Goal: Task Accomplishment & Management: Manage account settings

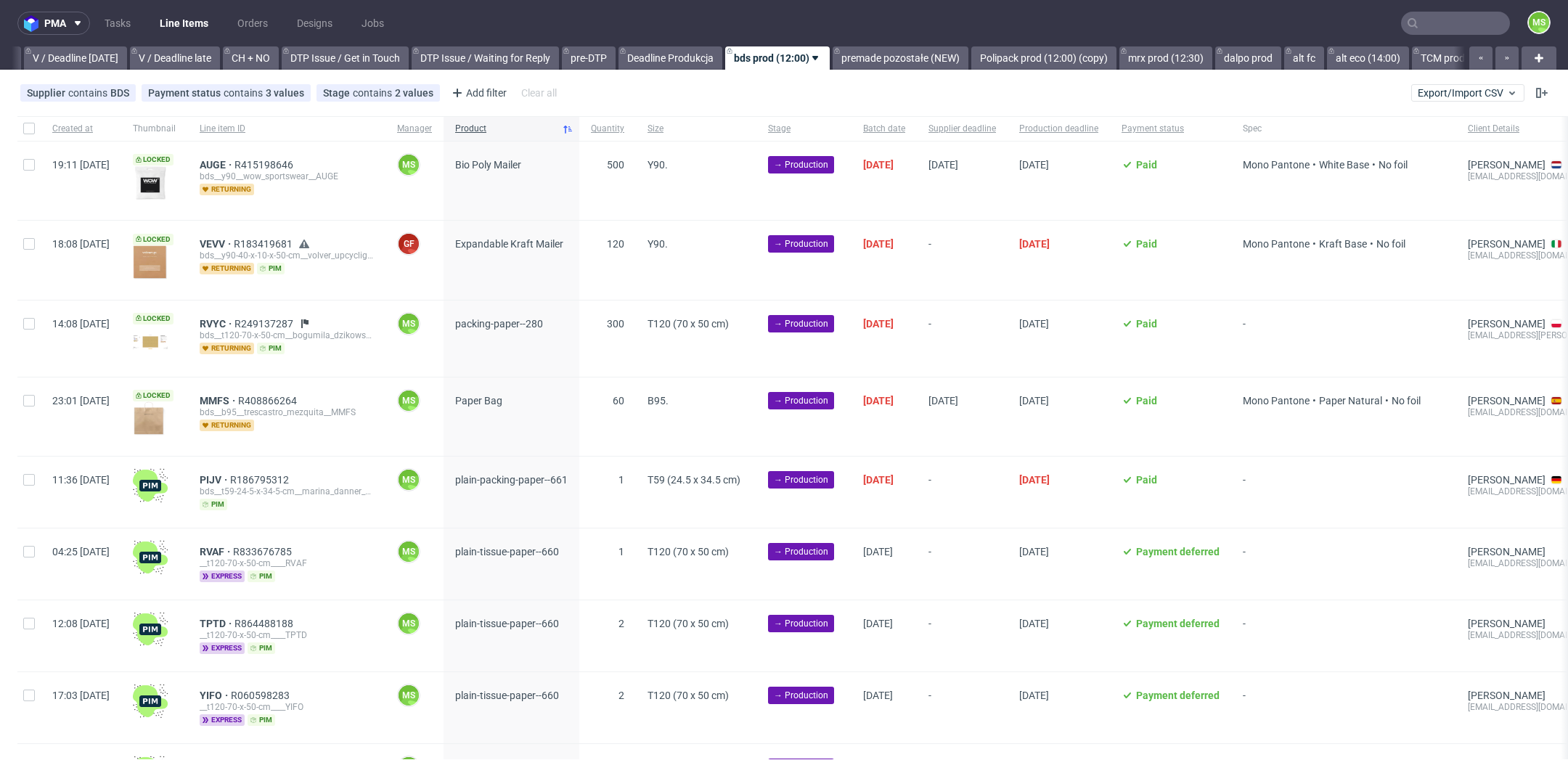
click at [1434, 17] on input "text" at bounding box center [1455, 23] width 109 height 24
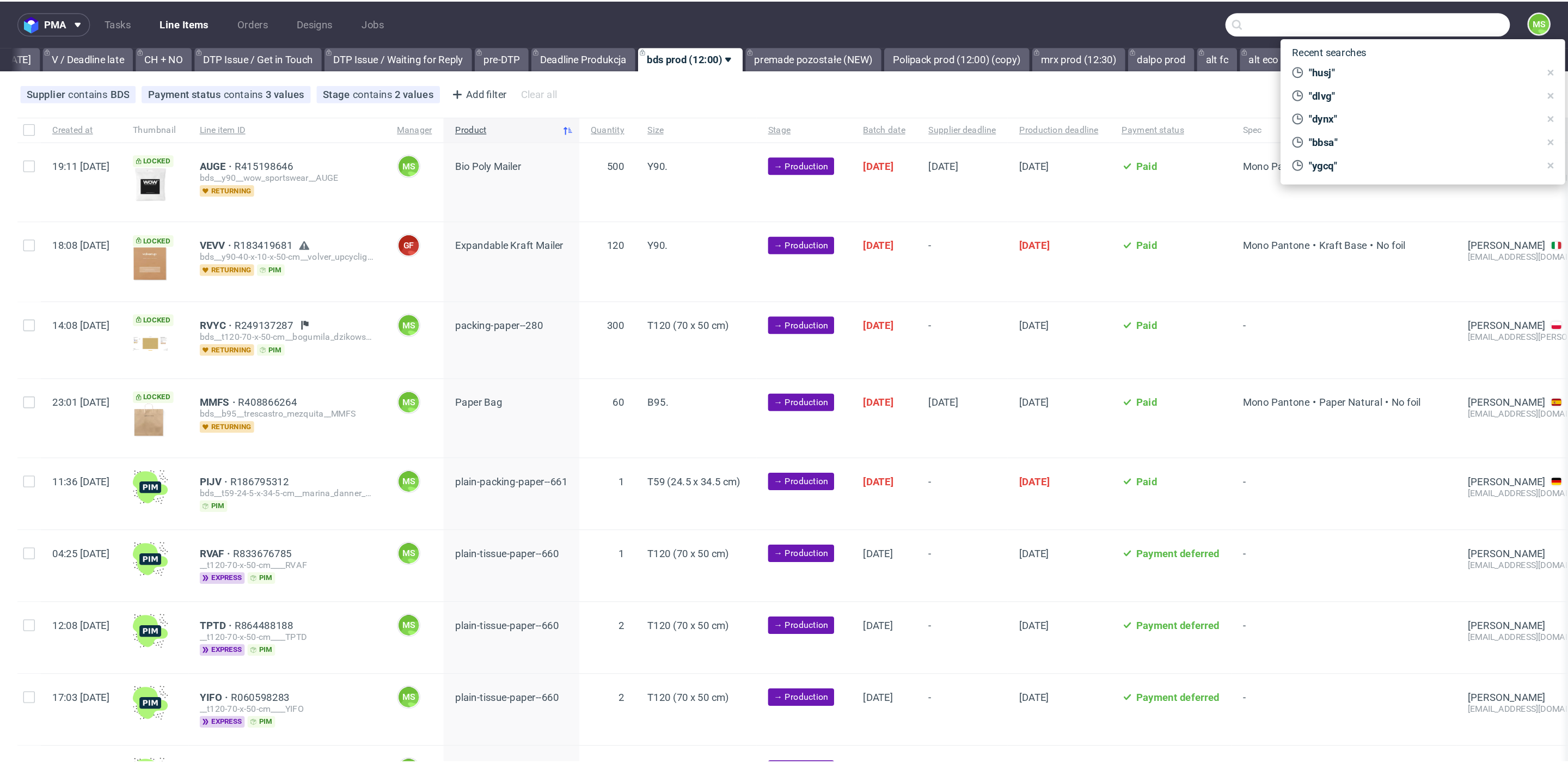
scroll to position [0, 1476]
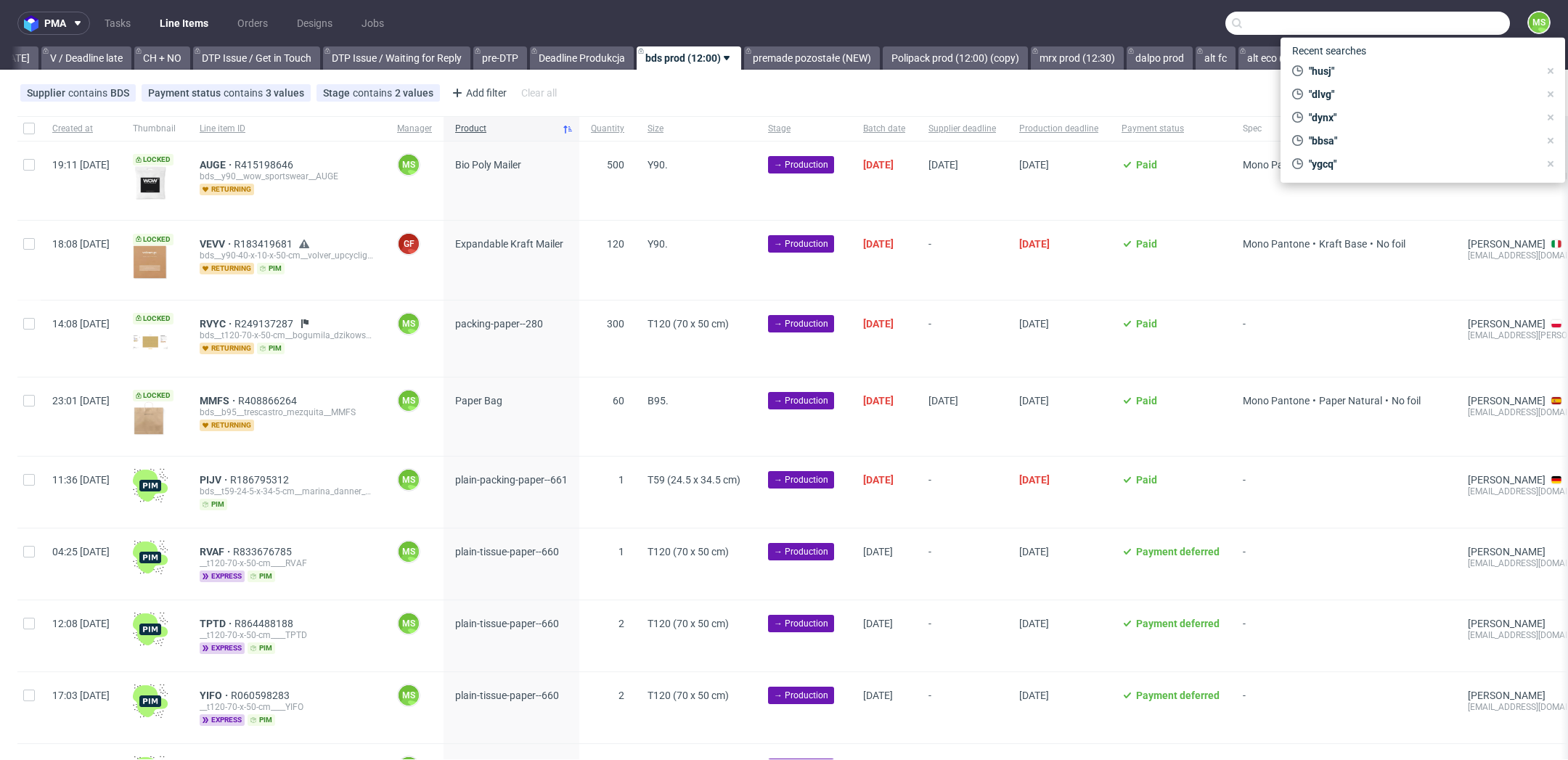
paste input "R920211181__EBDF"
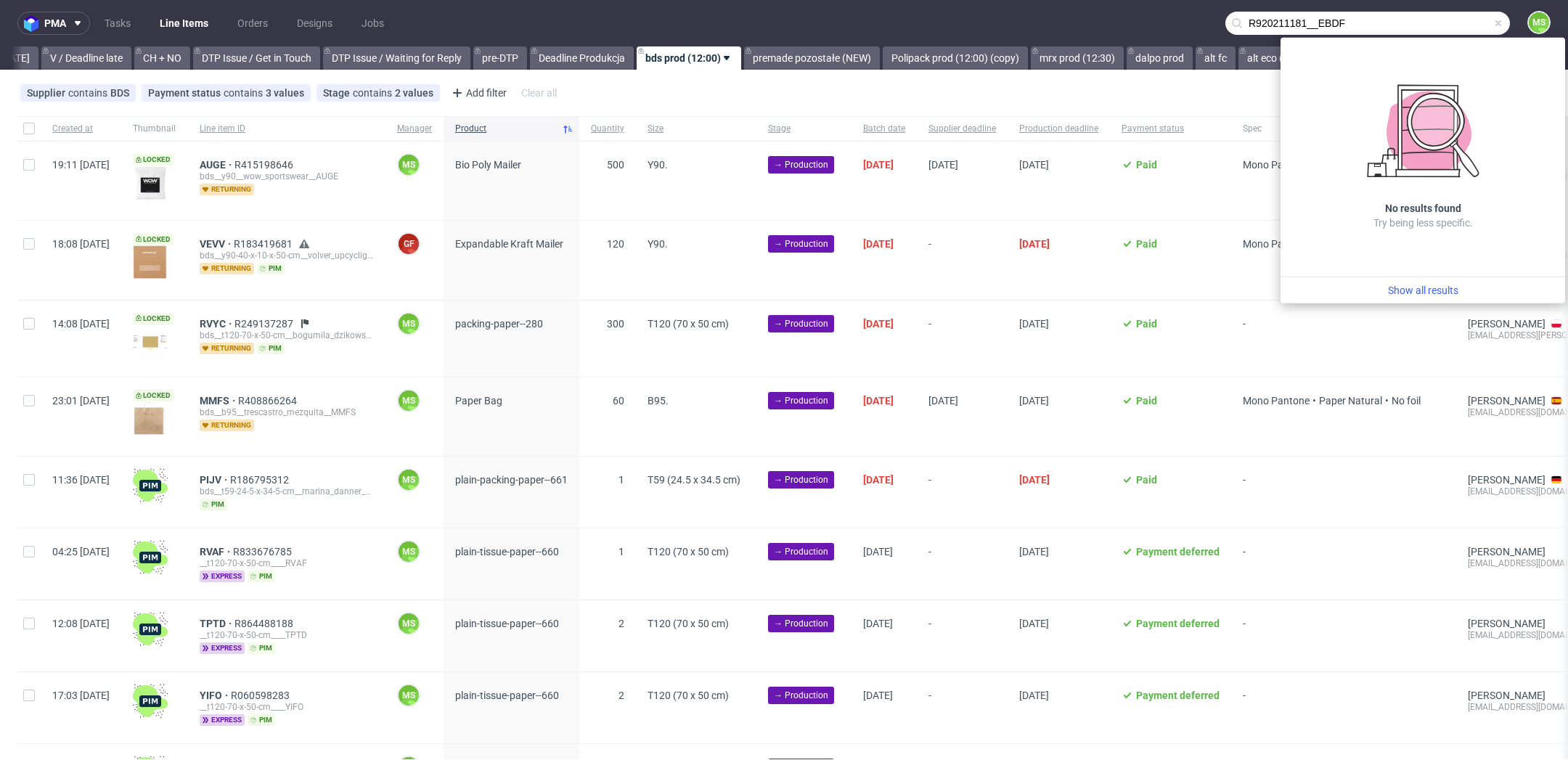
drag, startPoint x: 1302, startPoint y: 26, endPoint x: 1207, endPoint y: 22, distance: 95.1
click at [1226, 22] on div "R920211181__EBDF" at bounding box center [1368, 23] width 285 height 24
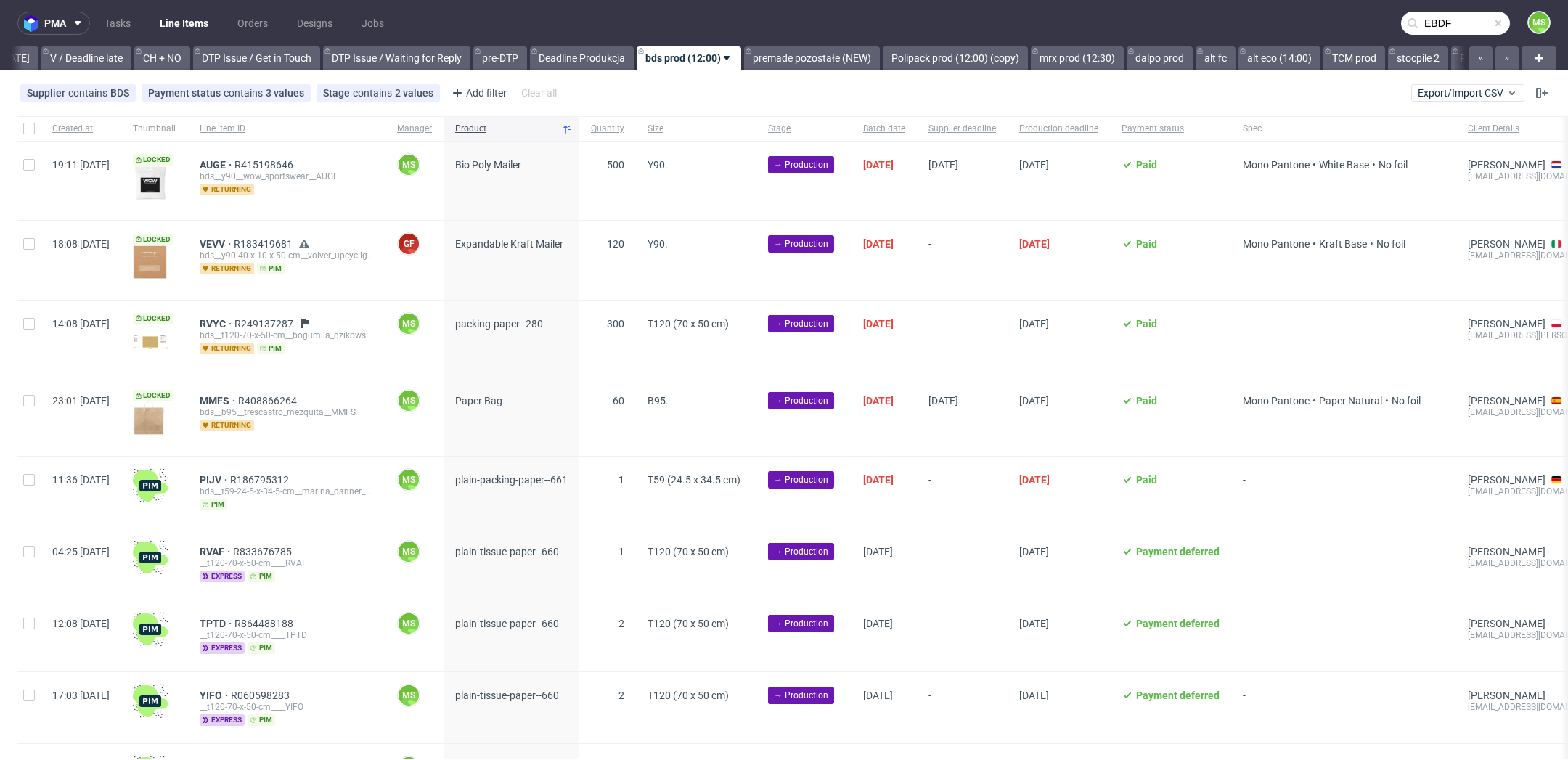
type input "EBDF"
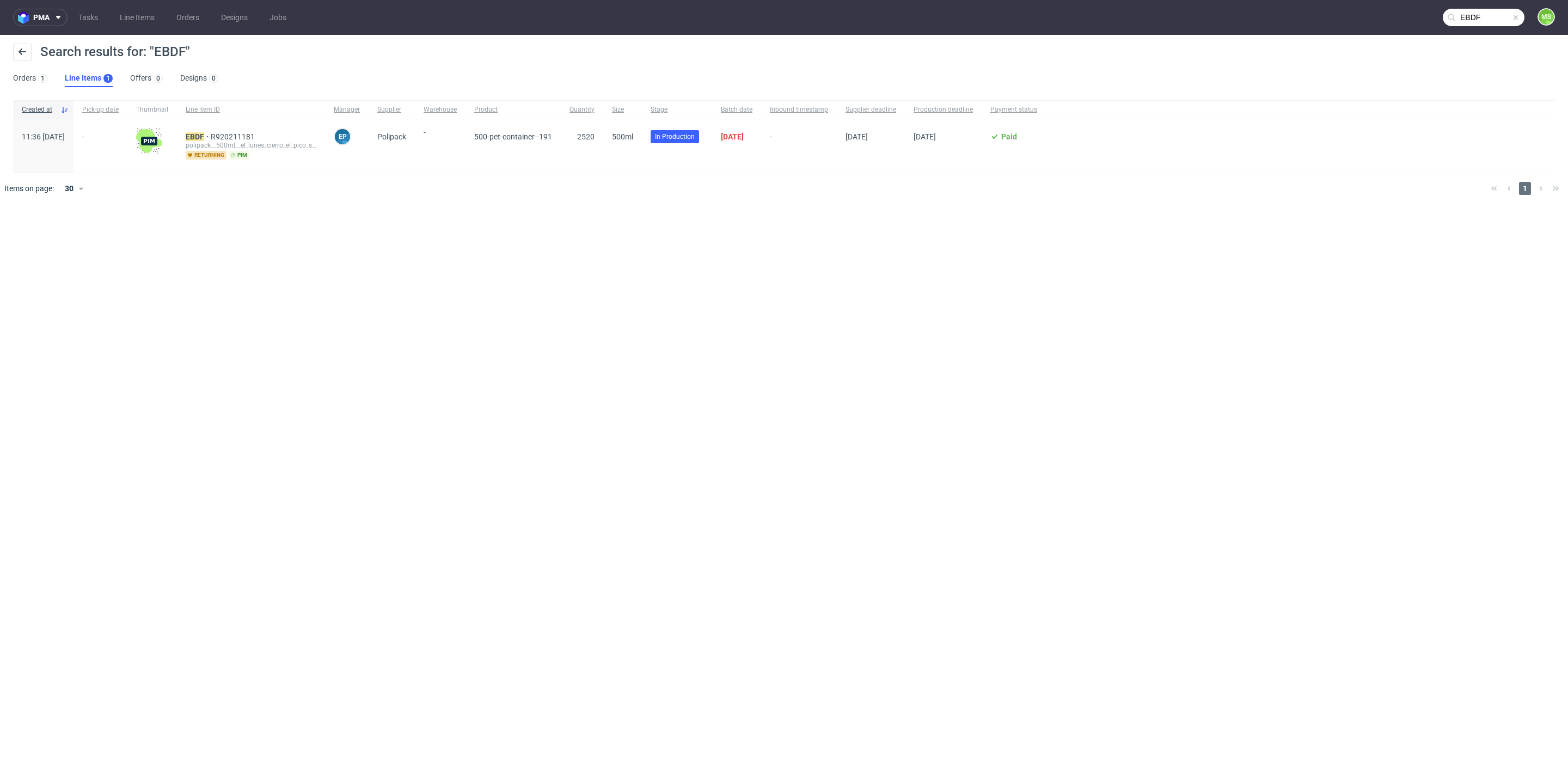
drag, startPoint x: 74, startPoint y: 151, endPoint x: 131, endPoint y: 154, distance: 57.1
click at [65, 152] on span "11:36 Mon 15.09.2025" at bounding box center [43, 146] width 43 height 27
drag, startPoint x: 807, startPoint y: 150, endPoint x: 793, endPoint y: 150, distance: 14.0
click at [805, 150] on div "-" at bounding box center [799, 146] width 75 height 54
click at [59, 147] on span "11:36 Mon 15.09.2025" at bounding box center [43, 146] width 43 height 27
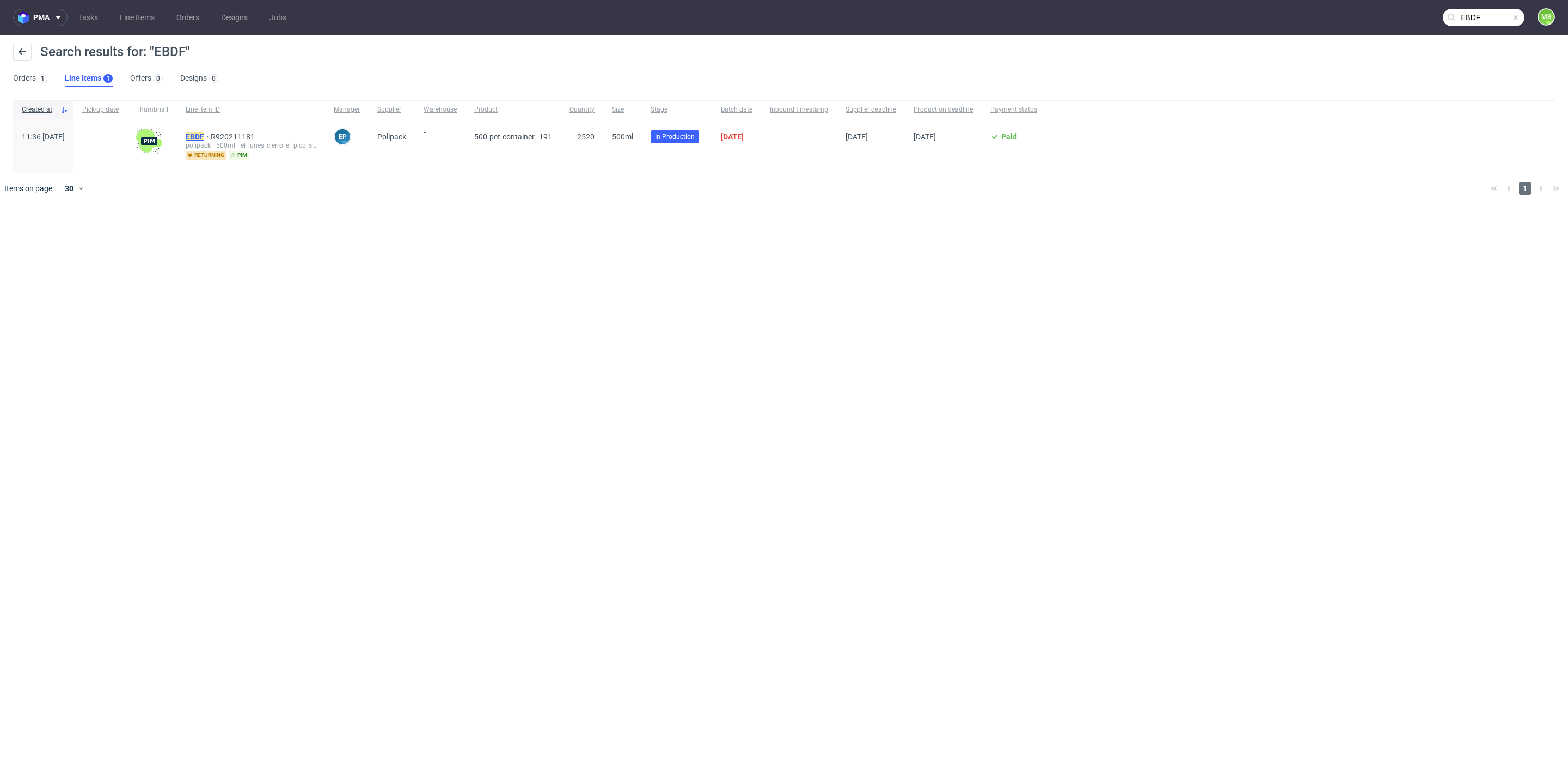
click at [204, 133] on mark "EBDF" at bounding box center [195, 136] width 18 height 9
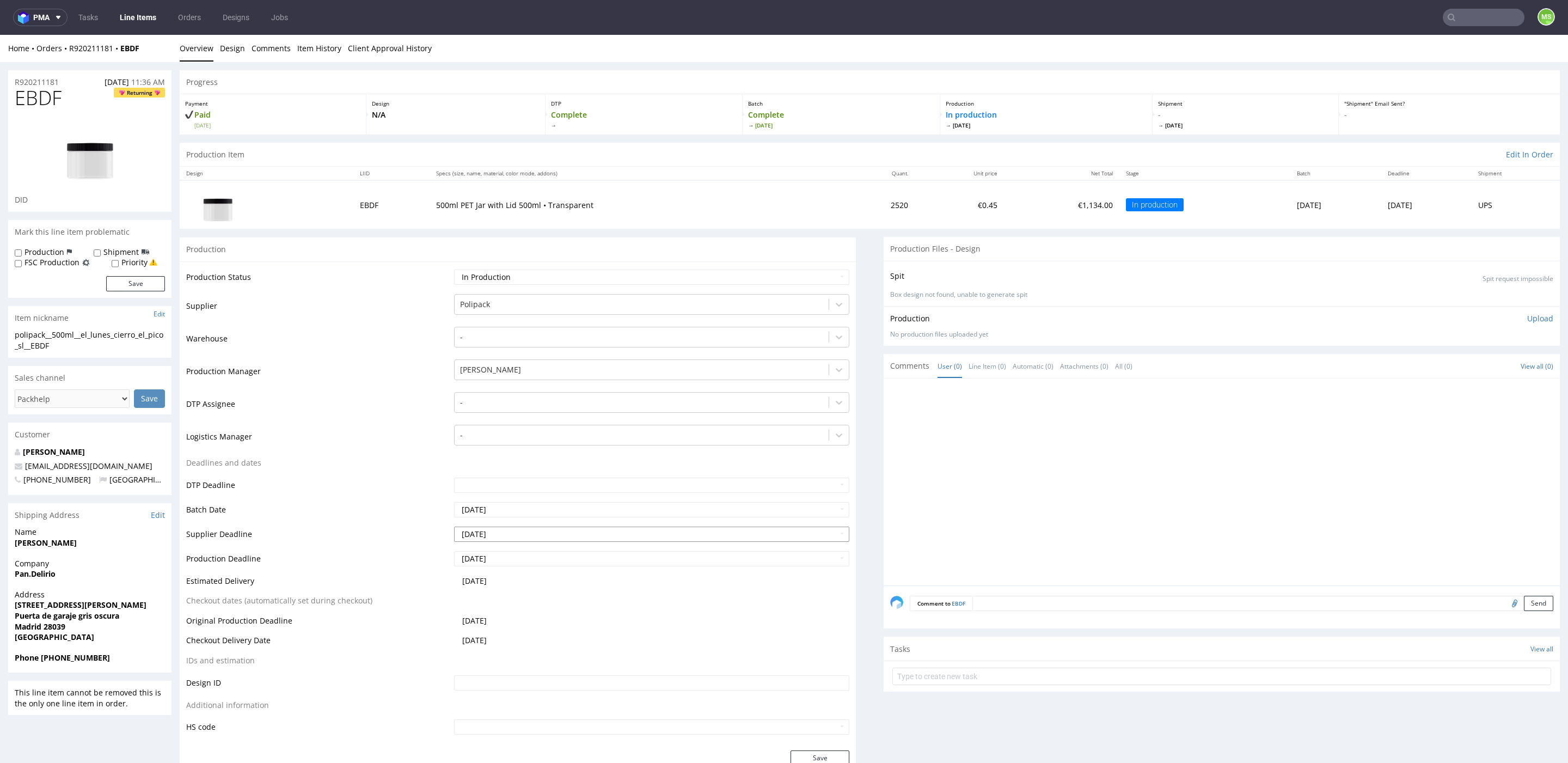
click at [627, 533] on input "2025-10-29" at bounding box center [651, 534] width 395 height 15
click at [547, 488] on td "24" at bounding box center [546, 485] width 16 height 16
type input "2025-10-24"
click at [544, 555] on input "2025-10-29" at bounding box center [651, 558] width 395 height 15
click at [553, 510] on td "24" at bounding box center [546, 510] width 16 height 16
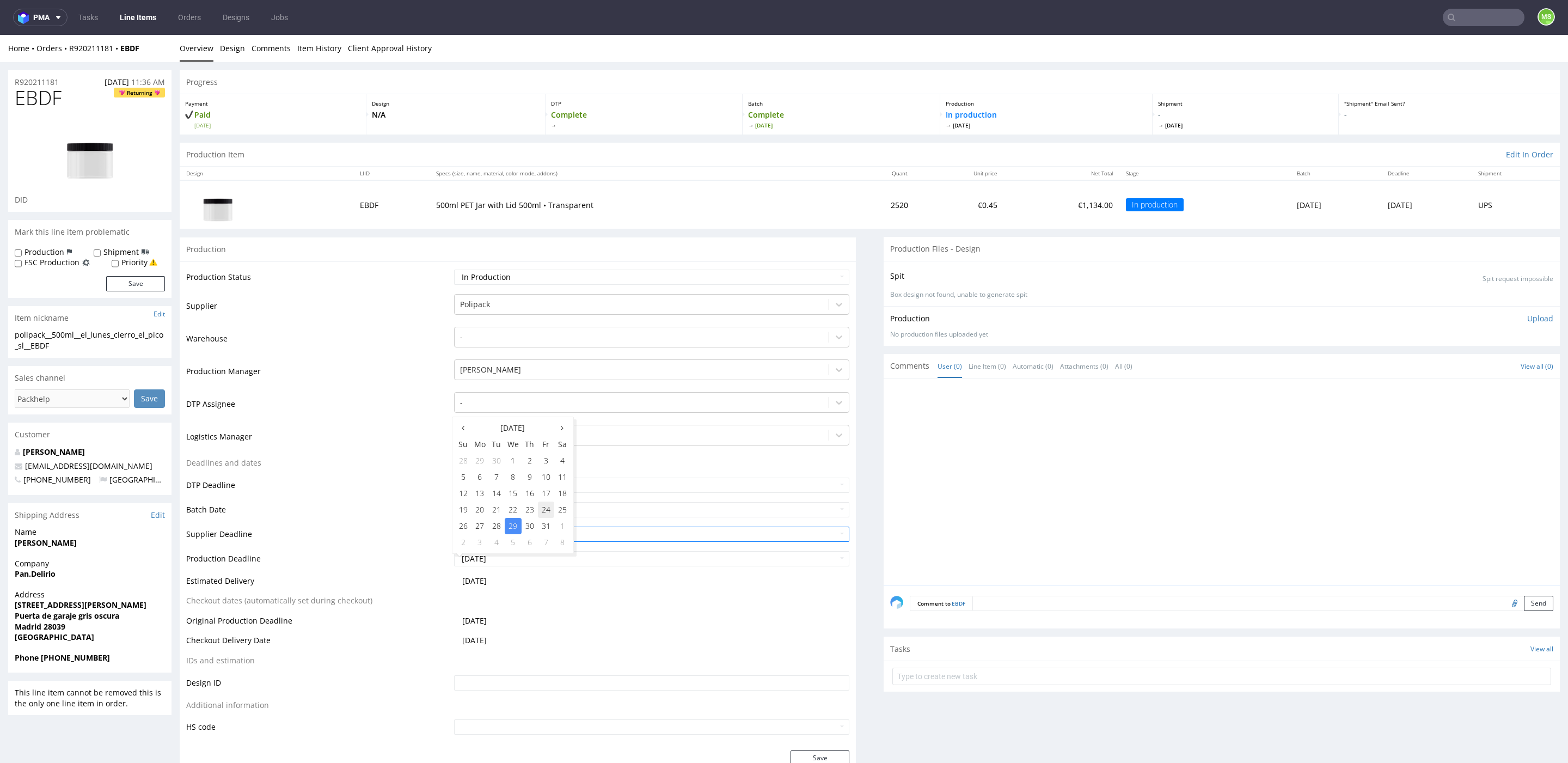
type input "2025-10-24"
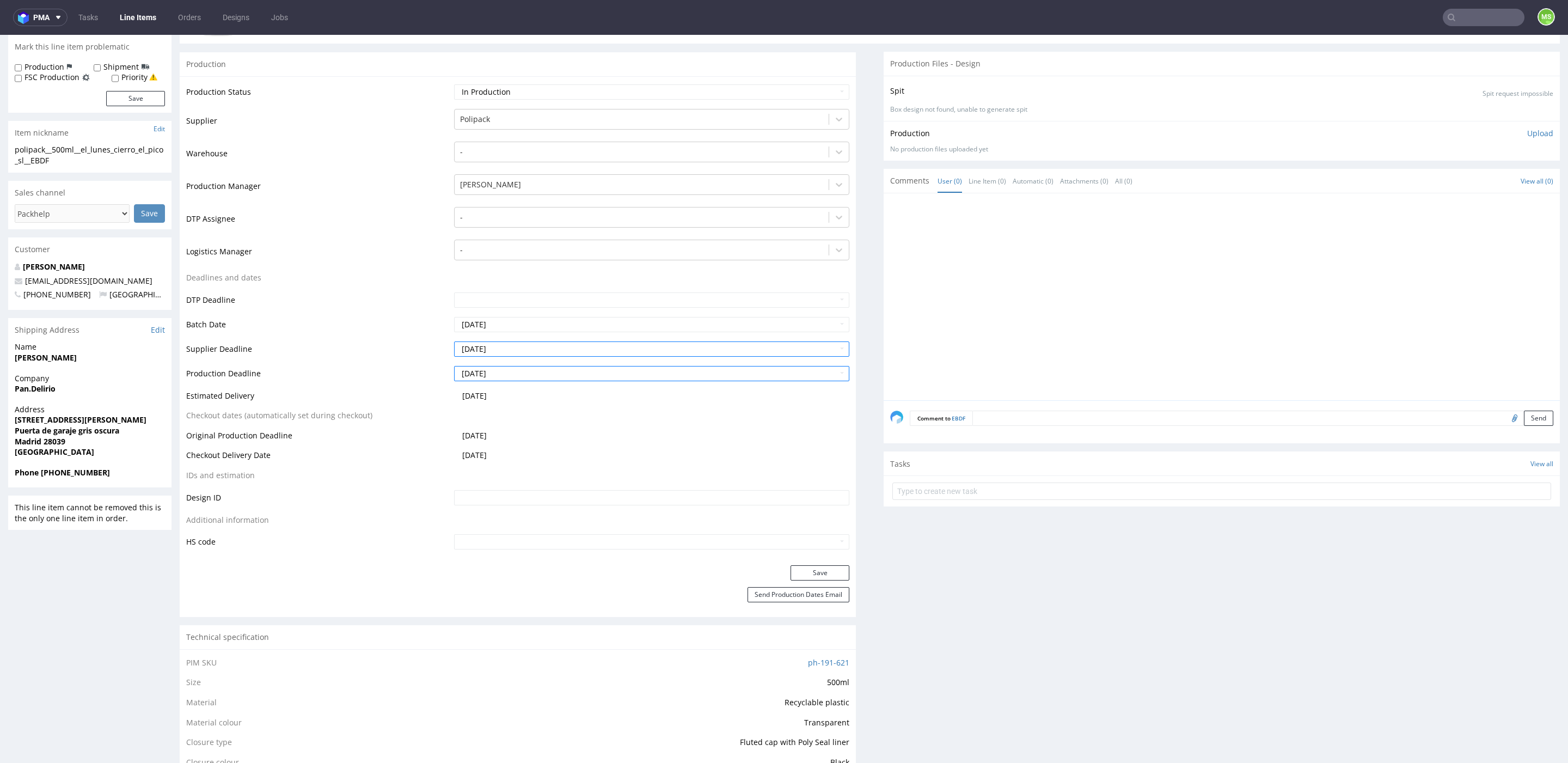
scroll to position [194, 0]
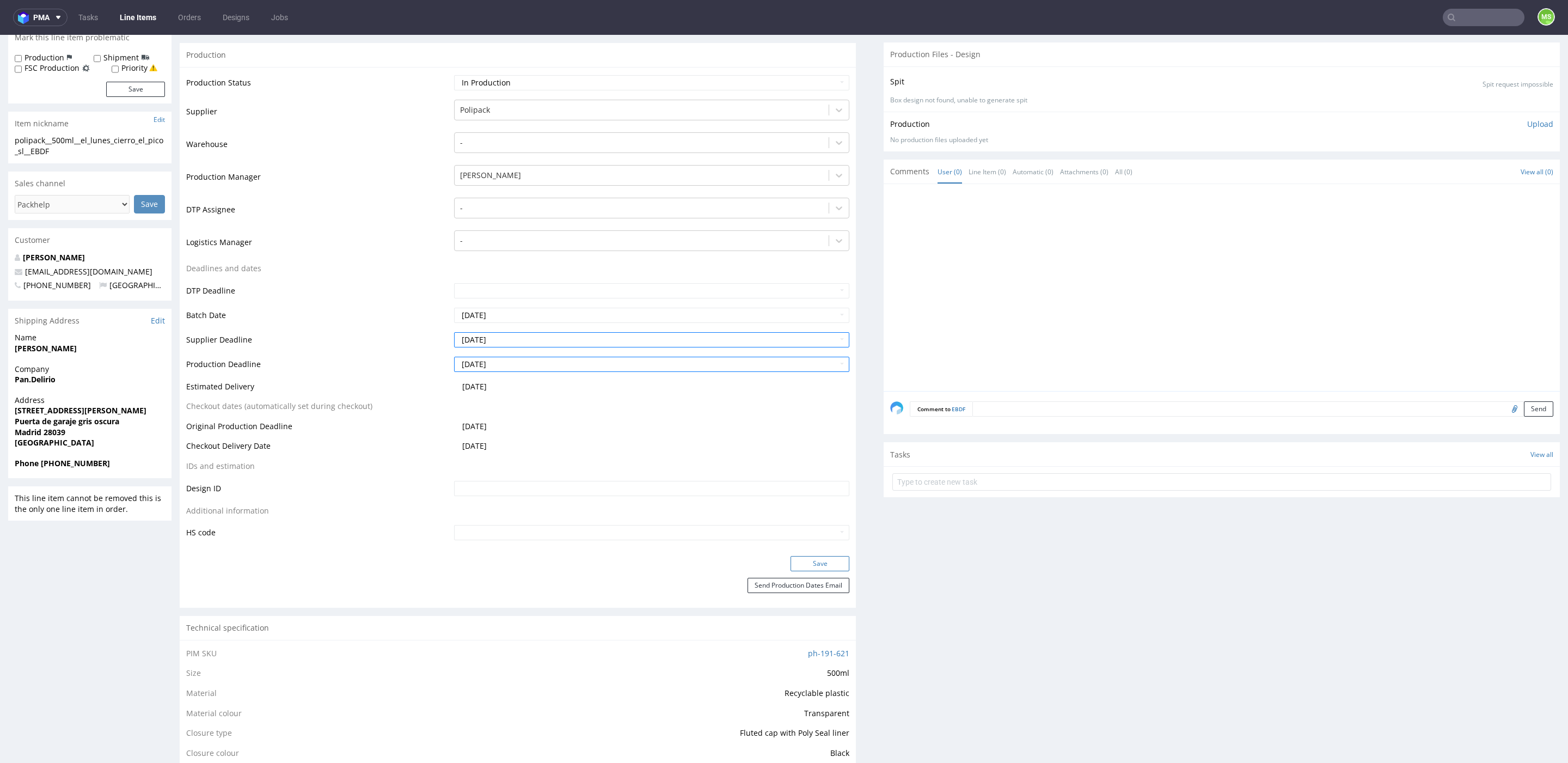
click at [810, 569] on button "Save" at bounding box center [820, 563] width 59 height 15
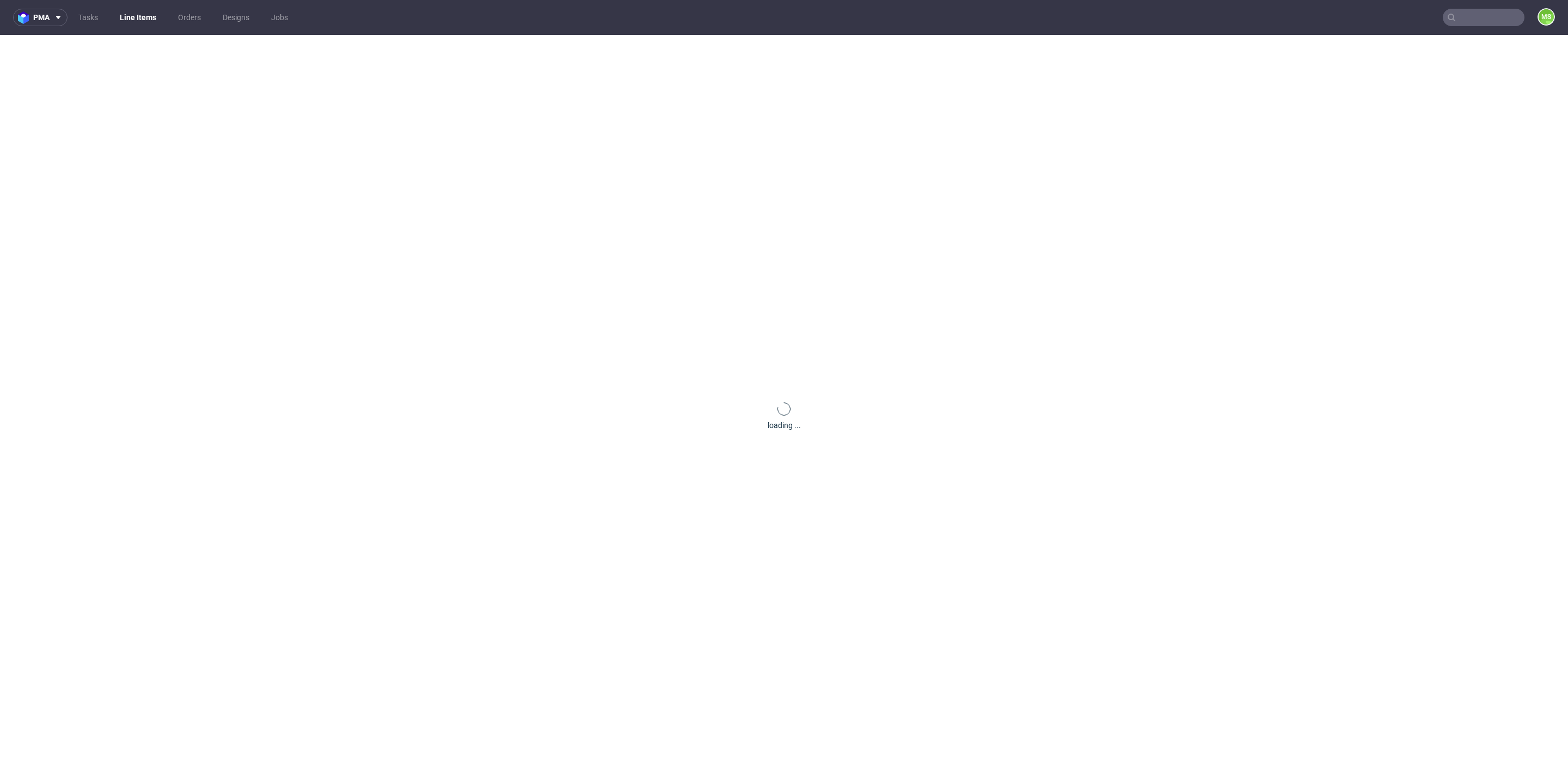
scroll to position [187, 0]
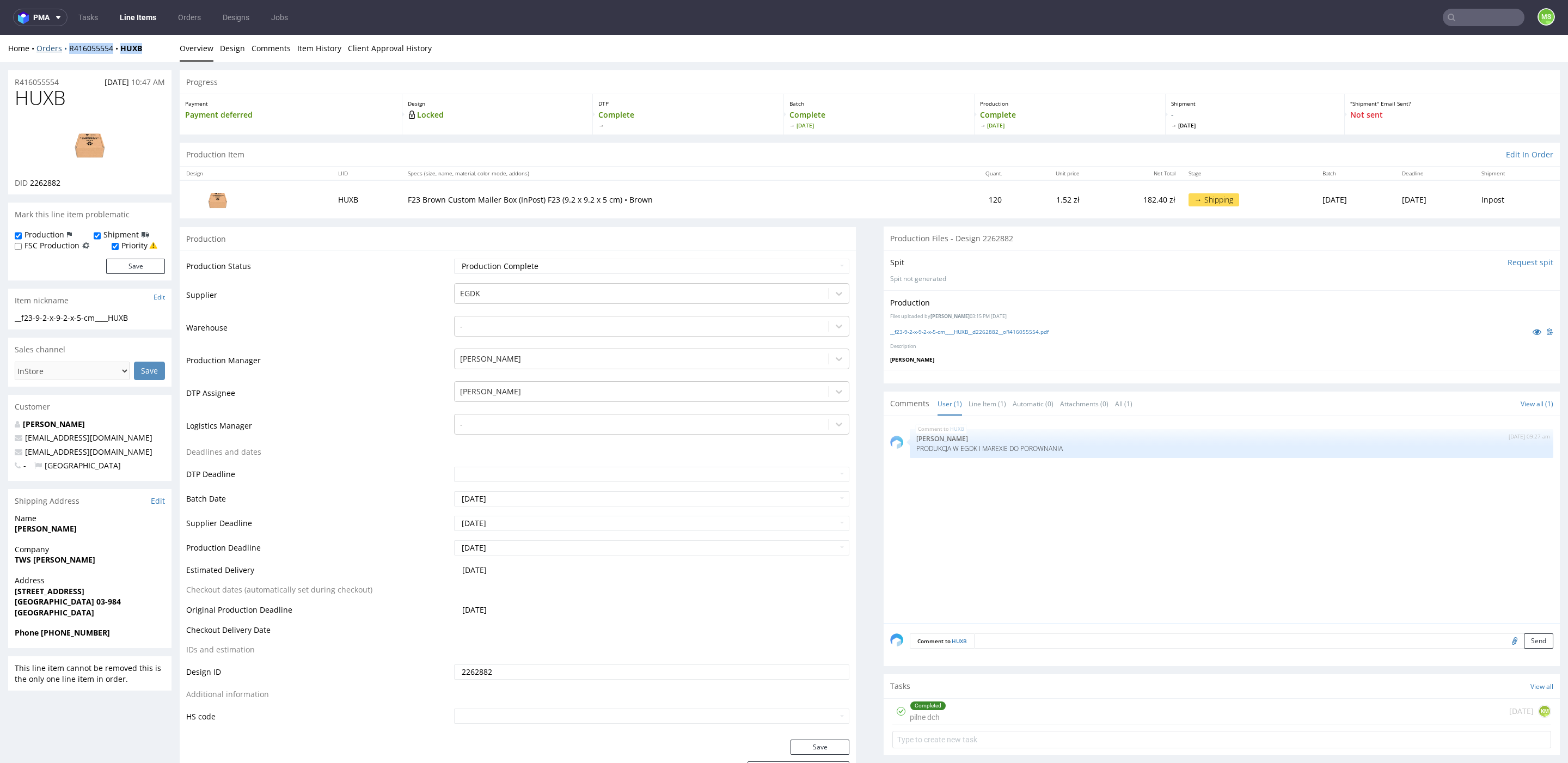
drag, startPoint x: 142, startPoint y: 50, endPoint x: 68, endPoint y: 52, distance: 74.0
click at [69, 51] on div "Home Orders R416055554 HUXB" at bounding box center [89, 49] width 163 height 11
copy div "R416055554 HUXB"
click at [144, 21] on link "Line Items" at bounding box center [138, 17] width 49 height 18
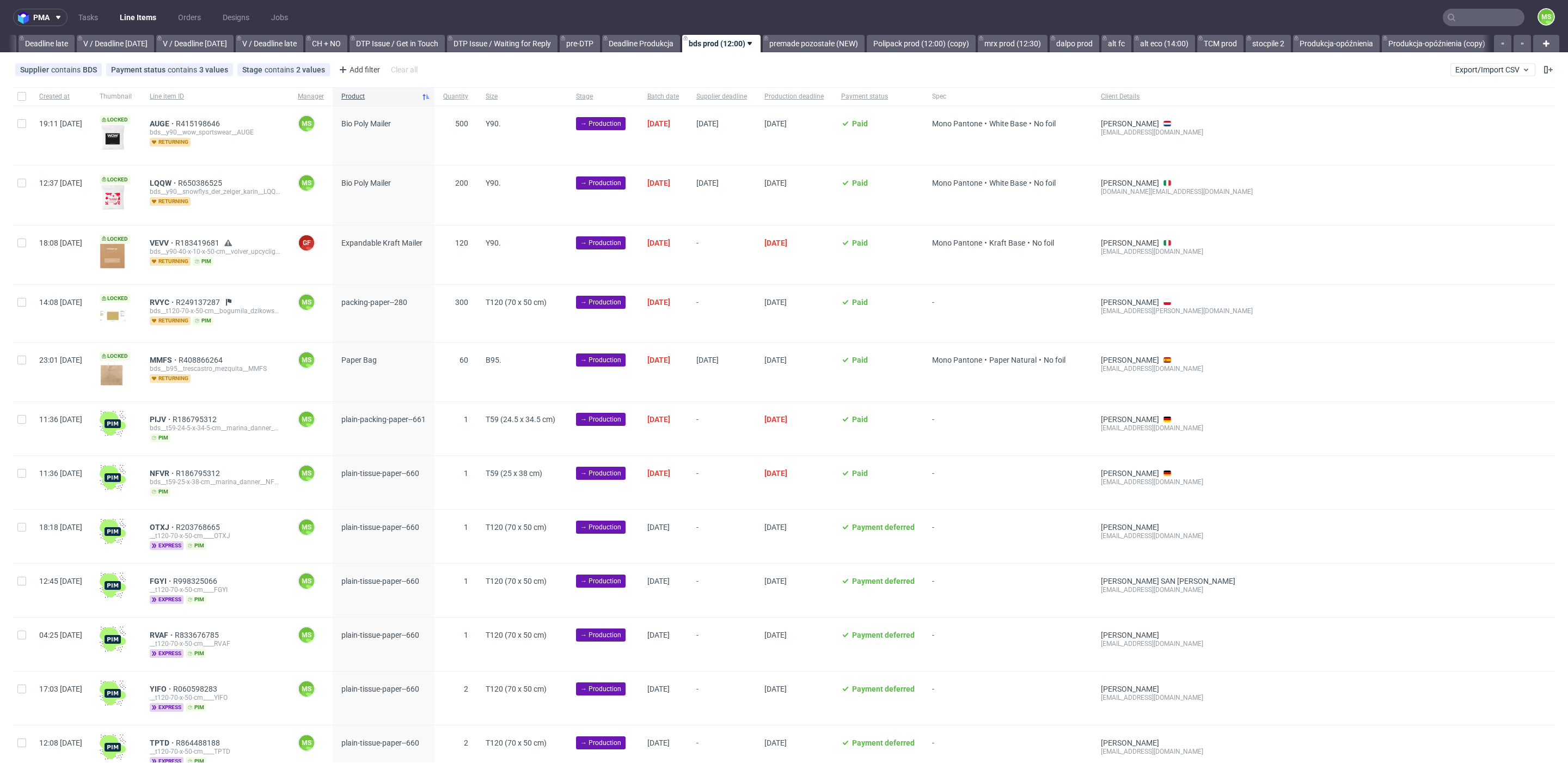
scroll to position [0, 1279]
click at [1470, 18] on input "text" at bounding box center [1483, 17] width 82 height 18
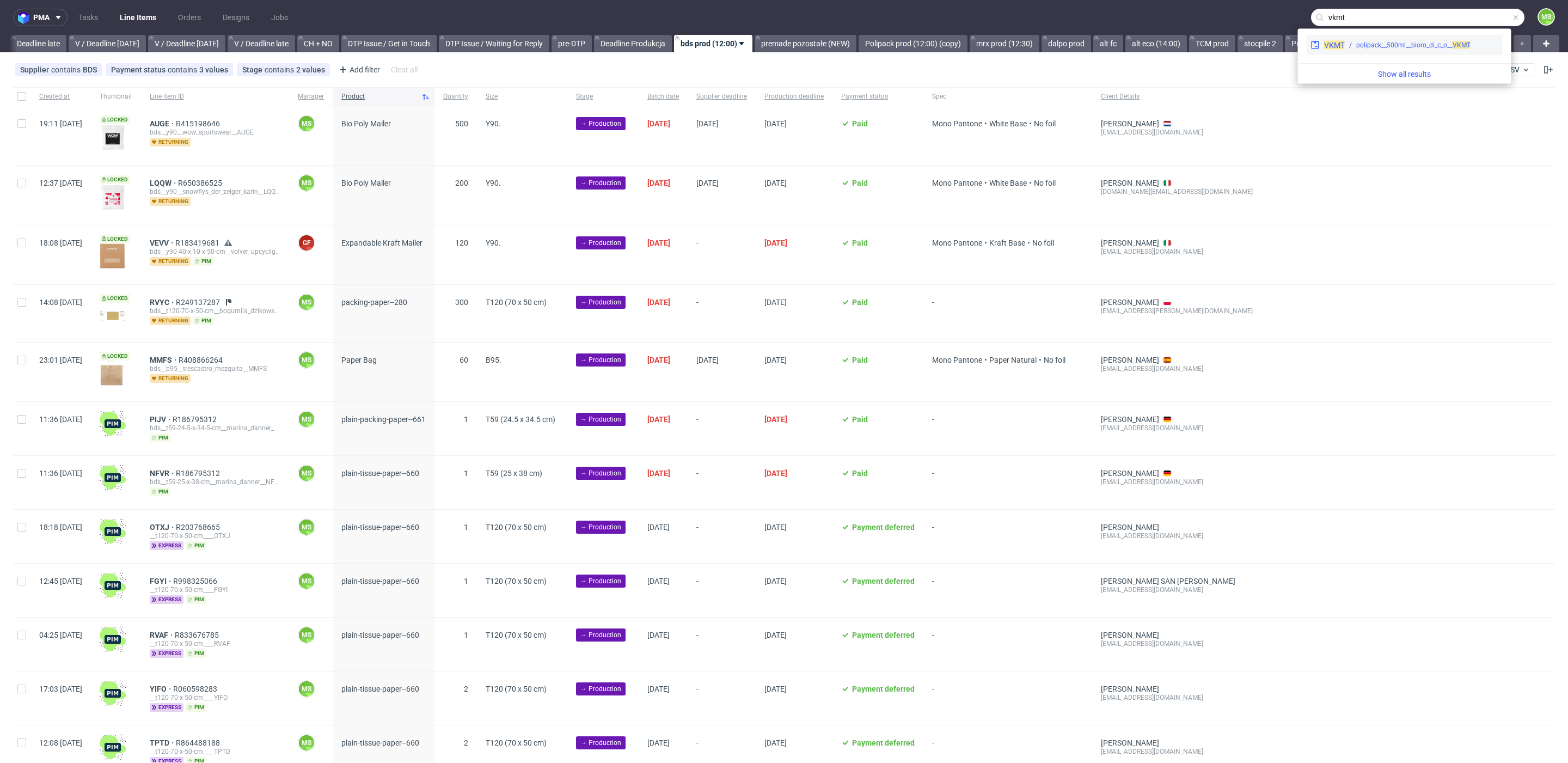
type input "vkmt"
click at [1345, 42] on div "polipack__500ml__bioro_di_c_o__ VKMT" at bounding box center [1421, 45] width 153 height 10
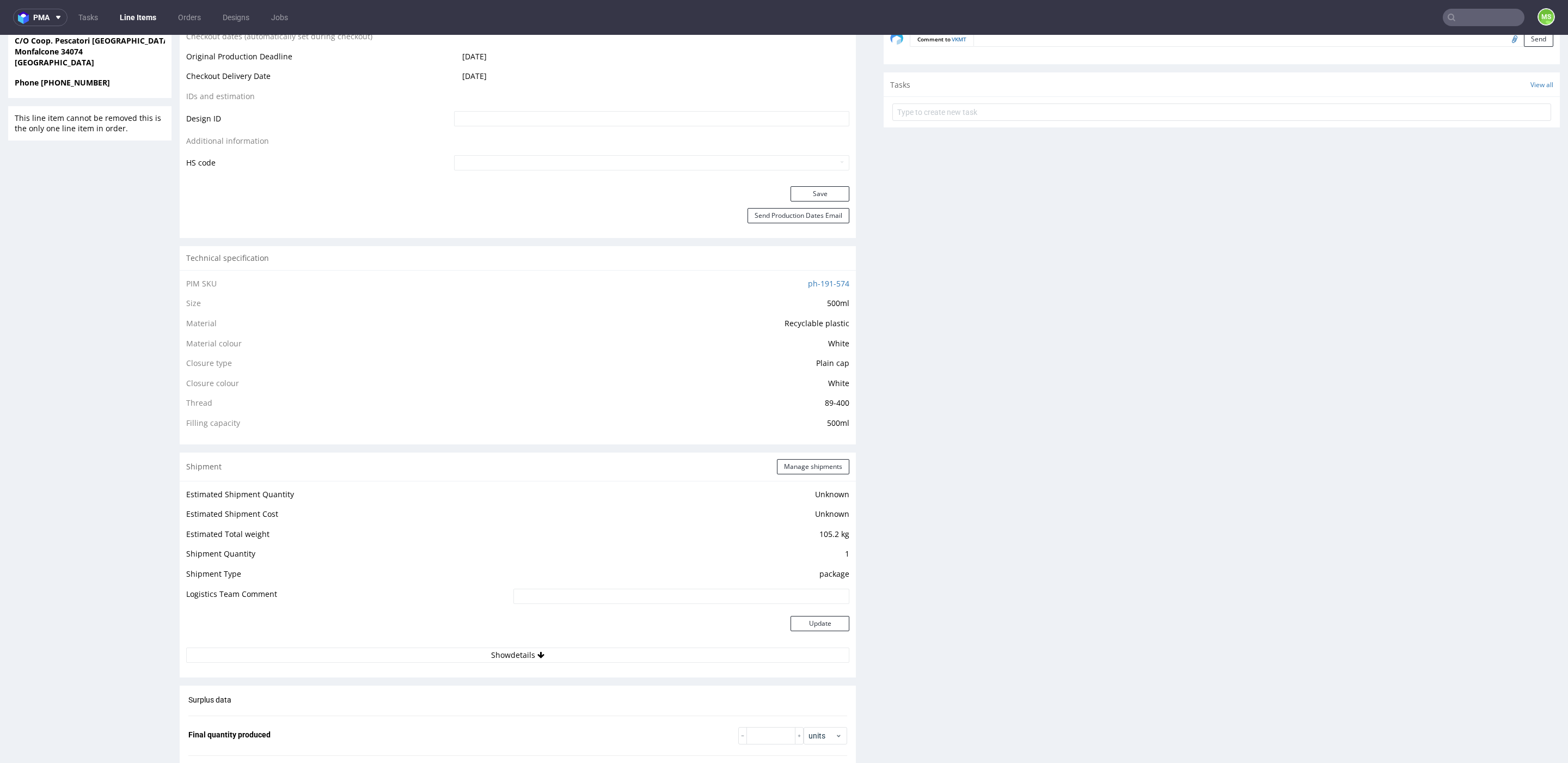
scroll to position [575, 0]
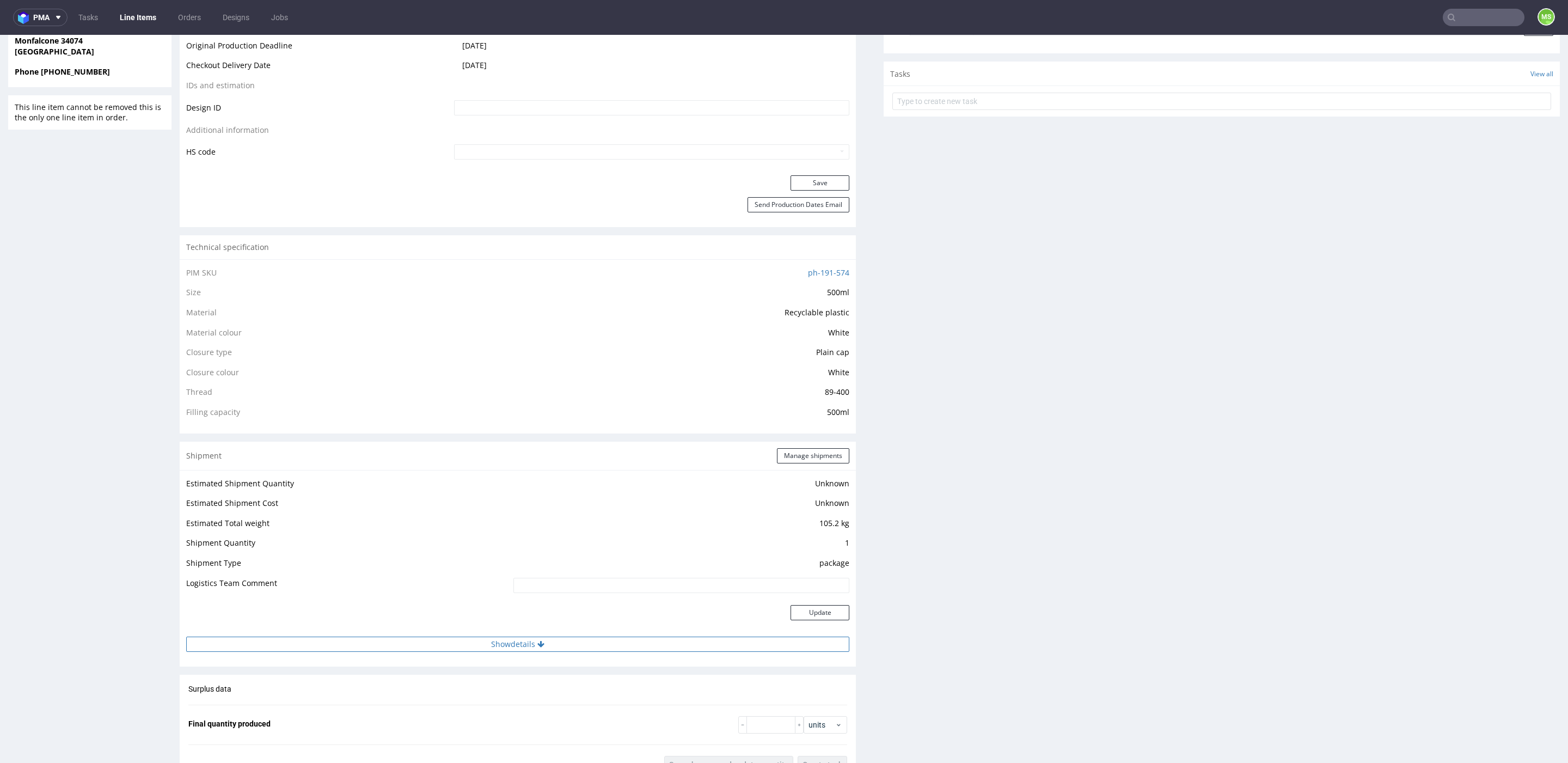
click at [567, 647] on button "Show details" at bounding box center [517, 644] width 663 height 15
click at [542, 645] on button "Hide details" at bounding box center [517, 644] width 663 height 15
click at [537, 642] on icon at bounding box center [541, 644] width 7 height 8
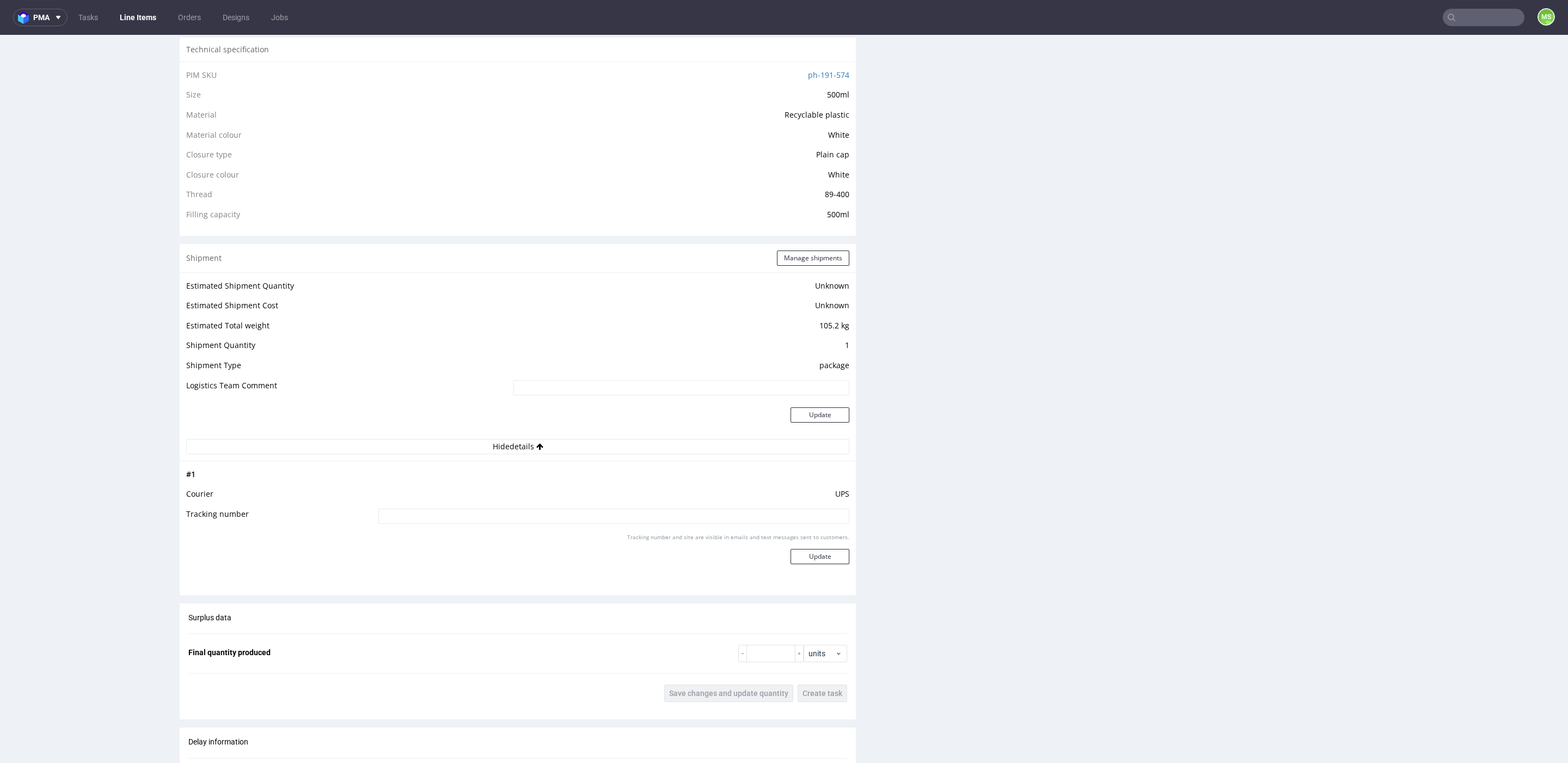
scroll to position [765, 0]
click at [826, 374] on td "package" at bounding box center [680, 376] width 338 height 20
click at [817, 260] on button "Manage shipments" at bounding box center [813, 265] width 72 height 15
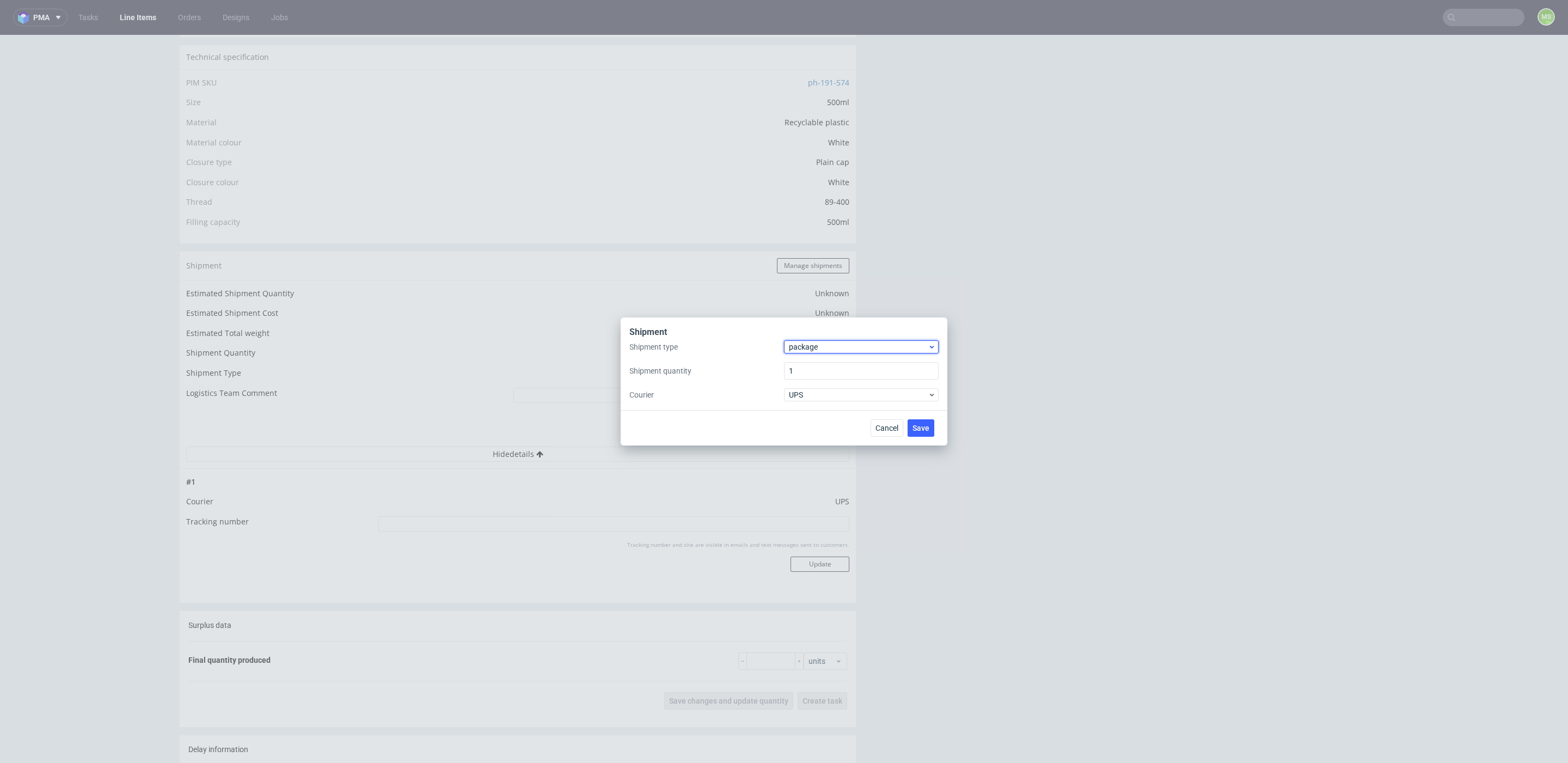
click at [852, 347] on span "package" at bounding box center [858, 347] width 139 height 11
click at [844, 364] on div "pallet" at bounding box center [861, 370] width 146 height 19
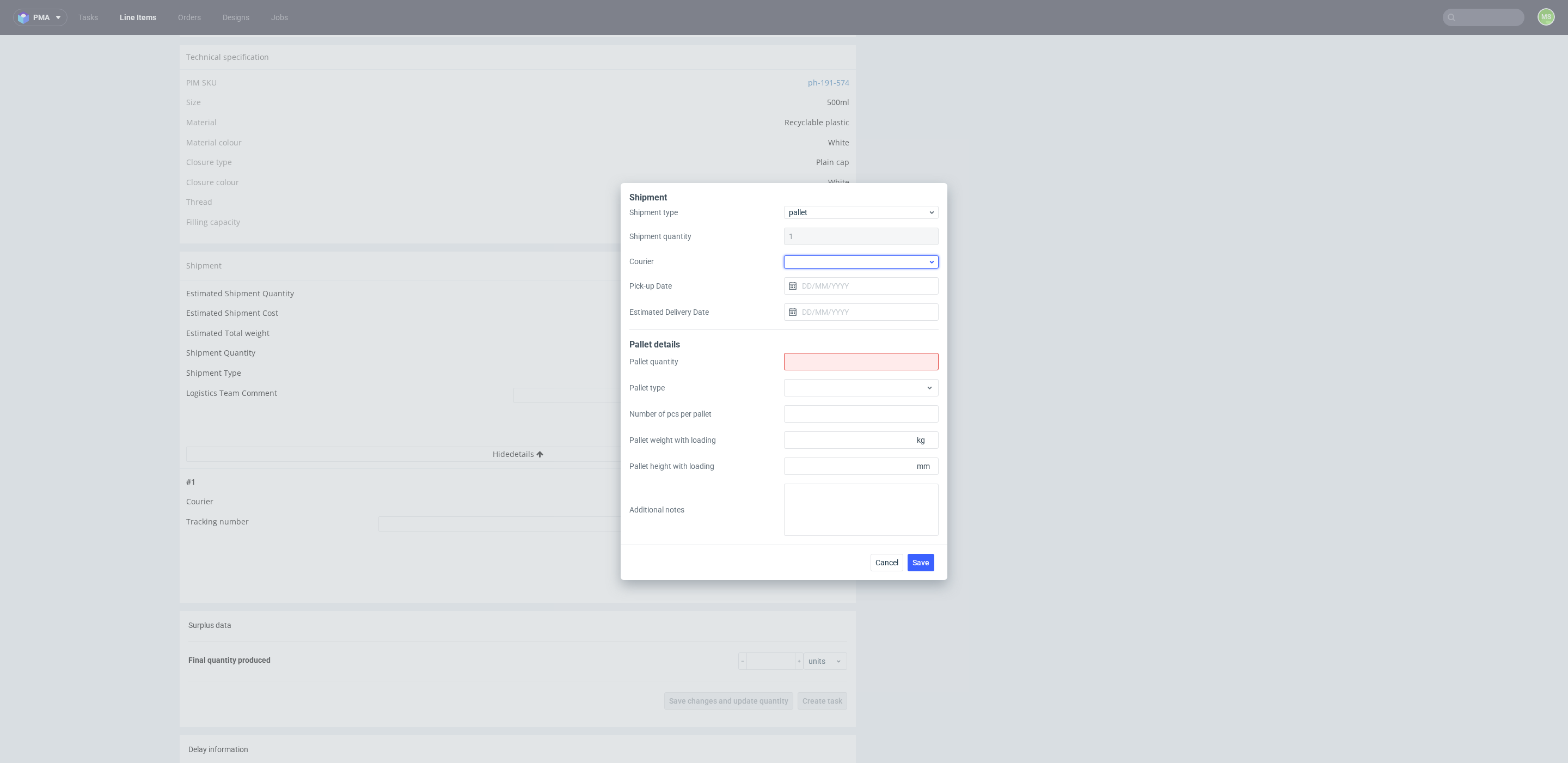
click at [811, 266] on div at bounding box center [861, 261] width 155 height 13
click at [866, 336] on div "UPS Pallets" at bounding box center [861, 339] width 146 height 19
click at [888, 565] on span "Cancel" at bounding box center [887, 562] width 23 height 8
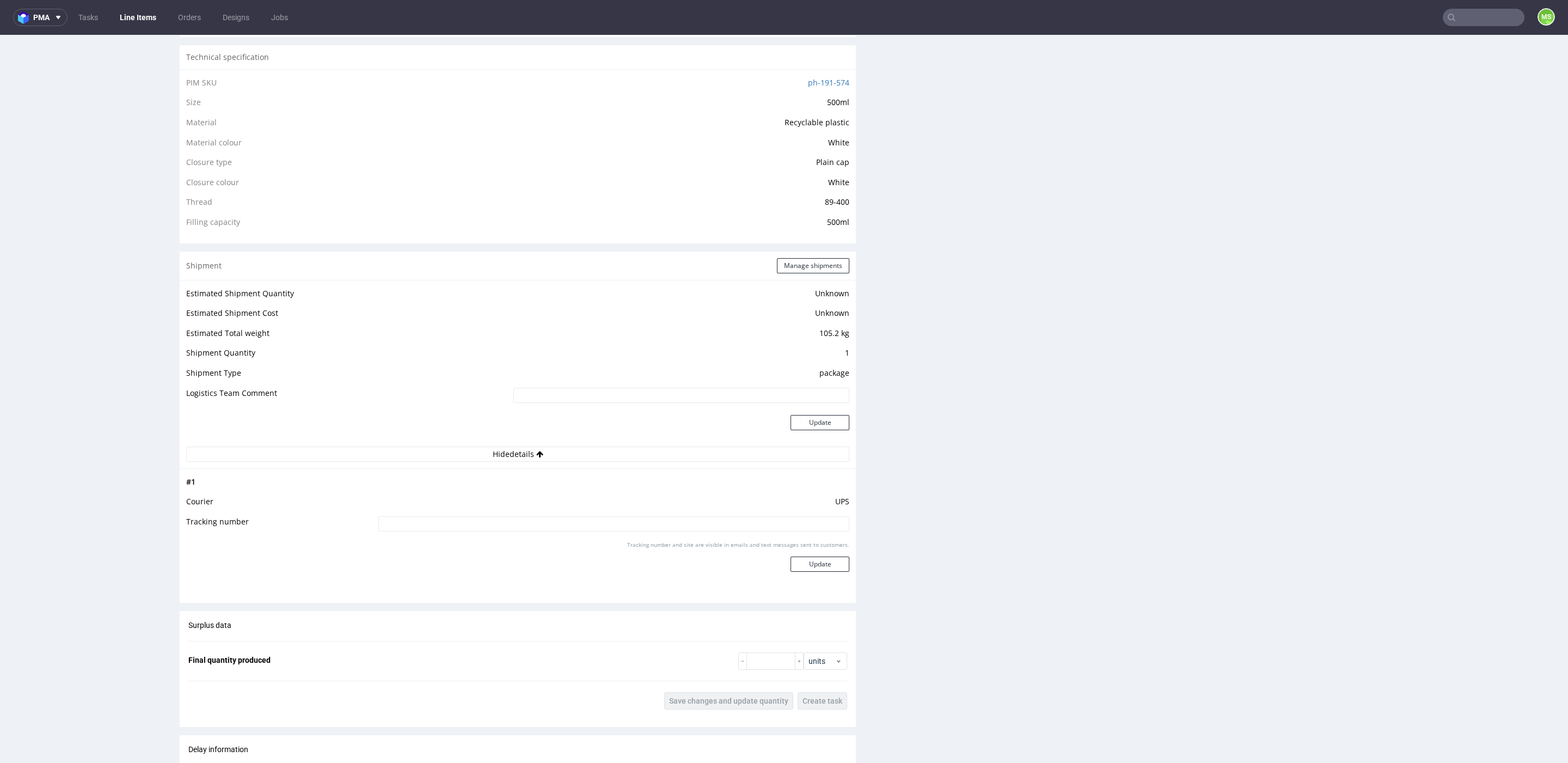
scroll to position [2, 0]
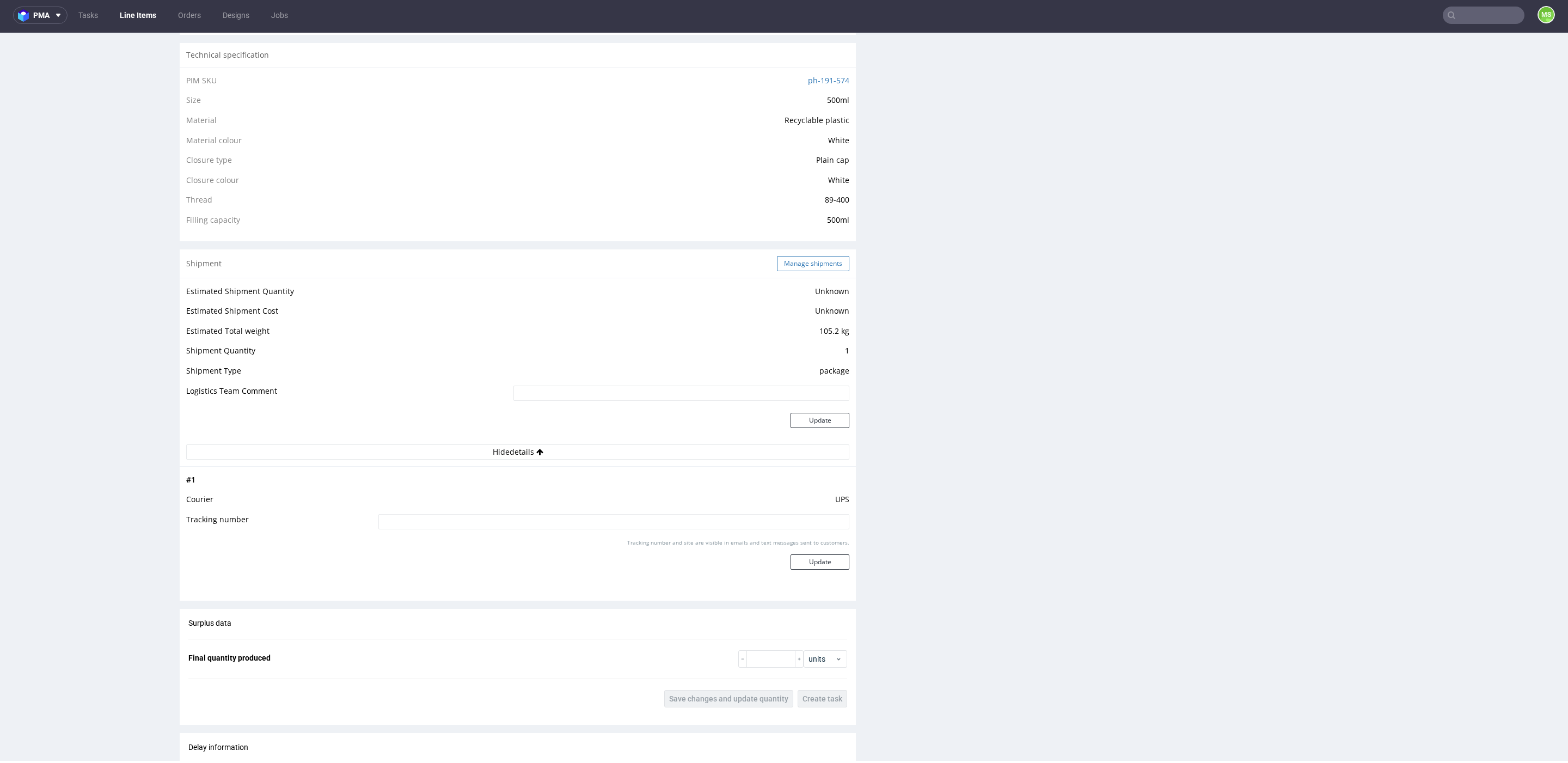
click at [799, 267] on button "Manage shipments" at bounding box center [813, 263] width 72 height 15
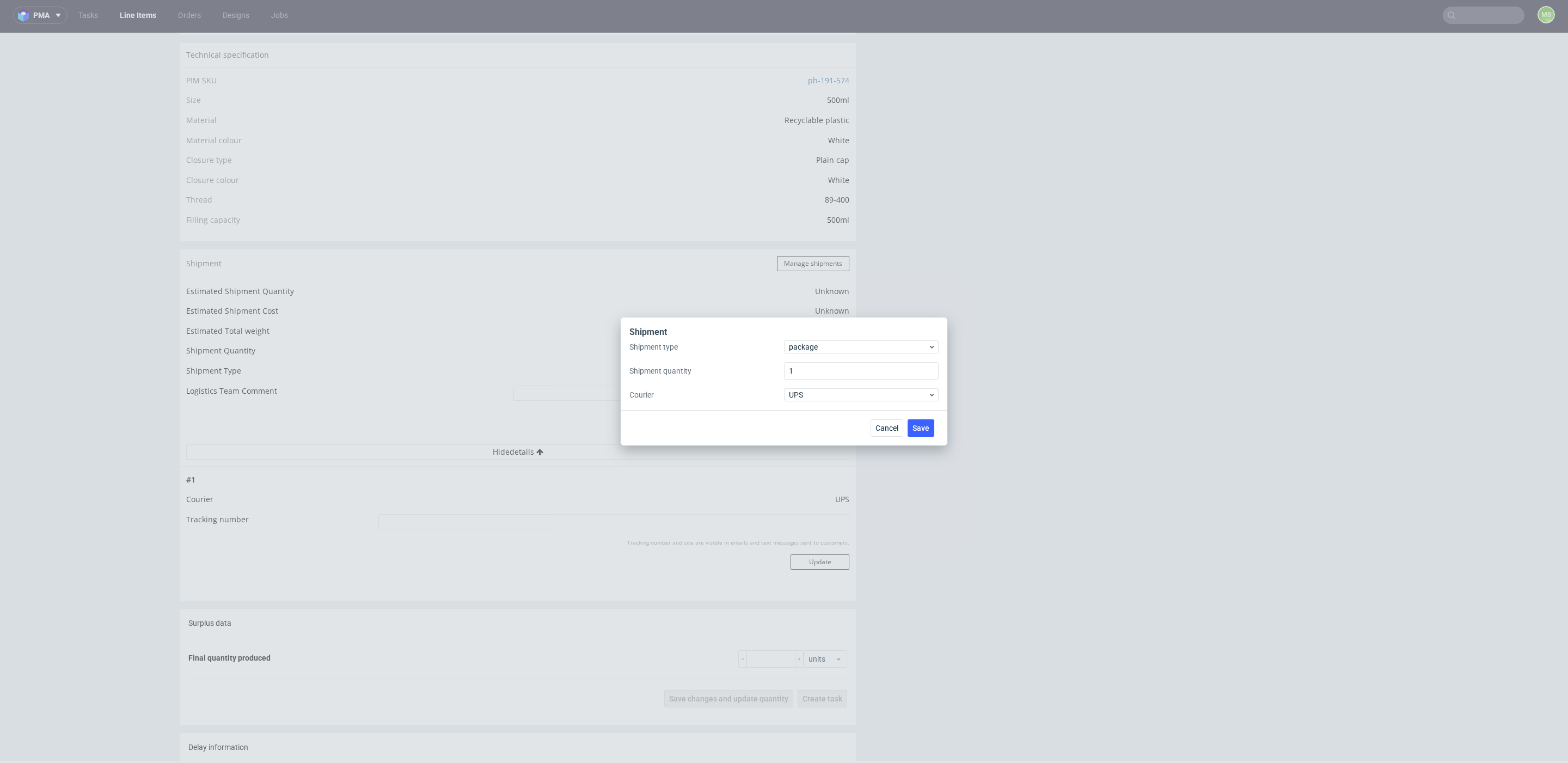
click at [831, 355] on div "Shipment type package Shipment quantity 1 Courier UPS" at bounding box center [784, 371] width 309 height 61
click at [835, 351] on span "package" at bounding box center [858, 347] width 139 height 11
click at [830, 369] on div "pallet" at bounding box center [861, 370] width 146 height 19
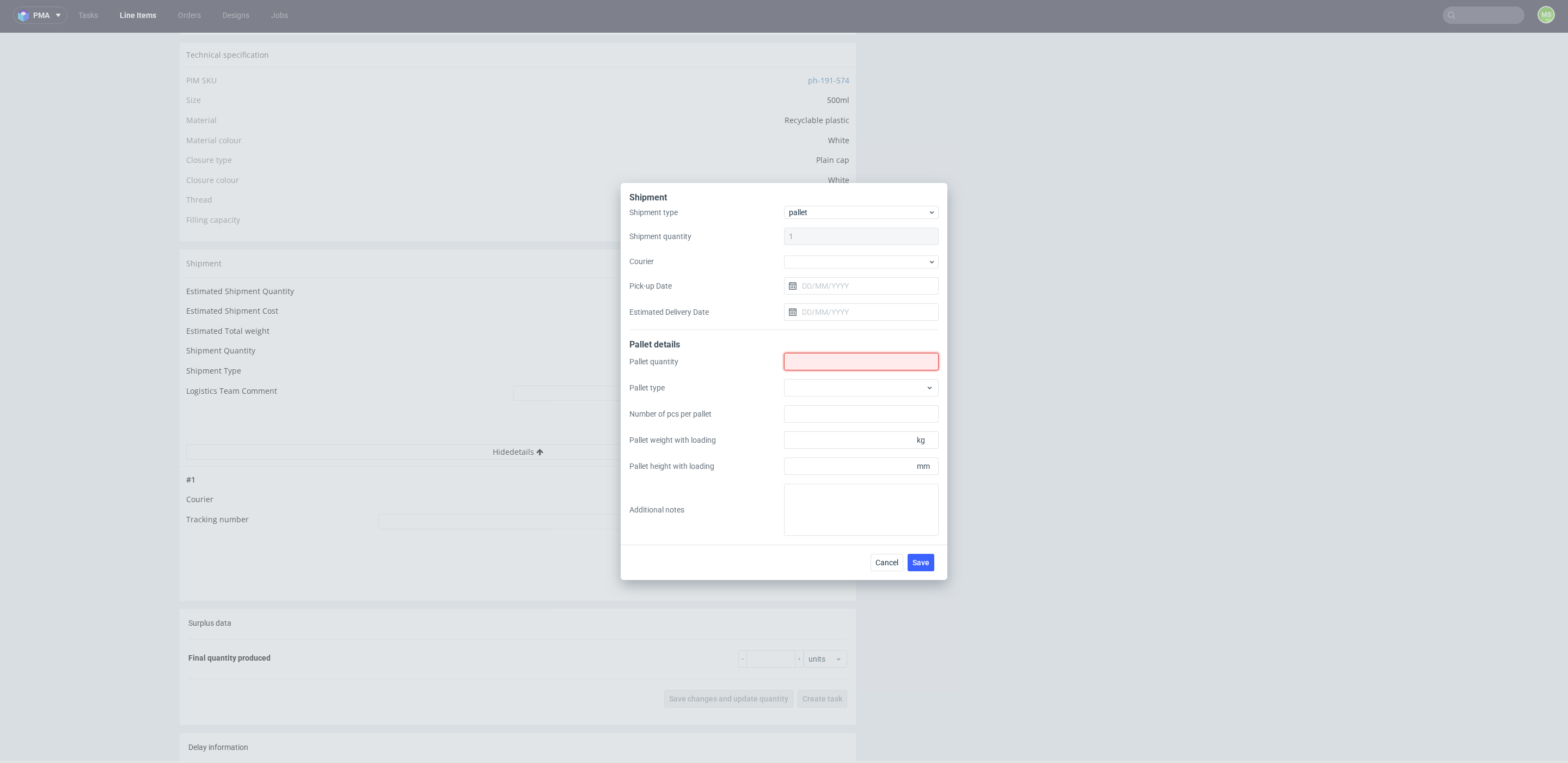
click at [833, 365] on input "Shipment type" at bounding box center [861, 362] width 155 height 18
type input "1"
type input "2"
click at [807, 385] on div at bounding box center [861, 388] width 155 height 18
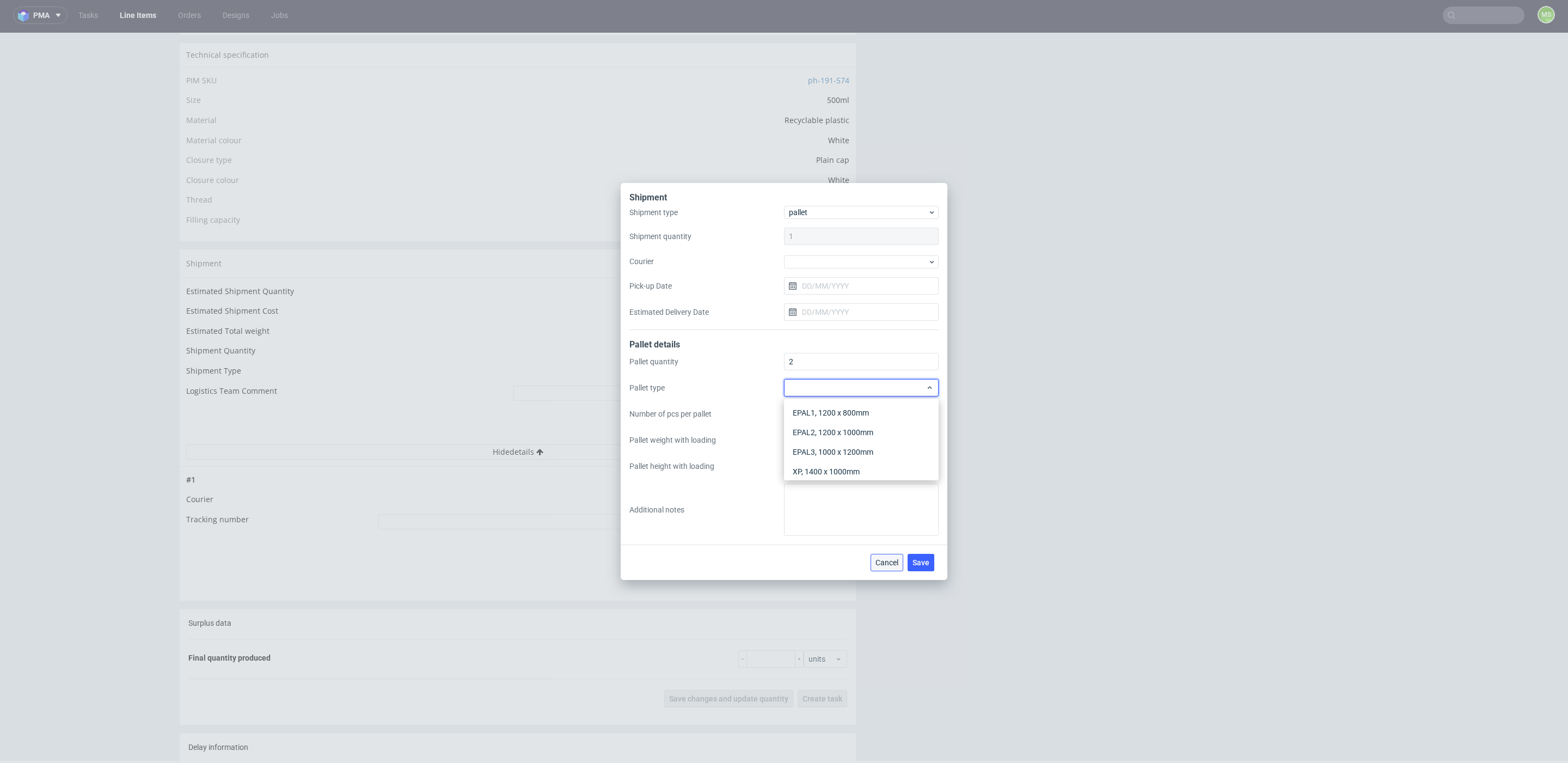
click at [895, 566] on span "Cancel" at bounding box center [887, 563] width 23 height 8
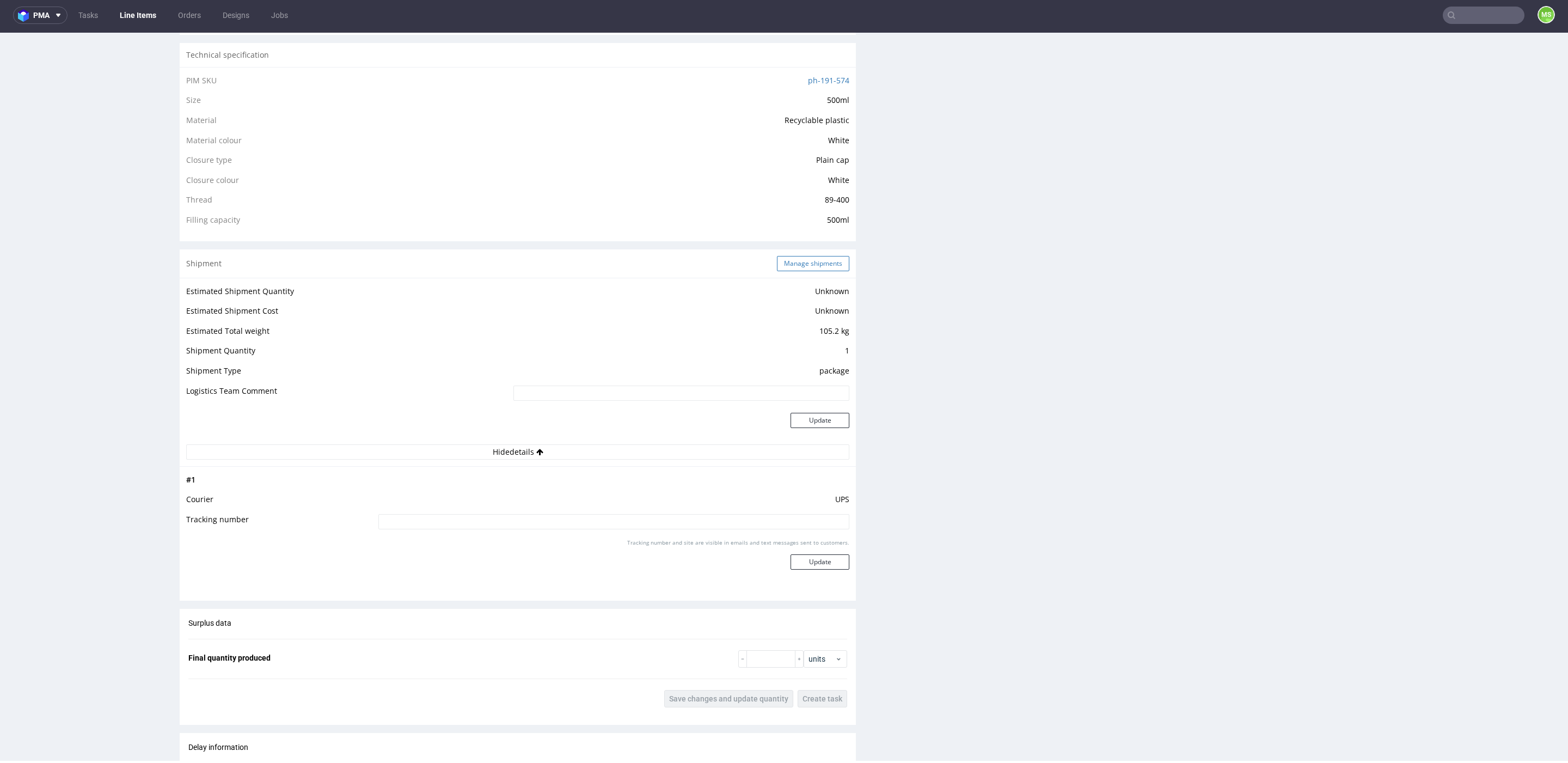
click at [822, 267] on button "Manage shipments" at bounding box center [813, 263] width 72 height 15
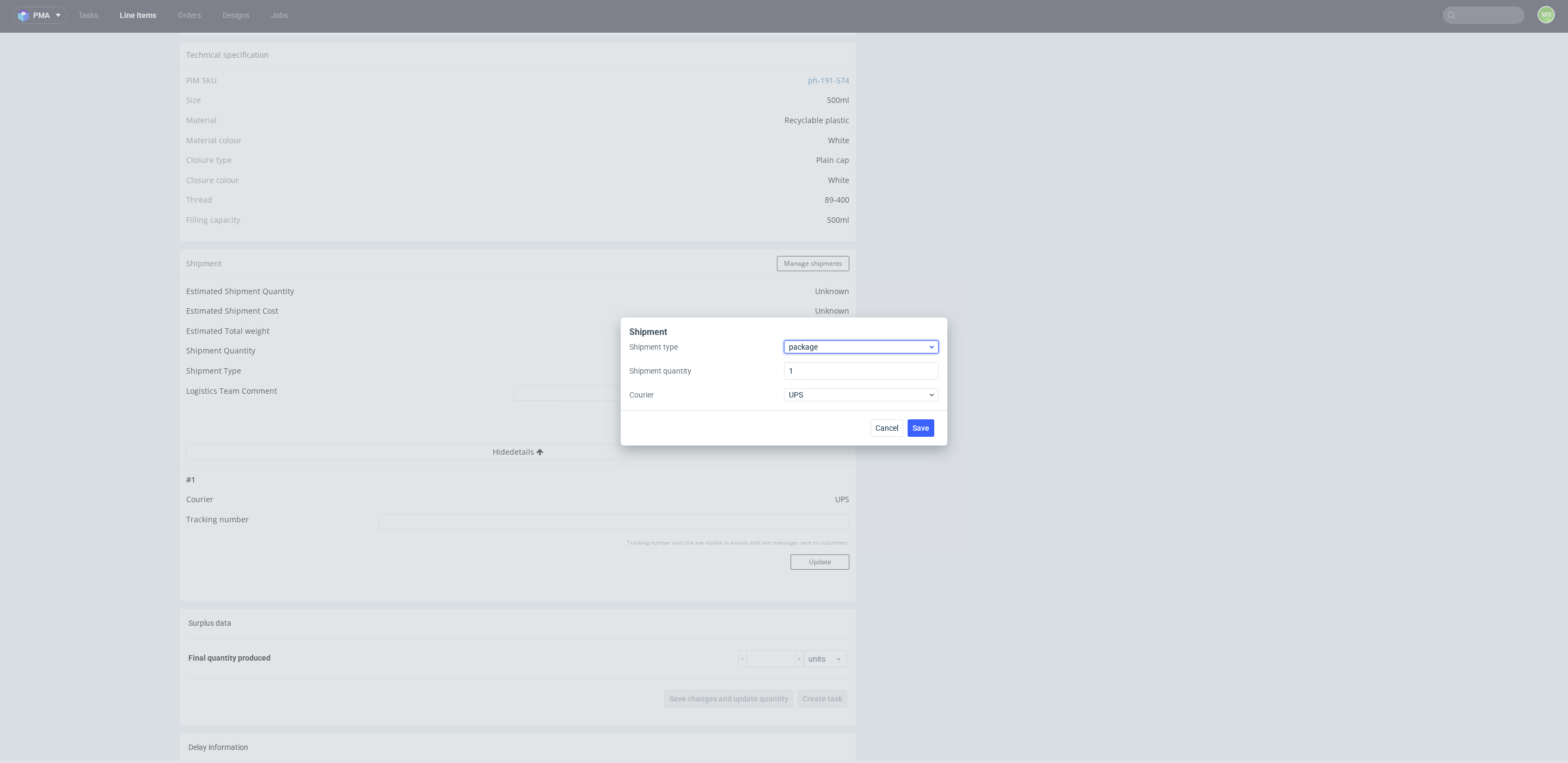
click at [824, 343] on span "package" at bounding box center [858, 347] width 139 height 11
click at [824, 373] on div "pallet" at bounding box center [861, 370] width 146 height 19
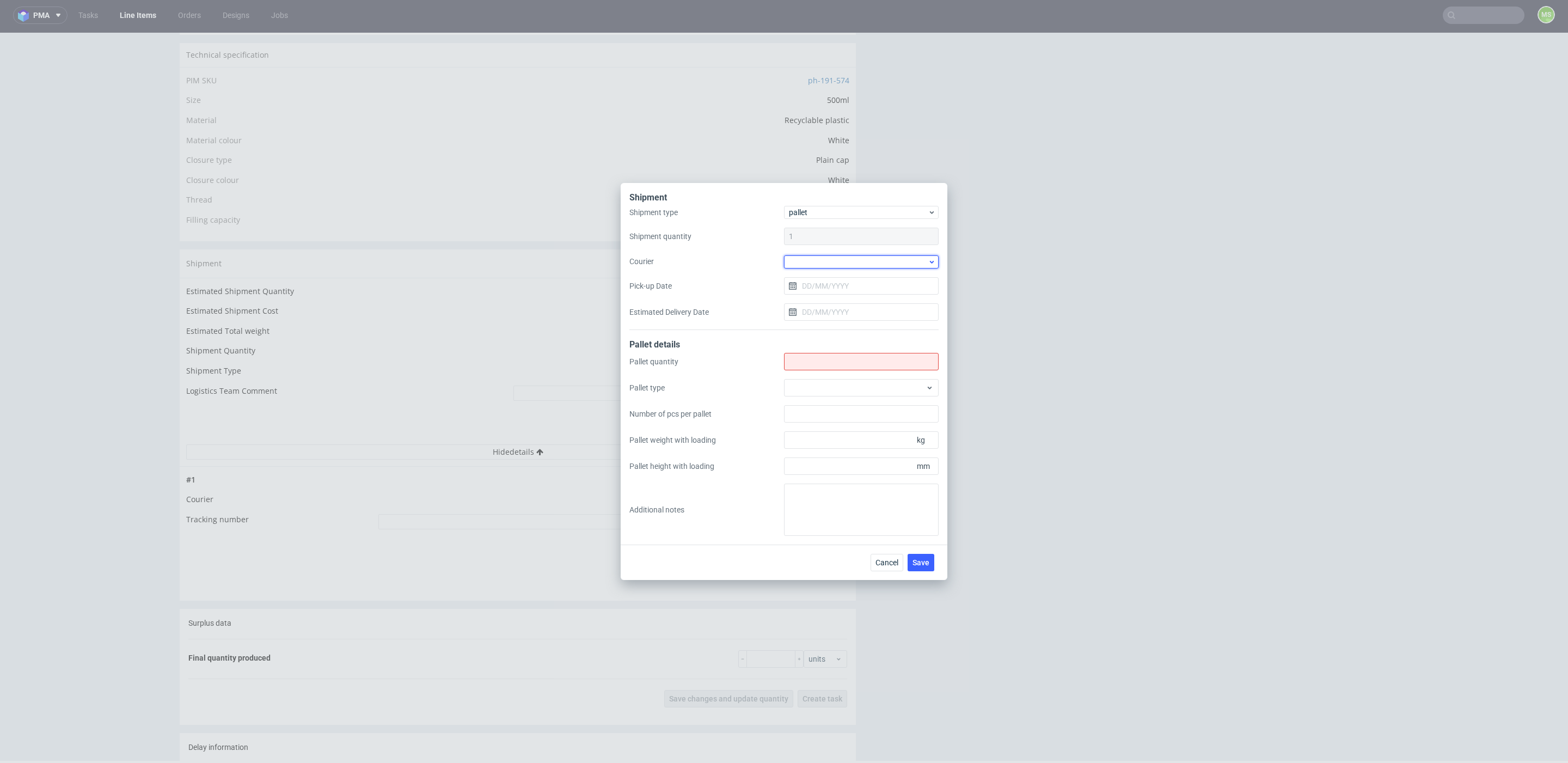
click at [831, 267] on div at bounding box center [861, 261] width 155 height 13
click at [746, 267] on div "Shipment type pallet Shipment quantity 1 Courier Pick-up Date Estimated Deliver…" at bounding box center [784, 268] width 309 height 124
click at [912, 362] on input "Shipment type" at bounding box center [861, 362] width 155 height 18
type input "2"
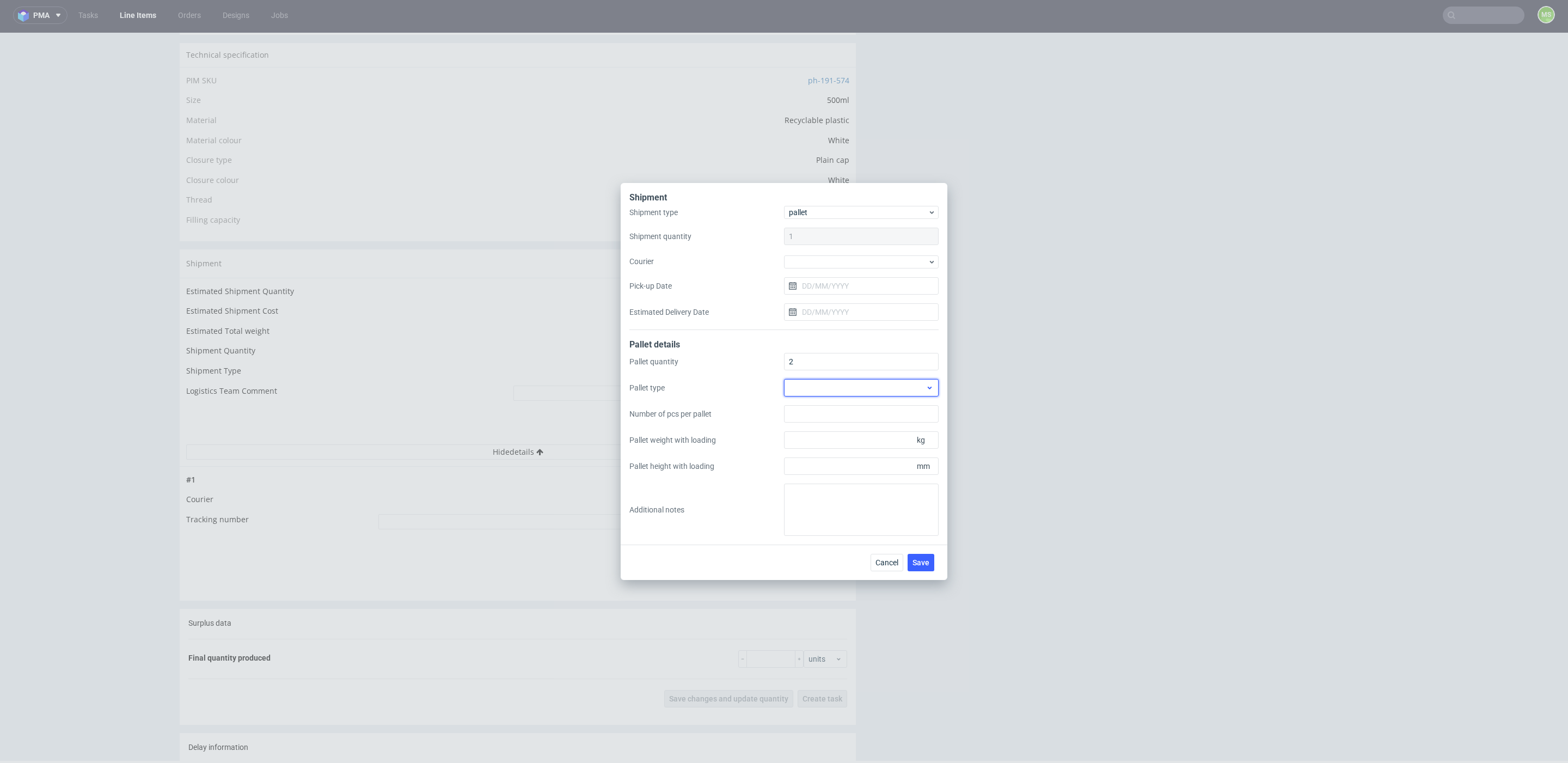
click at [880, 387] on div at bounding box center [861, 388] width 155 height 18
click at [869, 411] on div "EPAL1, 1200 x 800mm" at bounding box center [861, 413] width 146 height 19
click at [898, 568] on button "Cancel" at bounding box center [887, 563] width 33 height 18
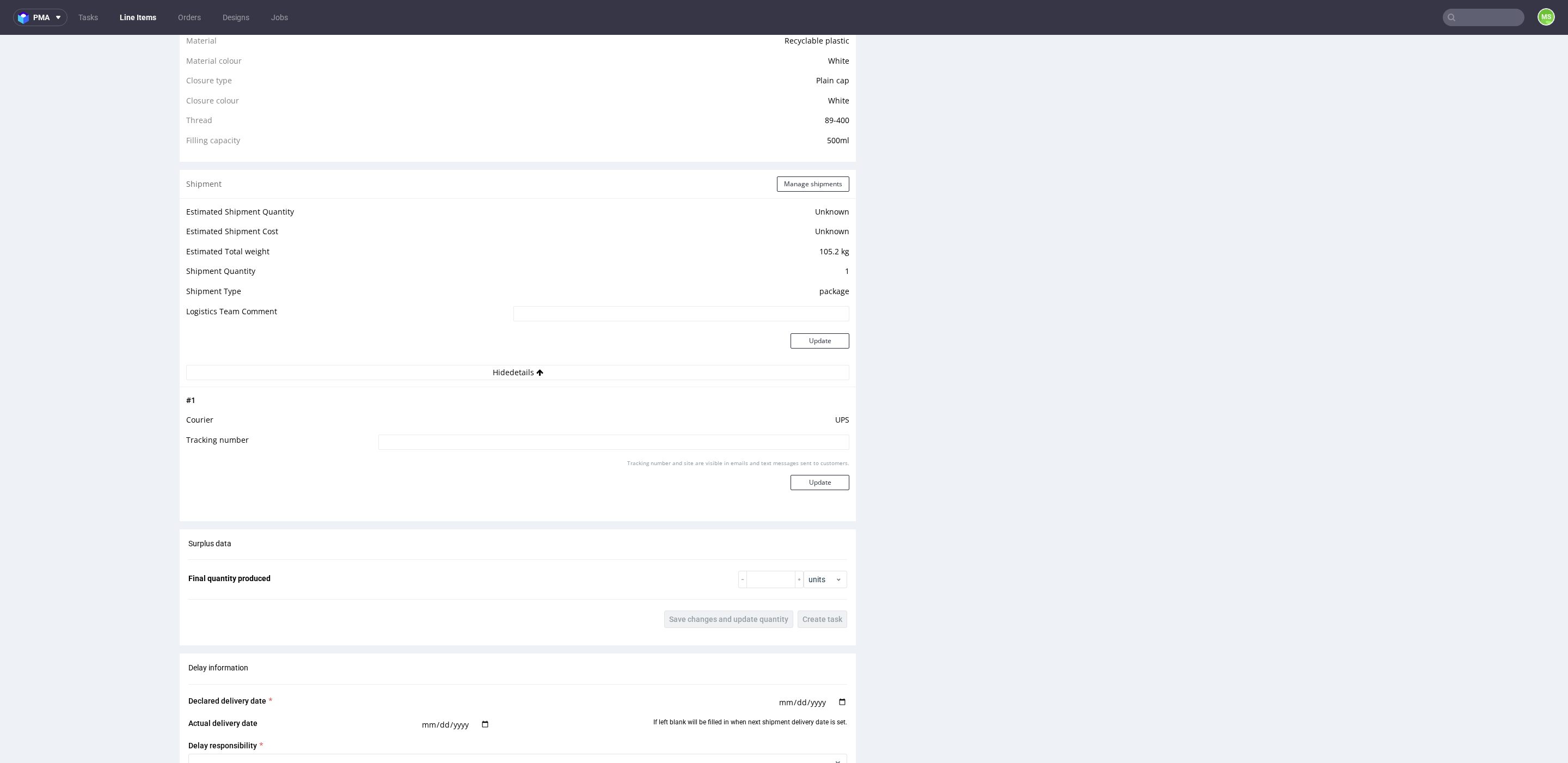
scroll to position [858, 0]
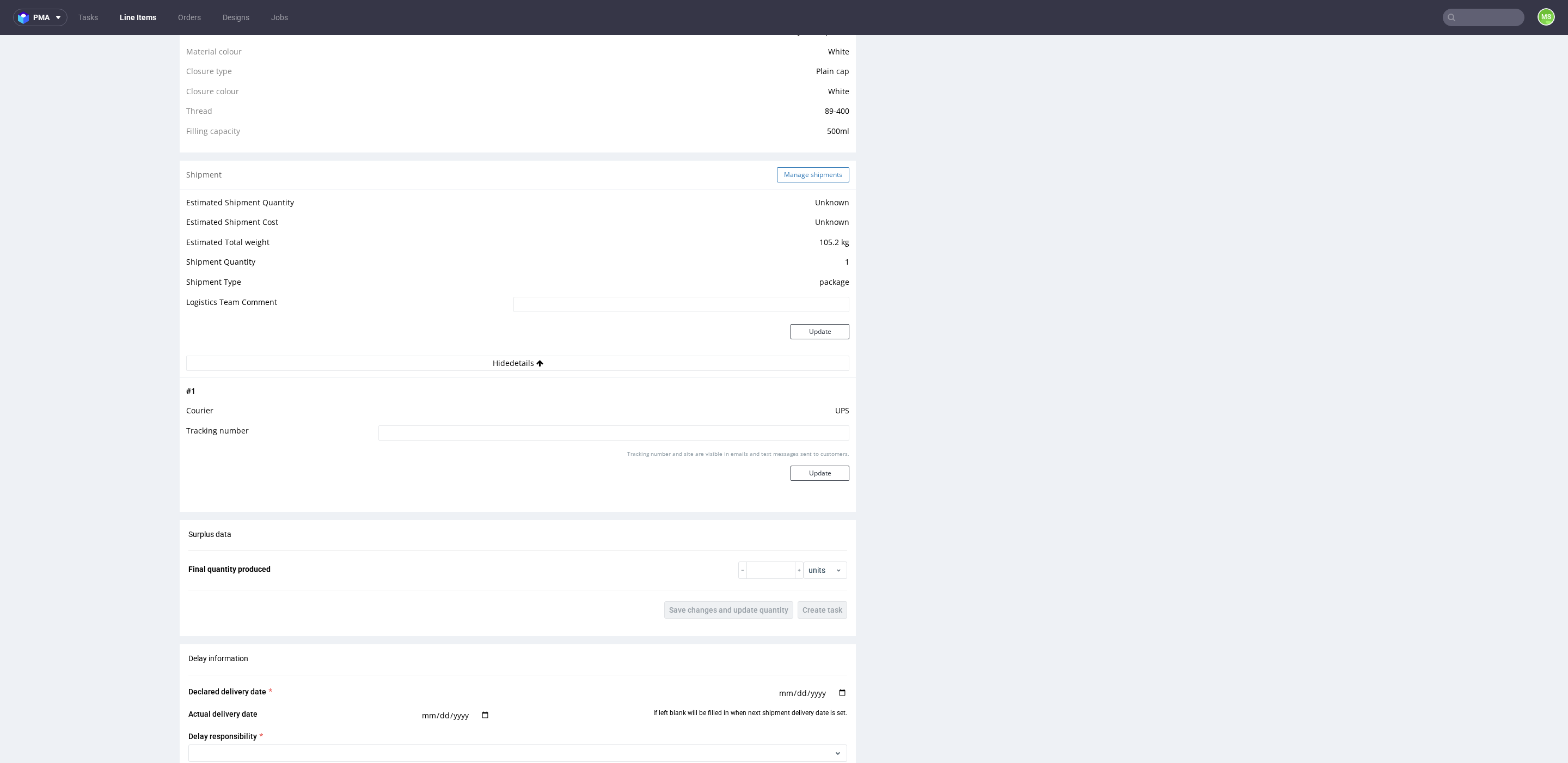
click at [807, 175] on button "Manage shipments" at bounding box center [813, 175] width 72 height 15
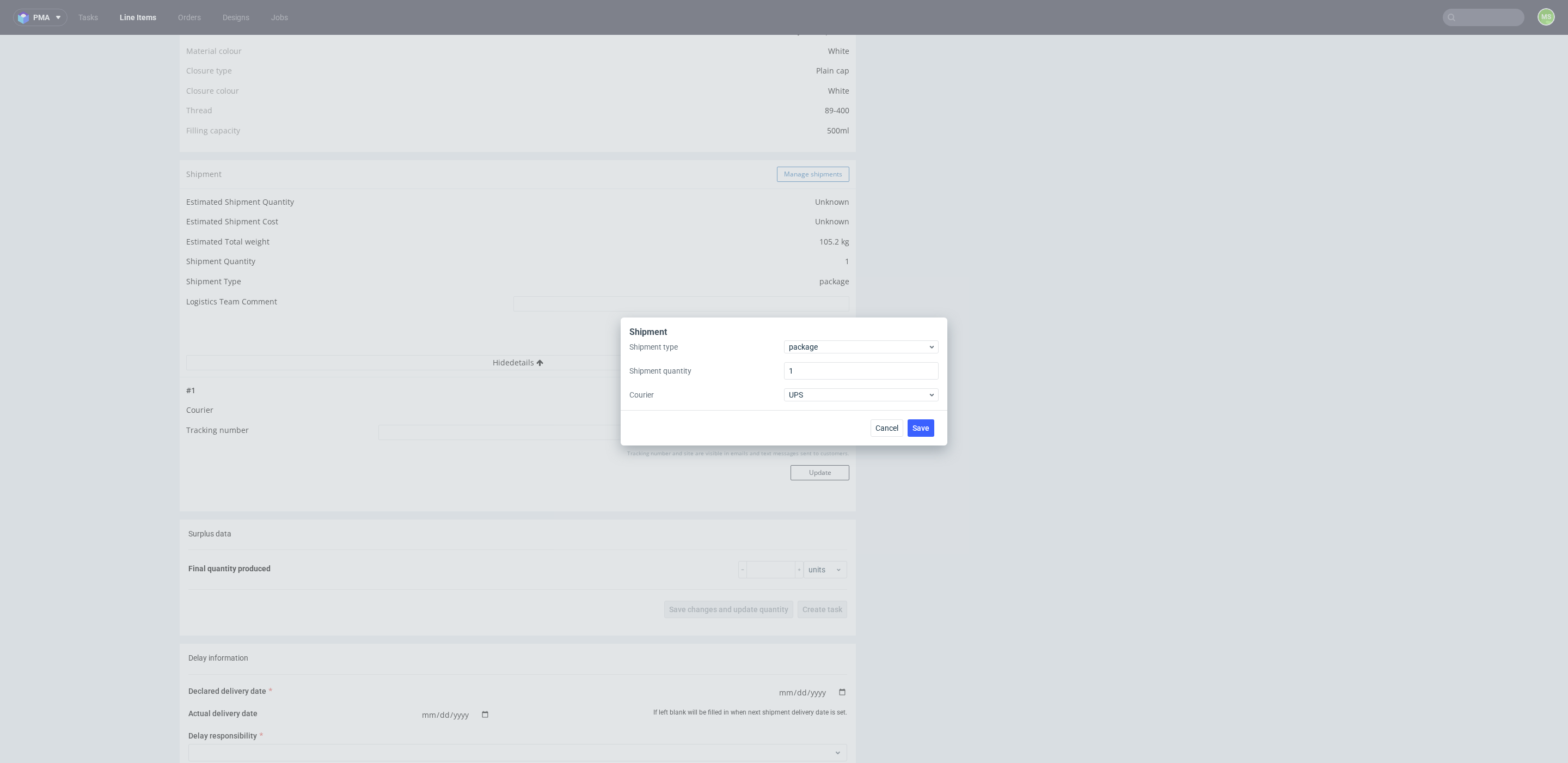
click at [807, 175] on button "Manage shipments" at bounding box center [813, 174] width 72 height 15
click at [840, 343] on span "package" at bounding box center [858, 347] width 139 height 11
click at [831, 364] on div "pallet" at bounding box center [861, 370] width 146 height 19
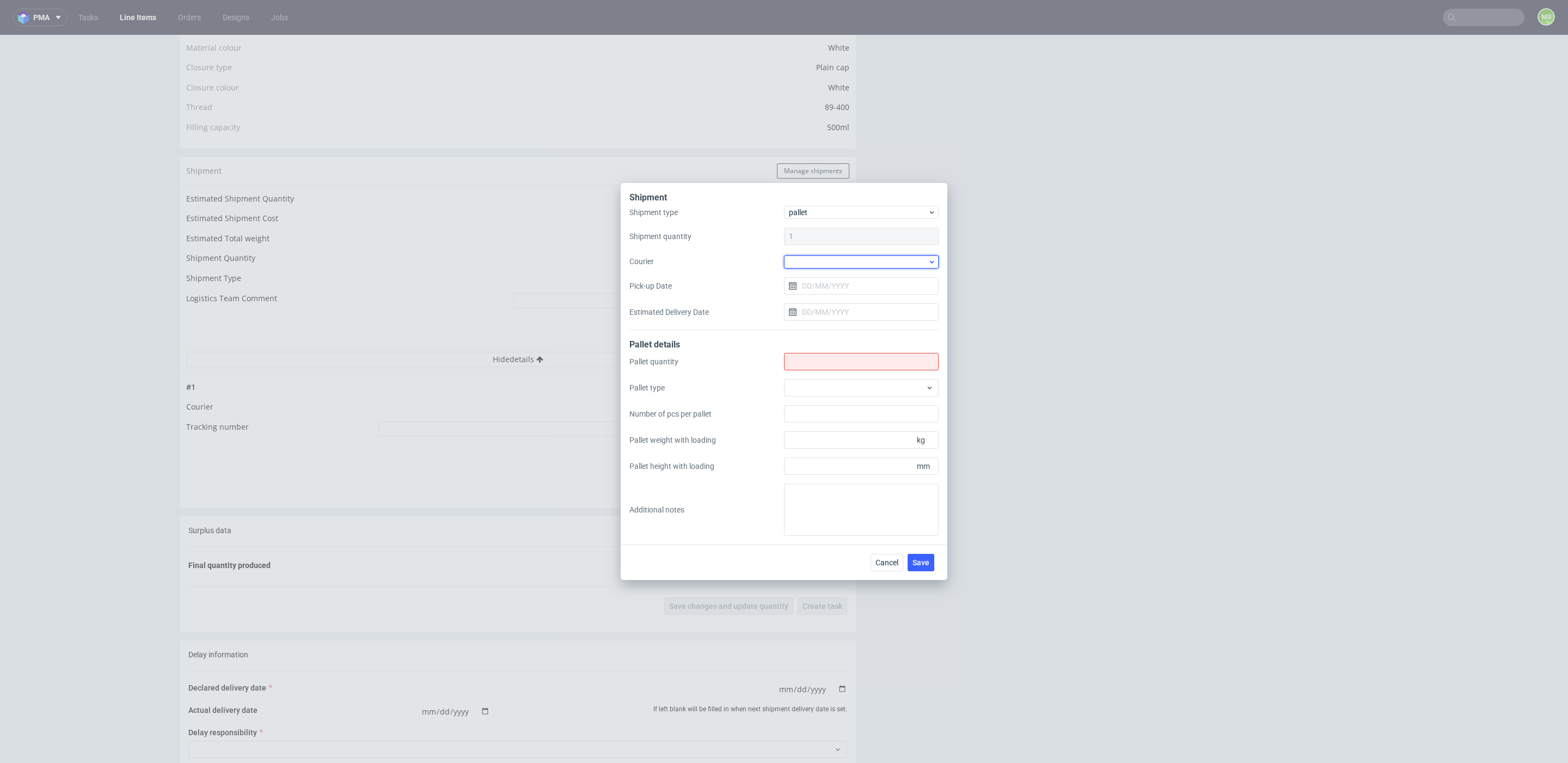
click at [829, 261] on div at bounding box center [861, 261] width 155 height 13
click at [840, 339] on div "UPS Pallets" at bounding box center [861, 339] width 146 height 19
click at [828, 391] on div at bounding box center [861, 387] width 155 height 18
click at [829, 415] on div "EPAL1, 1200 x 800mm" at bounding box center [861, 412] width 146 height 19
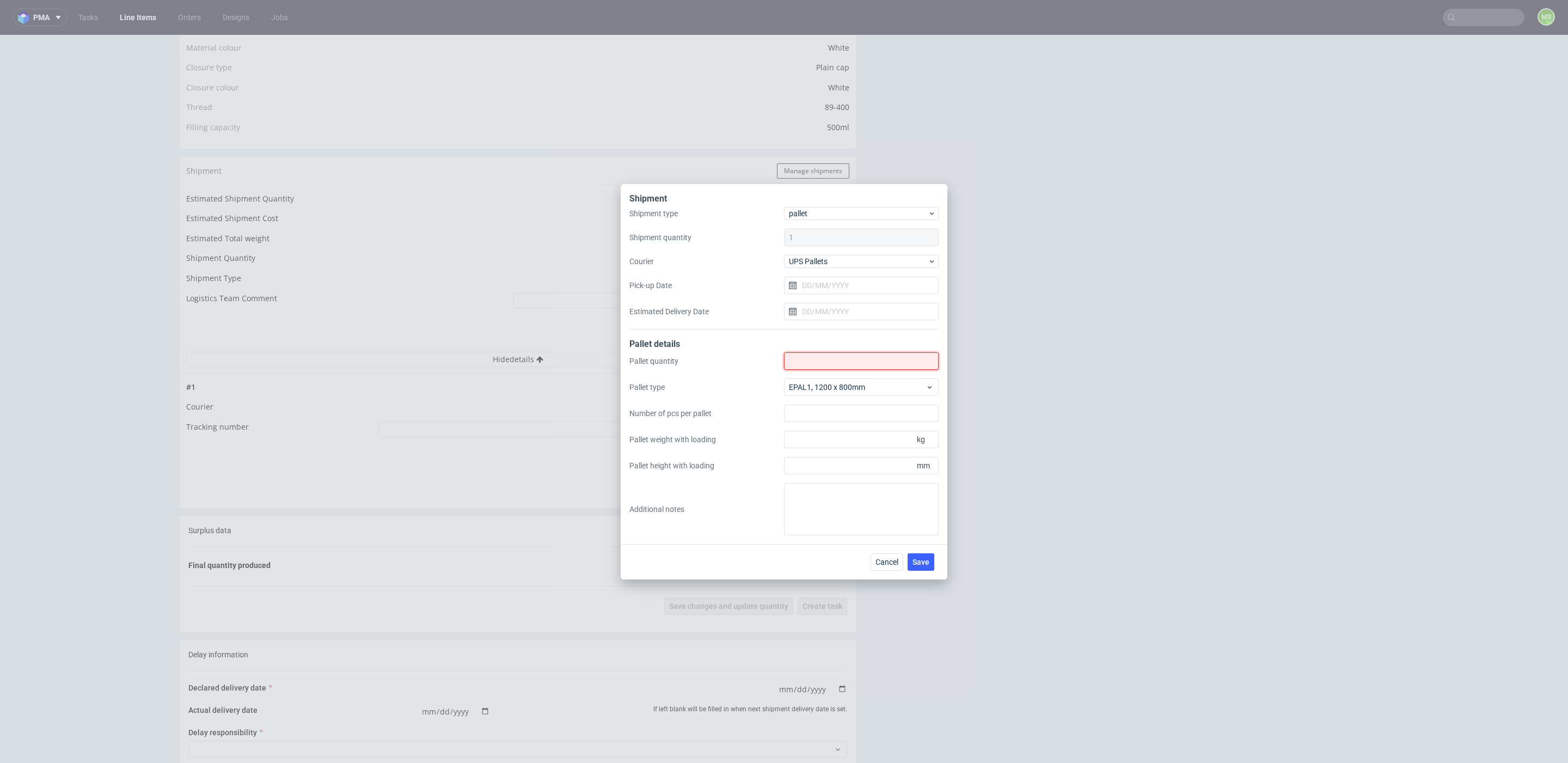
click at [846, 359] on input "Shipment type" at bounding box center [861, 361] width 155 height 18
click at [887, 568] on button "Cancel" at bounding box center [887, 562] width 33 height 18
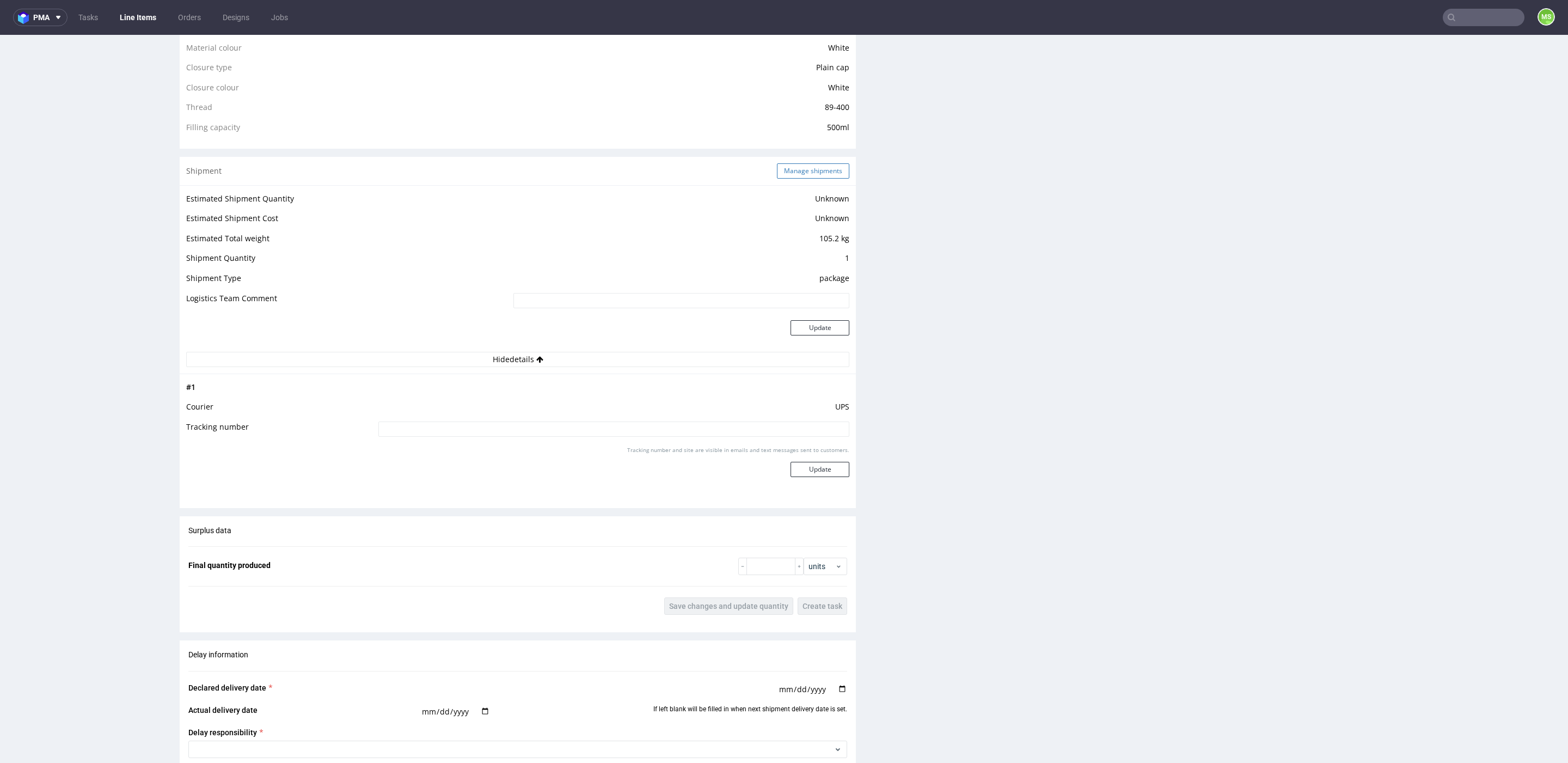
click at [792, 178] on button "Manage shipments" at bounding box center [813, 171] width 72 height 15
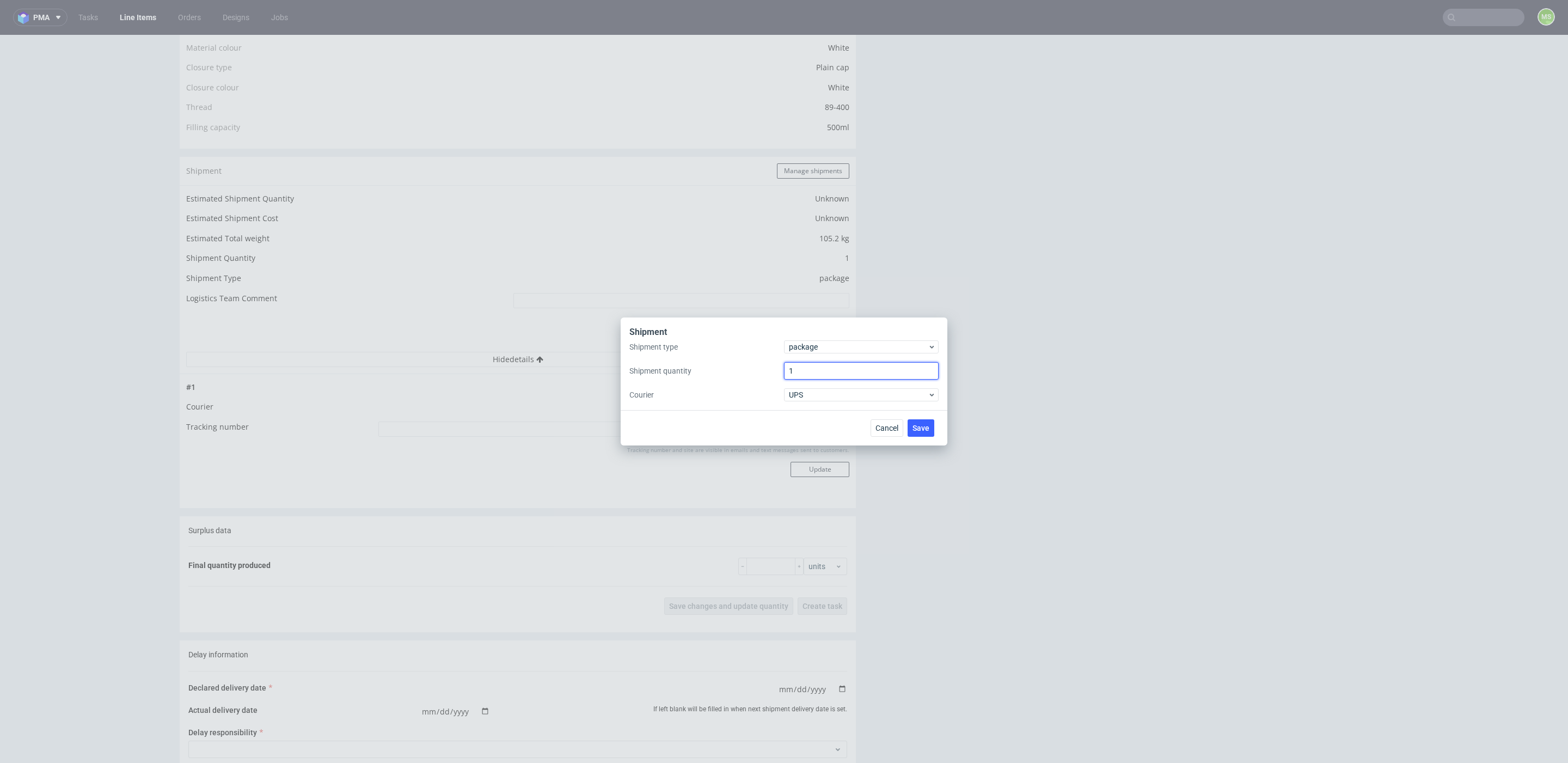
drag, startPoint x: 804, startPoint y: 376, endPoint x: 761, endPoint y: 374, distance: 43.0
click at [761, 374] on div "Shipment type package Shipment quantity 1 Courier UPS" at bounding box center [784, 371] width 309 height 61
type input "2"
click at [867, 350] on span "package" at bounding box center [858, 347] width 139 height 11
click at [853, 365] on div "pallet" at bounding box center [861, 370] width 146 height 19
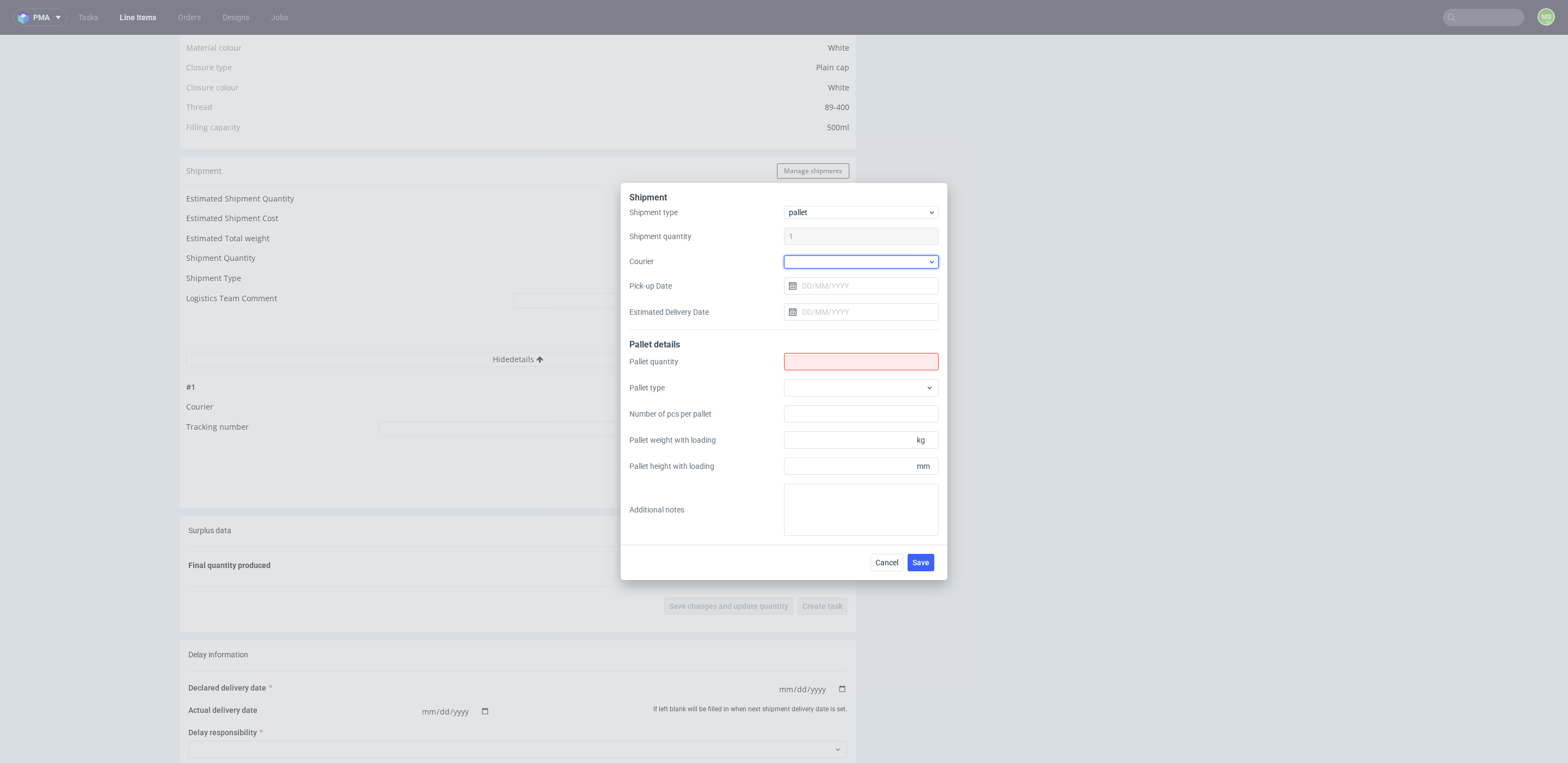
click at [888, 264] on div at bounding box center [861, 261] width 155 height 13
click at [844, 334] on div "UPS Pallets" at bounding box center [861, 339] width 146 height 19
click at [863, 394] on div at bounding box center [861, 387] width 155 height 18
click at [858, 415] on div "EPAL1, 1200 x 800mm" at bounding box center [861, 412] width 146 height 19
click at [849, 367] on input "Shipment type" at bounding box center [861, 361] width 155 height 18
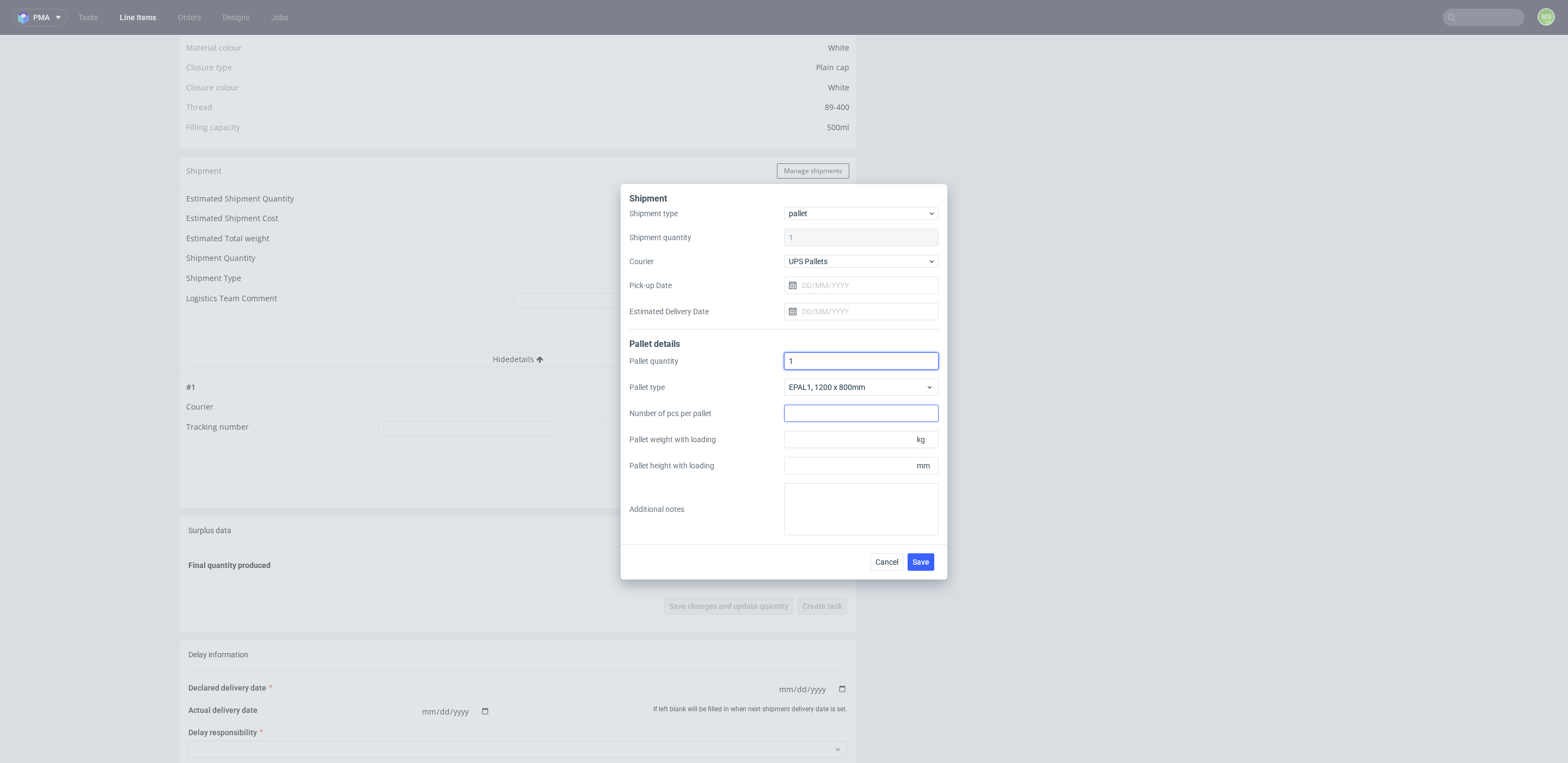
type input "1"
click at [849, 410] on input "Number of pcs per pallet" at bounding box center [861, 413] width 155 height 18
click at [858, 440] on input "Pallet weight with loading" at bounding box center [861, 440] width 155 height 18
type input "105"
click at [867, 469] on input "Pallet height with loading" at bounding box center [861, 465] width 155 height 18
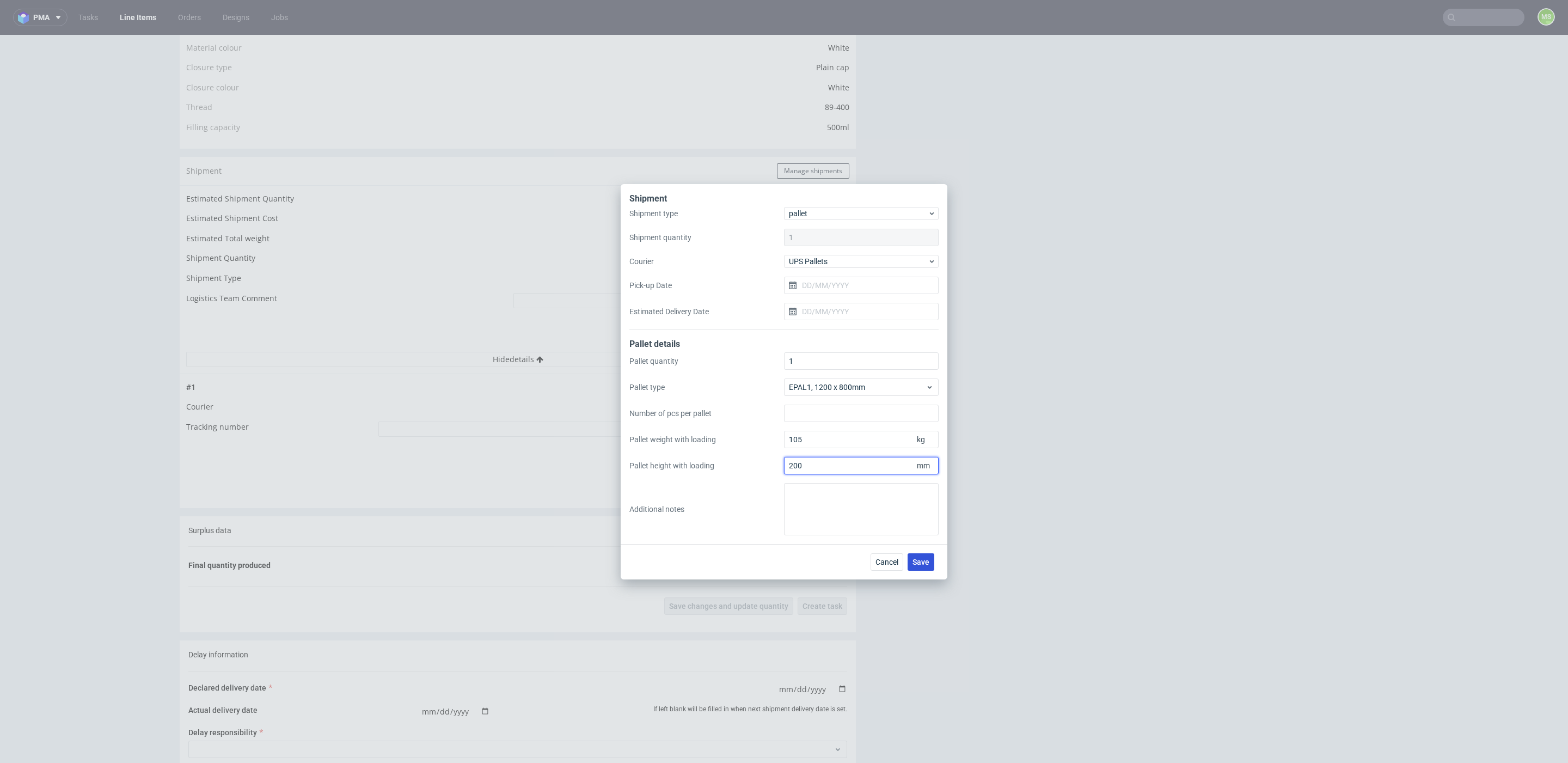
type input "200"
click at [926, 561] on span "Save" at bounding box center [921, 562] width 17 height 8
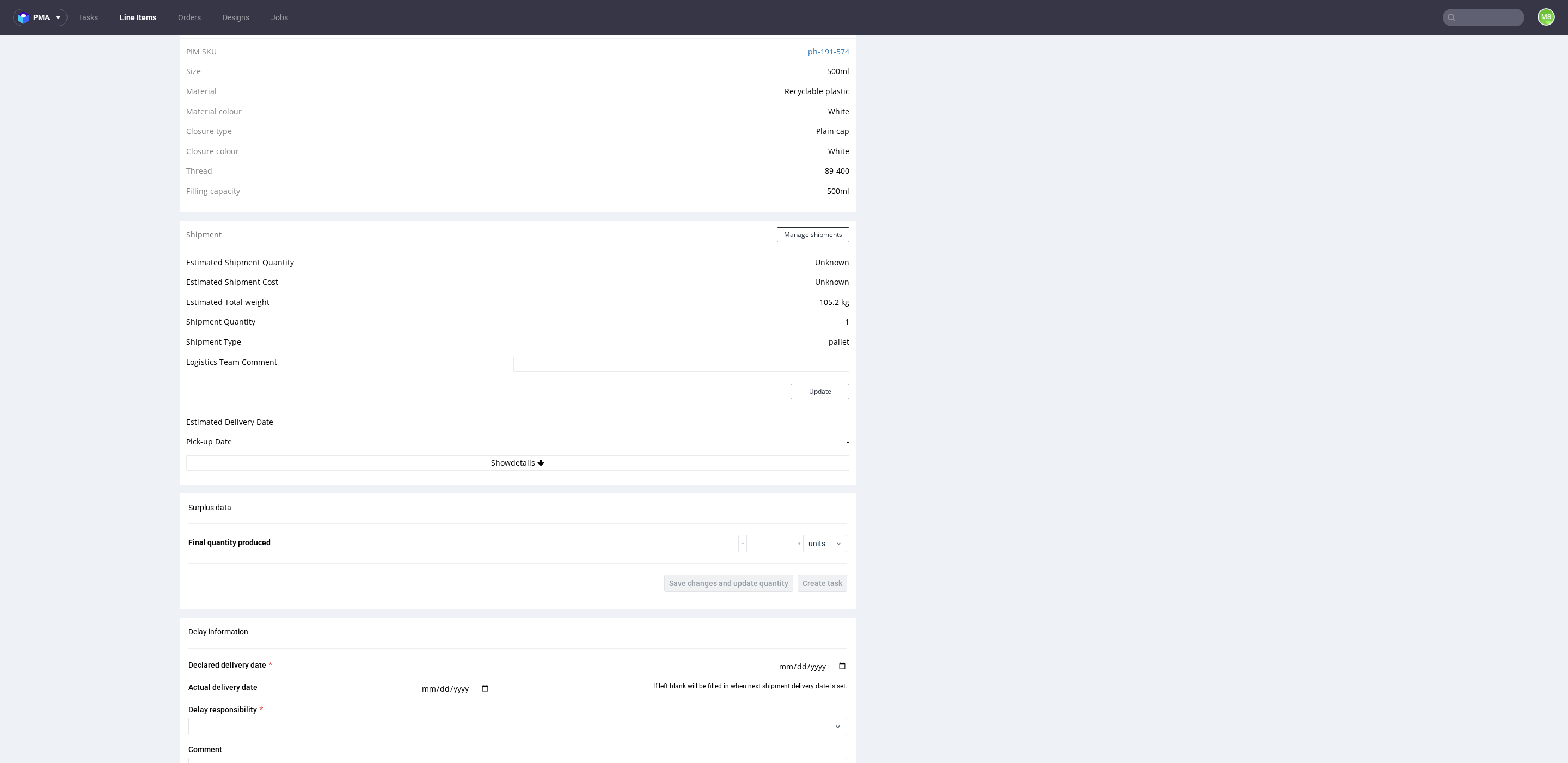
scroll to position [795, 0]
click at [593, 463] on button "Show details" at bounding box center [517, 464] width 663 height 15
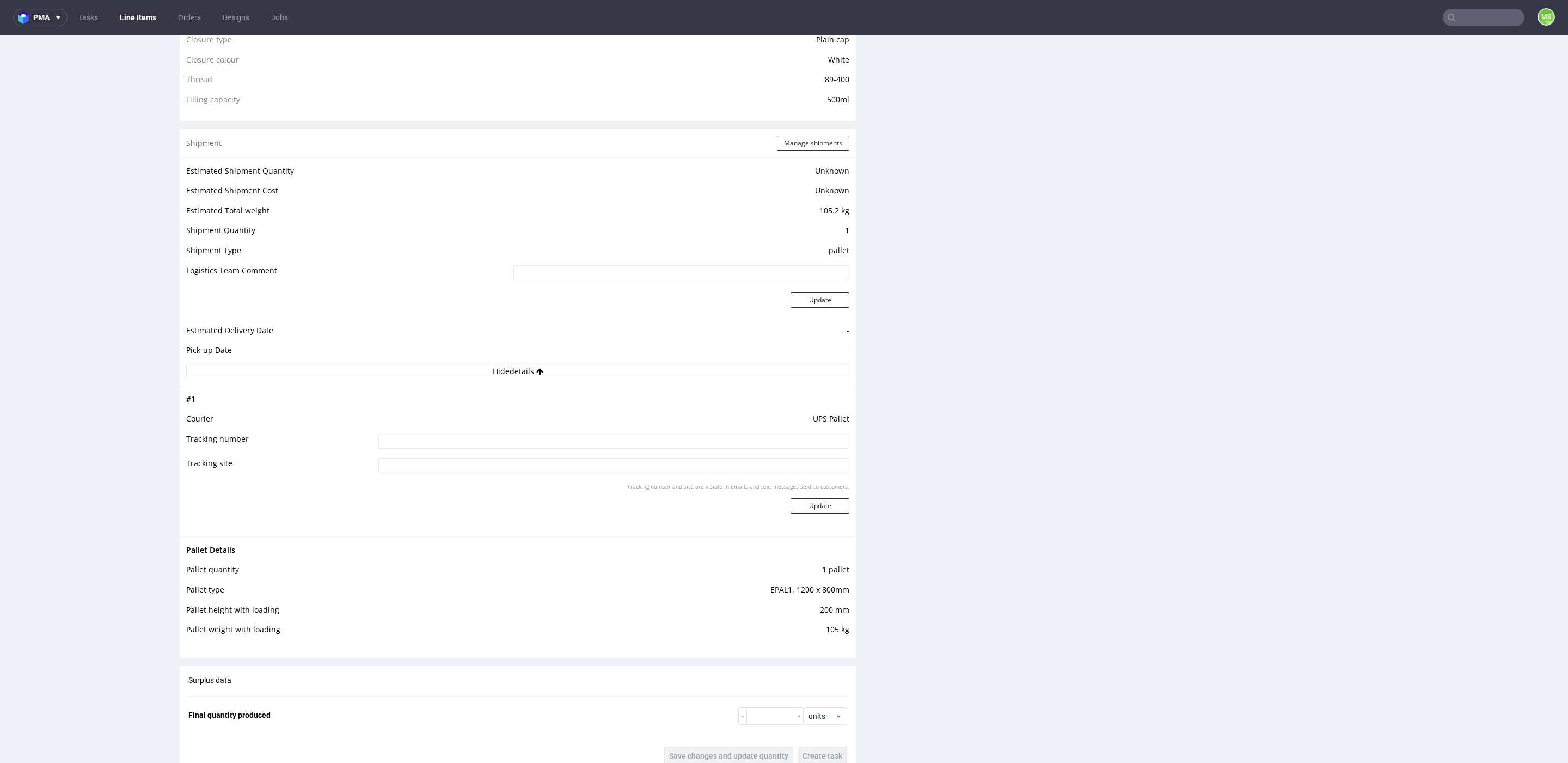
scroll to position [886, 0]
click at [821, 139] on button "Manage shipments" at bounding box center [813, 144] width 72 height 15
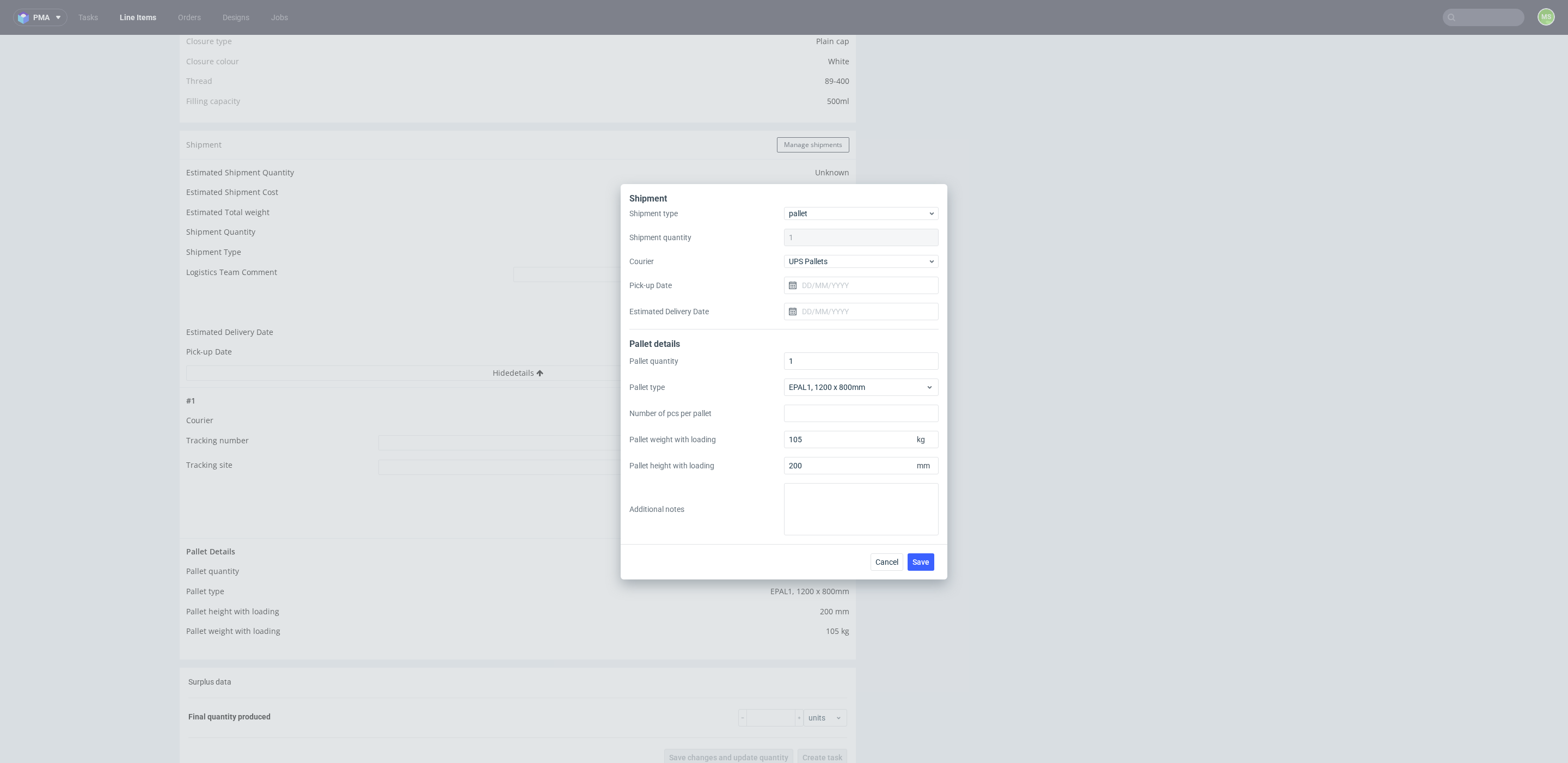
click at [827, 237] on div "1" at bounding box center [861, 237] width 155 height 18
click at [901, 566] on button "Cancel" at bounding box center [887, 562] width 33 height 18
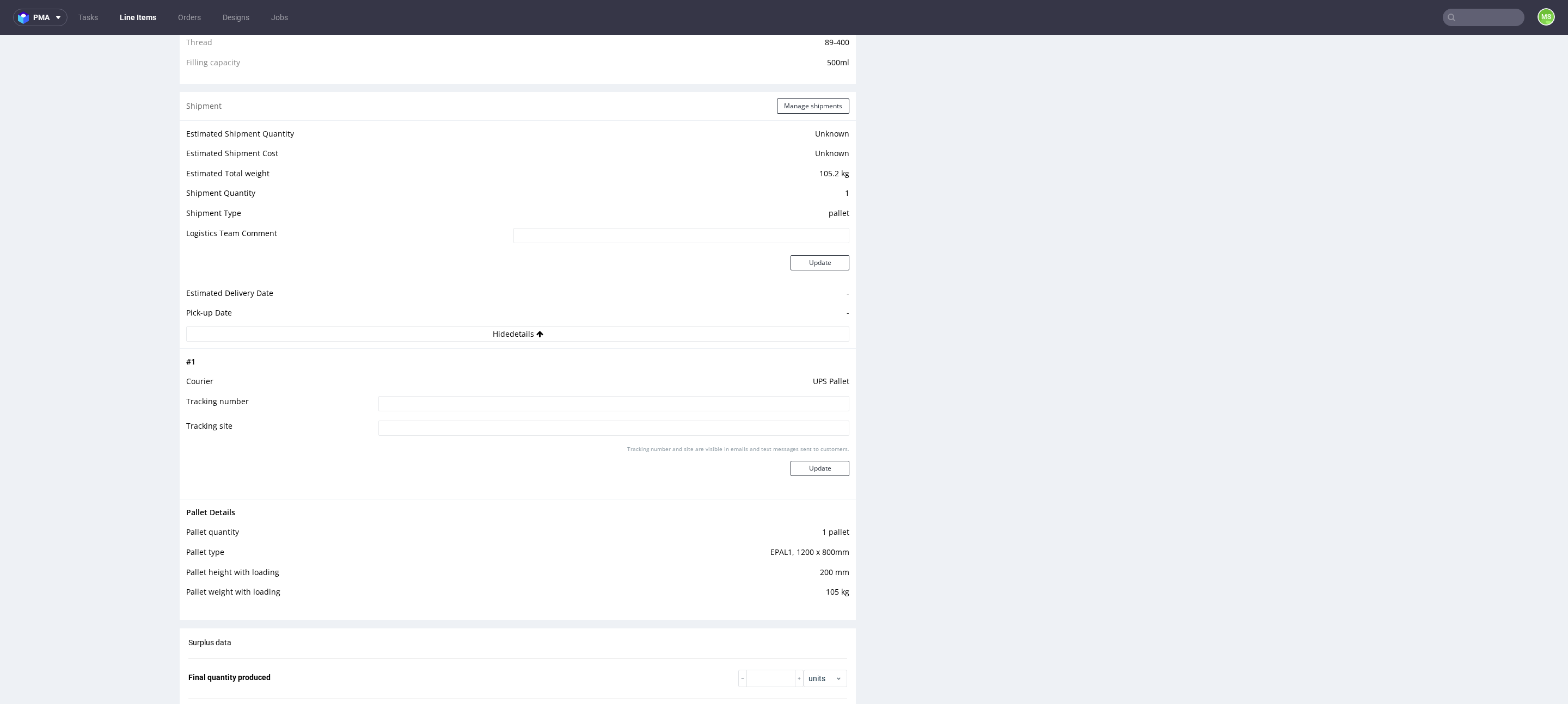
scroll to position [921, 0]
click at [808, 113] on button "Manage shipments" at bounding box center [813, 109] width 72 height 15
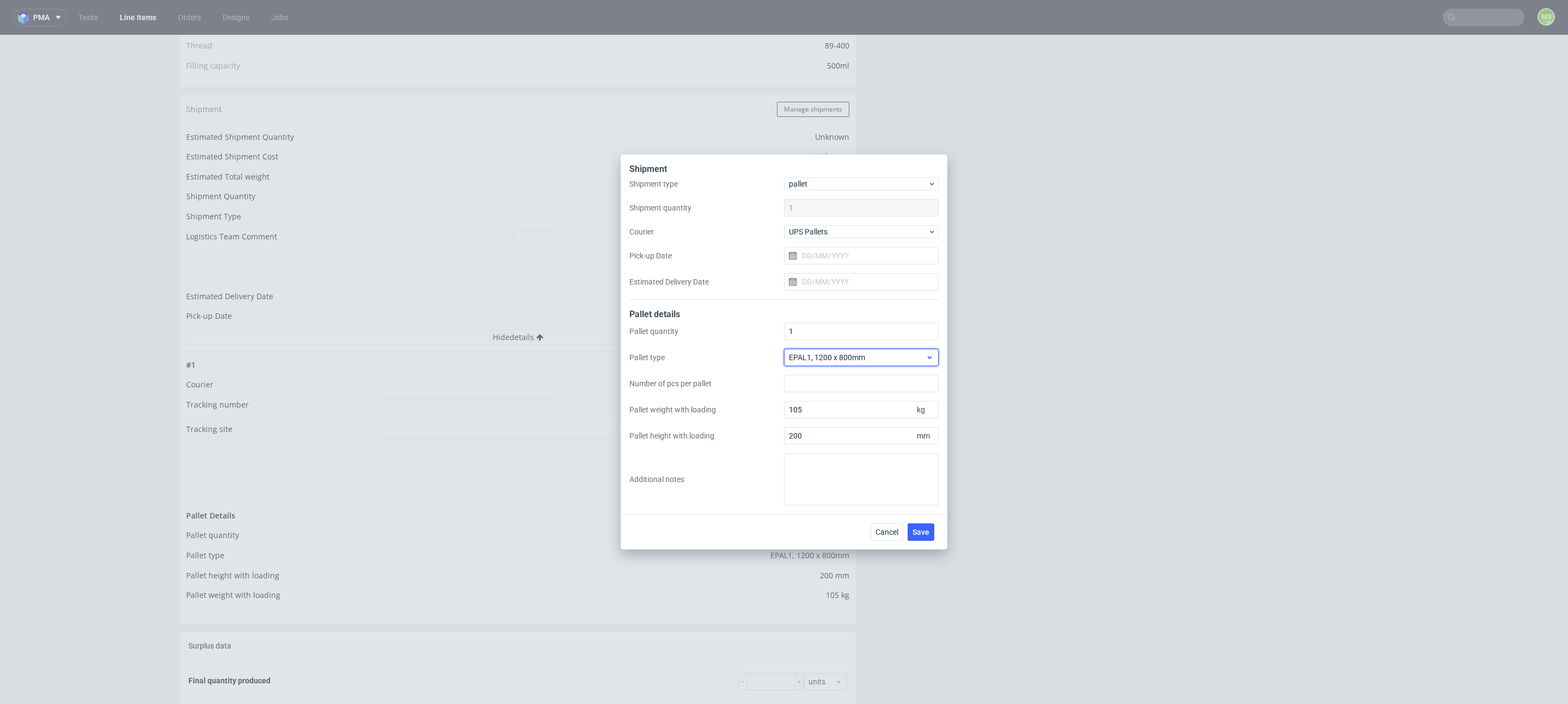
click at [865, 364] on div "EPAL1, 1200 x 800mm" at bounding box center [861, 357] width 155 height 18
click at [851, 431] on div "Other" at bounding box center [861, 436] width 146 height 19
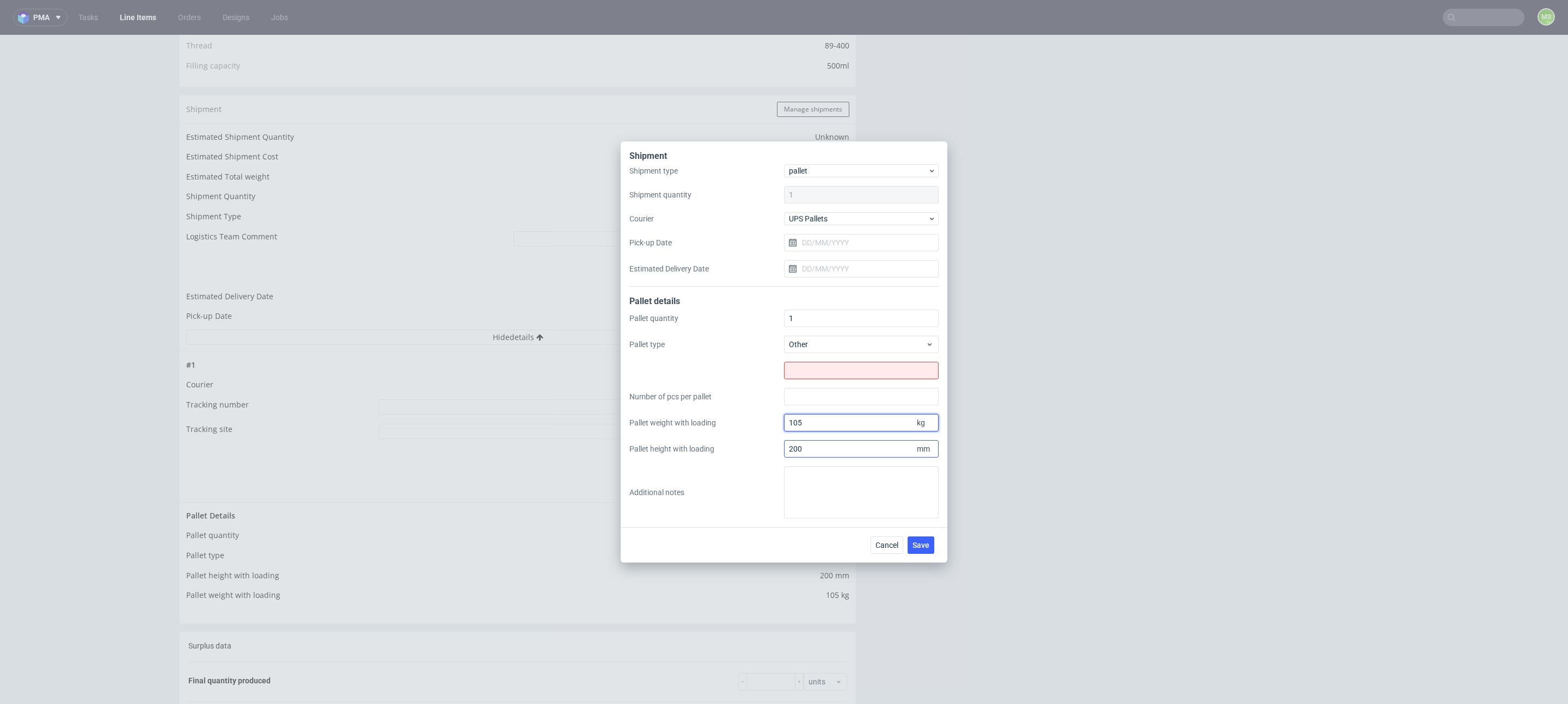
drag, startPoint x: 838, startPoint y: 422, endPoint x: 814, endPoint y: 454, distance: 40.0
click at [779, 423] on div "Pallet quantity 1 Pallet type Other Number of pcs per pallet Pallet weight with…" at bounding box center [784, 414] width 309 height 209
drag, startPoint x: 762, startPoint y: 451, endPoint x: 762, endPoint y: 457, distance: 6.0
click at [752, 451] on div "Pallet quantity 1 Pallet type Other Number of pcs per pallet Pallet weight with…" at bounding box center [784, 414] width 309 height 209
click at [849, 490] on textarea at bounding box center [861, 493] width 155 height 52
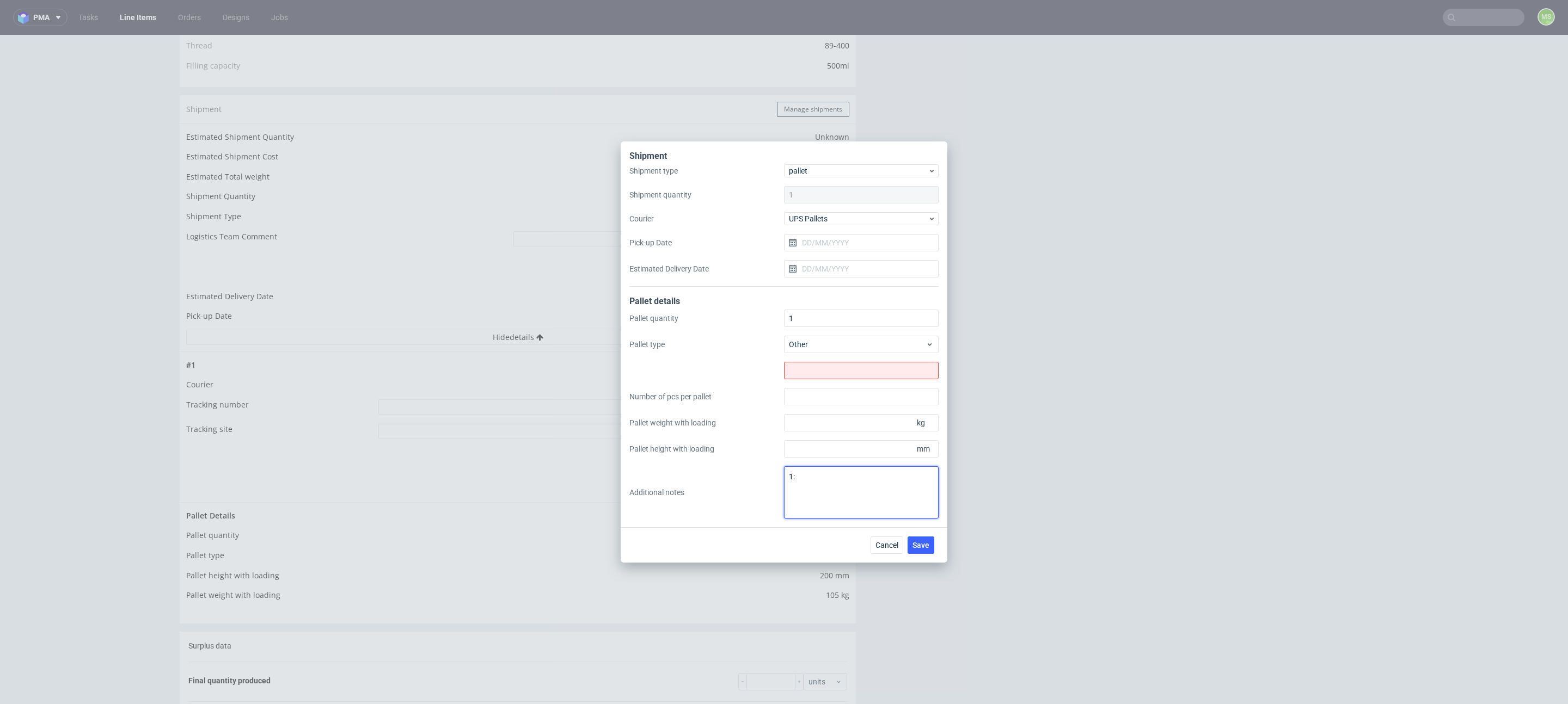
type textarea "1"
type textarea "1. 1200x800x2000 105kg 2. 600x800x1000 40kg"
drag, startPoint x: 805, startPoint y: 315, endPoint x: 796, endPoint y: 315, distance: 9.0
click at [796, 315] on input "1" at bounding box center [861, 318] width 155 height 18
type input "2"
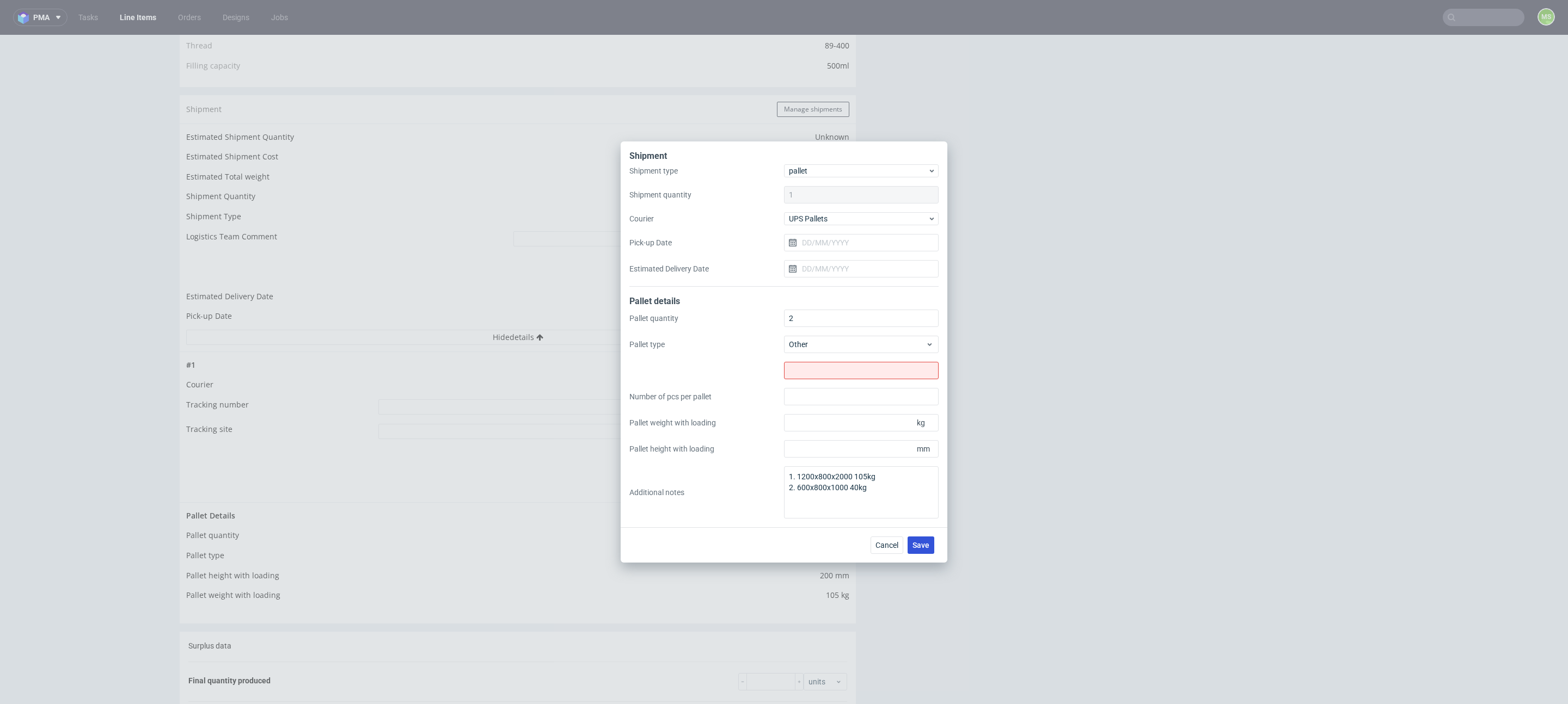
click at [921, 547] on span "Save" at bounding box center [921, 545] width 17 height 8
click at [923, 545] on span "Save" at bounding box center [921, 545] width 17 height 8
click at [744, 513] on div "Pallet quantity 2 Pallet type Other Number of pcs per pallet Pallet weight with…" at bounding box center [784, 414] width 309 height 209
click at [919, 552] on button "Save" at bounding box center [921, 545] width 27 height 18
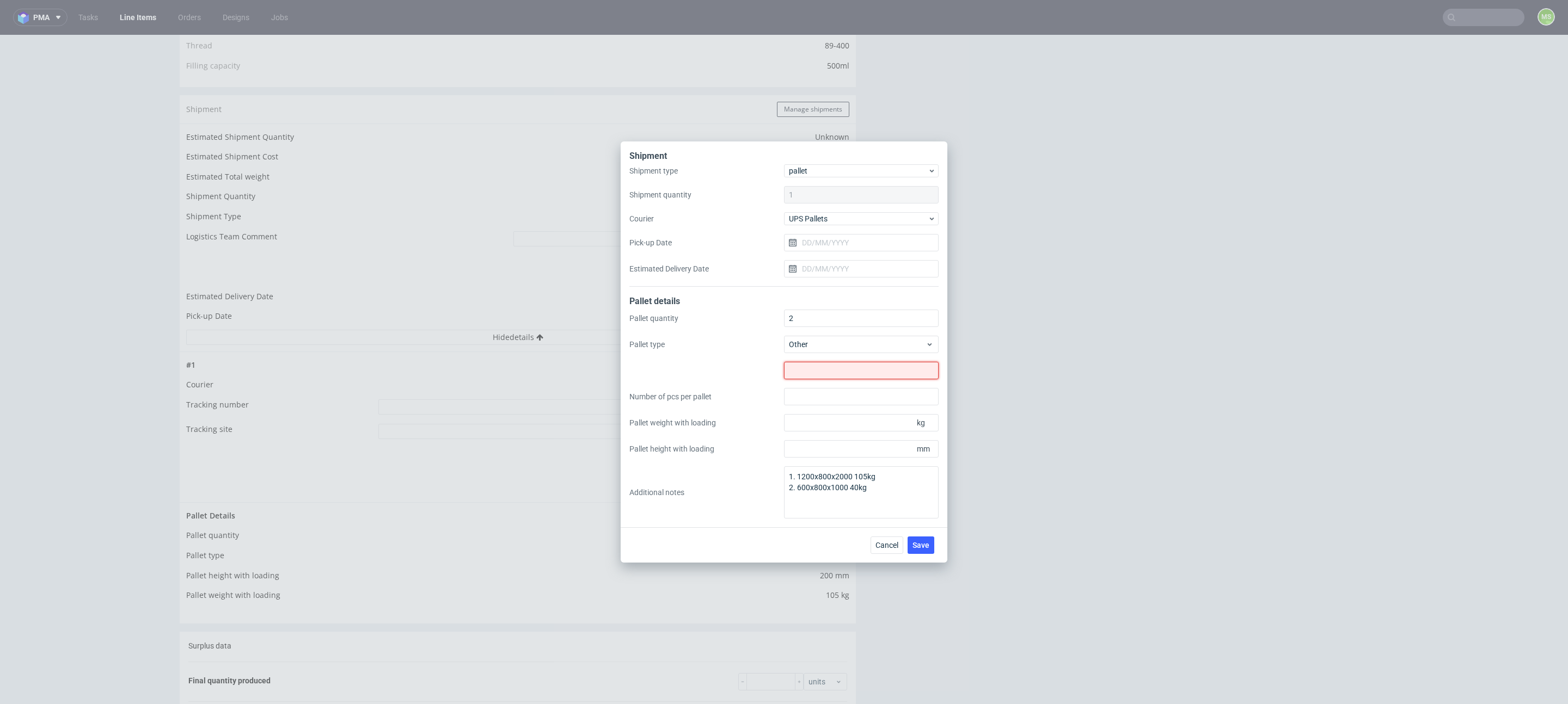
click at [839, 372] on input "text" at bounding box center [861, 371] width 155 height 18
drag, startPoint x: 845, startPoint y: 487, endPoint x: 811, endPoint y: 479, distance: 34.9
click at [810, 478] on textarea "1. 1200x800x2000 105kg 2. 600x800x1000 40kg" at bounding box center [861, 493] width 155 height 52
click at [817, 490] on textarea "1. 1200x800x2000 105kg 2. 600x800x1000 40kg" at bounding box center [861, 493] width 155 height 52
drag, startPoint x: 799, startPoint y: 477, endPoint x: 852, endPoint y: 477, distance: 53.0
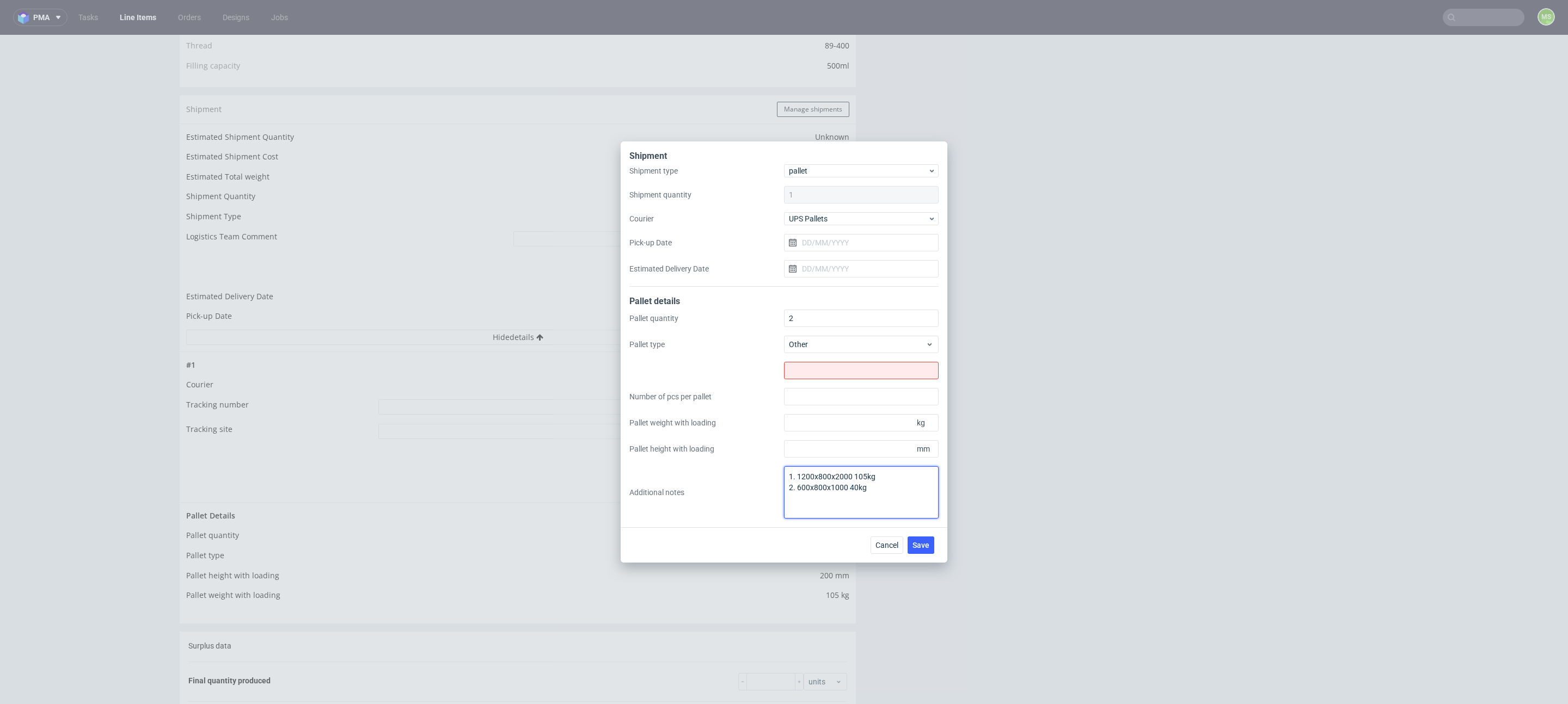
click at [852, 477] on textarea "1. 1200x800x2000 105kg 2. 600x800x1000 40kg" at bounding box center [861, 493] width 155 height 52
type textarea "1. 105kg 2. 600x800x1000 40kg"
click at [823, 371] on input "text" at bounding box center [861, 371] width 155 height 18
paste input "1200x800x2000"
type input "1200x800x2000"
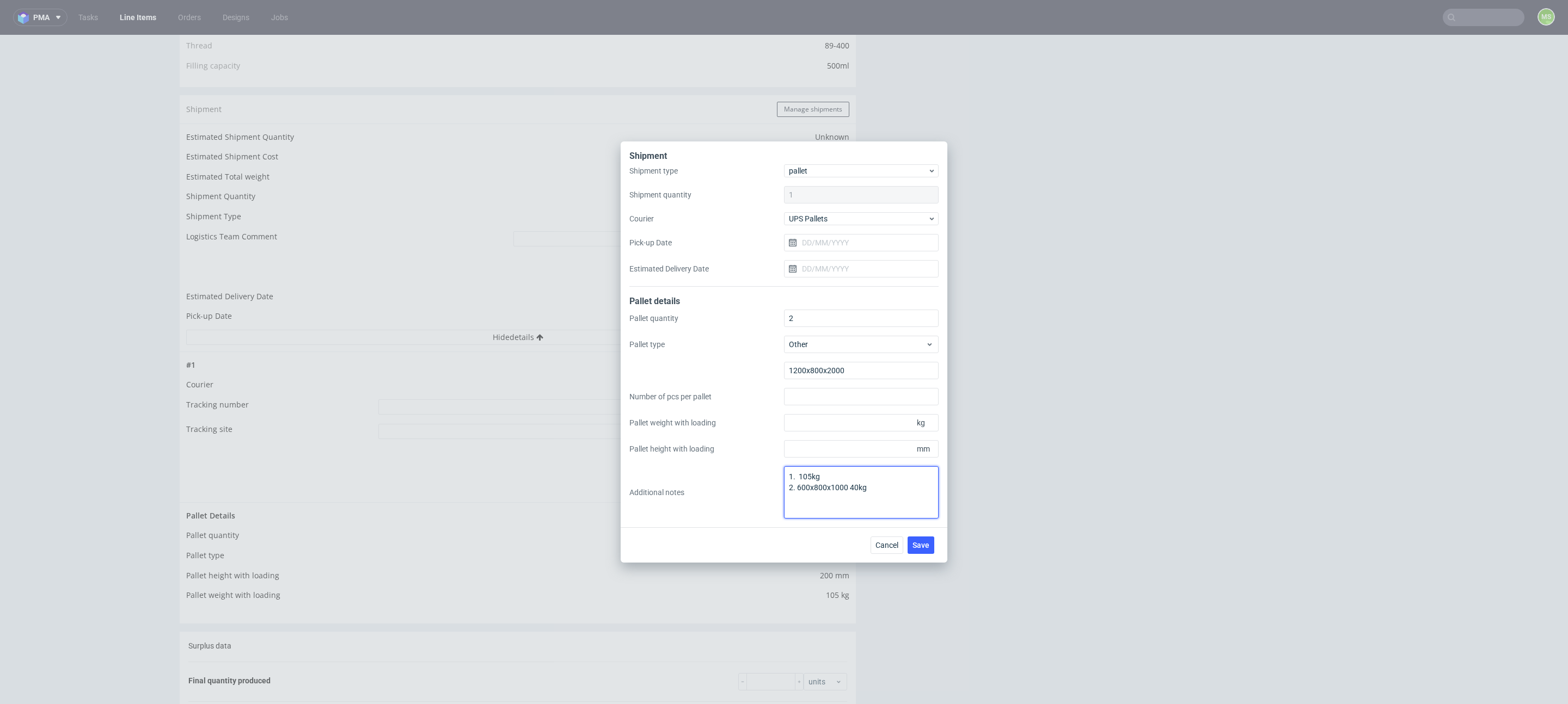
click at [835, 487] on textarea "1. 105kg 2. 600x800x1000 40kg" at bounding box center [861, 493] width 155 height 52
drag, startPoint x: 835, startPoint y: 487, endPoint x: 842, endPoint y: 490, distance: 7.6
click at [836, 489] on textarea "1. 105kg 2. 600x800x1000 40kg" at bounding box center [861, 493] width 155 height 52
type textarea "1. 105kg 2. 40kg"
click at [838, 349] on span "Other" at bounding box center [857, 344] width 137 height 11
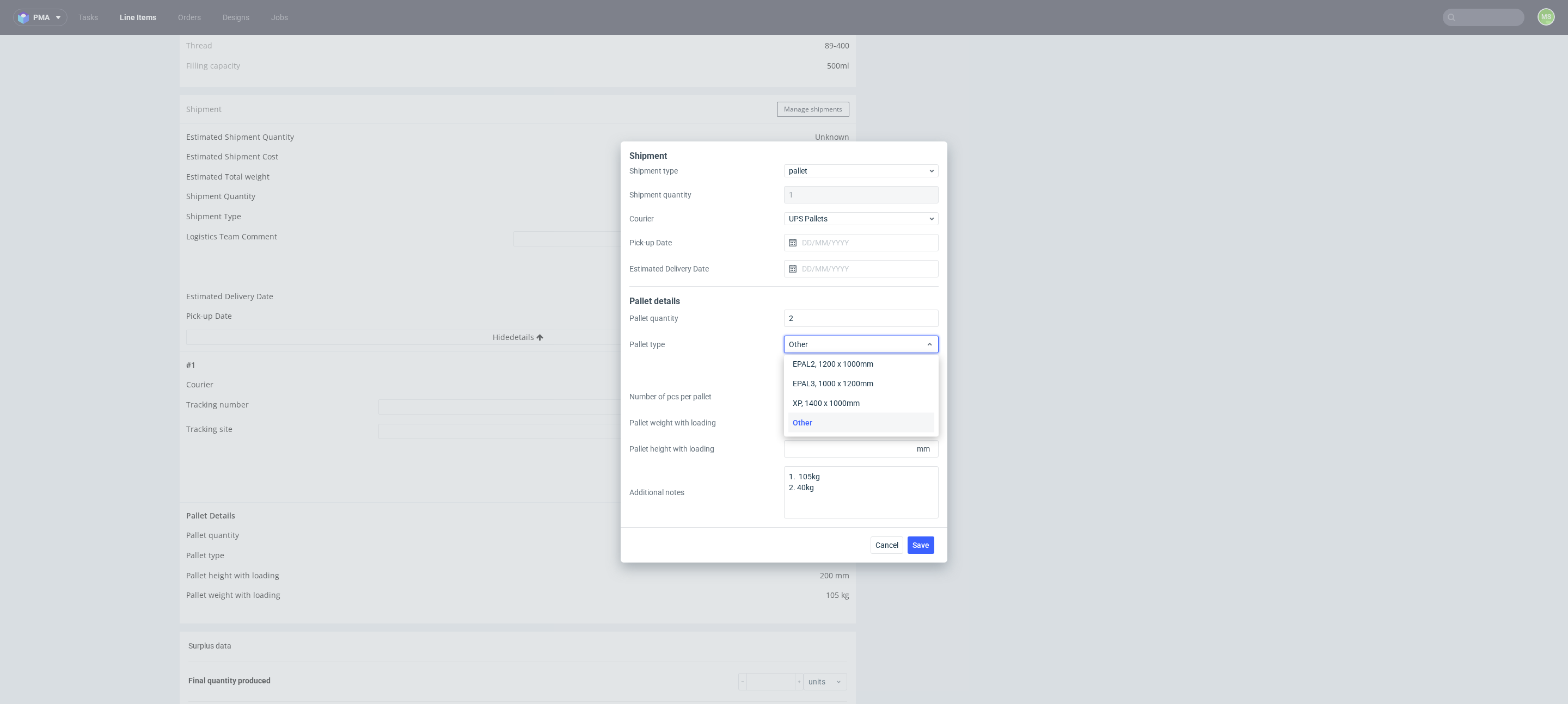
click at [769, 343] on label "Pallet type" at bounding box center [707, 344] width 155 height 11
click at [878, 377] on input "1200x800x2000" at bounding box center [861, 371] width 155 height 18
paste input "600x800x1000"
type input "1200x800x2000 600x800x1000"
click at [920, 545] on span "Save" at bounding box center [921, 545] width 17 height 8
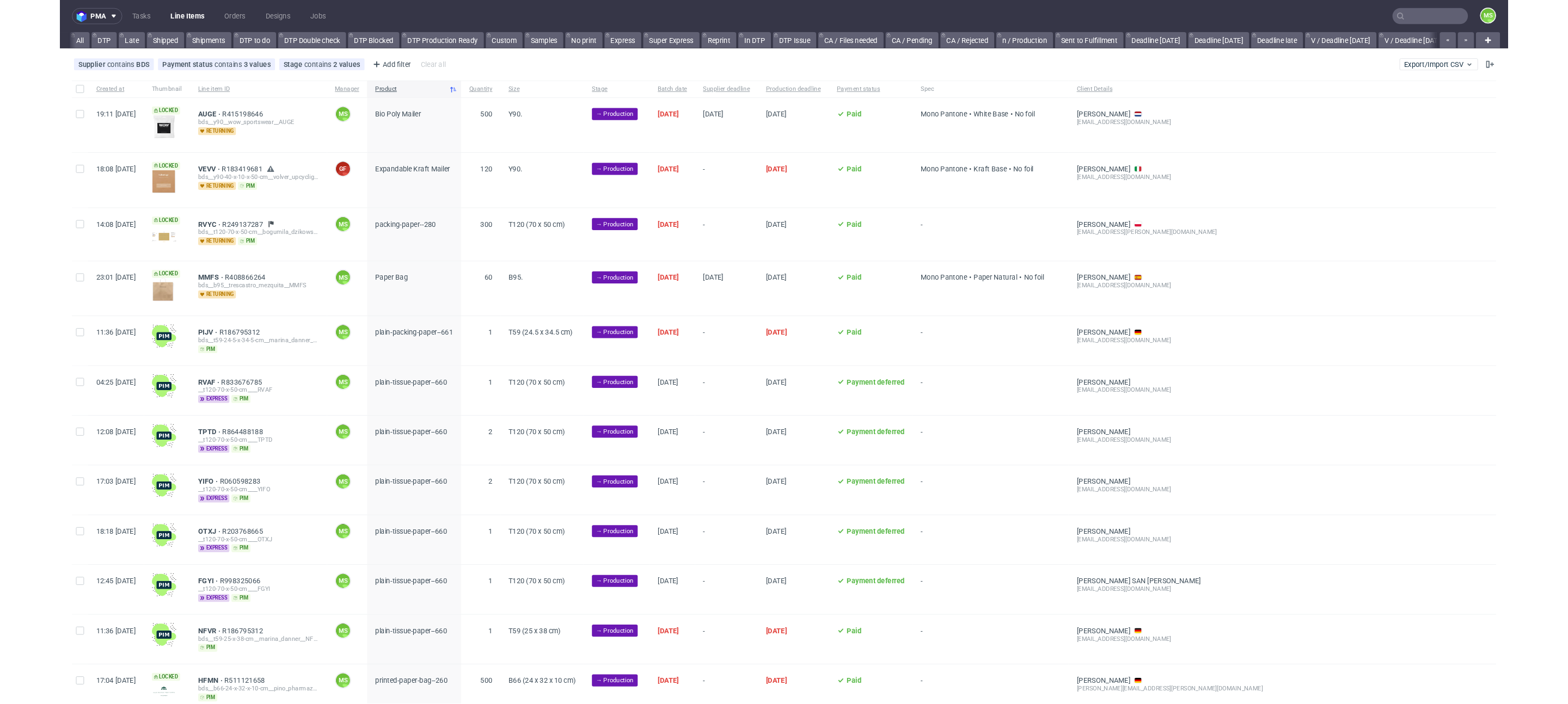
scroll to position [0, 1279]
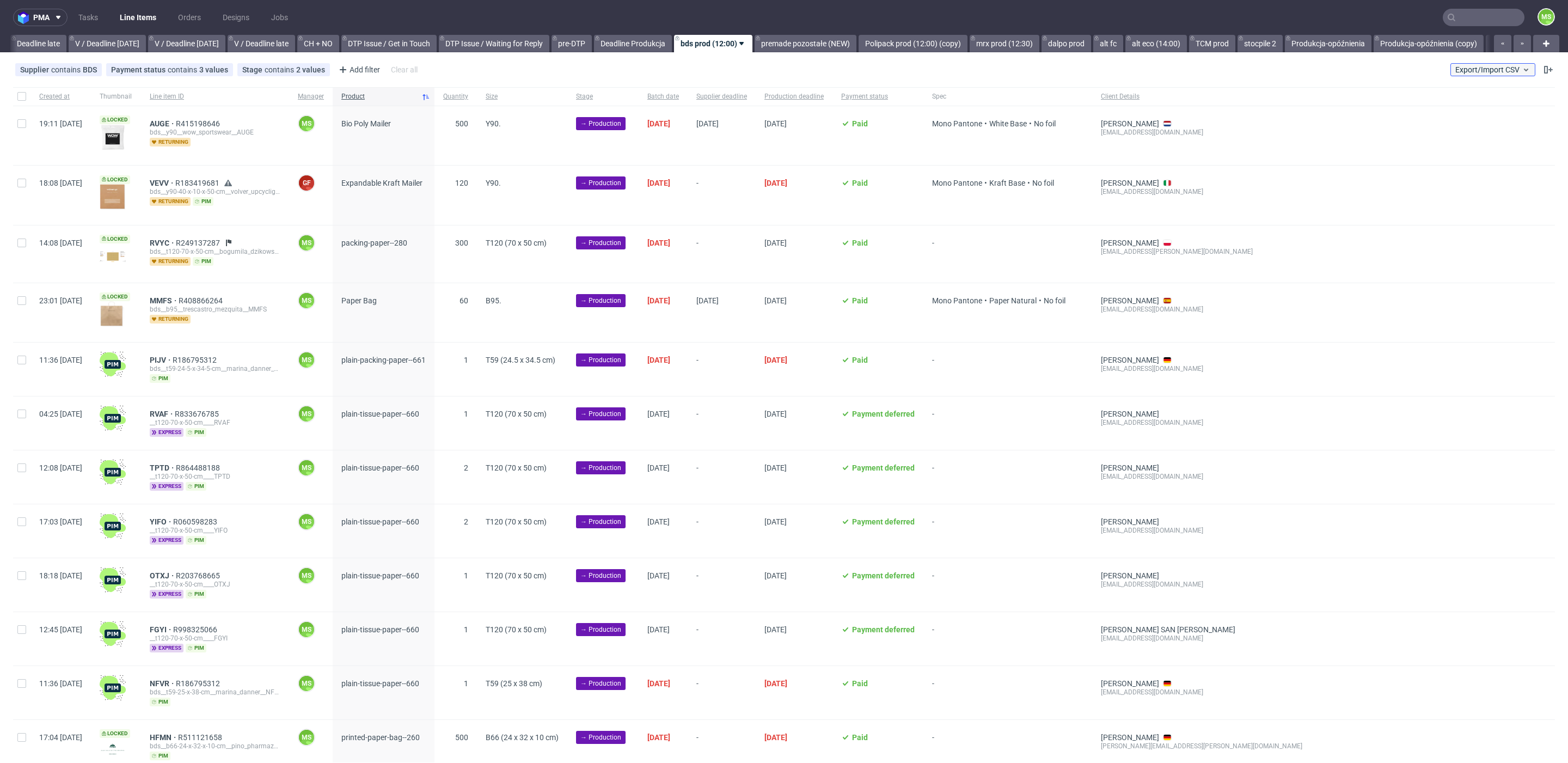
click at [1473, 66] on span "Export/Import CSV" at bounding box center [1493, 69] width 75 height 9
click at [1461, 107] on link "Import shipments CSV" at bounding box center [1454, 114] width 127 height 18
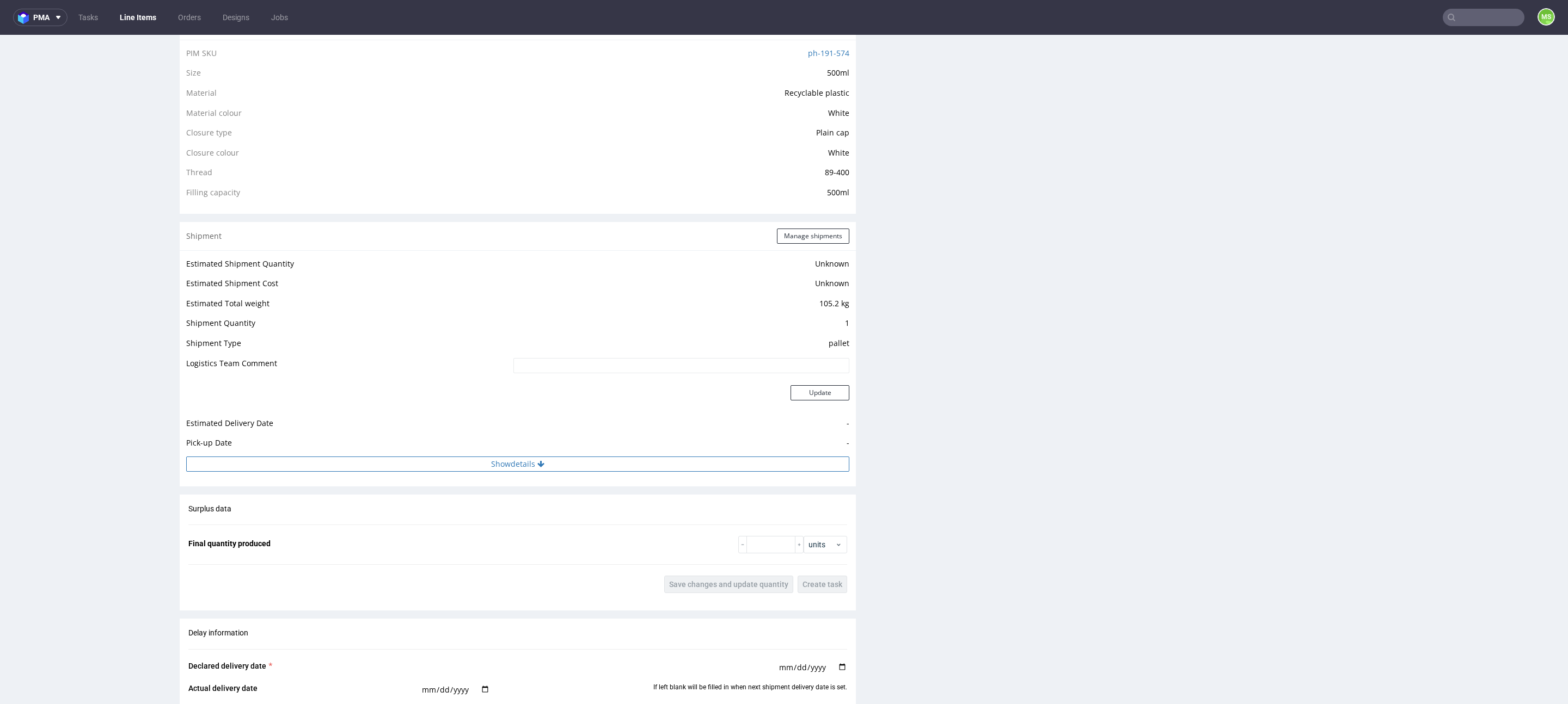
scroll to position [796, 0]
click at [586, 468] on button "Show details" at bounding box center [517, 462] width 663 height 15
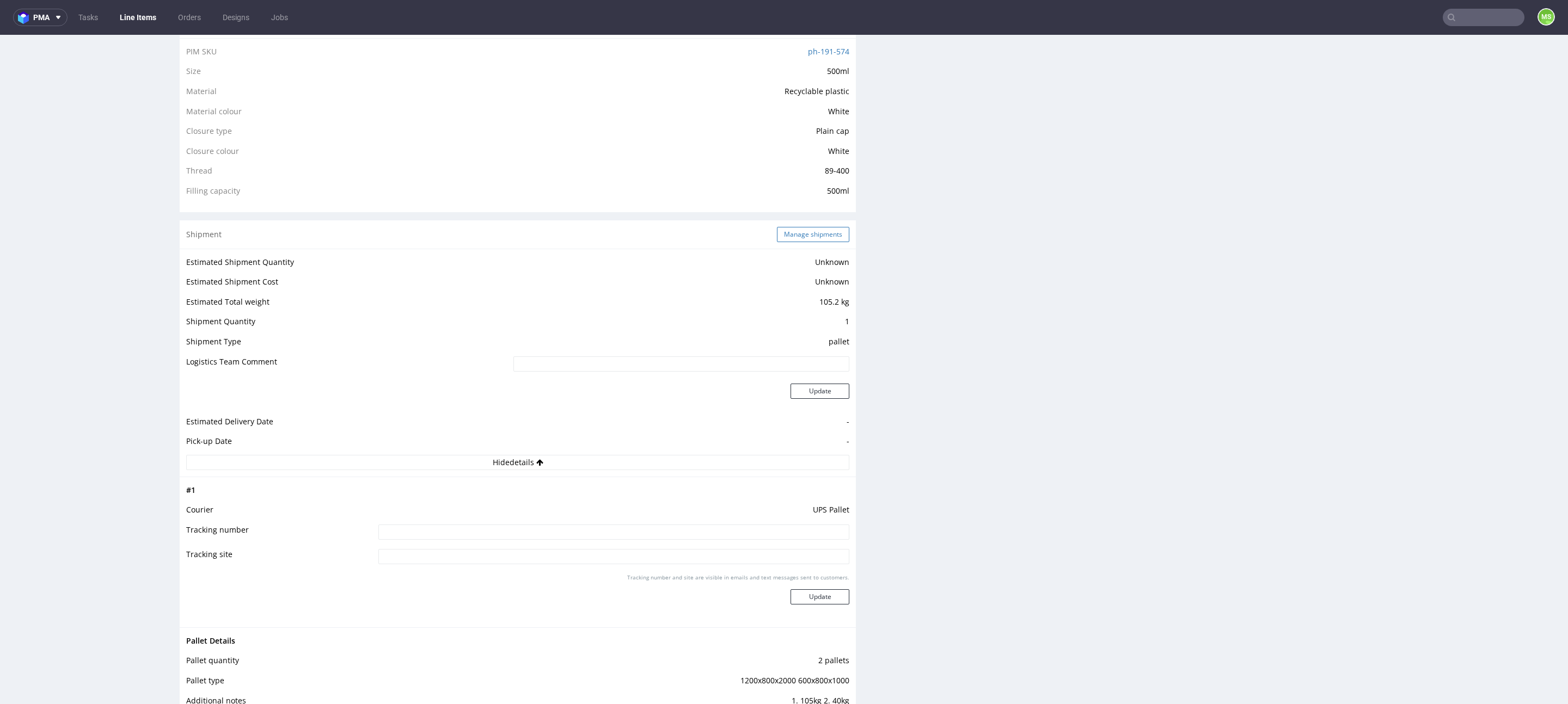
click at [805, 239] on button "Manage shipments" at bounding box center [813, 234] width 72 height 15
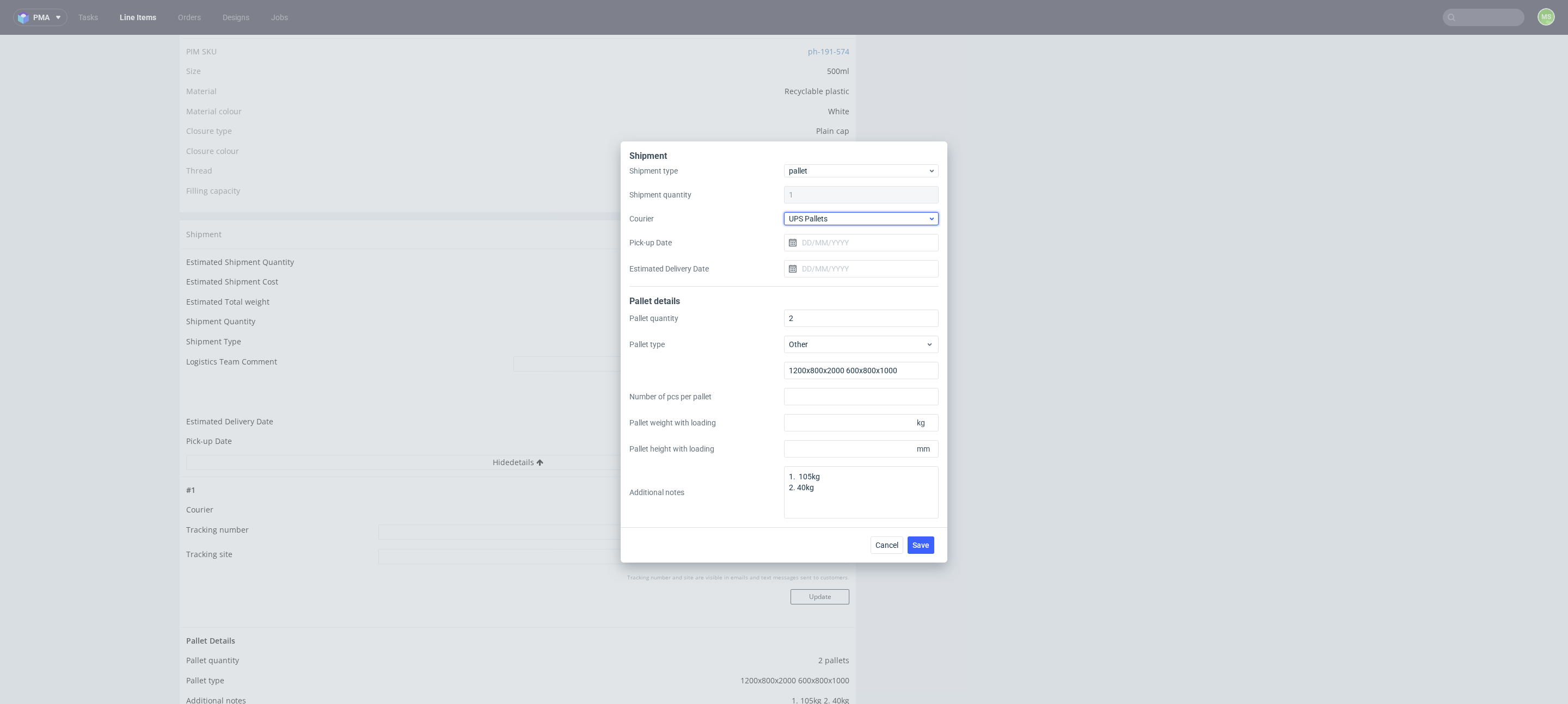
drag, startPoint x: 865, startPoint y: 218, endPoint x: 860, endPoint y: 226, distance: 9.4
click at [865, 218] on span "UPS Pallets" at bounding box center [858, 219] width 139 height 11
drag, startPoint x: 719, startPoint y: 249, endPoint x: 751, endPoint y: 232, distance: 36.2
click at [722, 246] on div "Shipment type pallet Shipment quantity 1 Courier UPS Pallets Pick-up Date Estim…" at bounding box center [784, 225] width 309 height 122
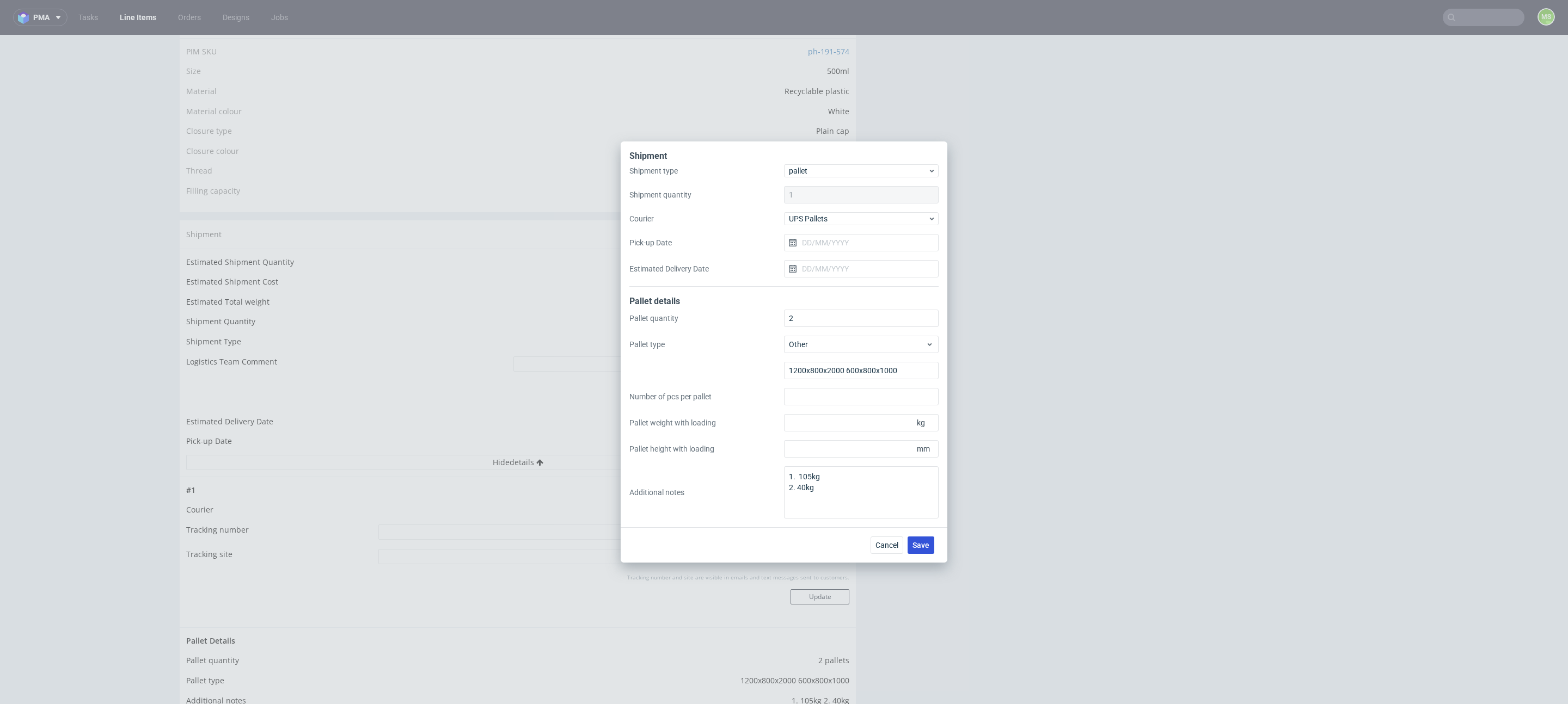
click at [915, 545] on span "Save" at bounding box center [921, 545] width 17 height 8
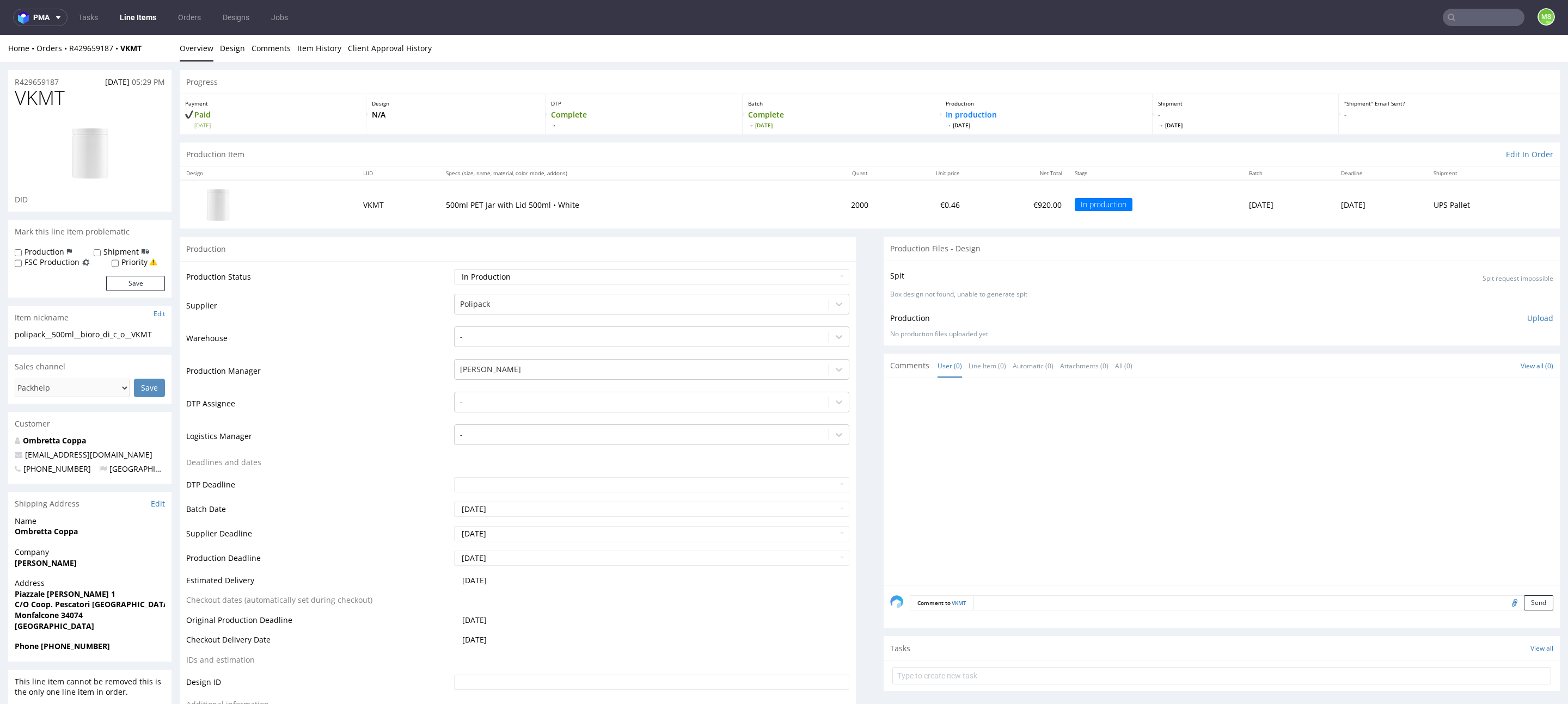
click at [1457, 18] on input "text" at bounding box center [1483, 17] width 82 height 18
type input "azbx"
click at [1416, 38] on div "AZBX polipack__500ml__decor_system_grzegorz_okraska_piotr_kruk_spolka_komandyto…" at bounding box center [1405, 45] width 196 height 19
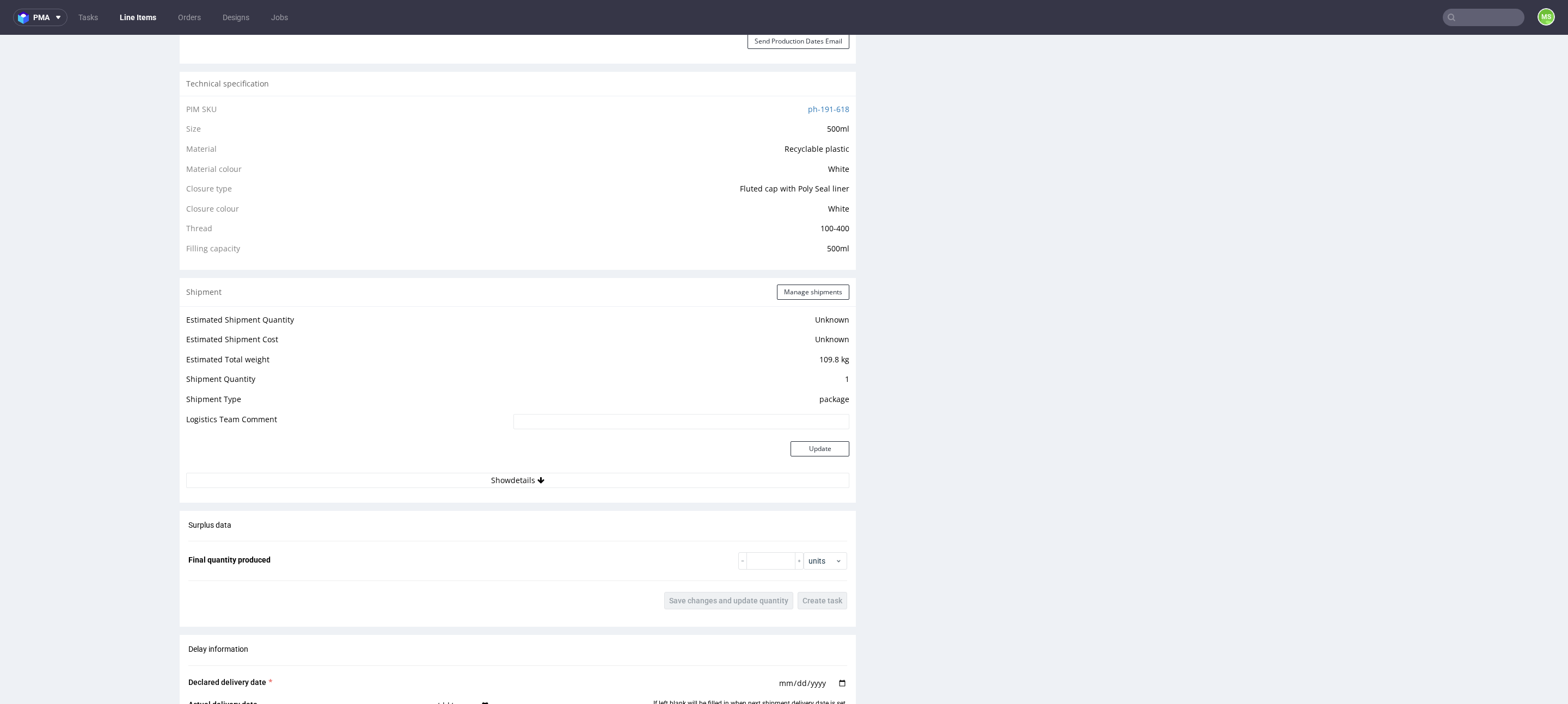
scroll to position [734, 0]
click at [798, 298] on button "Manage shipments" at bounding box center [813, 296] width 72 height 15
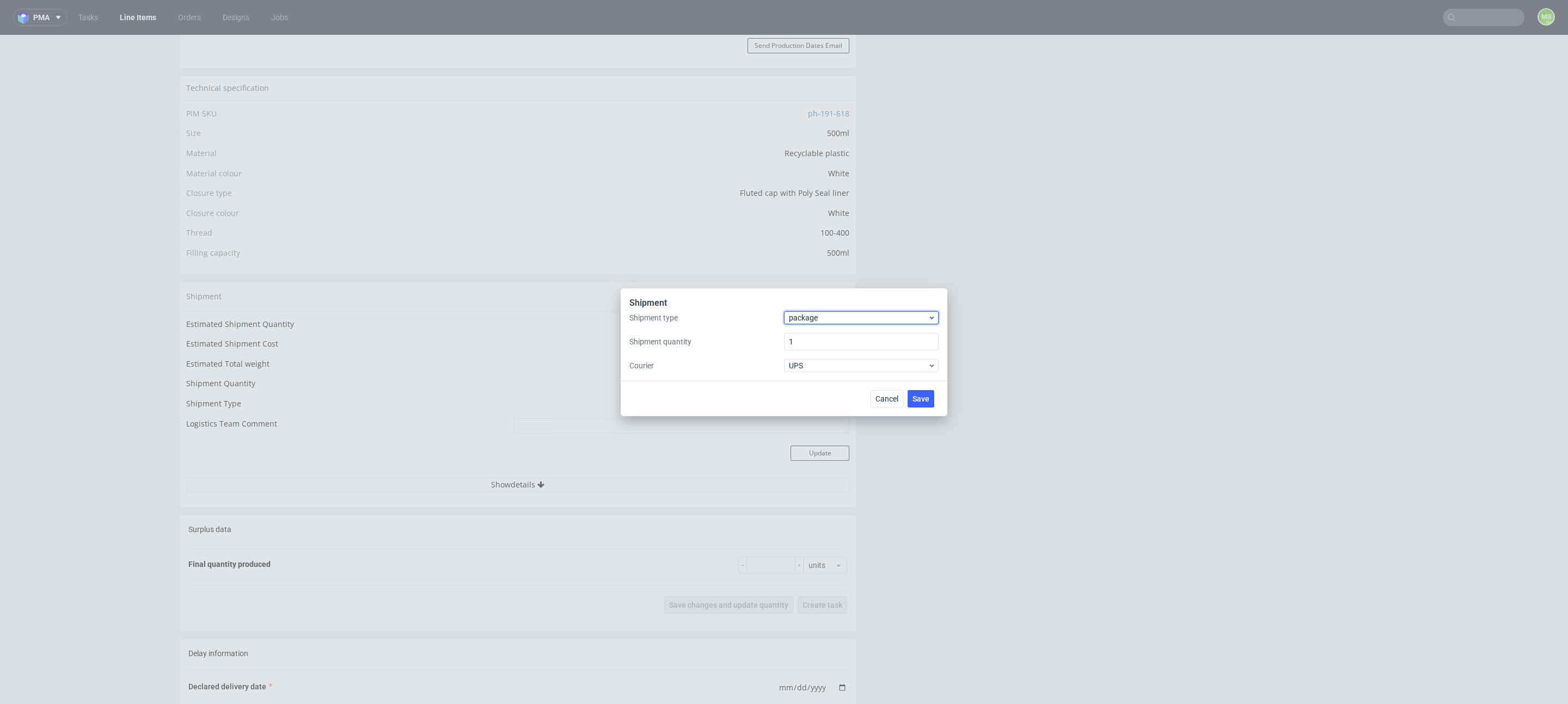
click at [816, 322] on span "package" at bounding box center [858, 318] width 139 height 11
click at [816, 340] on div "pallet" at bounding box center [861, 341] width 146 height 19
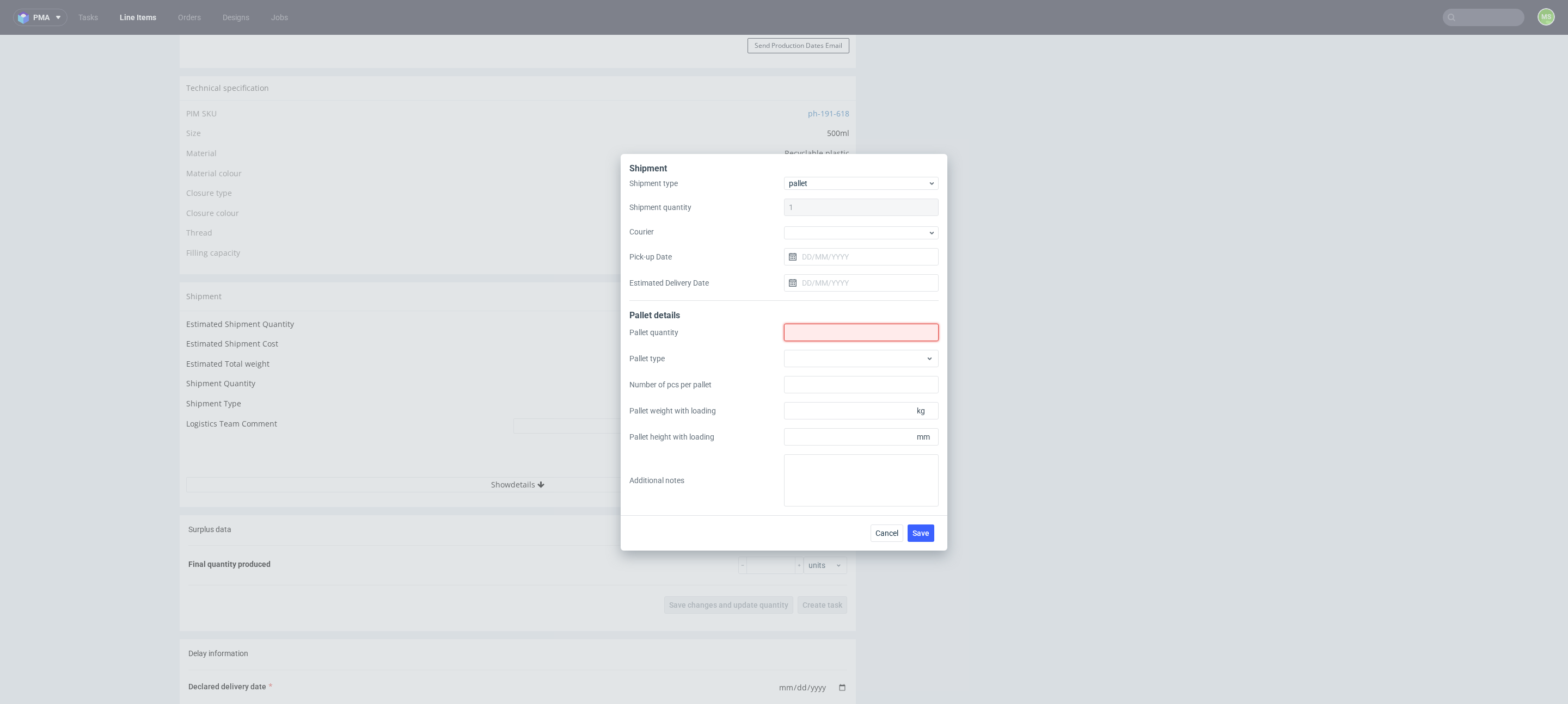
click at [842, 338] on input "Shipment type" at bounding box center [861, 332] width 155 height 18
type input "2"
click at [838, 359] on div at bounding box center [861, 358] width 155 height 18
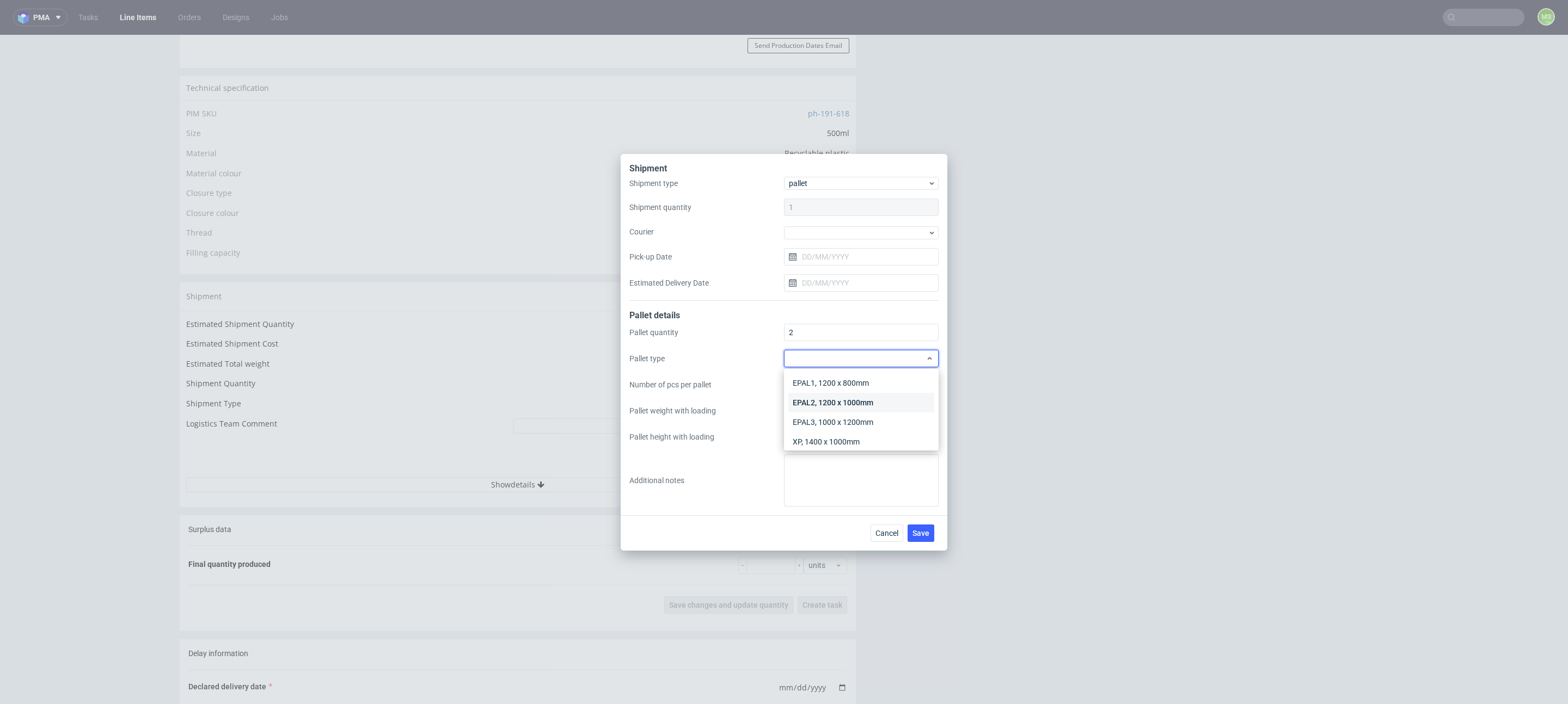
scroll to position [25, 0]
click at [833, 424] on div "XP, 1400 x 1000mm" at bounding box center [861, 417] width 146 height 19
click at [853, 363] on span "XP, 1400 x 1000mm" at bounding box center [857, 358] width 137 height 11
click at [829, 435] on div "Other" at bounding box center [861, 436] width 146 height 19
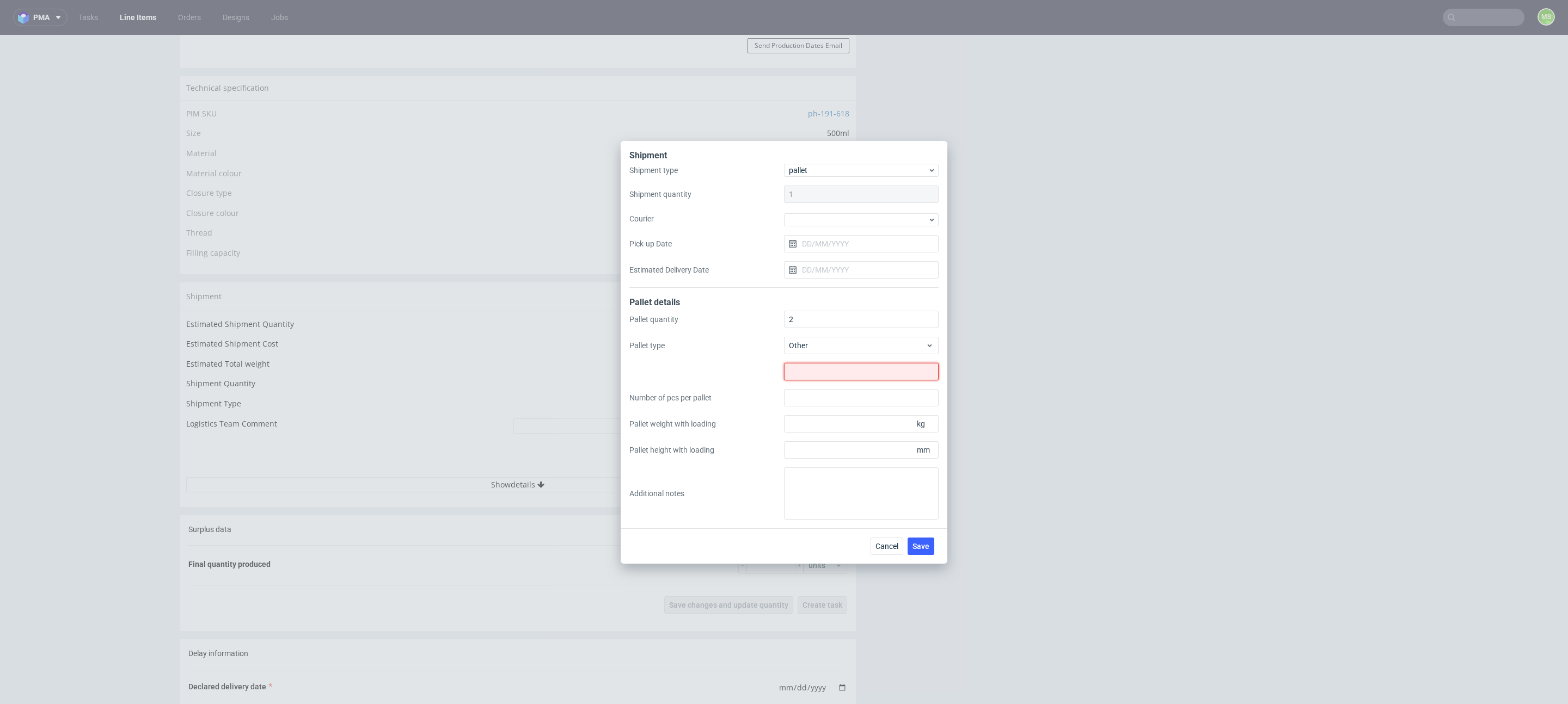
click at [839, 377] on input "text" at bounding box center [861, 372] width 155 height 18
type input "1200x800x2000 600x800x1000"
click at [820, 486] on textarea at bounding box center [861, 493] width 155 height 52
type textarea "1. 115kg 2. 48 kg"
click at [934, 549] on button "Save" at bounding box center [921, 546] width 27 height 18
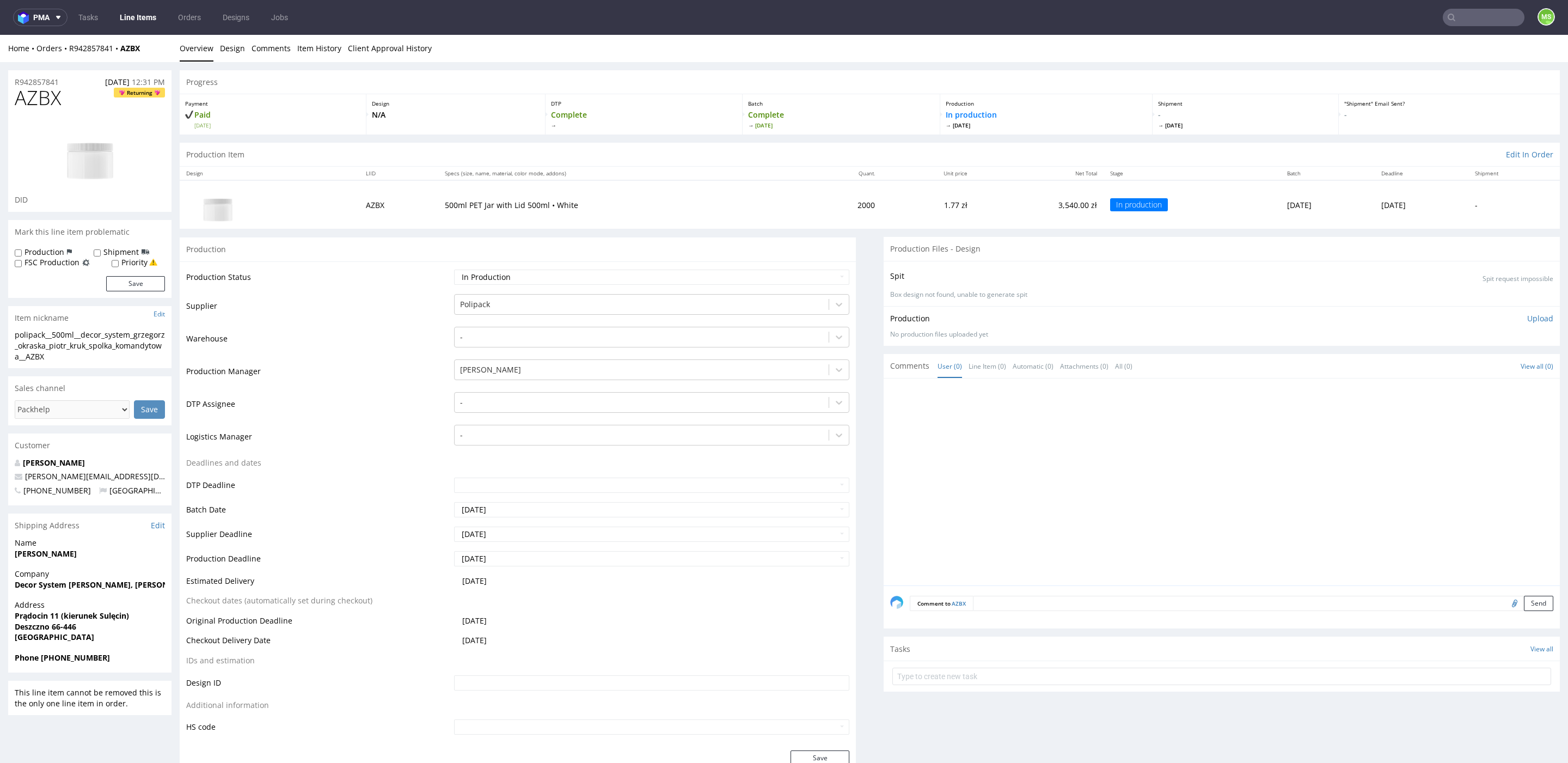
click at [147, 23] on link "Line Items" at bounding box center [138, 17] width 49 height 18
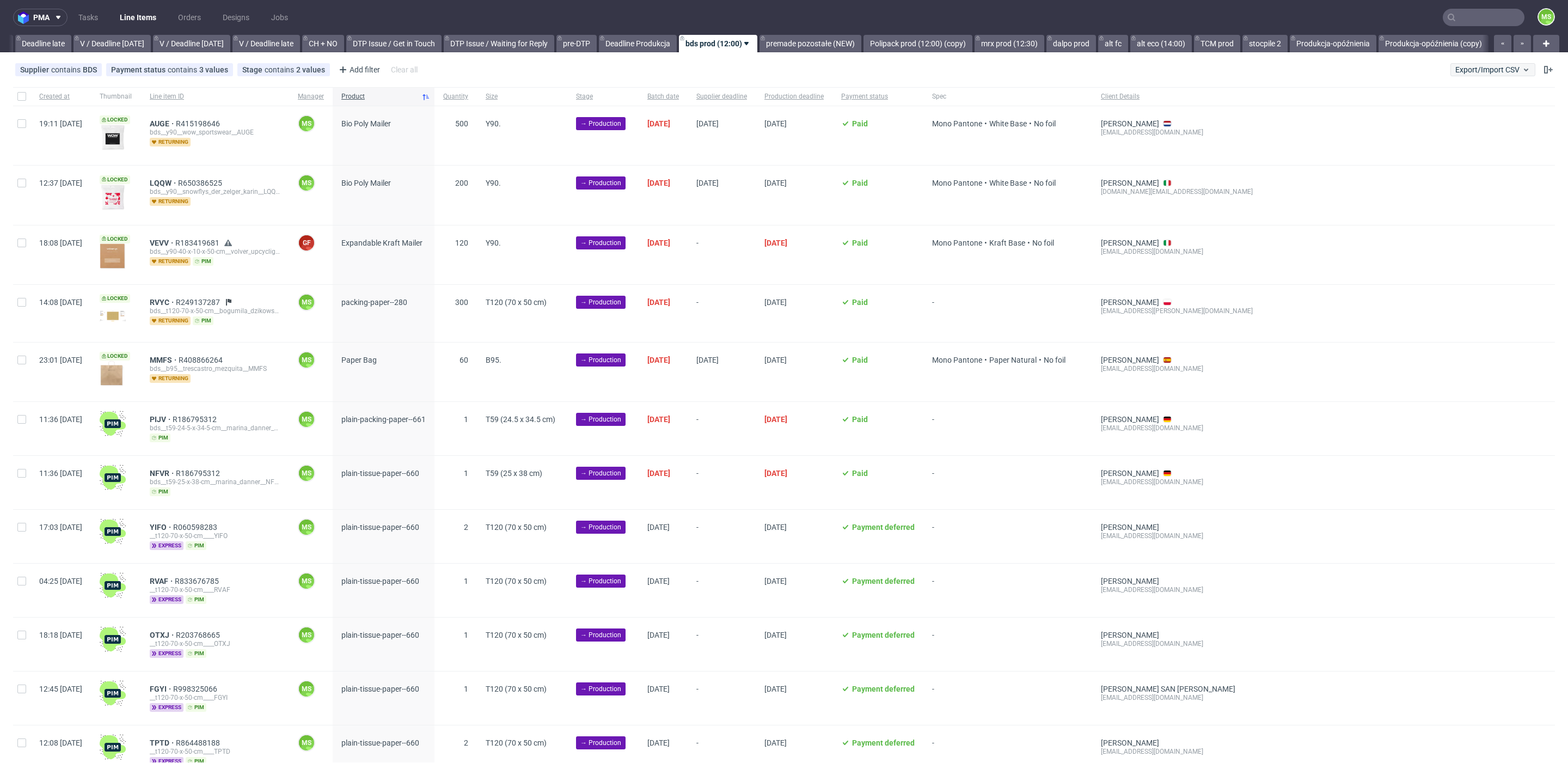
scroll to position [0, 1279]
click at [1455, 72] on span "Export/Import CSV" at bounding box center [1493, 69] width 75 height 9
click at [1449, 116] on link "Import shipments CSV" at bounding box center [1454, 114] width 127 height 18
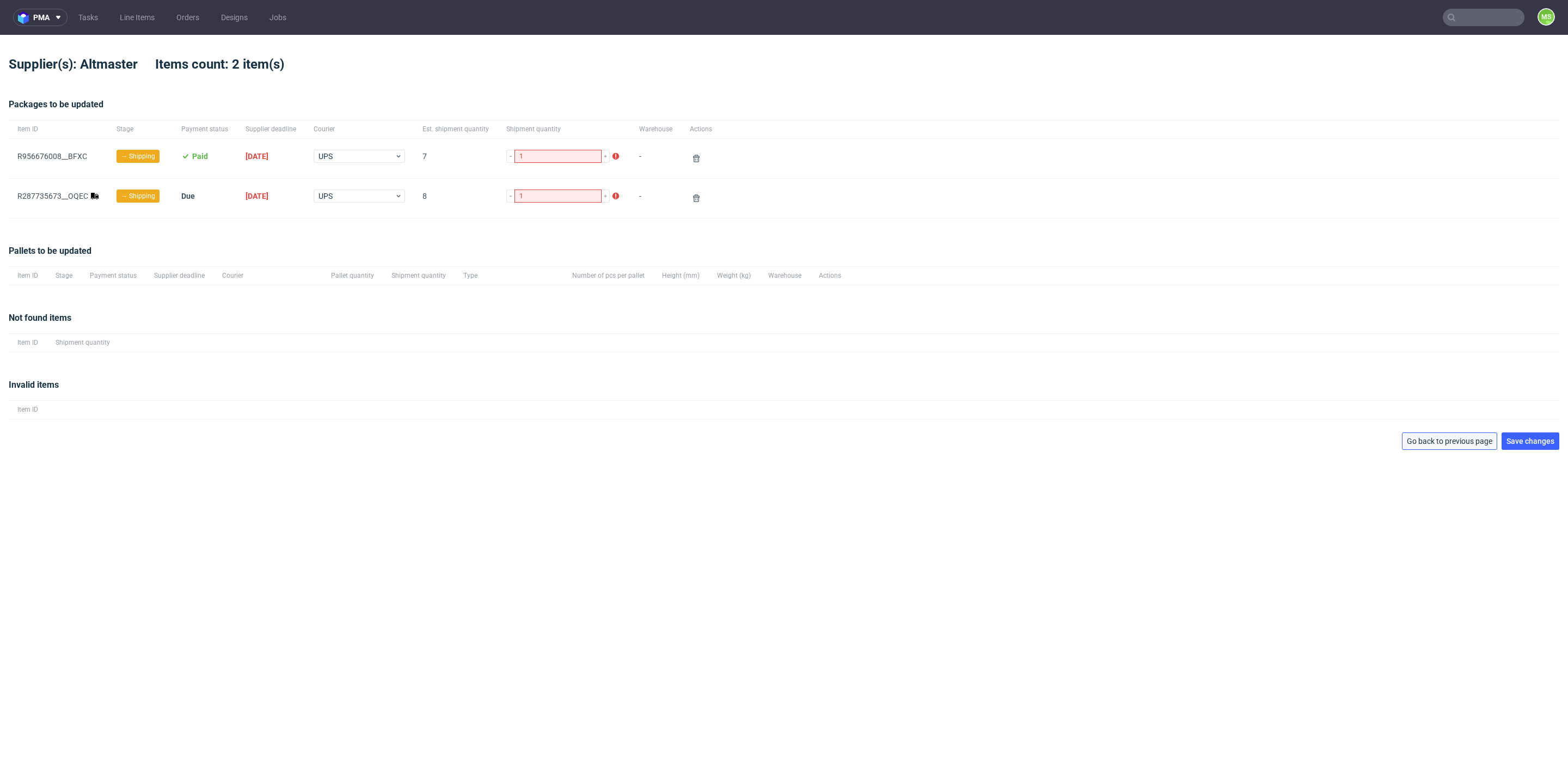
click at [1451, 445] on span "Go back to previous page" at bounding box center [1449, 441] width 85 height 8
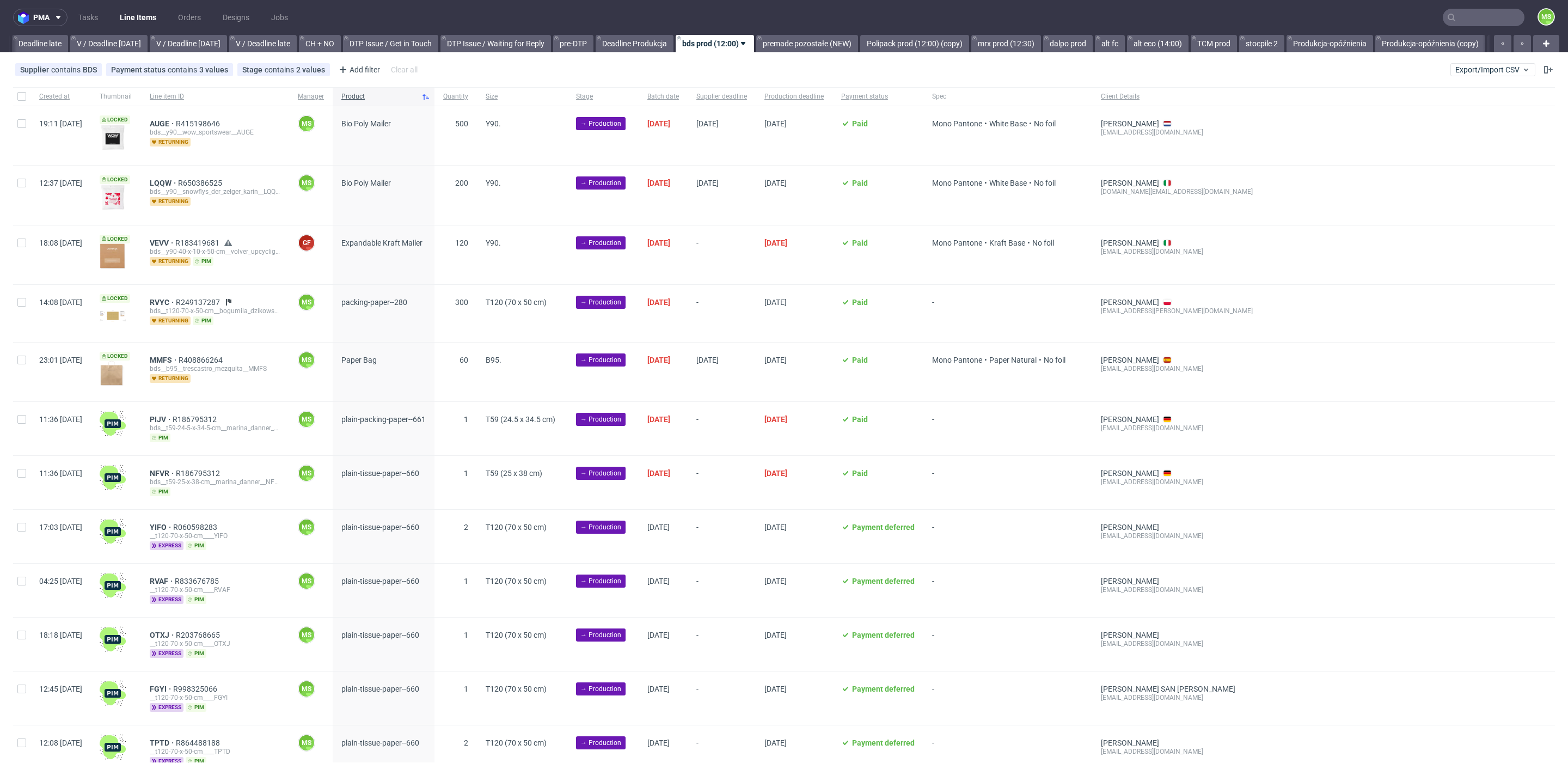
scroll to position [0, 1279]
click at [1485, 74] on button "Export/Import CSV" at bounding box center [1493, 69] width 85 height 13
click at [1468, 107] on link "Import shipments CSV" at bounding box center [1454, 114] width 127 height 18
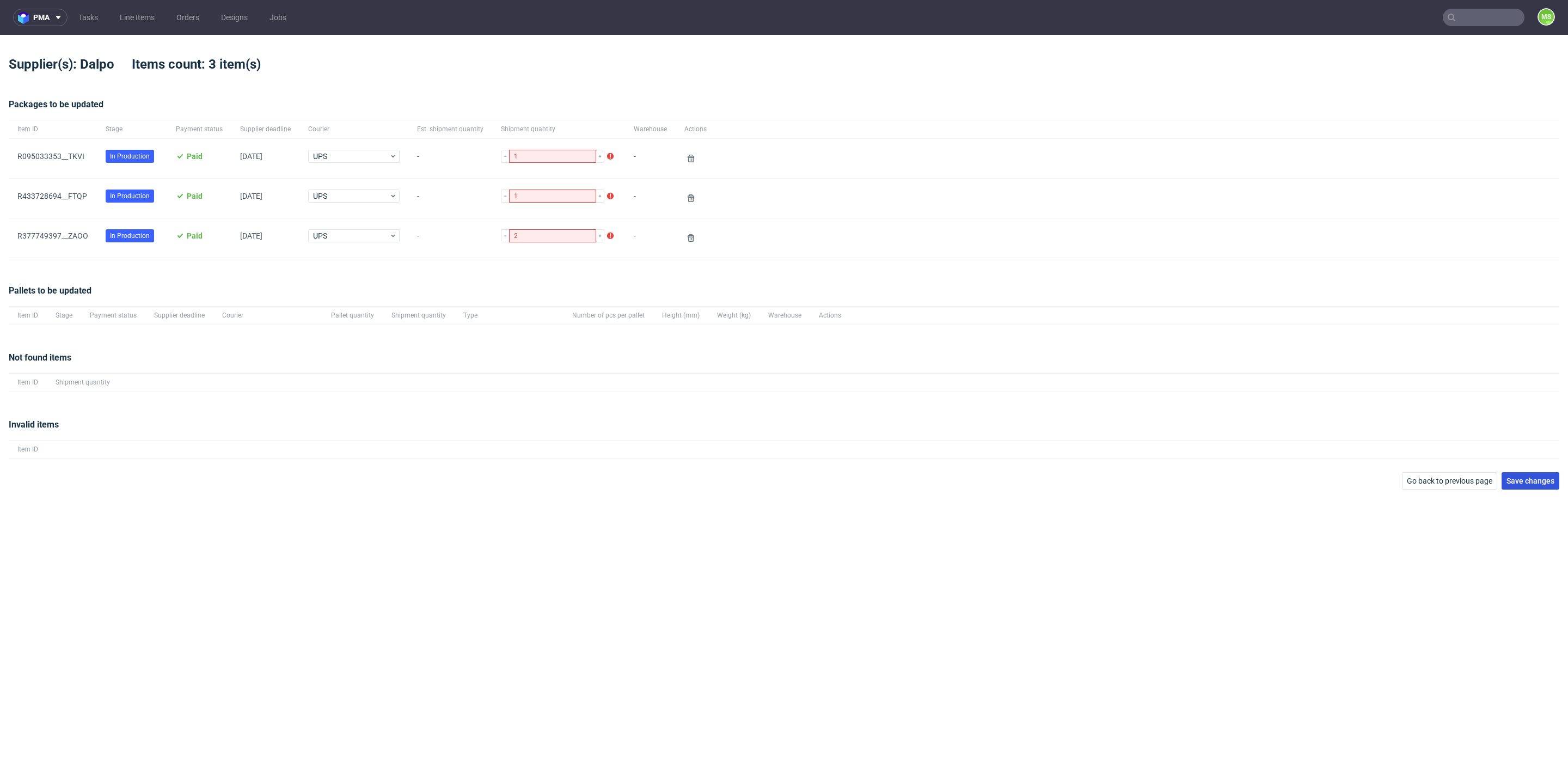
click at [1537, 480] on span "Save changes" at bounding box center [1530, 481] width 48 height 8
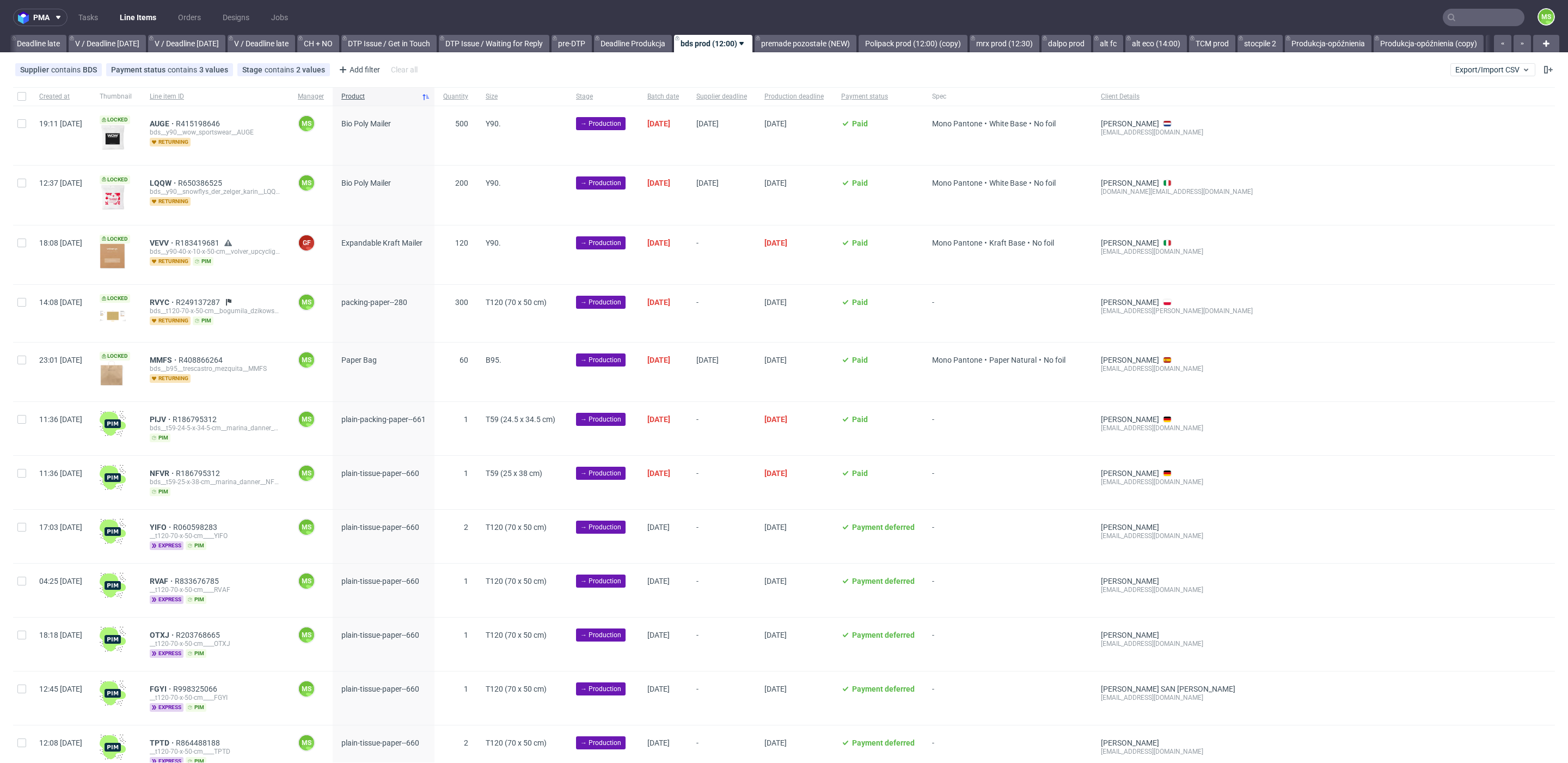
scroll to position [0, 1279]
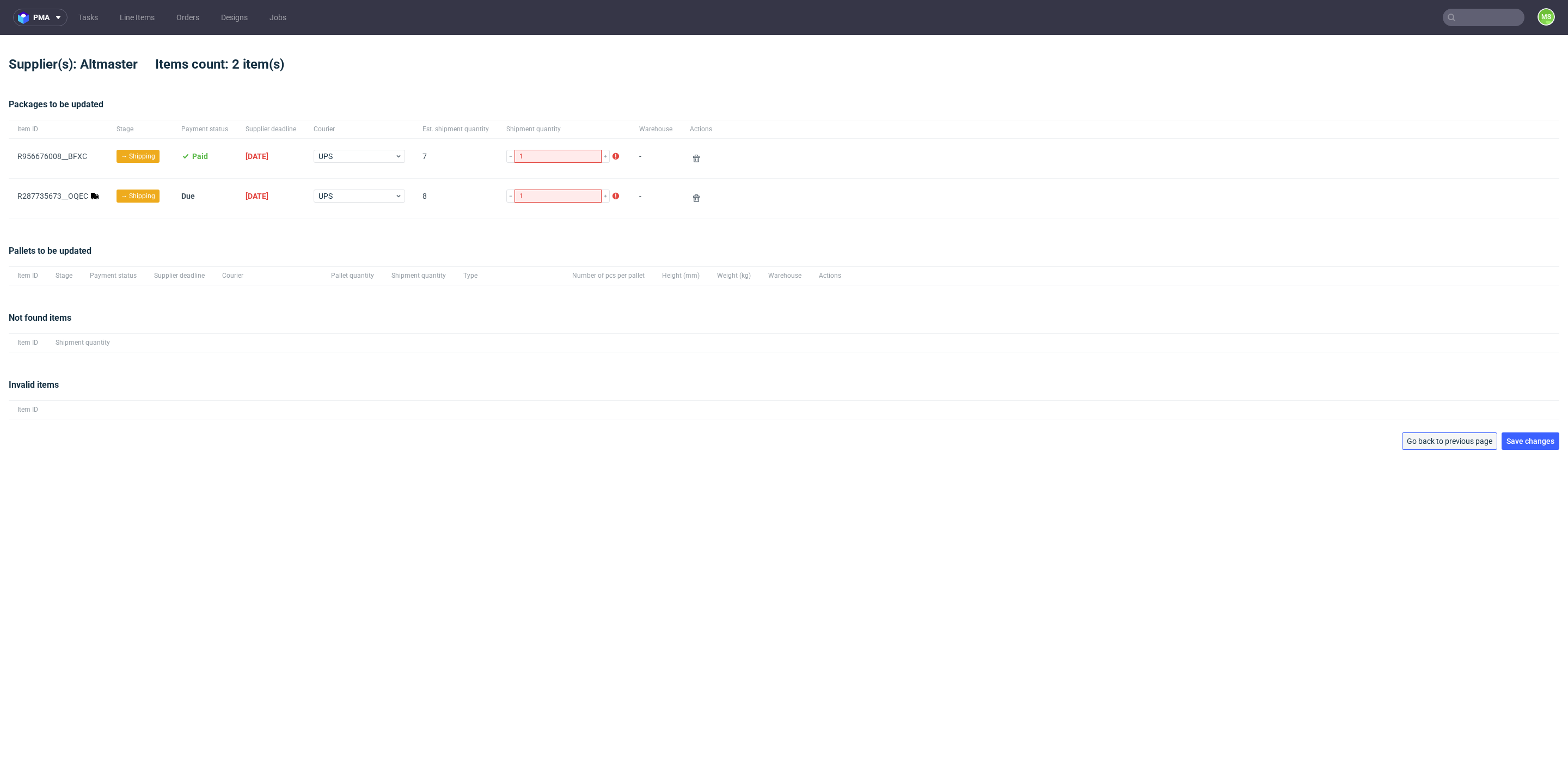
click at [1465, 441] on span "Go back to previous page" at bounding box center [1449, 441] width 85 height 8
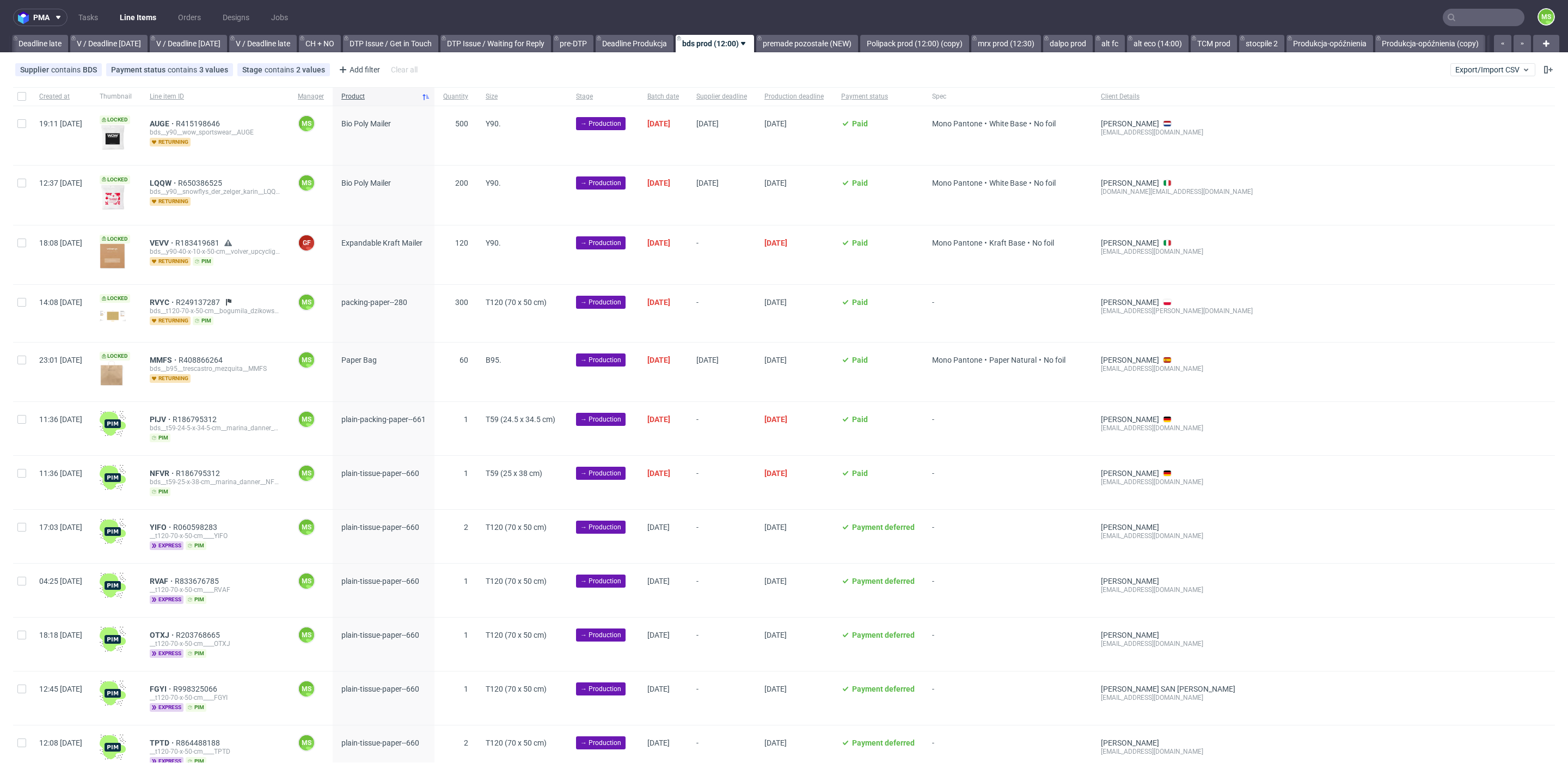
scroll to position [0, 1279]
click at [1458, 68] on span "Export/Import CSV" at bounding box center [1493, 69] width 75 height 9
click at [1452, 111] on link "Import shipments CSV" at bounding box center [1454, 114] width 127 height 18
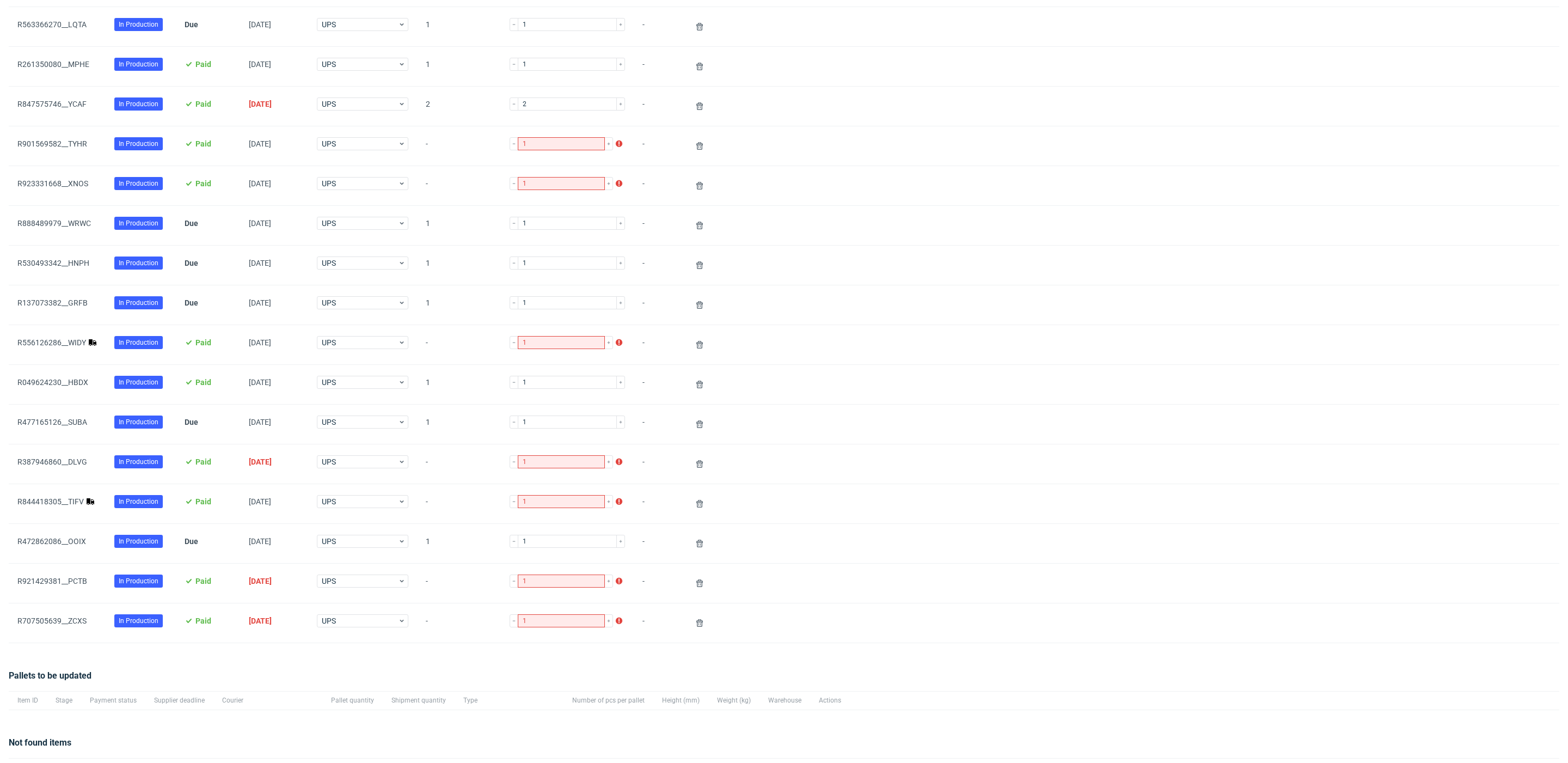
scroll to position [175, 0]
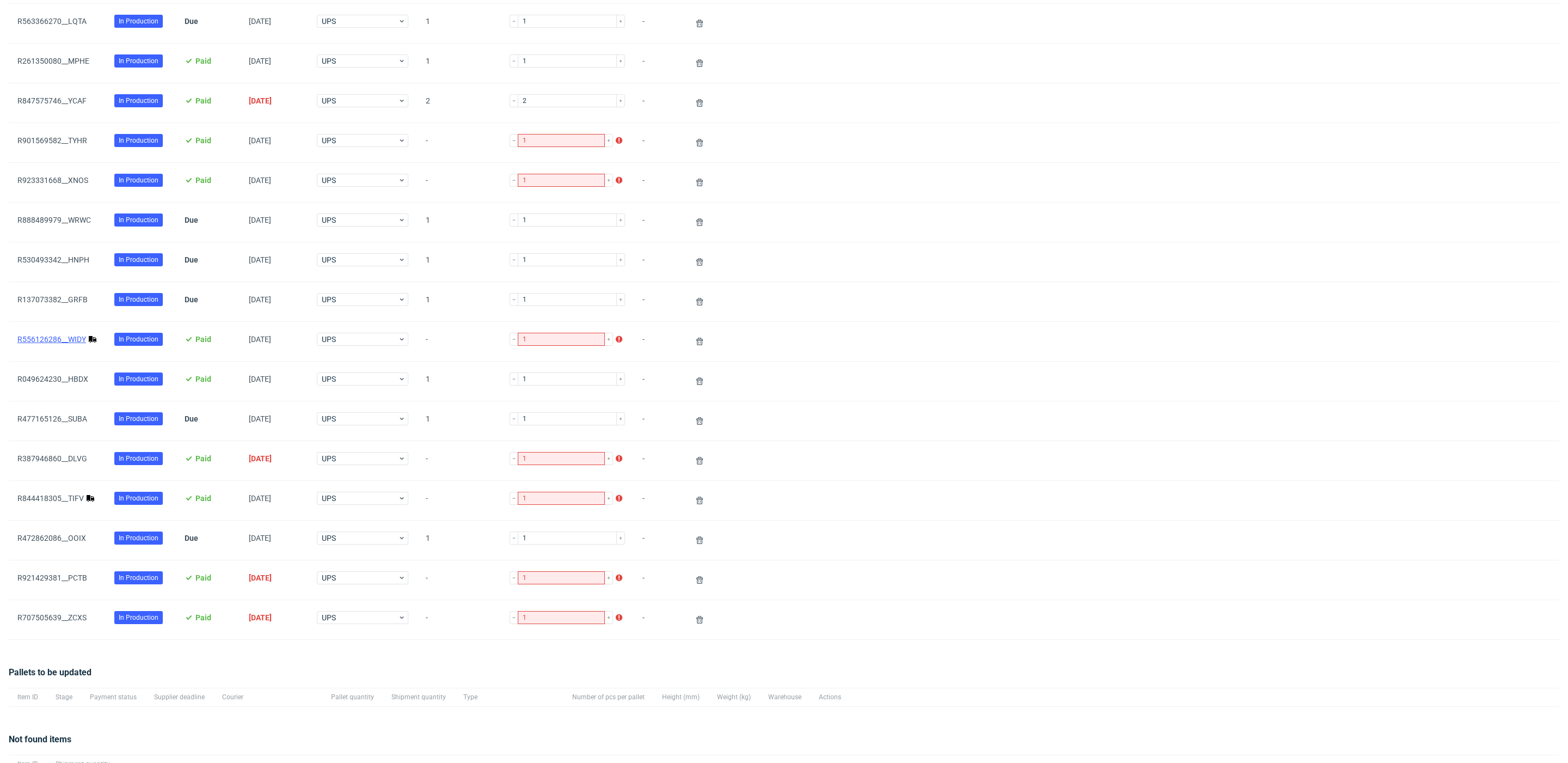
click at [73, 342] on link "R556126286__WIDY" at bounding box center [52, 339] width 69 height 9
click at [71, 499] on link "R844418305__TIFV" at bounding box center [51, 498] width 66 height 9
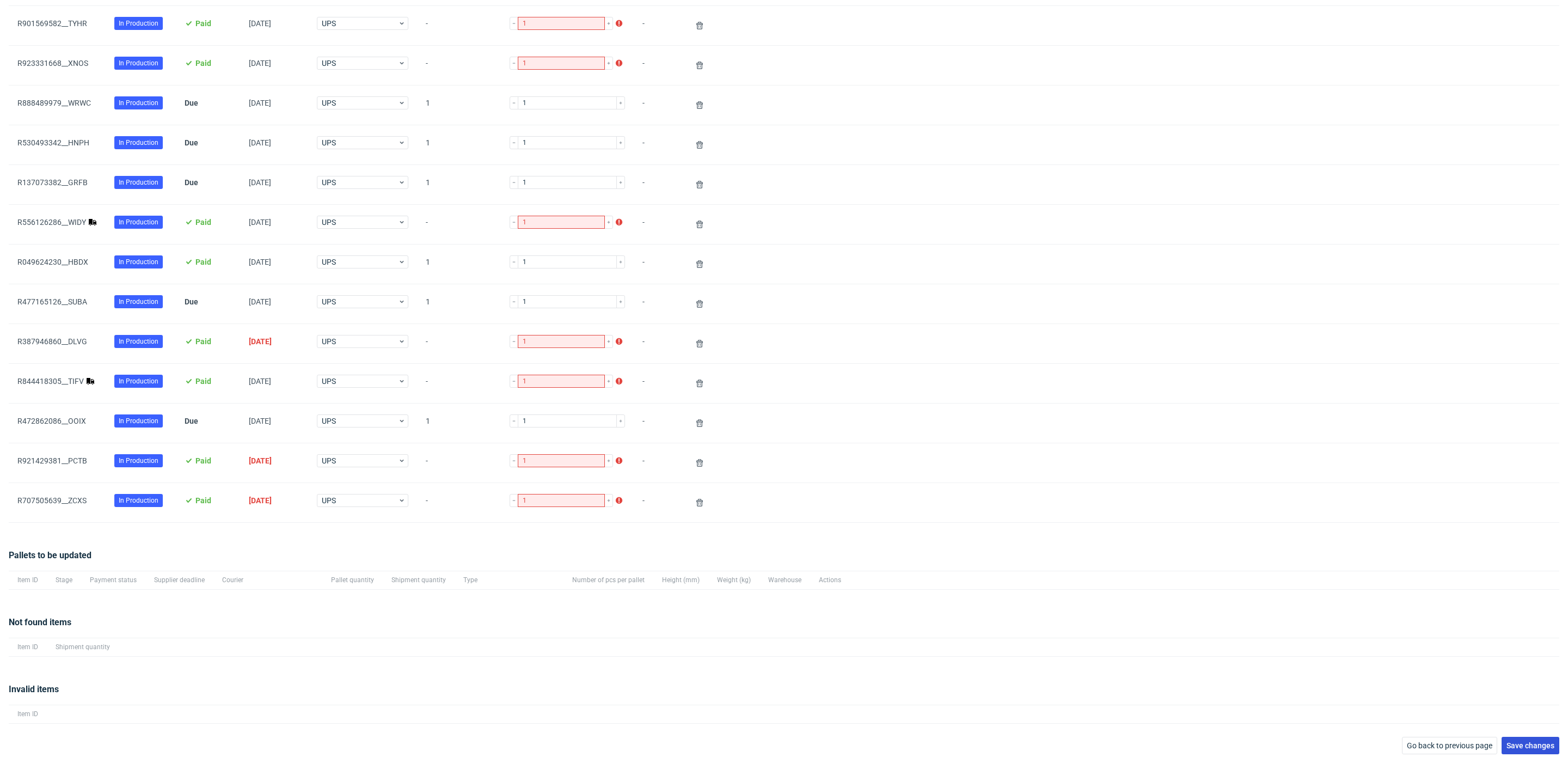
click at [1522, 745] on span "Save changes" at bounding box center [1530, 745] width 48 height 8
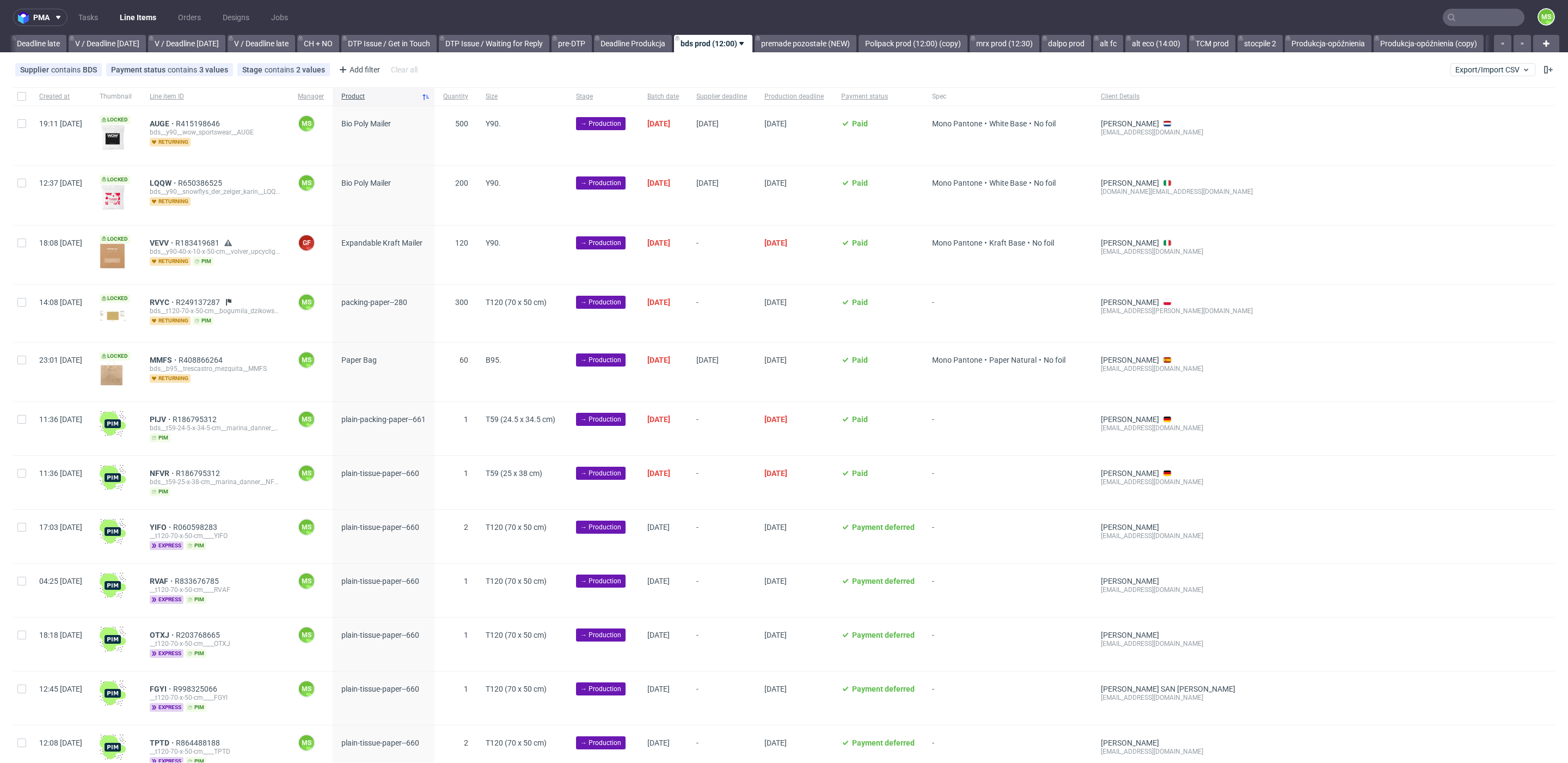
scroll to position [0, 1279]
drag, startPoint x: 1457, startPoint y: 66, endPoint x: 1460, endPoint y: 72, distance: 6.7
click at [1458, 67] on span "Export/Import CSV" at bounding box center [1493, 69] width 75 height 9
click at [1451, 113] on link "Import shipments CSV" at bounding box center [1454, 114] width 127 height 18
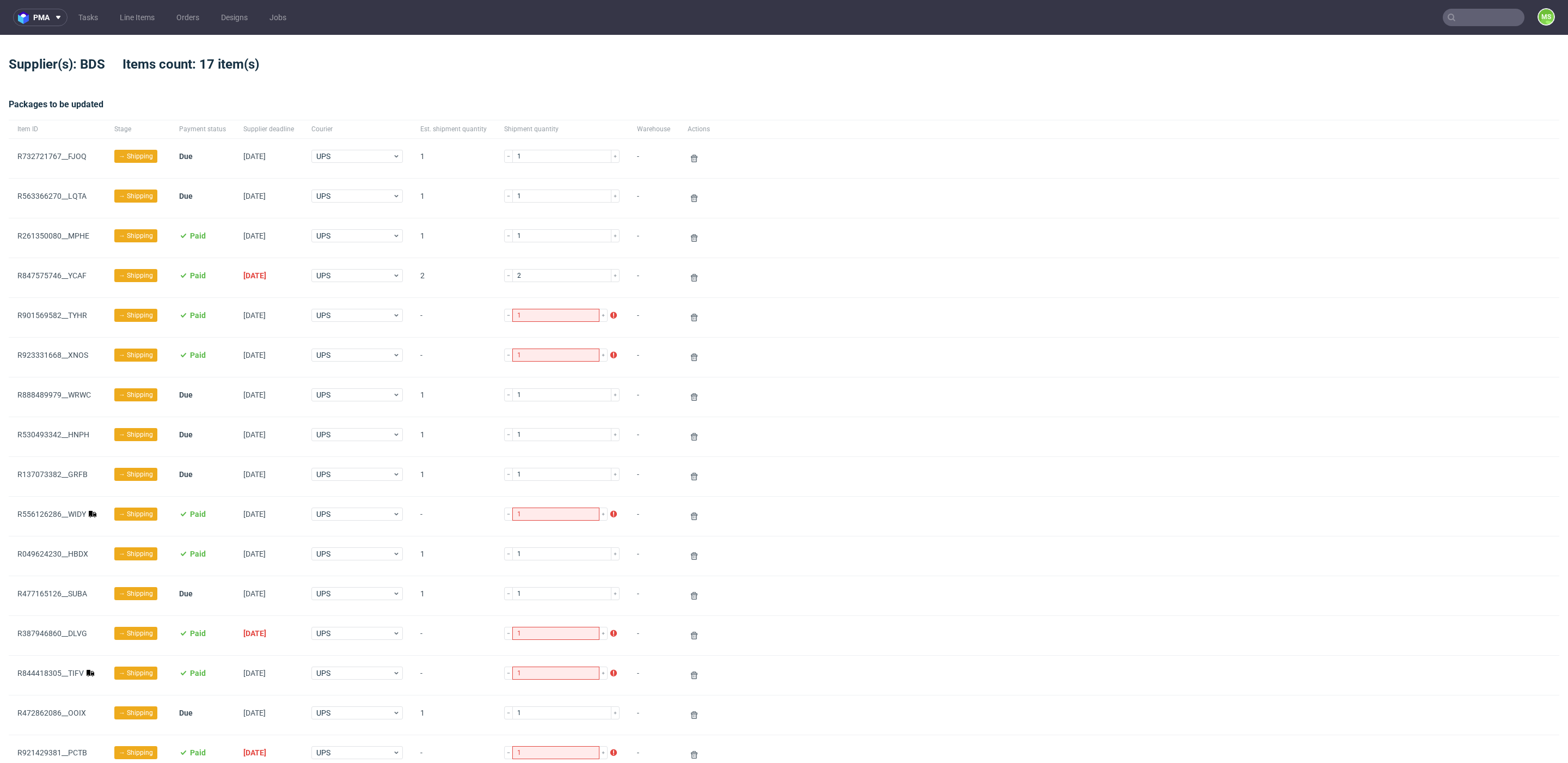
scroll to position [297, 0]
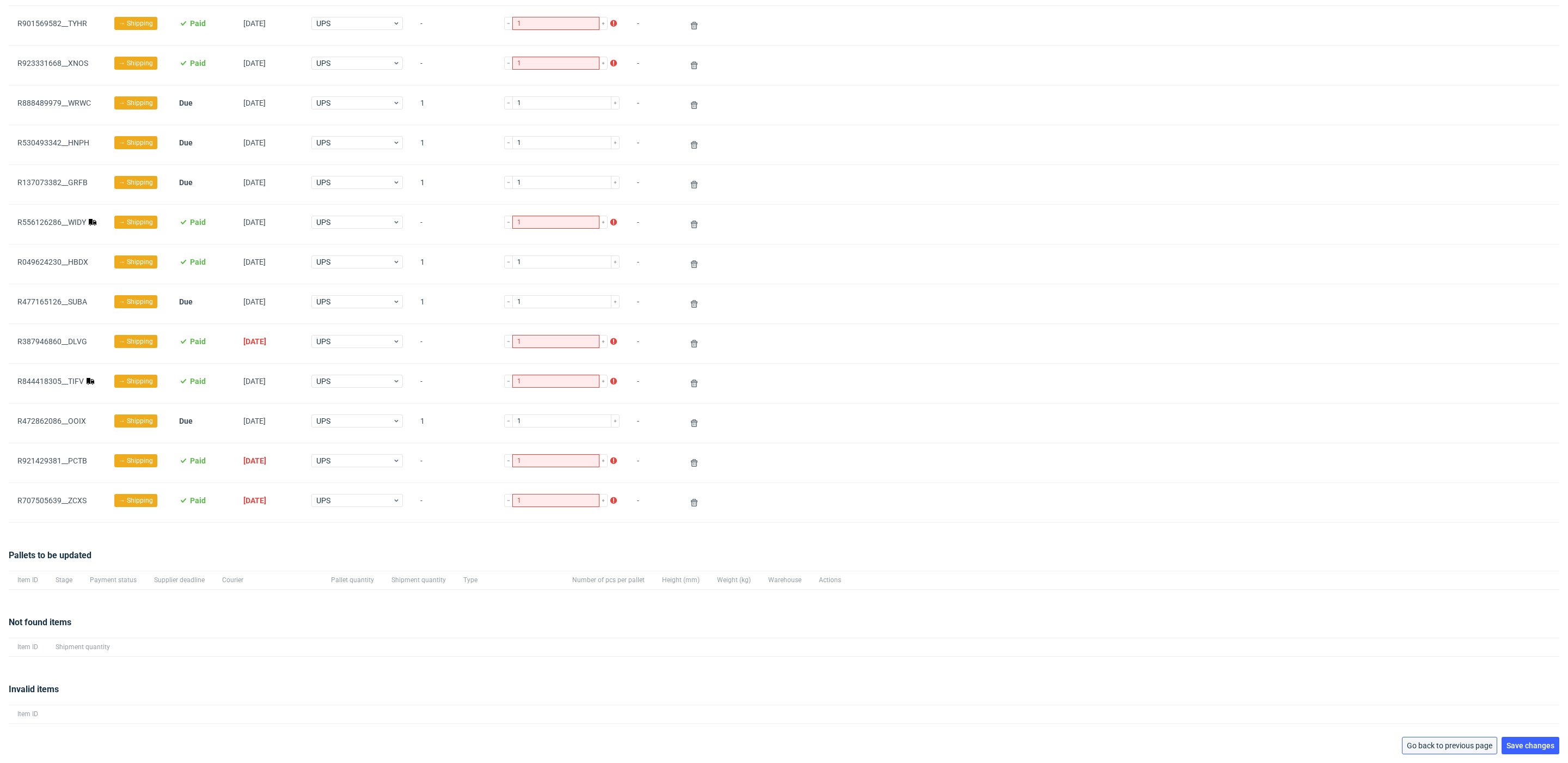
click at [1444, 745] on span "Go back to previous page" at bounding box center [1449, 745] width 85 height 8
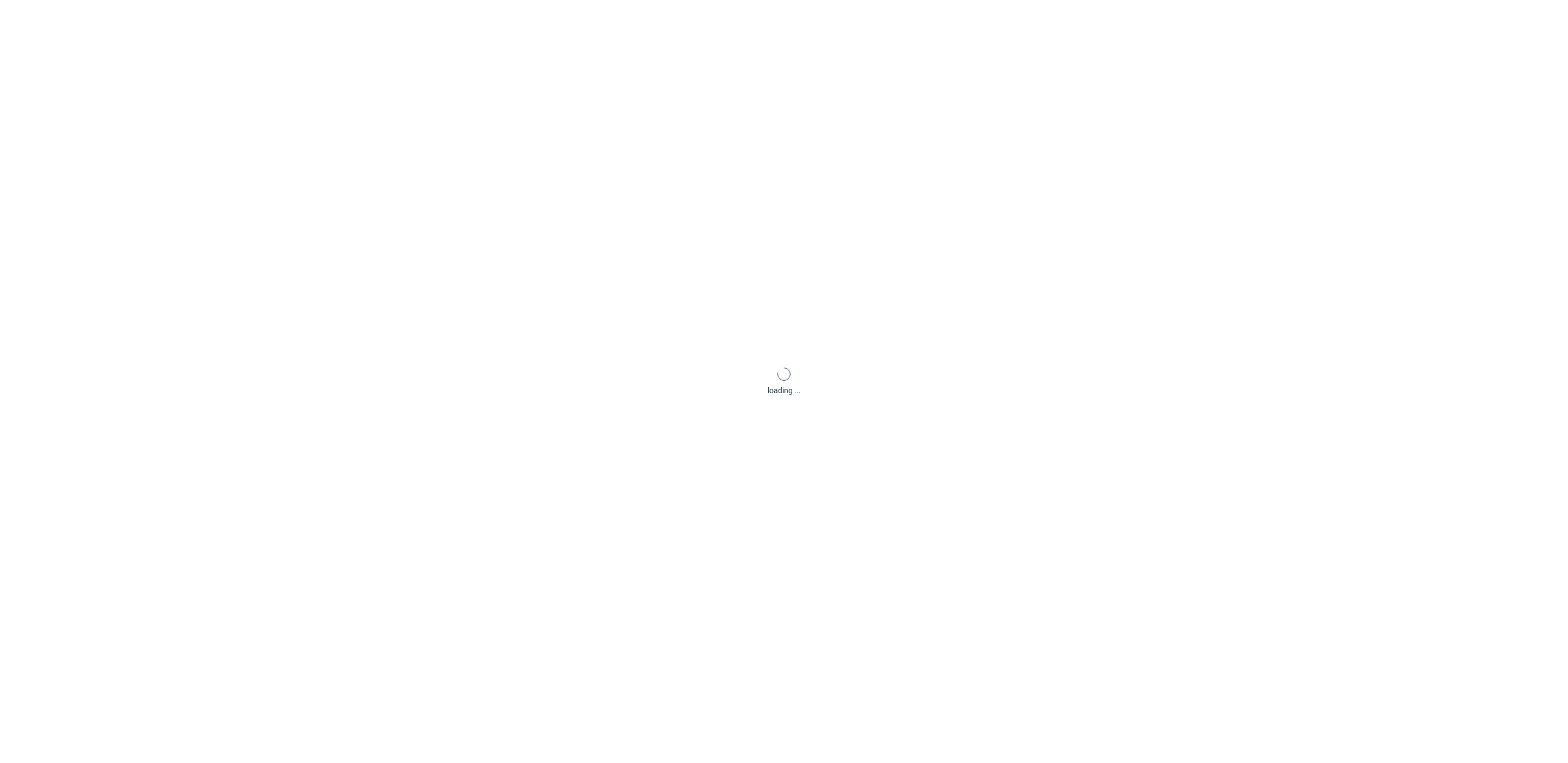
scroll to position [52, 0]
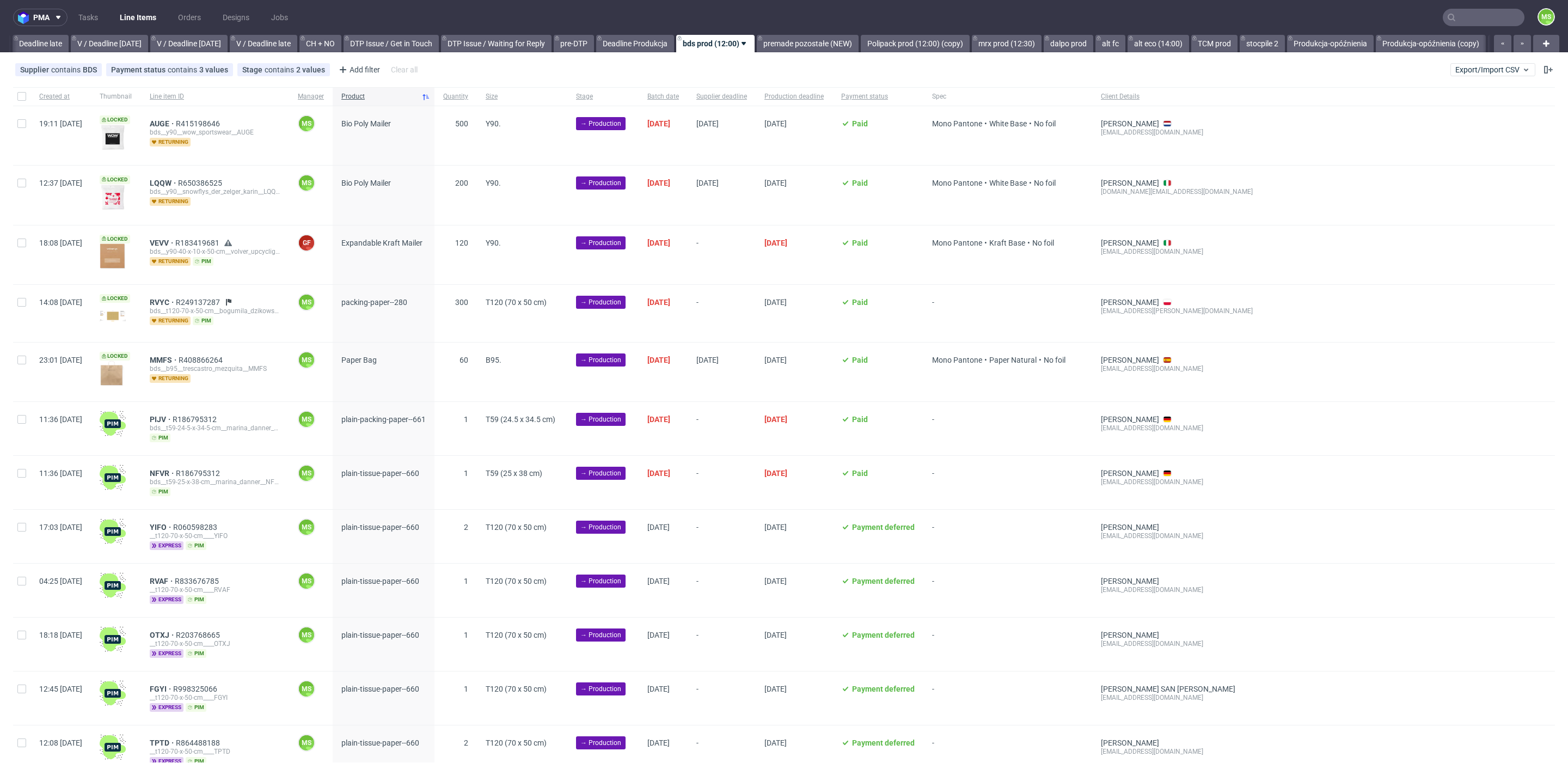
scroll to position [0, 1279]
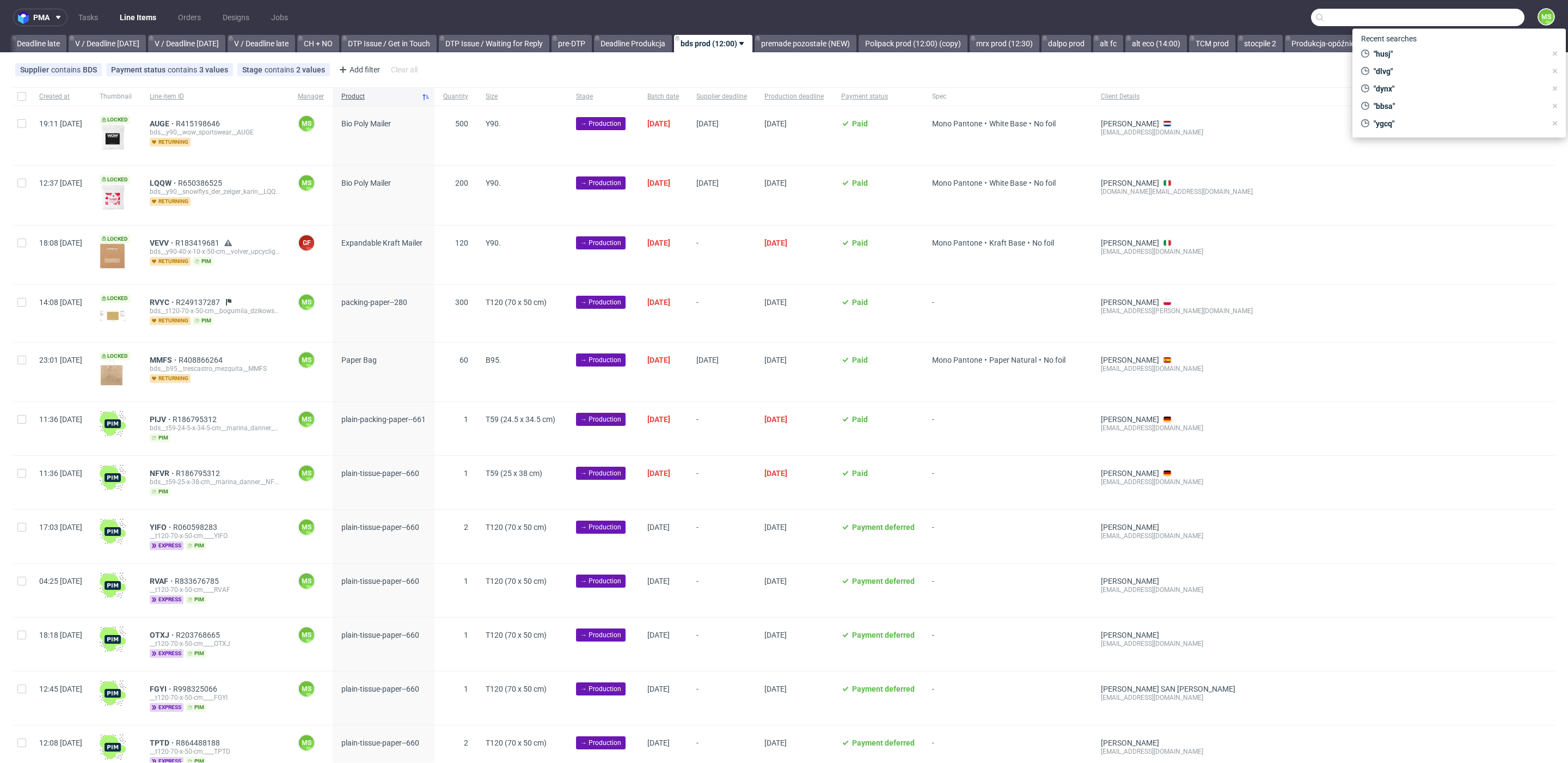
drag, startPoint x: 1452, startPoint y: 17, endPoint x: 1461, endPoint y: 19, distance: 9.2
click at [1453, 18] on input "text" at bounding box center [1418, 17] width 214 height 18
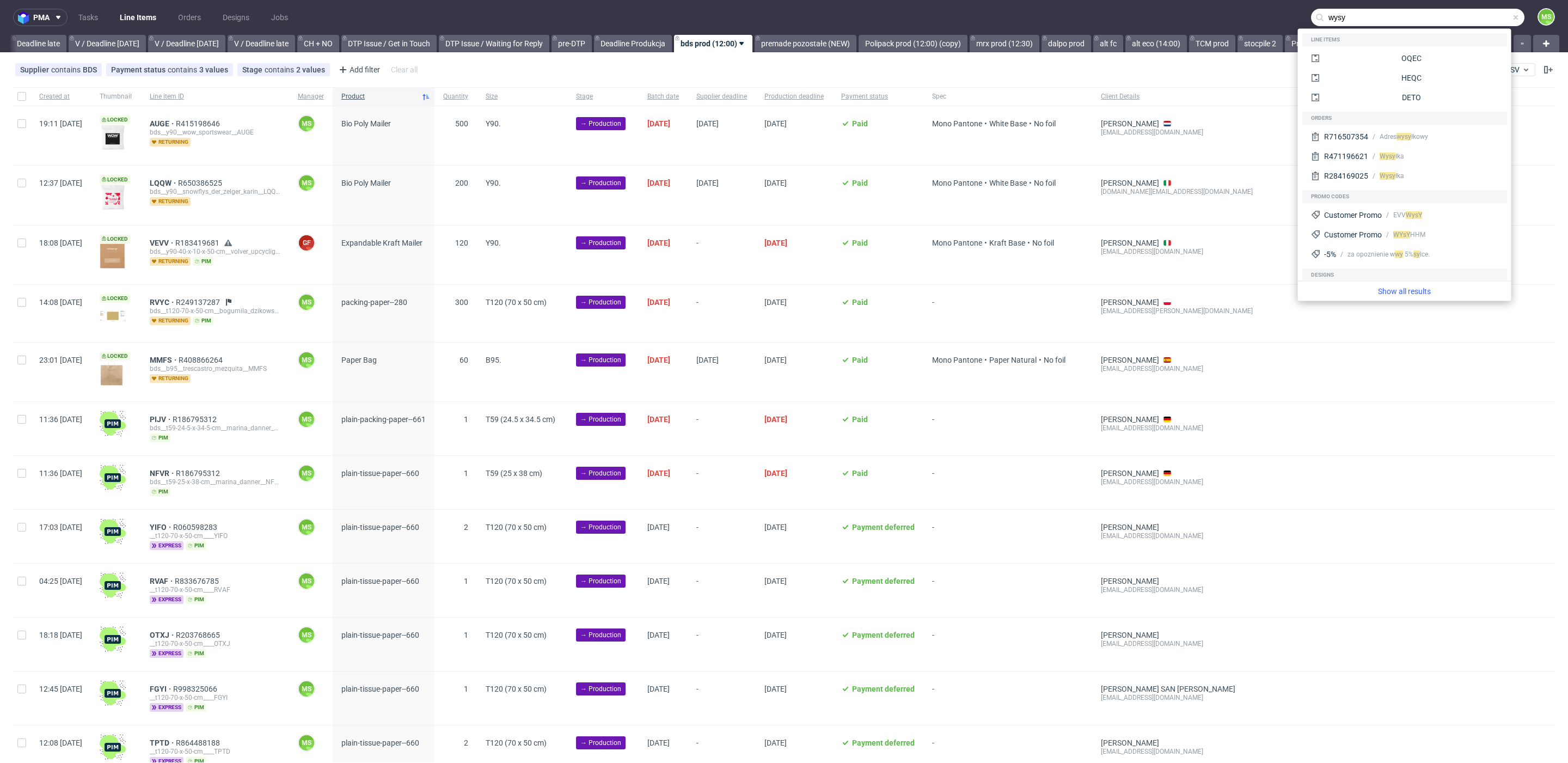
type input "wysy"
drag, startPoint x: 1191, startPoint y: 71, endPoint x: 1411, endPoint y: 79, distance: 220.1
click at [1192, 72] on div "Supplier contains BDS Payment status contains 3 values Paid, Credit Owed, Payme…" at bounding box center [784, 69] width 1568 height 26
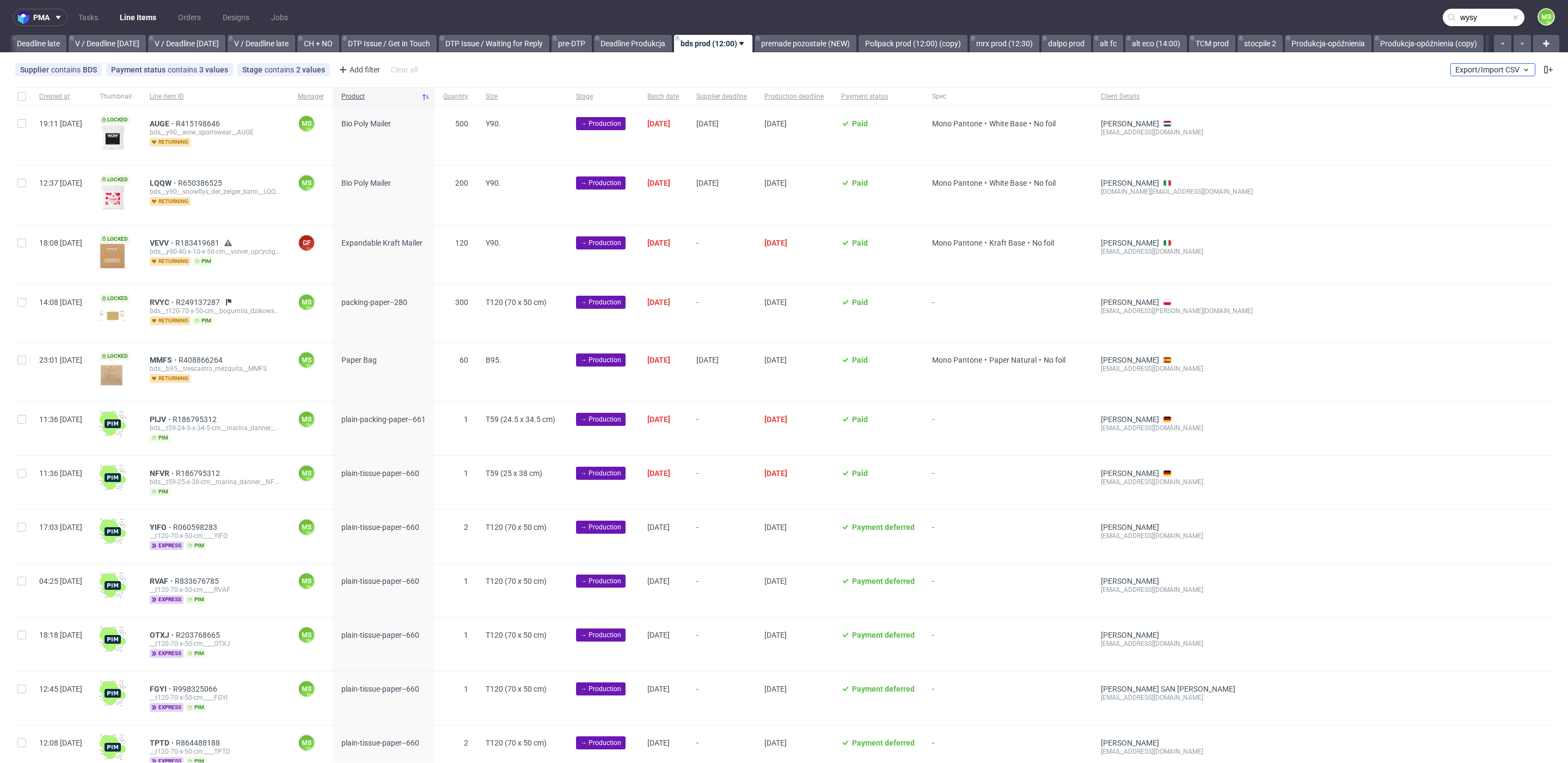
click at [1472, 75] on button "Export/Import CSV" at bounding box center [1493, 69] width 85 height 13
click at [1451, 119] on link "Import shipments CSV" at bounding box center [1454, 114] width 127 height 18
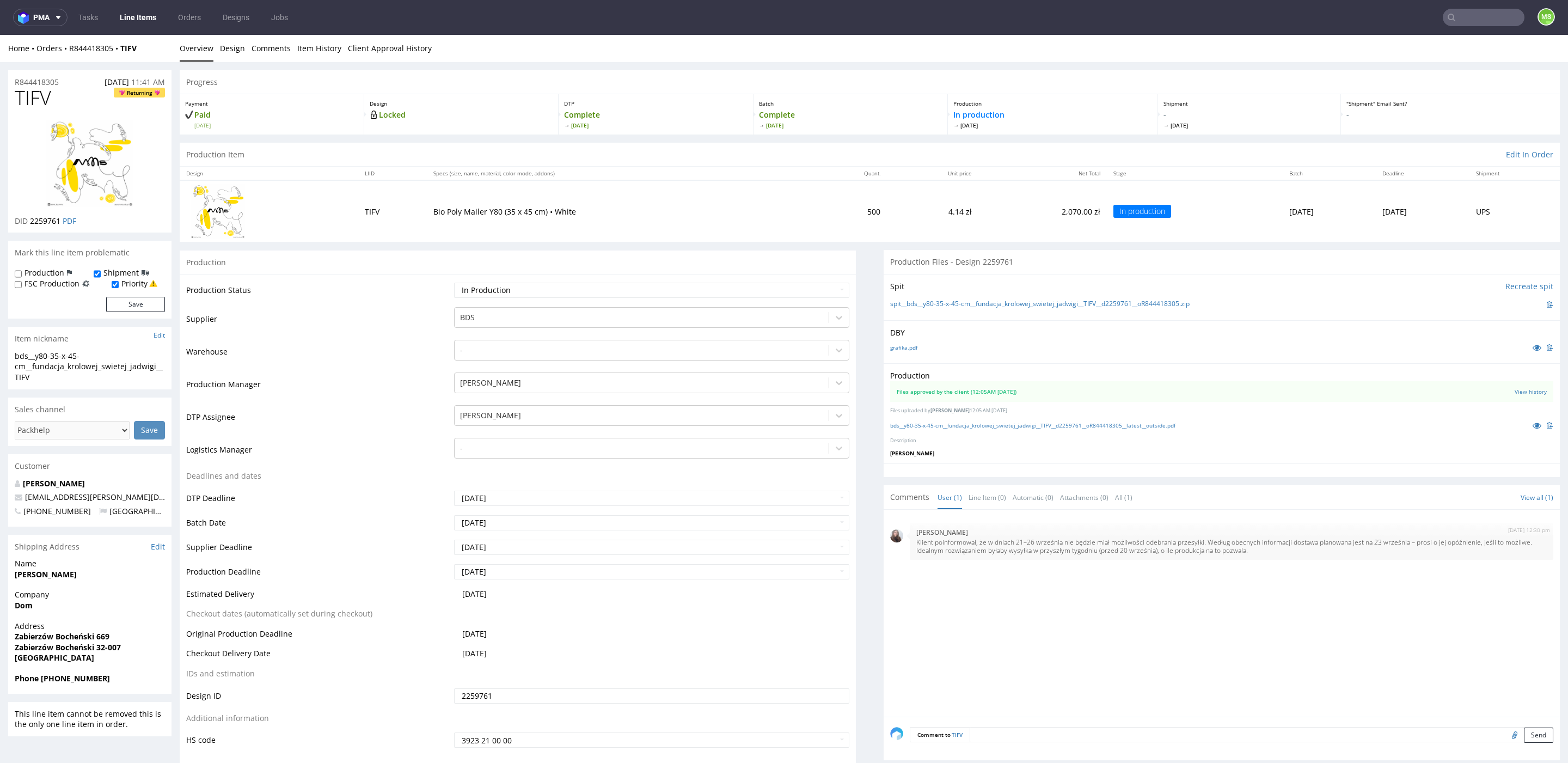
scroll to position [1, 0]
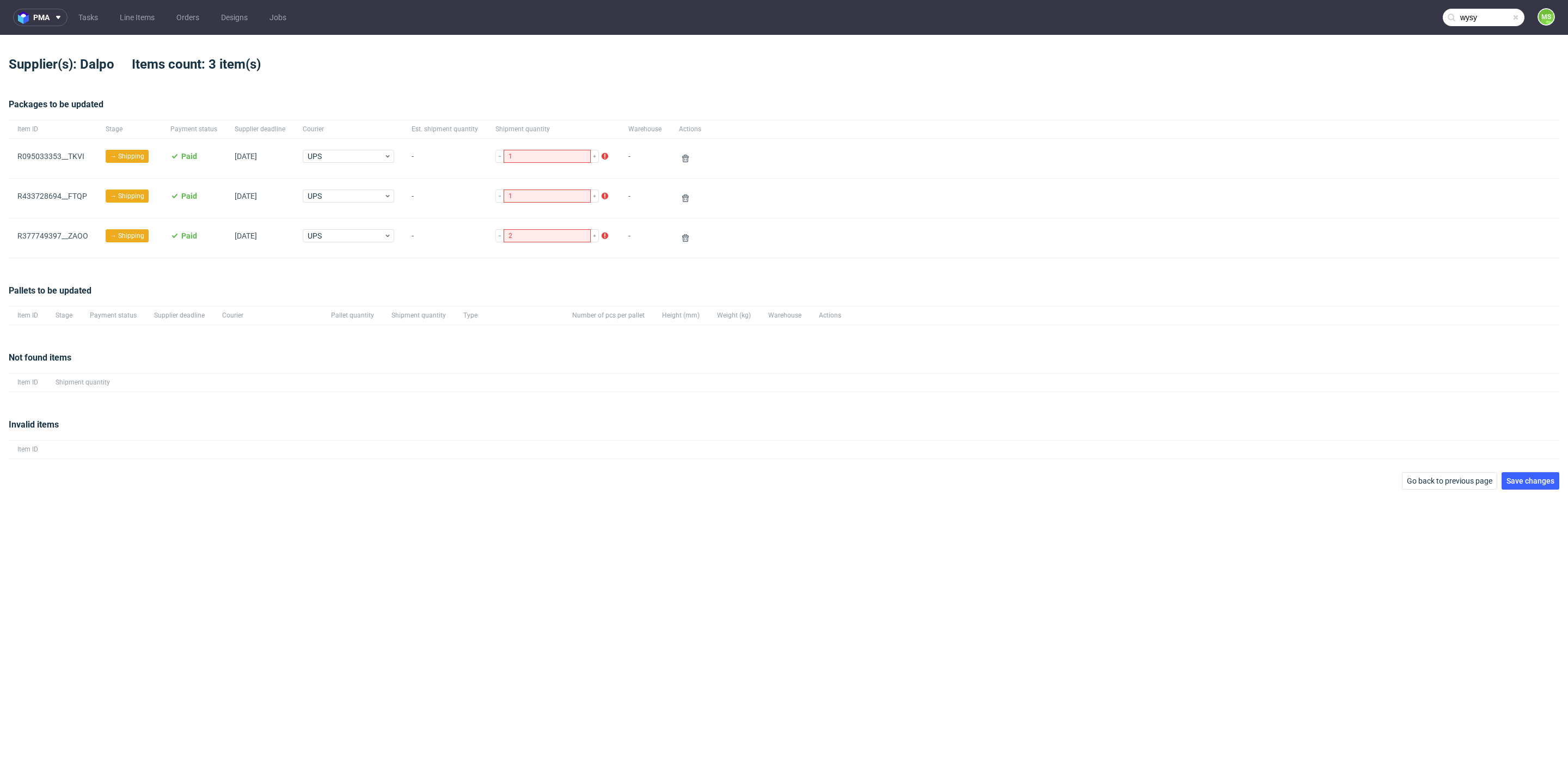
click at [133, 28] on nav "pma Tasks Line Items Orders Designs Jobs wysy MS" at bounding box center [784, 17] width 1568 height 35
click at [155, 15] on link "Line Items" at bounding box center [137, 17] width 48 height 18
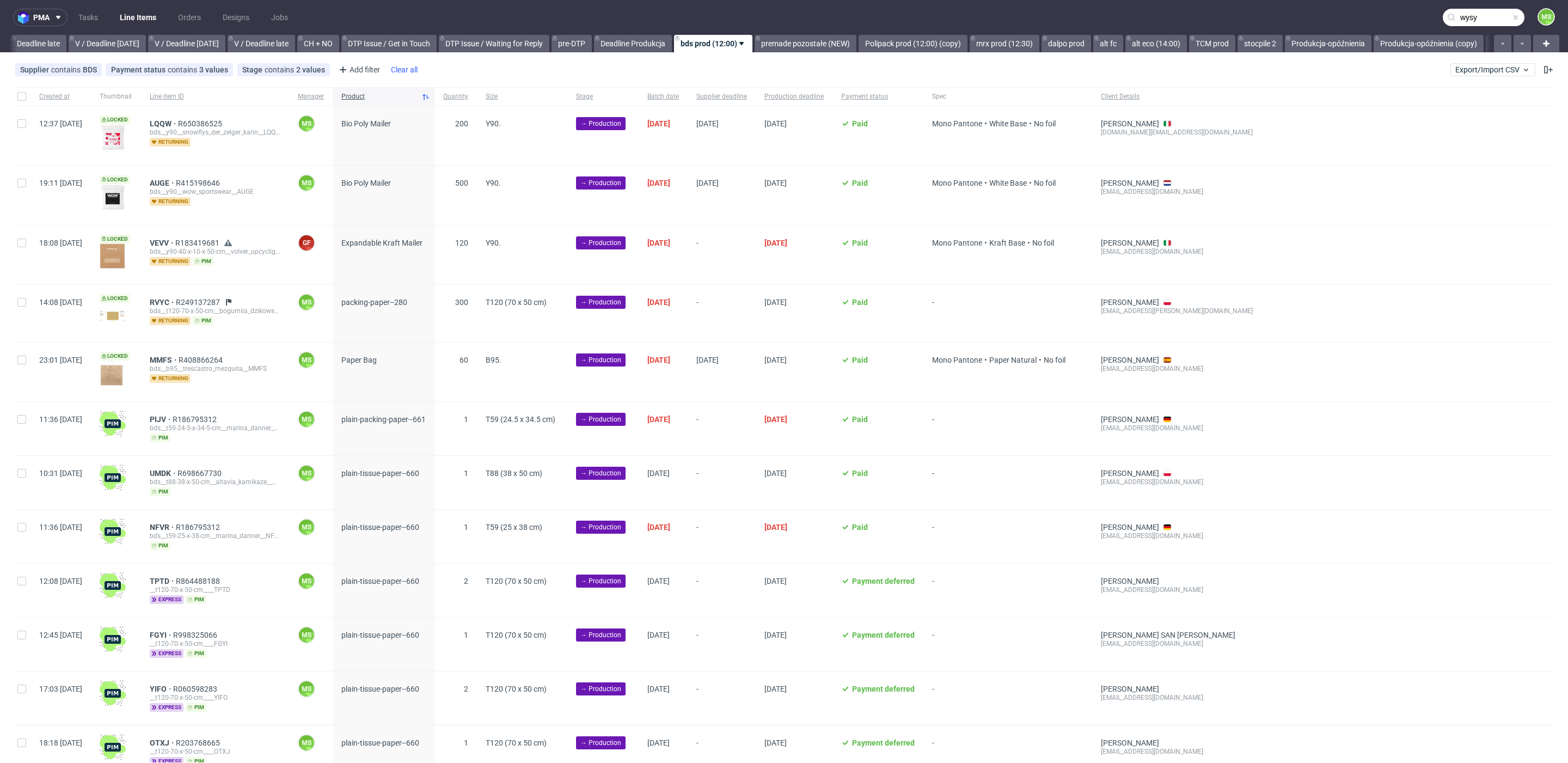
click at [391, 94] on span "Product" at bounding box center [379, 96] width 75 height 9
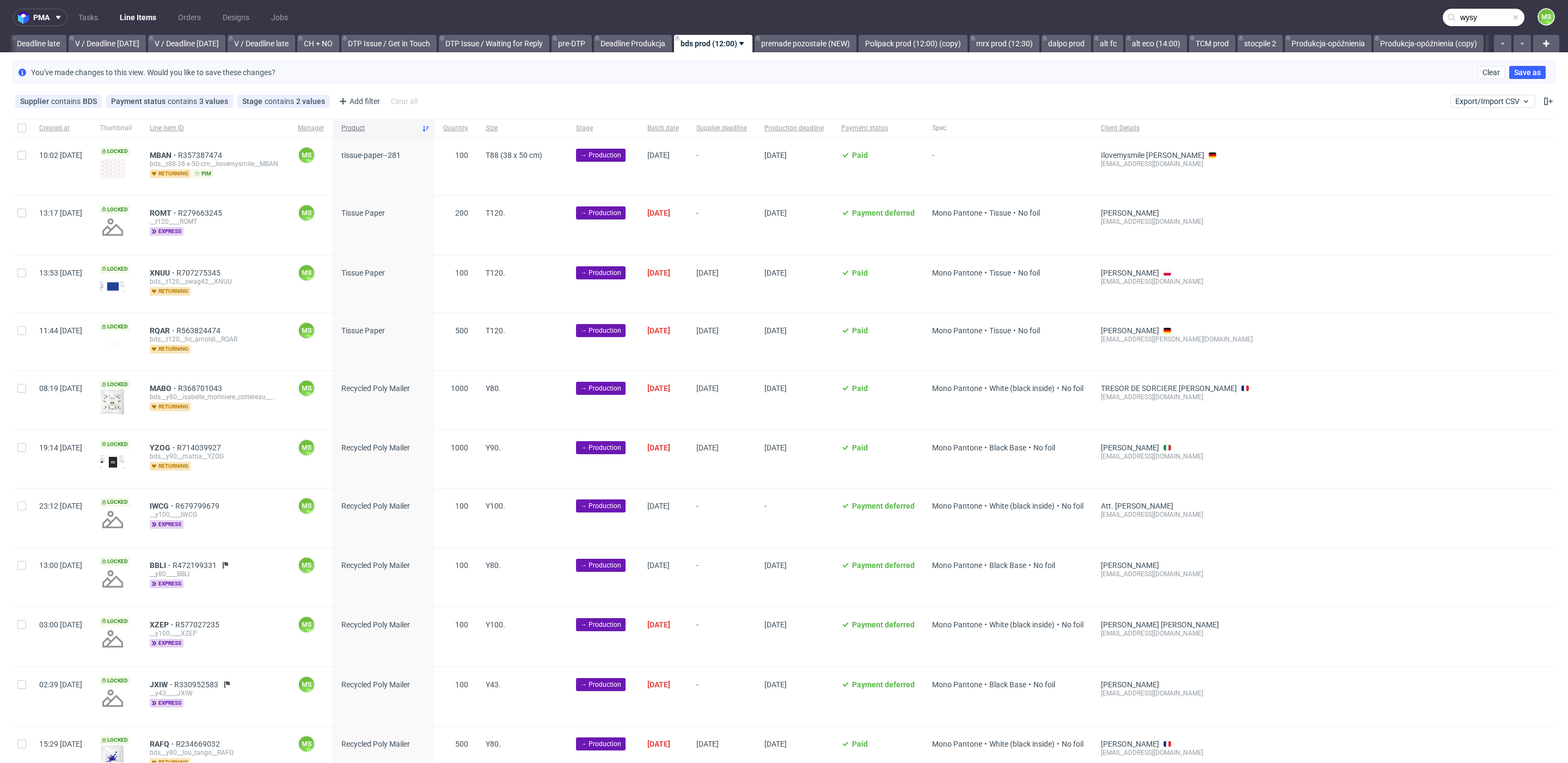
click at [387, 130] on span "Product" at bounding box center [379, 128] width 75 height 9
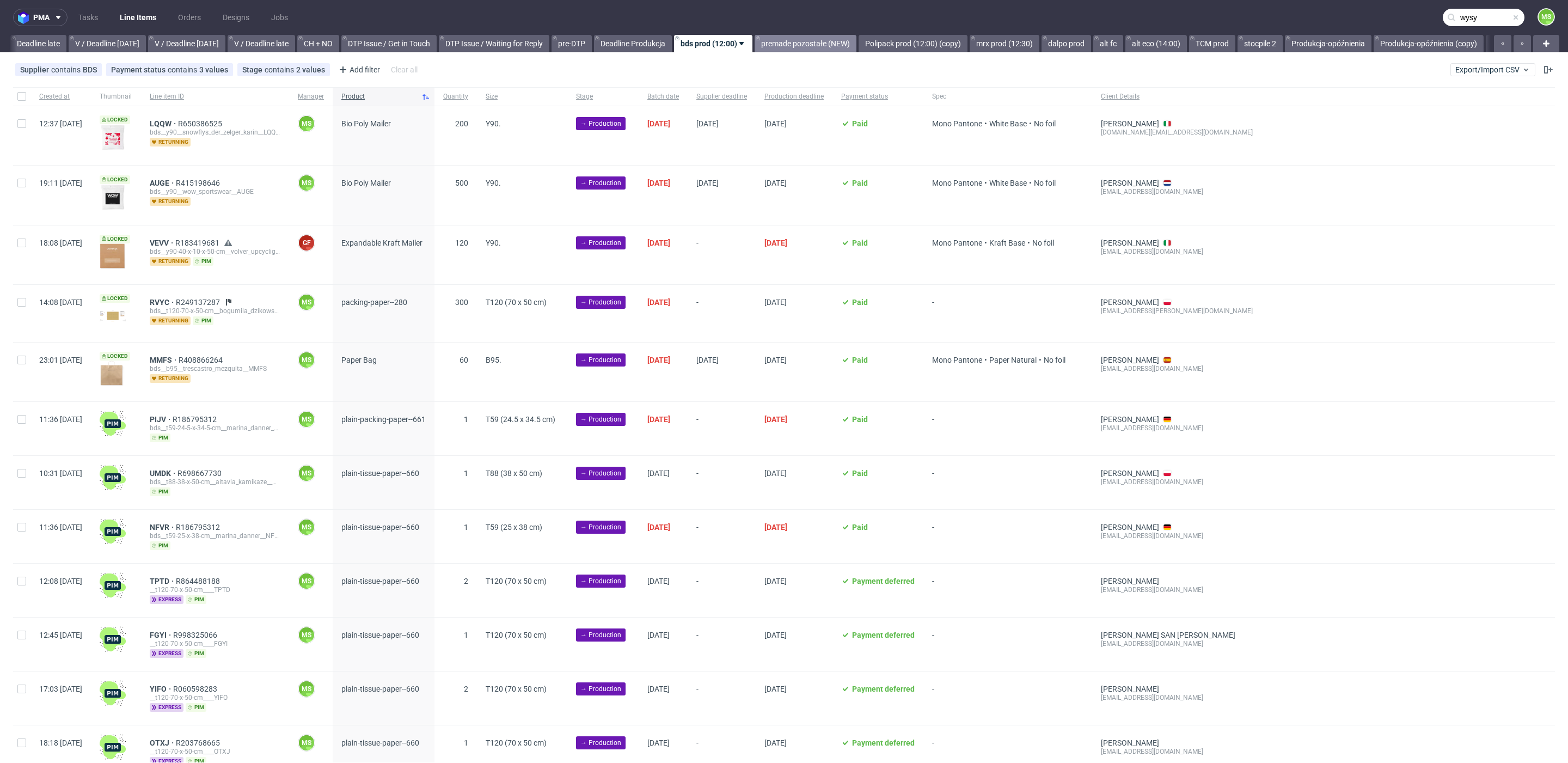
click at [835, 47] on link "premade pozostałe (NEW)" at bounding box center [805, 43] width 102 height 18
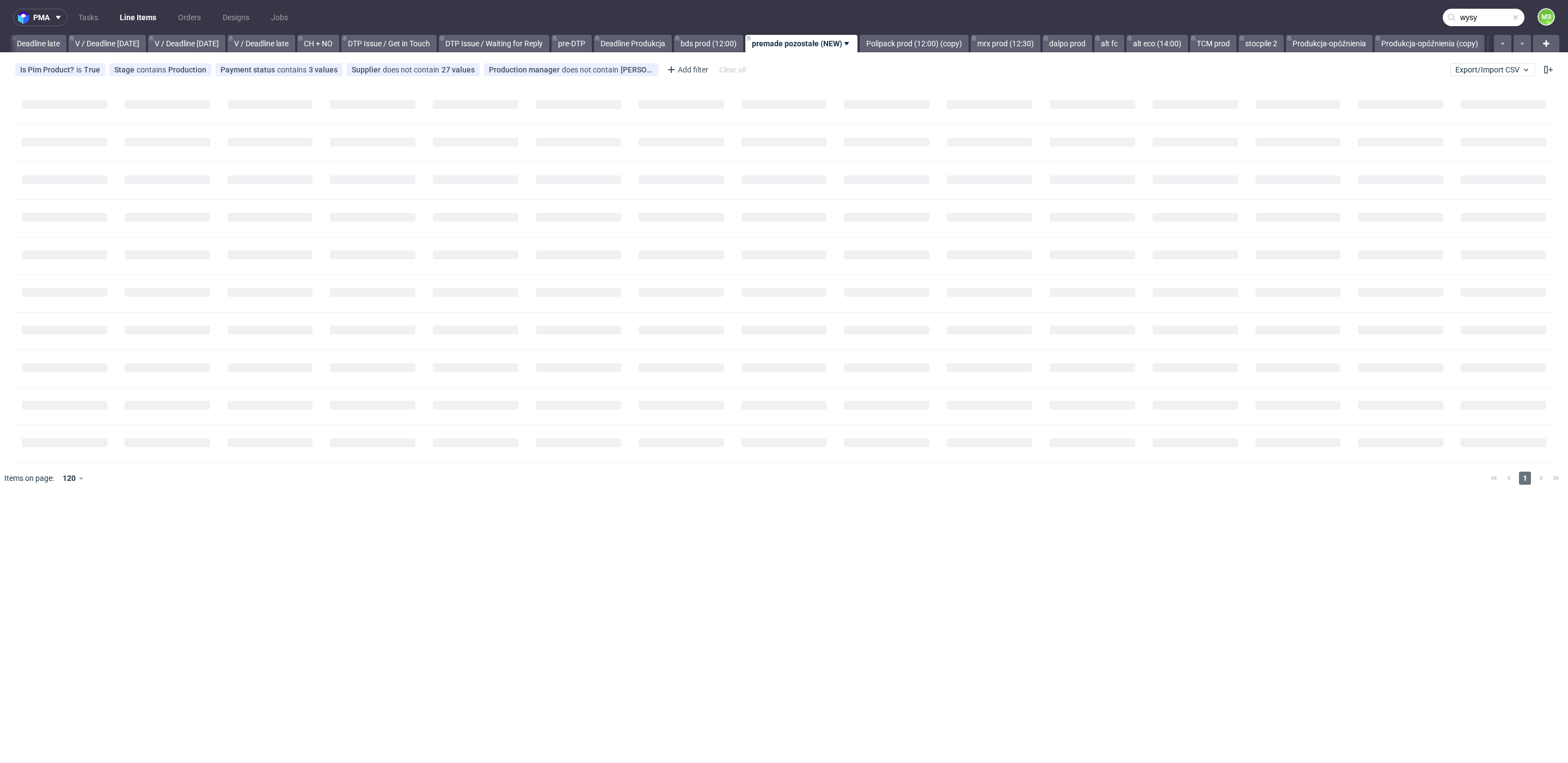
scroll to position [0, 1361]
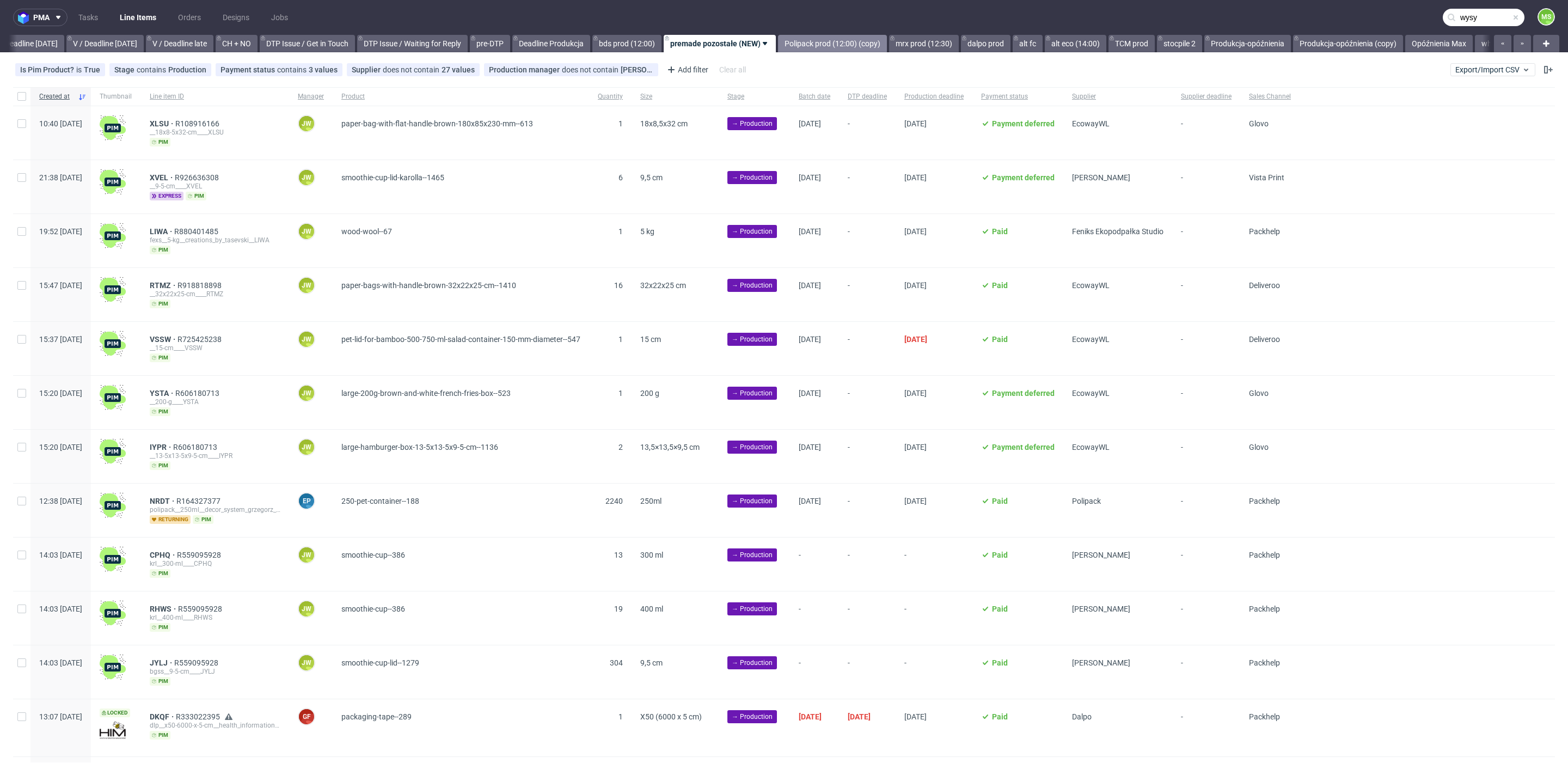
click at [857, 42] on link "Polipack prod (12:00) (copy)" at bounding box center [832, 43] width 109 height 18
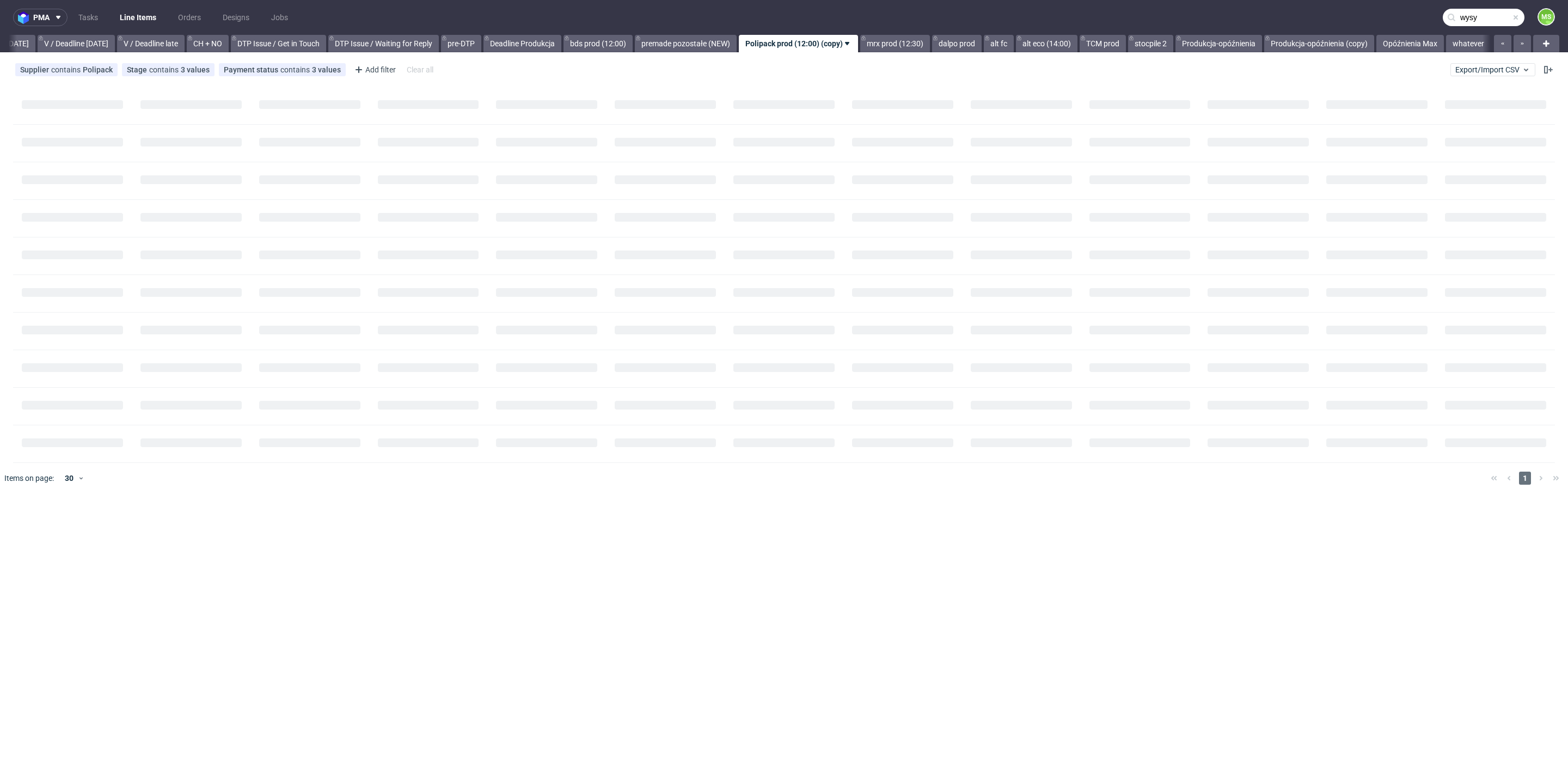
scroll to position [0, 1419]
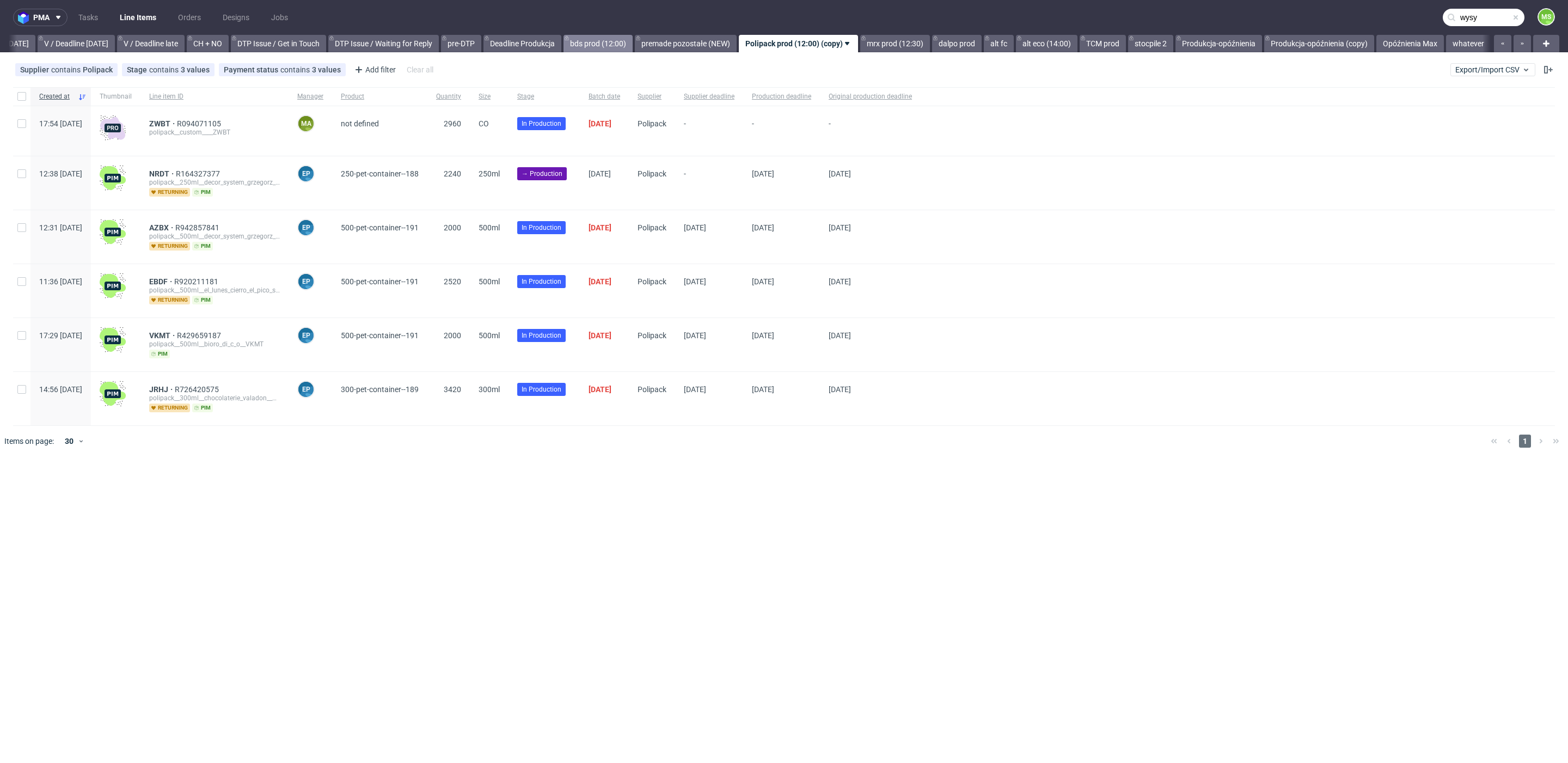
click at [603, 37] on link "bds prod (12:00)" at bounding box center [598, 43] width 69 height 18
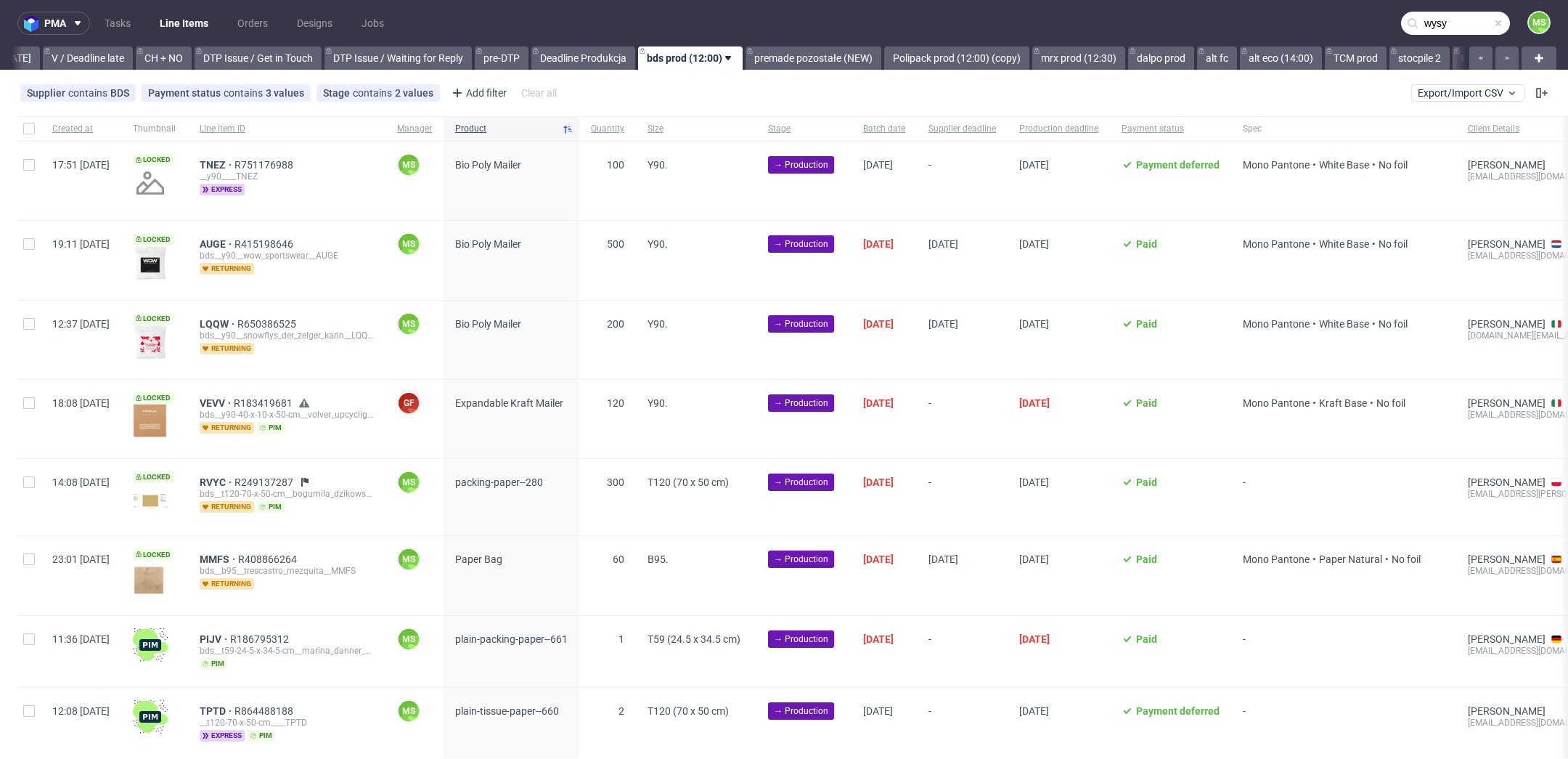
scroll to position [0, 1968]
click at [38, 162] on div at bounding box center [28, 180] width 24 height 79
checkbox input "true"
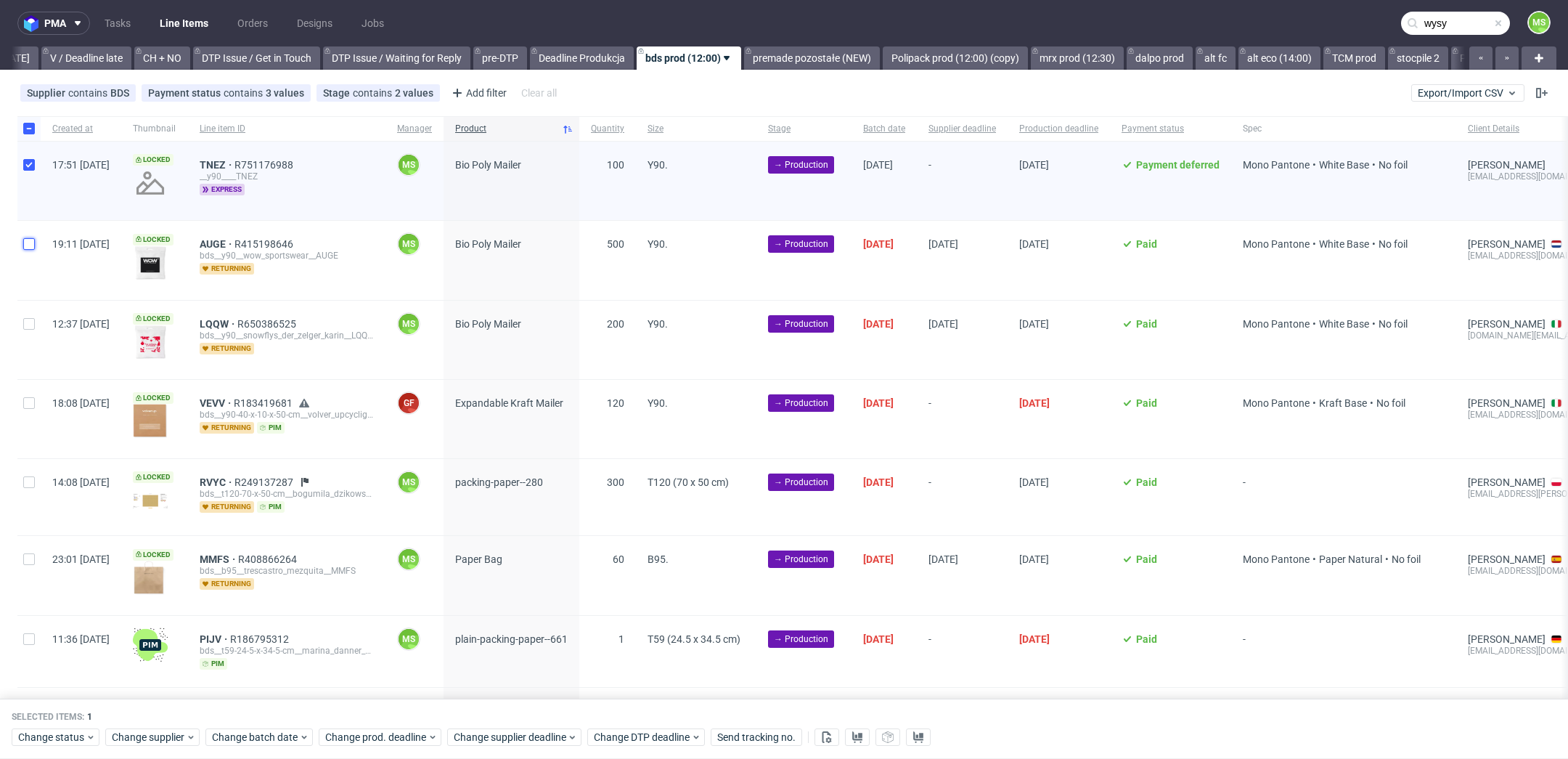
click at [34, 244] on input "checkbox" at bounding box center [29, 244] width 11 height 11
checkbox input "true"
click at [278, 740] on span "Change batch date" at bounding box center [255, 738] width 87 height 15
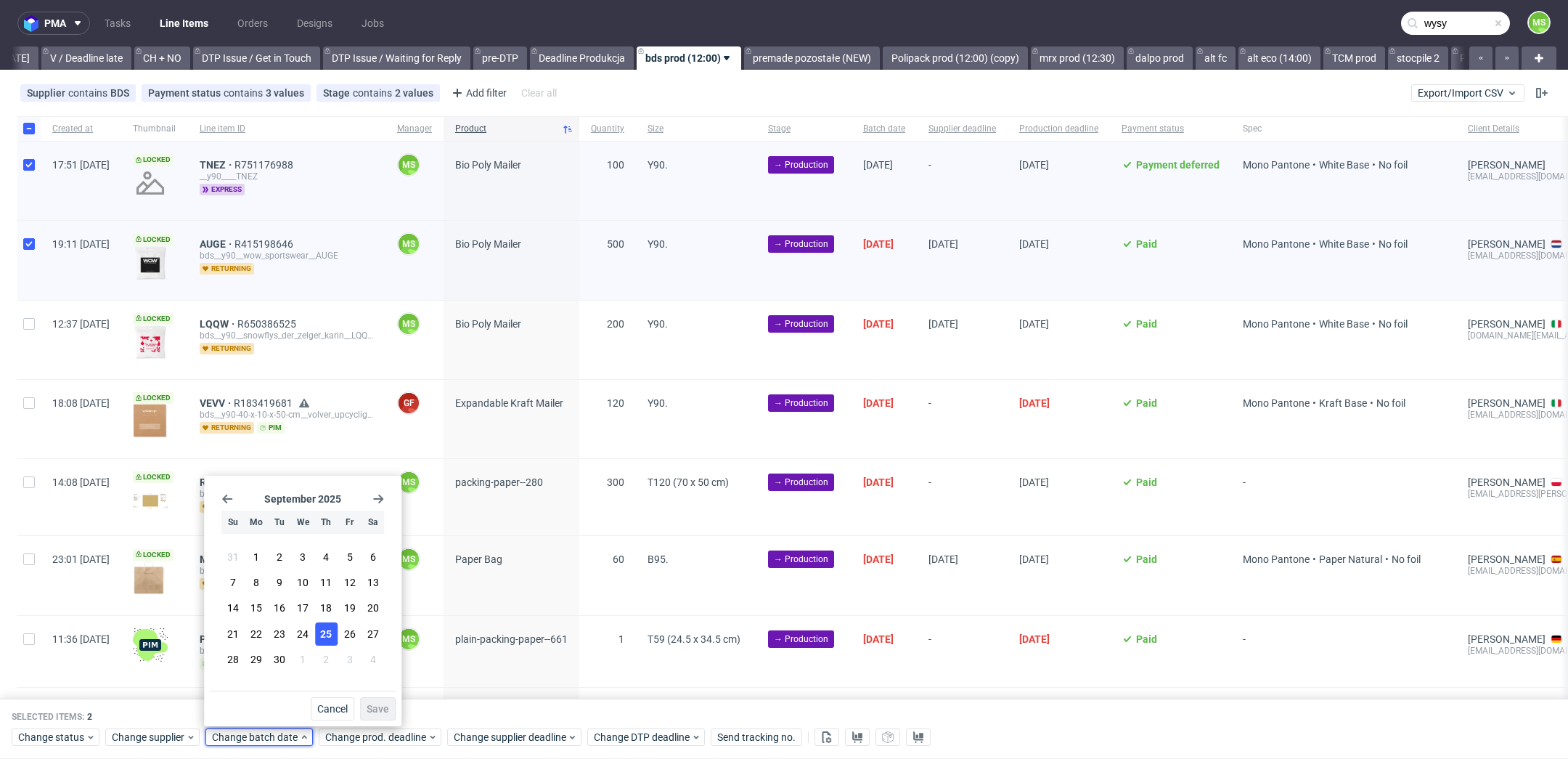
click at [316, 640] on button "25" at bounding box center [326, 634] width 23 height 24
click at [381, 708] on span "Save" at bounding box center [378, 709] width 23 height 11
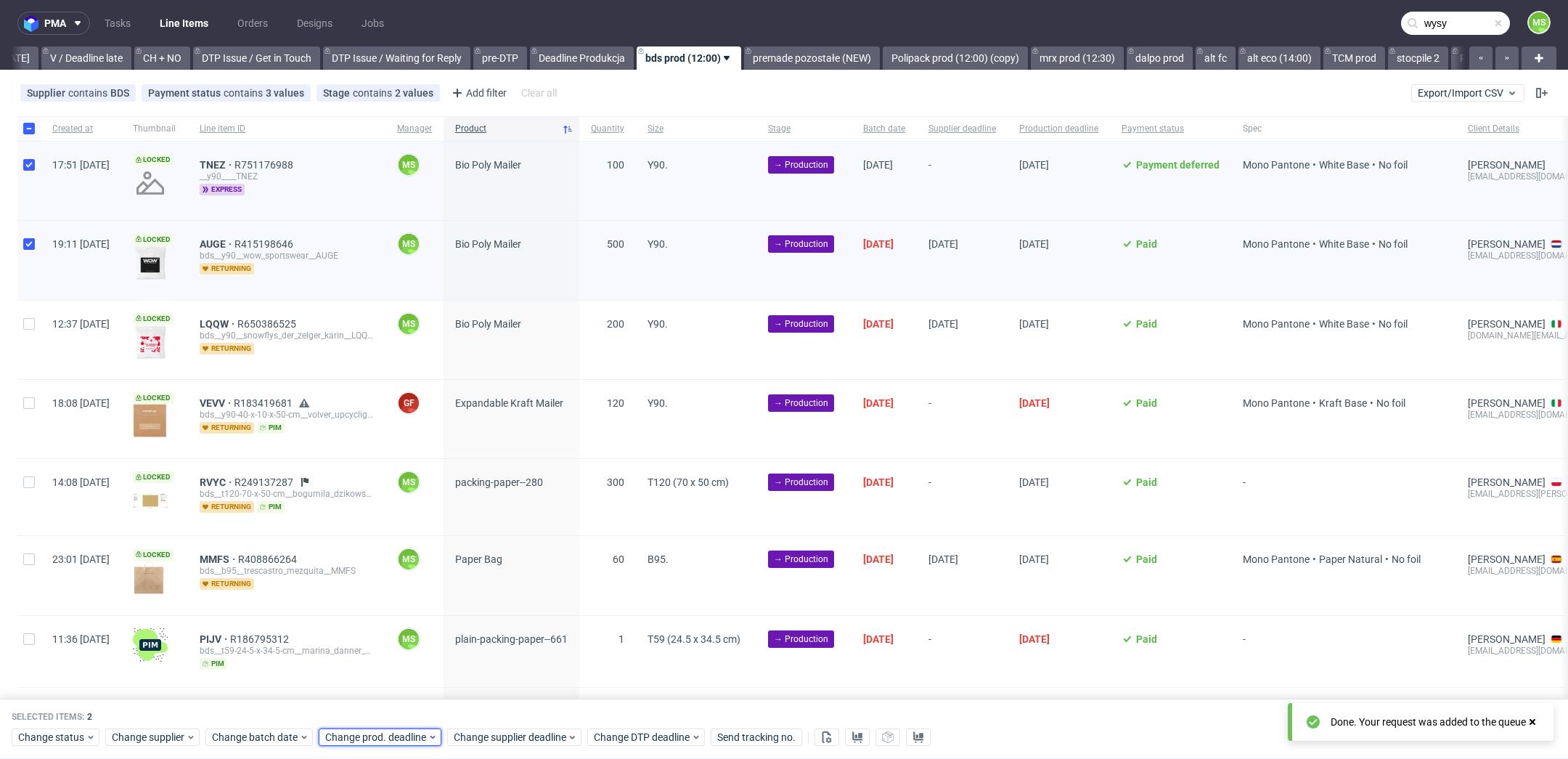
click at [374, 738] on span "Change prod. deadline" at bounding box center [377, 738] width 102 height 15
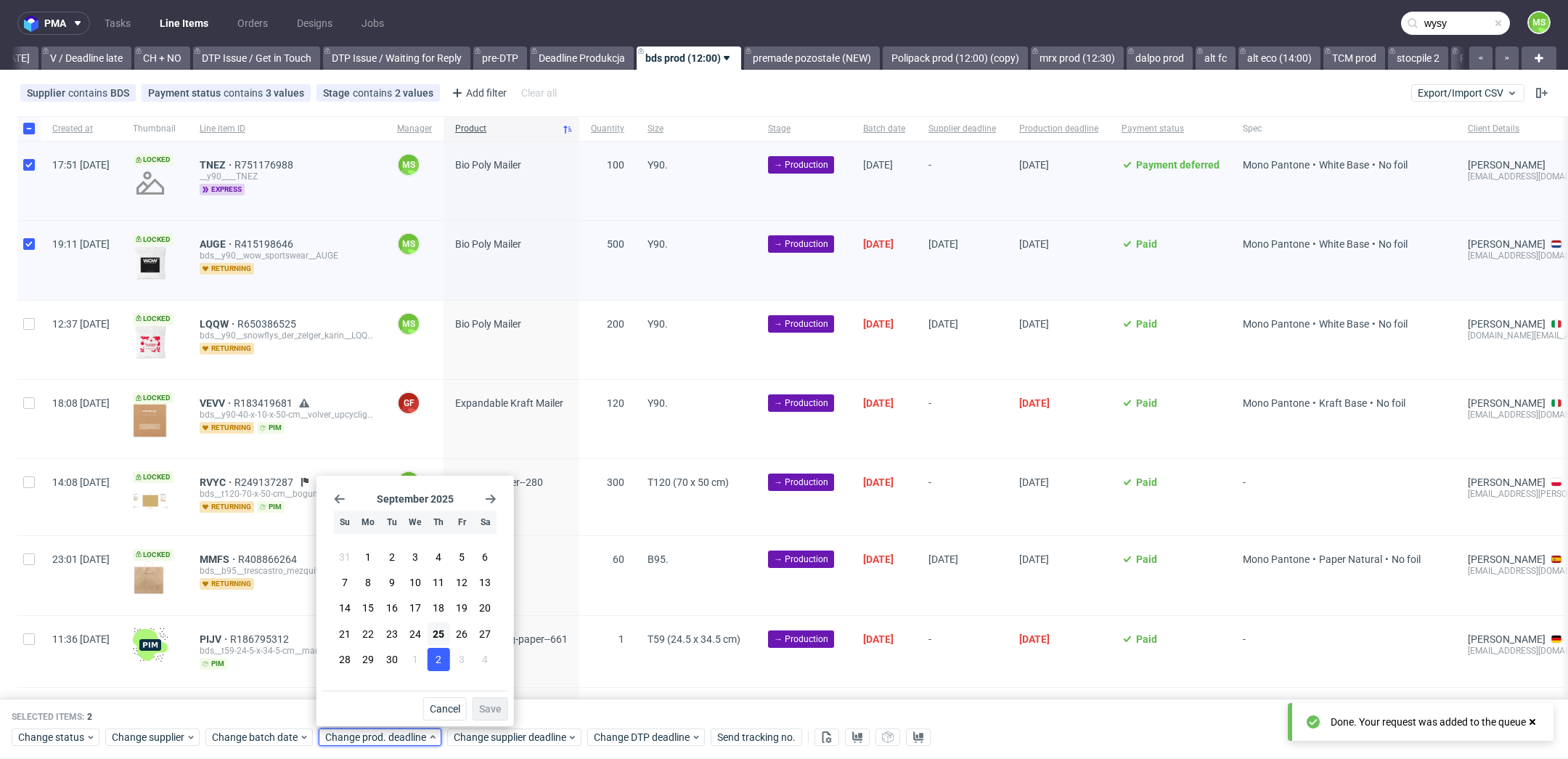
click at [443, 668] on button "2" at bounding box center [438, 659] width 23 height 24
click at [489, 705] on span "Save" at bounding box center [490, 709] width 23 height 11
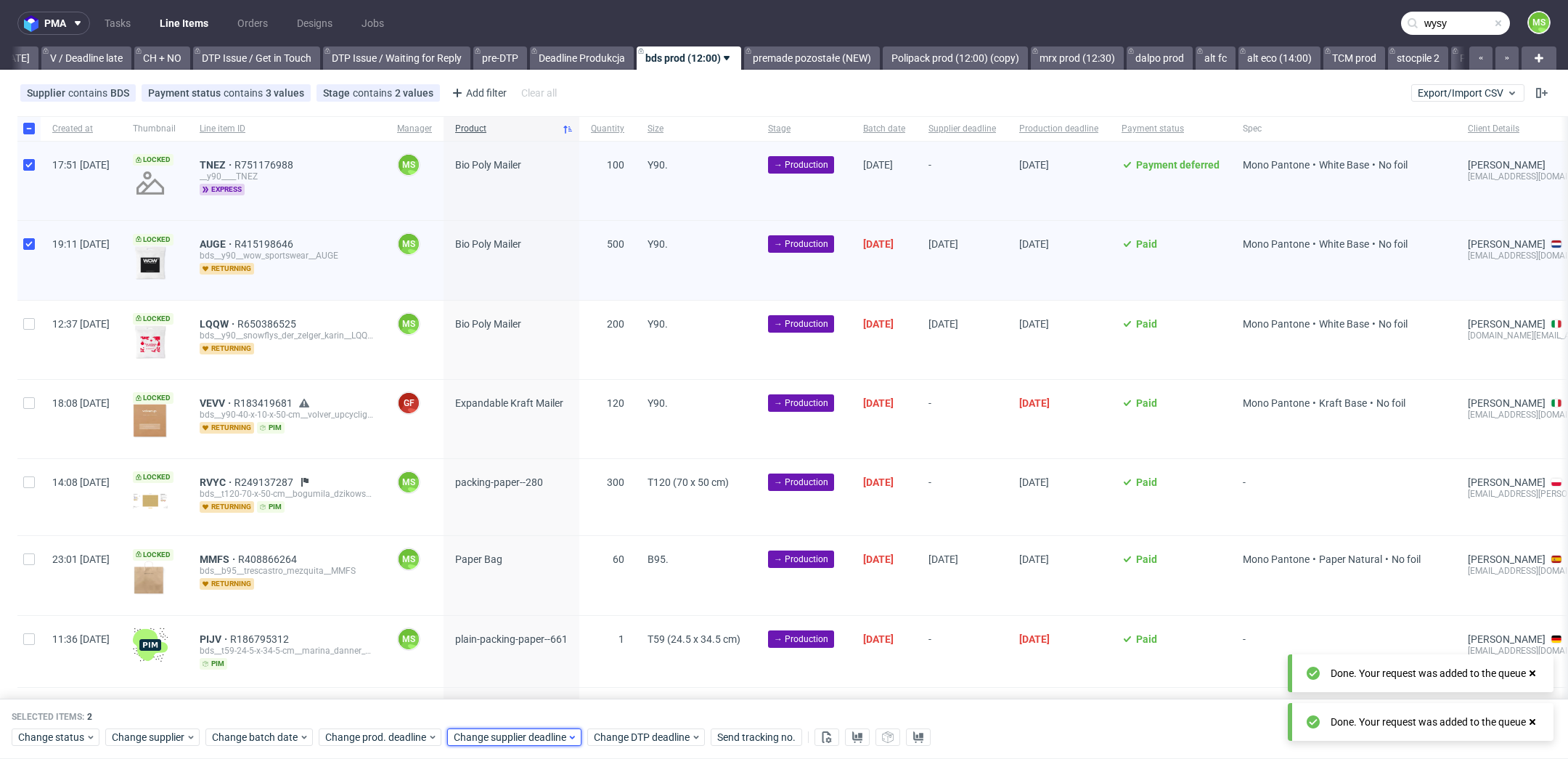
click at [510, 735] on span "Change supplier deadline" at bounding box center [510, 738] width 114 height 15
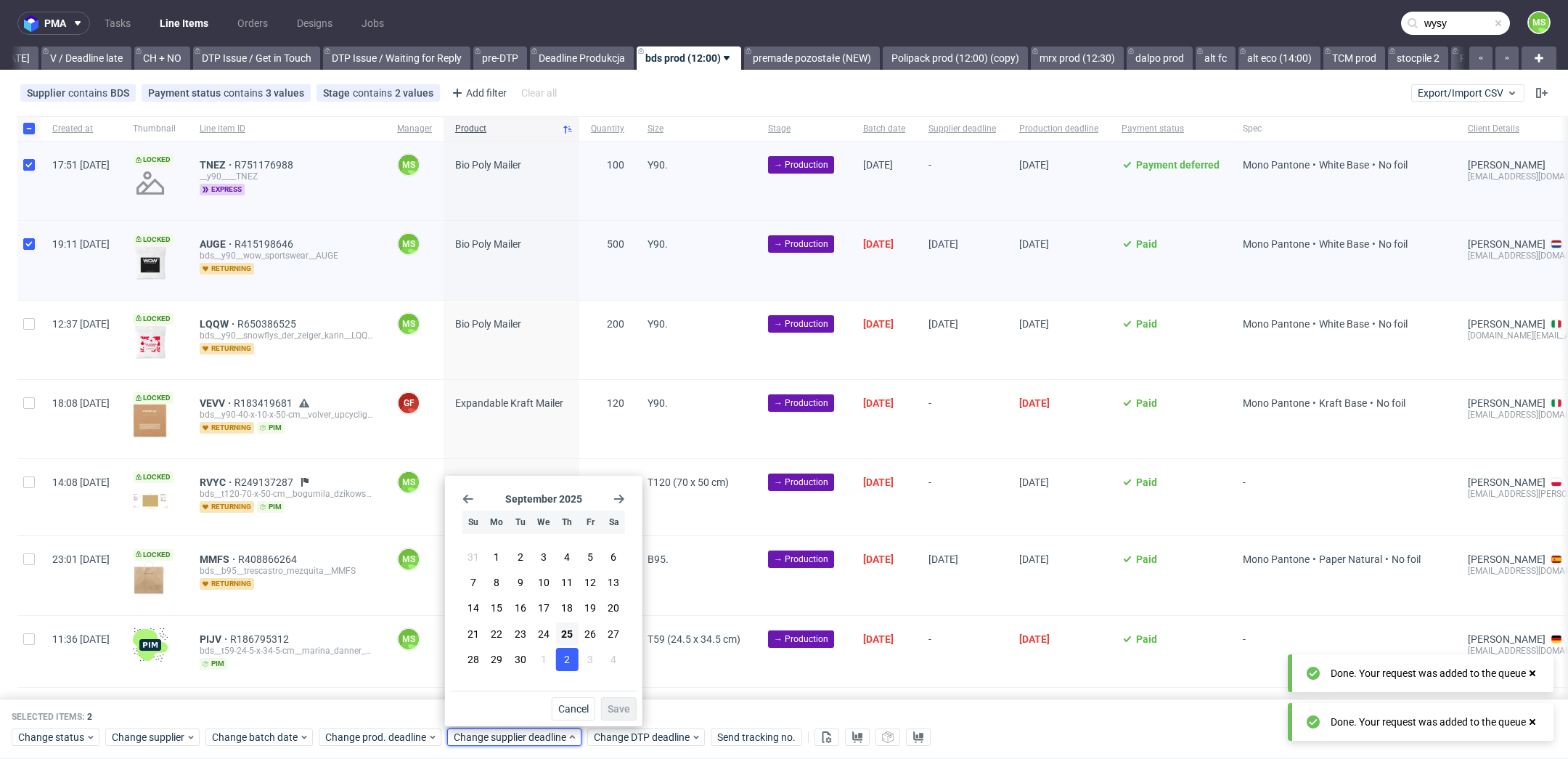
click at [565, 666] on span "2" at bounding box center [566, 659] width 6 height 15
click at [622, 708] on span "Save" at bounding box center [619, 709] width 23 height 11
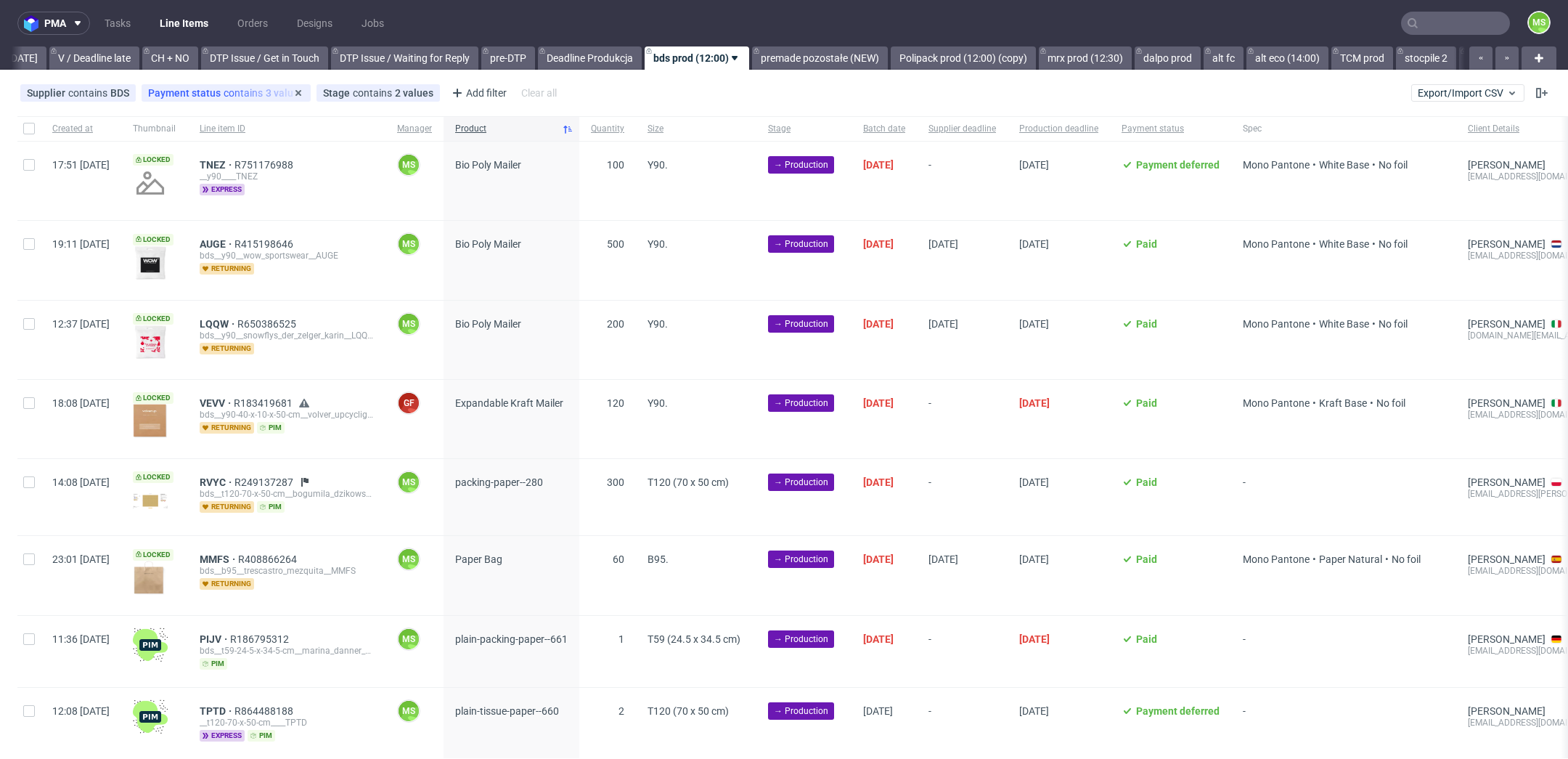
scroll to position [0, 1968]
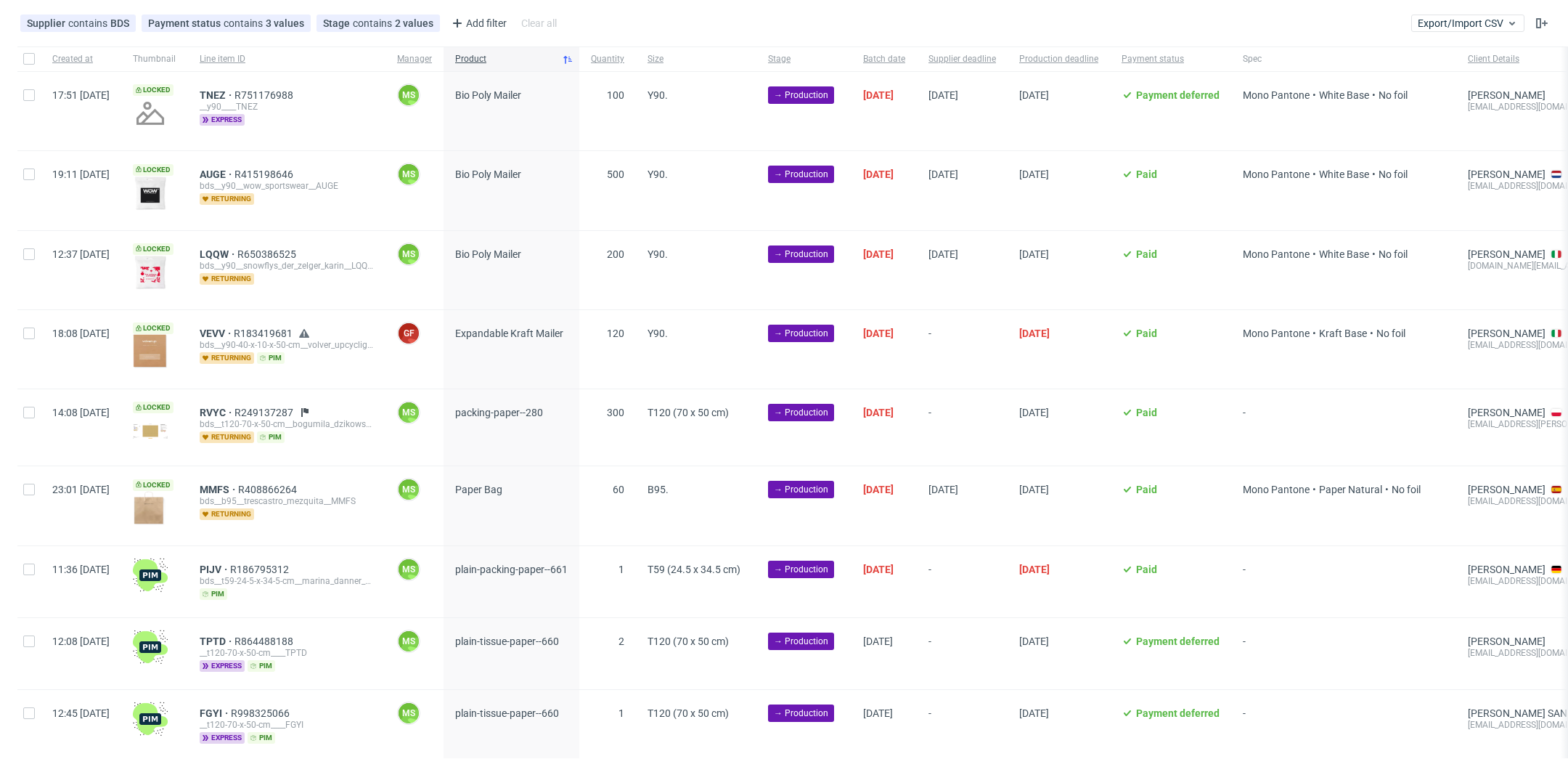
scroll to position [72, 0]
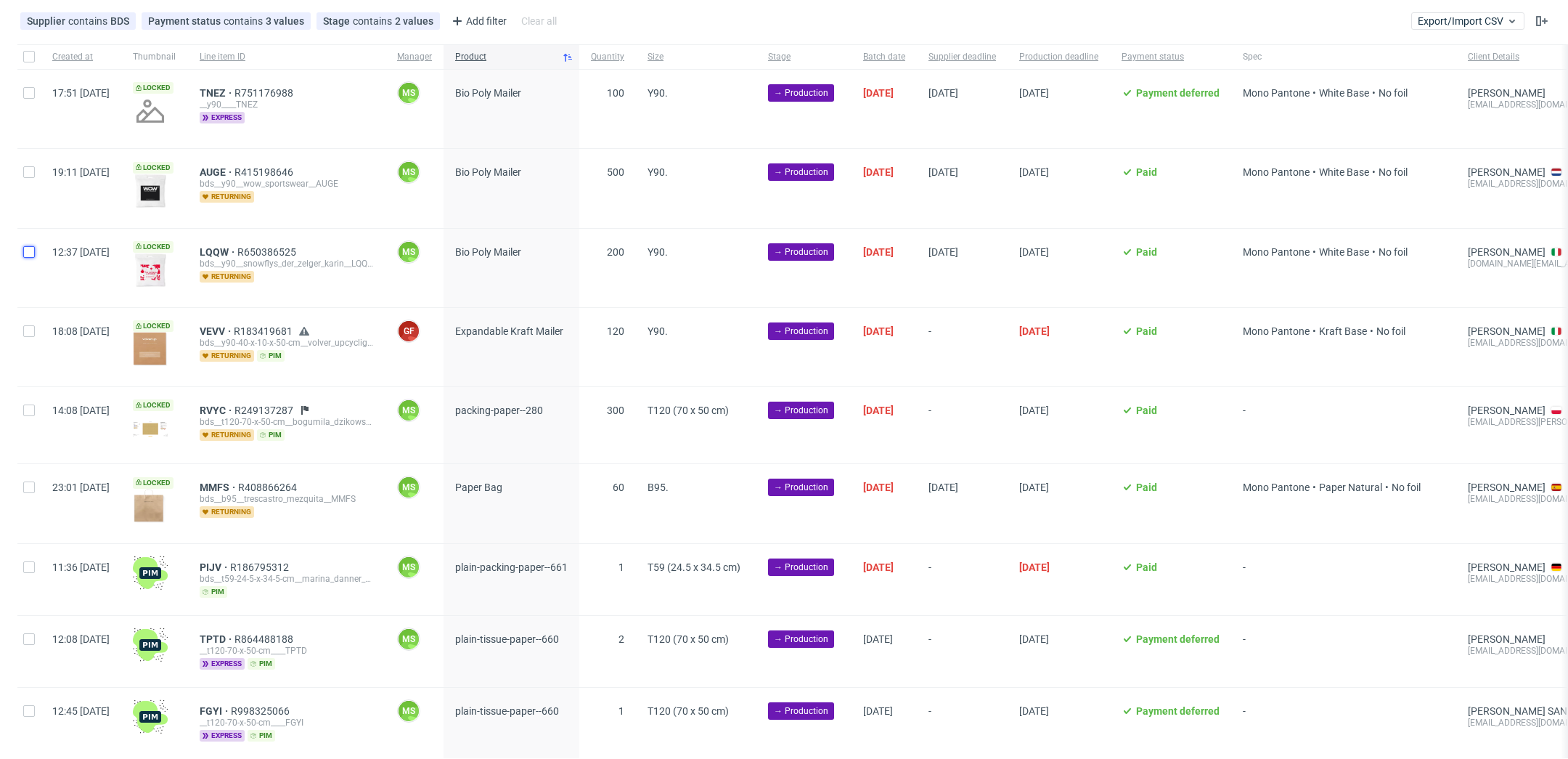
click at [32, 251] on input "checkbox" at bounding box center [29, 252] width 11 height 11
checkbox input "true"
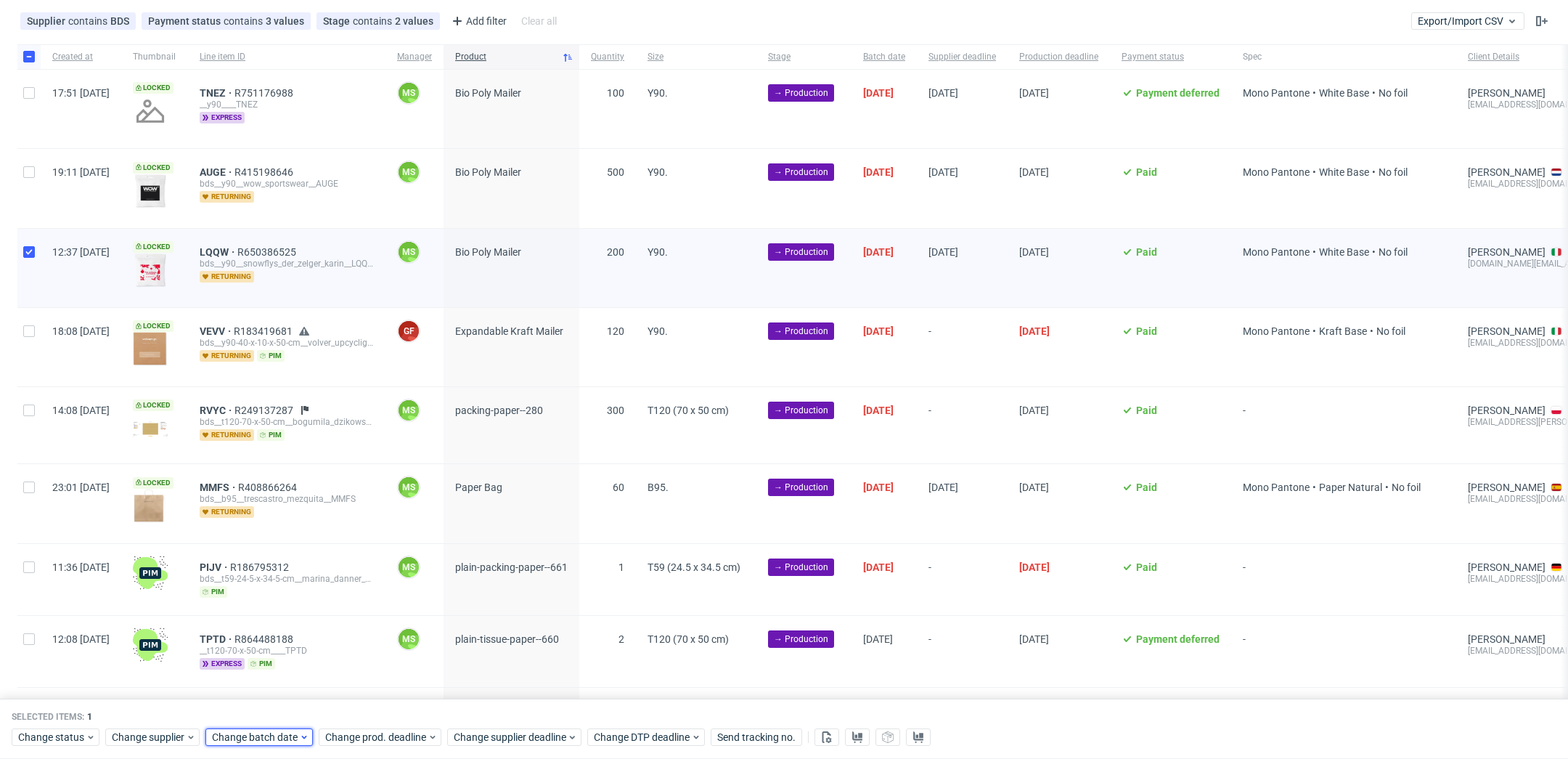
click at [248, 741] on span "Change batch date" at bounding box center [255, 738] width 87 height 15
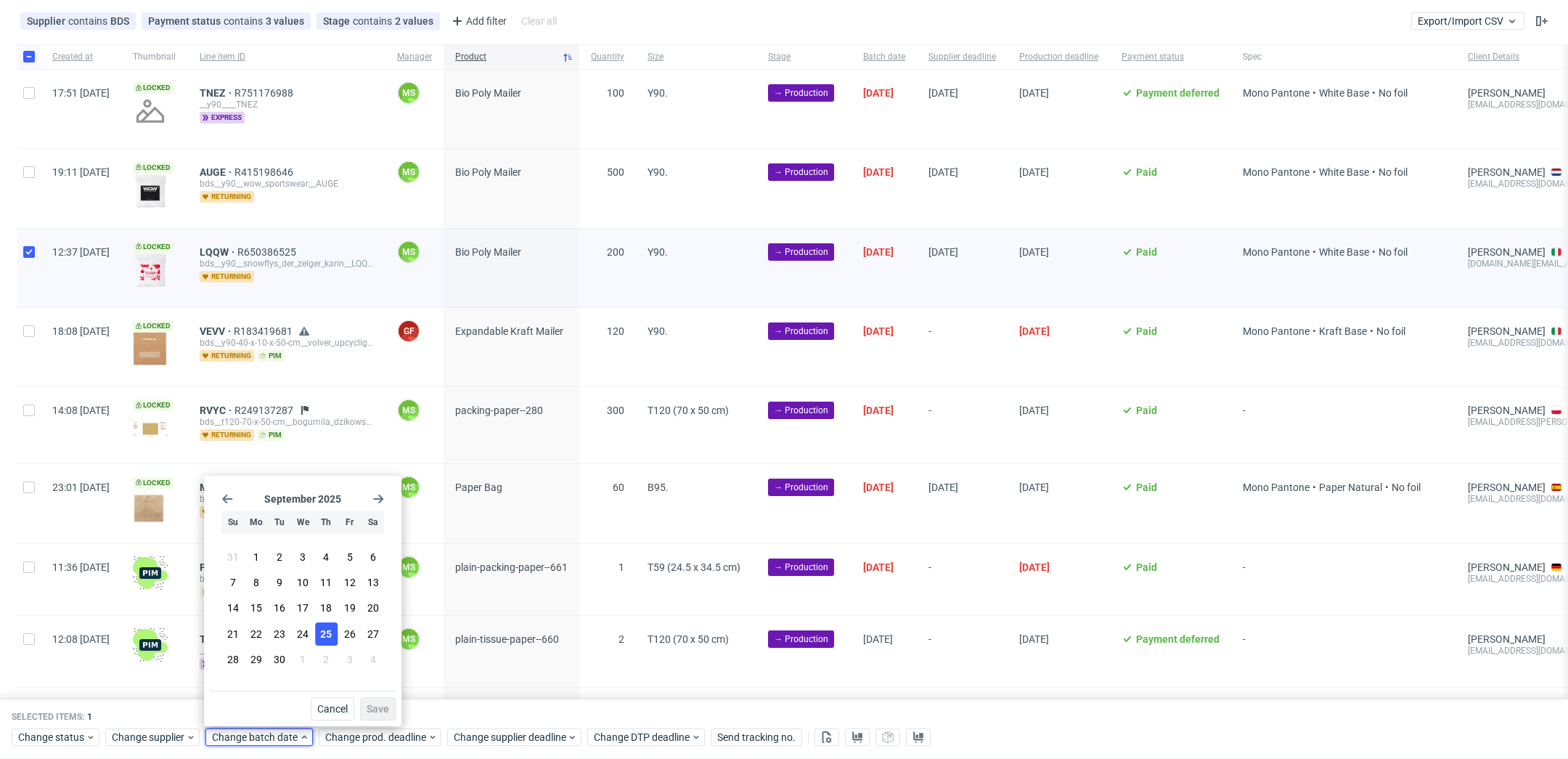
click at [330, 636] on span "25" at bounding box center [325, 634] width 11 height 15
click at [371, 708] on span "Save" at bounding box center [378, 709] width 23 height 11
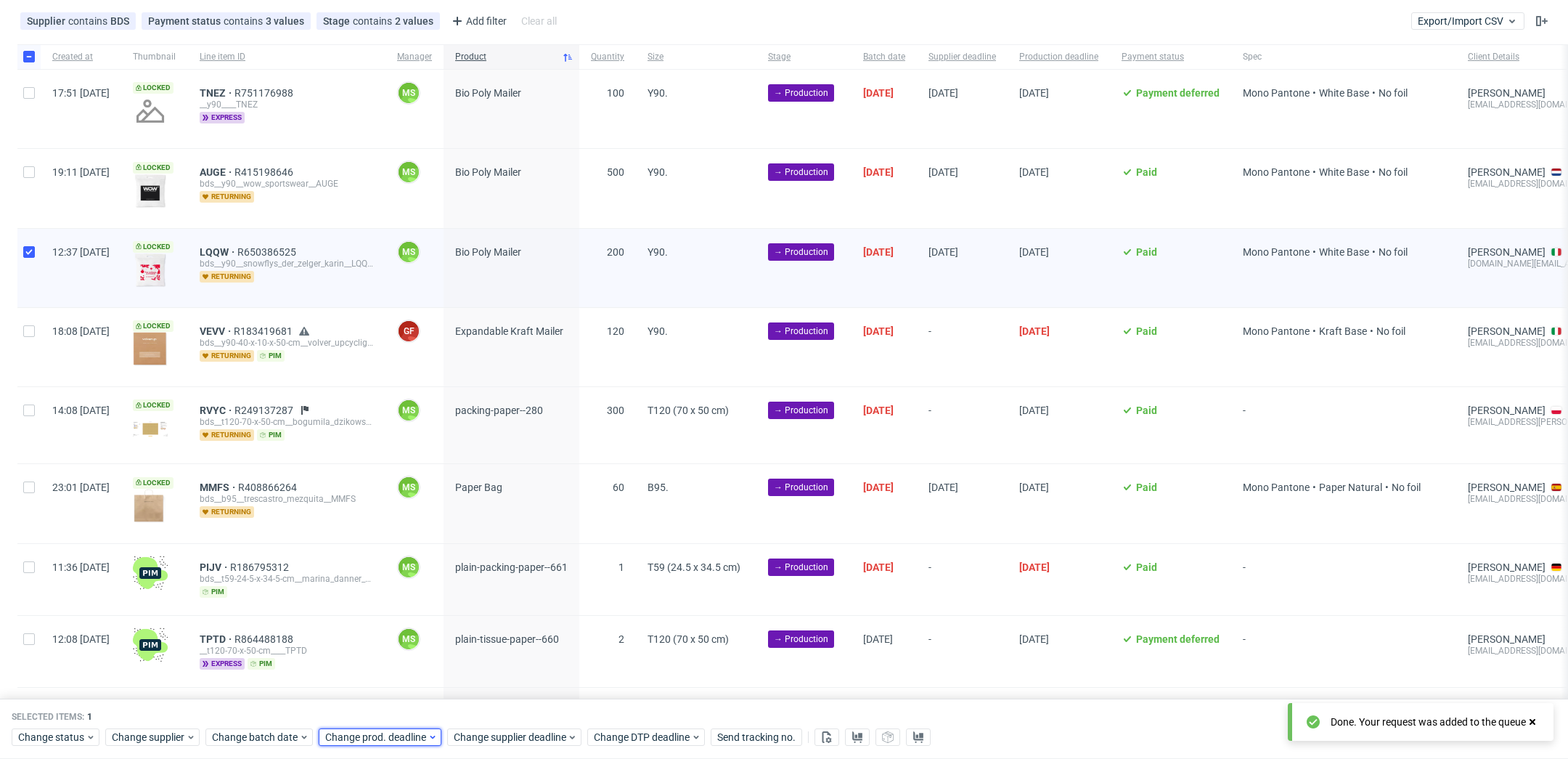
click at [390, 736] on span "Change prod. deadline" at bounding box center [377, 738] width 102 height 15
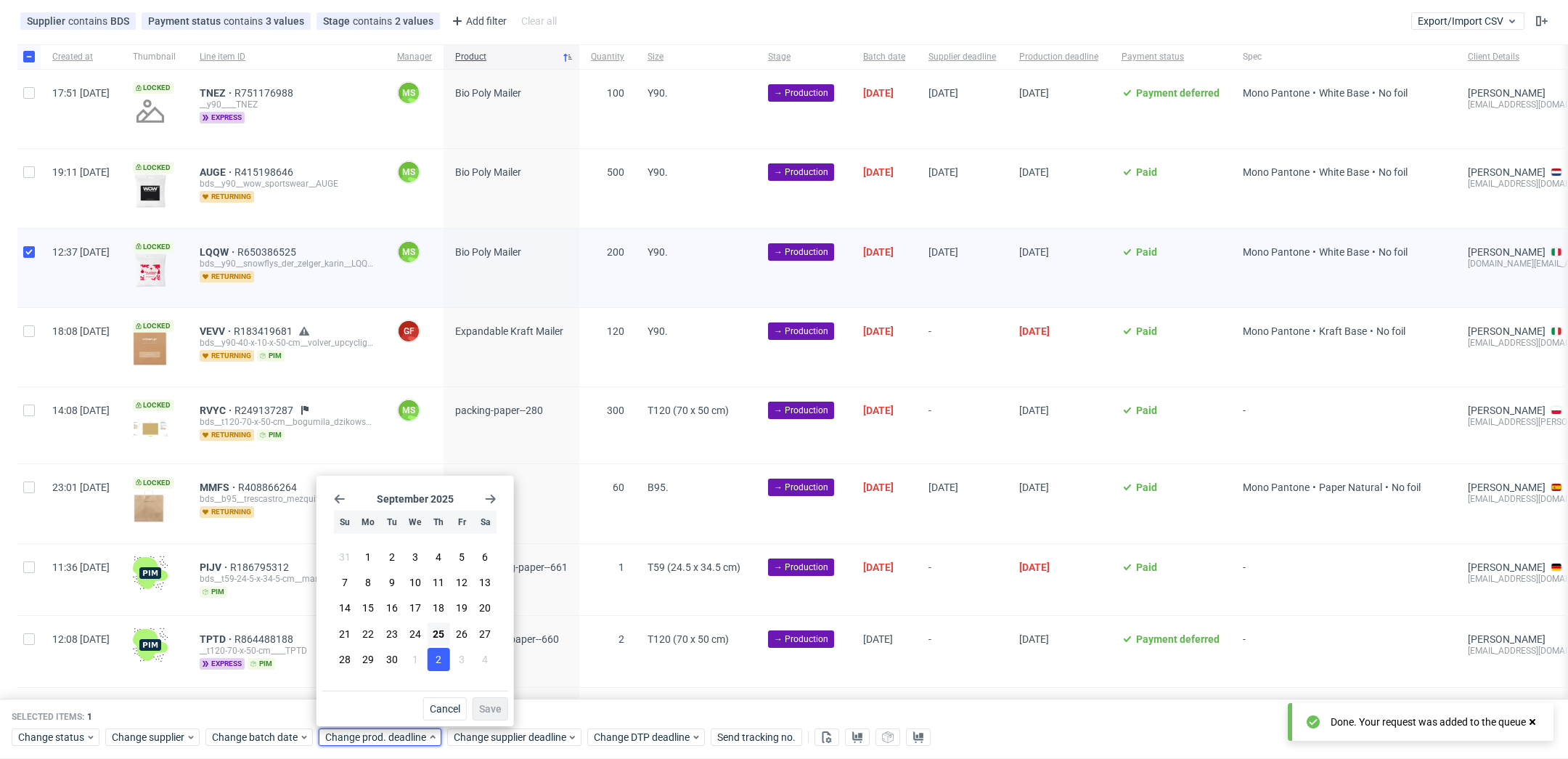
click at [442, 666] on button "2" at bounding box center [438, 659] width 23 height 24
click at [495, 701] on button "Save" at bounding box center [490, 709] width 36 height 24
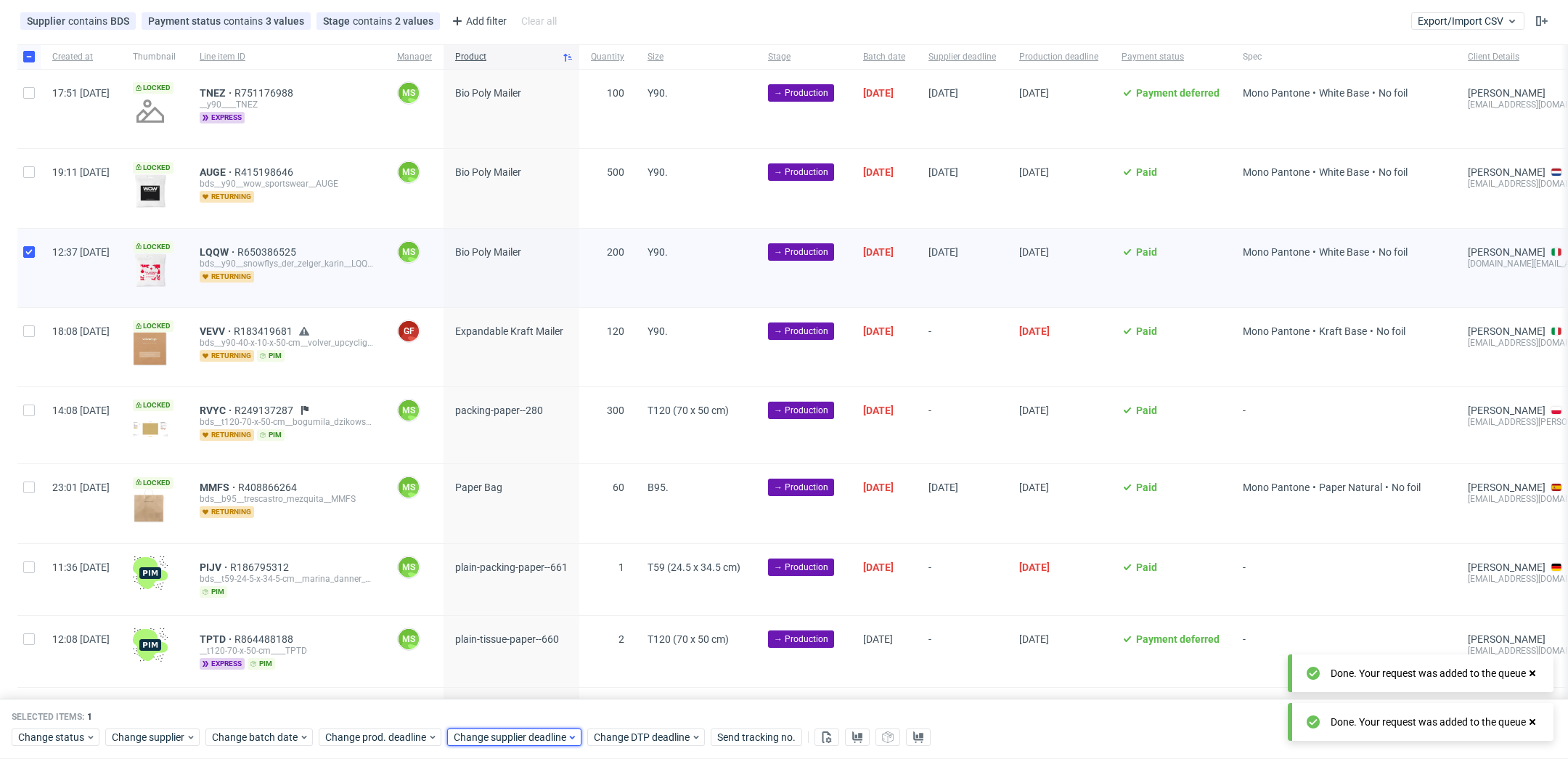
click at [498, 735] on span "Change supplier deadline" at bounding box center [510, 738] width 114 height 15
click at [567, 660] on span "2" at bounding box center [566, 659] width 6 height 15
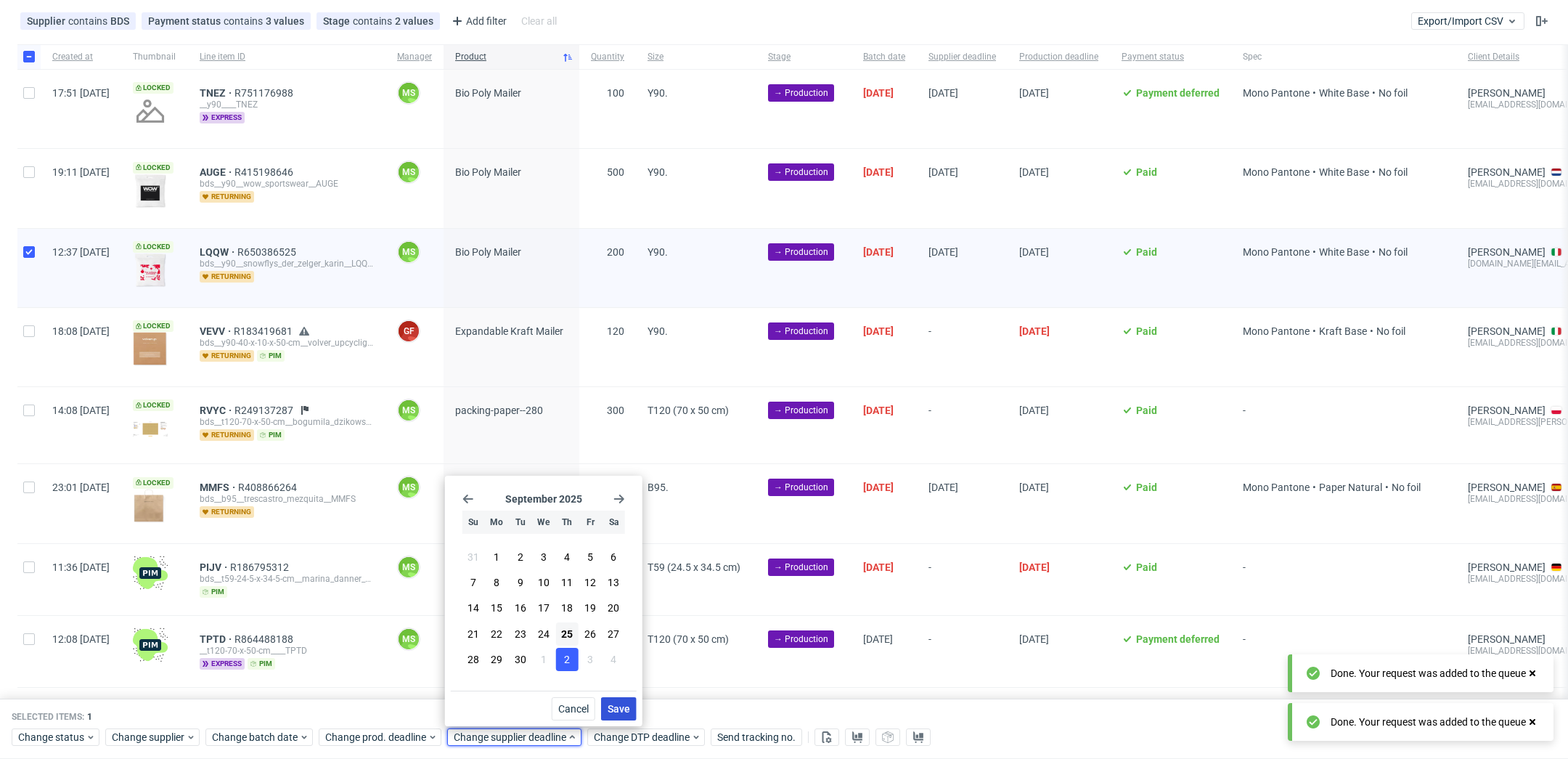
click at [622, 707] on span "Save" at bounding box center [619, 709] width 23 height 11
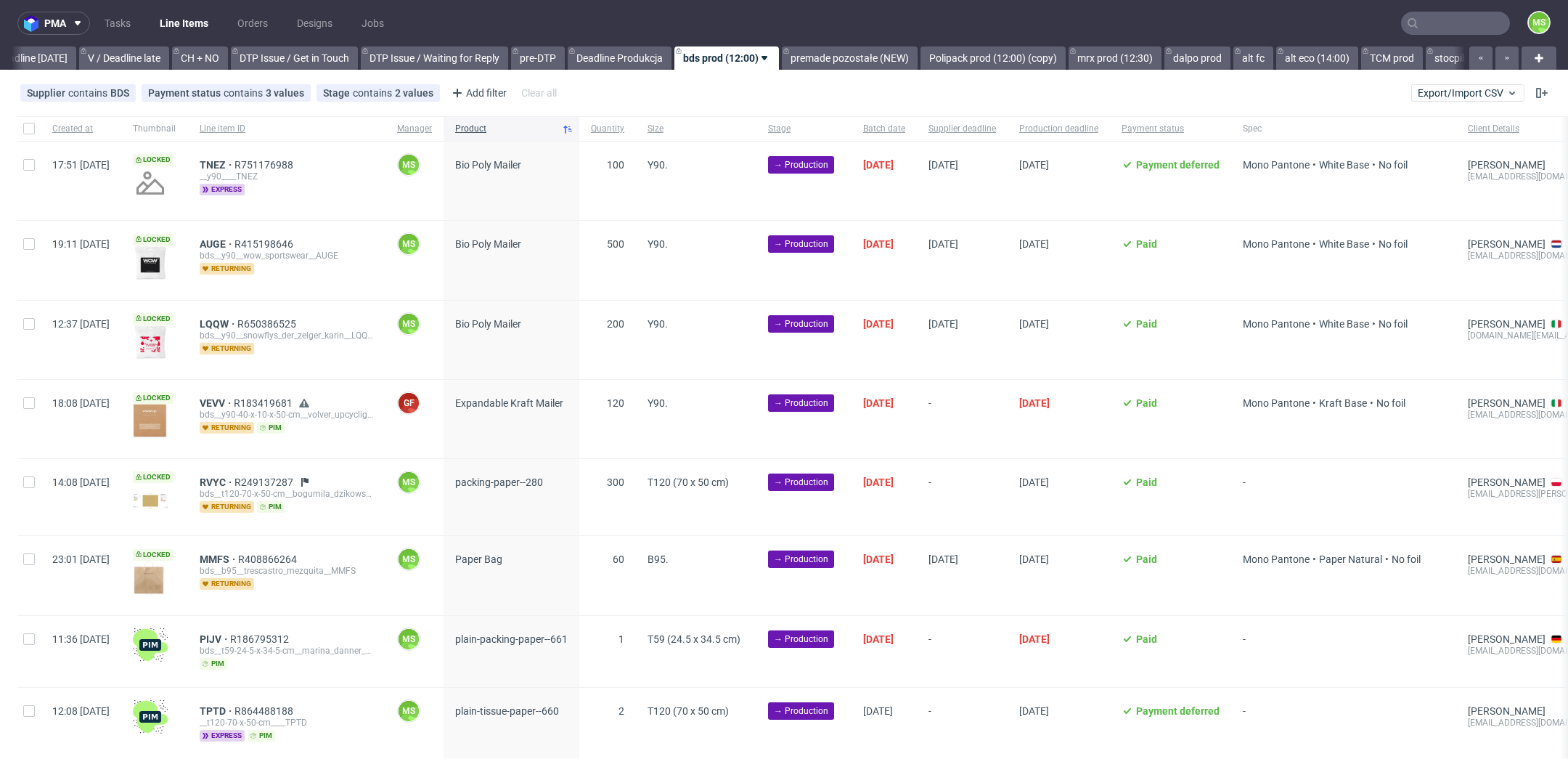
scroll to position [0, 1968]
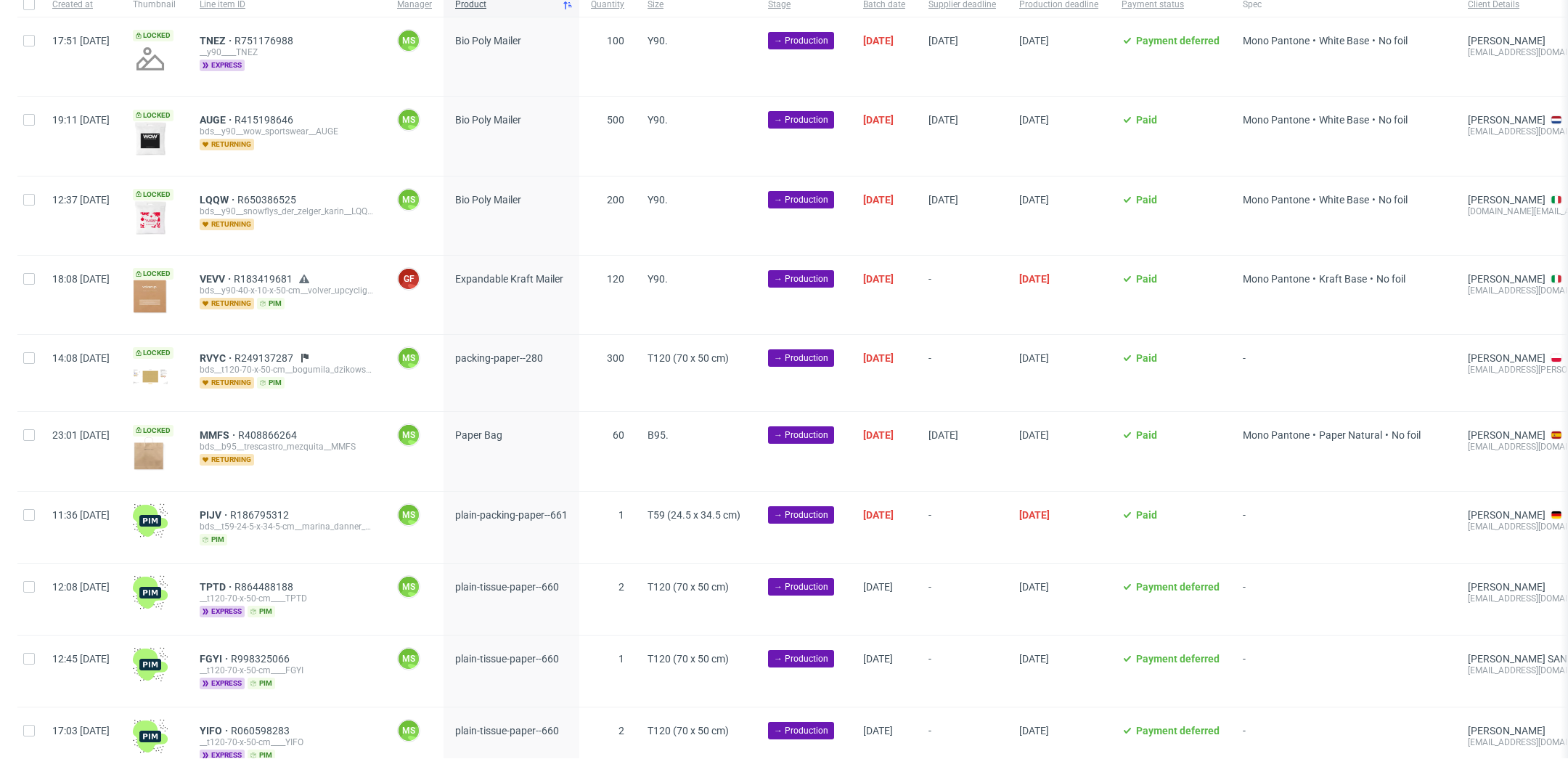
scroll to position [127, 0]
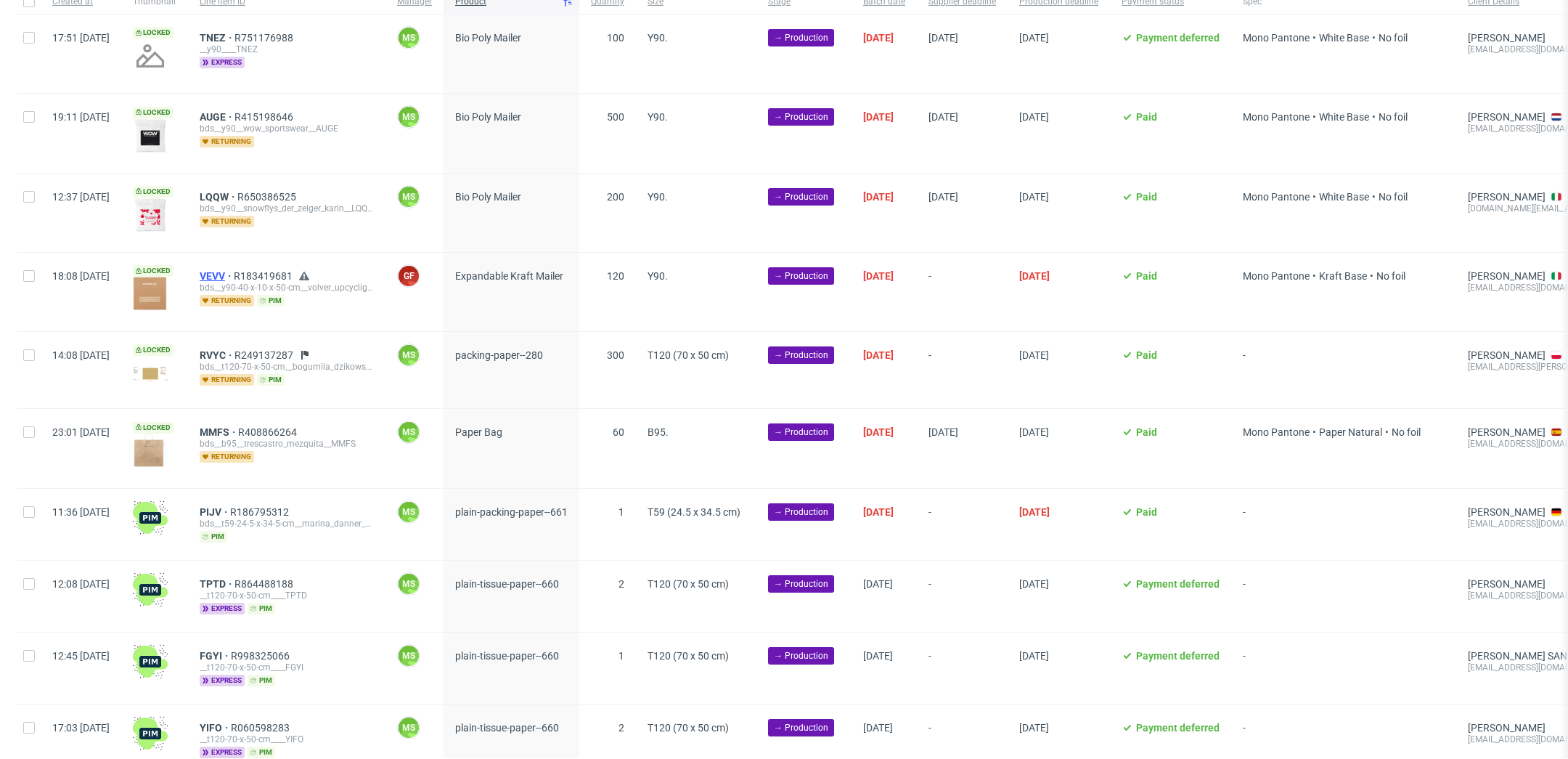
click at [234, 272] on span "VEVV" at bounding box center [217, 276] width 34 height 11
click at [26, 274] on input "checkbox" at bounding box center [29, 276] width 11 height 11
checkbox input "true"
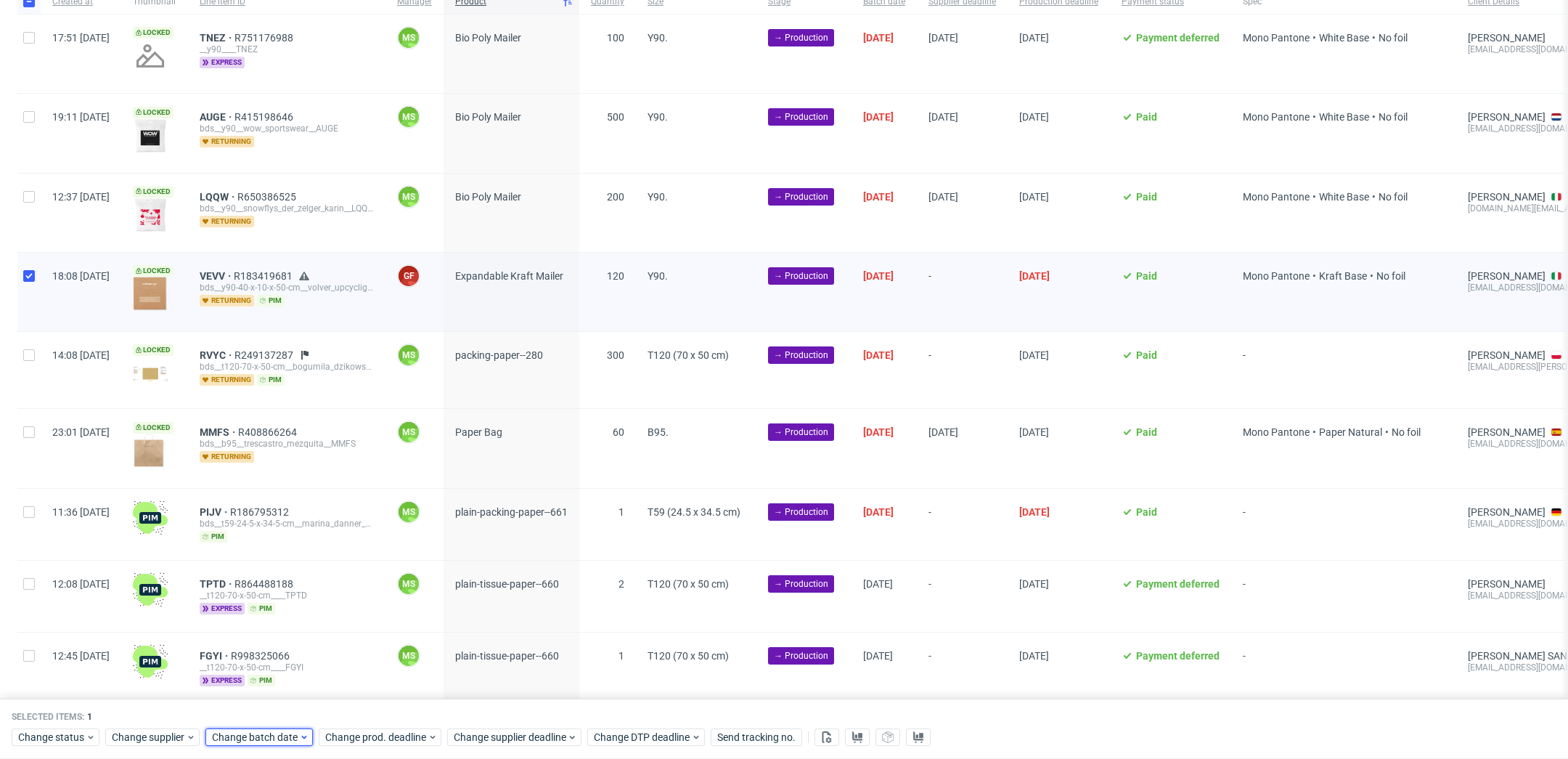
click at [278, 744] on span "Change batch date" at bounding box center [255, 738] width 87 height 15
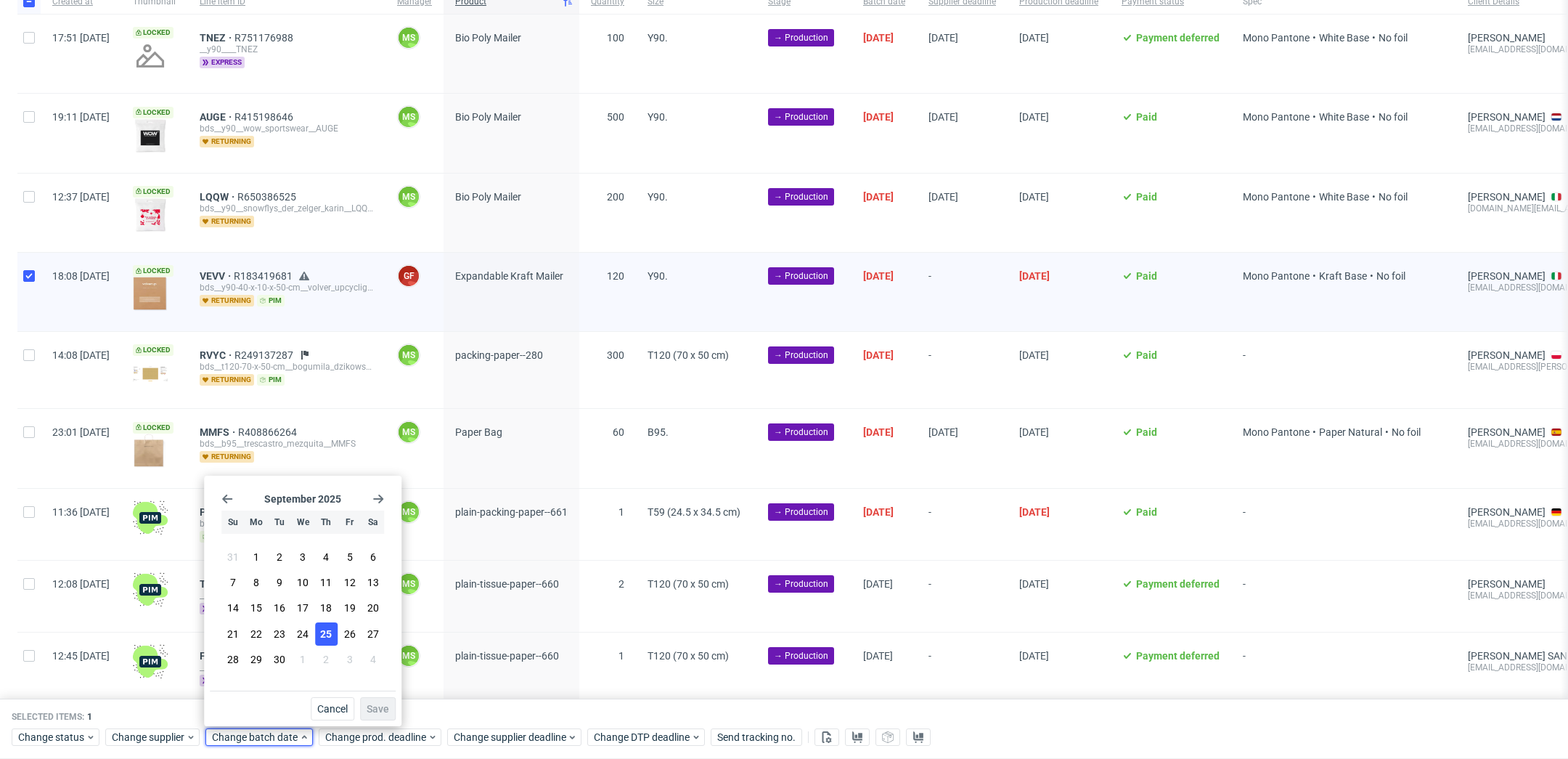
click at [329, 627] on span "25" at bounding box center [325, 634] width 11 height 15
click at [375, 706] on span "Save" at bounding box center [378, 709] width 23 height 11
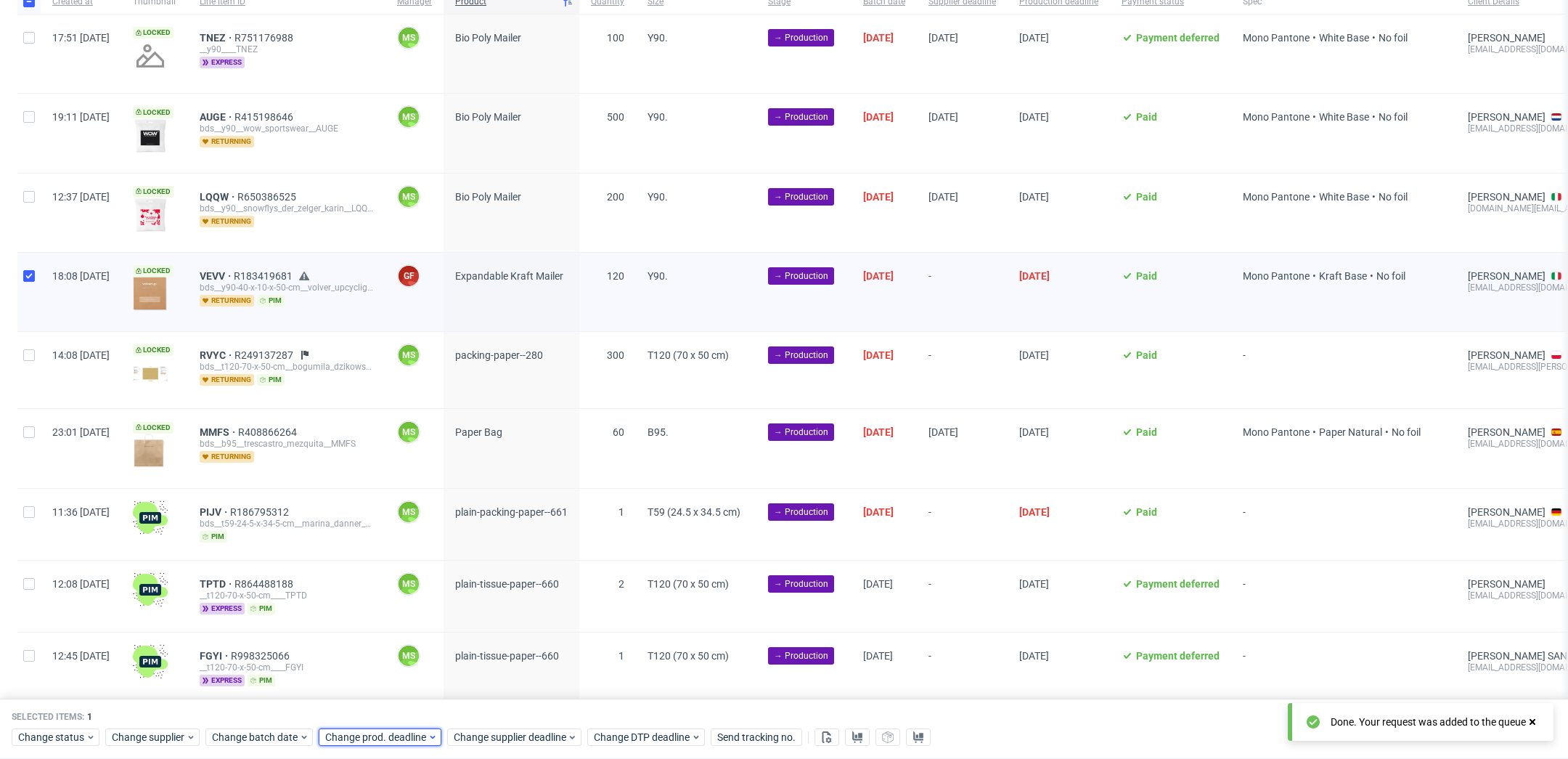
click at [395, 734] on span "Change prod. deadline" at bounding box center [377, 738] width 102 height 15
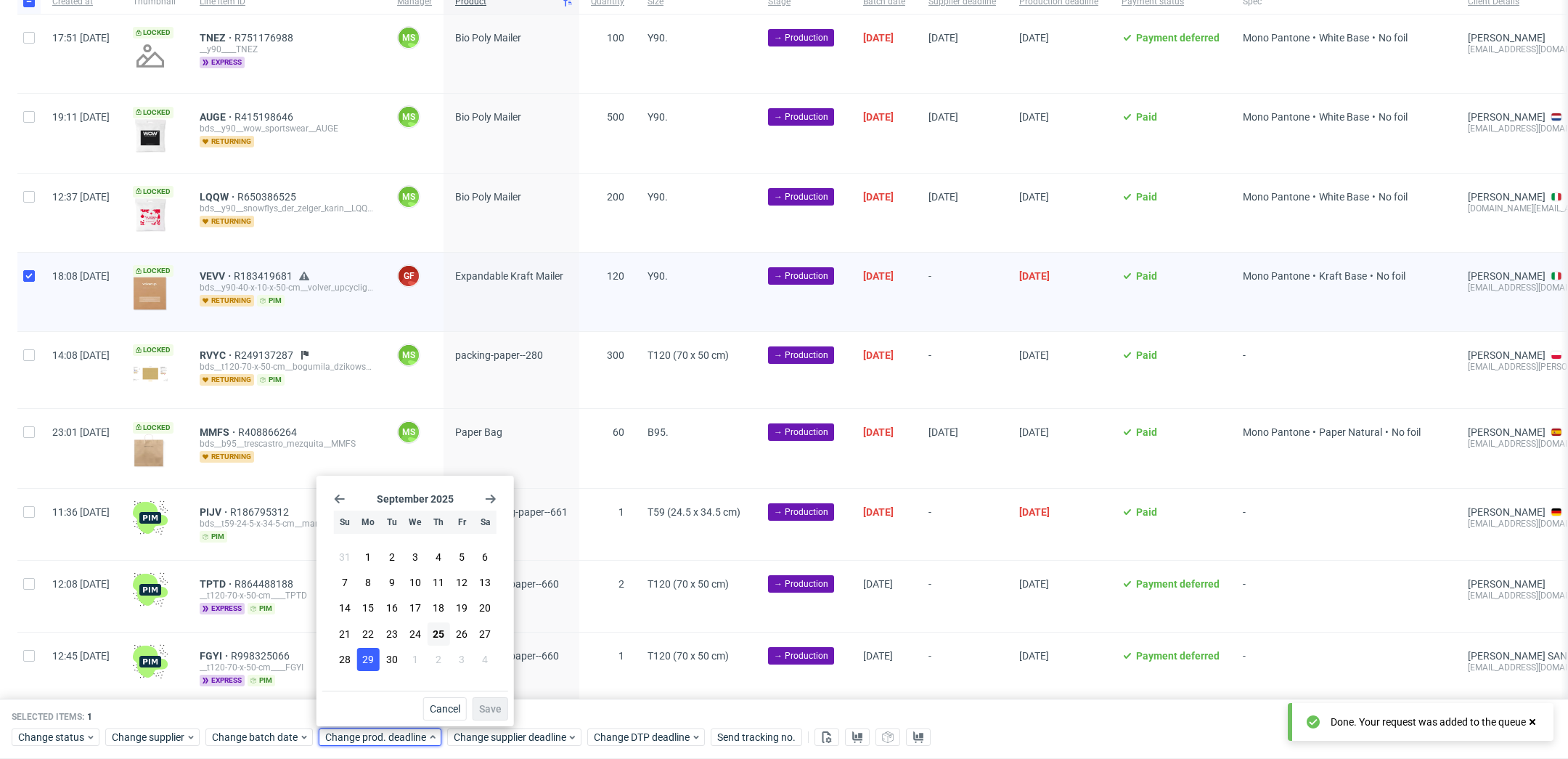
click at [367, 665] on span "29" at bounding box center [368, 659] width 11 height 15
click at [502, 700] on button "Save" at bounding box center [490, 709] width 36 height 24
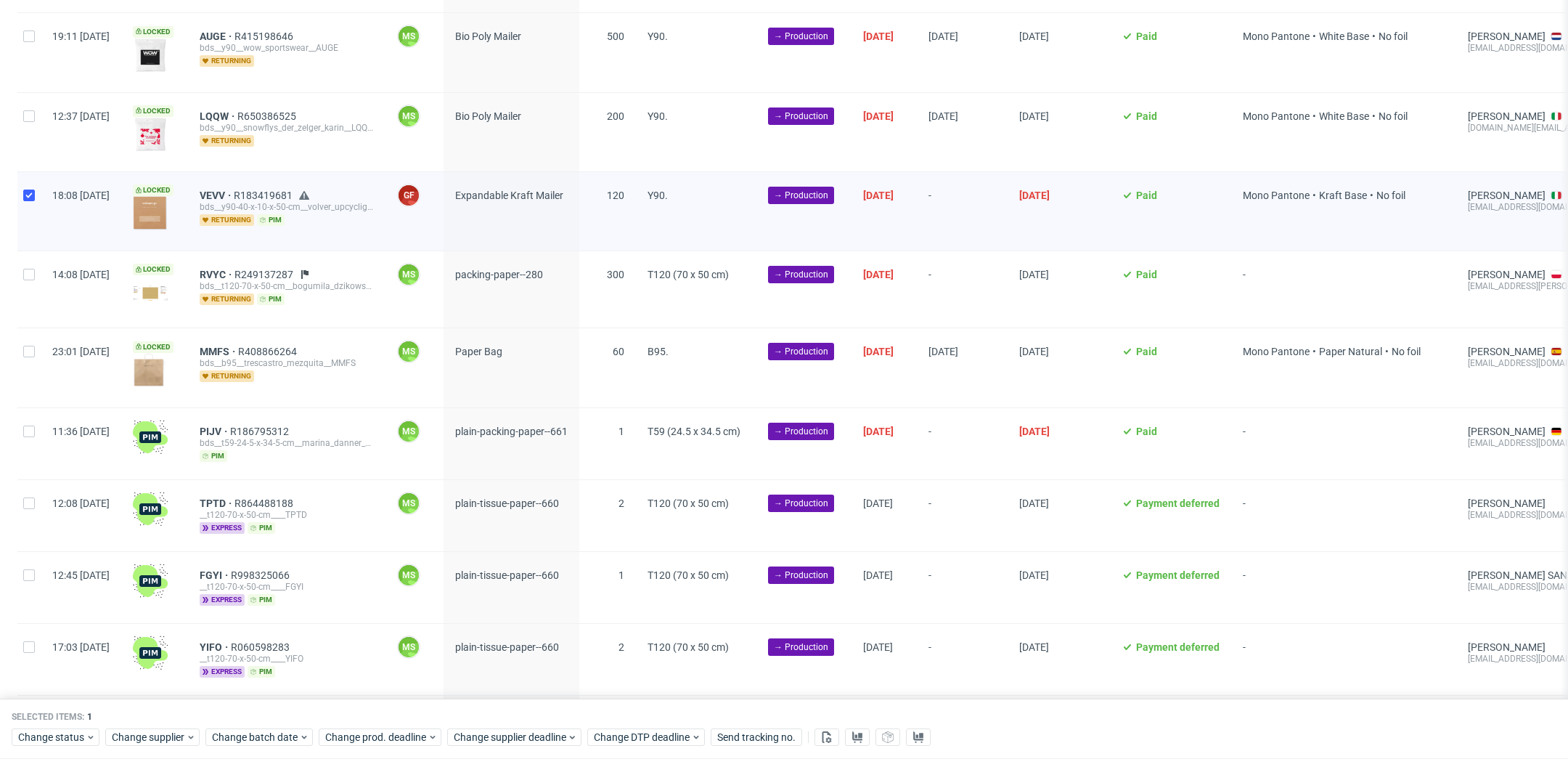
scroll to position [209, 0]
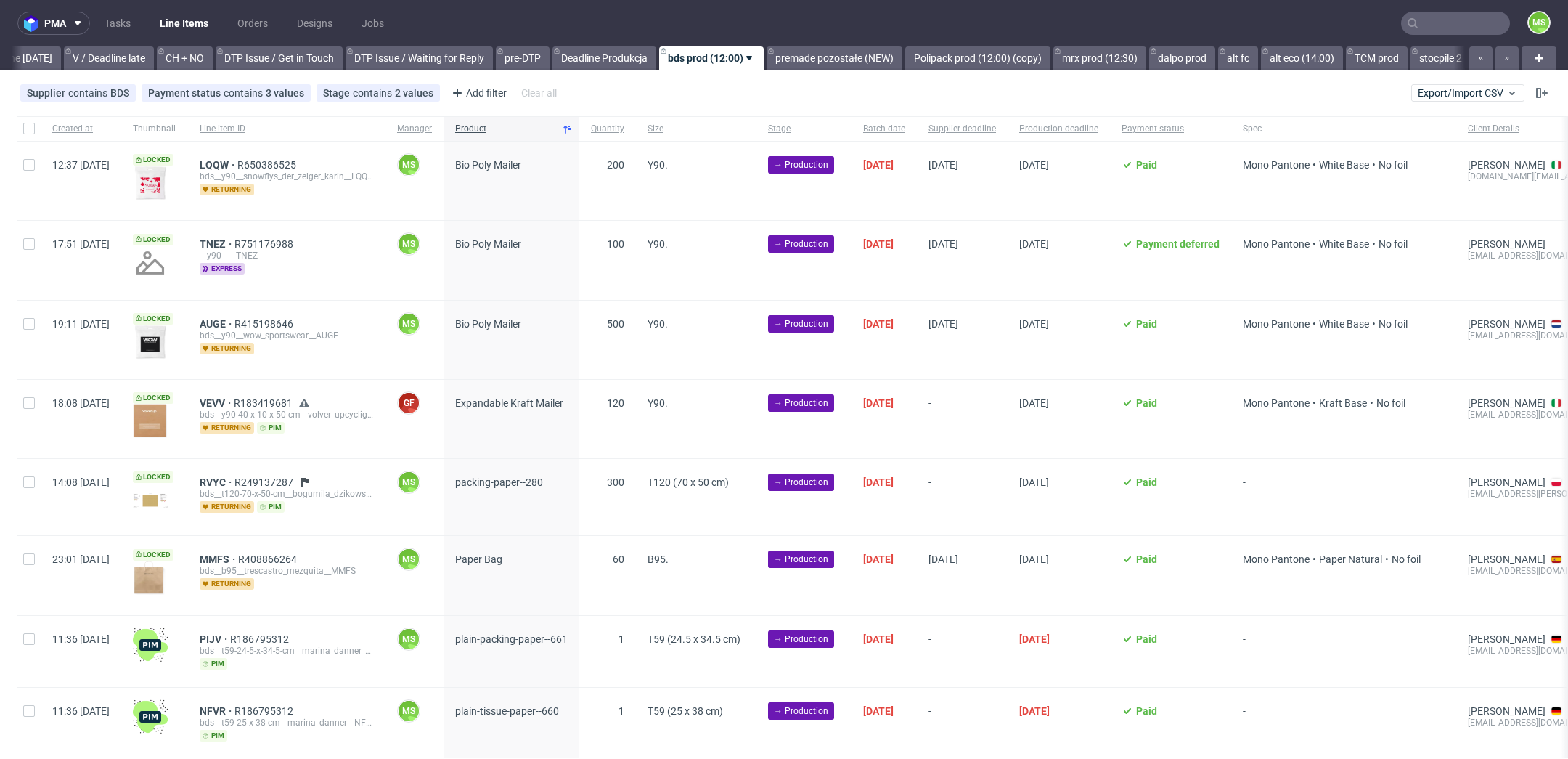
scroll to position [0, 1968]
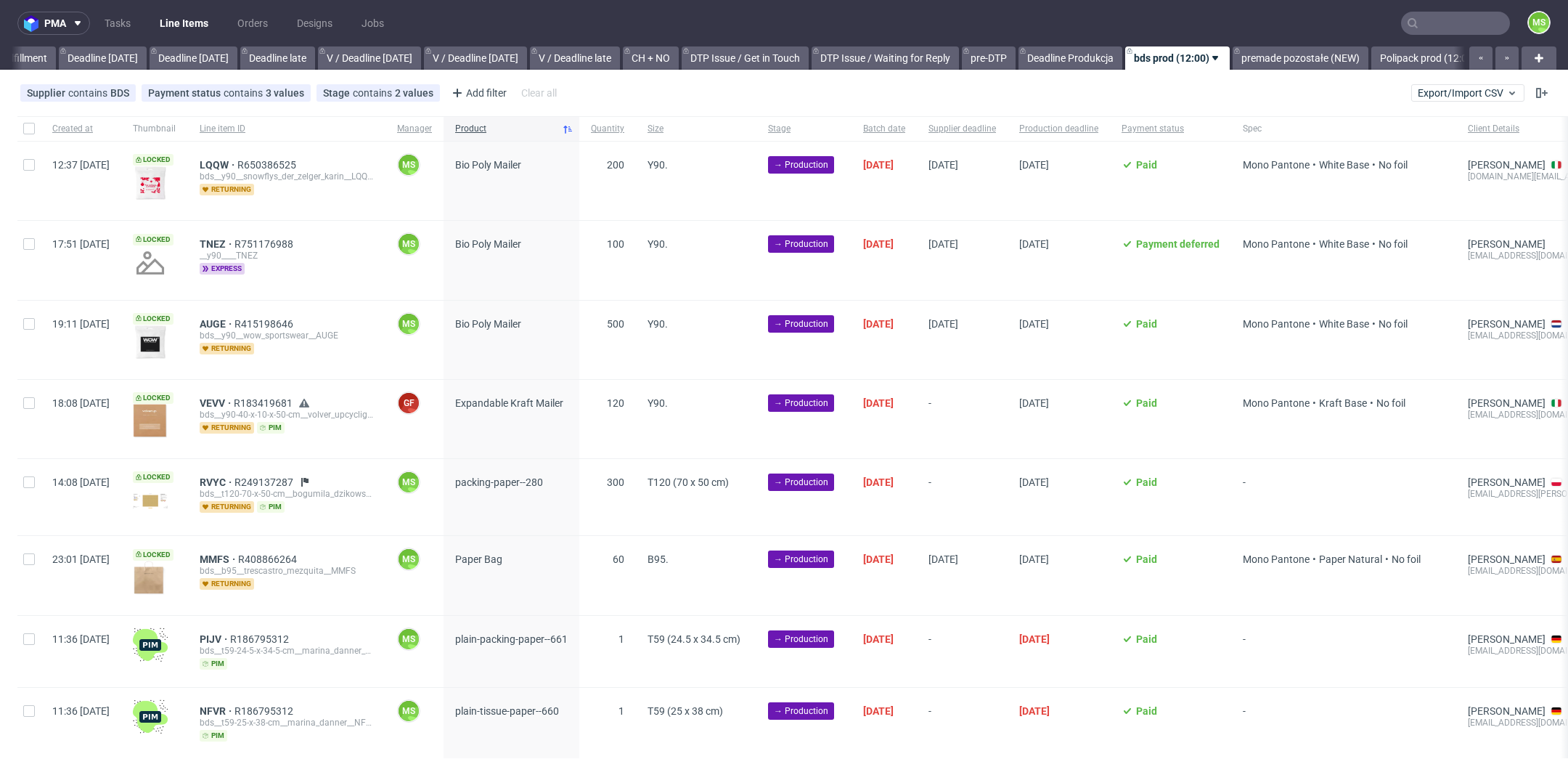
scroll to position [0, 1848]
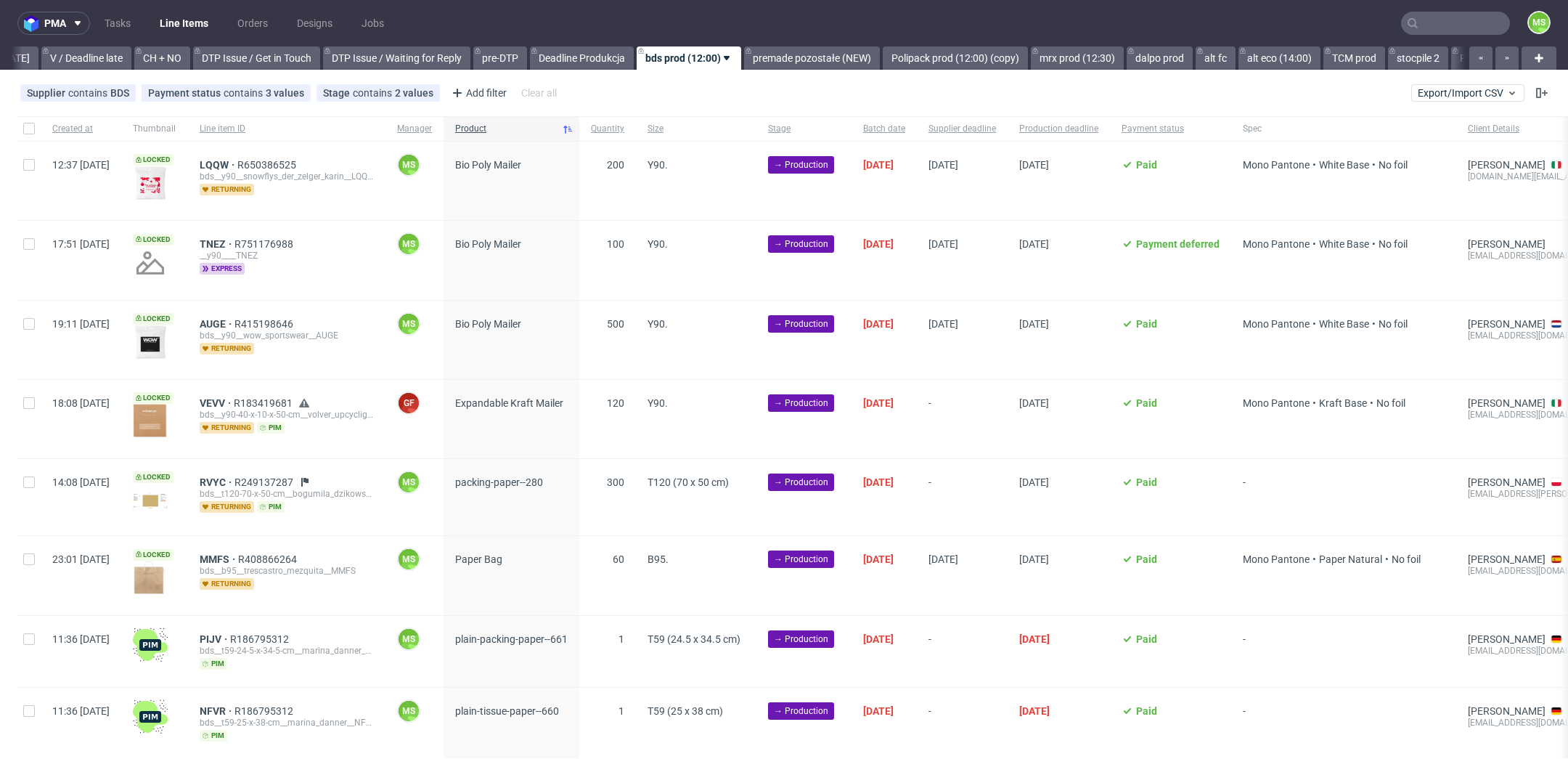
click at [25, 393] on div at bounding box center [28, 419] width 24 height 79
checkbox input "true"
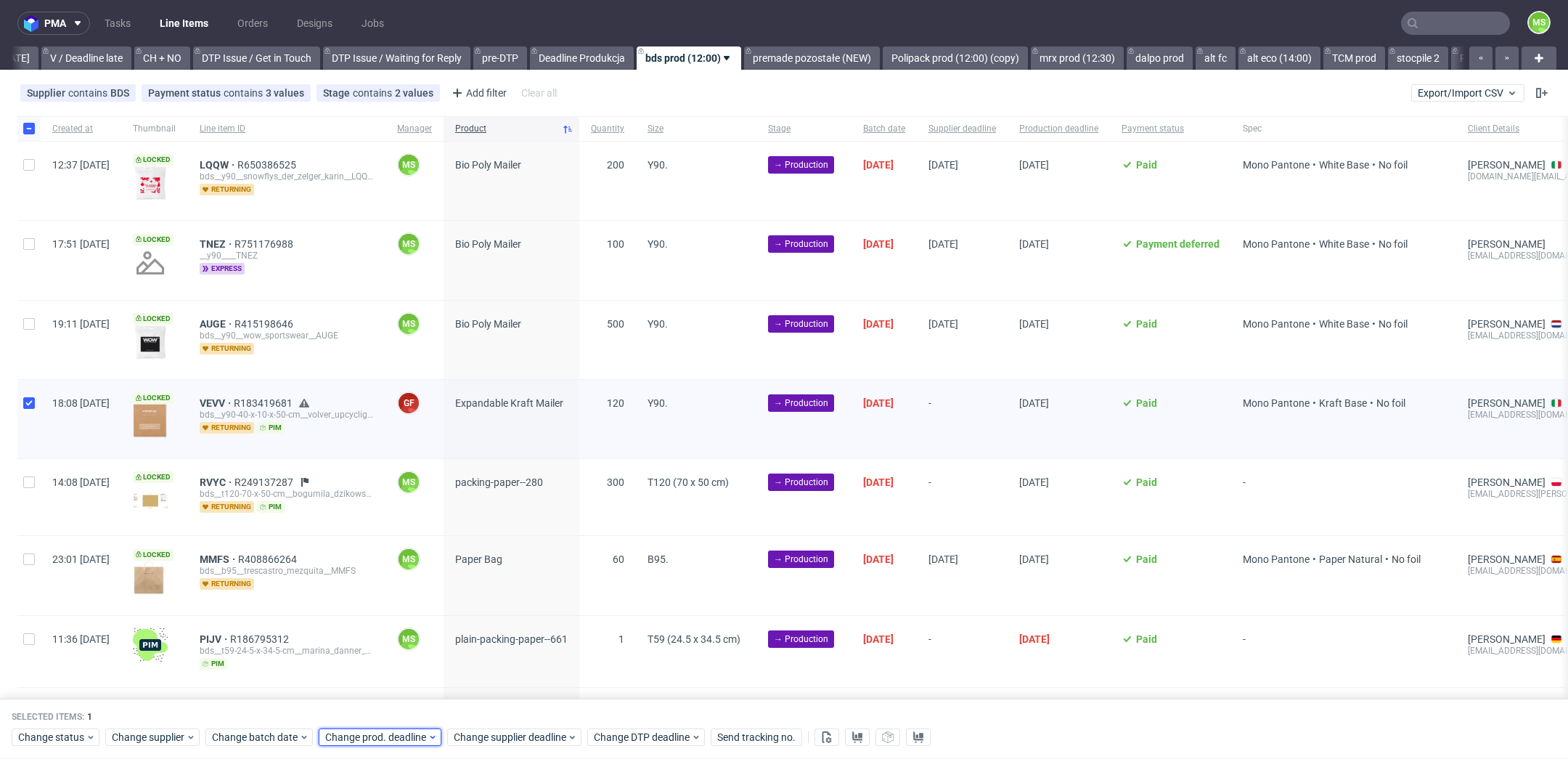
click at [403, 735] on span "Change prod. deadline" at bounding box center [377, 738] width 102 height 15
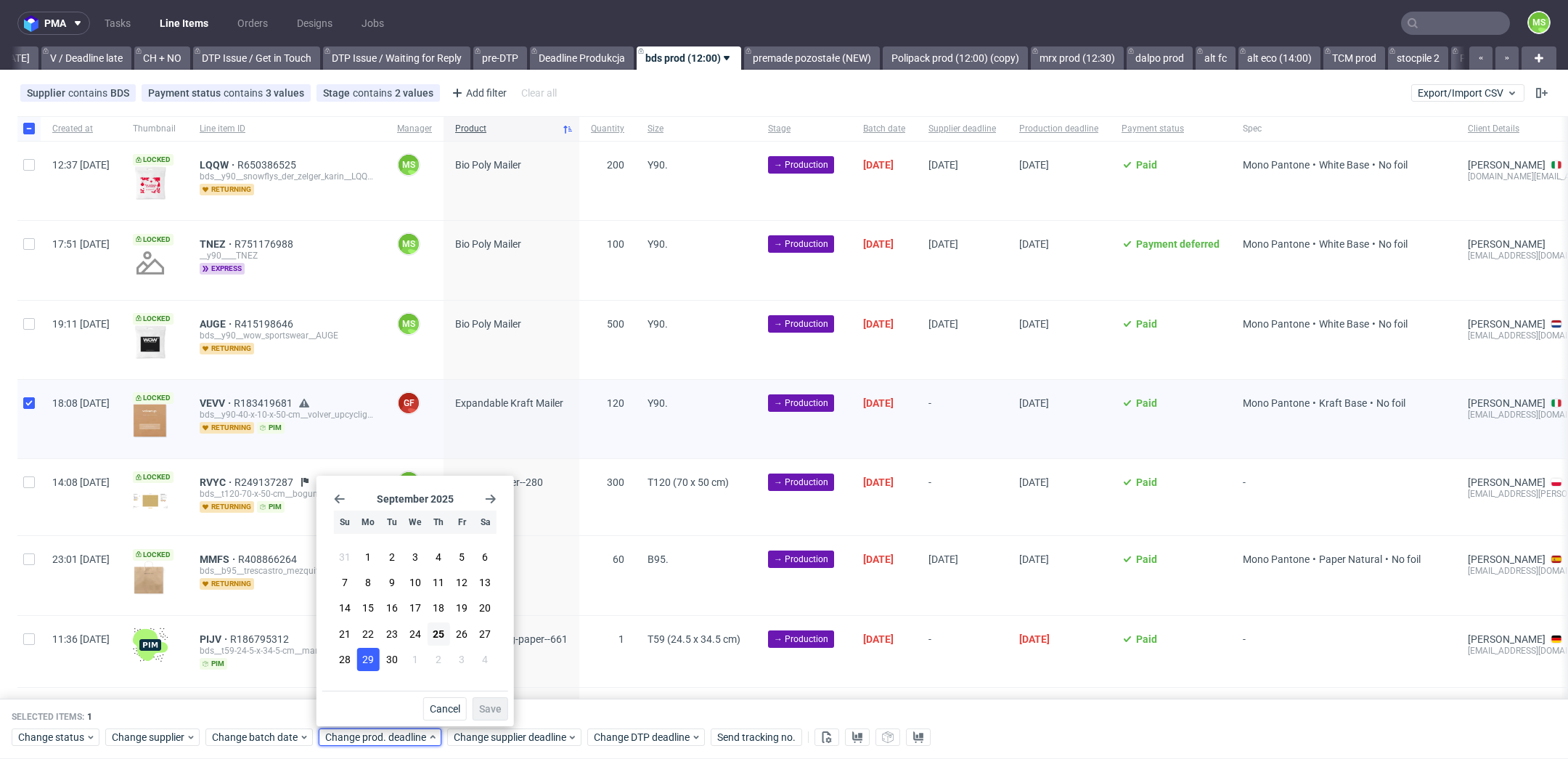
click at [369, 666] on span "29" at bounding box center [368, 659] width 11 height 15
click at [493, 704] on span "Save" at bounding box center [490, 709] width 23 height 11
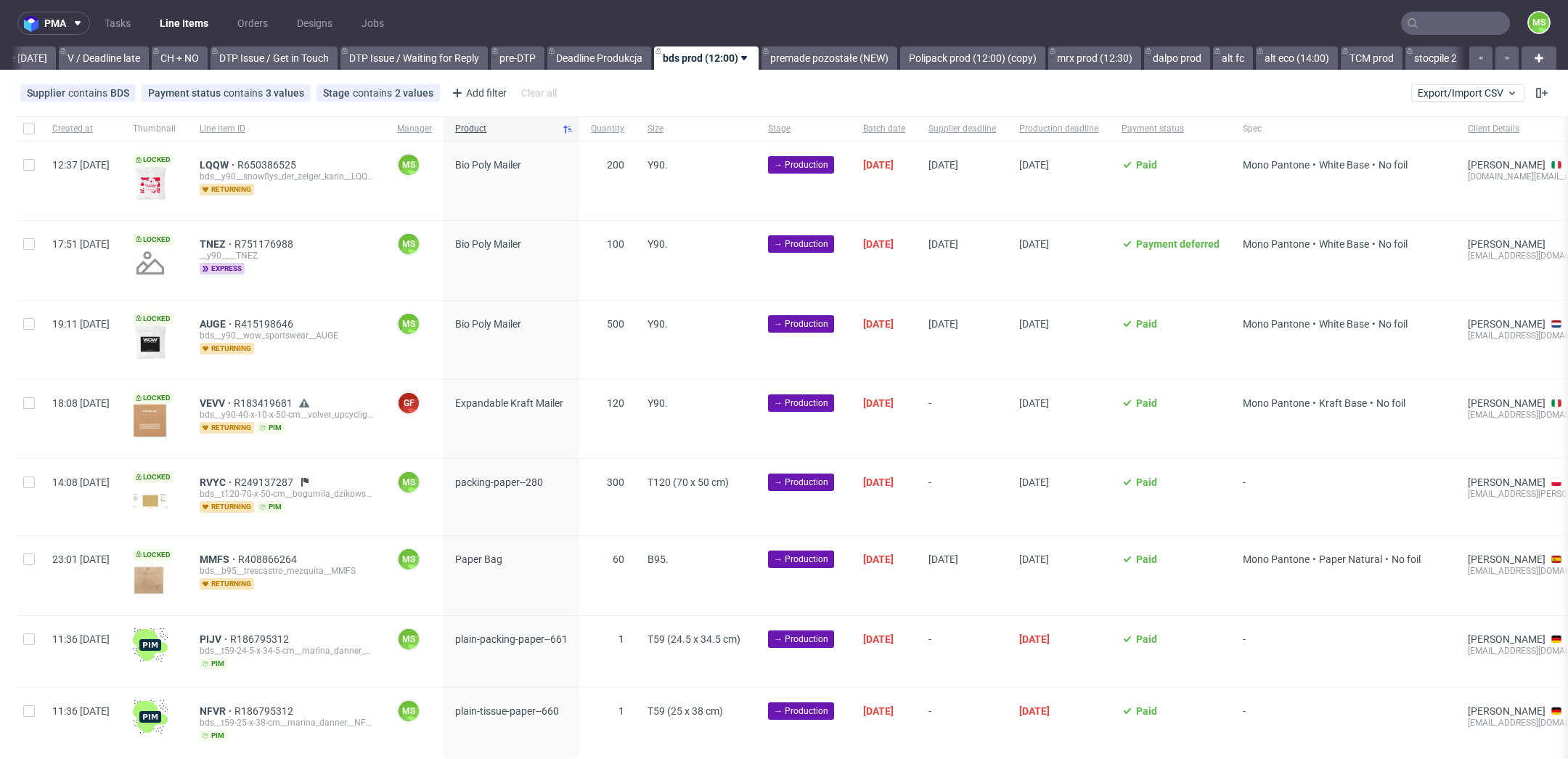
scroll to position [0, 1967]
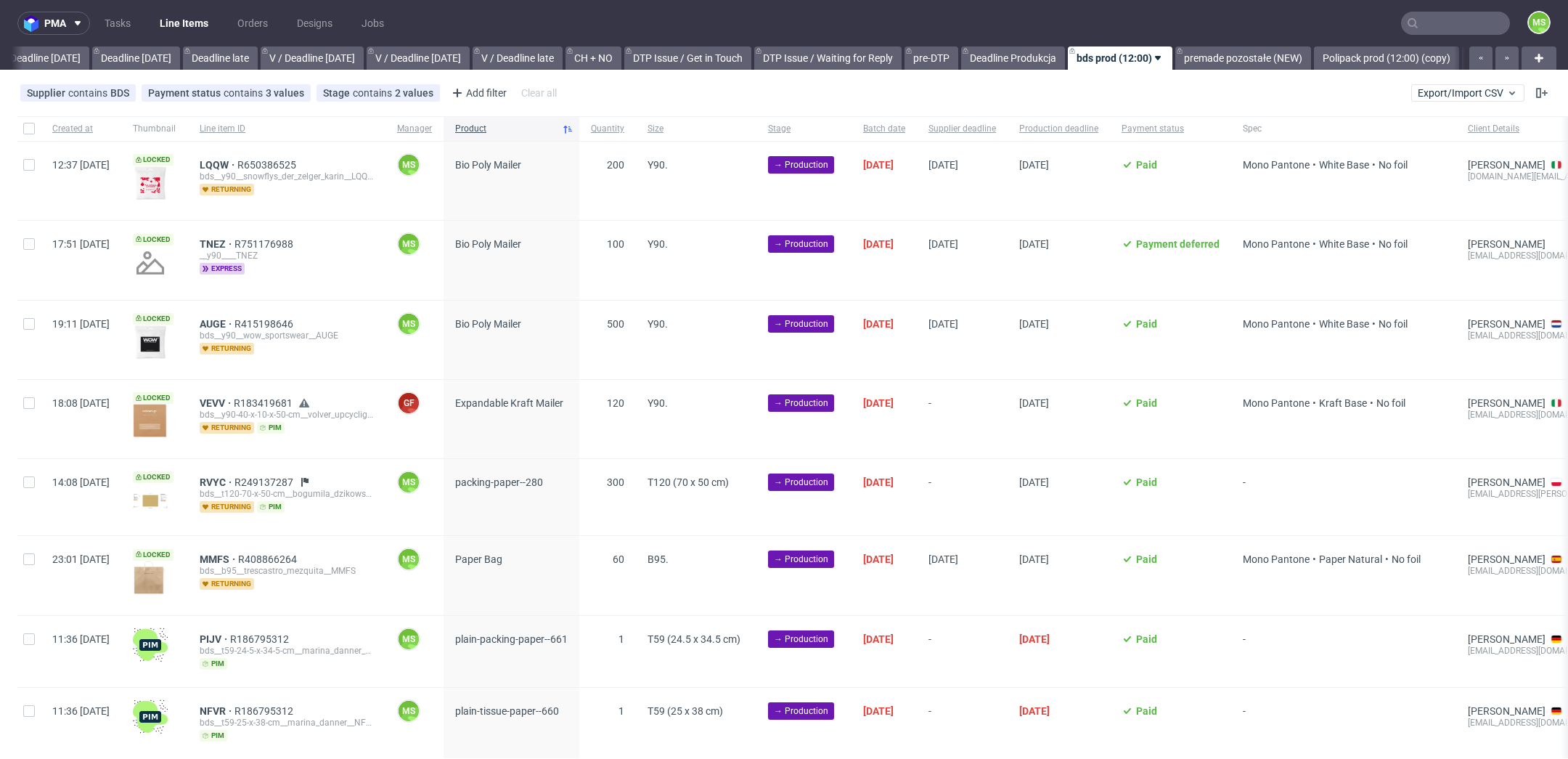
scroll to position [0, 1863]
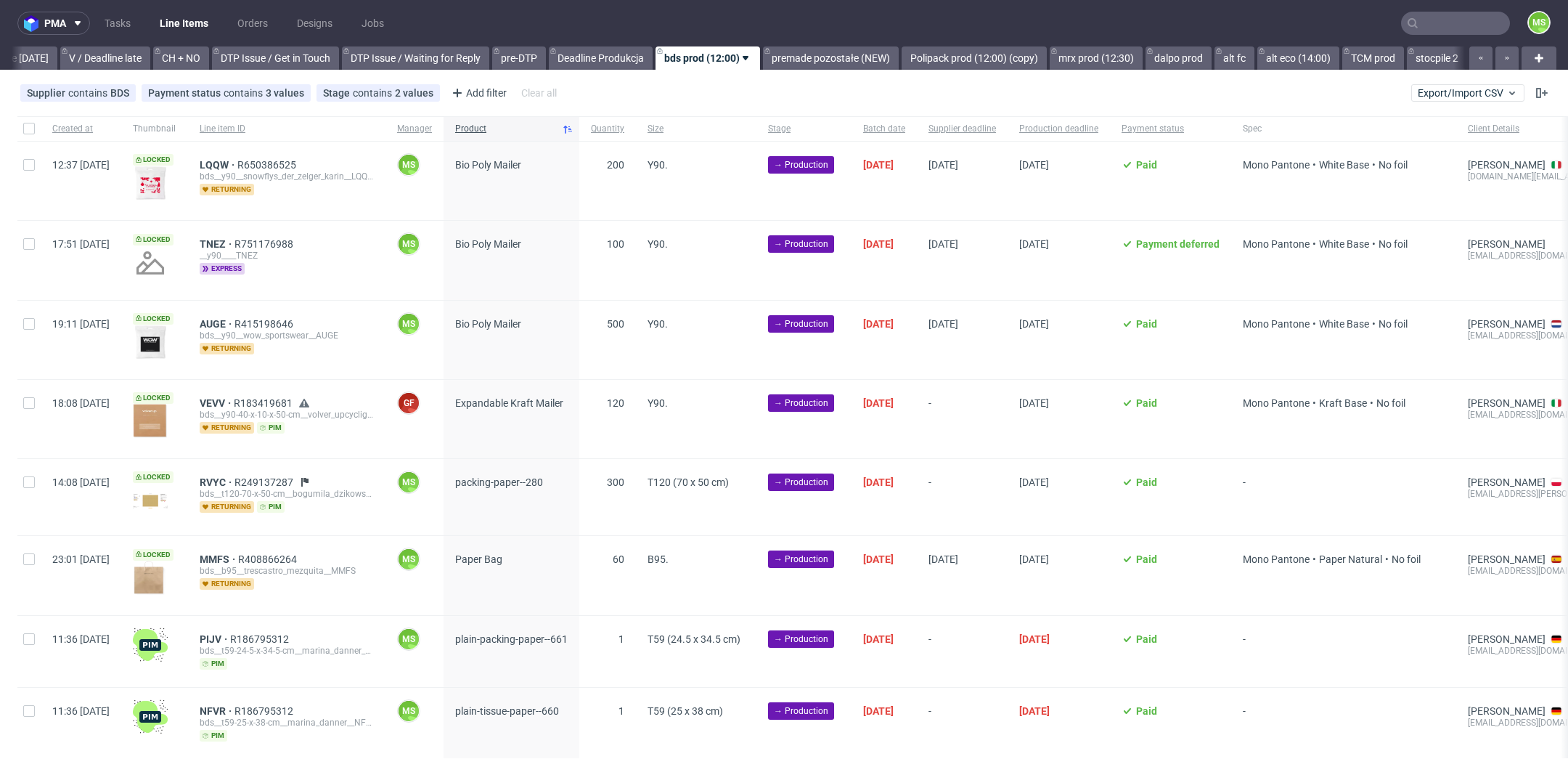
scroll to position [0, 1966]
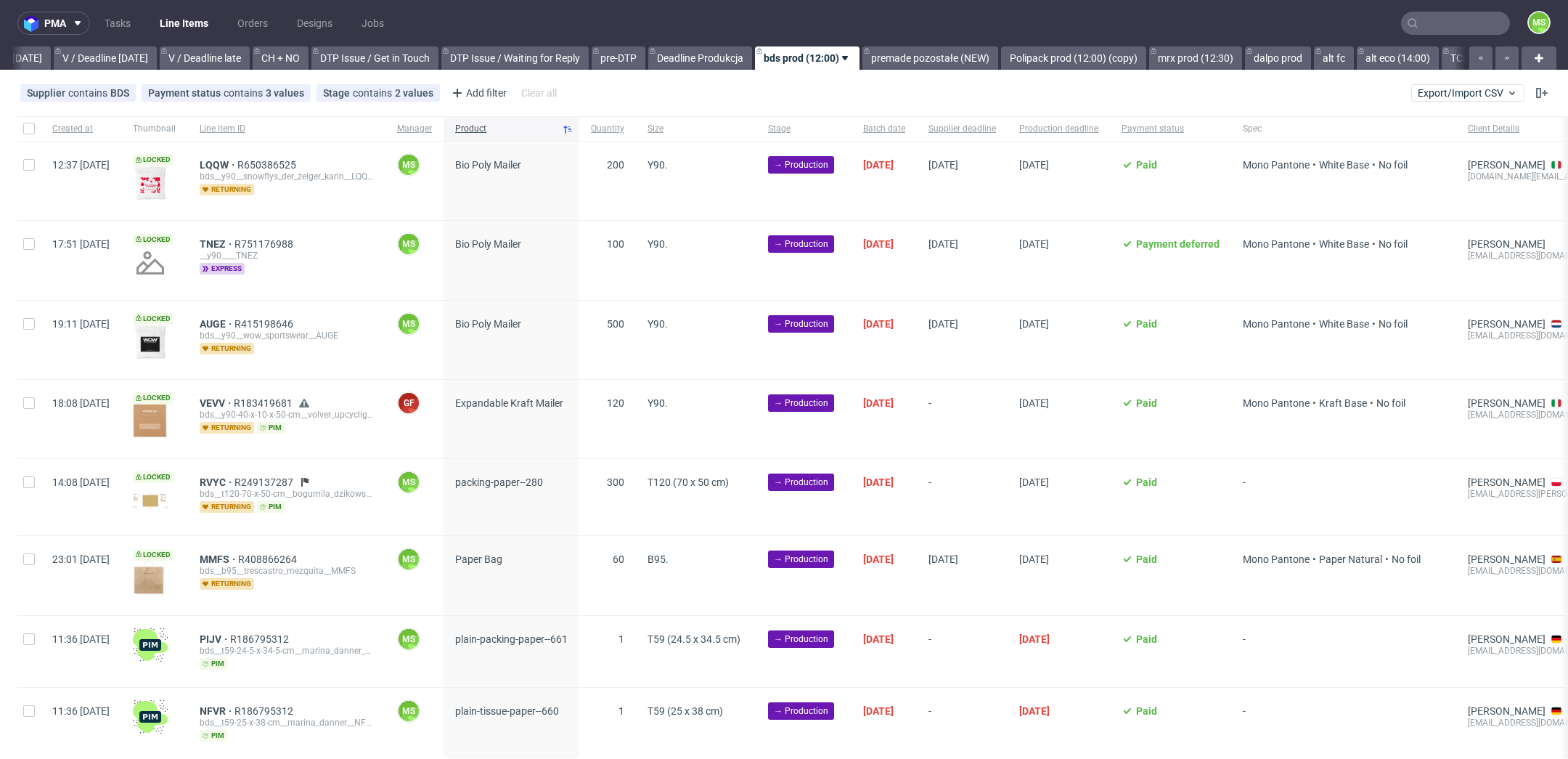
scroll to position [0, 1921]
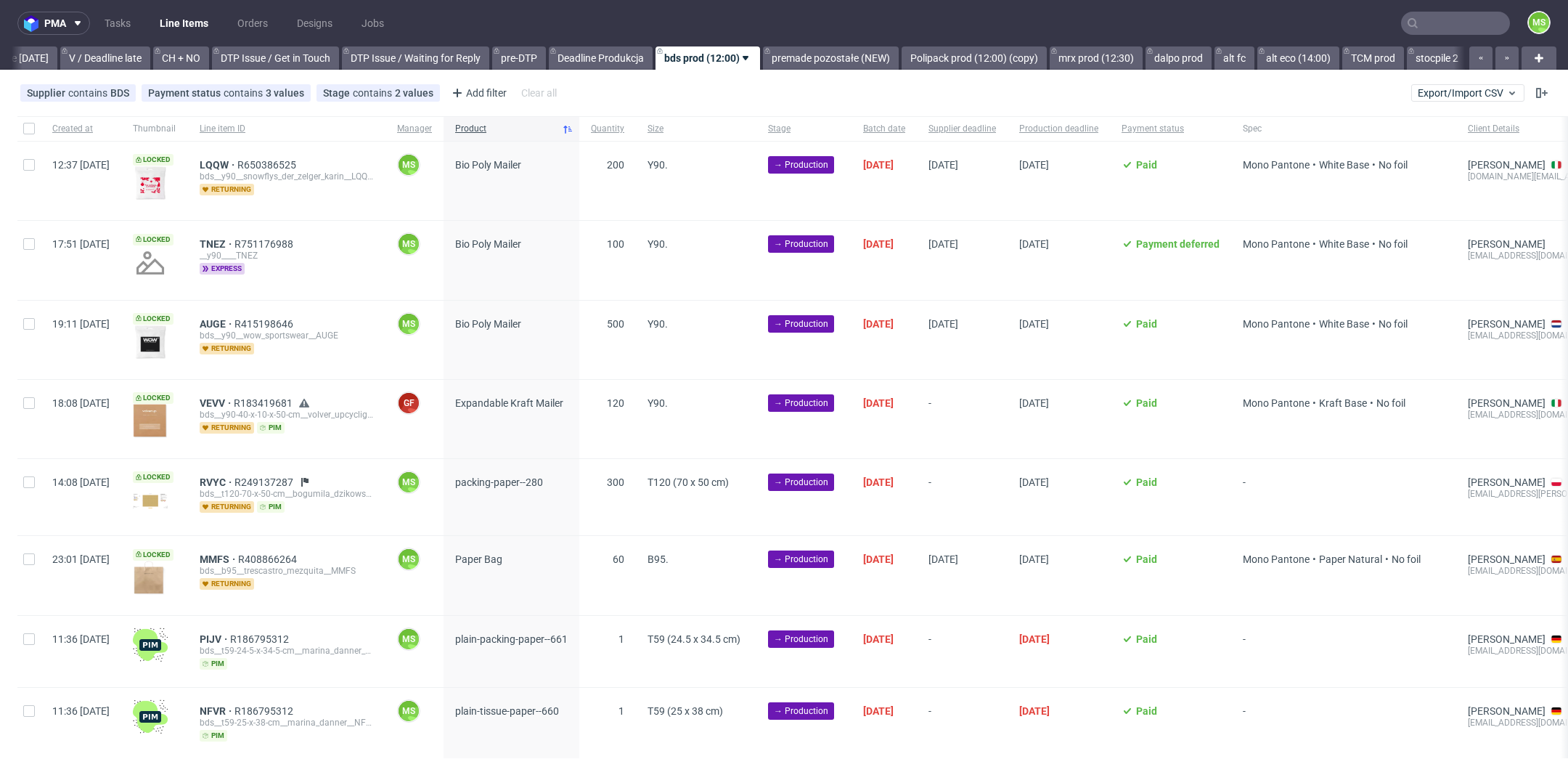
scroll to position [0, 1968]
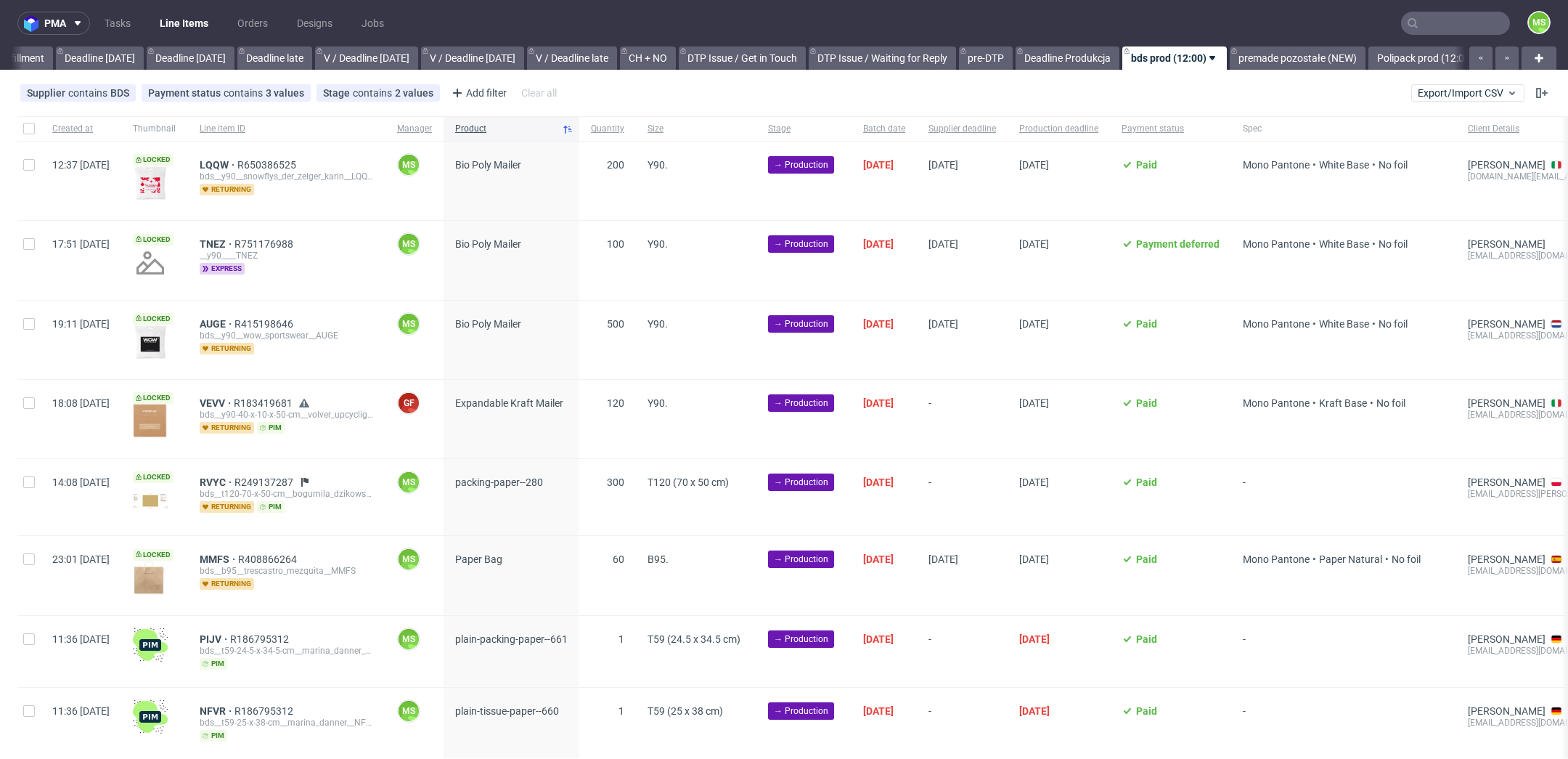
scroll to position [0, 1849]
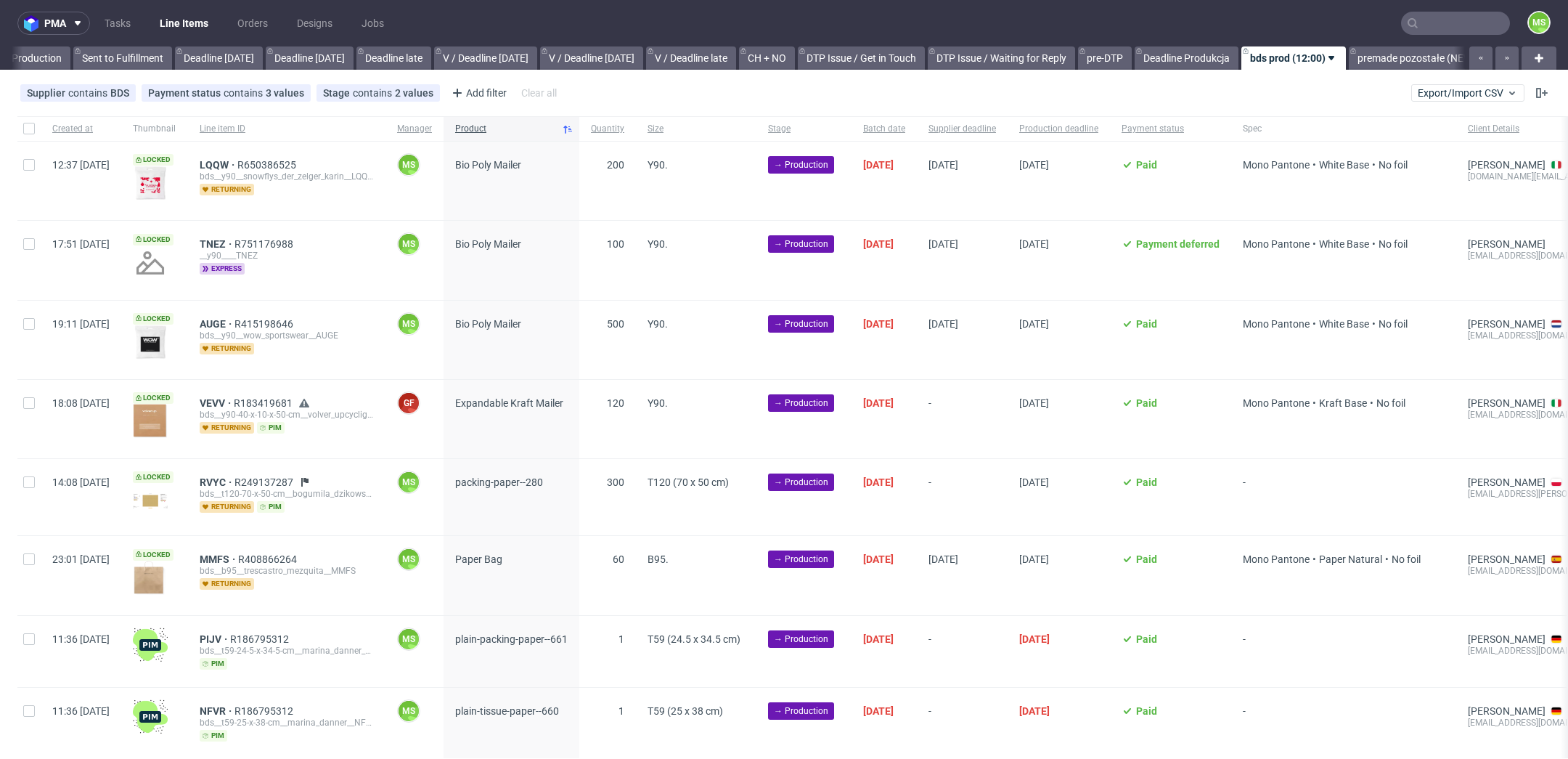
scroll to position [0, 1677]
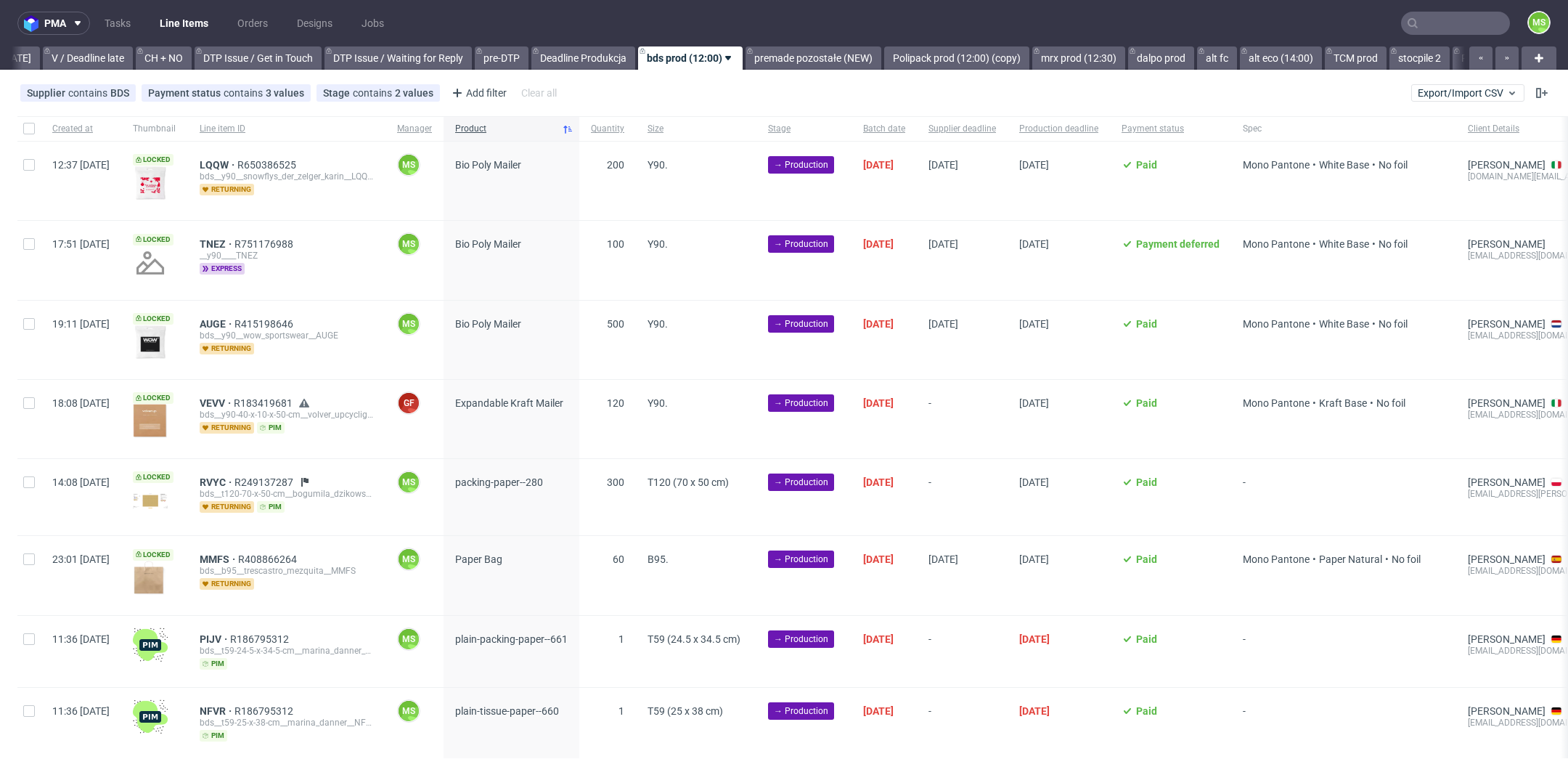
scroll to position [0, 1968]
click at [28, 406] on input "checkbox" at bounding box center [29, 403] width 11 height 11
checkbox input "true"
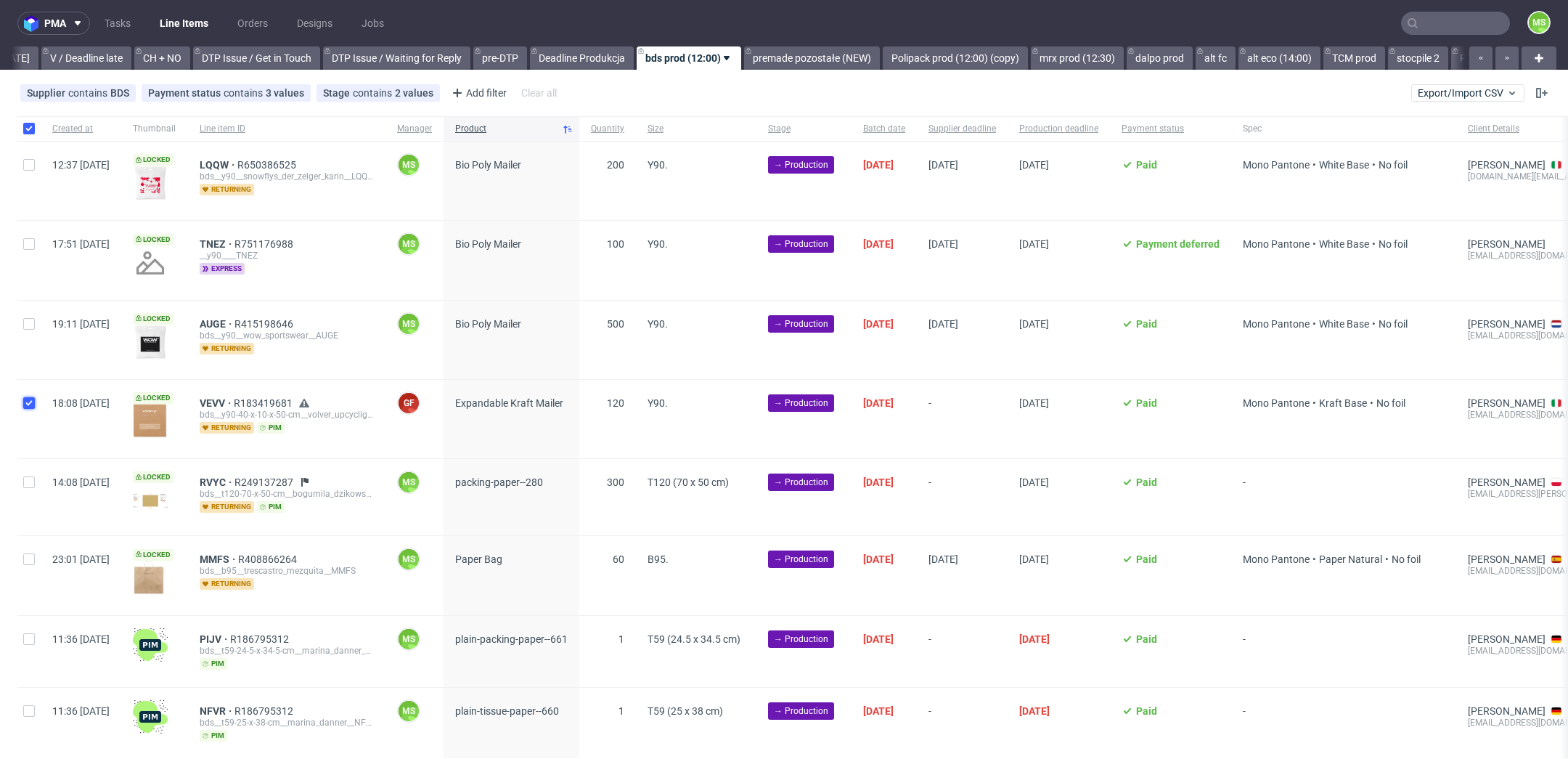
checkbox input "true"
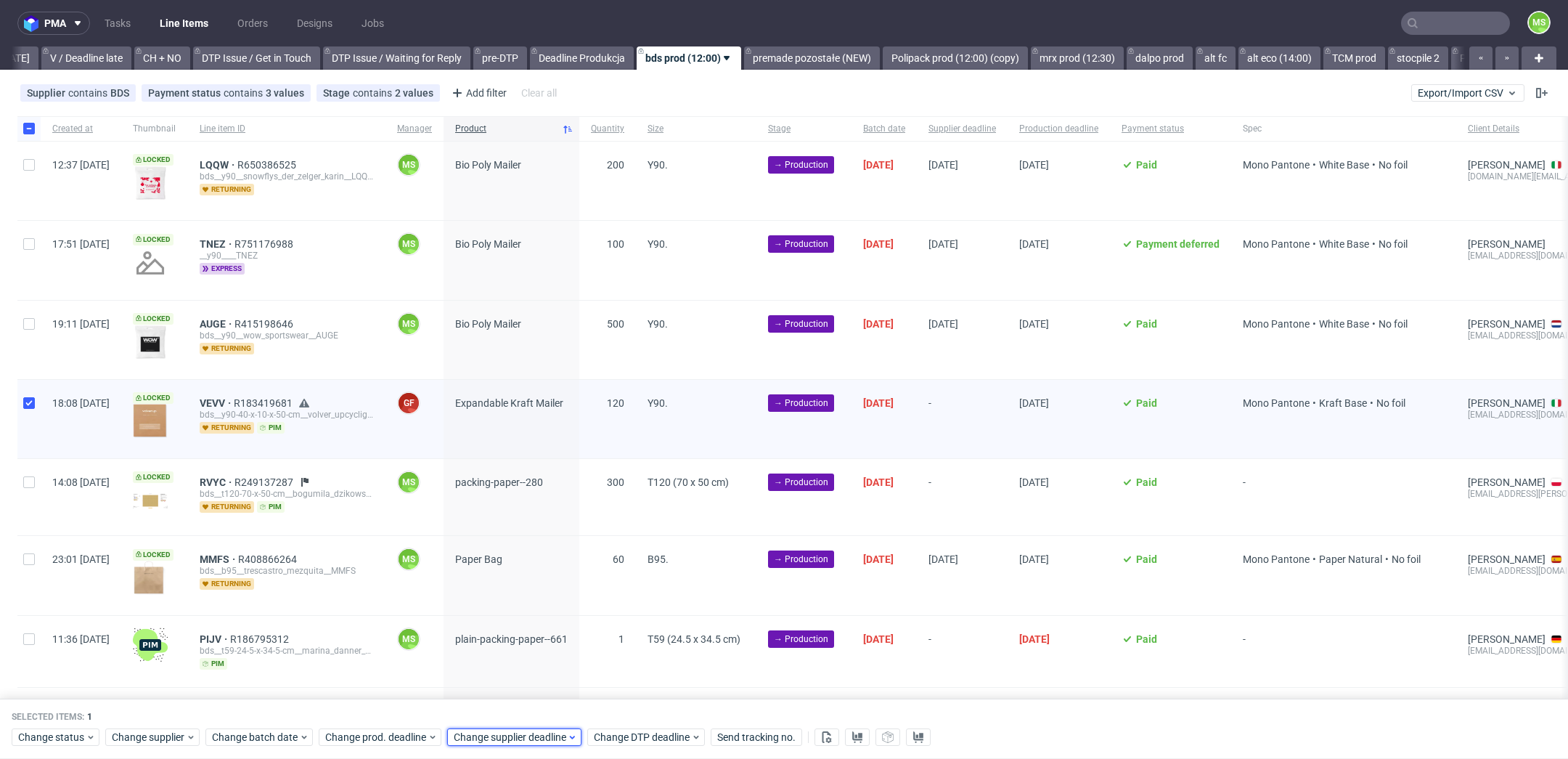
click at [484, 731] on span "Change supplier deadline" at bounding box center [510, 738] width 114 height 15
click at [489, 671] on section "31 1 2 3 4 5 6 7 8 9 10 11 12 13 14 15 16 17 18 19 20 21 22 23 24 25 26 27 28 2…" at bounding box center [544, 609] width 162 height 127
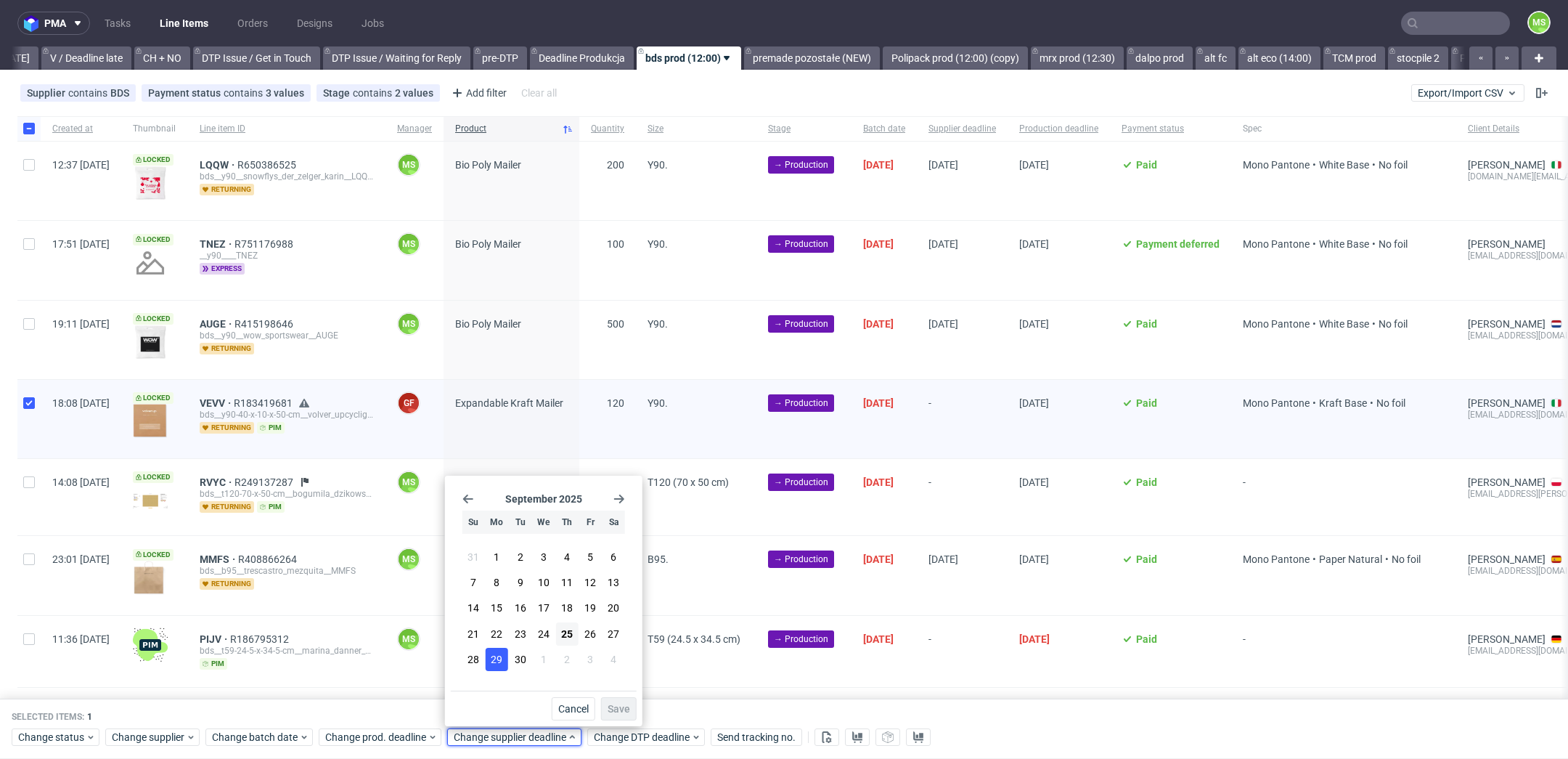
click at [498, 664] on span "29" at bounding box center [497, 659] width 11 height 15
click at [622, 705] on span "Save" at bounding box center [619, 709] width 23 height 11
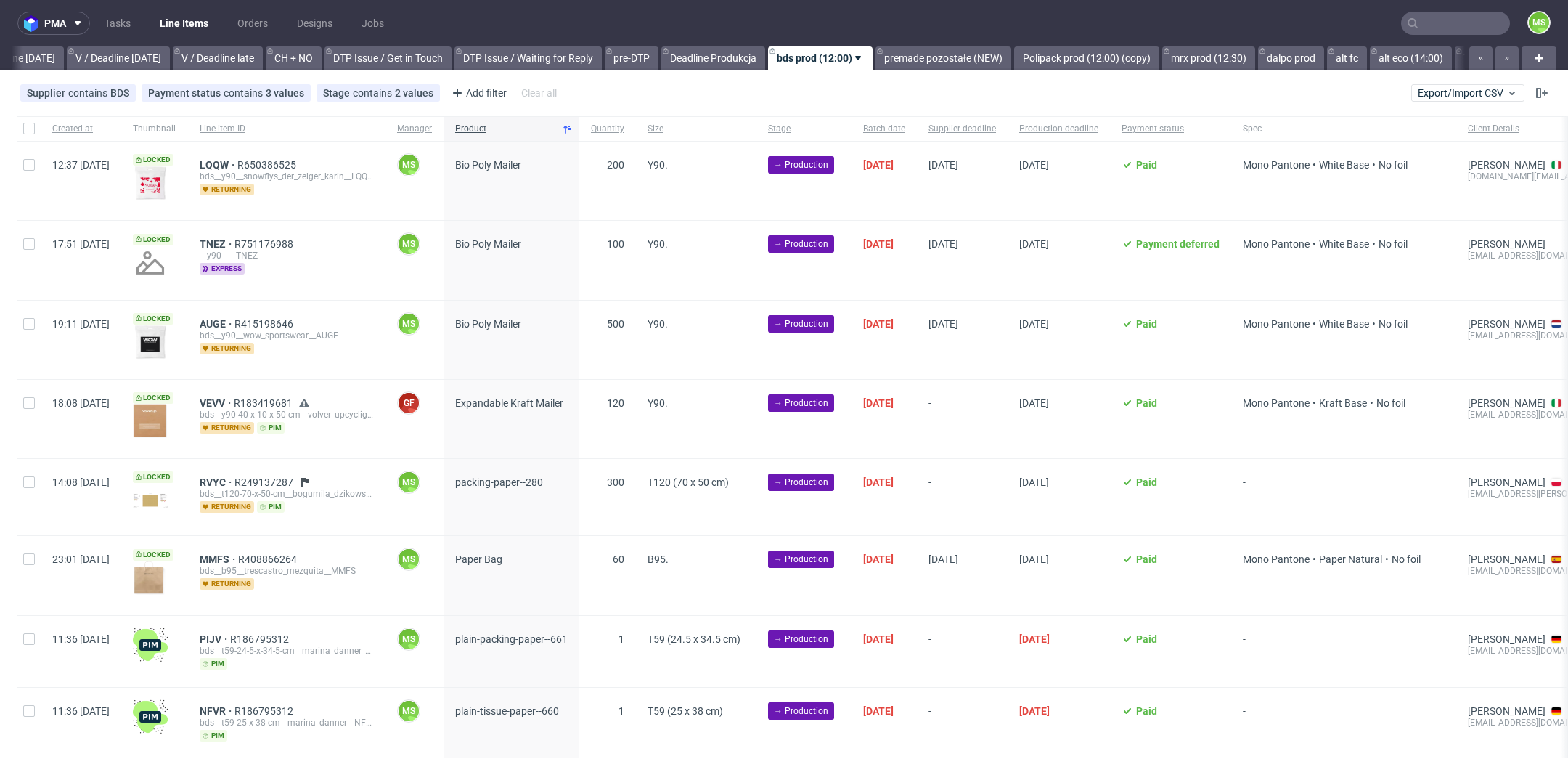
scroll to position [0, 1954]
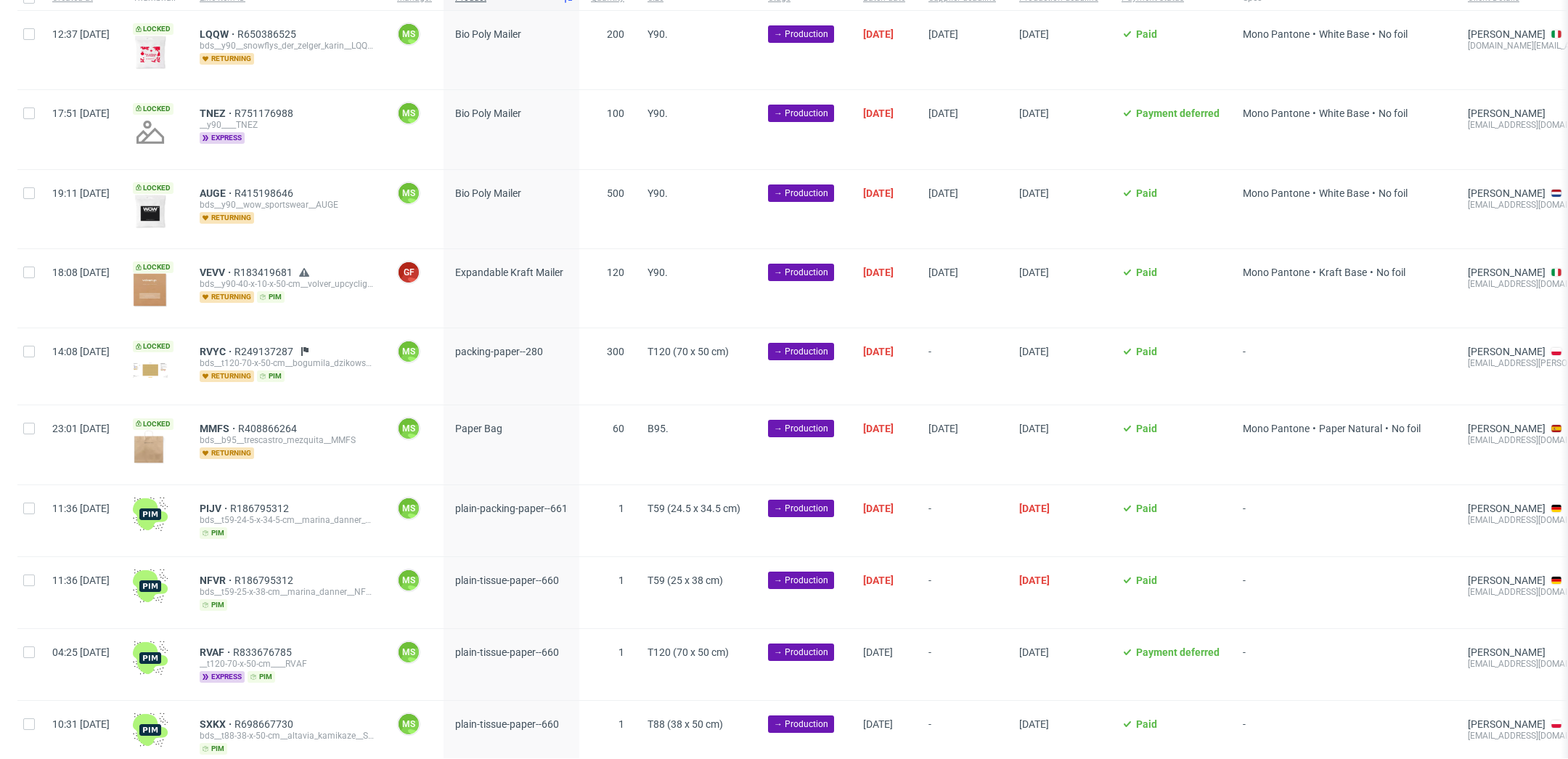
scroll to position [142, 0]
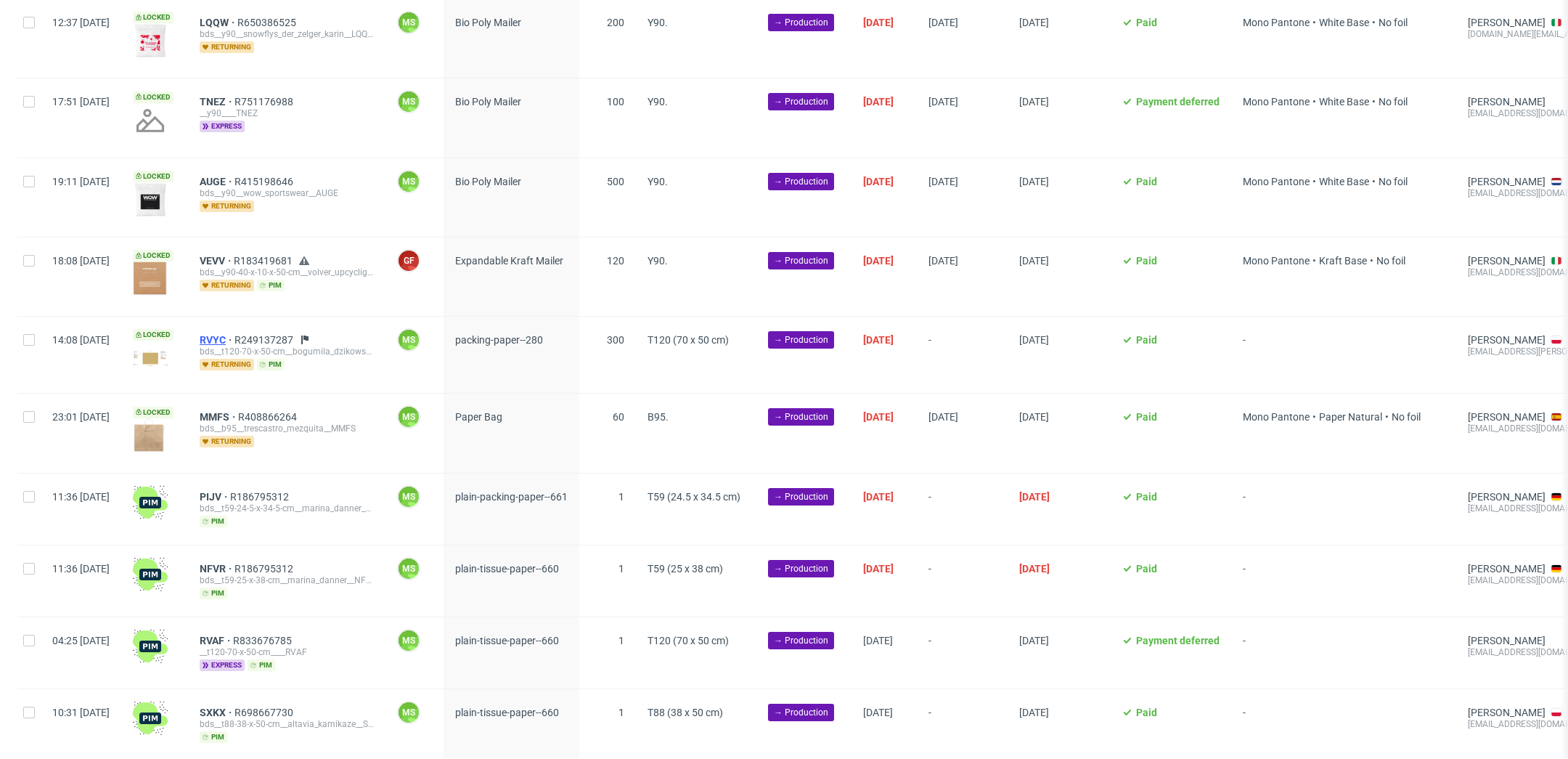
click at [235, 339] on span "RVYC" at bounding box center [217, 339] width 35 height 11
click at [25, 340] on input "checkbox" at bounding box center [29, 339] width 11 height 11
checkbox input "true"
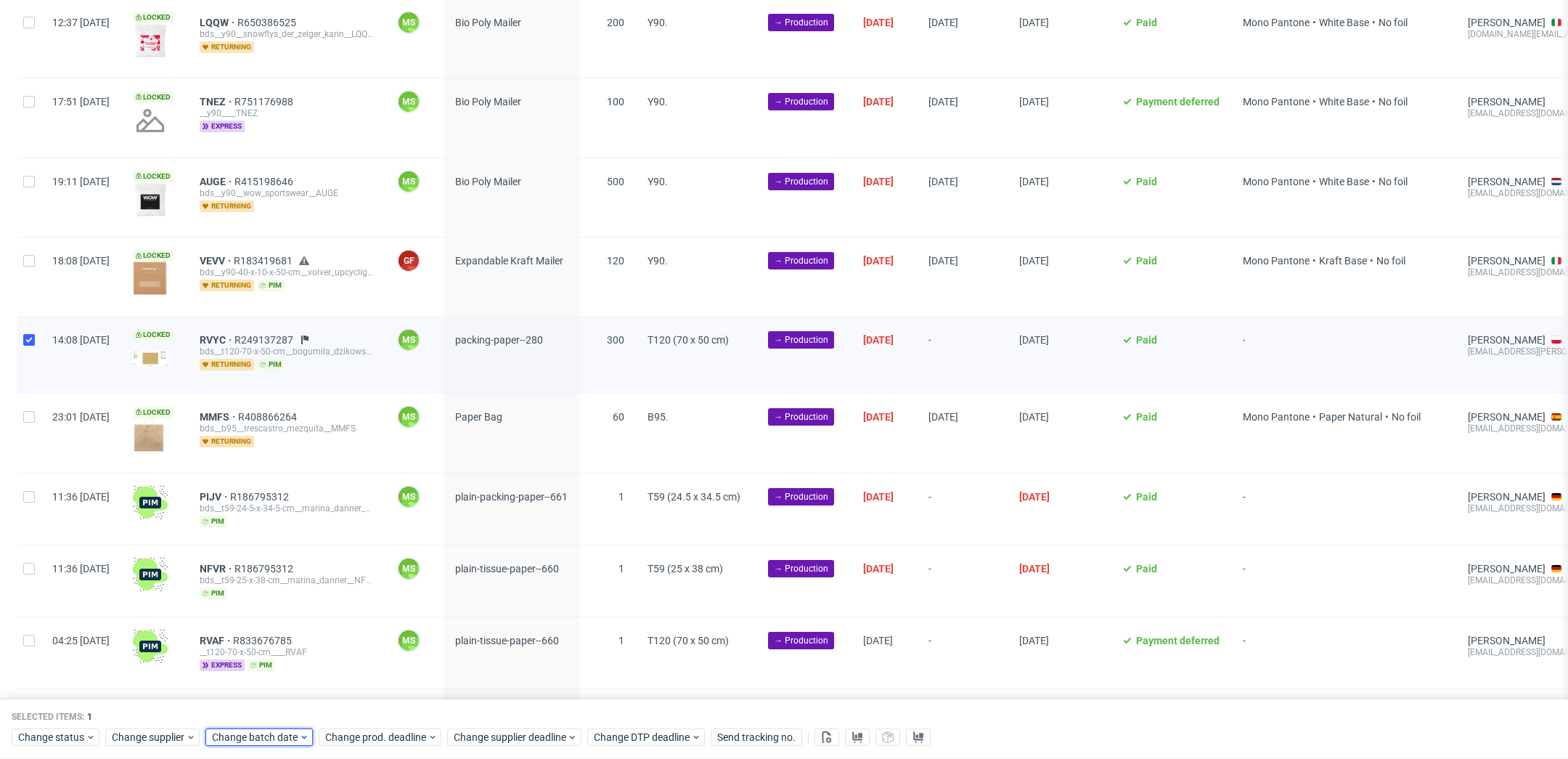
click at [282, 739] on span "Change batch date" at bounding box center [255, 738] width 87 height 15
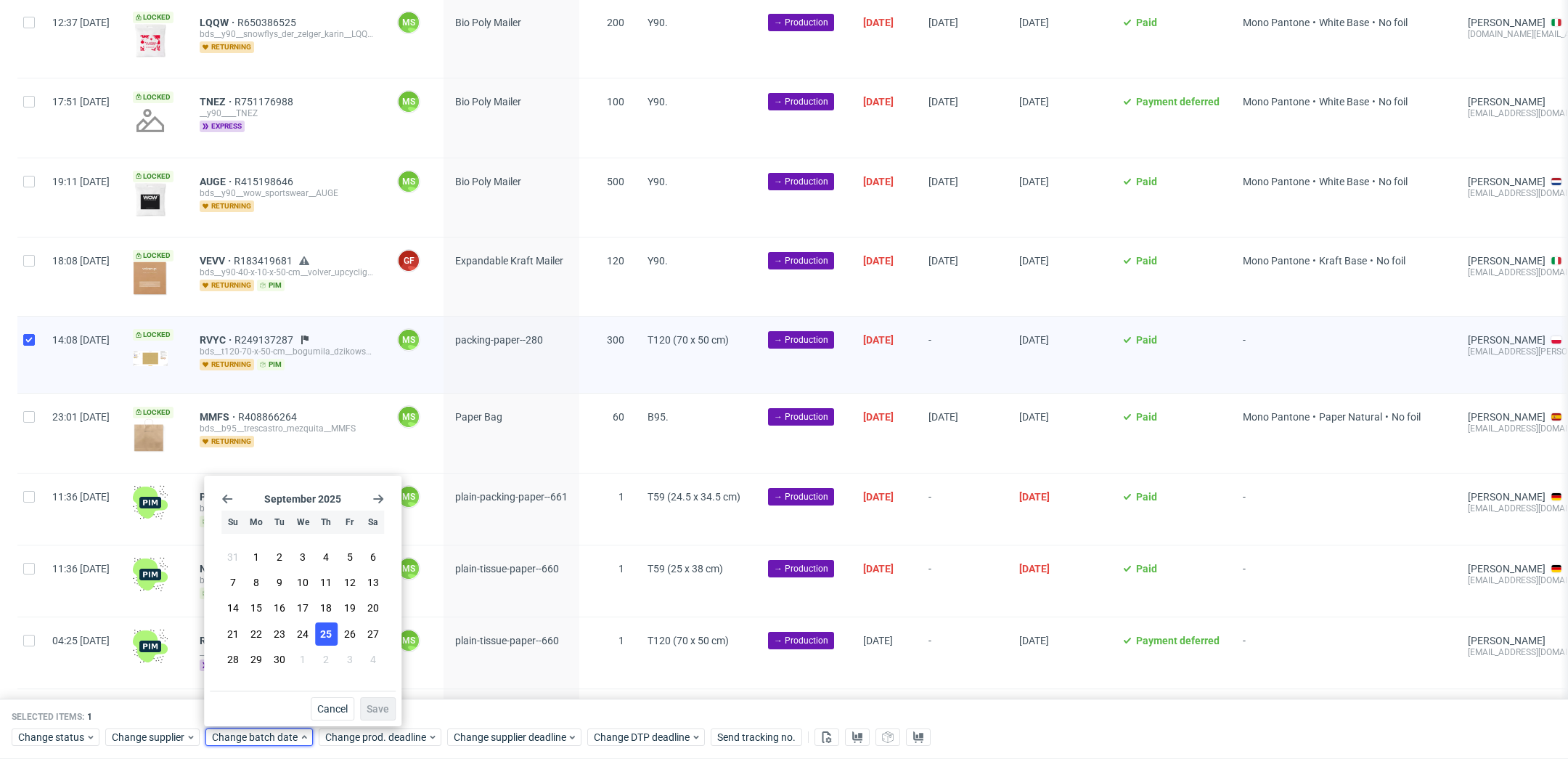
click at [332, 641] on button "25" at bounding box center [326, 634] width 23 height 24
click at [370, 707] on span "Save" at bounding box center [378, 709] width 23 height 11
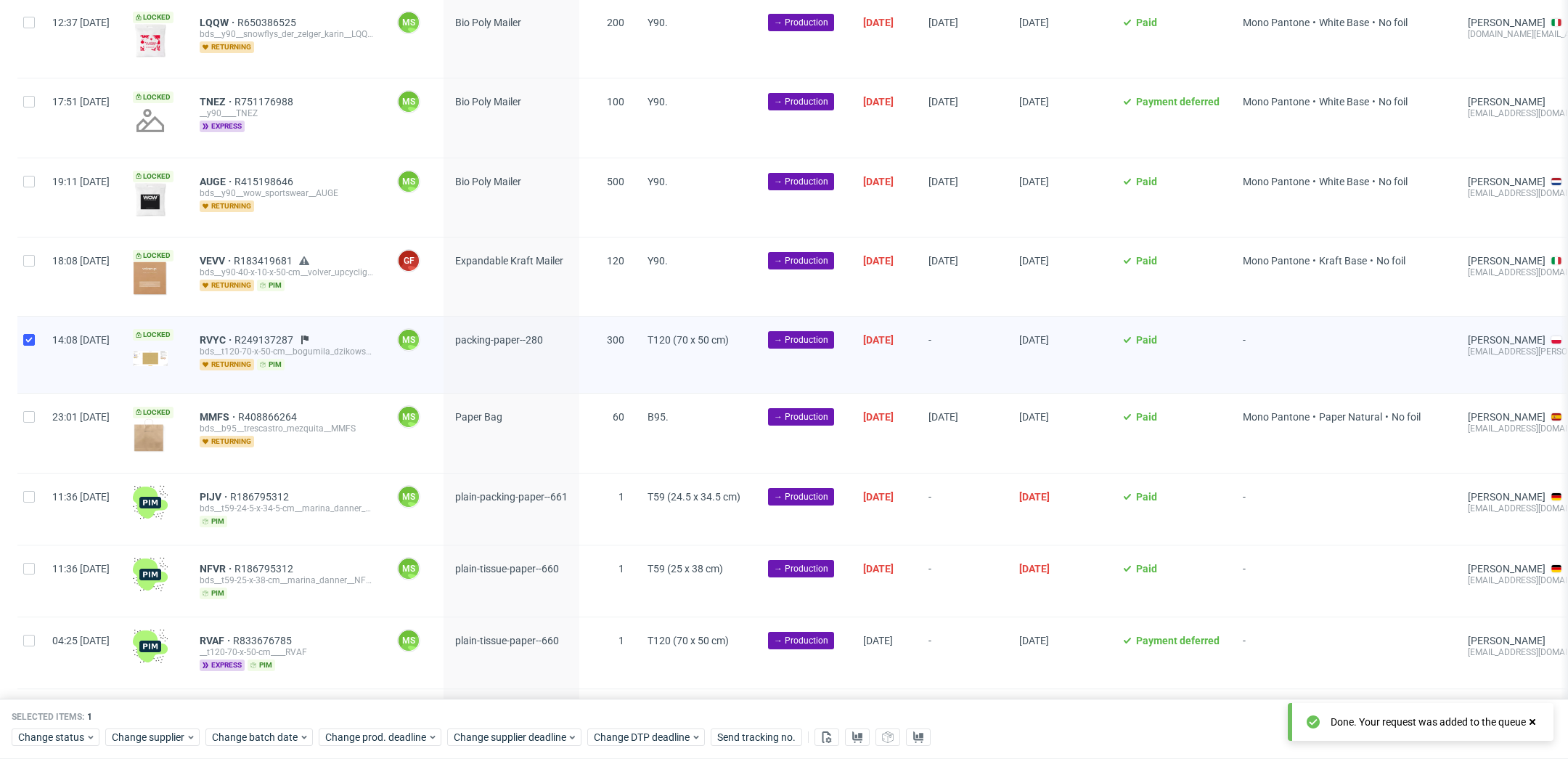
click at [392, 727] on div "Change status Change supplier Change batch date Change prod. deadline Change su…" at bounding box center [783, 736] width 1544 height 21
click at [402, 732] on span "Change prod. deadline" at bounding box center [377, 738] width 102 height 15
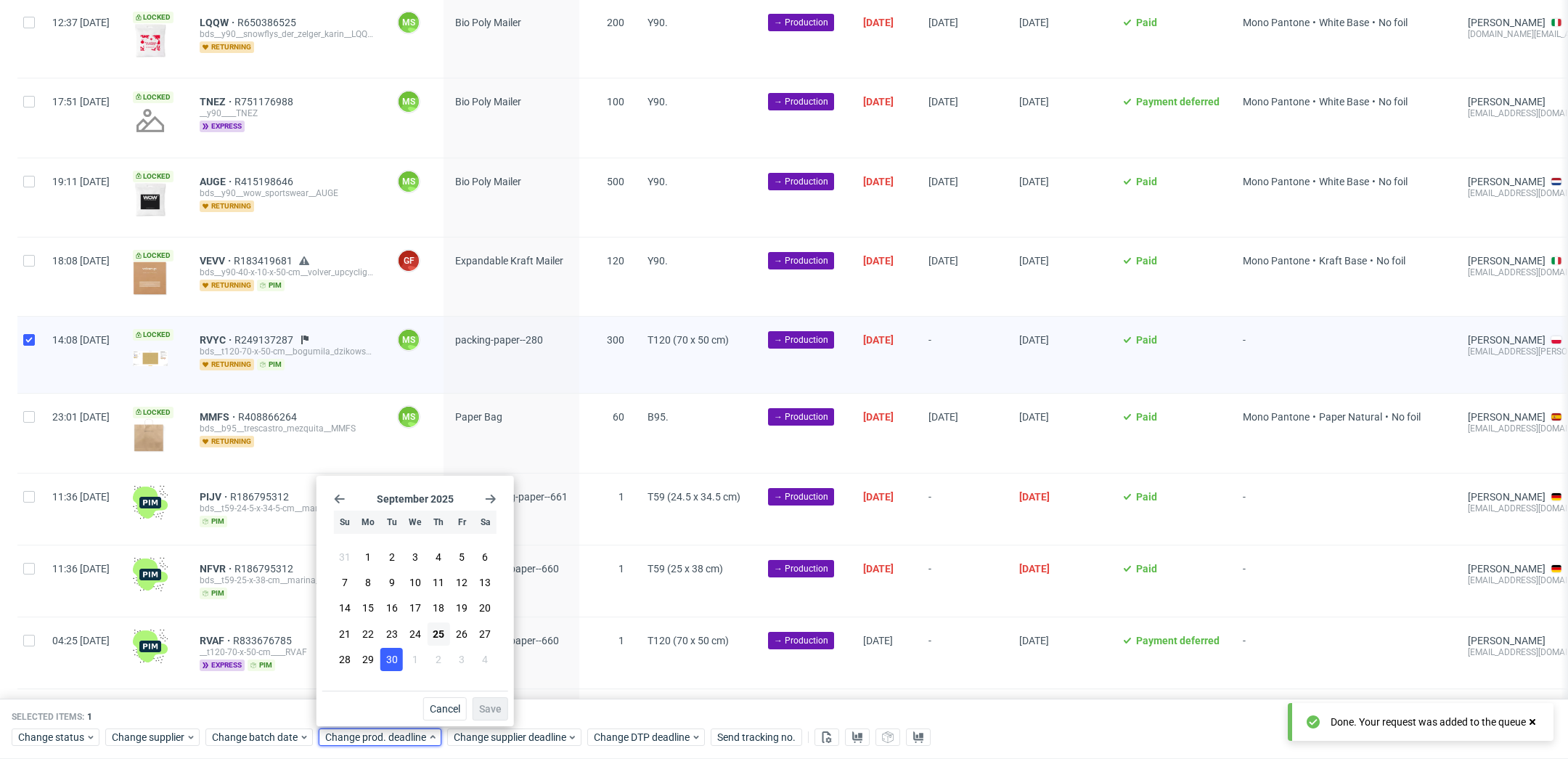
click at [389, 664] on span "30" at bounding box center [392, 659] width 11 height 15
click at [482, 697] on button "Save" at bounding box center [490, 709] width 36 height 24
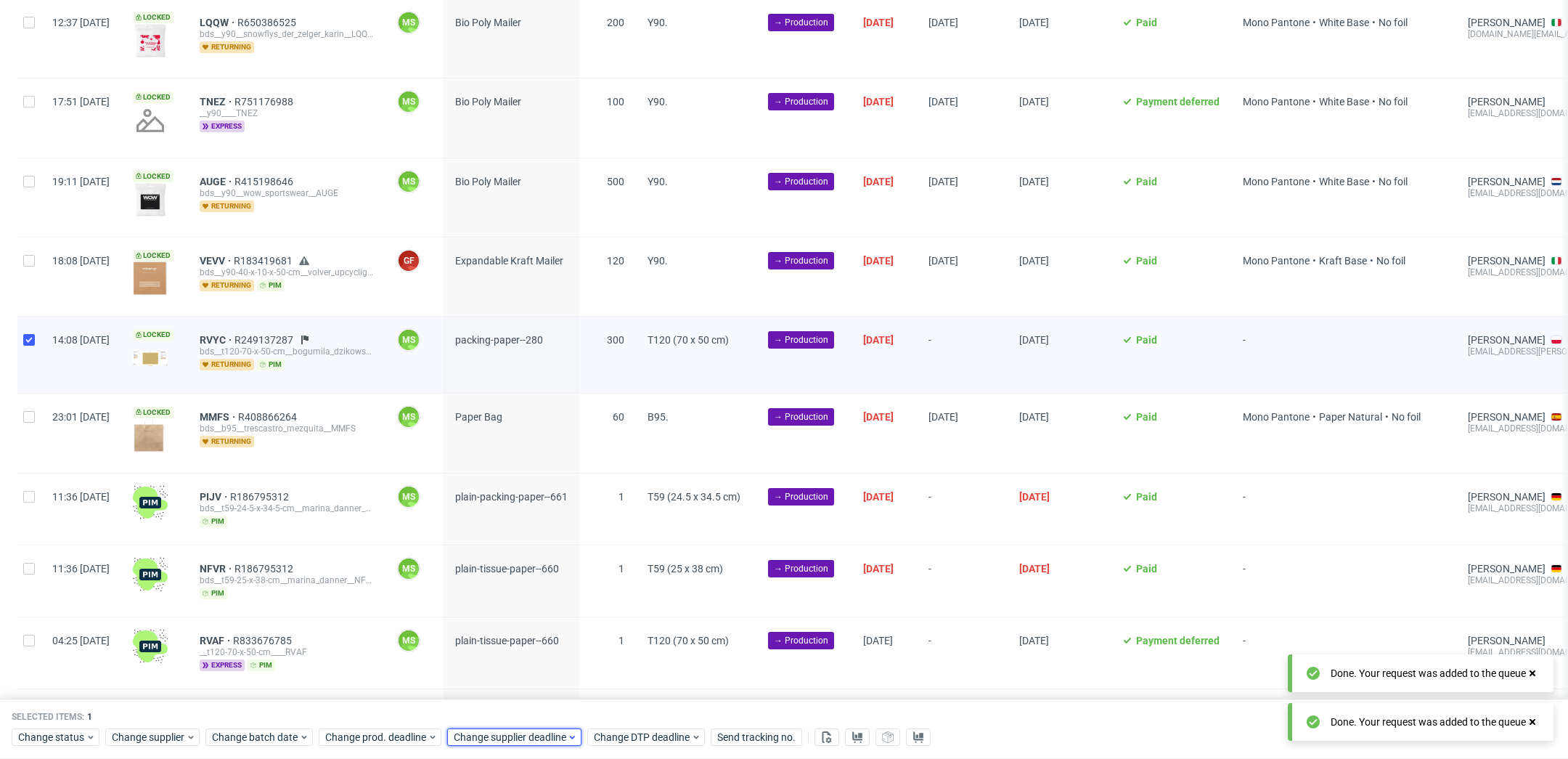
click at [522, 731] on span "Change supplier deadline" at bounding box center [510, 738] width 114 height 15
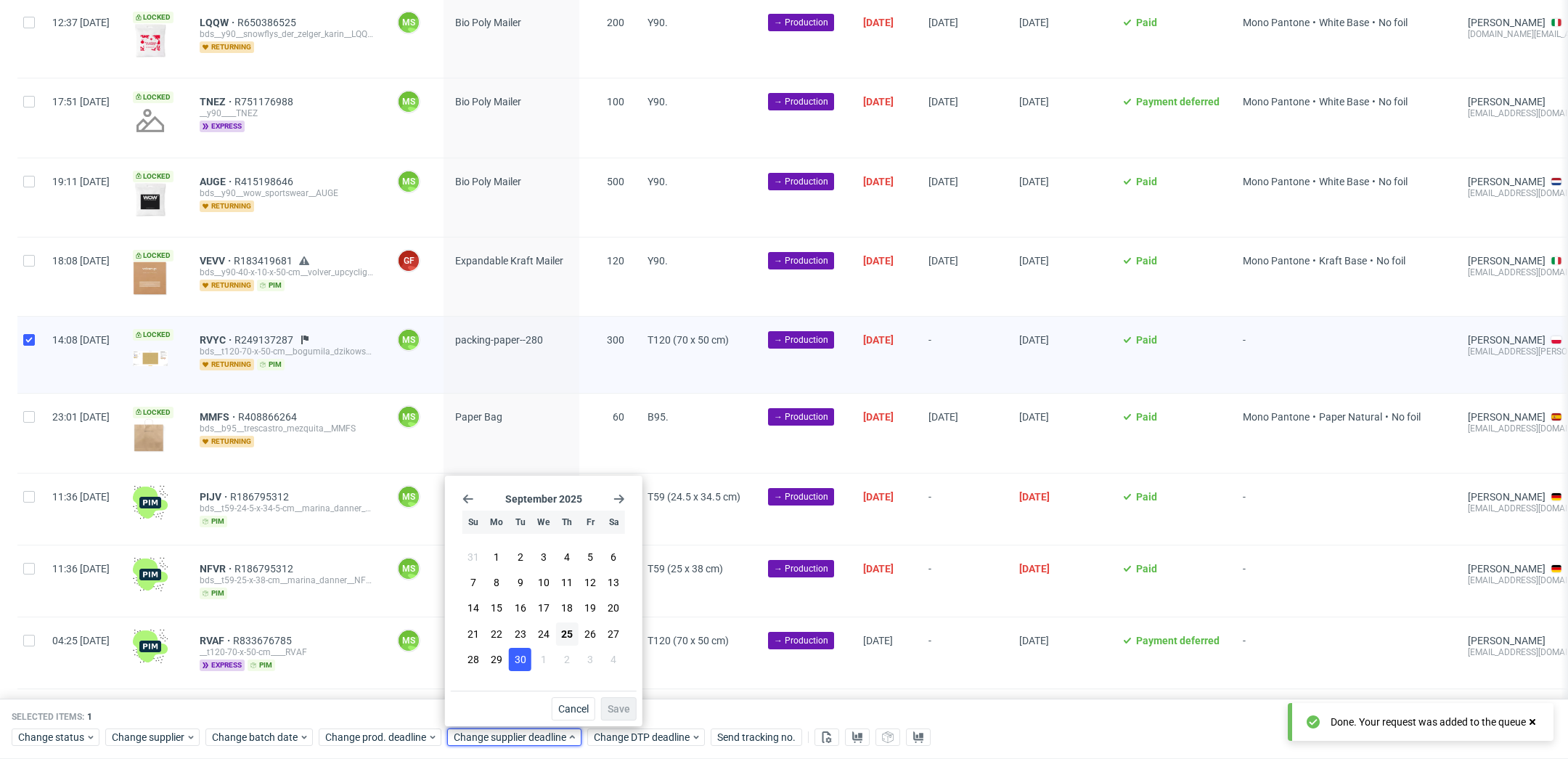
click at [520, 663] on span "30" at bounding box center [520, 659] width 11 height 15
click at [614, 709] on span "Save" at bounding box center [619, 709] width 23 height 11
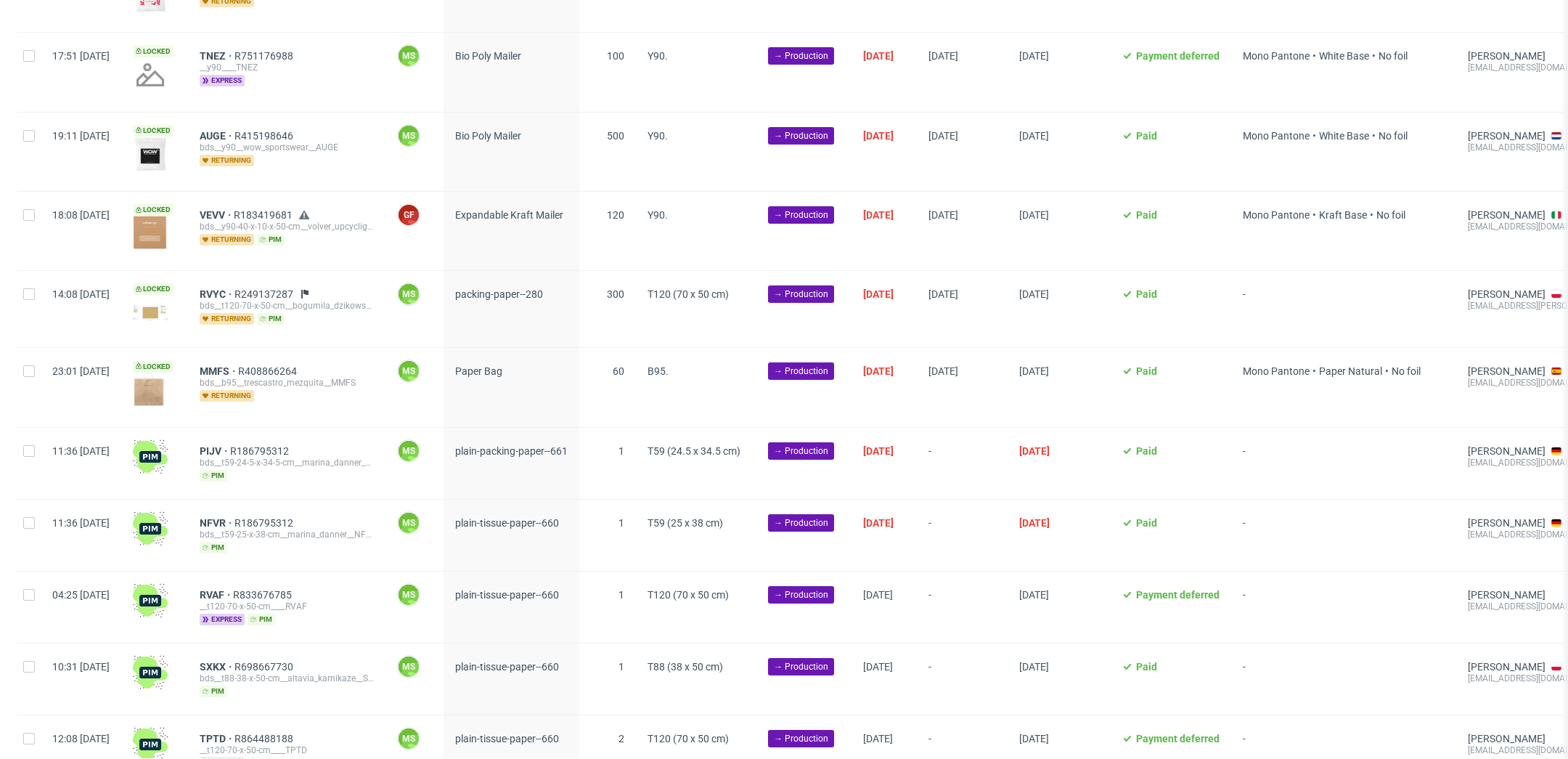
scroll to position [192, 0]
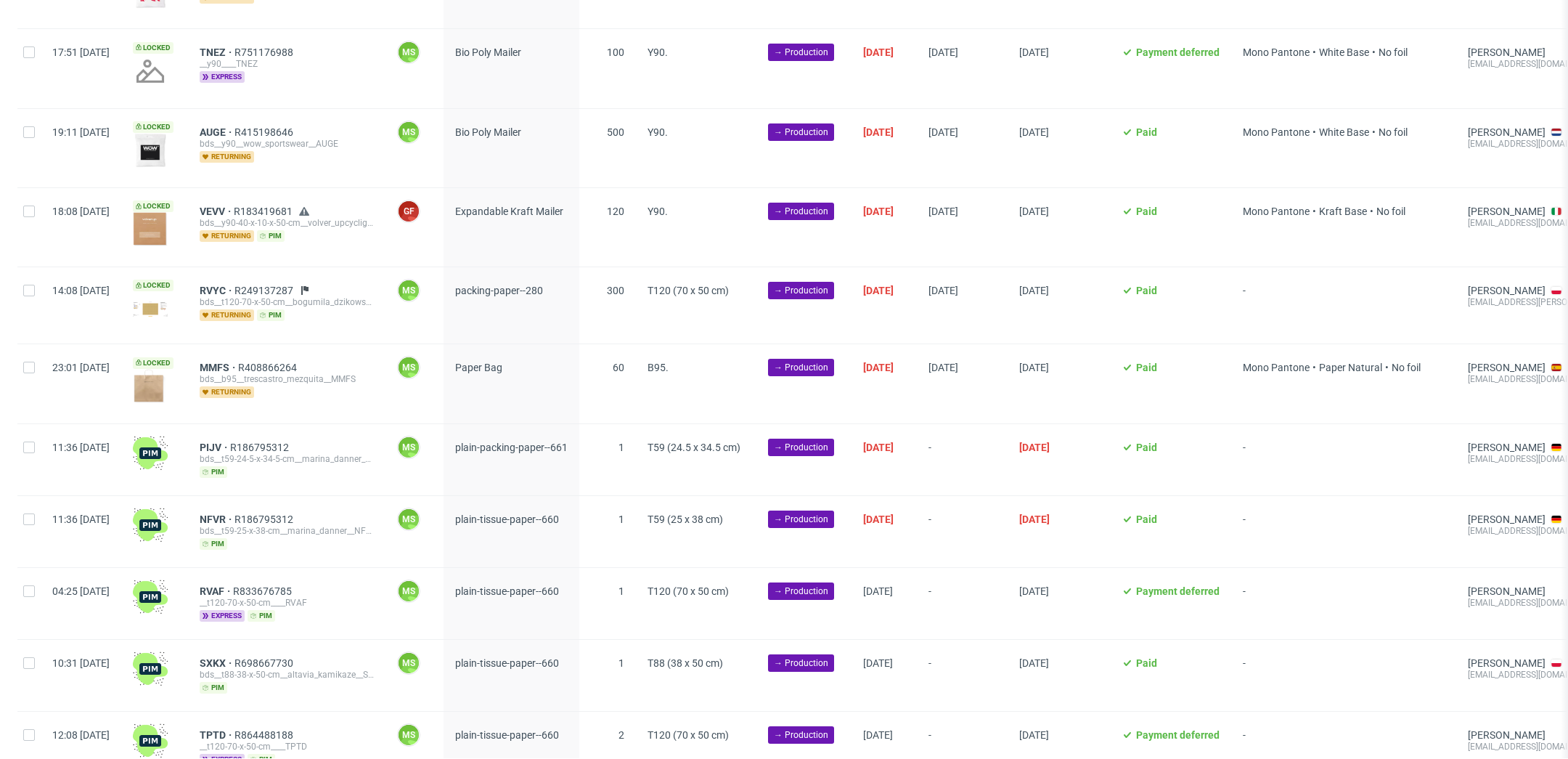
click at [35, 361] on div at bounding box center [28, 383] width 24 height 79
checkbox input "true"
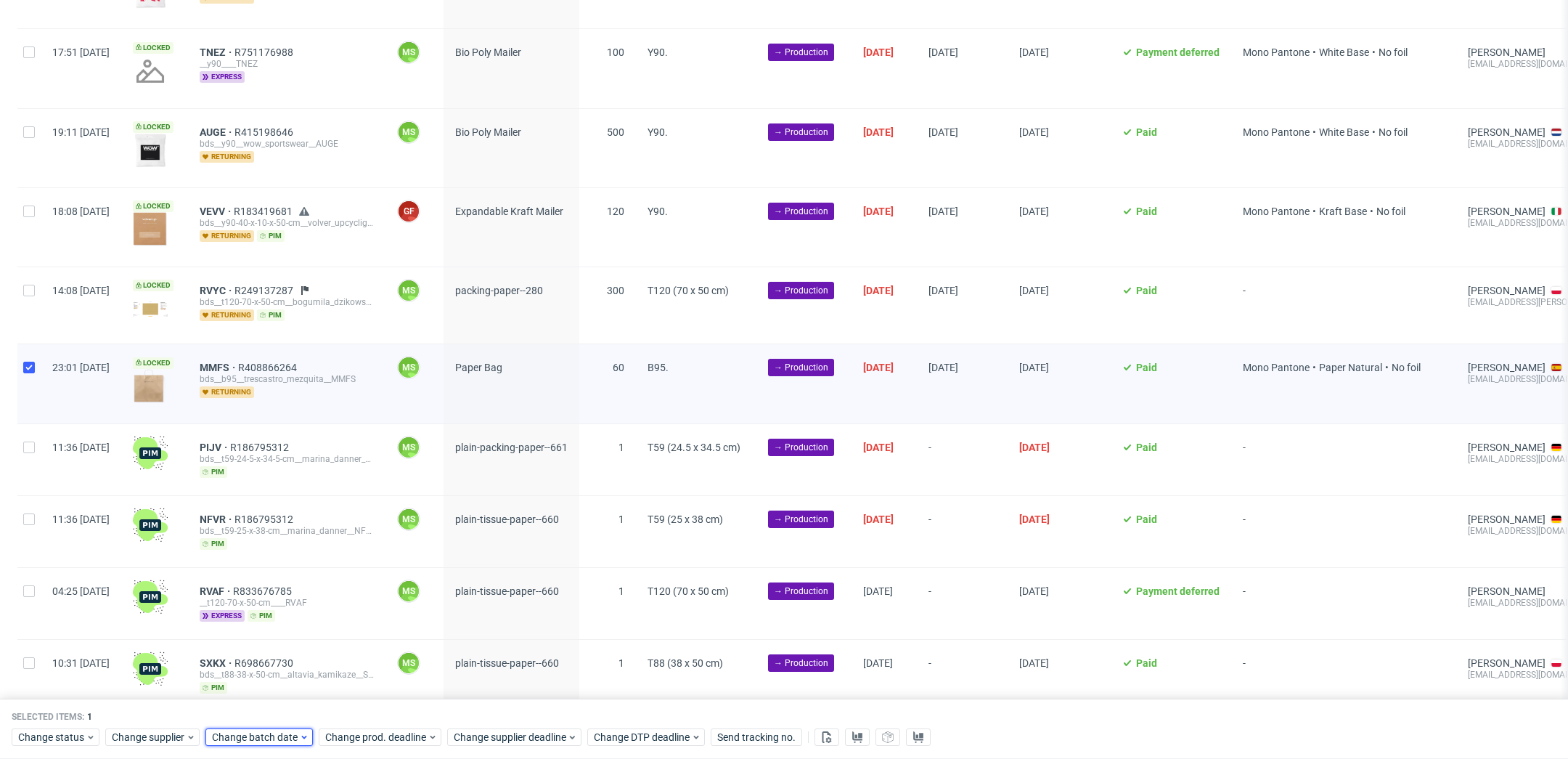
click at [265, 740] on span "Change batch date" at bounding box center [255, 738] width 87 height 15
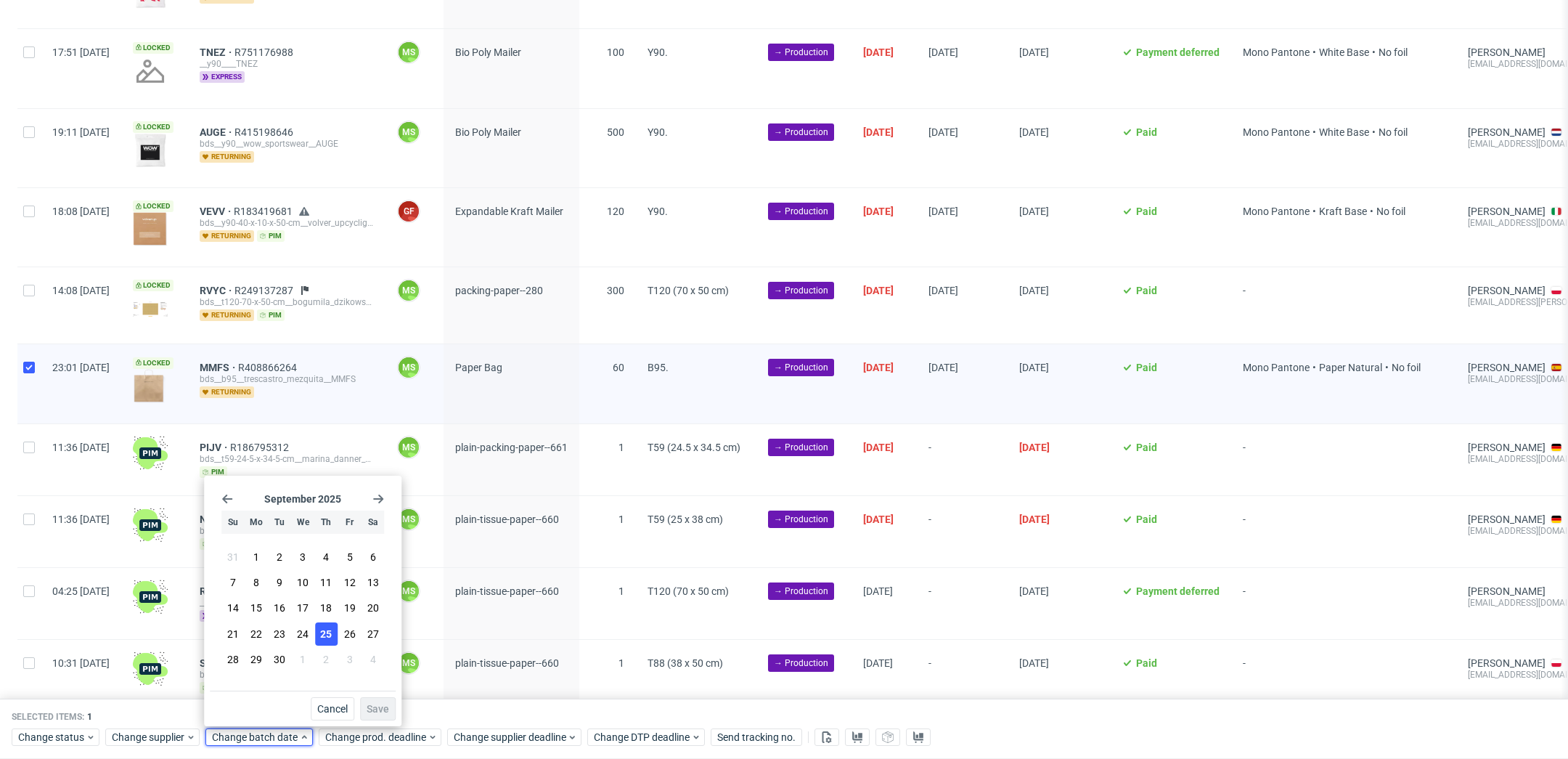
click at [325, 639] on span "25" at bounding box center [325, 634] width 11 height 15
click at [386, 709] on span "Save" at bounding box center [378, 709] width 23 height 11
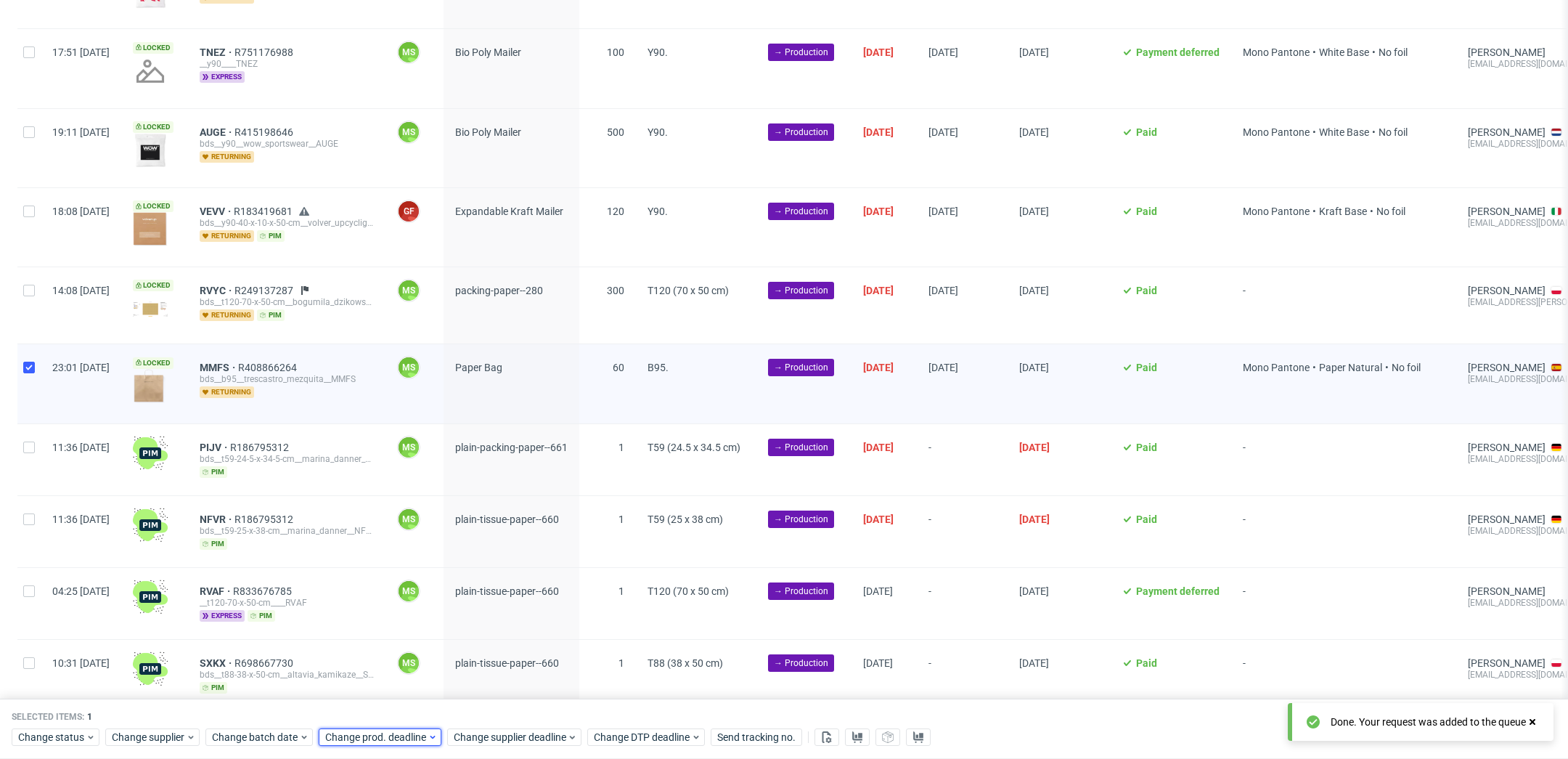
click at [407, 738] on span "Change prod. deadline" at bounding box center [377, 738] width 102 height 15
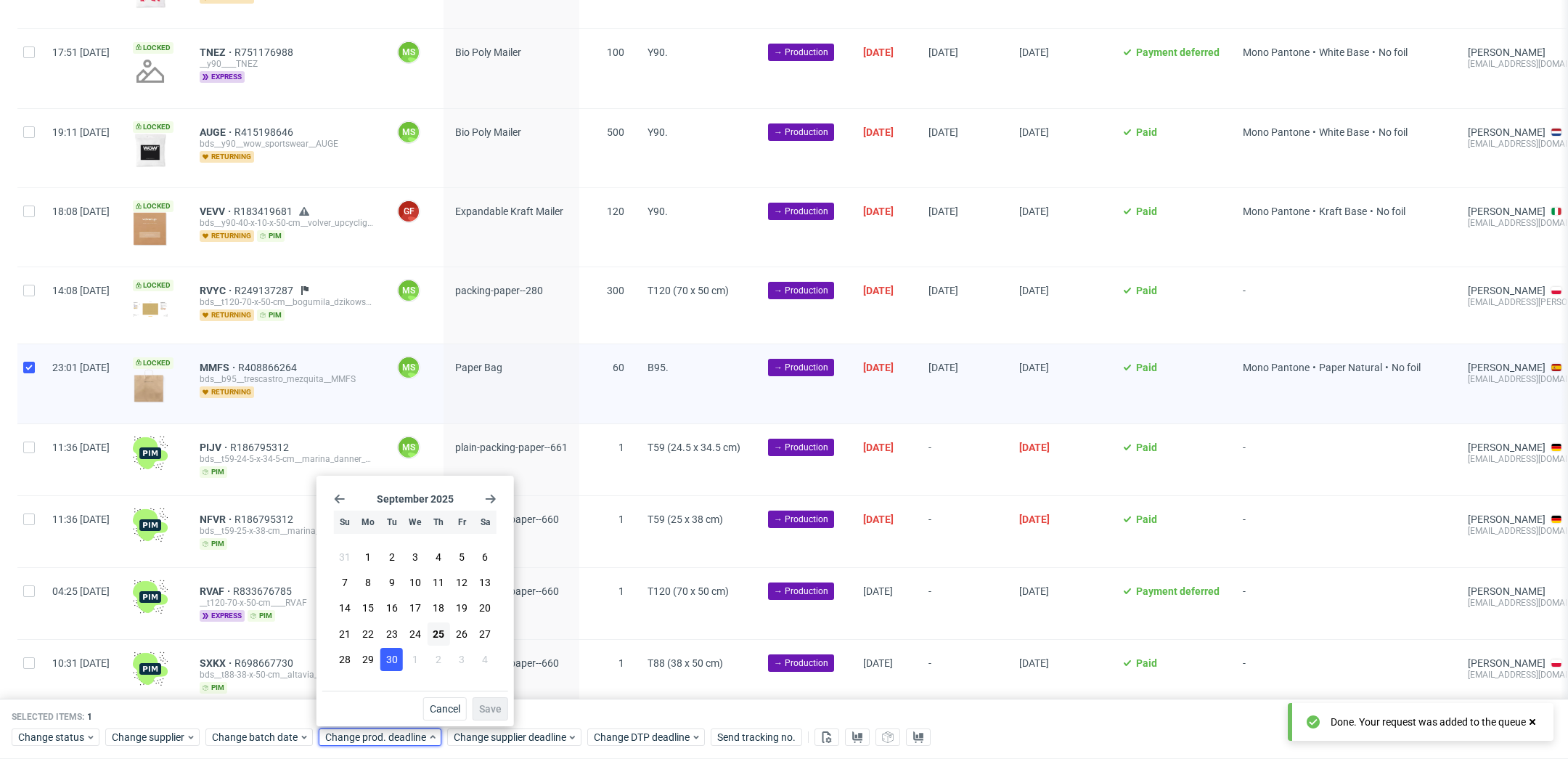
click at [397, 658] on span "30" at bounding box center [392, 659] width 11 height 15
click at [481, 708] on span "Save" at bounding box center [490, 709] width 23 height 11
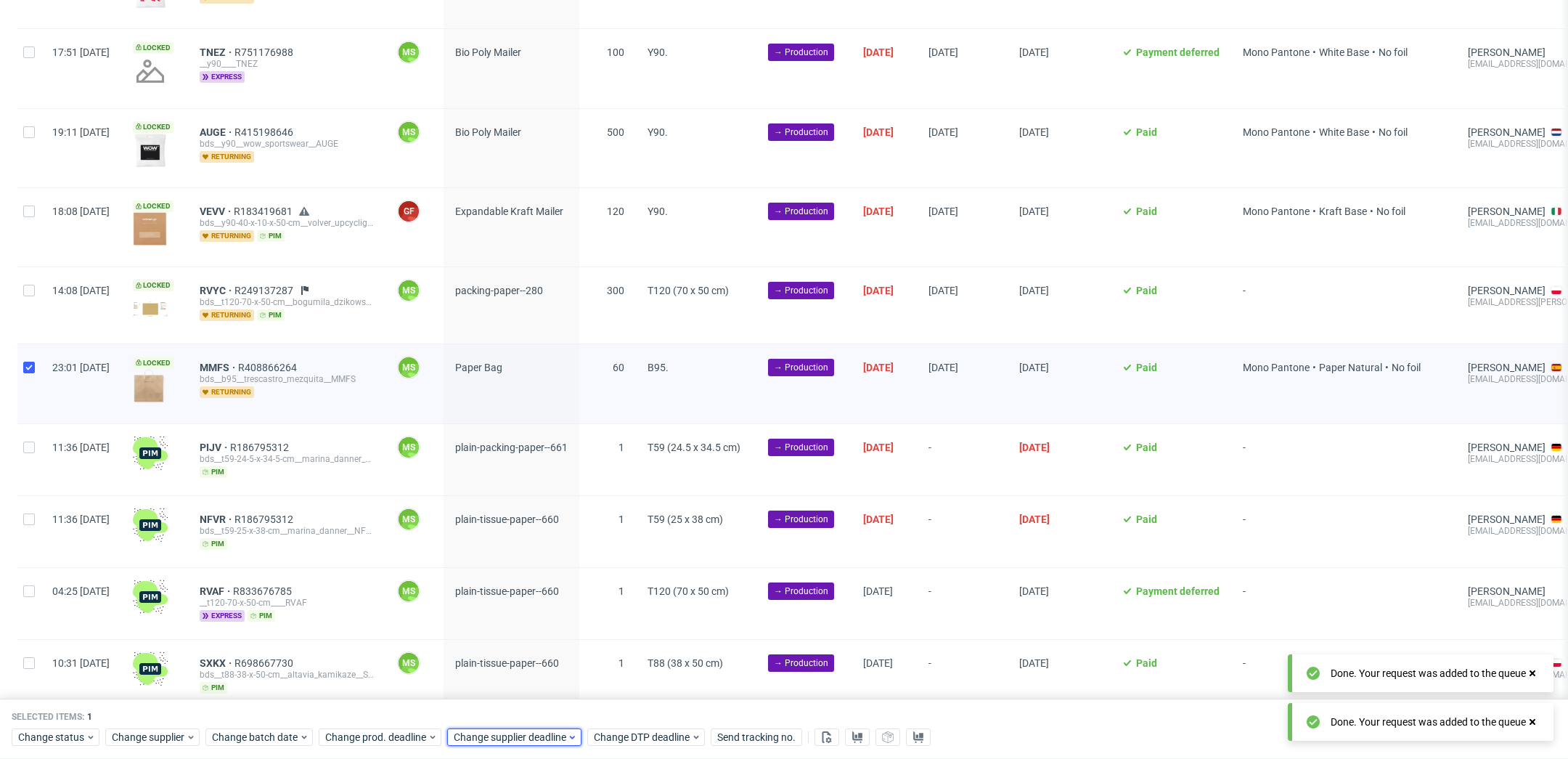
click at [506, 735] on span "Change supplier deadline" at bounding box center [510, 738] width 114 height 15
click at [522, 662] on span "30" at bounding box center [520, 659] width 11 height 15
click at [619, 717] on button "Save" at bounding box center [619, 709] width 36 height 24
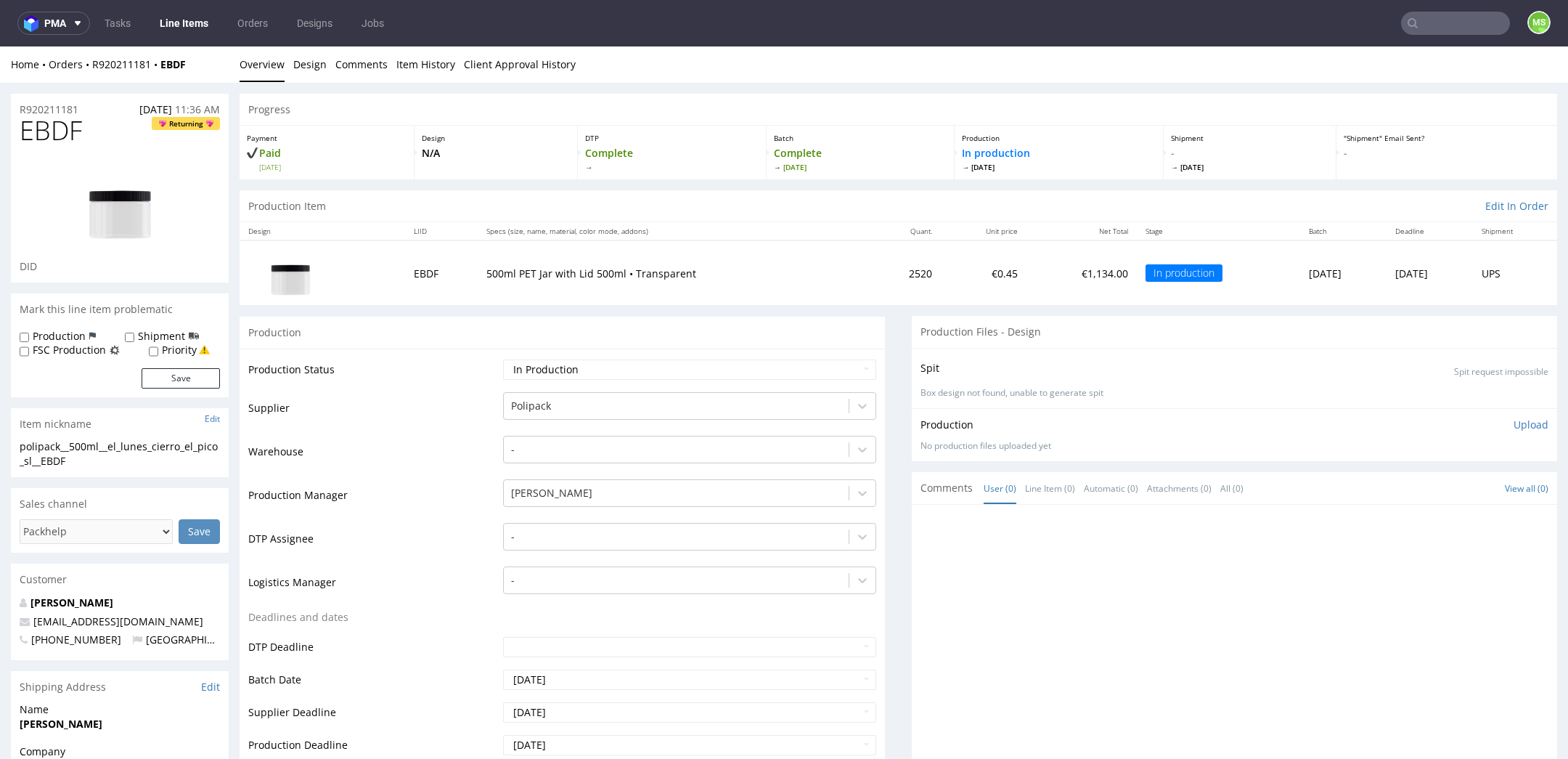
scroll to position [249, 0]
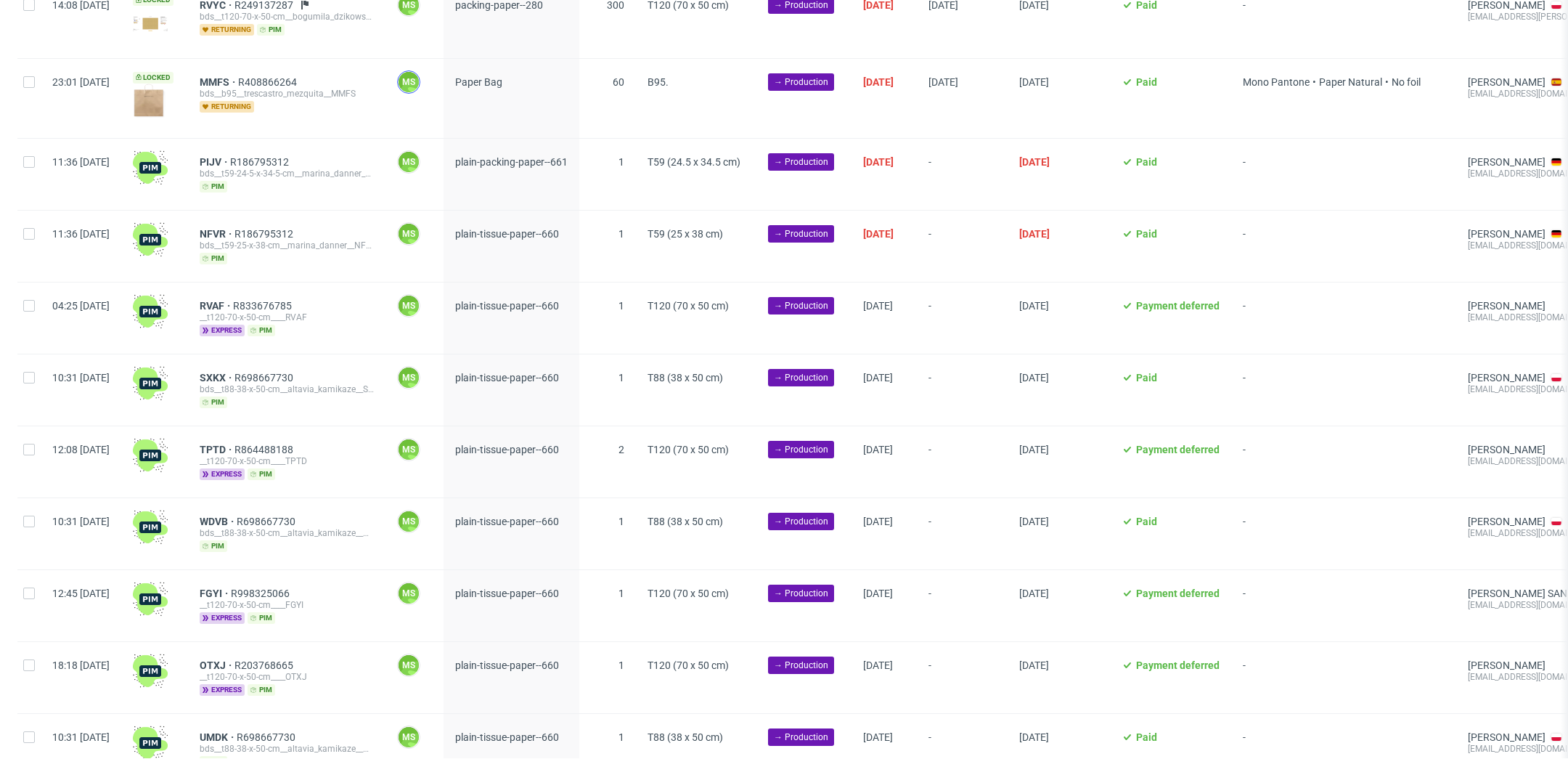
scroll to position [478, 0]
click at [28, 158] on input "checkbox" at bounding box center [29, 161] width 11 height 11
checkbox input "true"
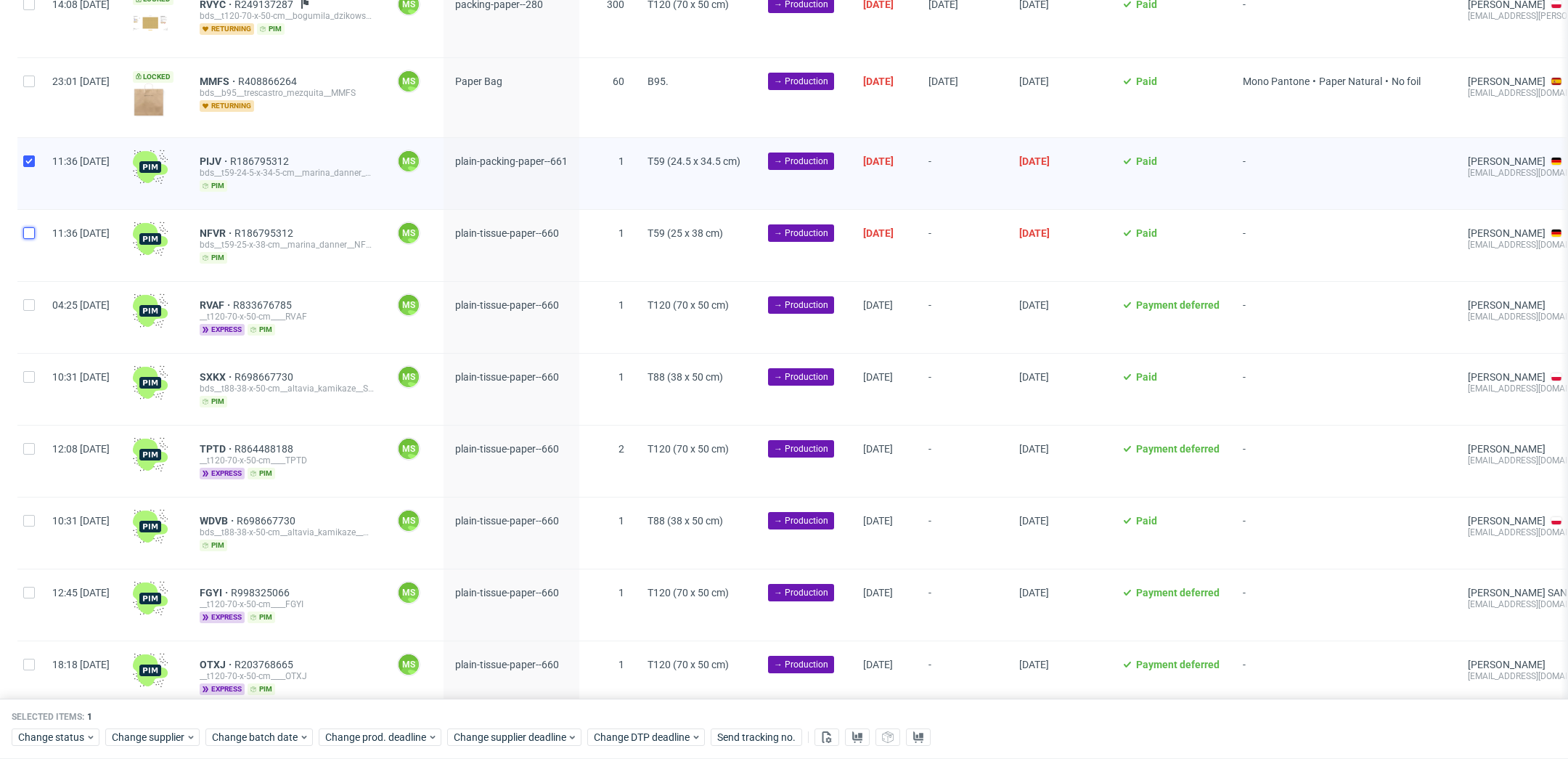
click at [30, 234] on input "checkbox" at bounding box center [29, 233] width 11 height 11
checkbox input "true"
click at [38, 292] on div at bounding box center [28, 317] width 24 height 71
checkbox input "true"
click at [32, 377] on div at bounding box center [28, 390] width 24 height 71
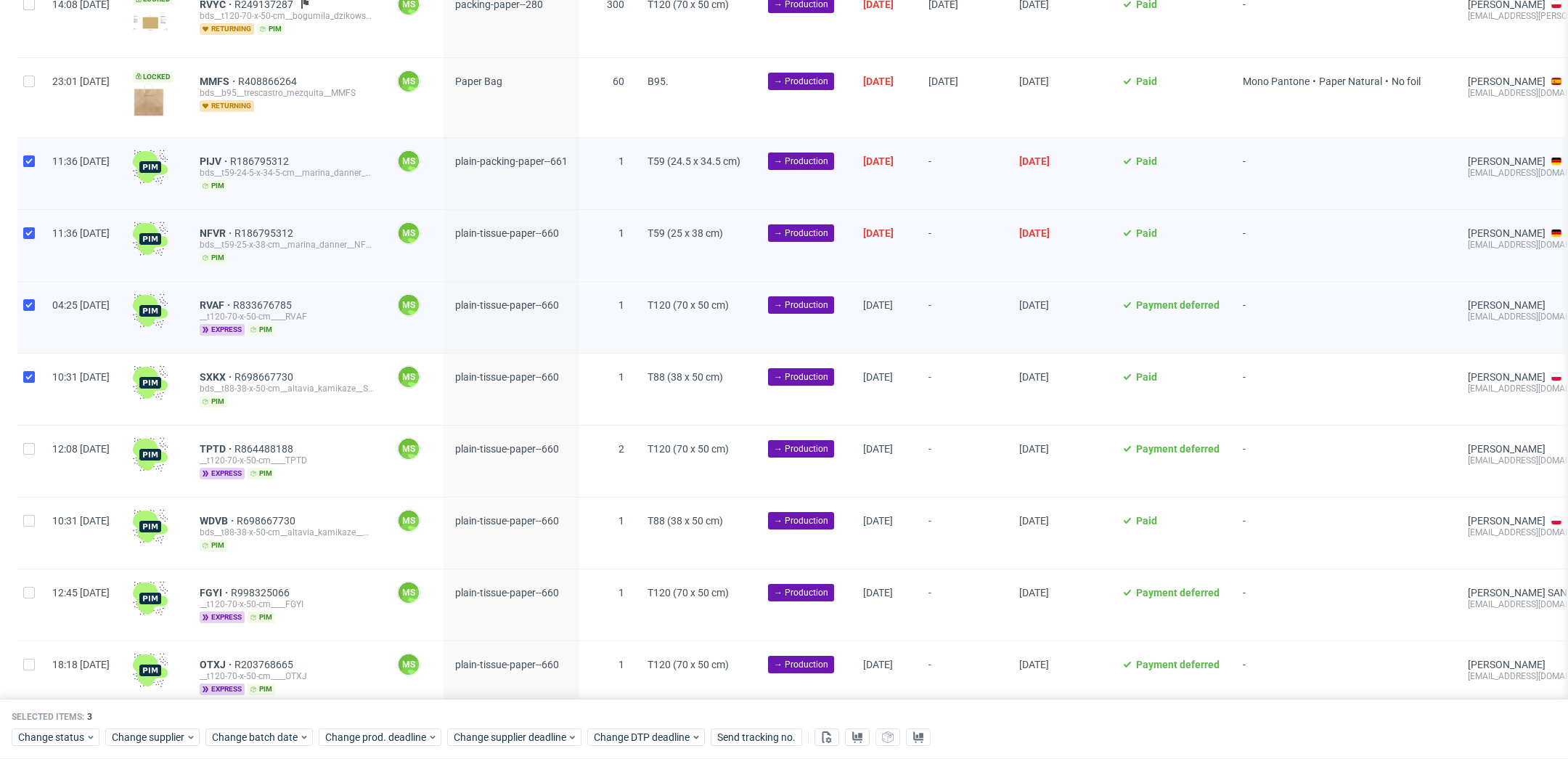
checkbox input "true"
click at [28, 449] on div at bounding box center [28, 461] width 24 height 71
checkbox input "true"
click at [28, 522] on div at bounding box center [28, 533] width 24 height 71
checkbox input "true"
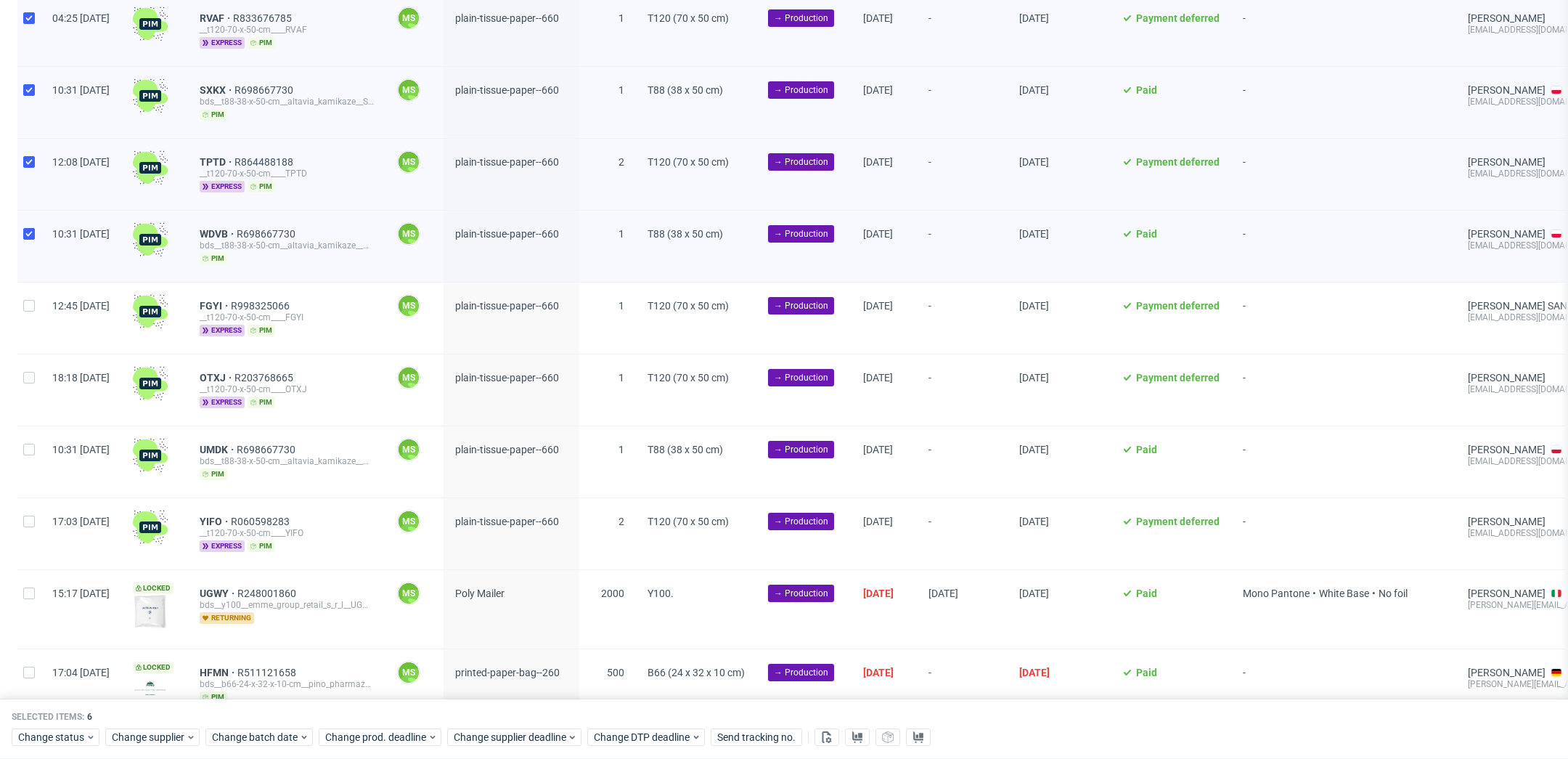
scroll to position [769, 0]
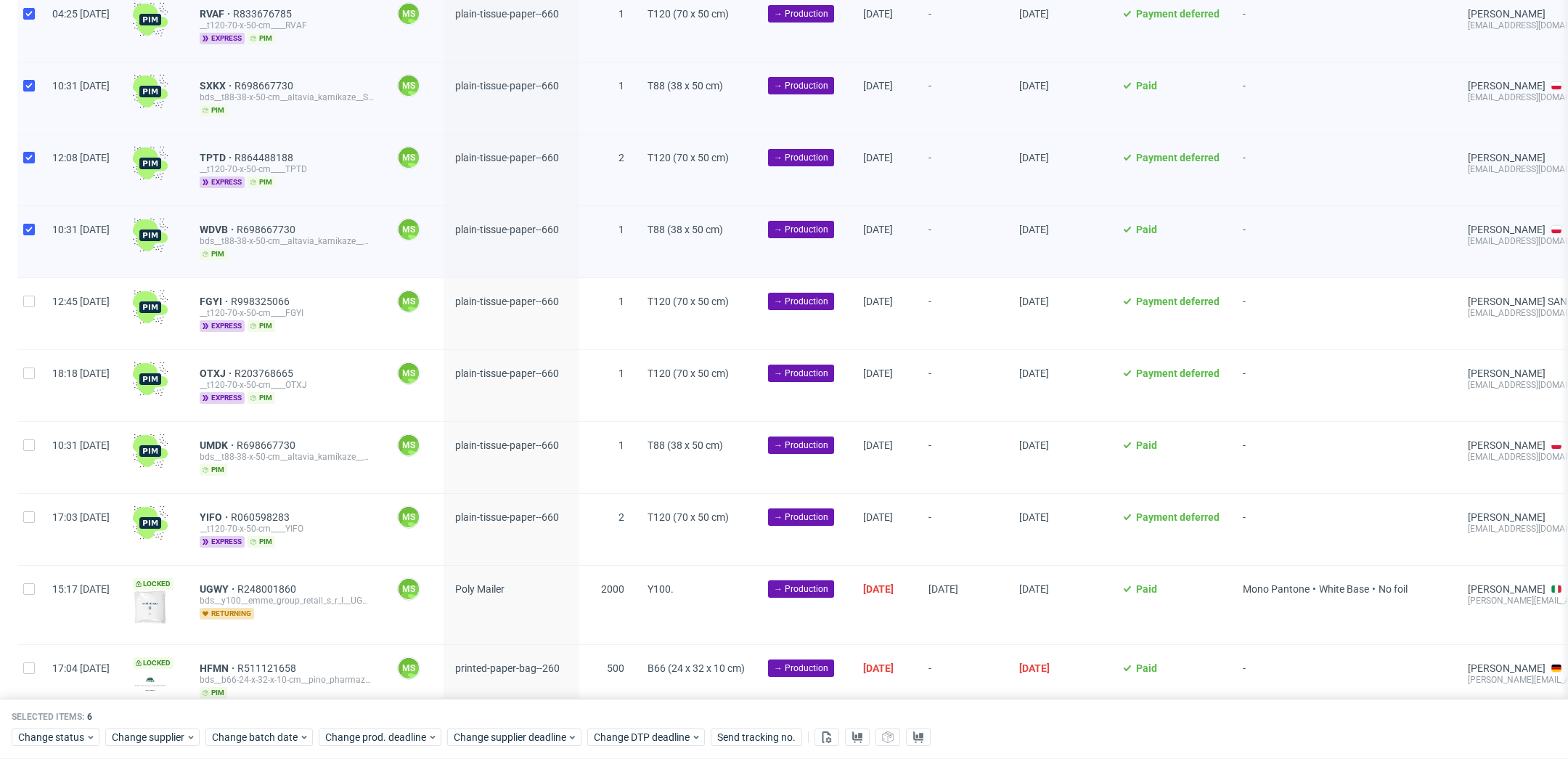
click at [23, 300] on div at bounding box center [28, 314] width 24 height 71
checkbox input "true"
click at [28, 382] on div at bounding box center [28, 386] width 24 height 71
checkbox input "true"
click at [30, 439] on input "checkbox" at bounding box center [29, 445] width 11 height 11
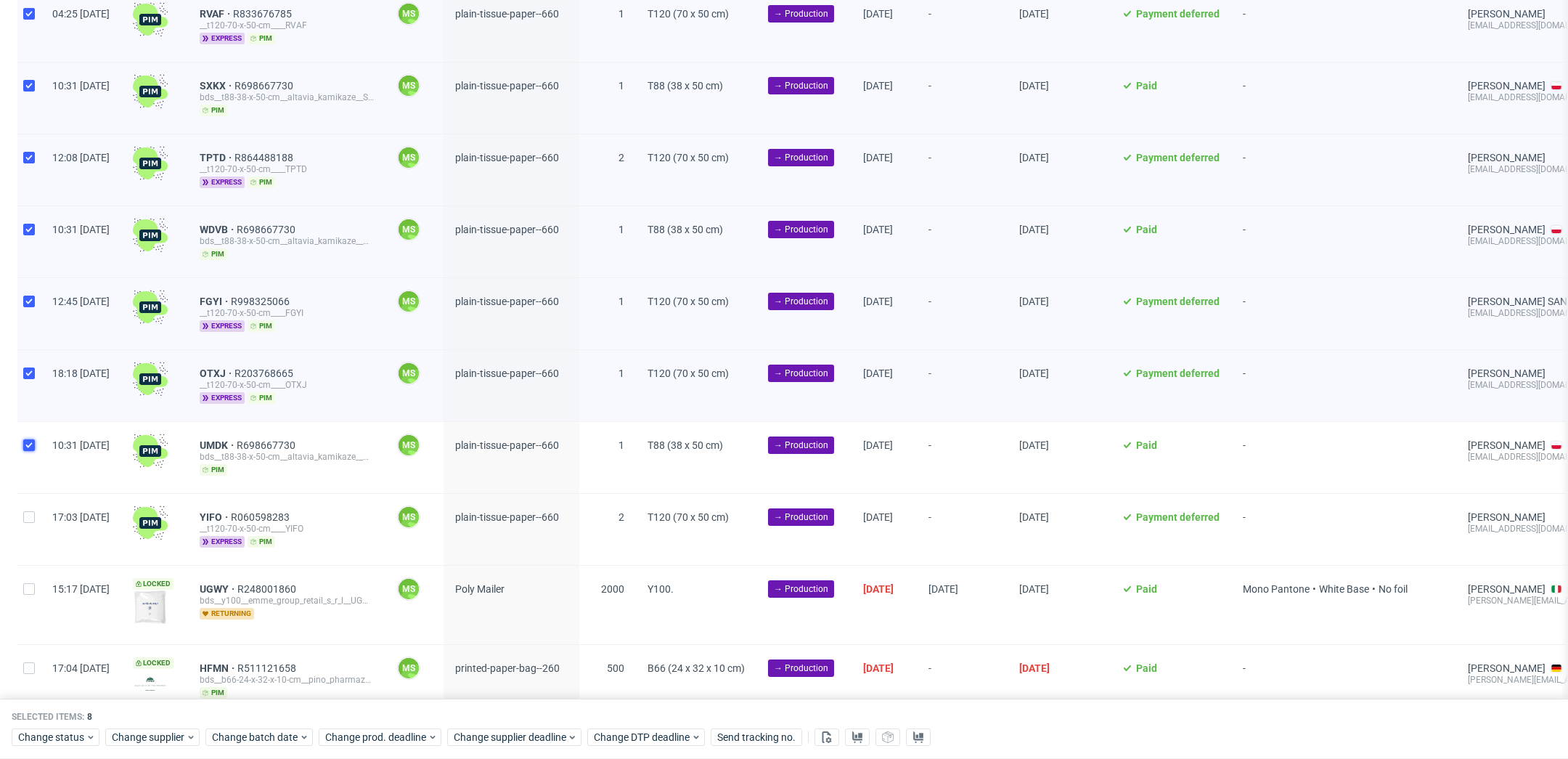
checkbox input "true"
click at [34, 519] on div at bounding box center [28, 529] width 24 height 71
checkbox input "true"
click at [271, 735] on span "Change batch date" at bounding box center [255, 738] width 87 height 15
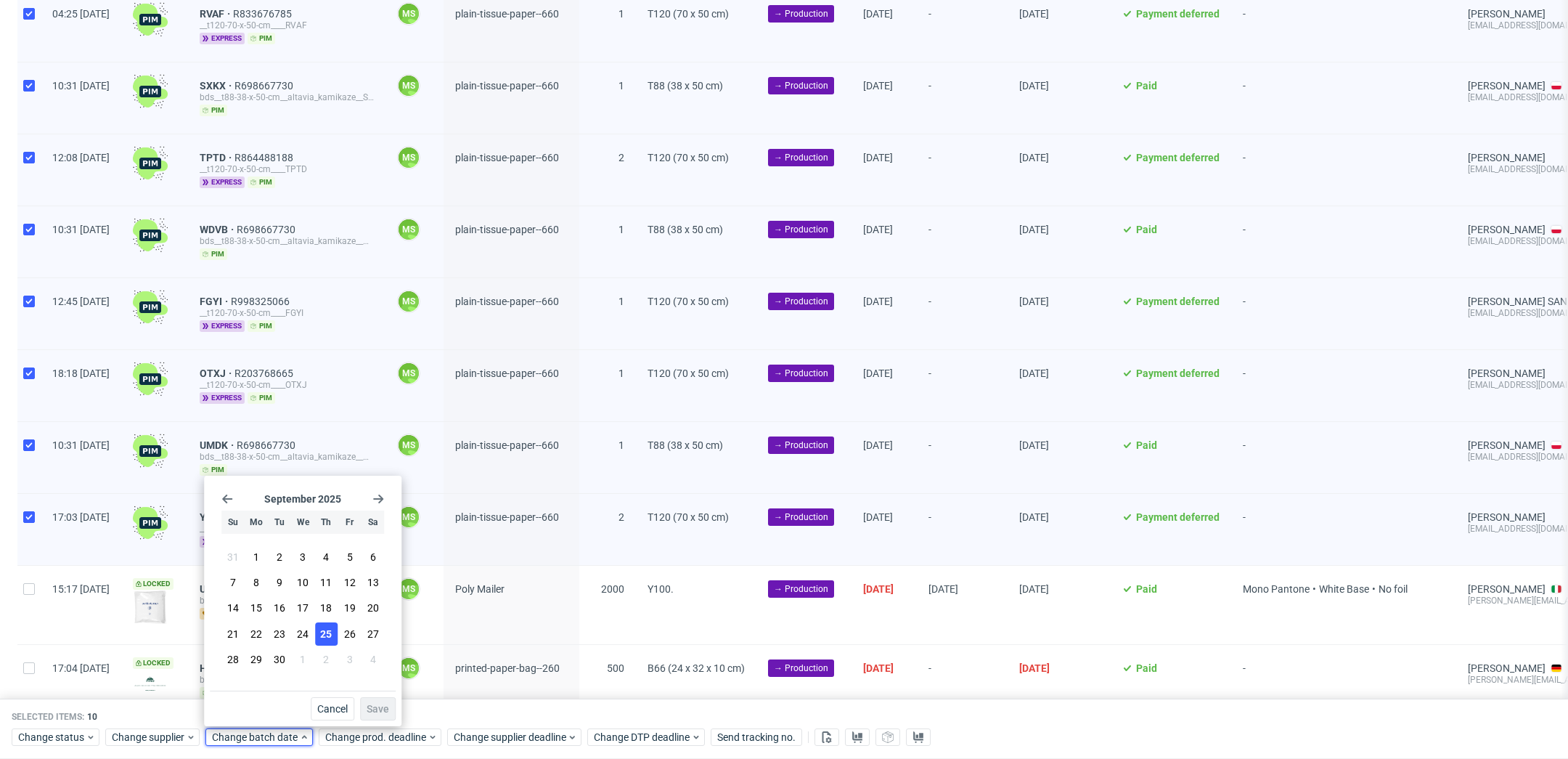
click at [333, 636] on button "25" at bounding box center [326, 634] width 23 height 24
click at [377, 706] on span "Save" at bounding box center [378, 709] width 23 height 11
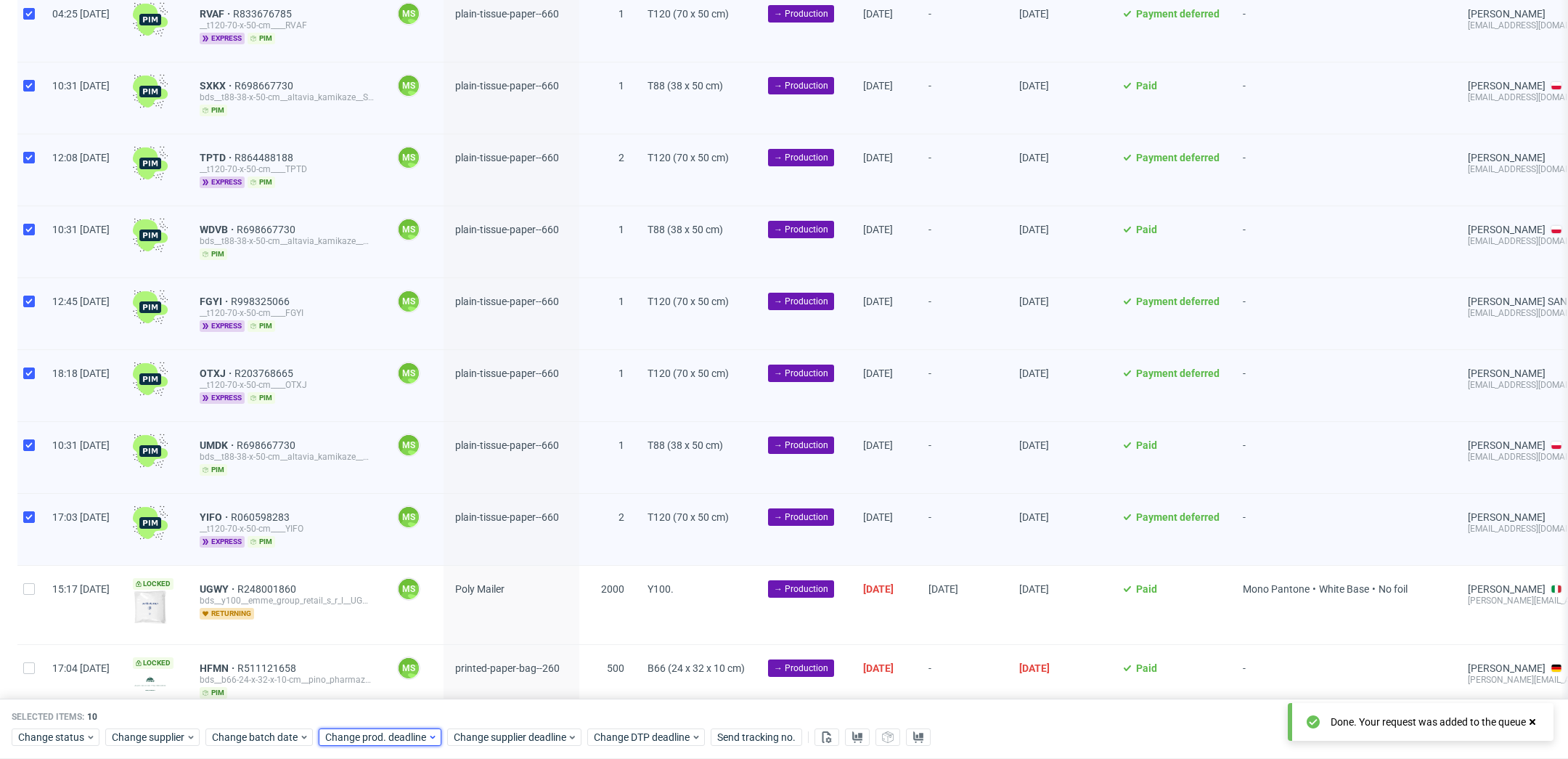
click at [389, 739] on span "Change prod. deadline" at bounding box center [377, 738] width 102 height 15
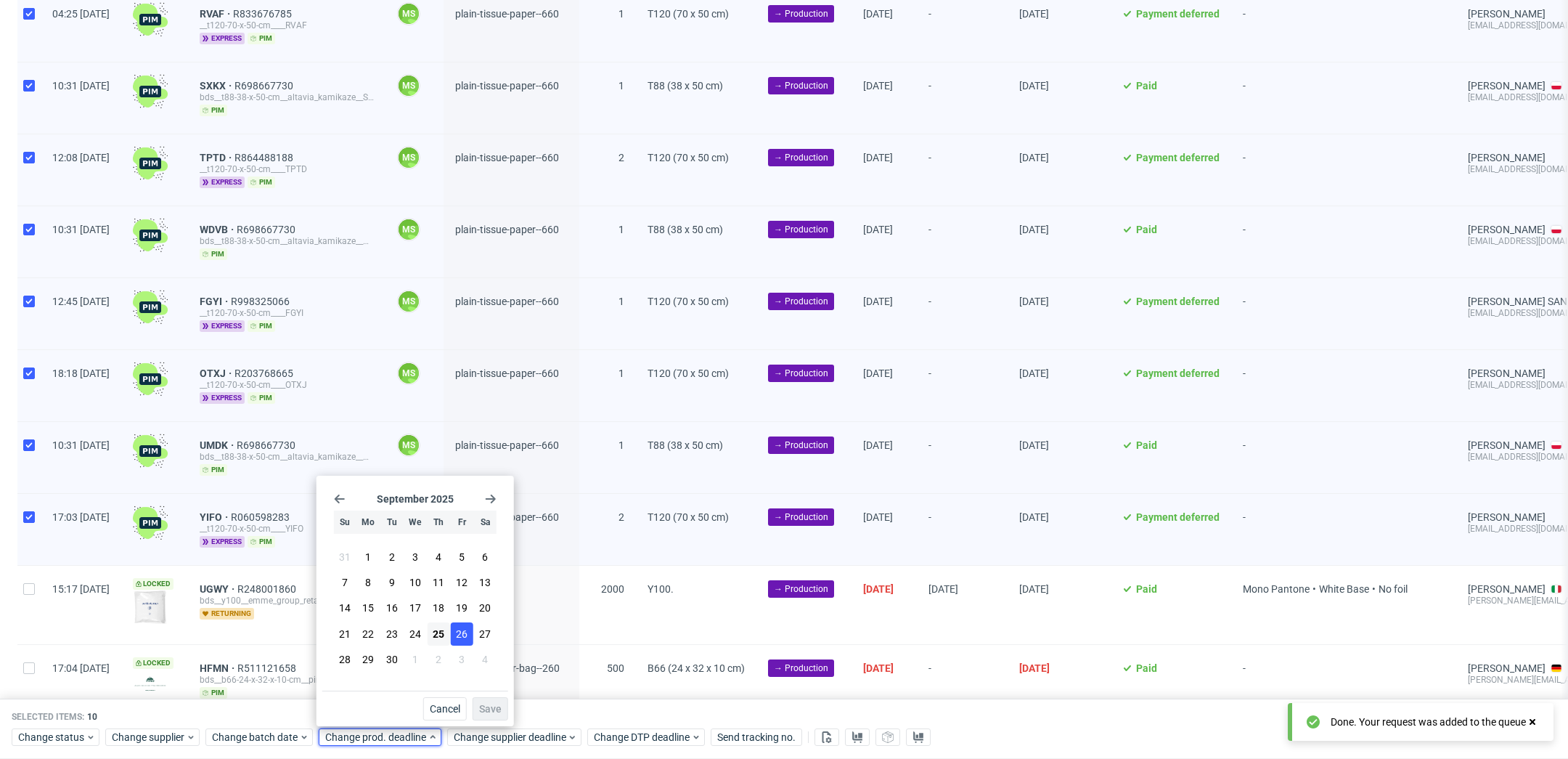
click at [469, 636] on button "26" at bounding box center [462, 634] width 23 height 24
click at [495, 708] on span "Save" at bounding box center [490, 709] width 23 height 11
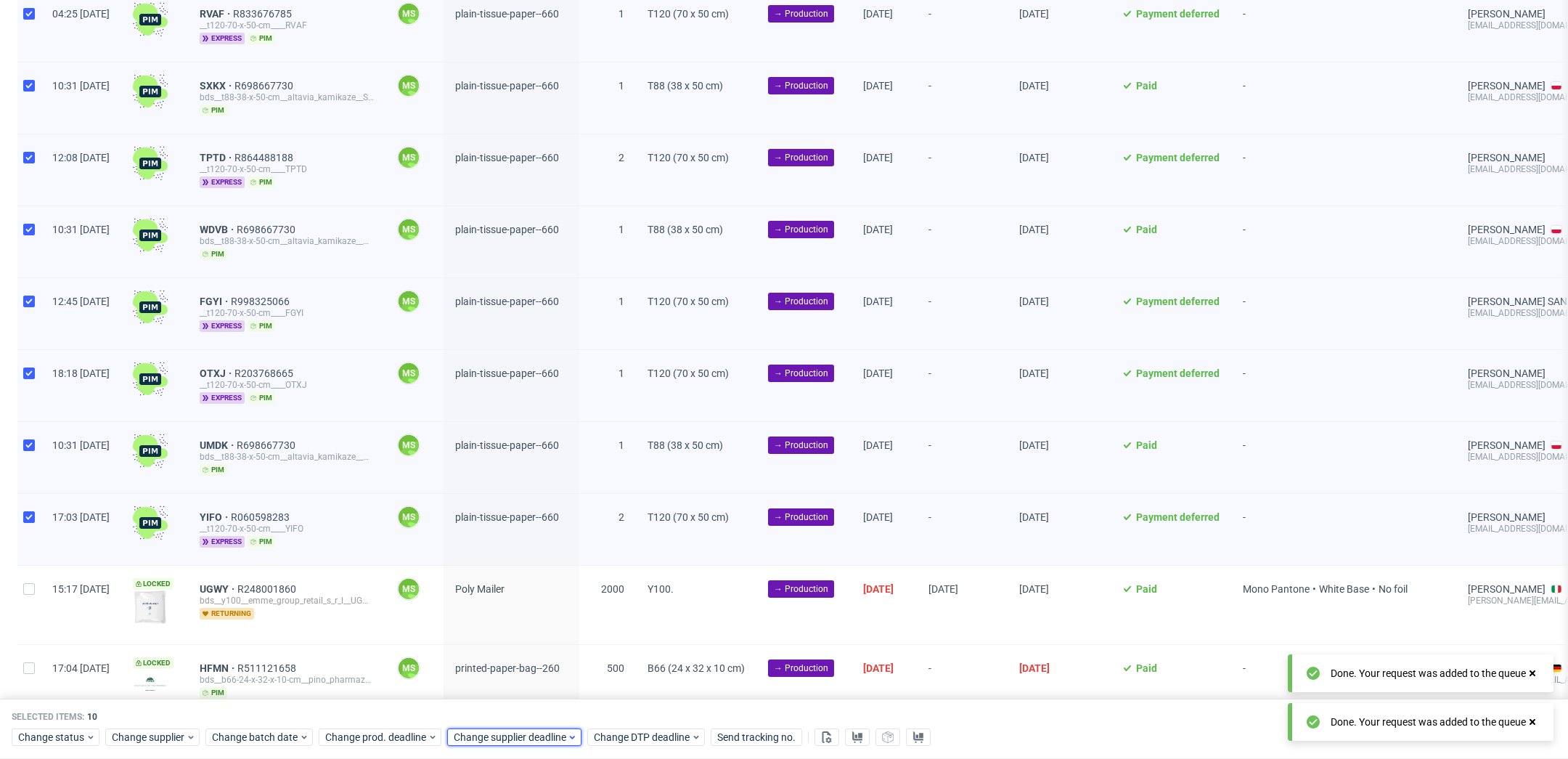
click at [510, 735] on span "Change supplier deadline" at bounding box center [510, 738] width 114 height 15
click at [593, 636] on span "26" at bounding box center [590, 634] width 11 height 15
click at [629, 706] on span "Save" at bounding box center [619, 709] width 23 height 11
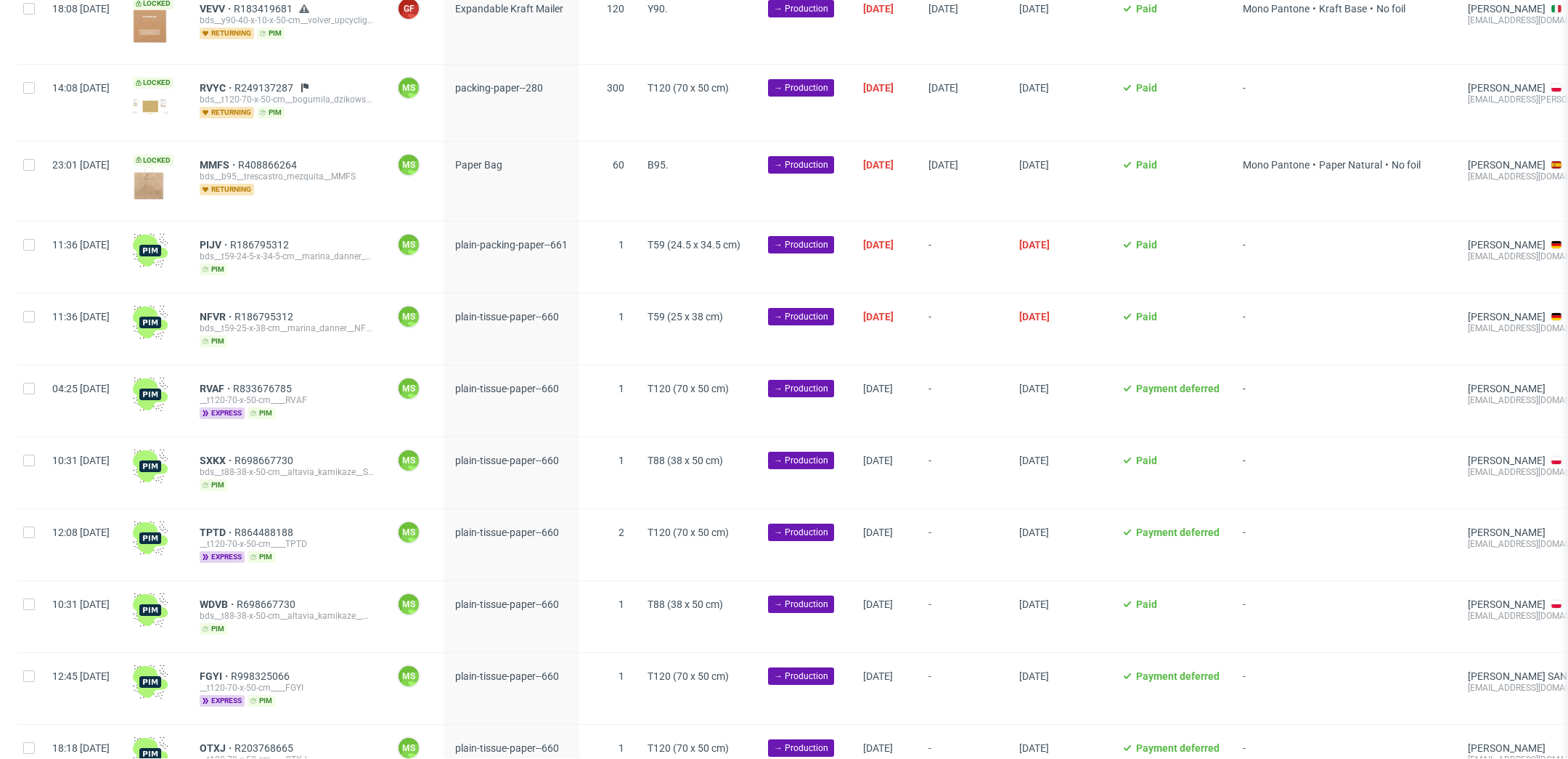
scroll to position [638, 0]
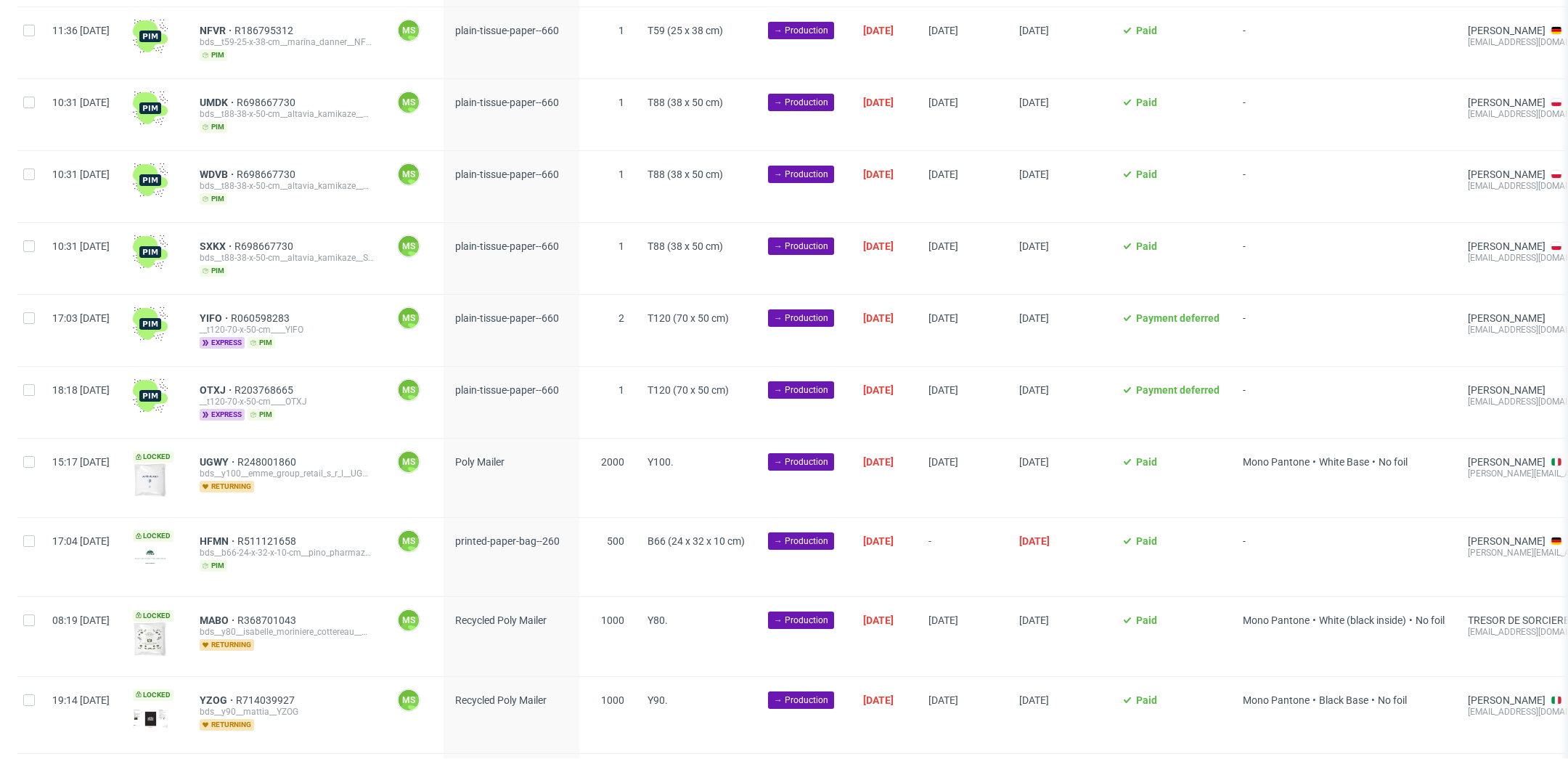
scroll to position [900, 0]
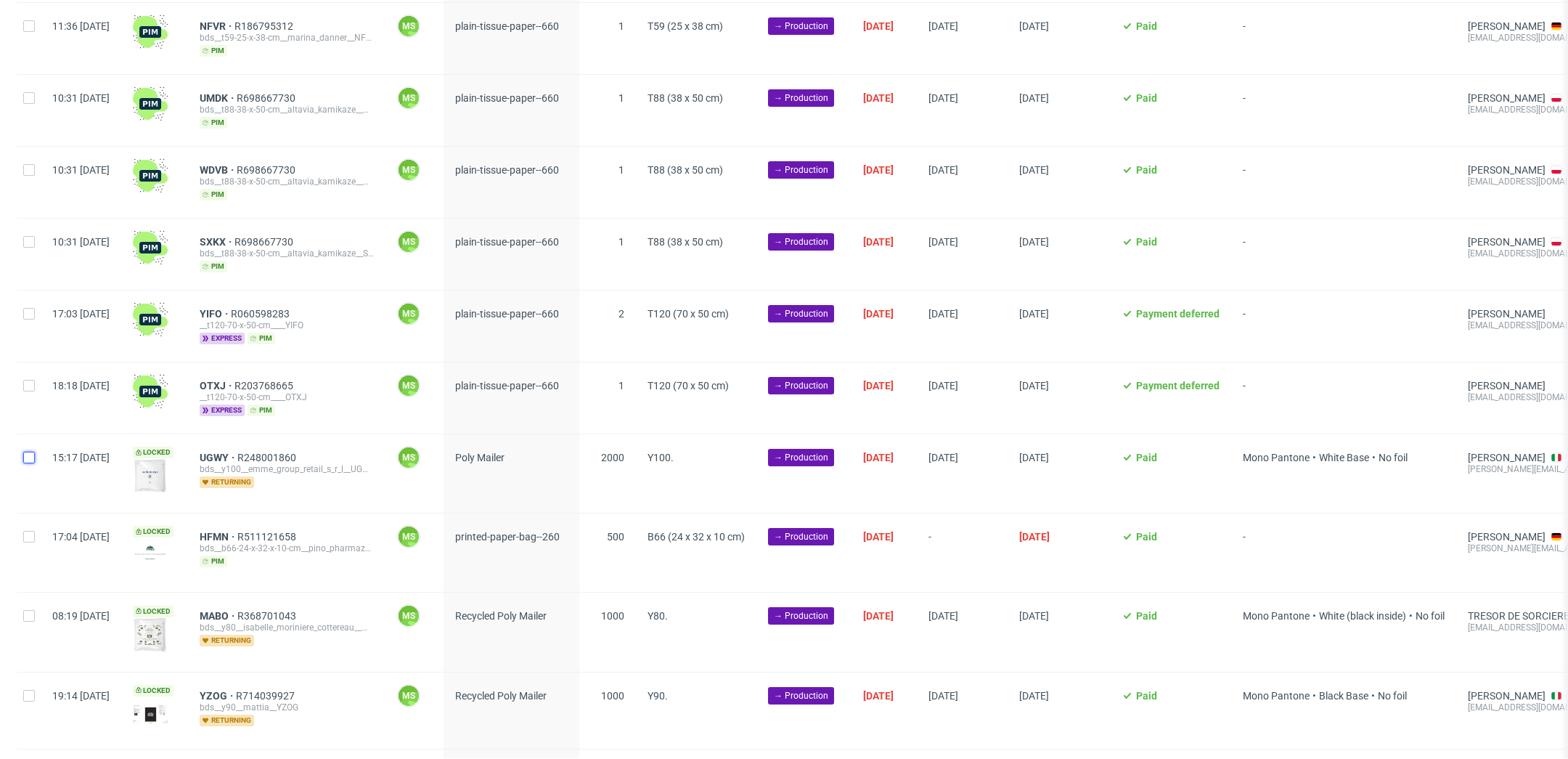
click at [29, 451] on input "checkbox" at bounding box center [29, 457] width 11 height 11
checkbox input "true"
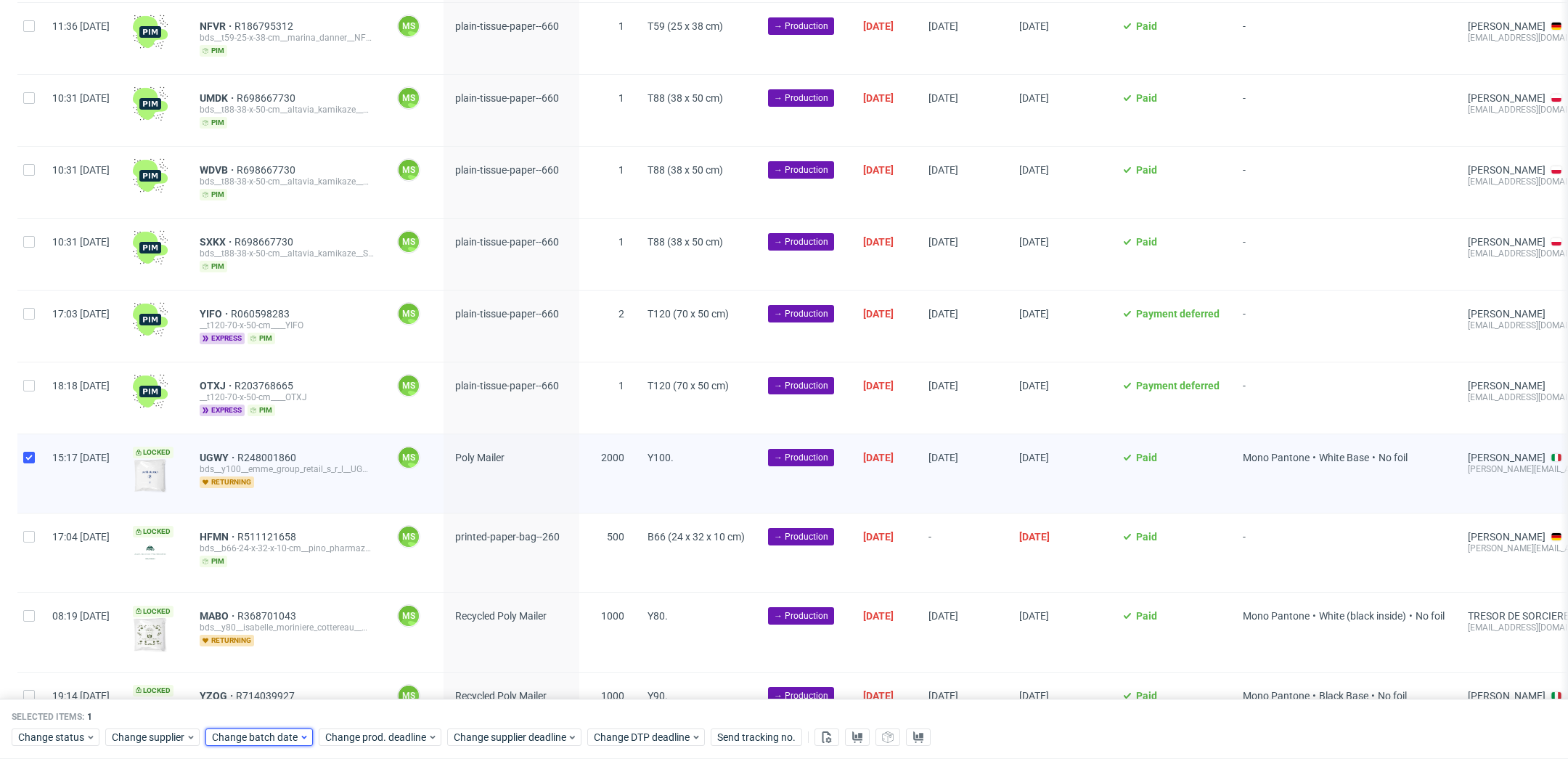
click at [240, 739] on span "Change batch date" at bounding box center [255, 738] width 87 height 15
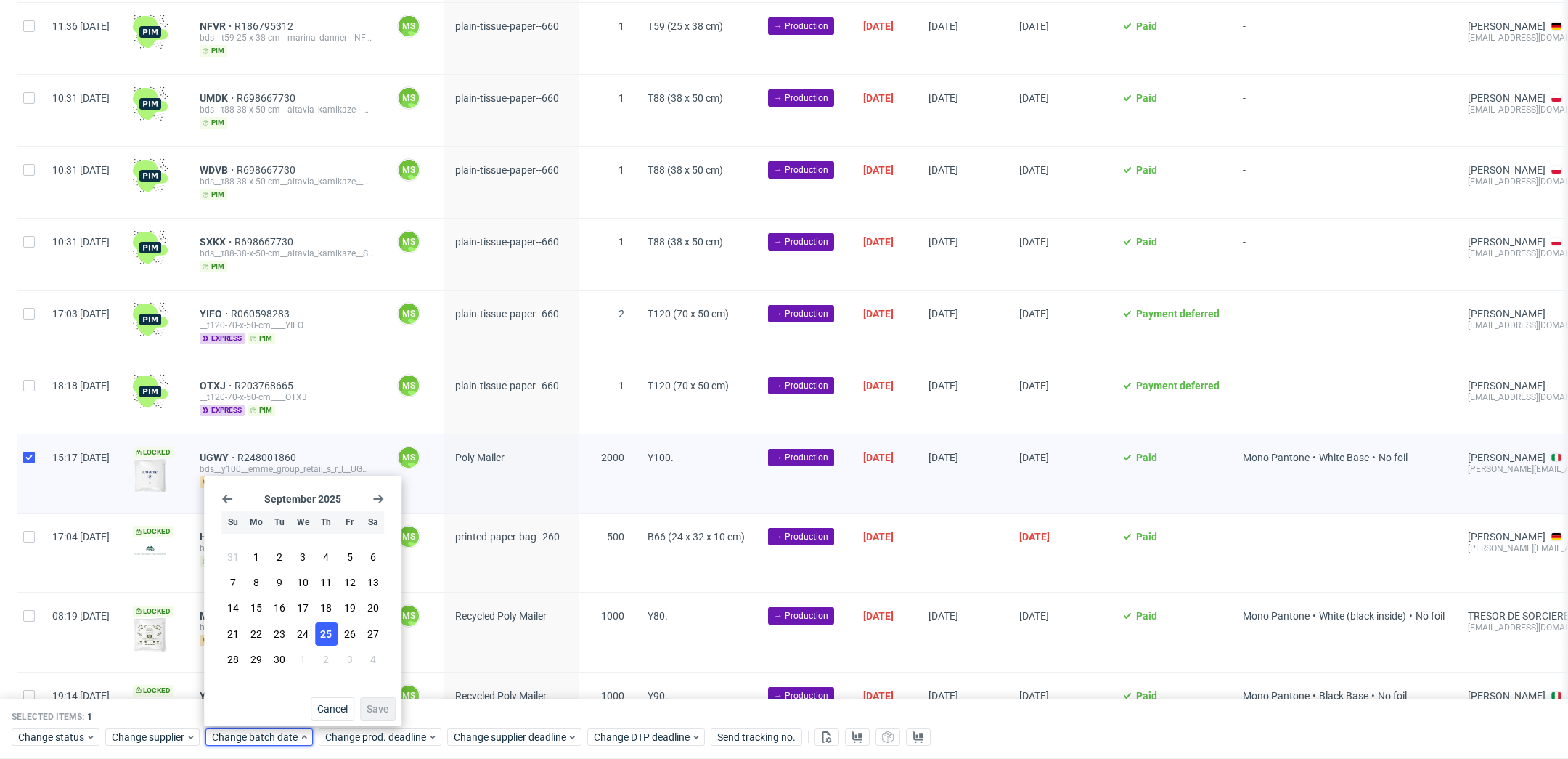
click at [324, 640] on span "25" at bounding box center [325, 634] width 11 height 15
click at [385, 706] on span "Save" at bounding box center [378, 709] width 23 height 11
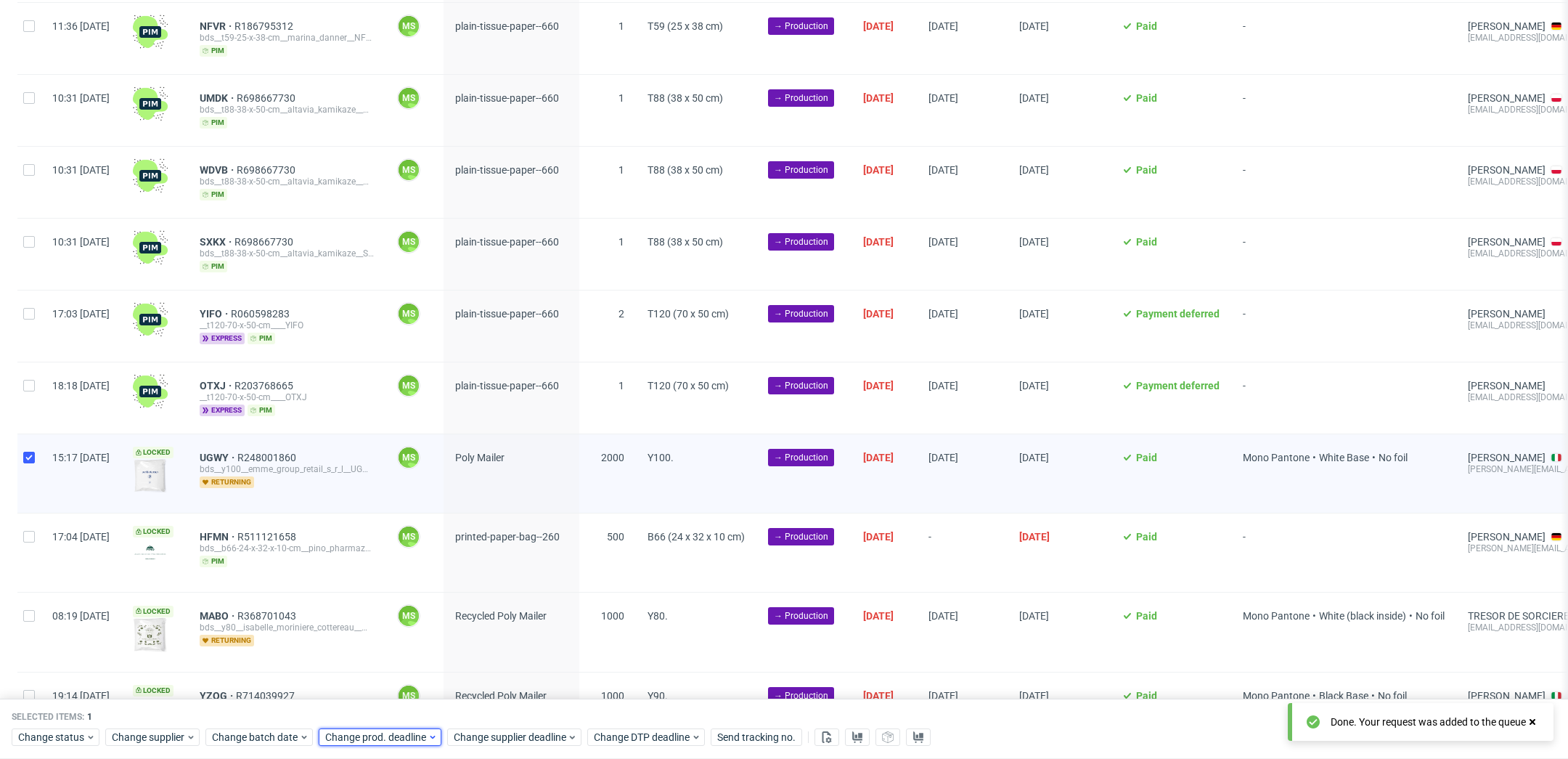
click at [395, 744] on span "Change prod. deadline" at bounding box center [377, 738] width 102 height 15
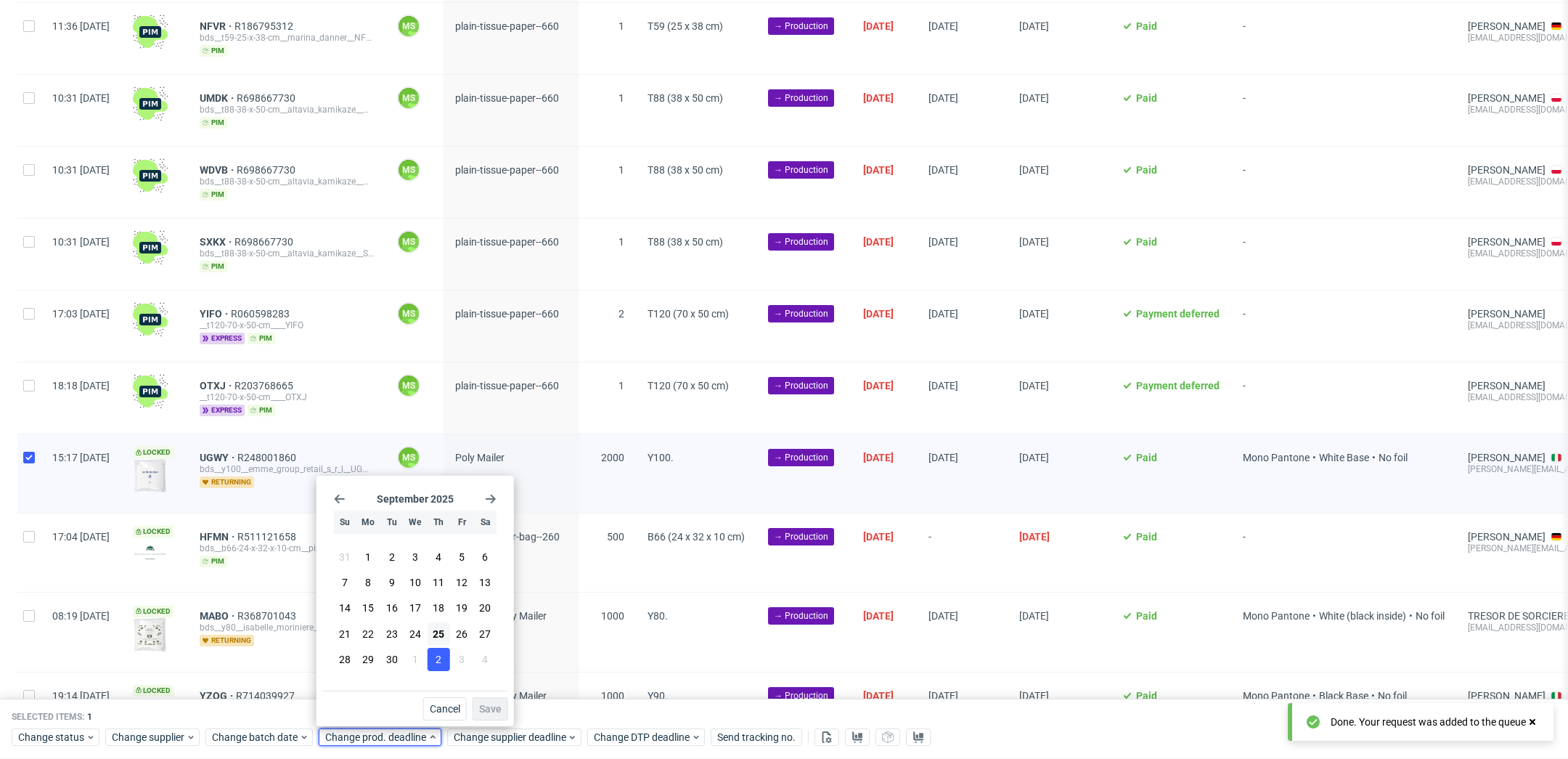
click at [441, 658] on span "2" at bounding box center [438, 659] width 6 height 15
click at [493, 709] on span "Save" at bounding box center [490, 709] width 23 height 11
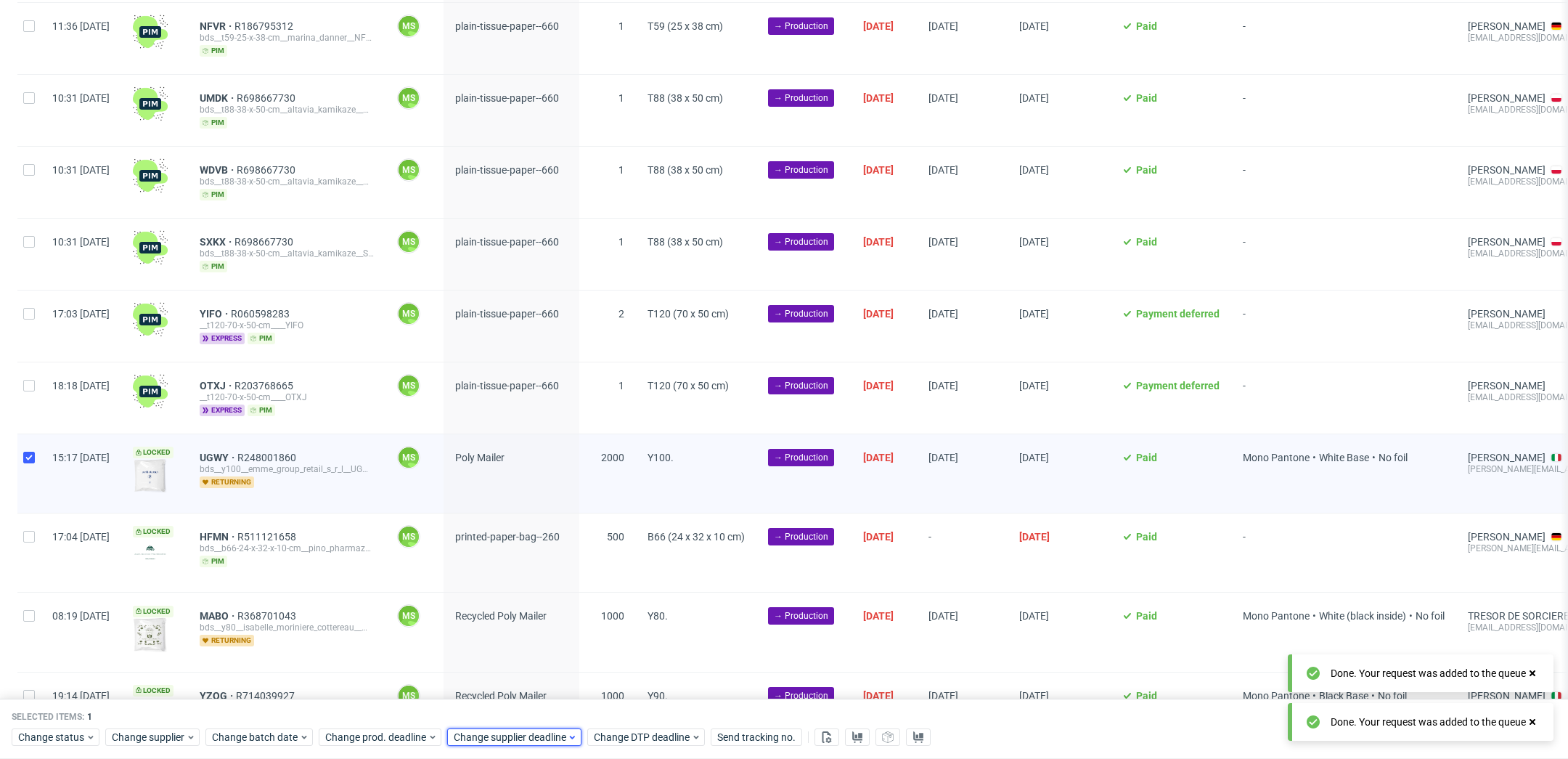
click at [512, 732] on span "Change supplier deadline" at bounding box center [510, 738] width 114 height 15
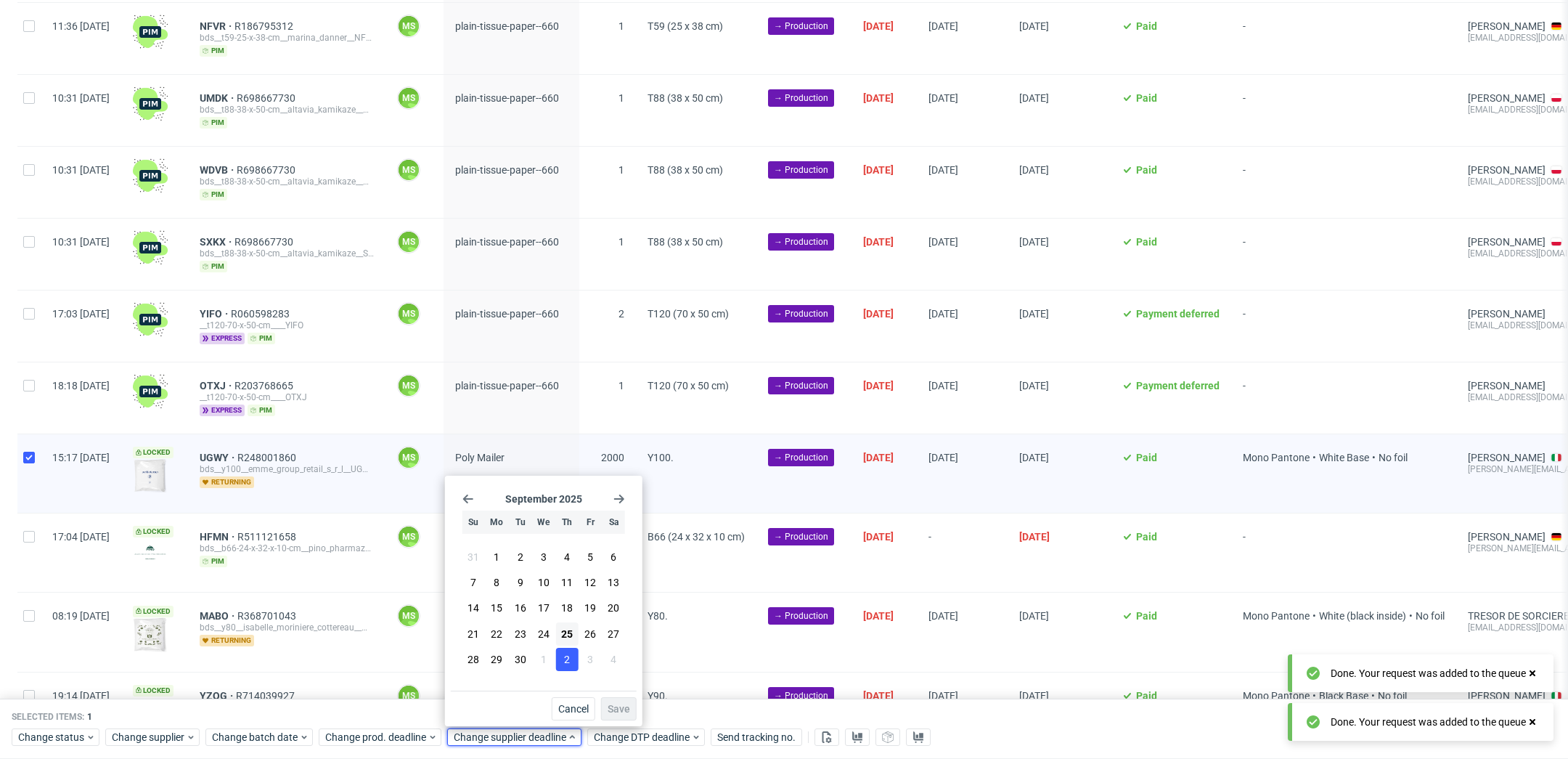
click at [575, 661] on button "2" at bounding box center [566, 659] width 23 height 24
click at [618, 706] on span "Save" at bounding box center [619, 709] width 23 height 11
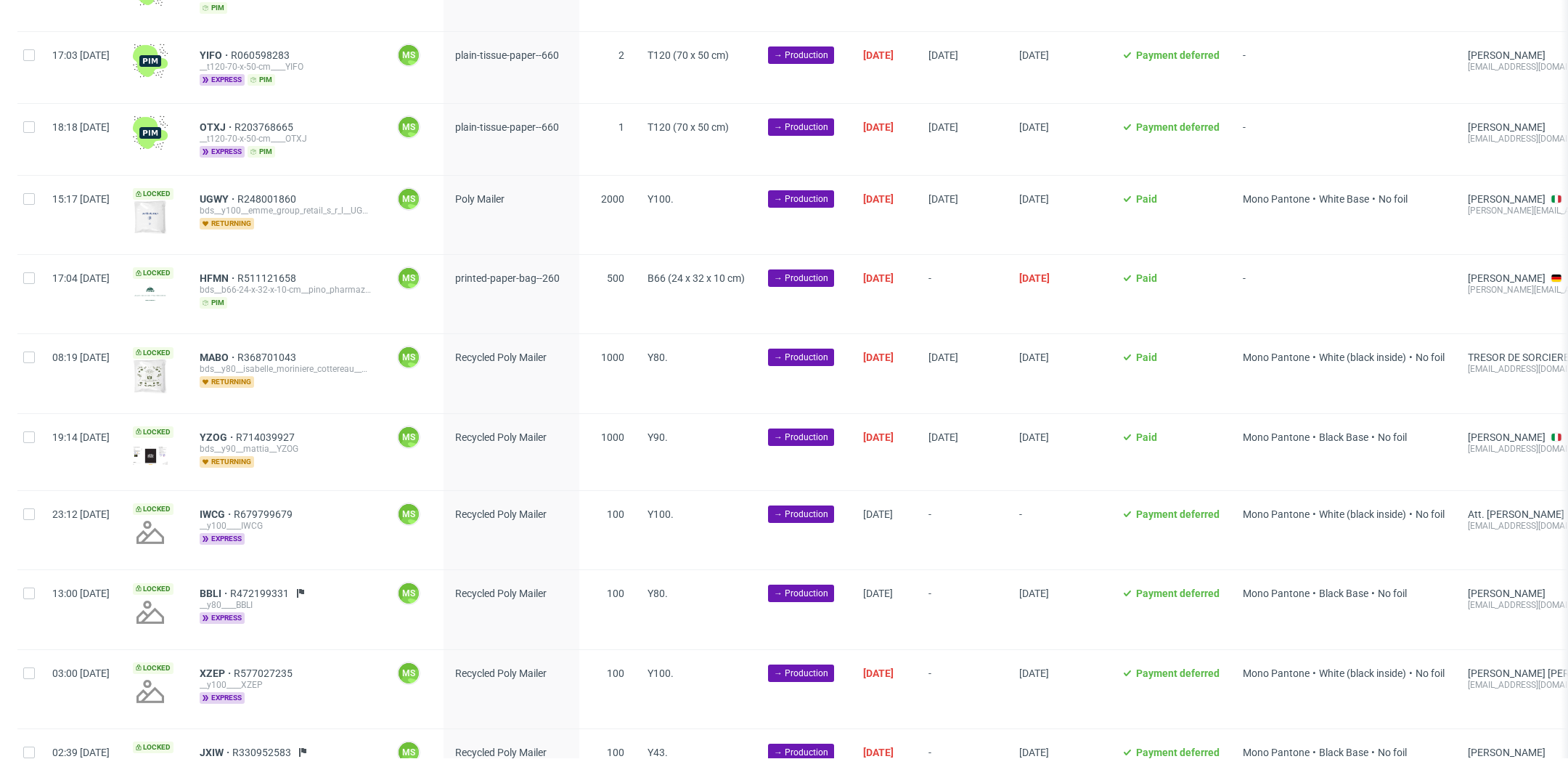
scroll to position [1159, 0]
click at [31, 272] on input "checkbox" at bounding box center [29, 278] width 11 height 11
checkbox input "true"
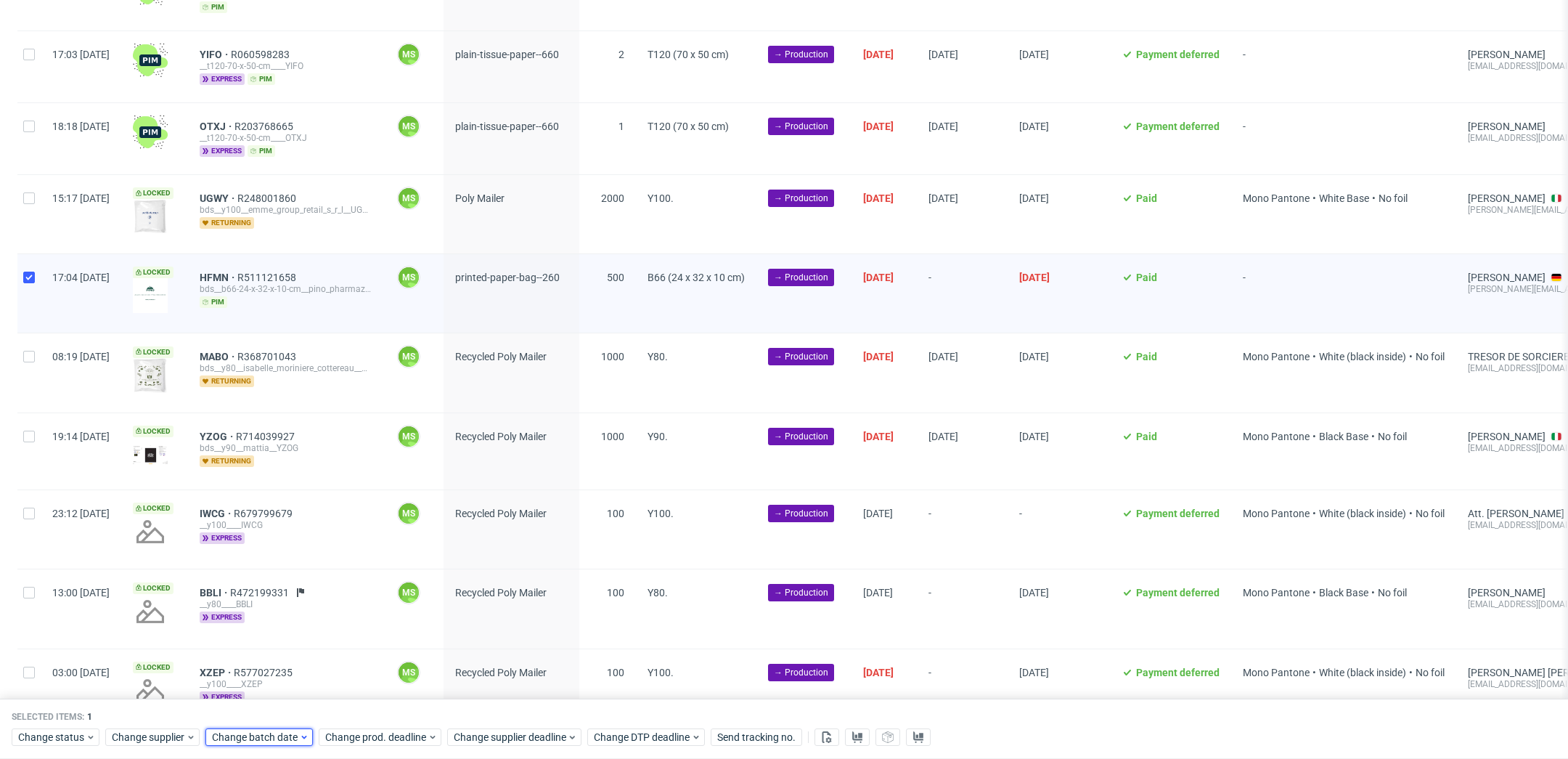
click at [299, 735] on icon at bounding box center [304, 737] width 11 height 11
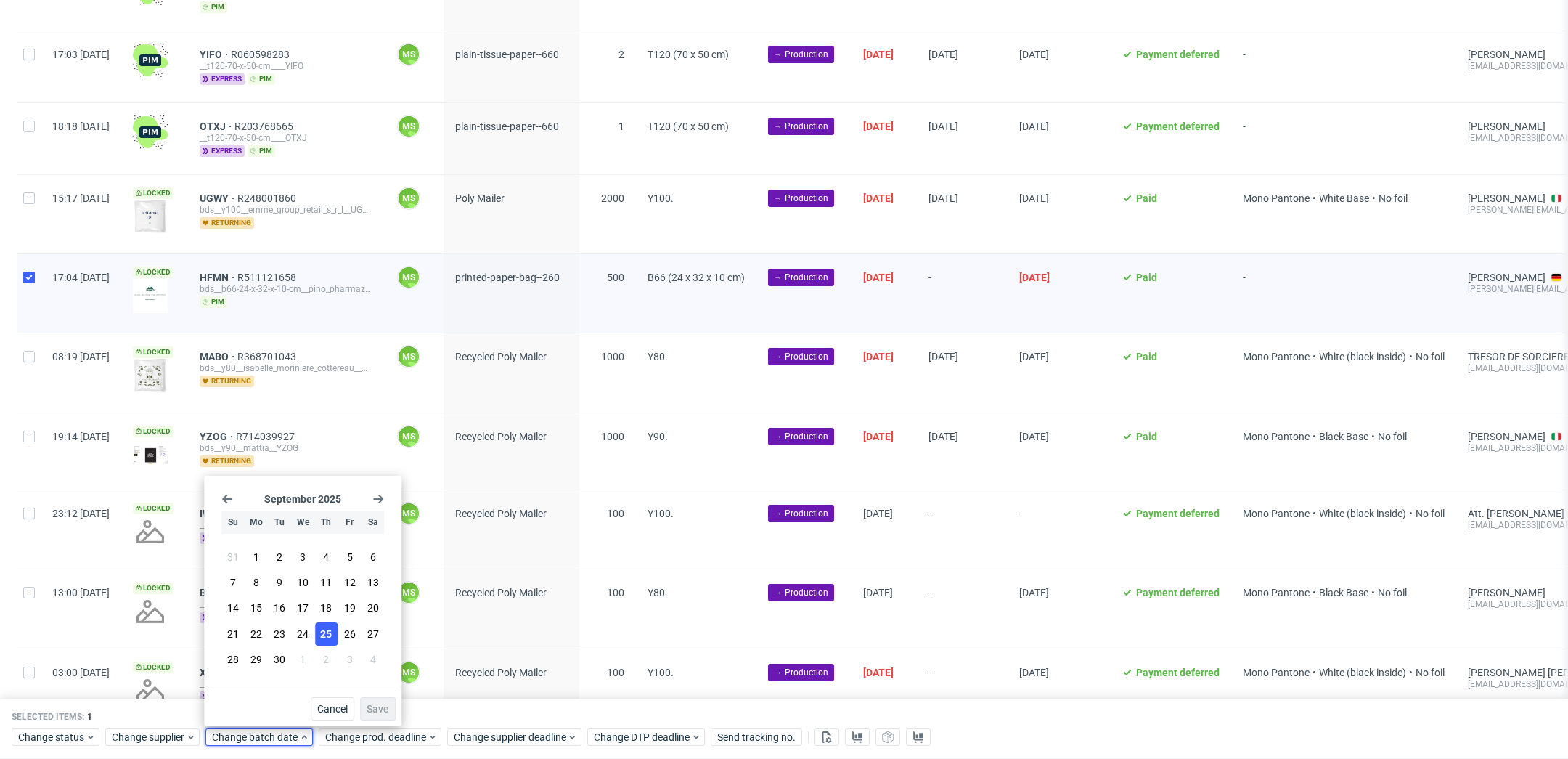
click at [330, 628] on span "25" at bounding box center [325, 634] width 11 height 15
click at [376, 718] on button "Save" at bounding box center [378, 709] width 36 height 24
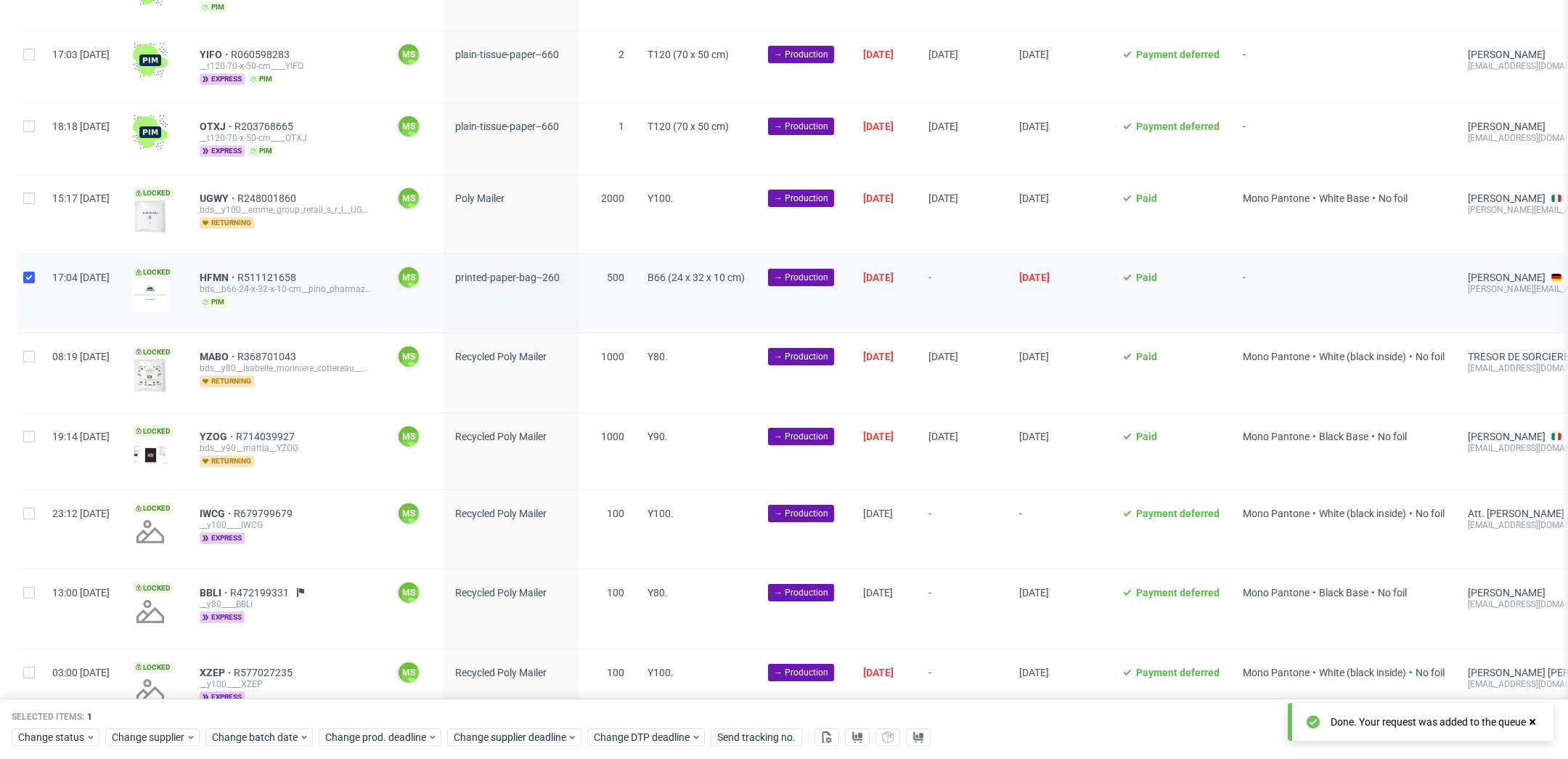
click at [389, 748] on div "Selected items: 1 Change status Change supplier Change batch date Change prod. …" at bounding box center [784, 729] width 1568 height 60
click at [407, 740] on span "Change prod. deadline" at bounding box center [377, 738] width 102 height 15
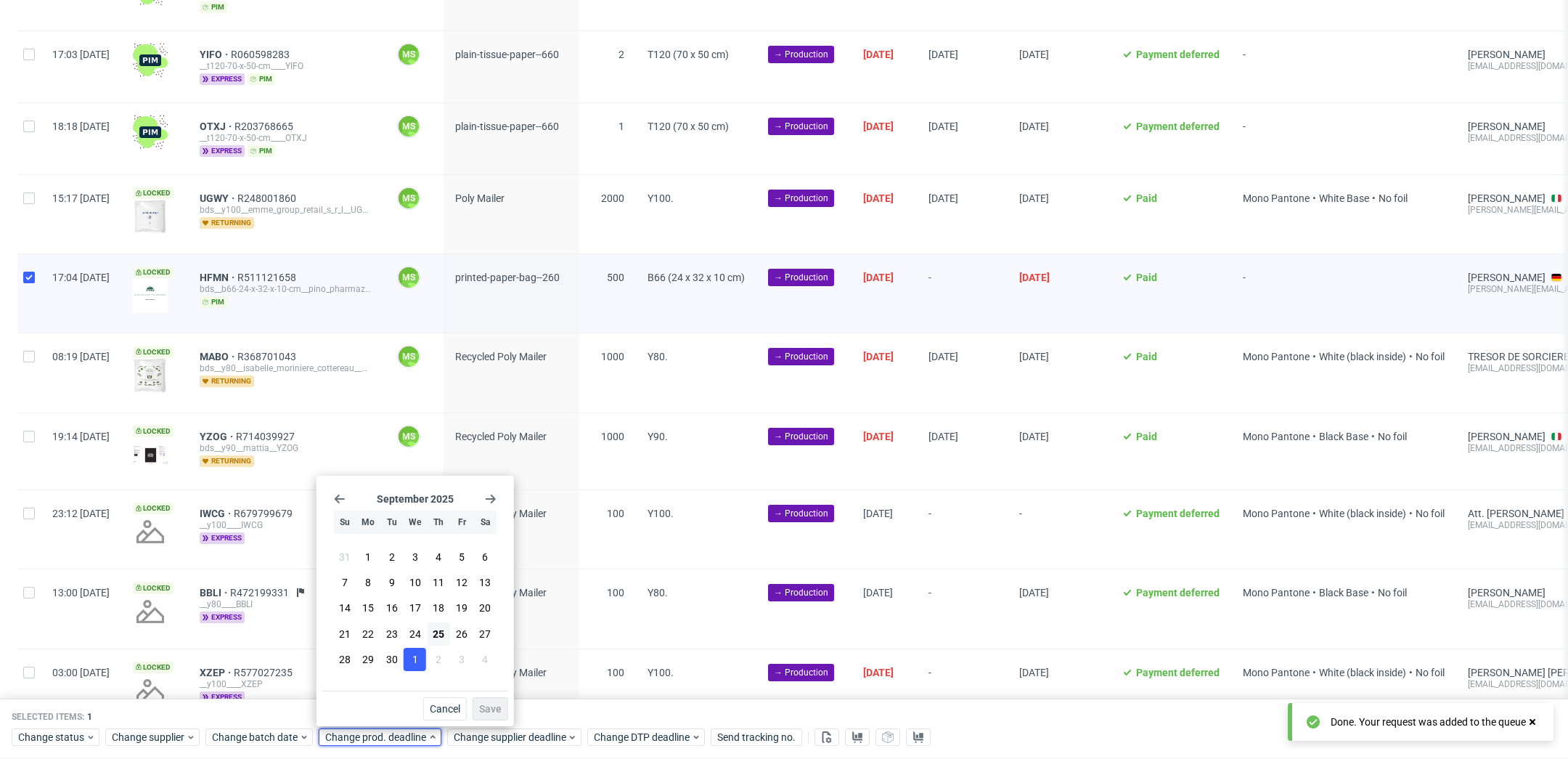
click at [418, 667] on button "1" at bounding box center [415, 659] width 23 height 24
click at [502, 715] on button "Save" at bounding box center [490, 709] width 36 height 24
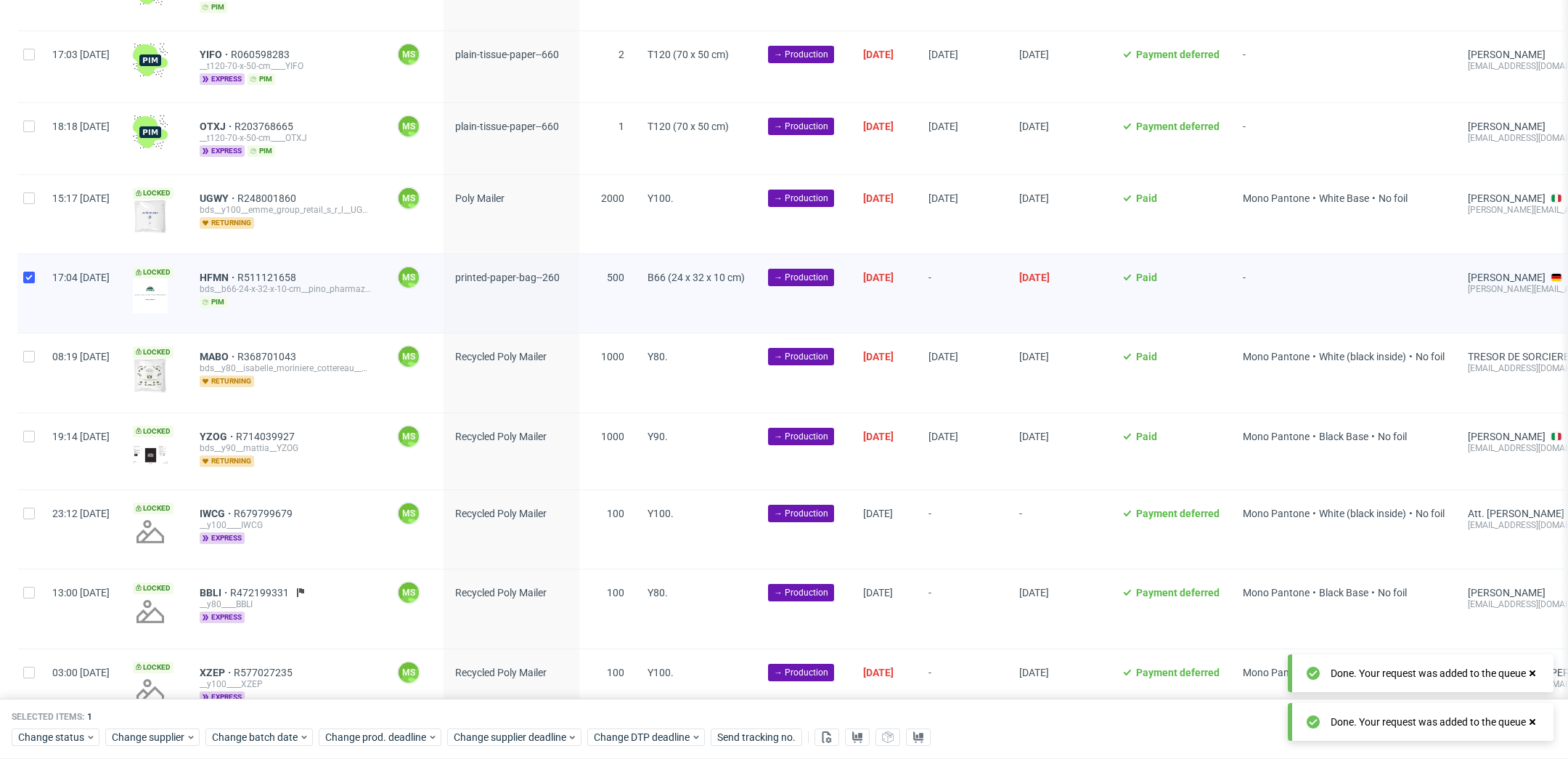
click at [514, 748] on div "Selected items: 1 Change status Change supplier Change batch date Change prod. …" at bounding box center [784, 729] width 1568 height 60
click at [530, 740] on span "Change supplier deadline" at bounding box center [510, 738] width 114 height 15
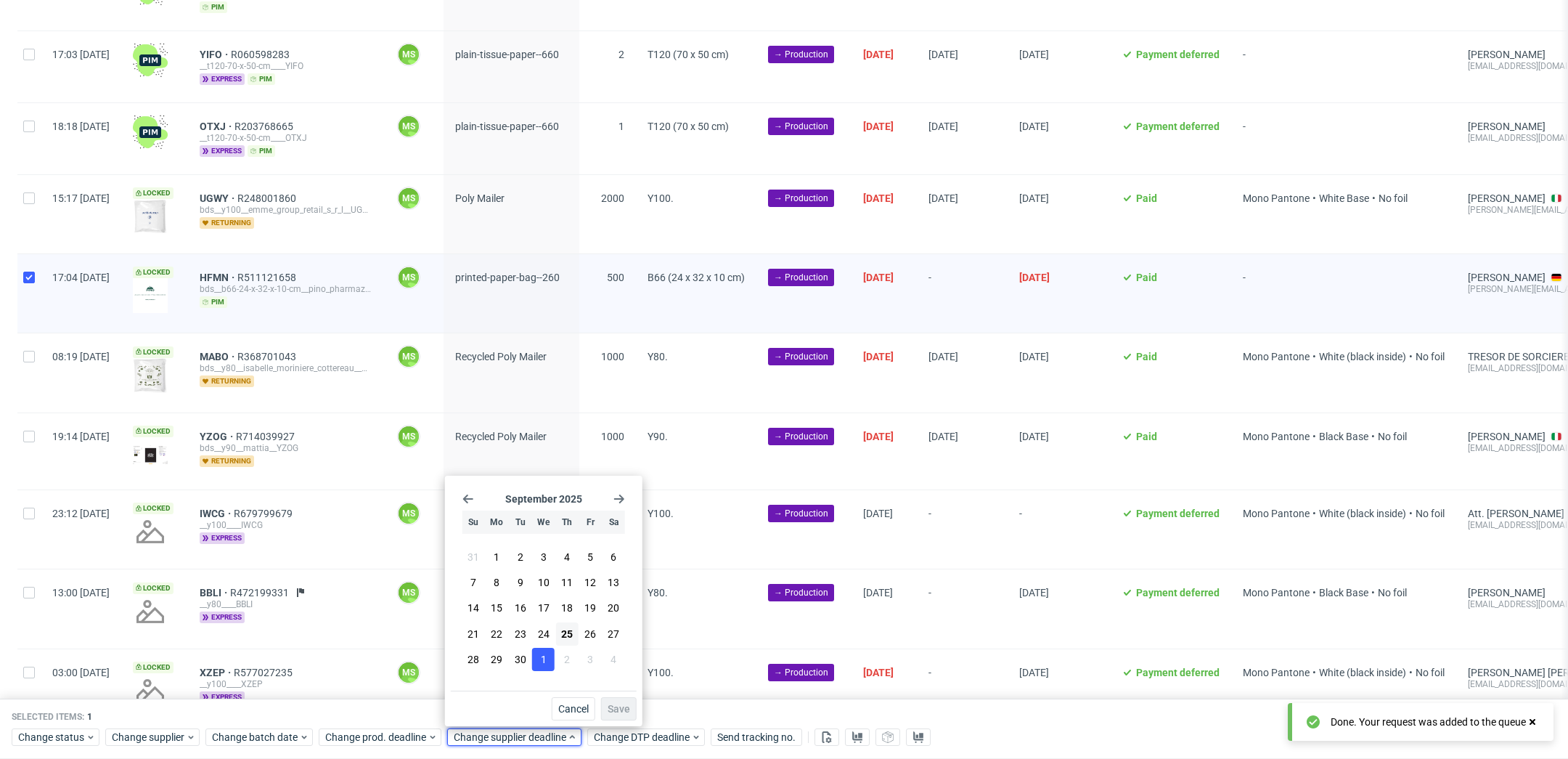
click at [545, 662] on span "1" at bounding box center [543, 659] width 6 height 15
click at [623, 708] on span "Save" at bounding box center [619, 709] width 23 height 11
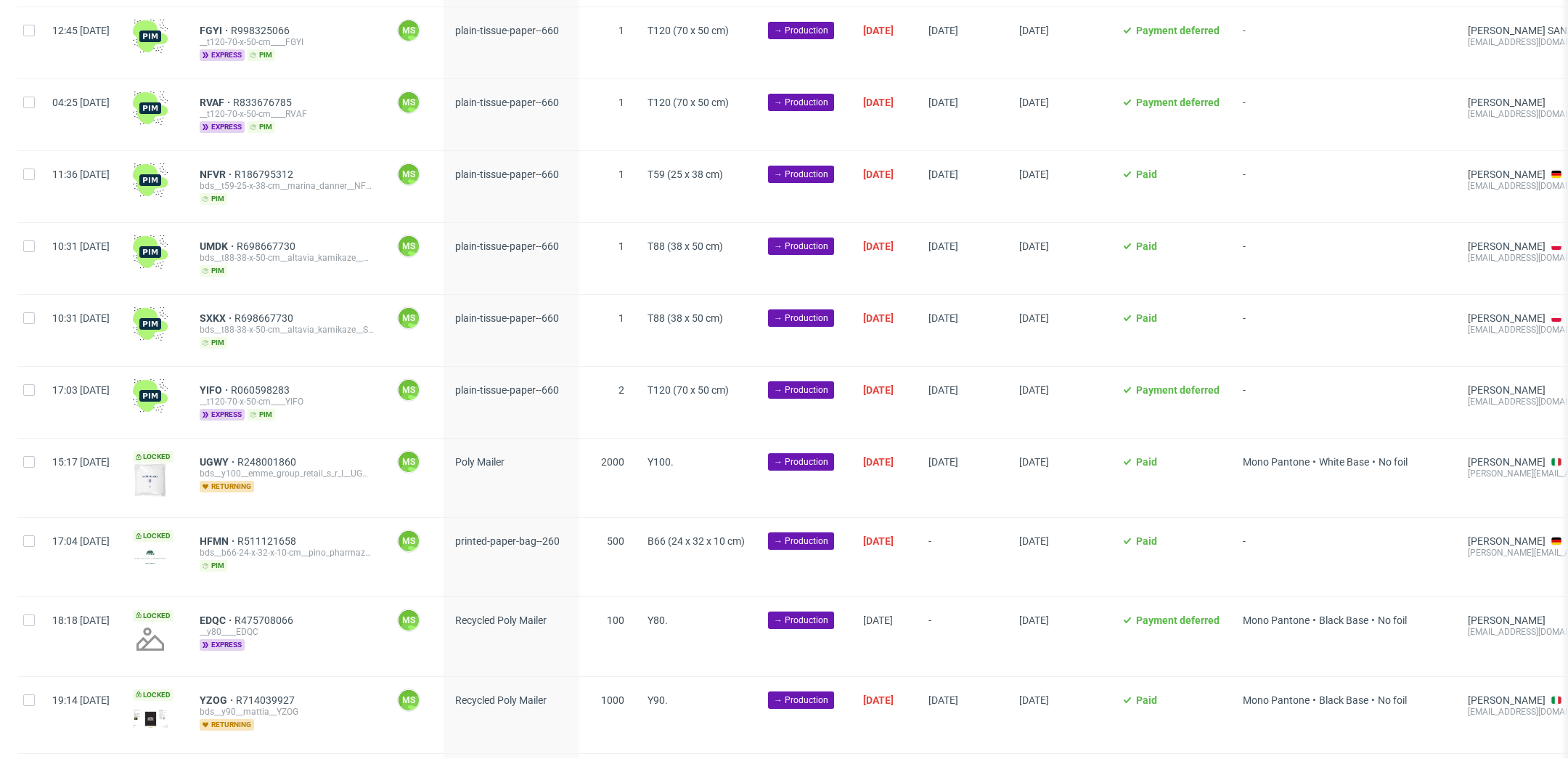
scroll to position [898, 0]
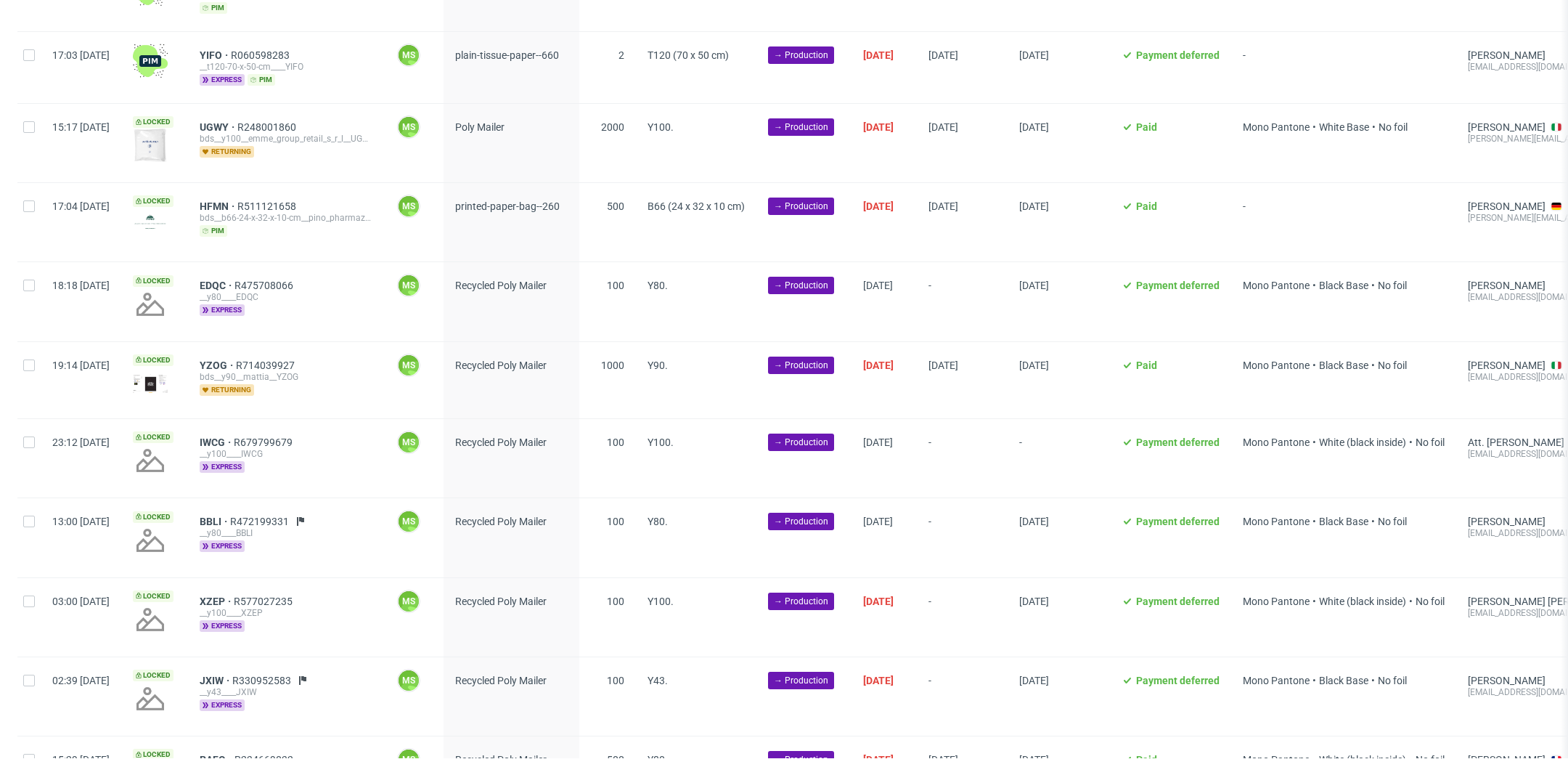
scroll to position [1231, 0]
click at [27, 278] on div at bounding box center [28, 300] width 24 height 79
checkbox input "true"
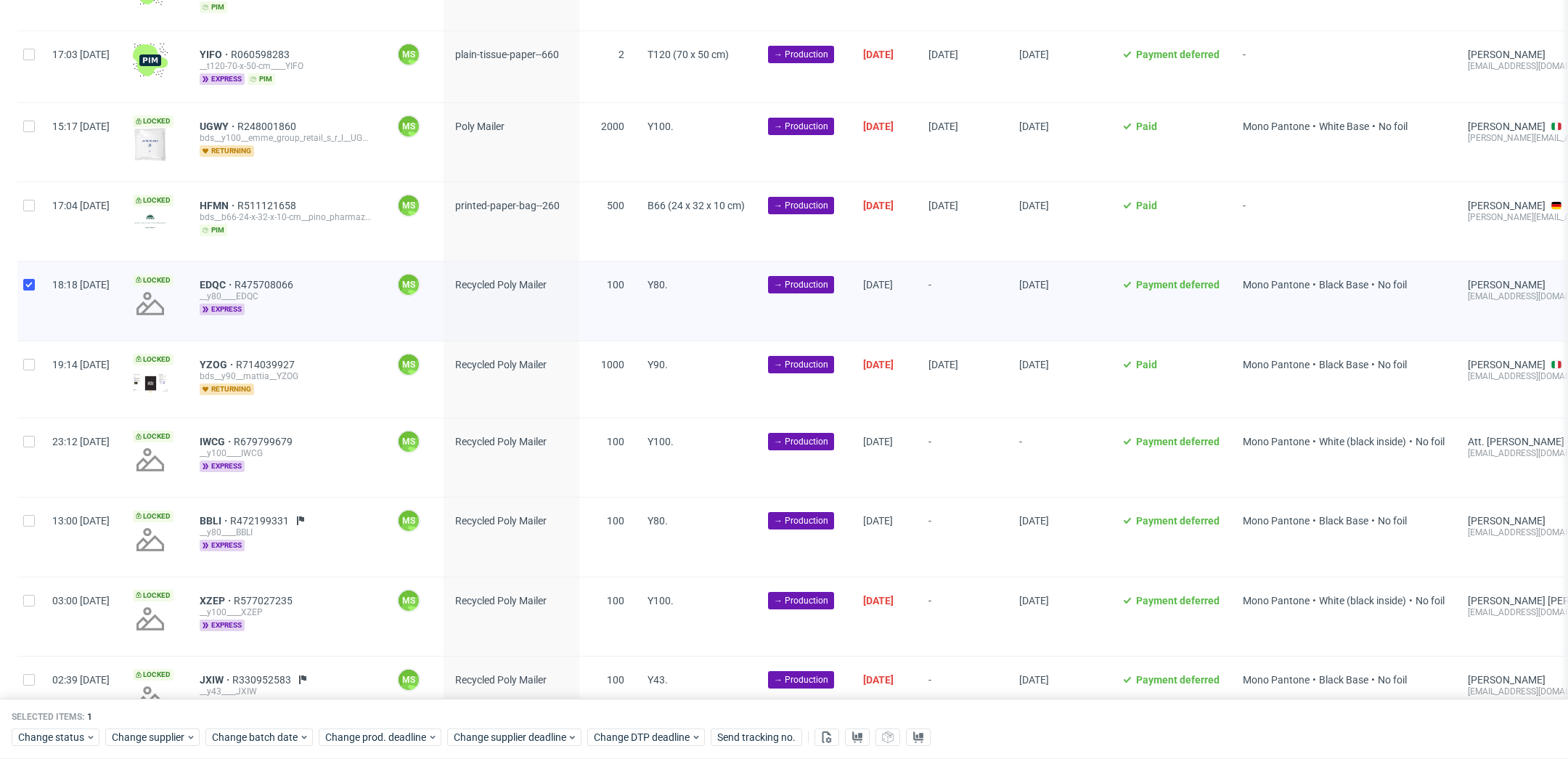
click at [32, 358] on div at bounding box center [28, 379] width 24 height 76
checkbox input "true"
click at [31, 436] on input "checkbox" at bounding box center [29, 442] width 11 height 11
checkbox input "true"
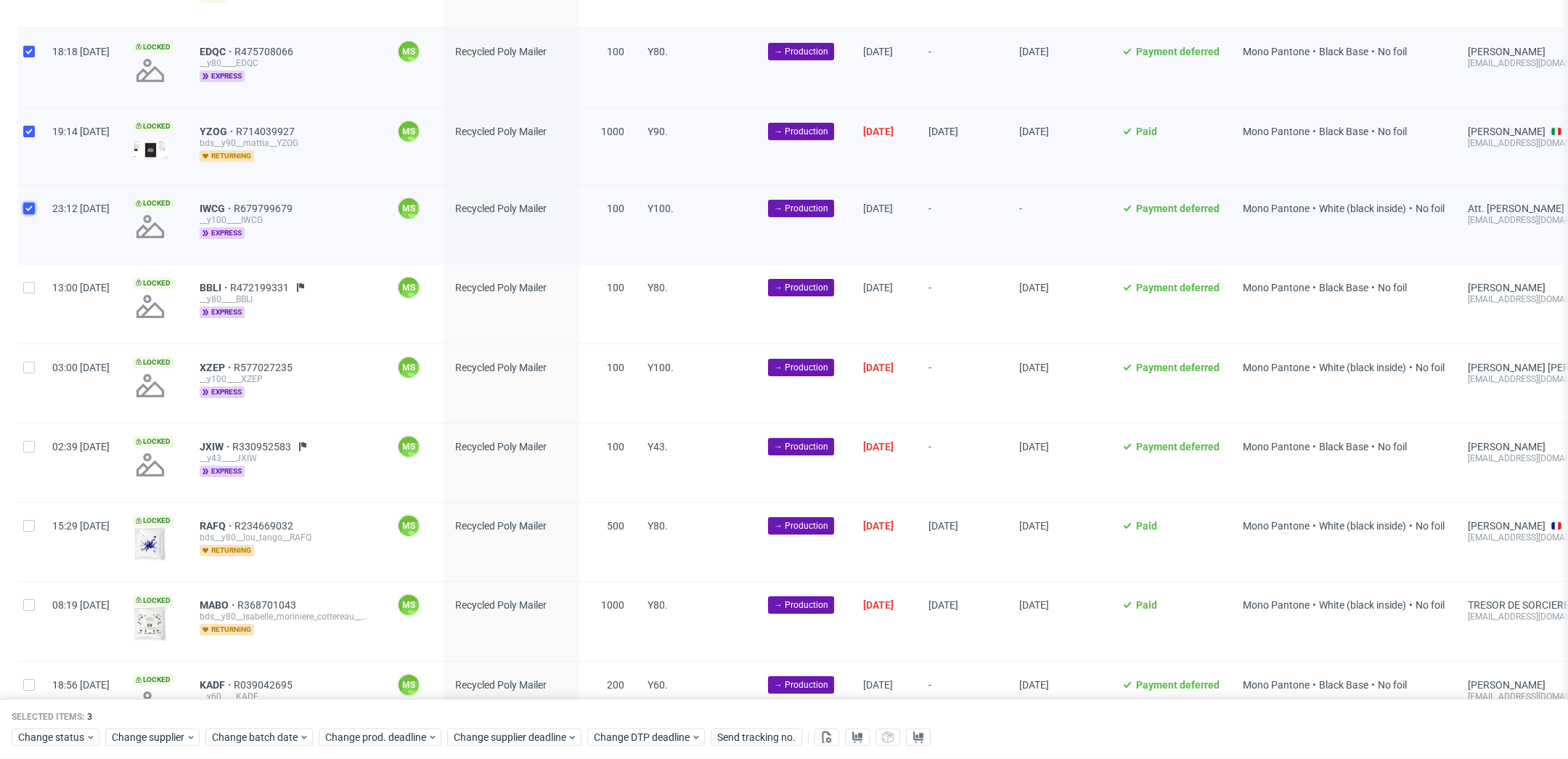
scroll to position [1496, 0]
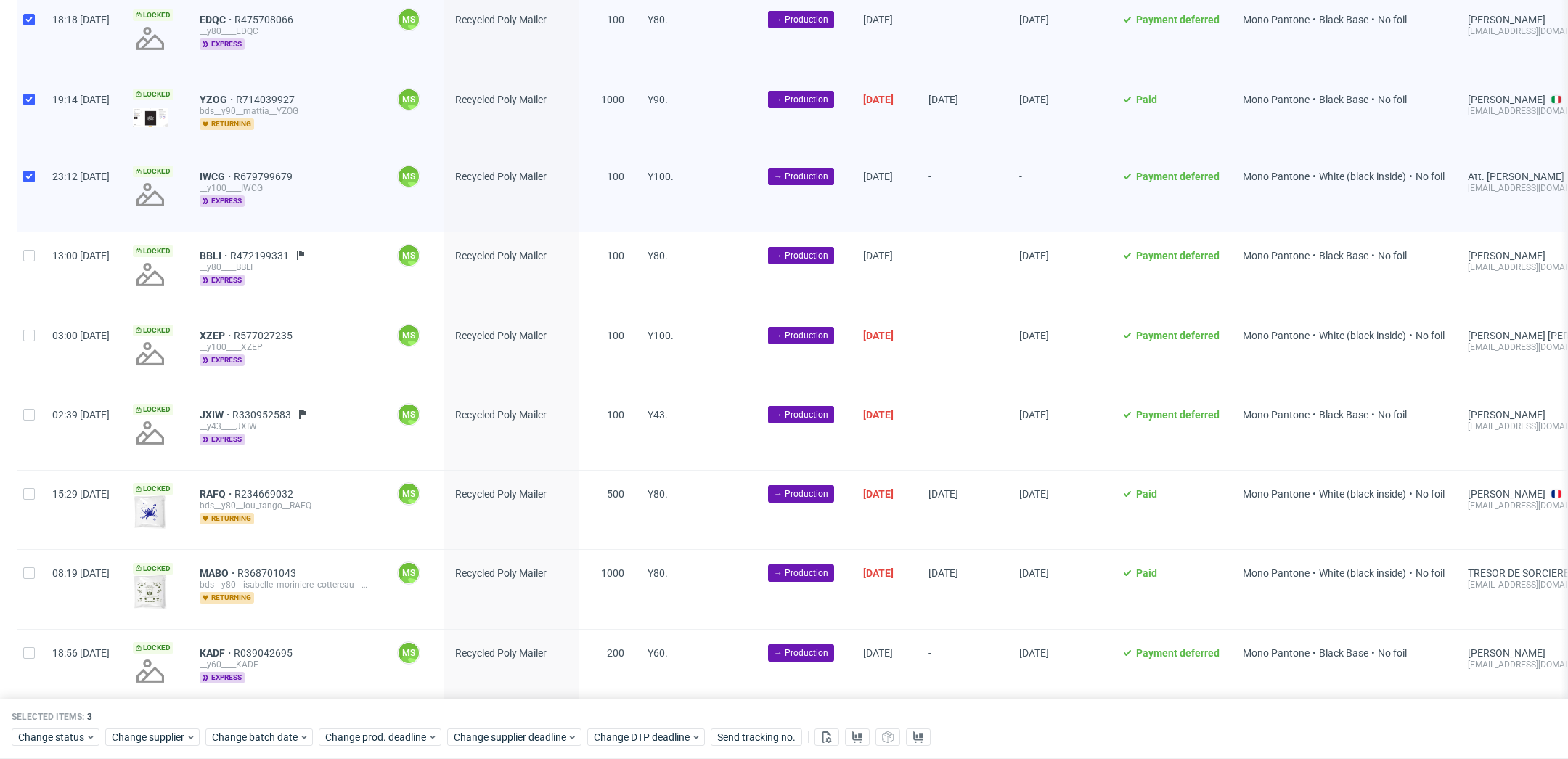
click at [35, 251] on div at bounding box center [28, 271] width 24 height 79
checkbox input "true"
click at [32, 328] on div at bounding box center [28, 351] width 24 height 79
checkbox input "true"
click at [29, 409] on input "checkbox" at bounding box center [29, 415] width 11 height 11
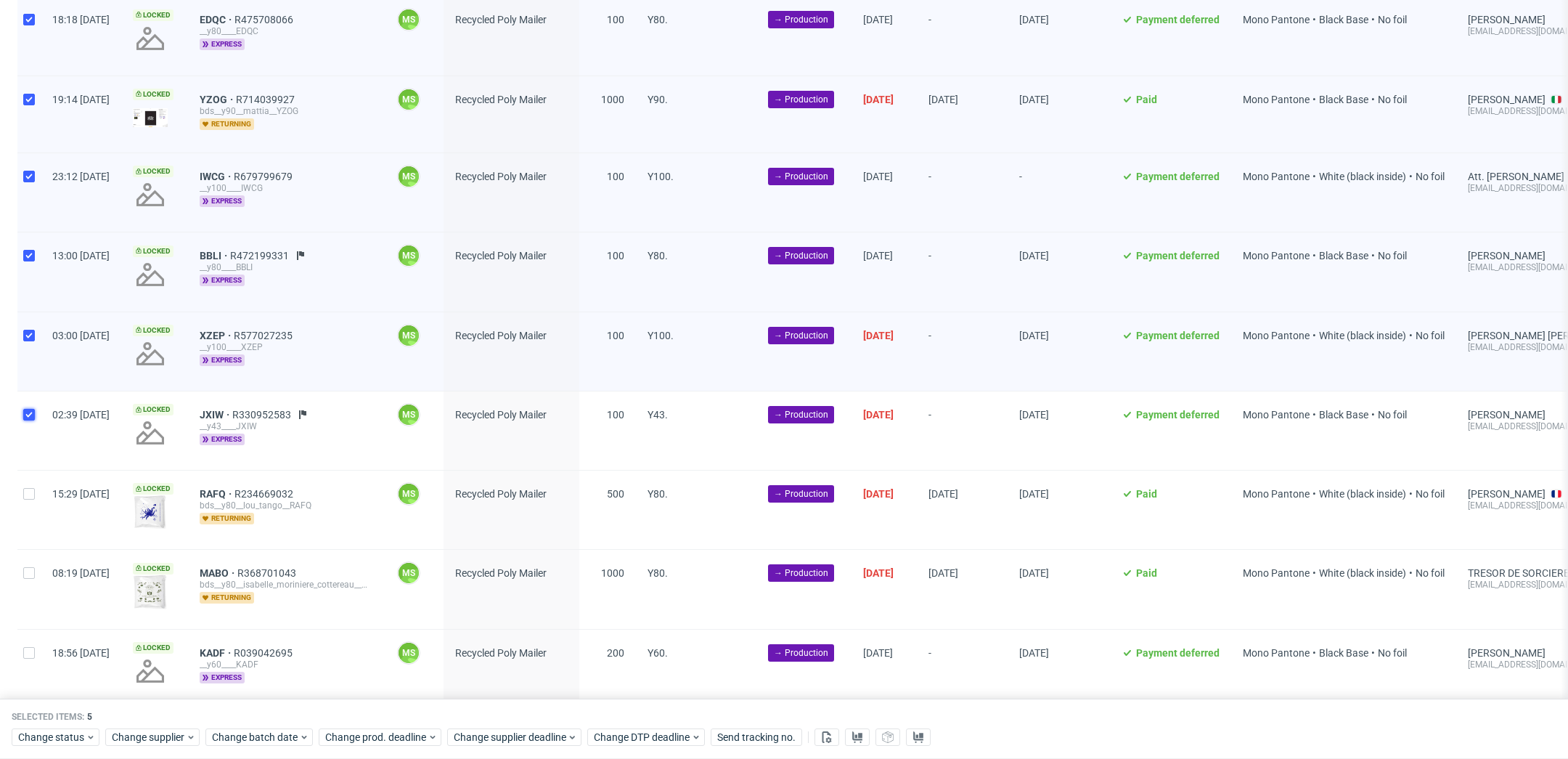
checkbox input "true"
click at [37, 478] on div at bounding box center [28, 510] width 24 height 79
checkbox input "true"
click at [37, 581] on div at bounding box center [28, 589] width 24 height 79
checkbox input "true"
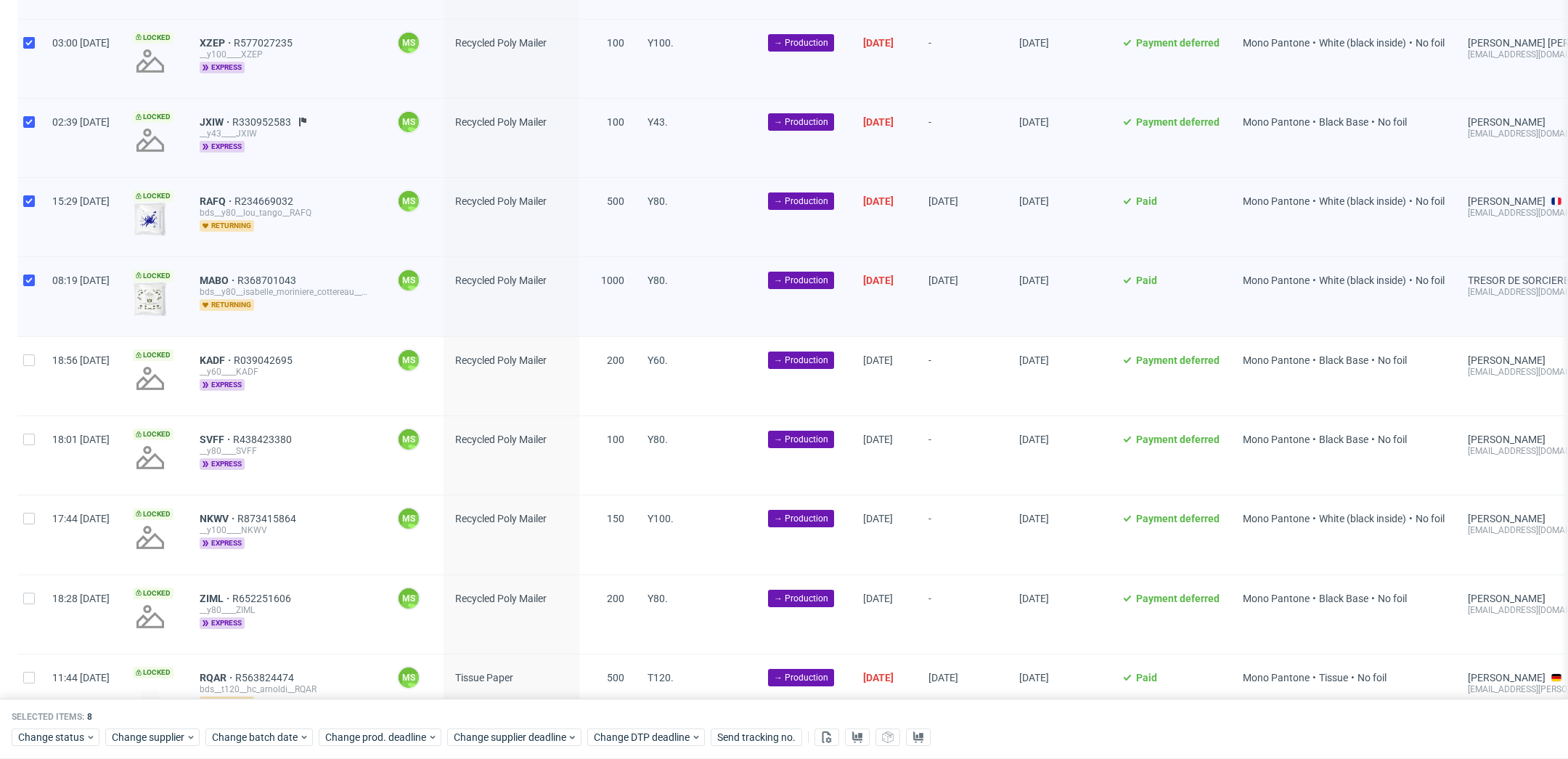
scroll to position [1813, 0]
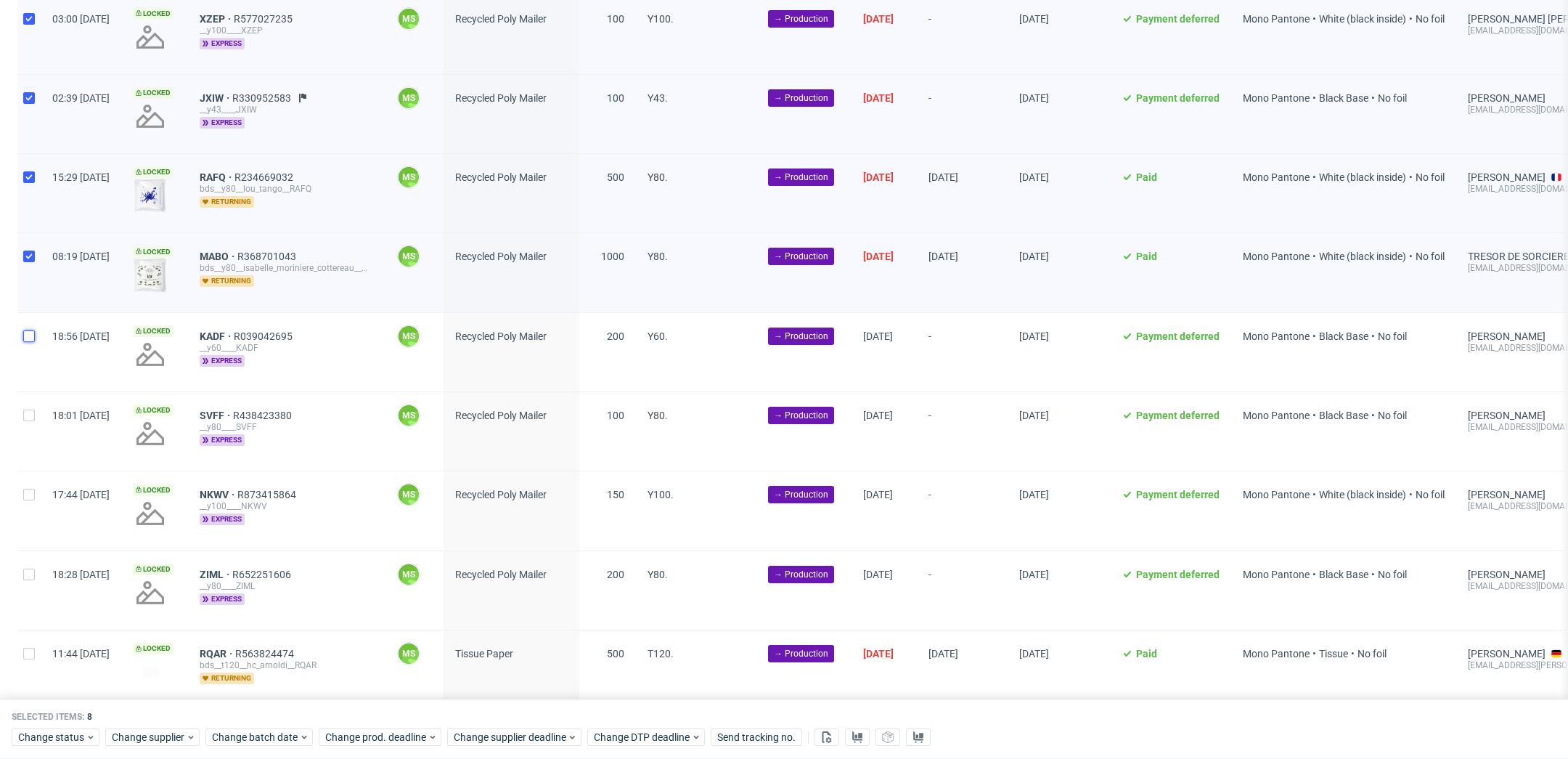
click at [30, 330] on input "checkbox" at bounding box center [29, 336] width 11 height 11
checkbox input "true"
click at [30, 414] on div at bounding box center [28, 431] width 24 height 79
checkbox input "true"
click at [29, 490] on div at bounding box center [28, 510] width 24 height 79
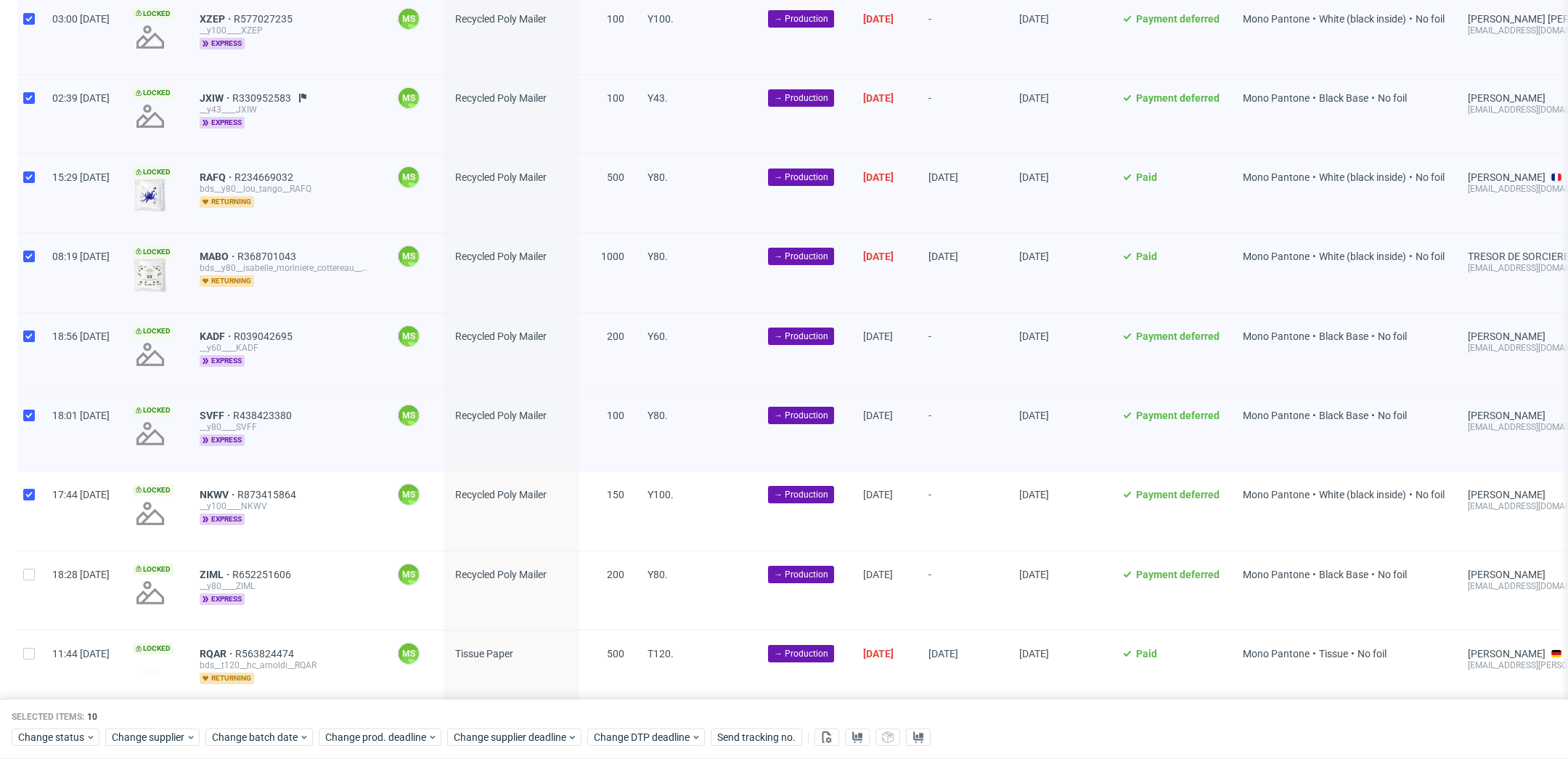
checkbox input "true"
click at [31, 578] on div at bounding box center [28, 590] width 24 height 79
checkbox input "true"
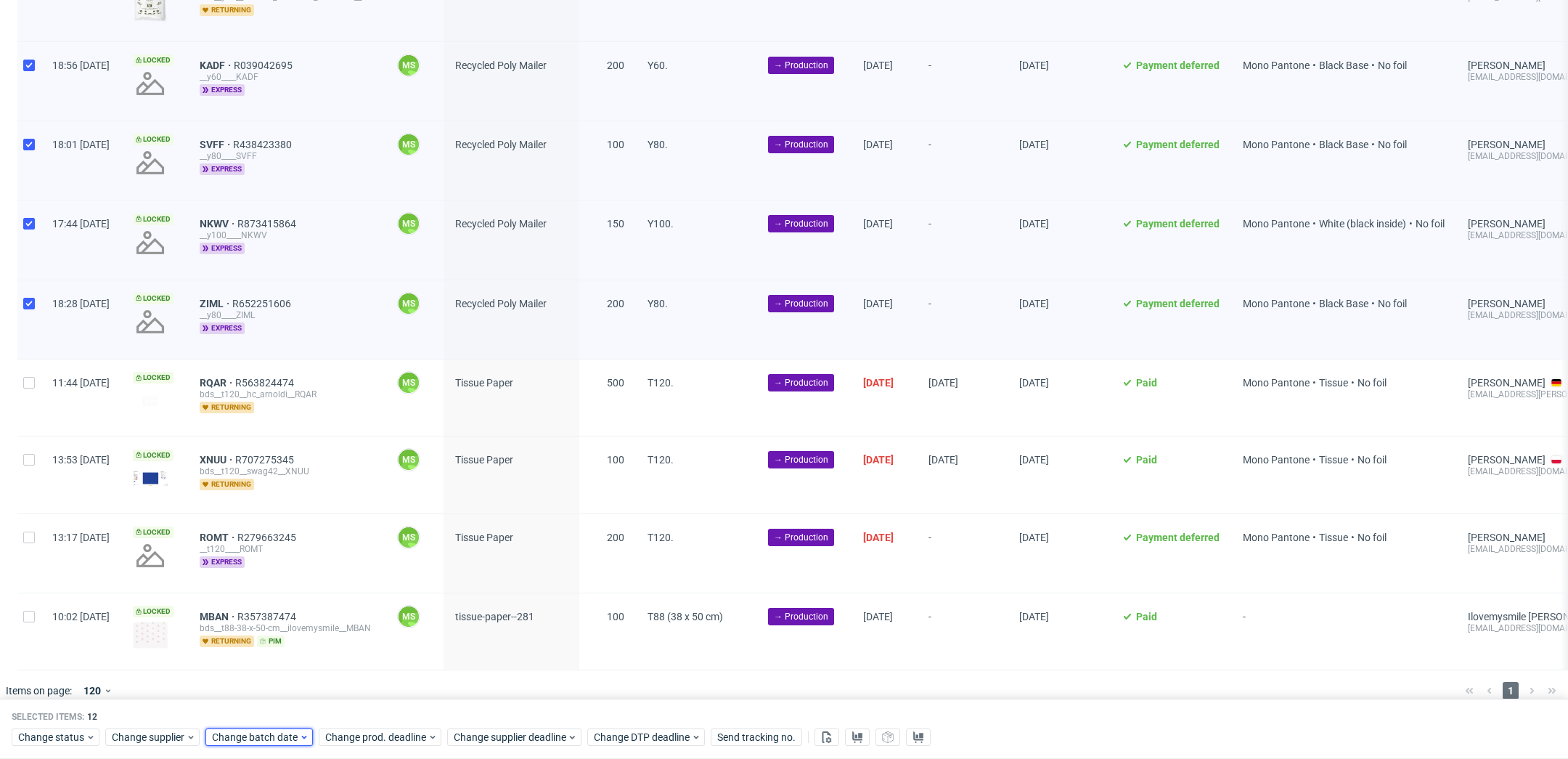
click at [290, 738] on span "Change batch date" at bounding box center [255, 738] width 87 height 15
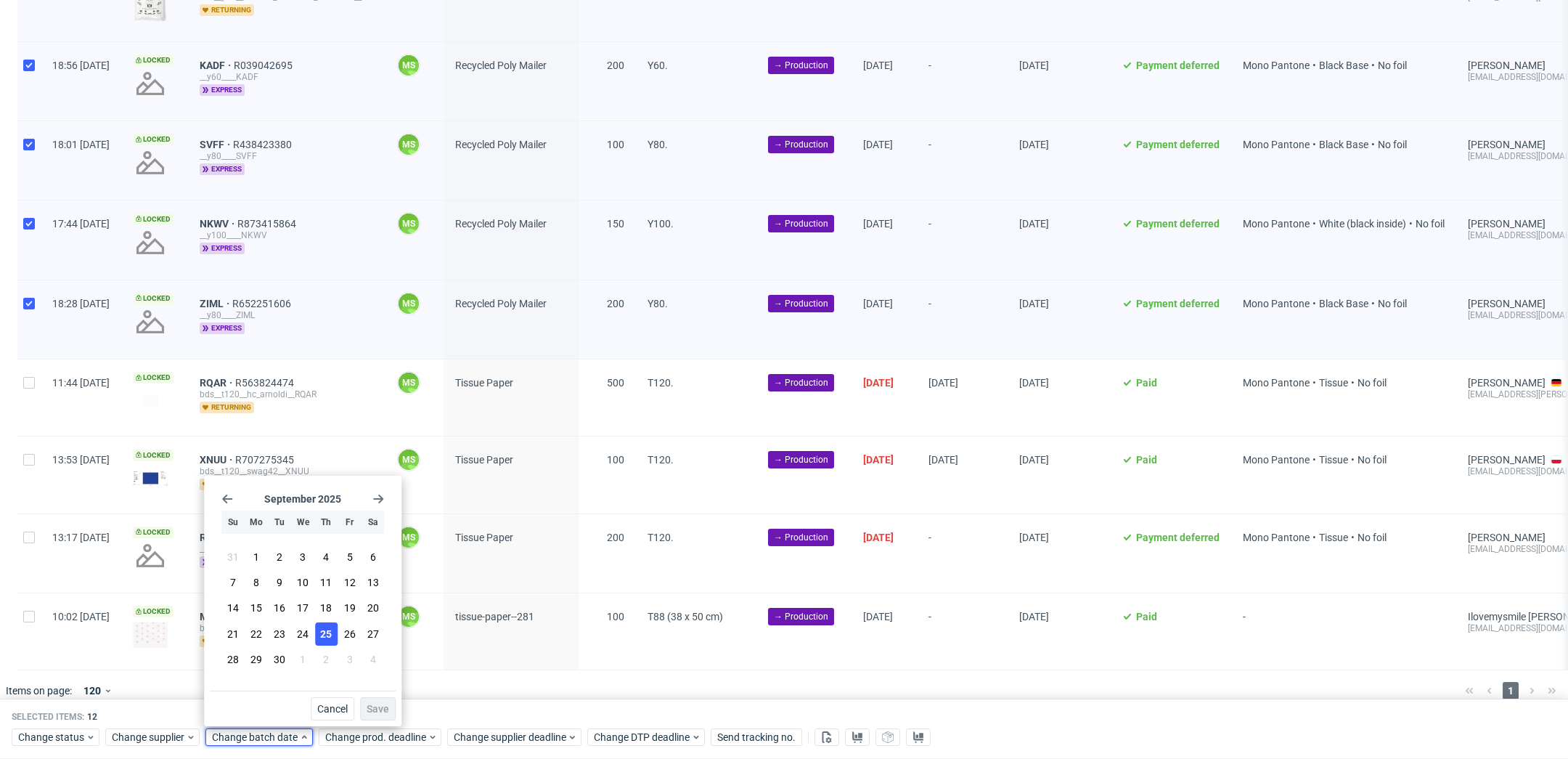
click at [325, 636] on span "25" at bounding box center [325, 634] width 11 height 15
click at [376, 705] on span "Save" at bounding box center [378, 709] width 23 height 11
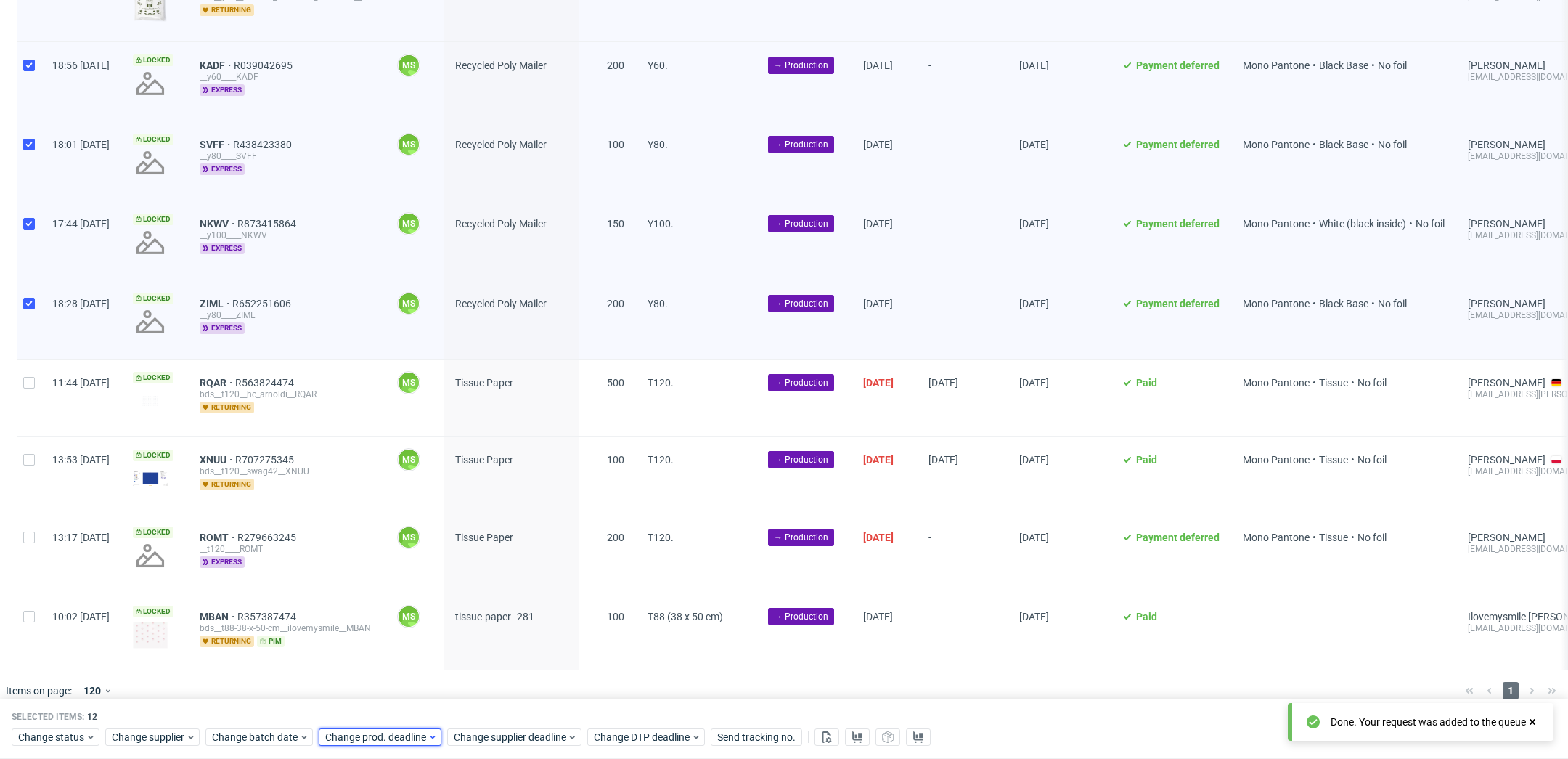
click at [395, 732] on span "Change prod. deadline" at bounding box center [377, 738] width 102 height 15
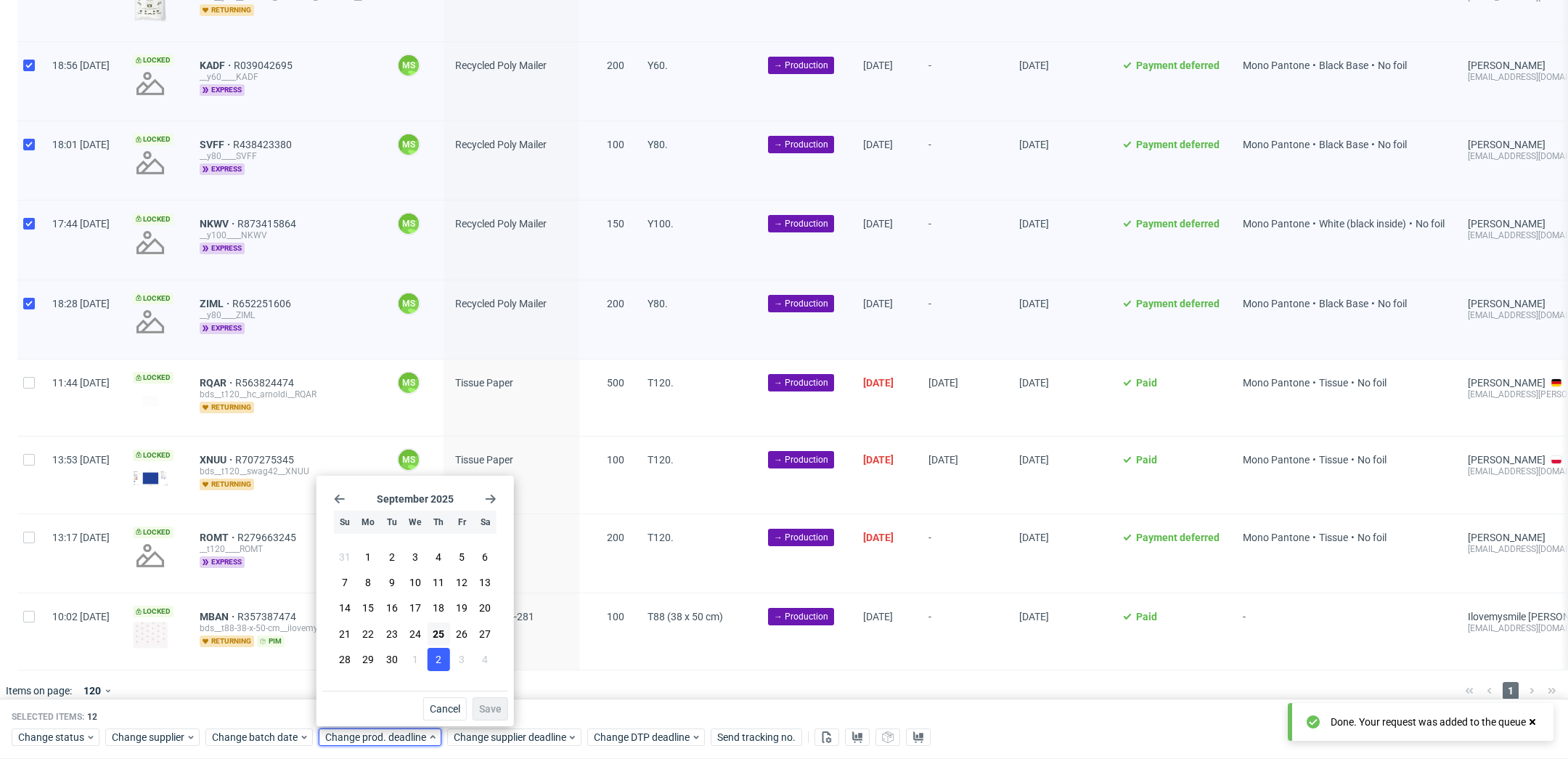
click at [436, 662] on span "2" at bounding box center [438, 659] width 6 height 15
click at [498, 709] on span "Save" at bounding box center [490, 709] width 23 height 11
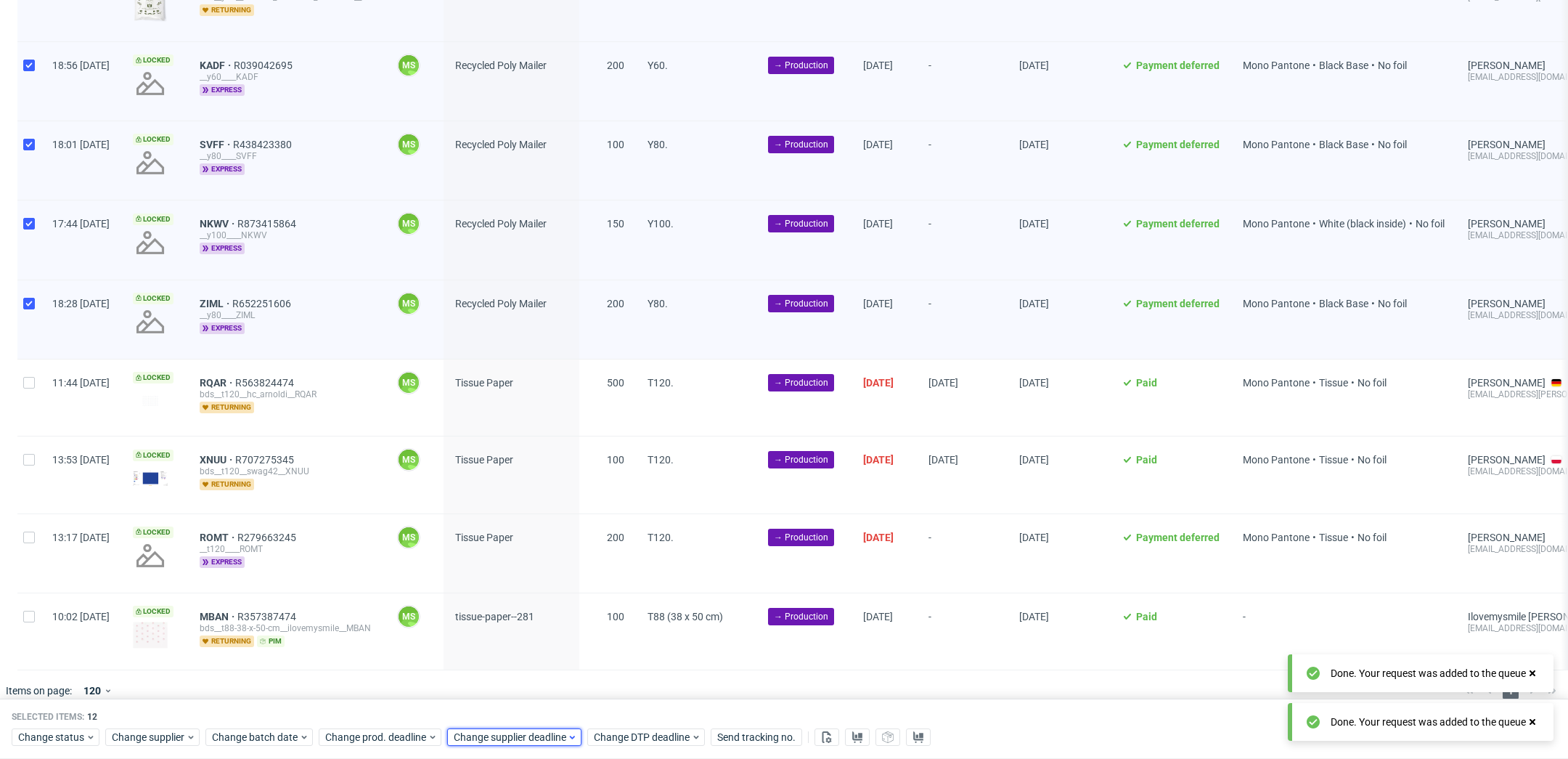
click at [510, 738] on span "Change supplier deadline" at bounding box center [510, 738] width 114 height 15
click at [584, 664] on button "3" at bounding box center [591, 659] width 23 height 24
click at [579, 662] on button "3" at bounding box center [591, 659] width 23 height 24
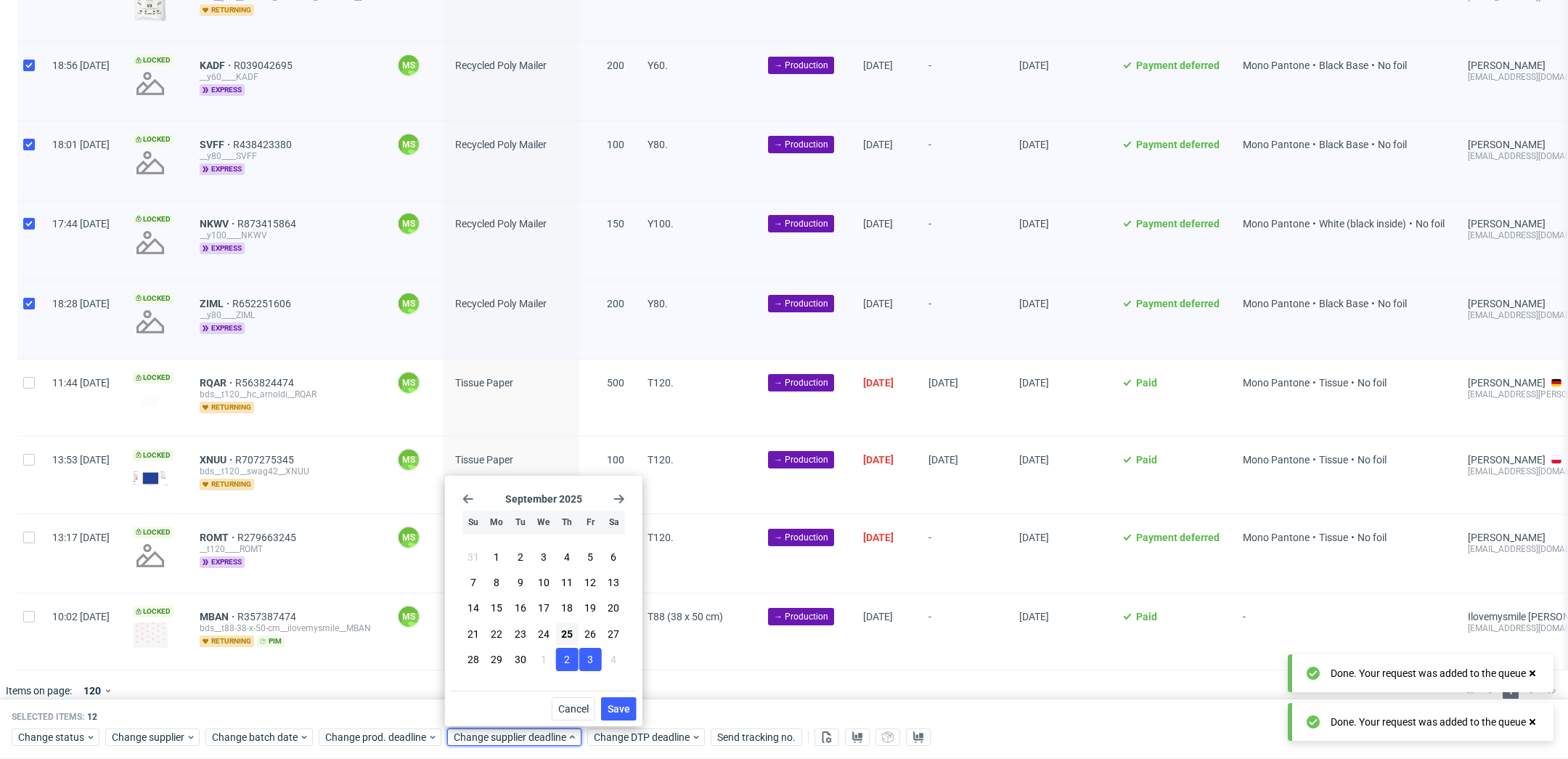
click at [568, 660] on span "2" at bounding box center [566, 659] width 6 height 15
click at [623, 707] on span "Save" at bounding box center [619, 709] width 23 height 11
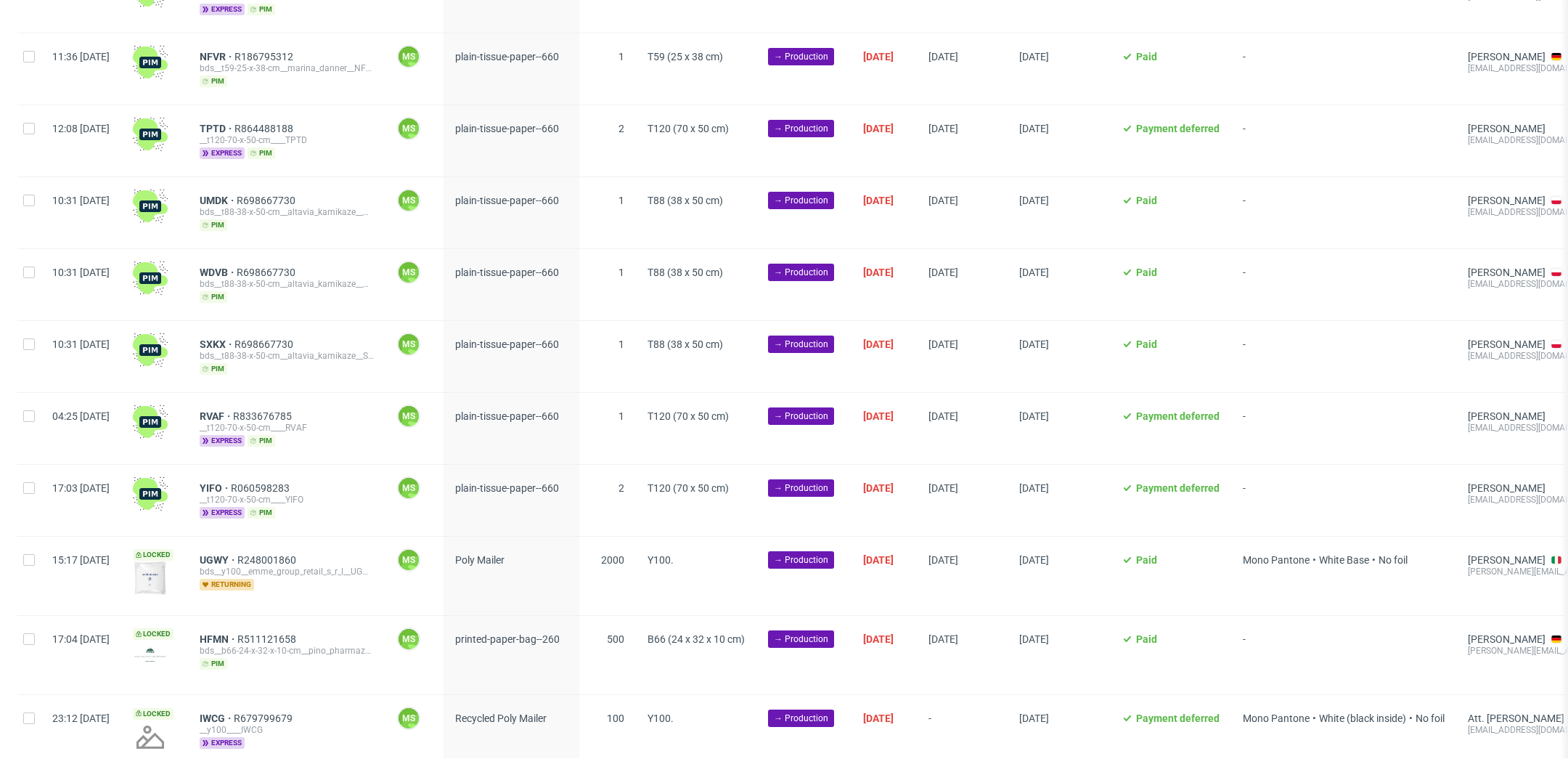
scroll to position [2025, 0]
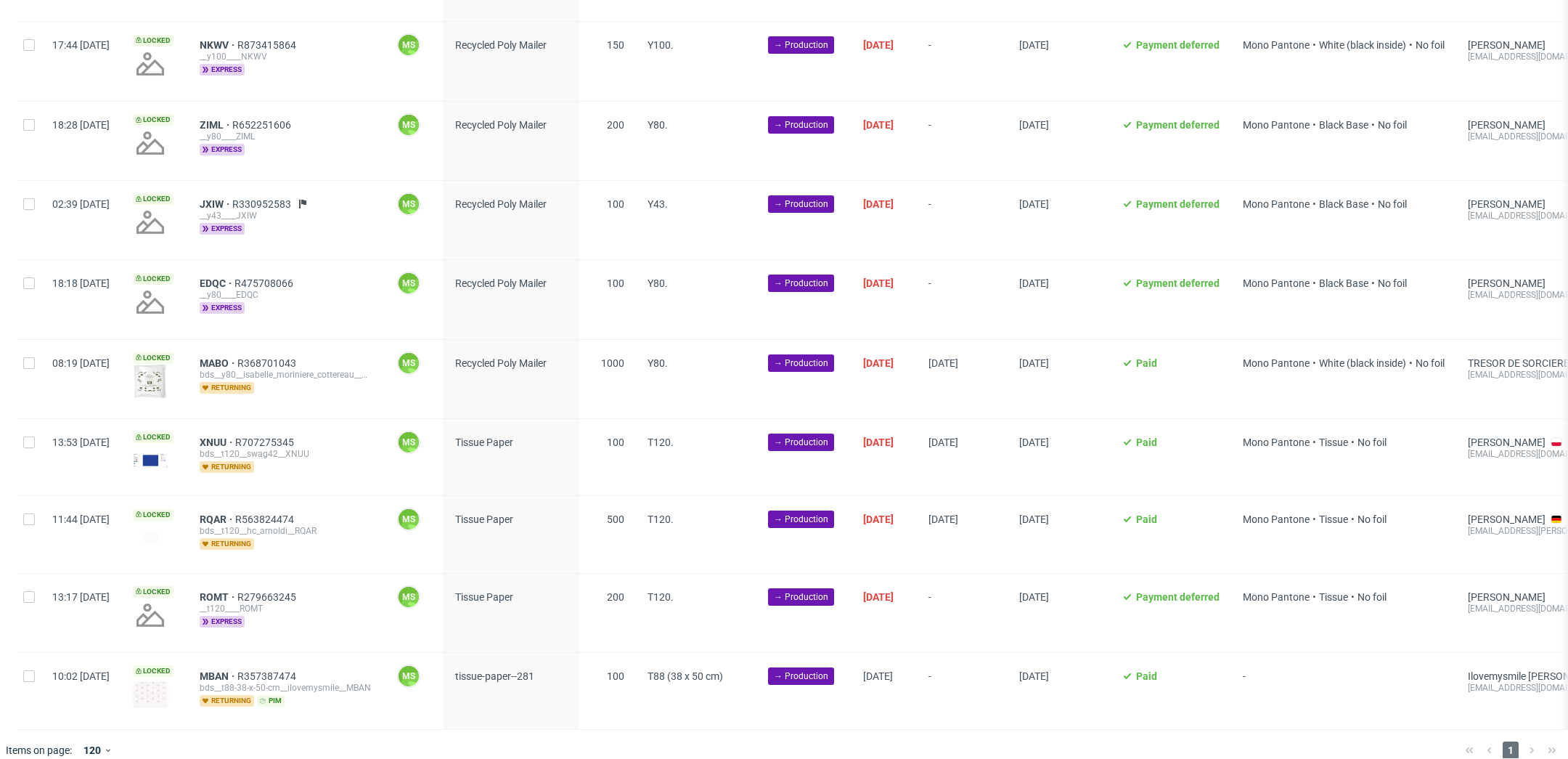
scroll to position [0, 1968]
drag, startPoint x: 30, startPoint y: 428, endPoint x: 30, endPoint y: 450, distance: 22.0
click at [30, 437] on input "checkbox" at bounding box center [29, 442] width 11 height 11
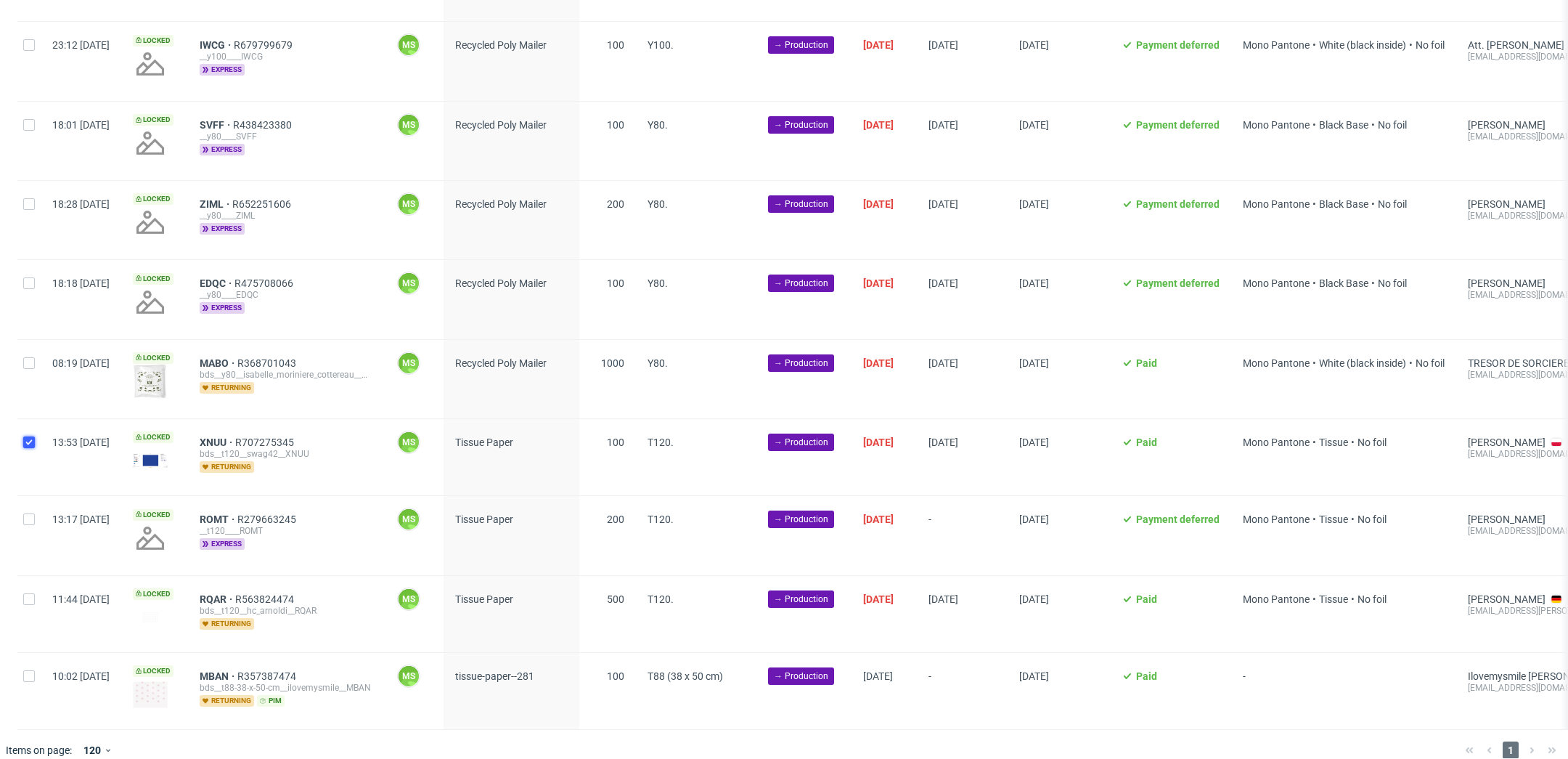
checkbox input "true"
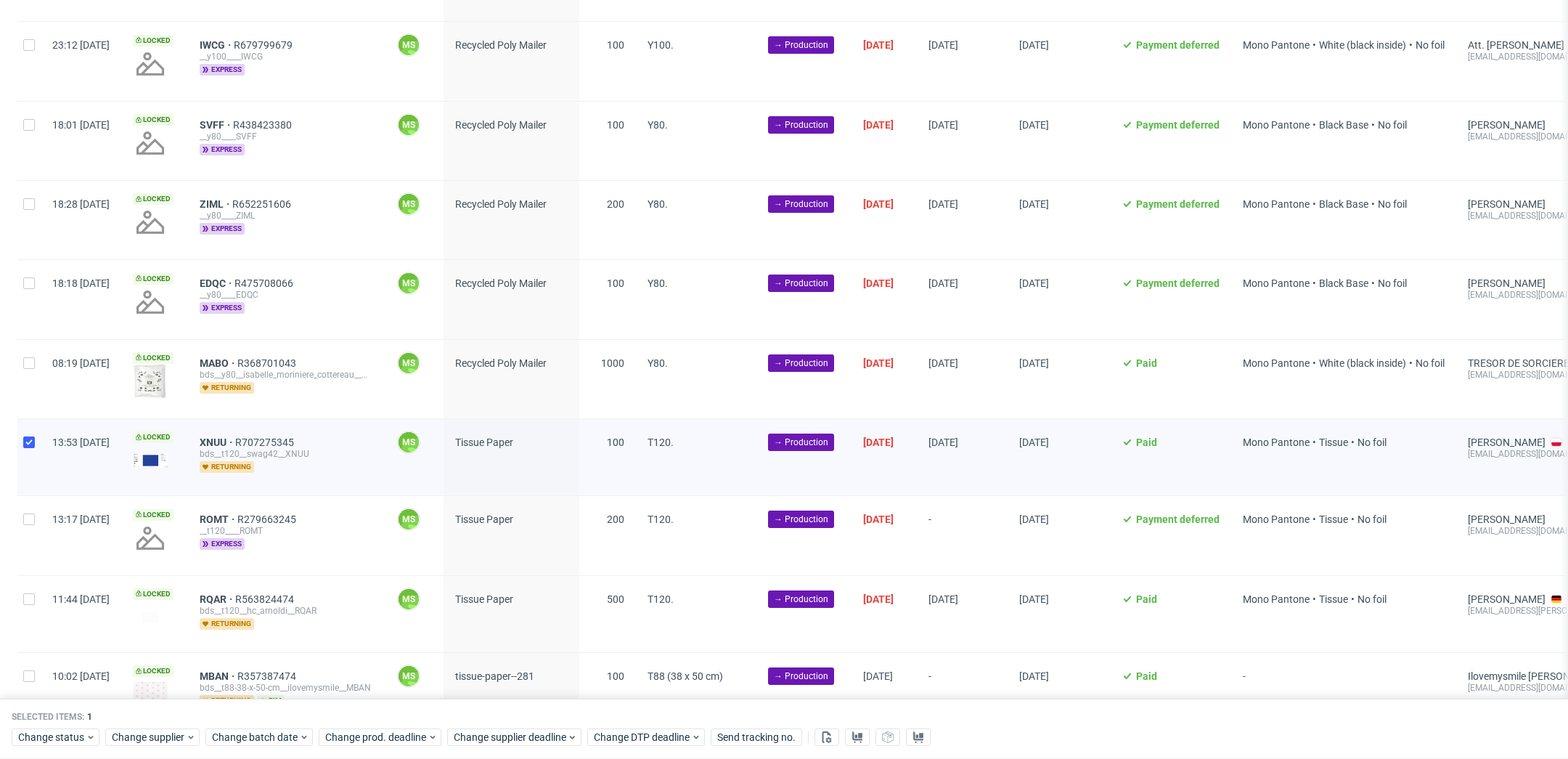
click at [30, 520] on div at bounding box center [28, 535] width 24 height 79
checkbox input "true"
click at [29, 593] on input "checkbox" at bounding box center [29, 599] width 11 height 11
checkbox input "true"
click at [33, 664] on div at bounding box center [28, 691] width 24 height 76
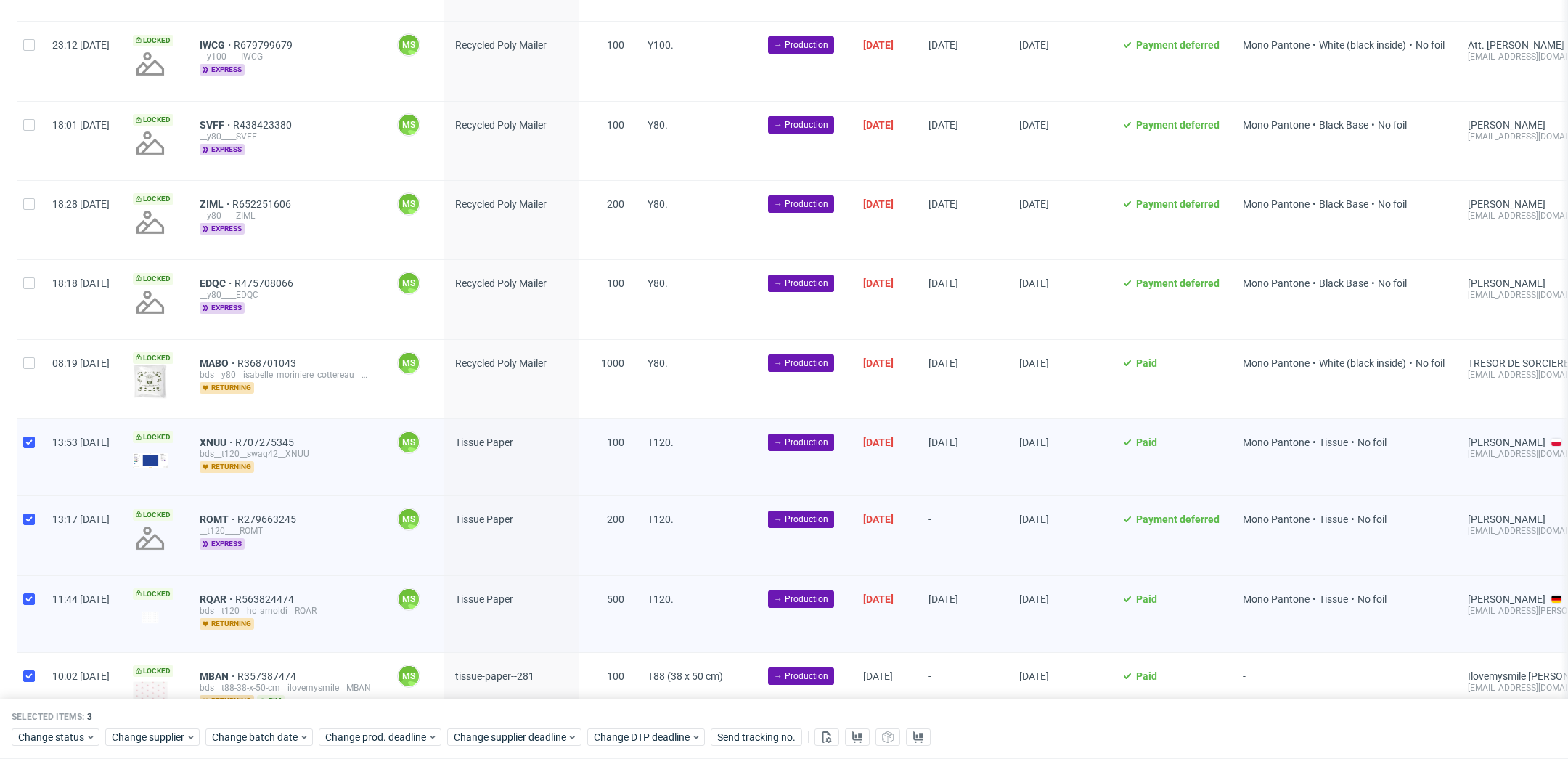
checkbox input "true"
click at [243, 743] on span "Change batch date" at bounding box center [255, 738] width 87 height 15
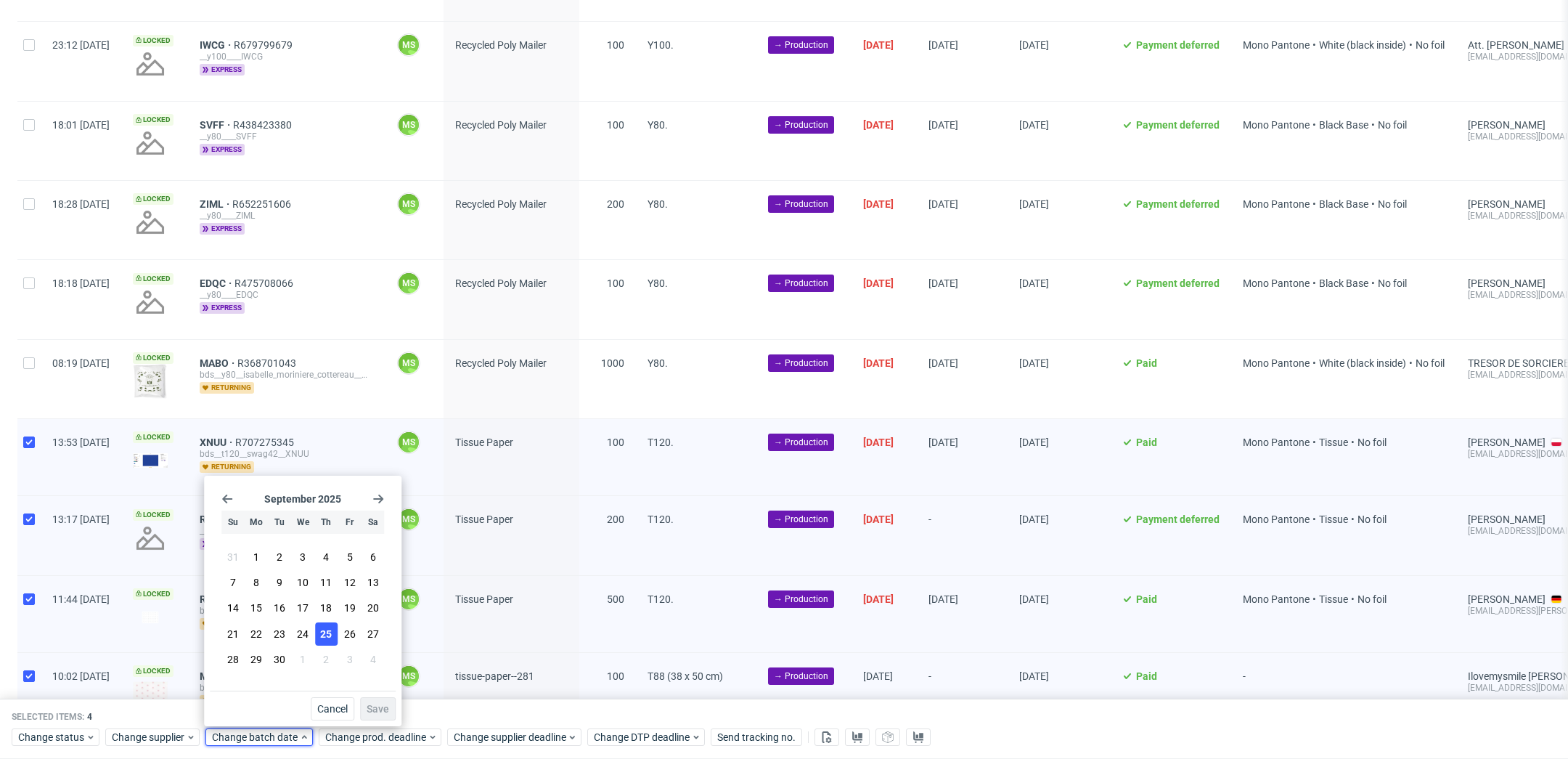
click at [333, 637] on button "25" at bounding box center [326, 634] width 23 height 24
click at [374, 710] on span "Save" at bounding box center [378, 709] width 23 height 11
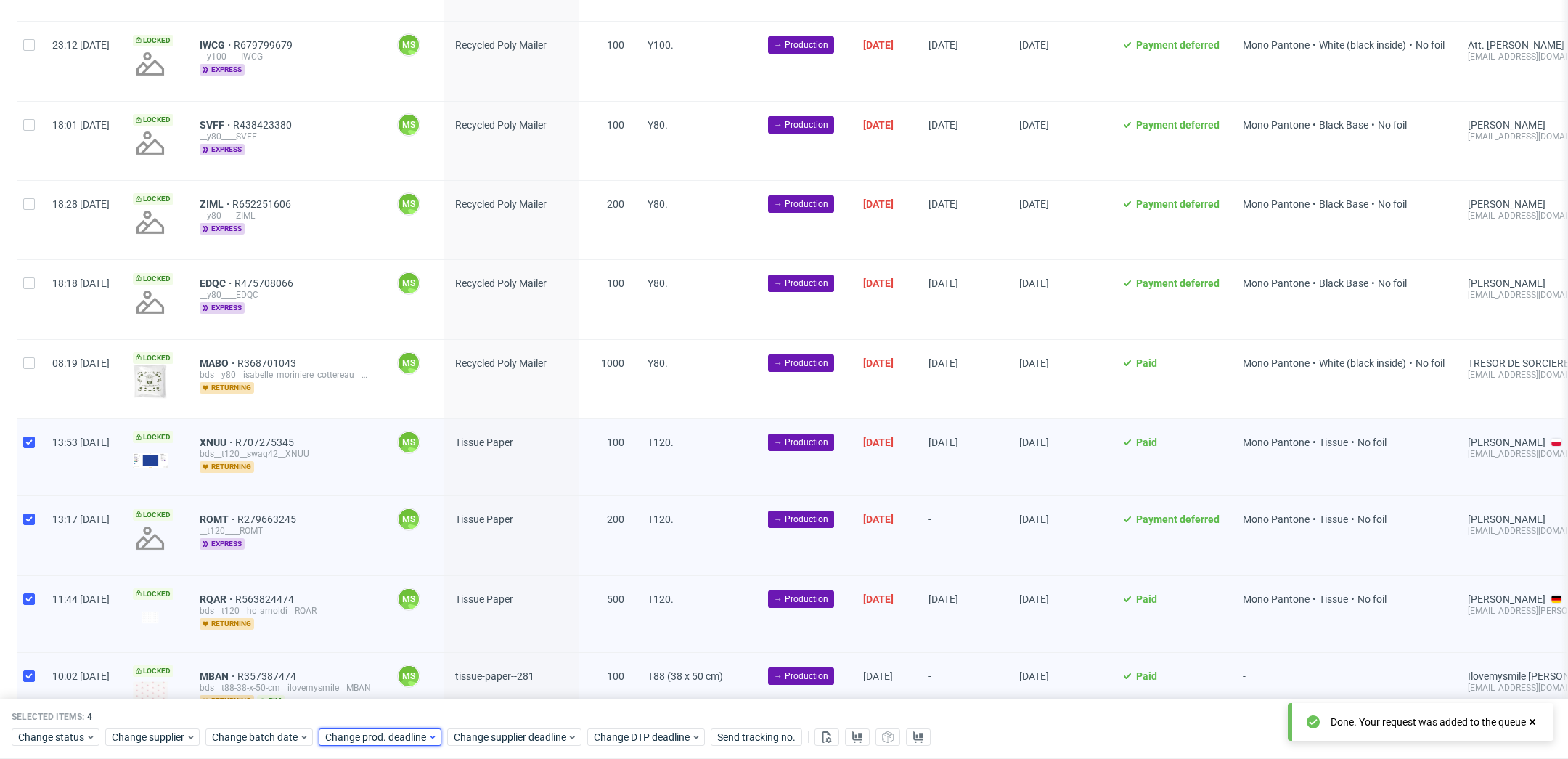
click at [406, 733] on span "Change prod. deadline" at bounding box center [377, 738] width 102 height 15
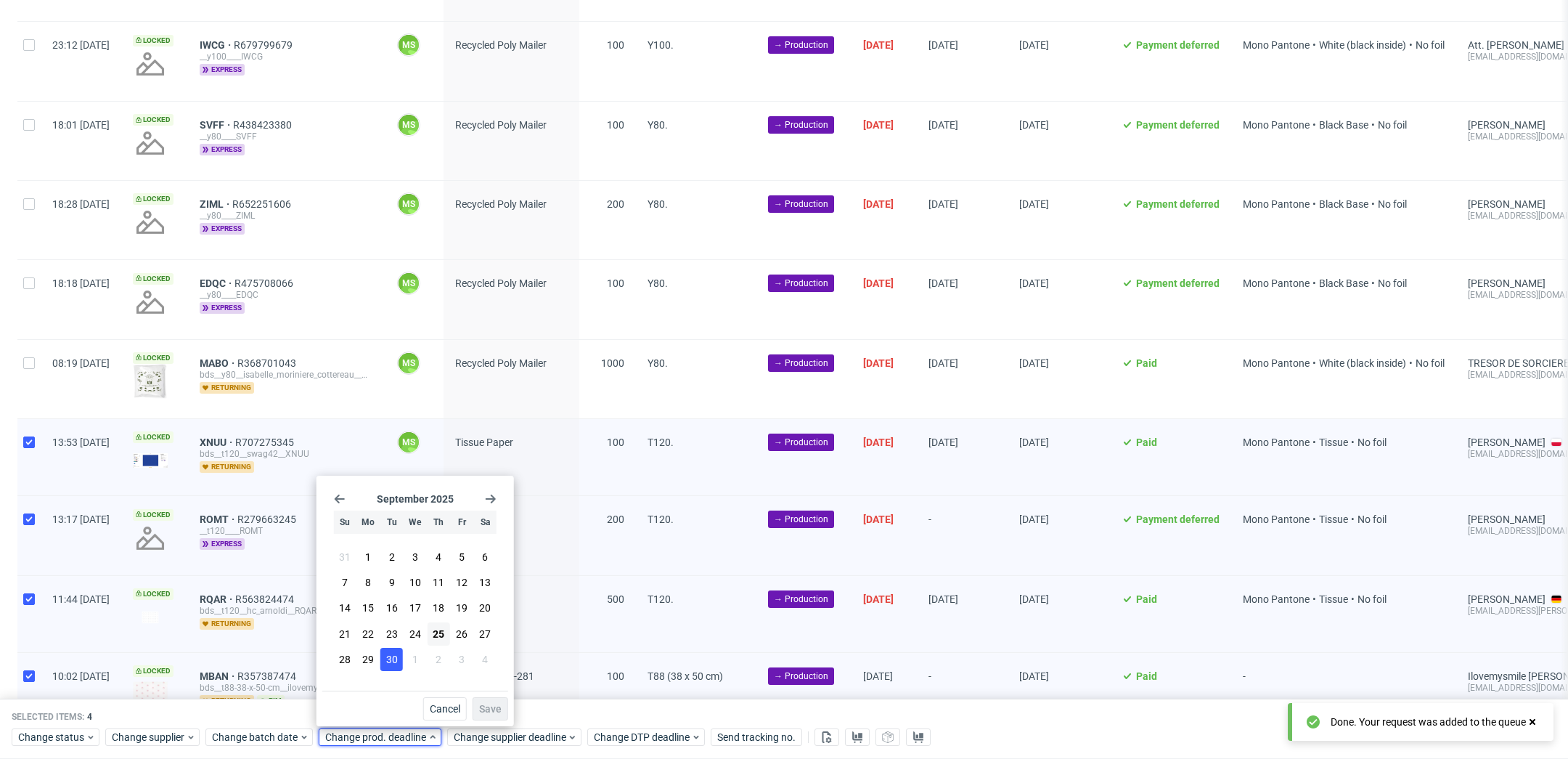
click at [394, 667] on button "30" at bounding box center [392, 659] width 23 height 24
click at [487, 707] on span "Save" at bounding box center [490, 709] width 23 height 11
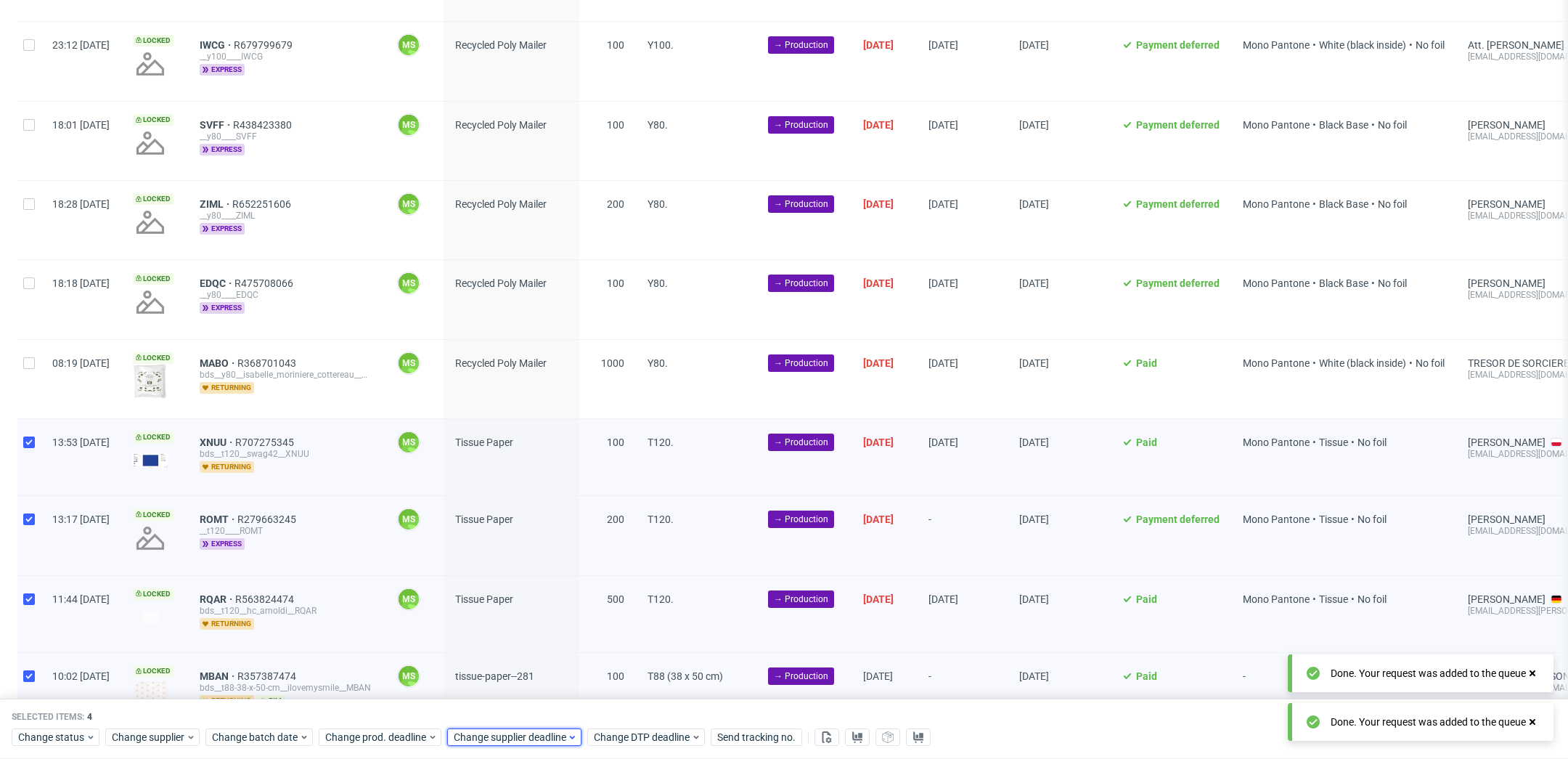
click at [499, 735] on span "Change supplier deadline" at bounding box center [510, 738] width 114 height 15
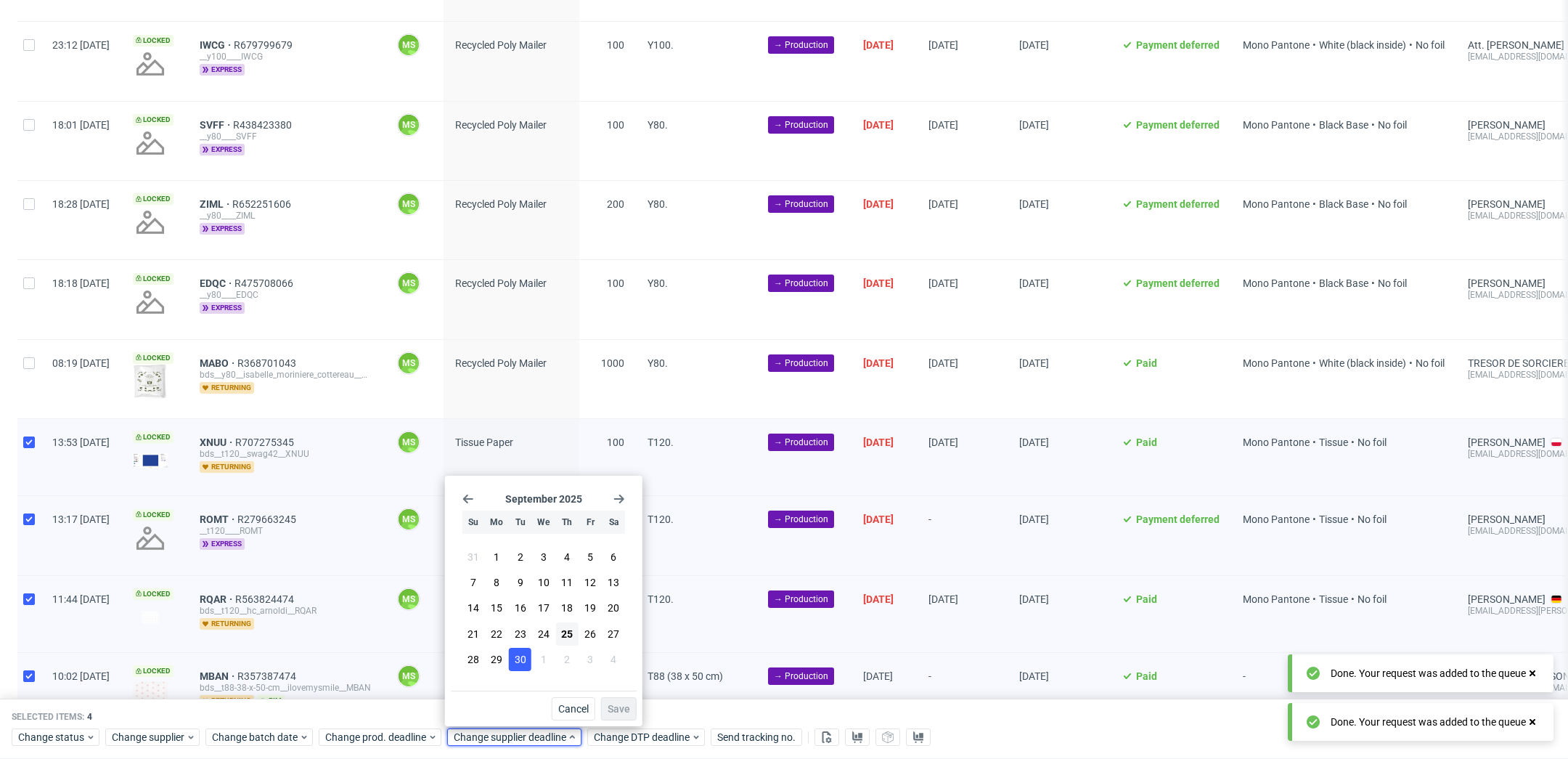
click at [519, 663] on span "30" at bounding box center [520, 659] width 11 height 15
click at [629, 708] on span "Save" at bounding box center [619, 709] width 23 height 11
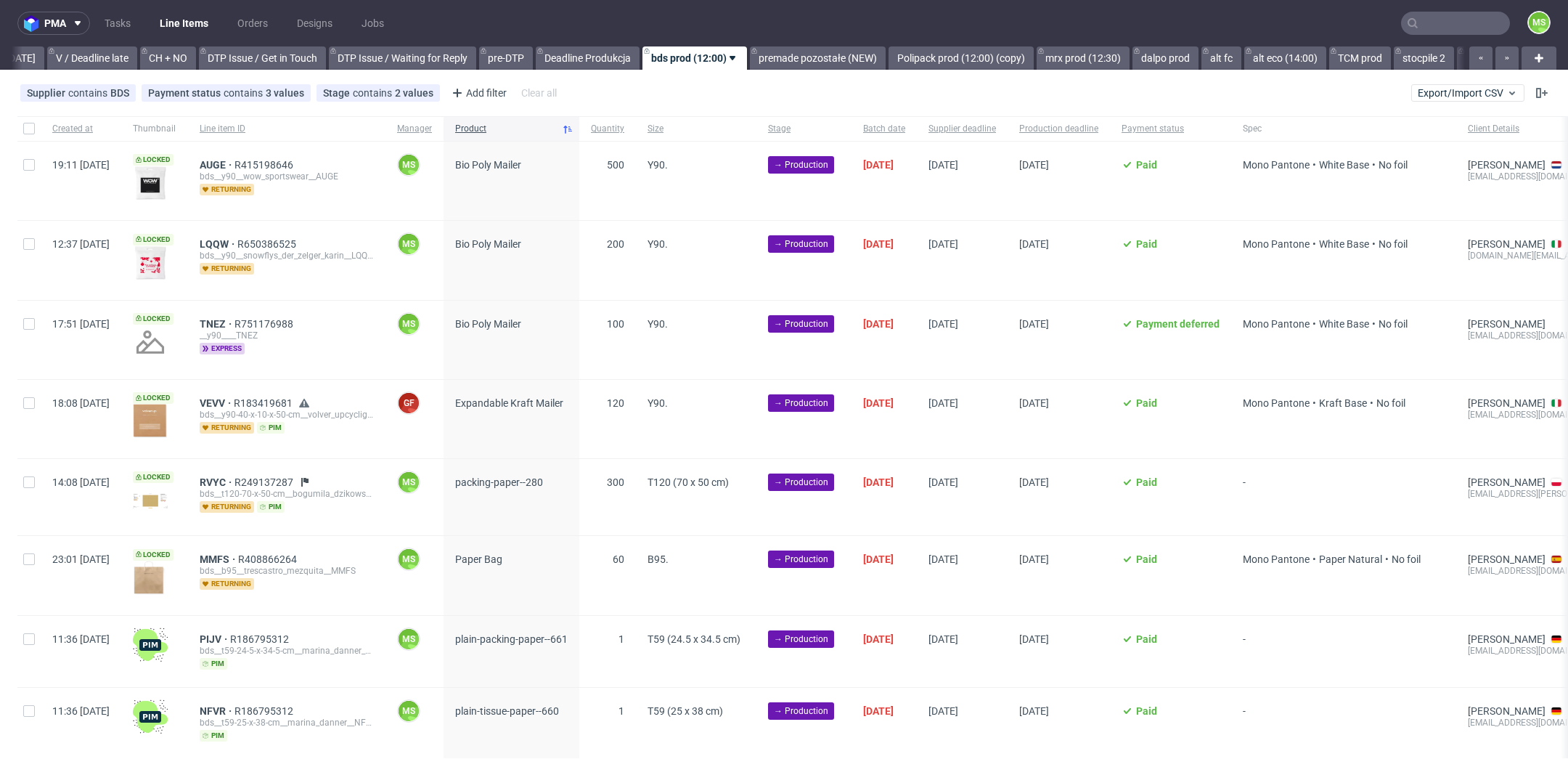
scroll to position [0, 1968]
click at [28, 131] on input "checkbox" at bounding box center [29, 128] width 11 height 11
checkbox input "true"
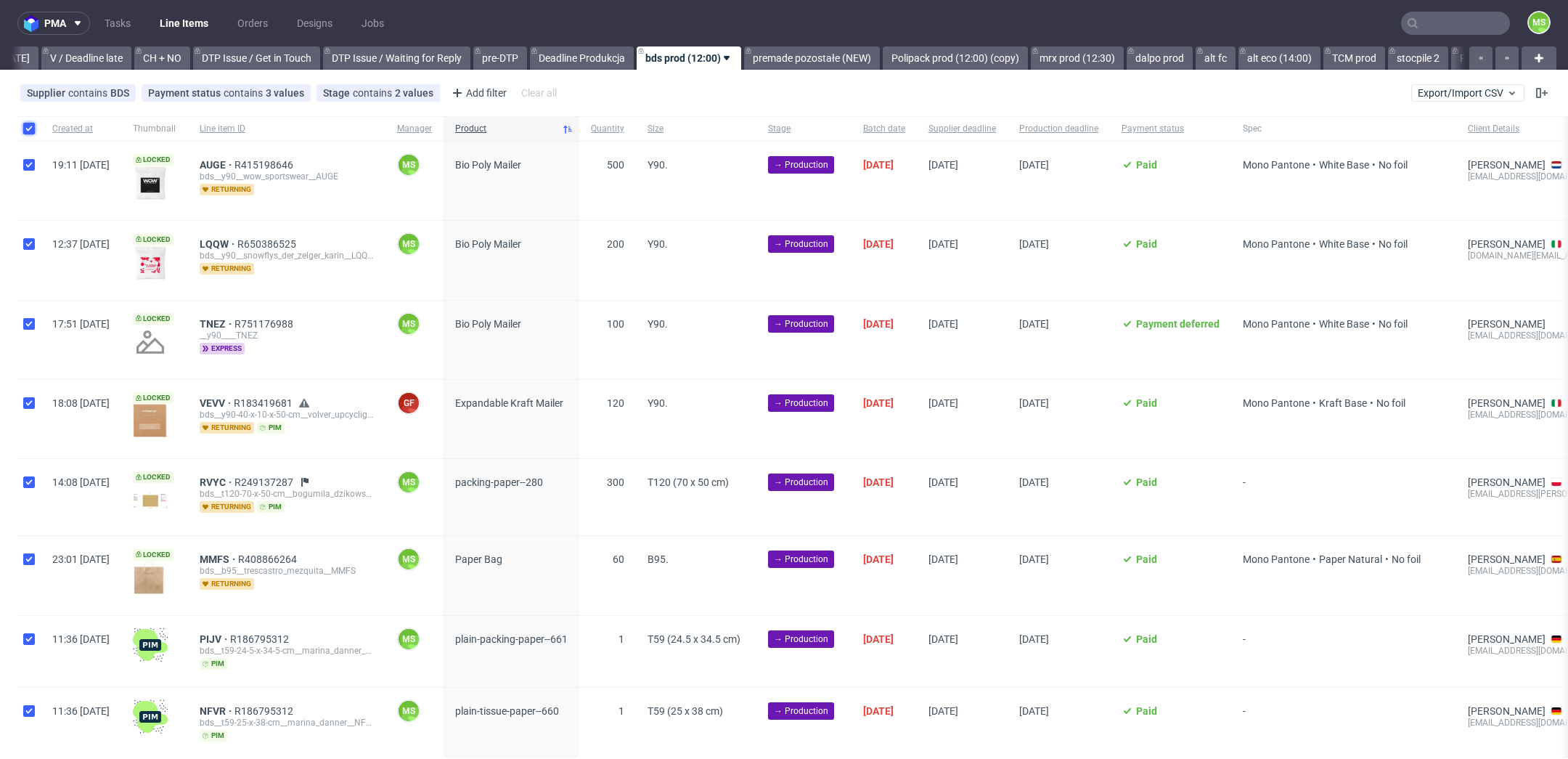
checkbox input "true"
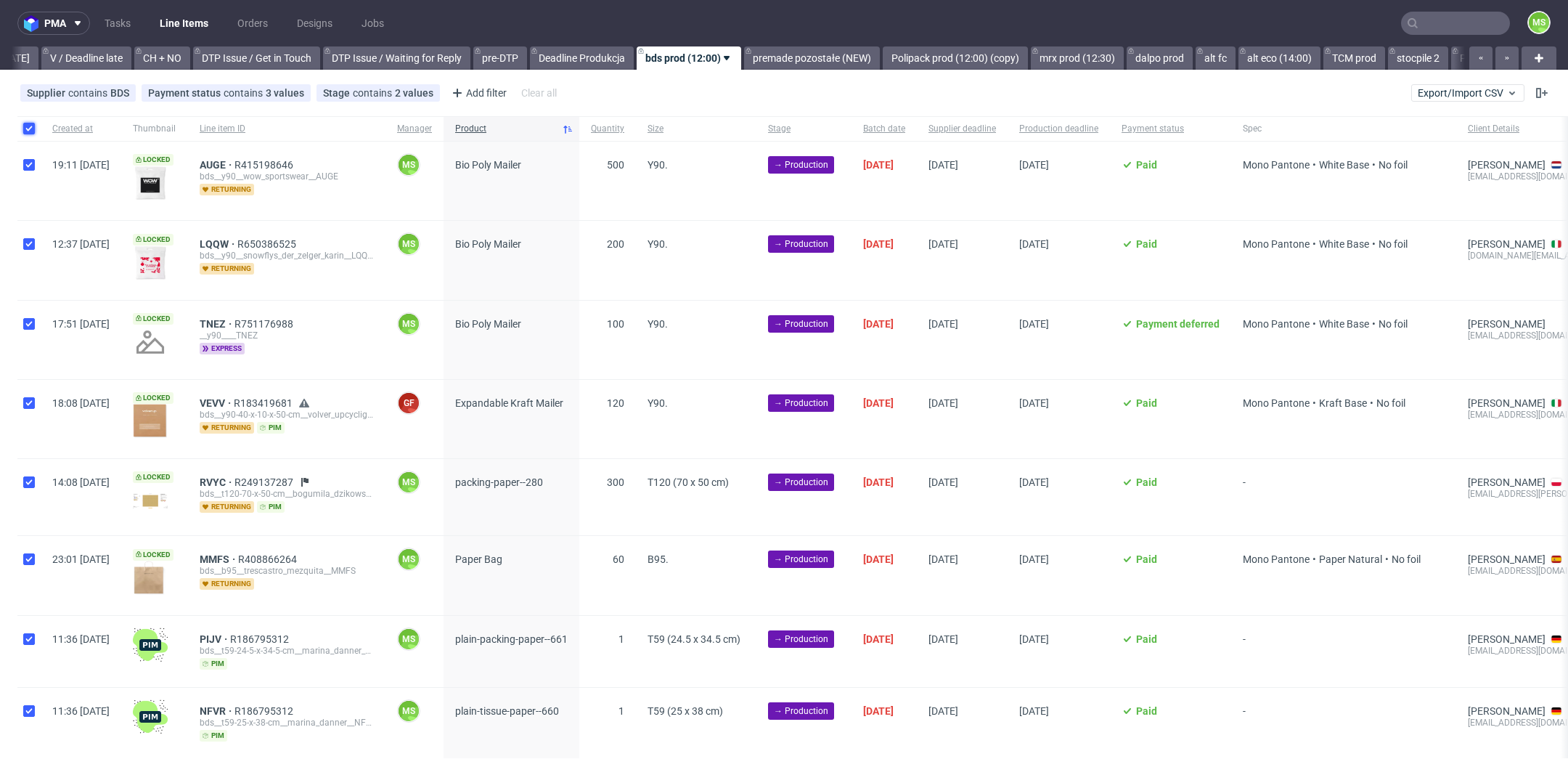
checkbox input "true"
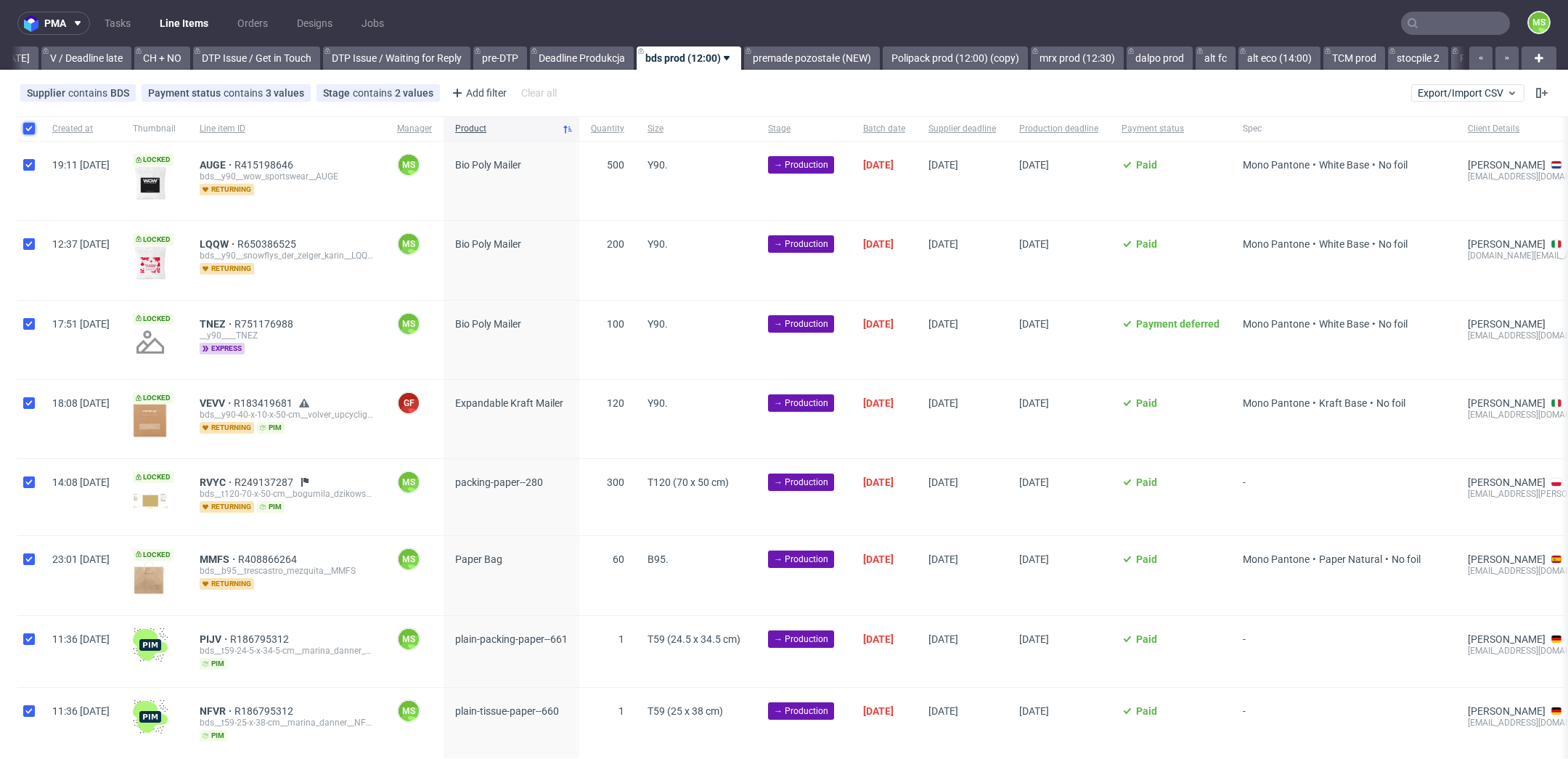
checkbox input "true"
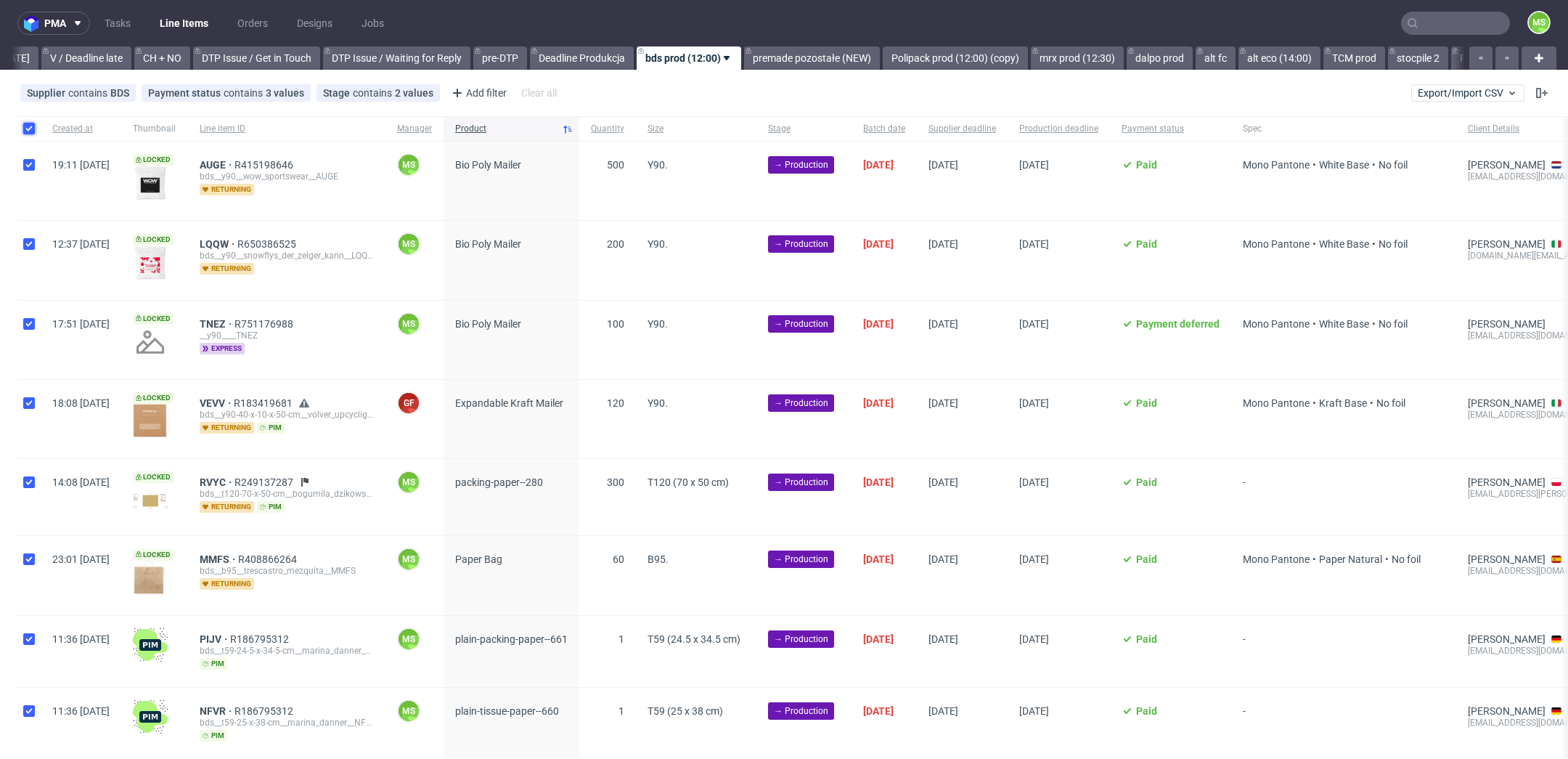
checkbox input "true"
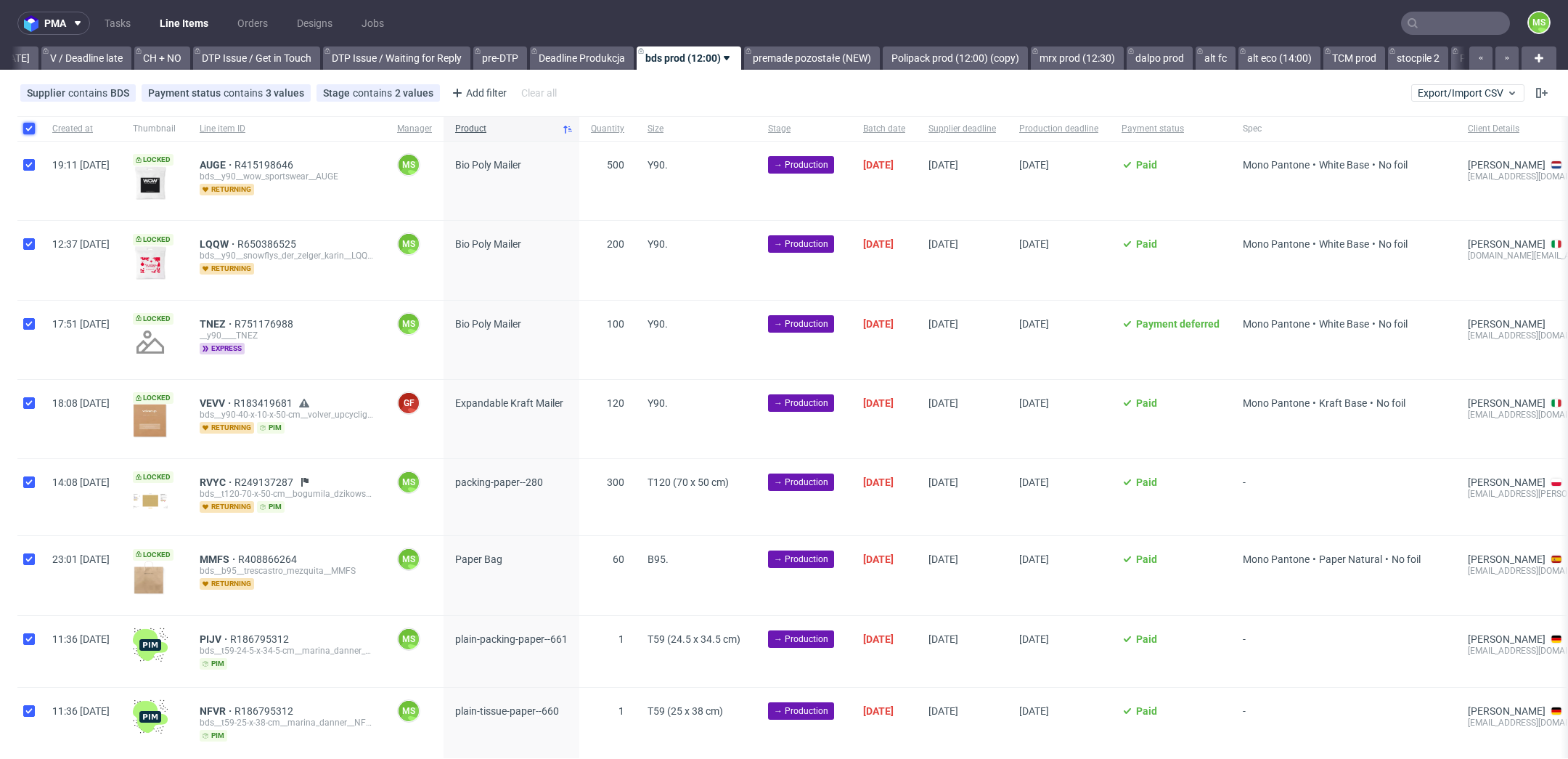
checkbox input "true"
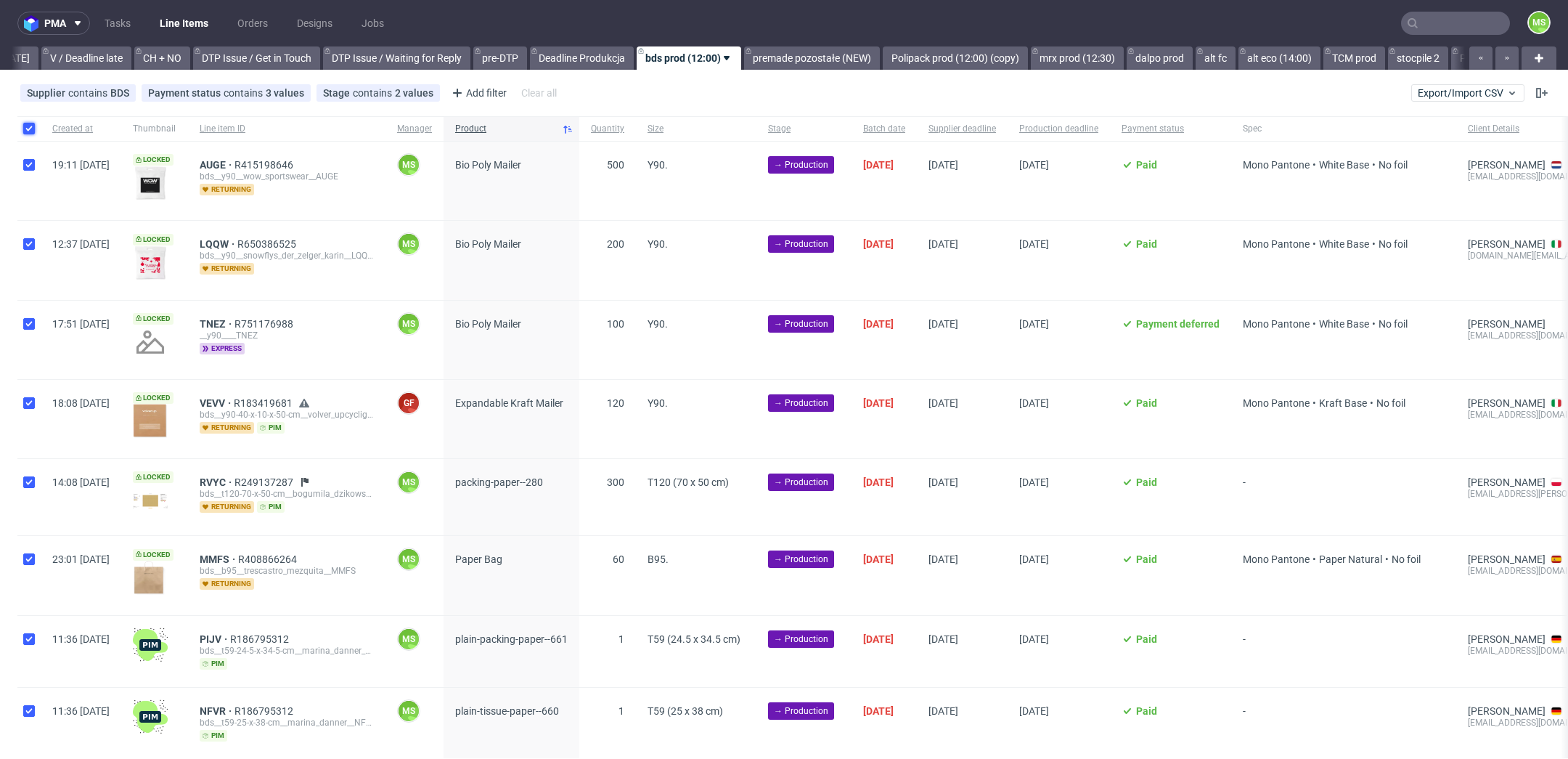
checkbox input "true"
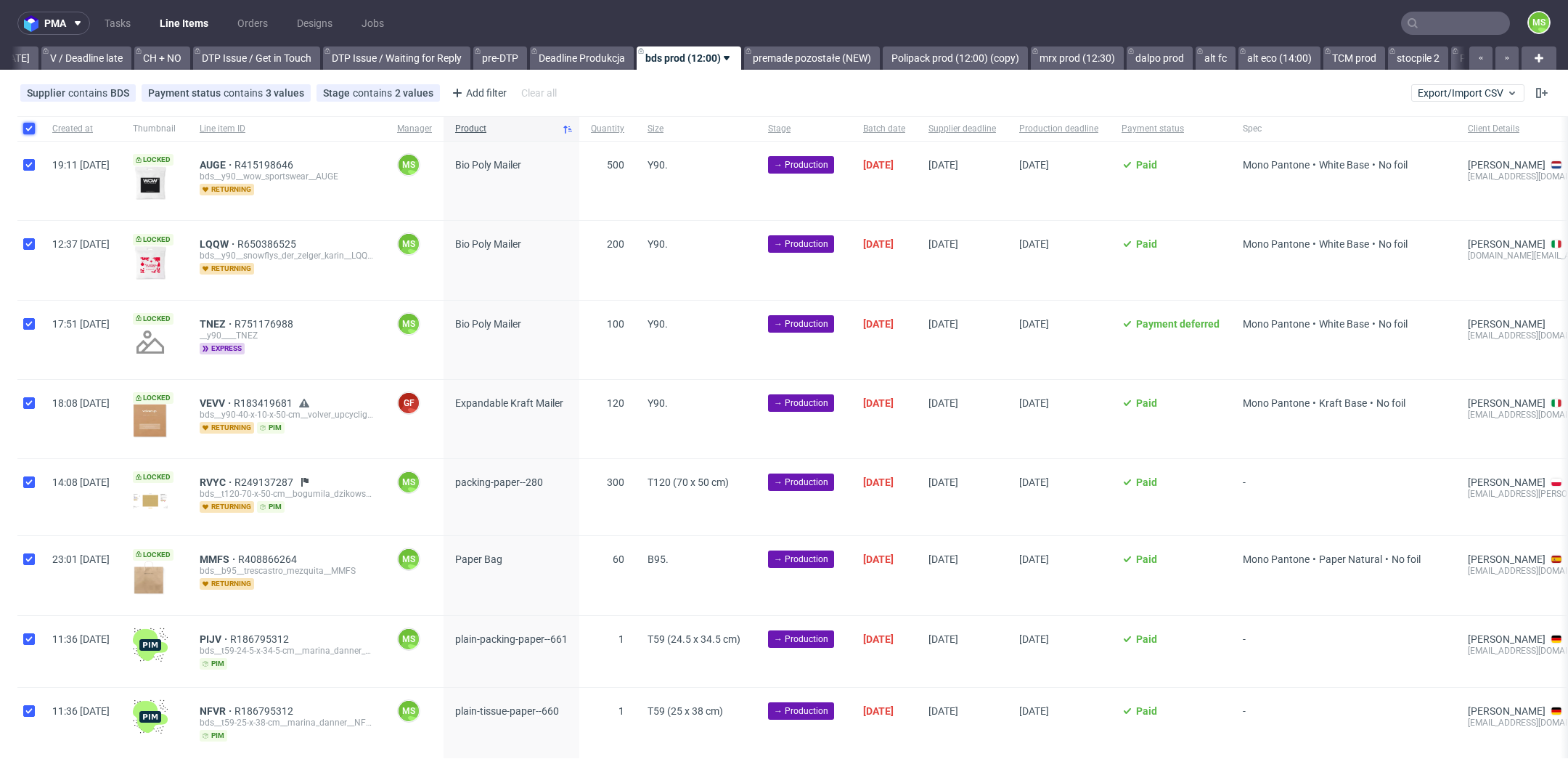
checkbox input "true"
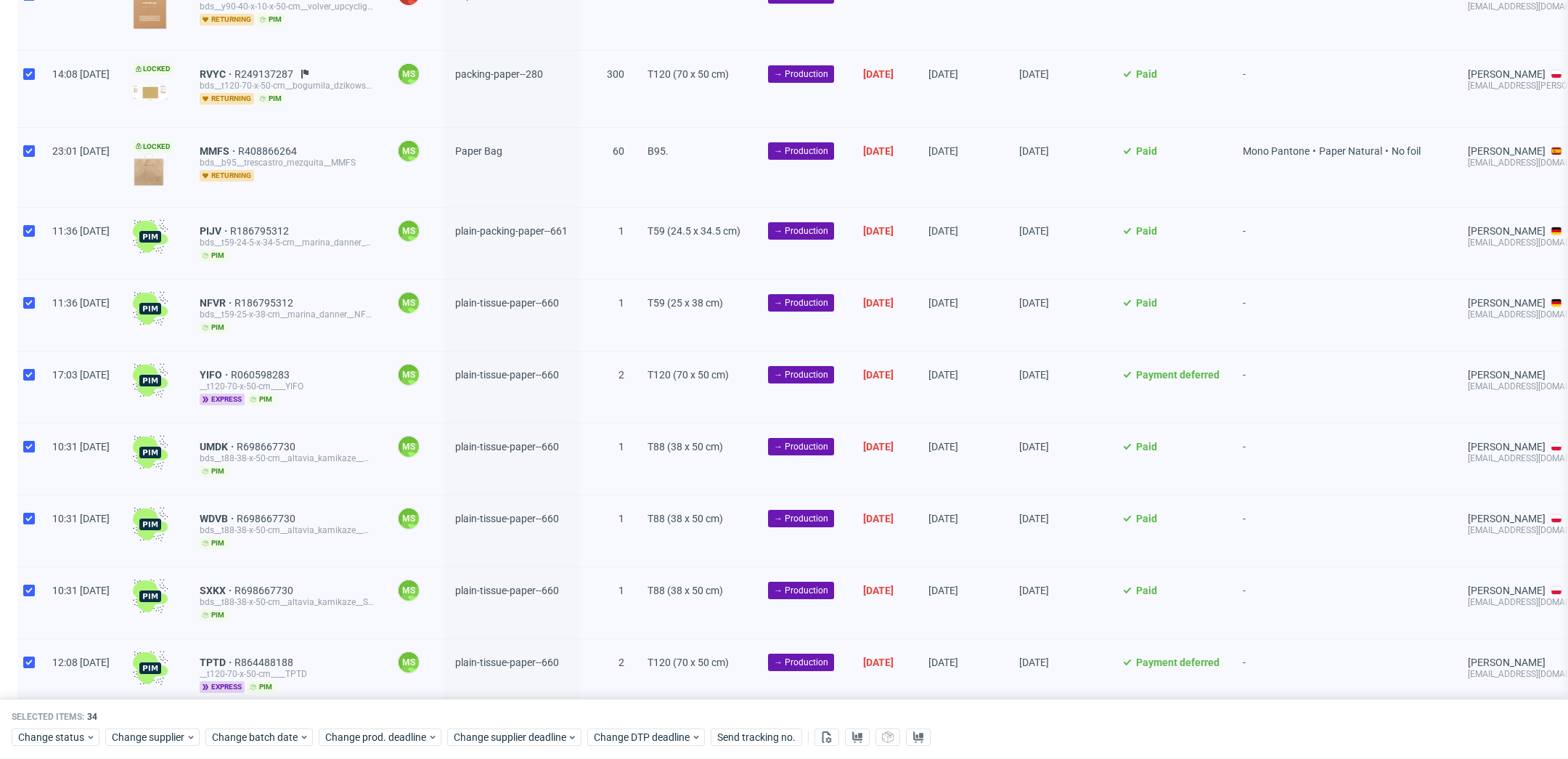
scroll to position [436, 0]
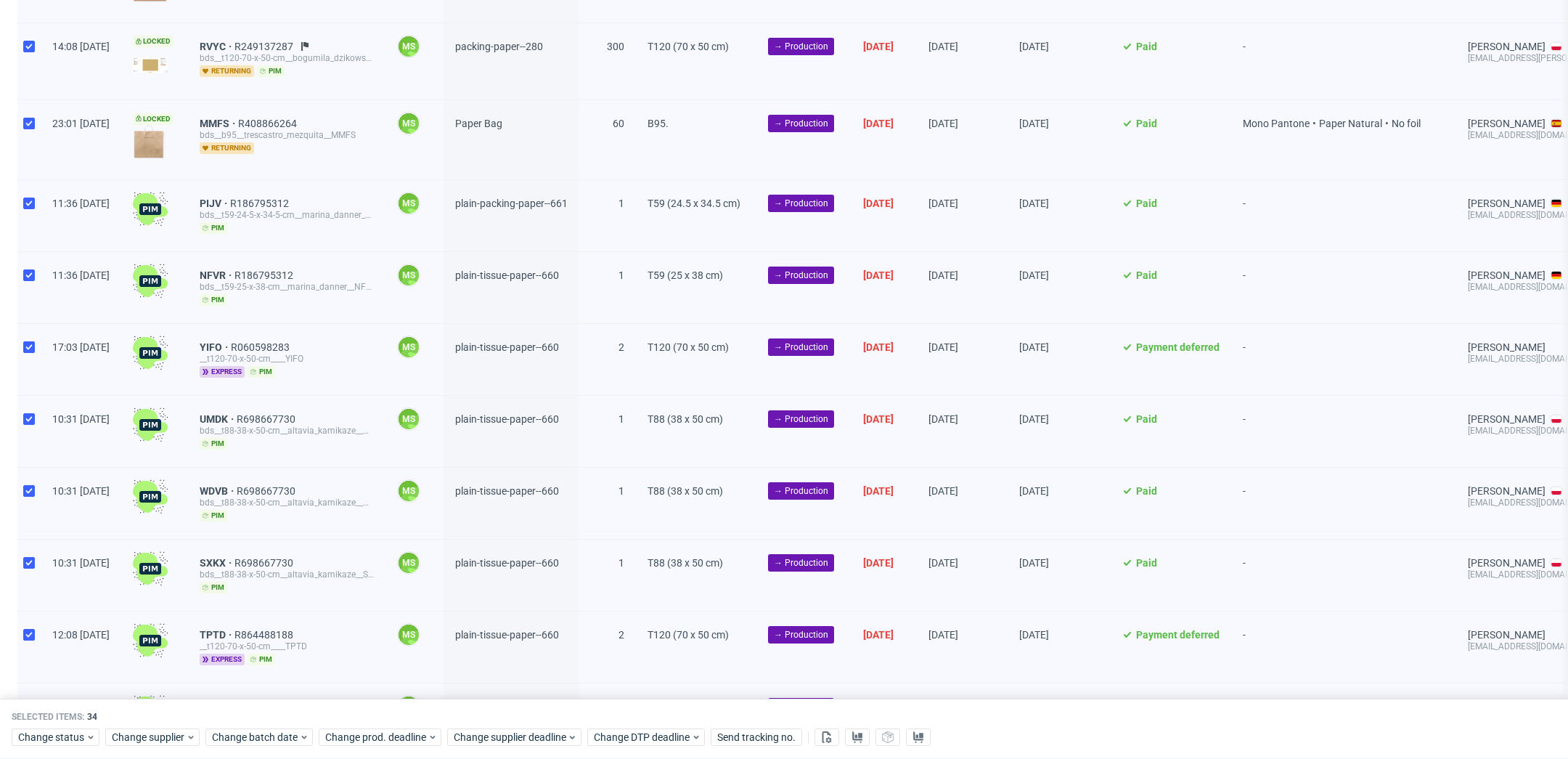
click at [33, 214] on div at bounding box center [28, 216] width 24 height 71
checkbox input "false"
click at [31, 273] on input "checkbox" at bounding box center [29, 275] width 11 height 11
checkbox input "false"
click at [31, 355] on div at bounding box center [28, 360] width 24 height 71
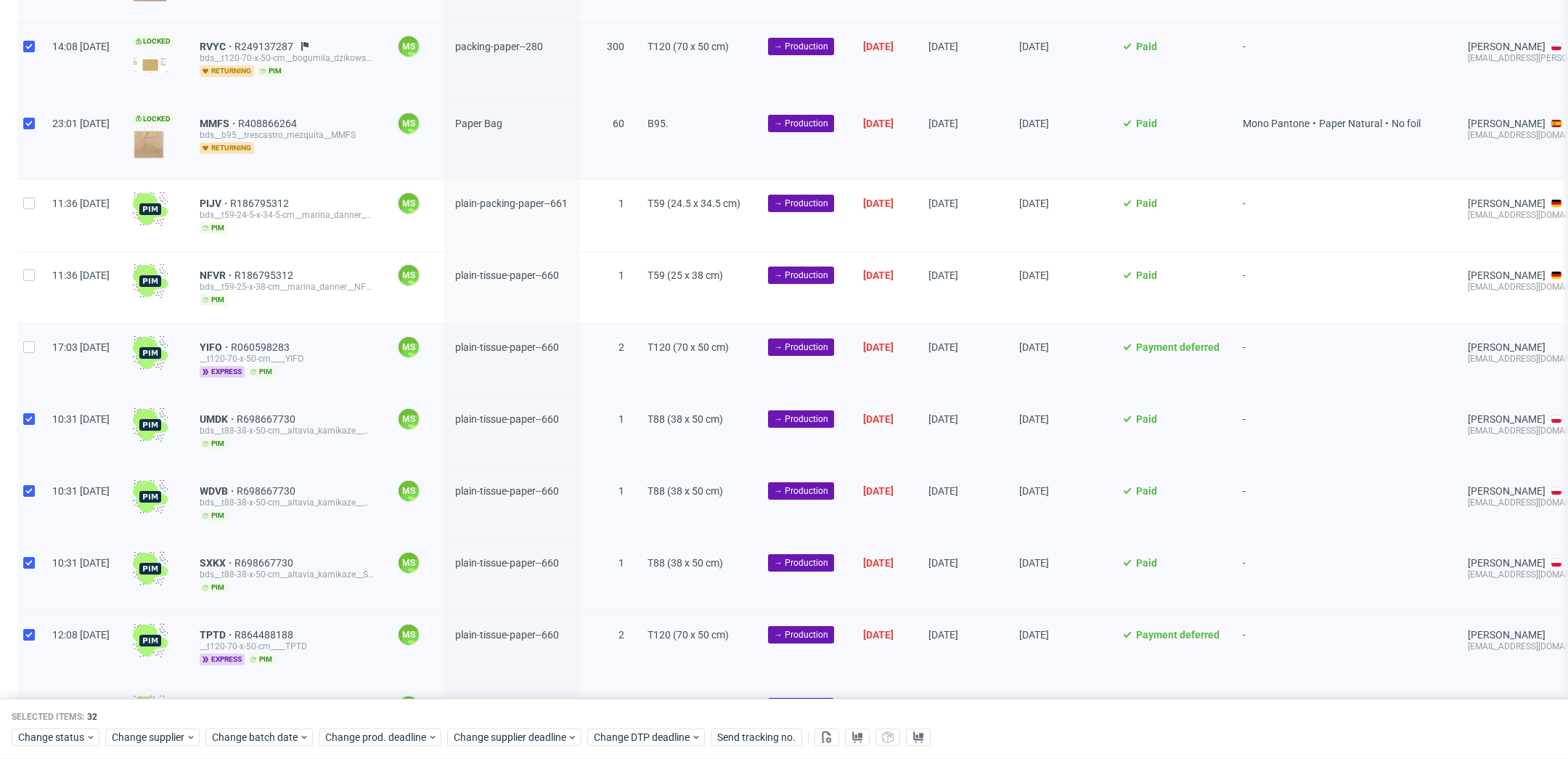
checkbox input "false"
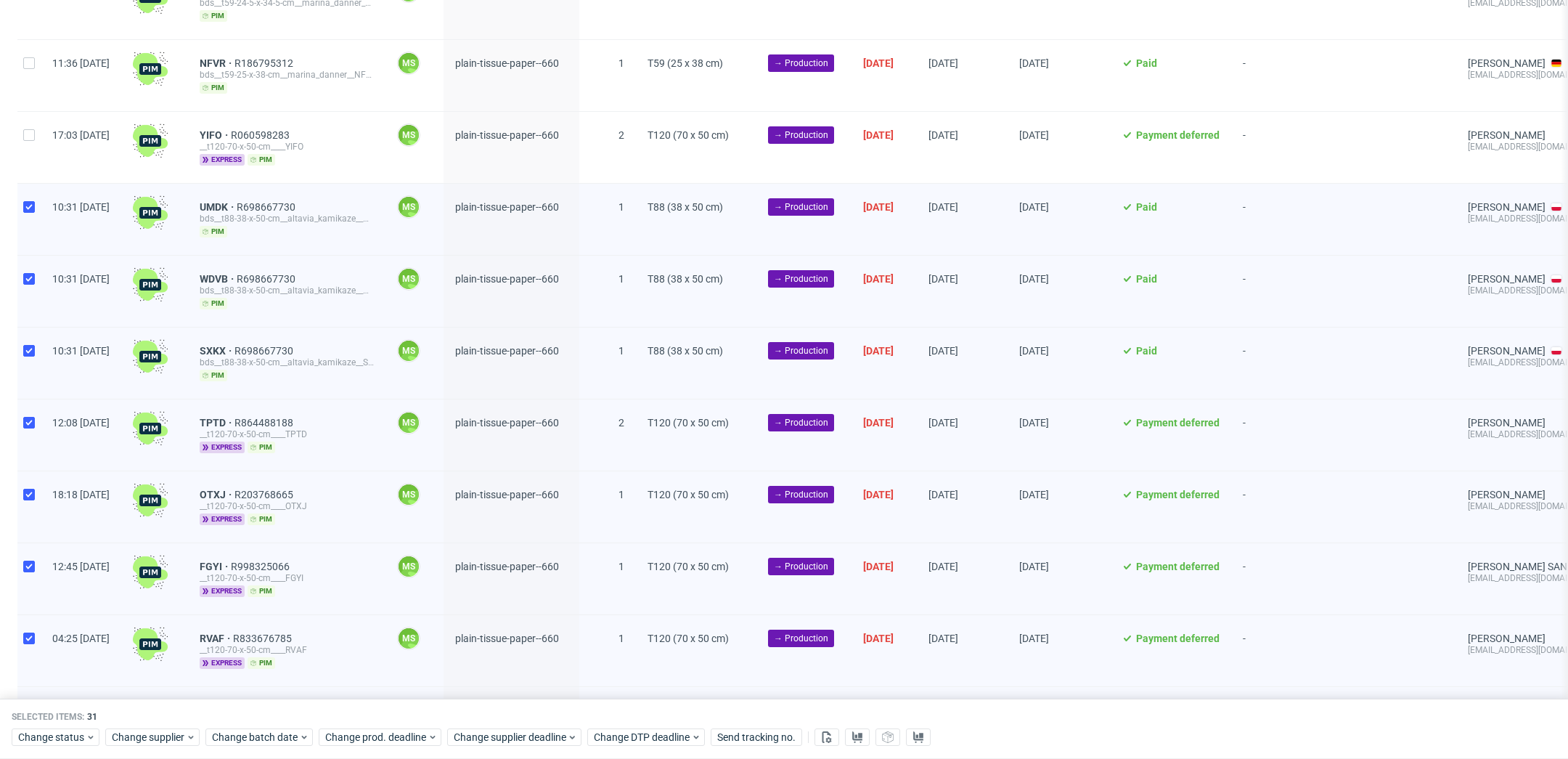
scroll to position [658, 0]
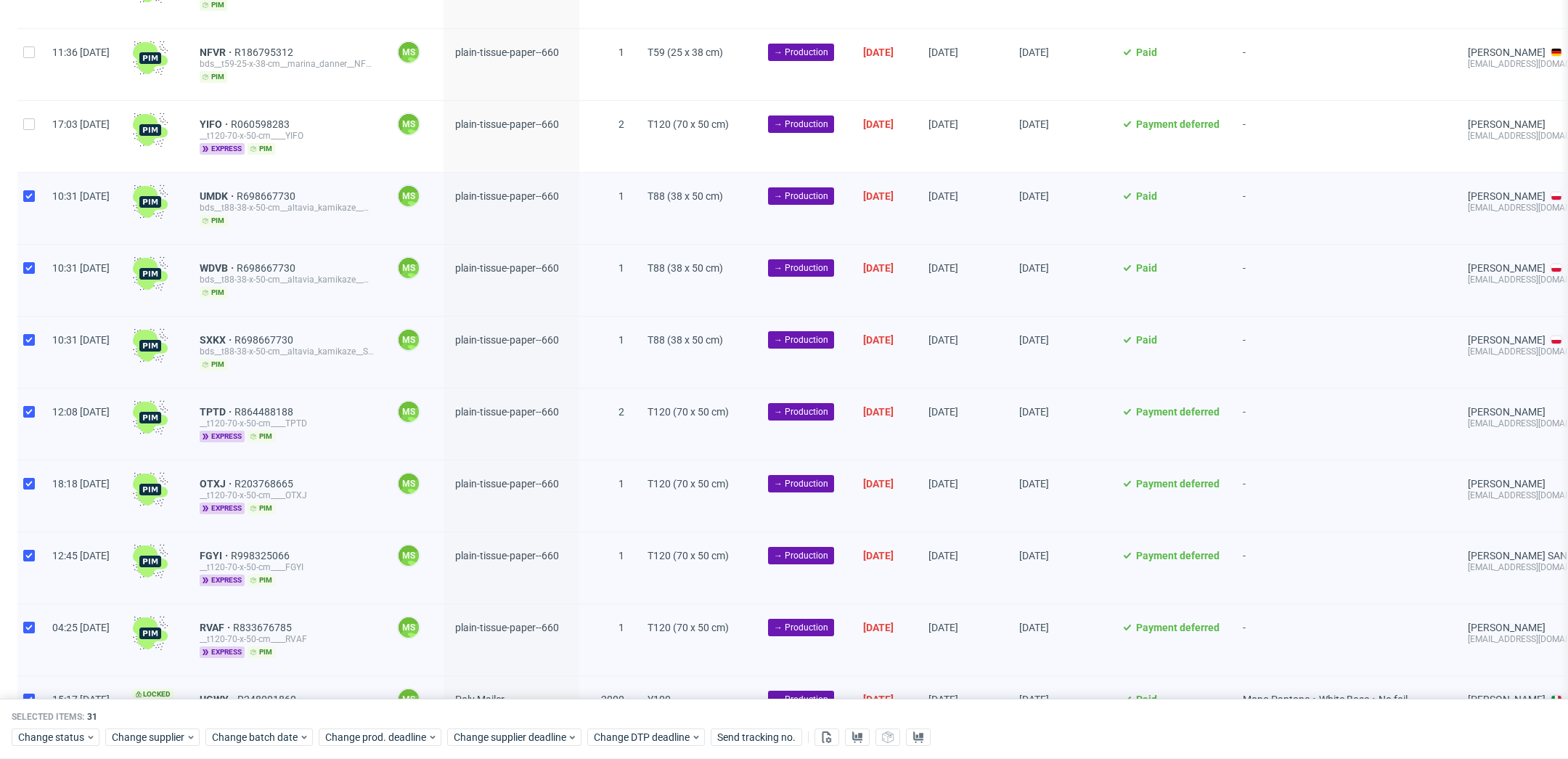
click at [37, 188] on div at bounding box center [28, 209] width 24 height 71
checkbox input "false"
click at [29, 272] on div at bounding box center [28, 280] width 24 height 71
checkbox input "false"
click at [24, 334] on input "checkbox" at bounding box center [29, 339] width 11 height 11
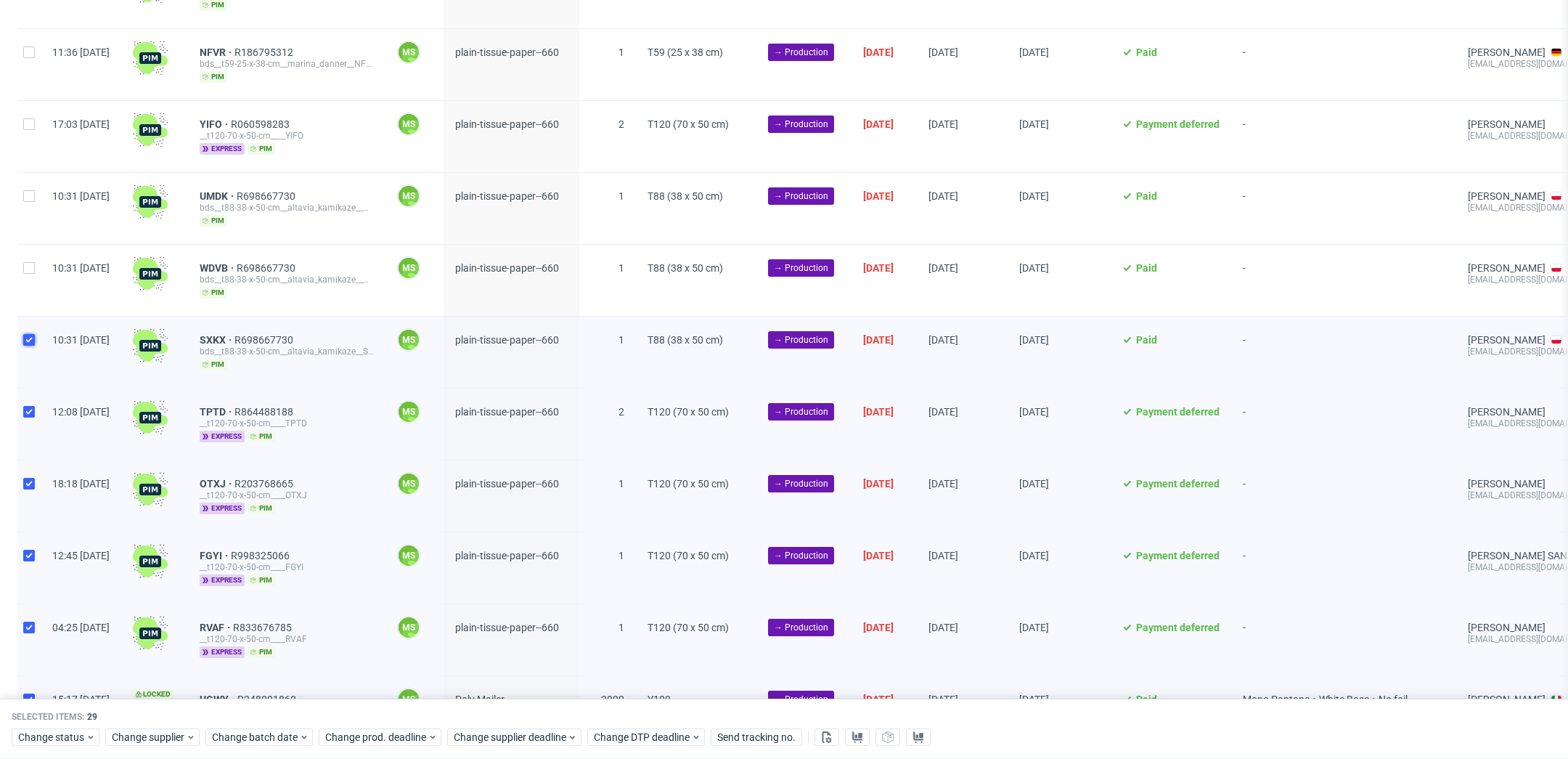
checkbox input "false"
click at [28, 406] on input "checkbox" at bounding box center [29, 412] width 11 height 11
checkbox input "false"
click at [31, 478] on input "checkbox" at bounding box center [29, 484] width 11 height 11
checkbox input "false"
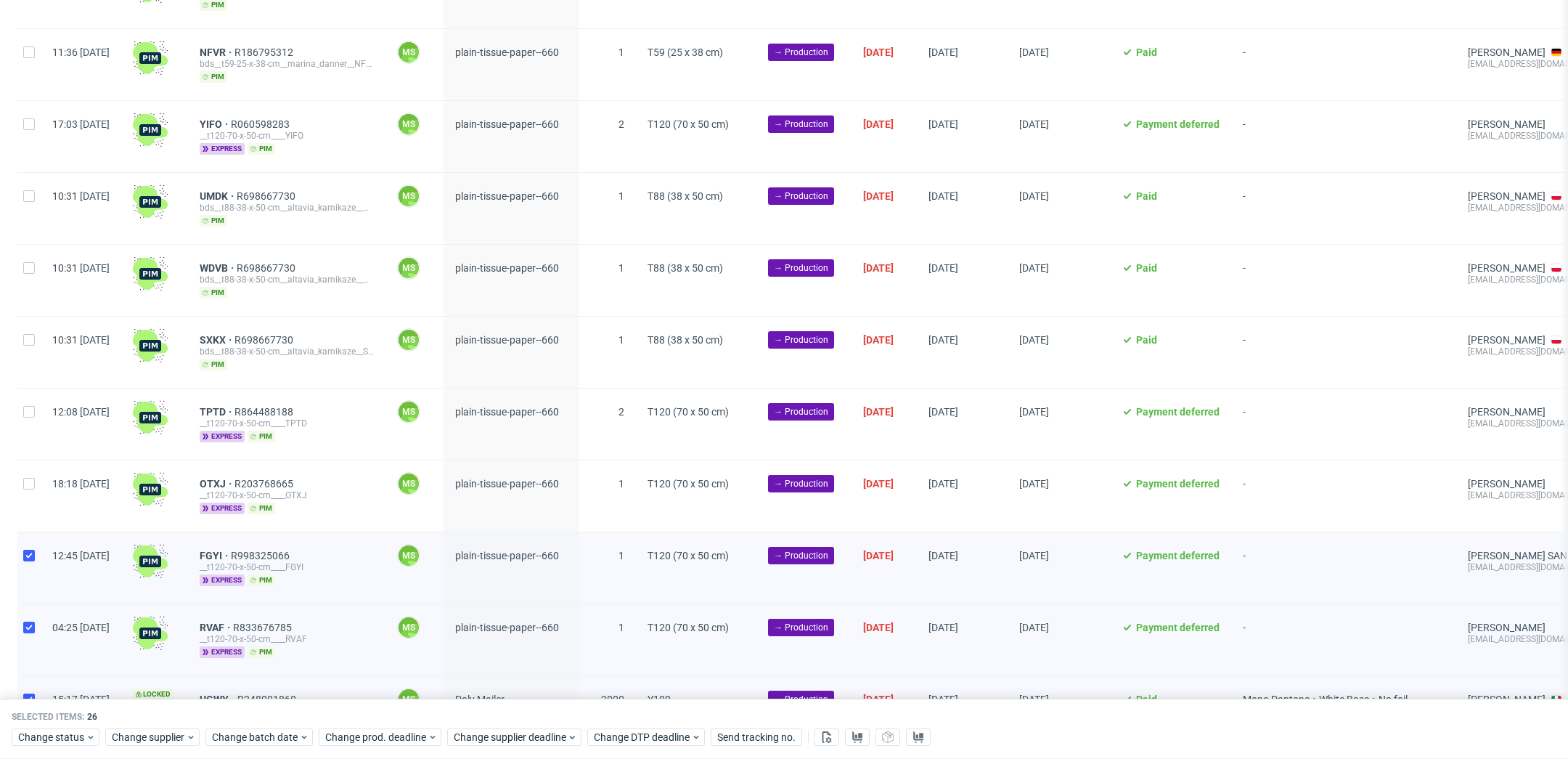
click at [47, 547] on div "12:45 [DATE]" at bounding box center [80, 568] width 80 height 71
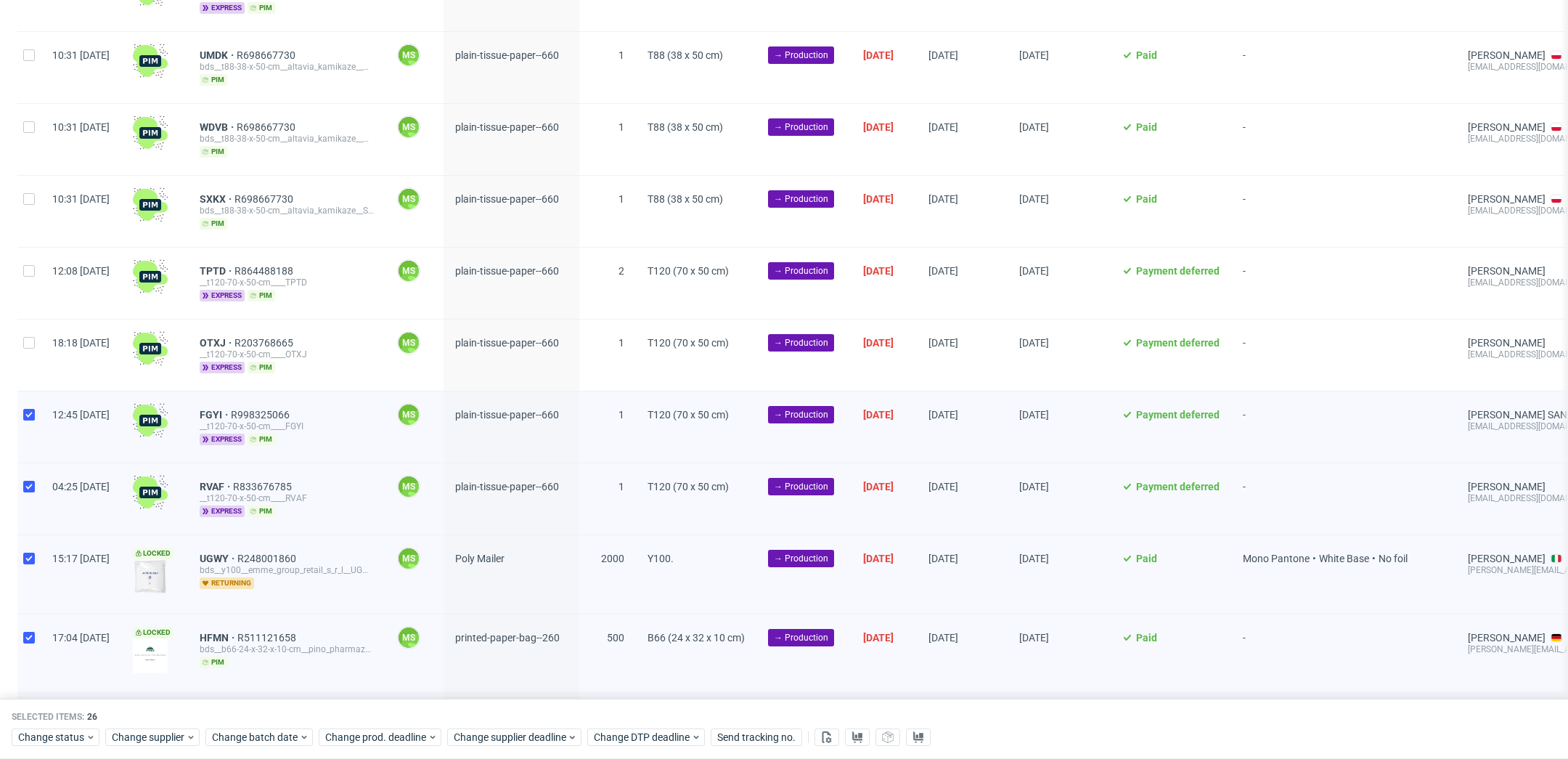
scroll to position [802, 0]
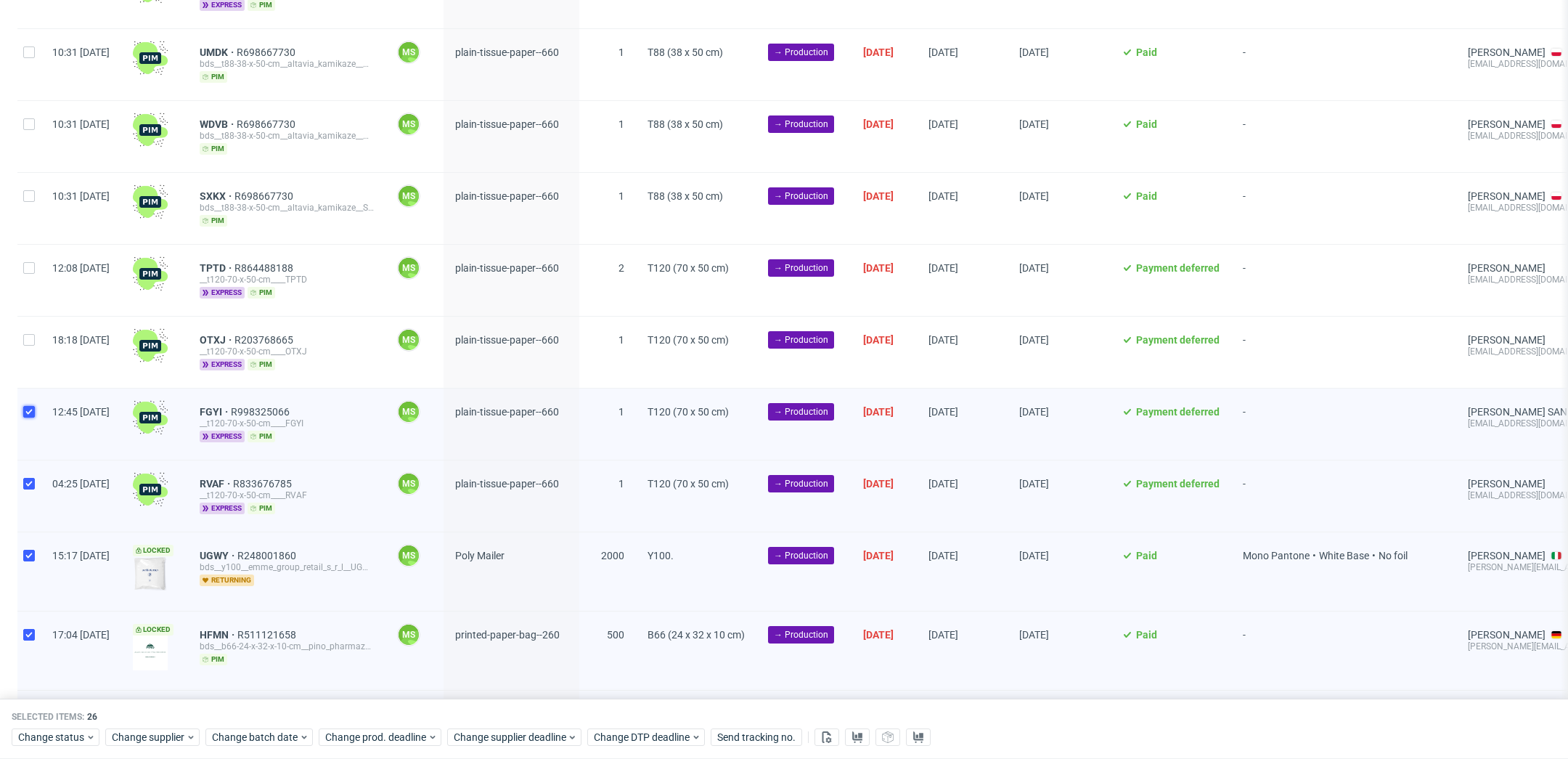
click at [31, 406] on input "checkbox" at bounding box center [29, 412] width 11 height 11
checkbox input "false"
click at [31, 482] on div at bounding box center [28, 496] width 24 height 71
checkbox input "false"
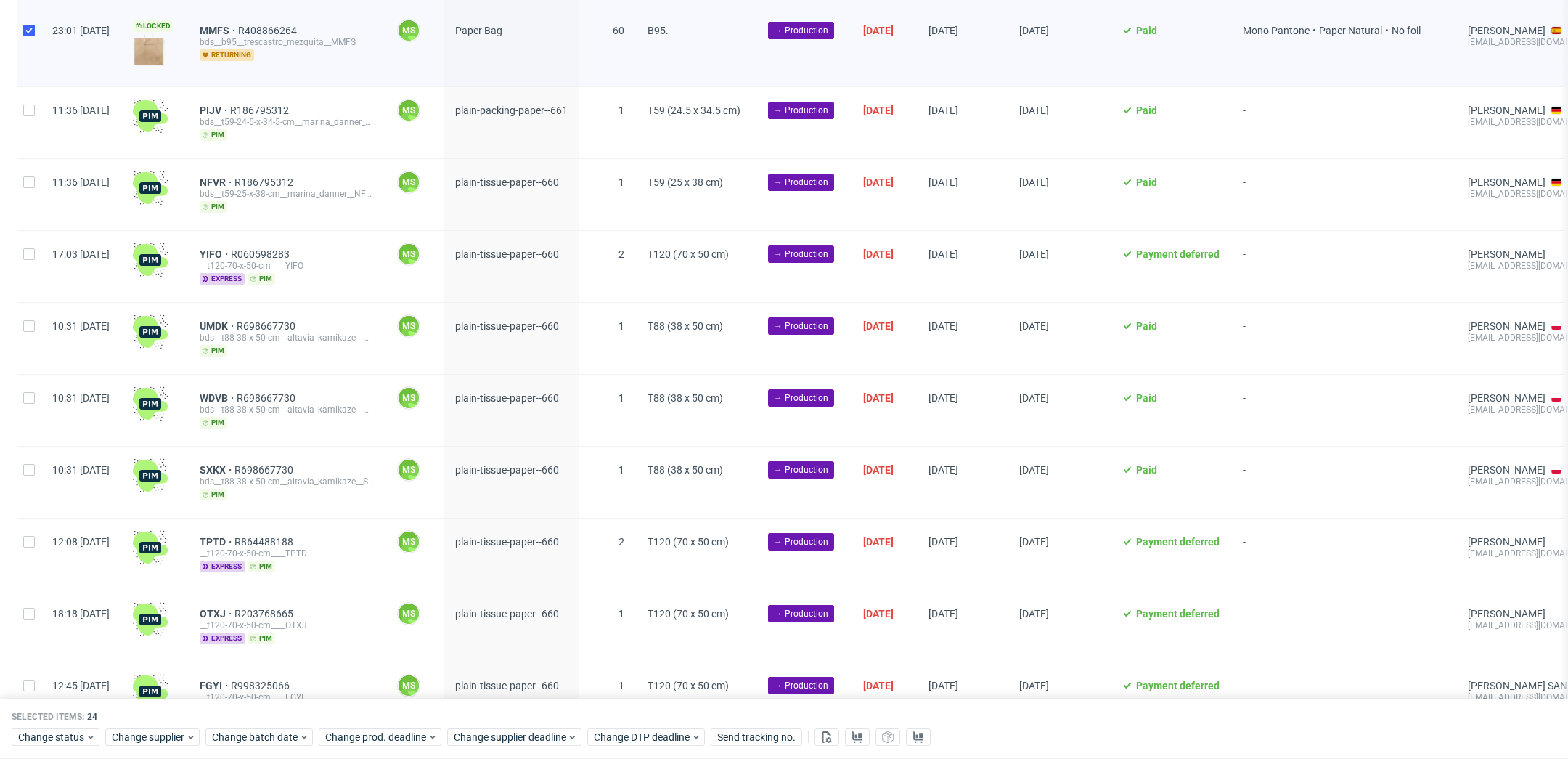
scroll to position [0, 0]
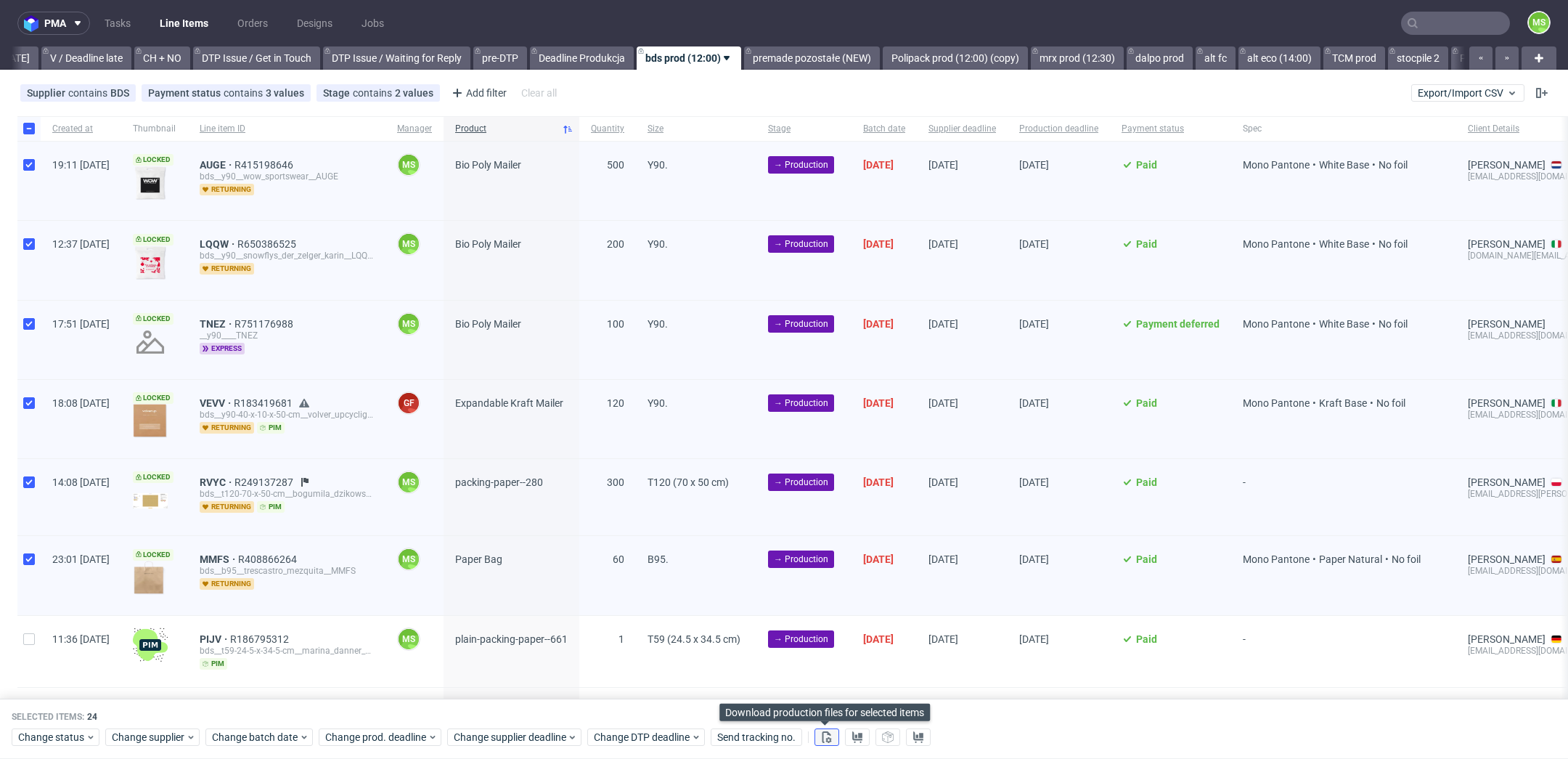
click at [831, 738] on button at bounding box center [827, 737] width 24 height 17
click at [33, 123] on input "checkbox" at bounding box center [29, 128] width 11 height 11
checkbox input "false"
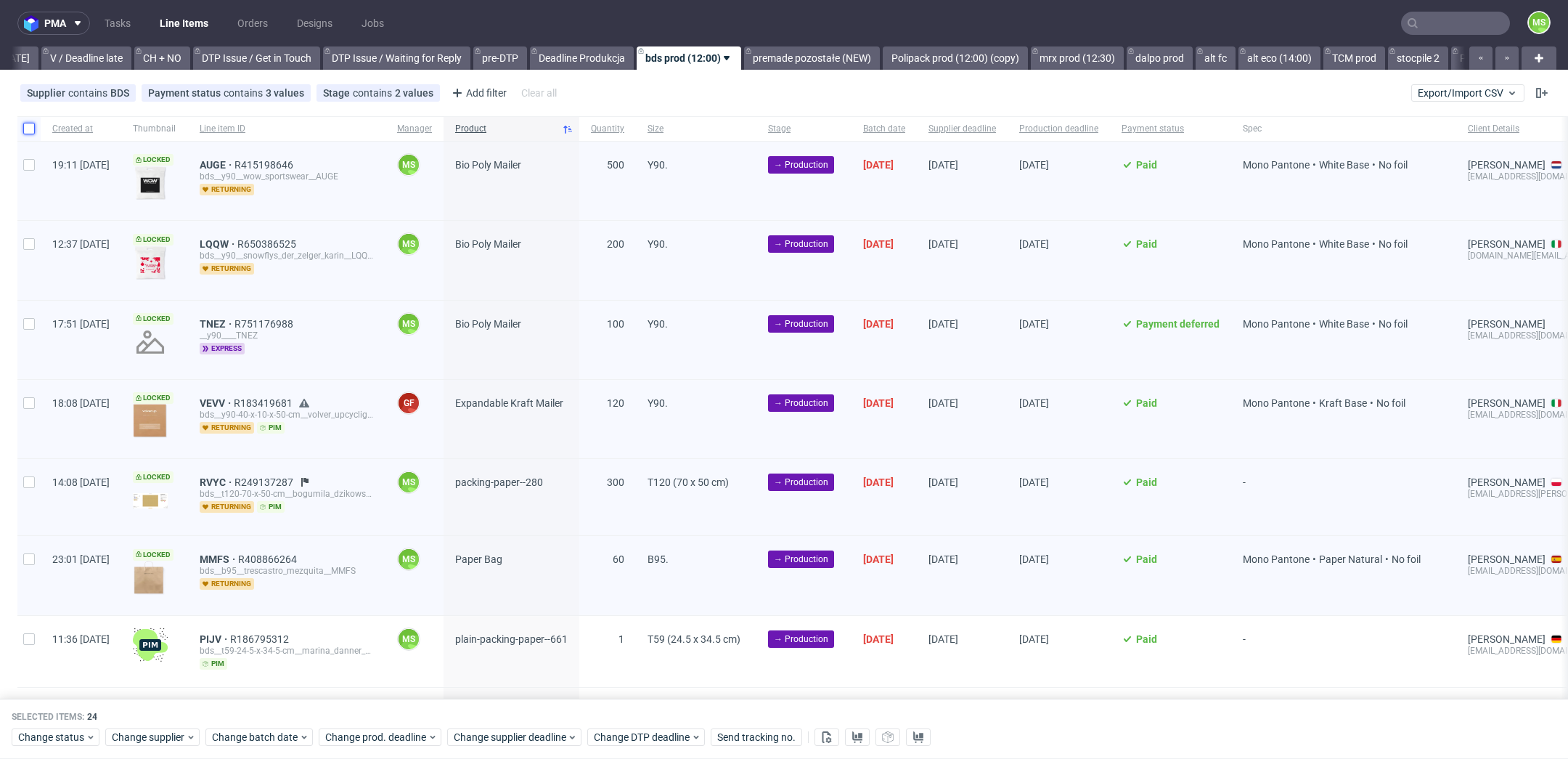
checkbox input "false"
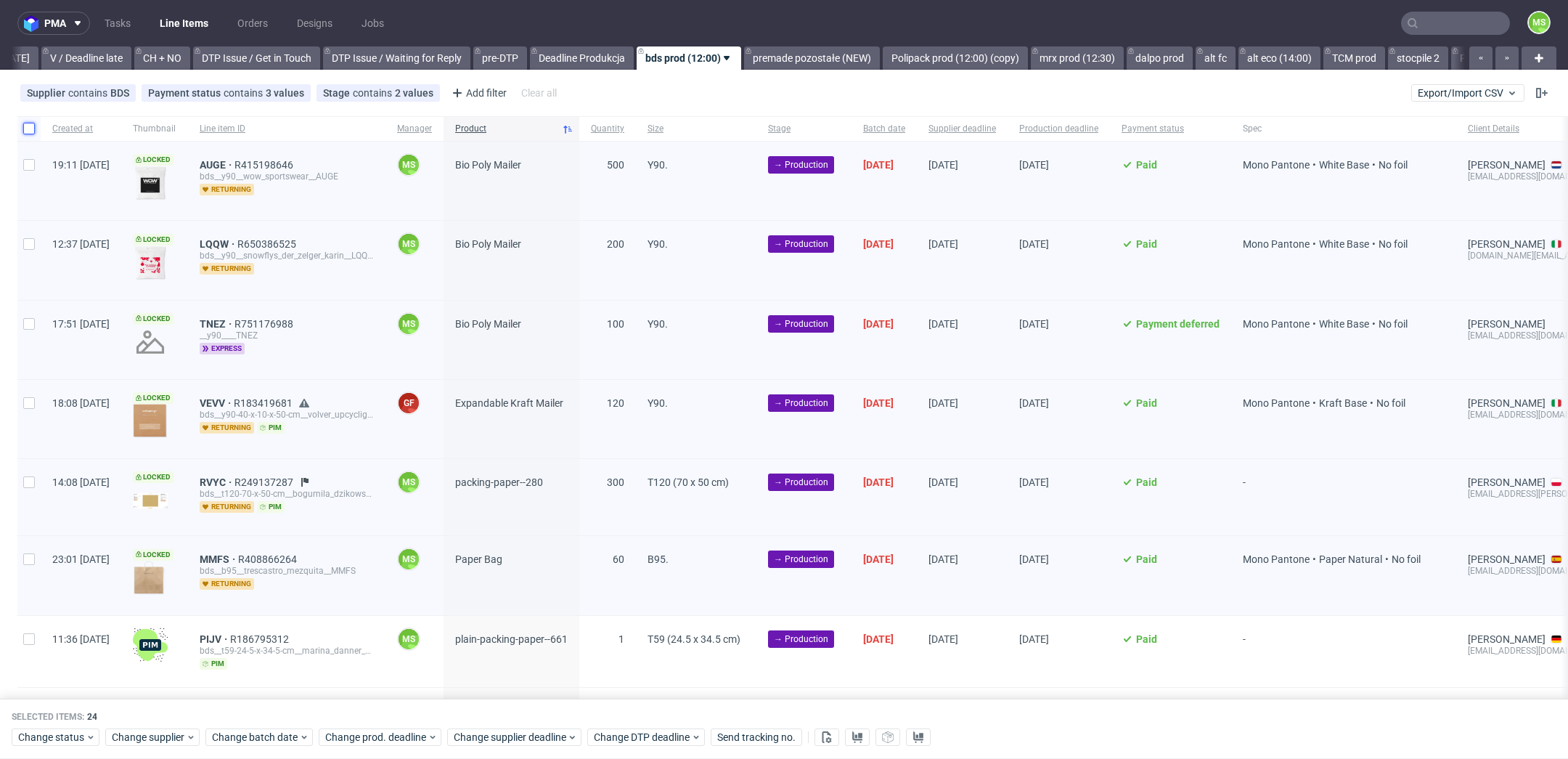
checkbox input "false"
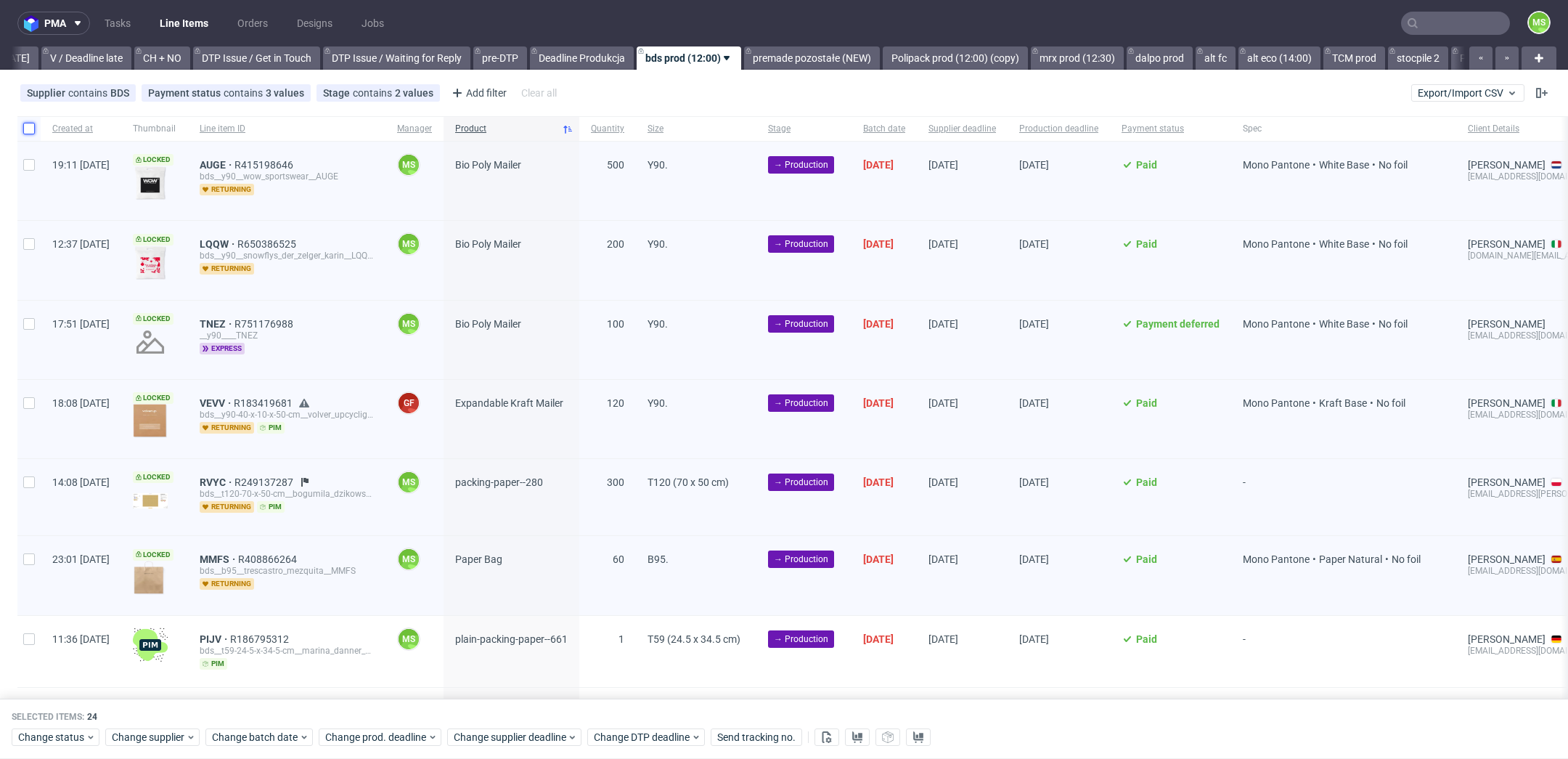
checkbox input "false"
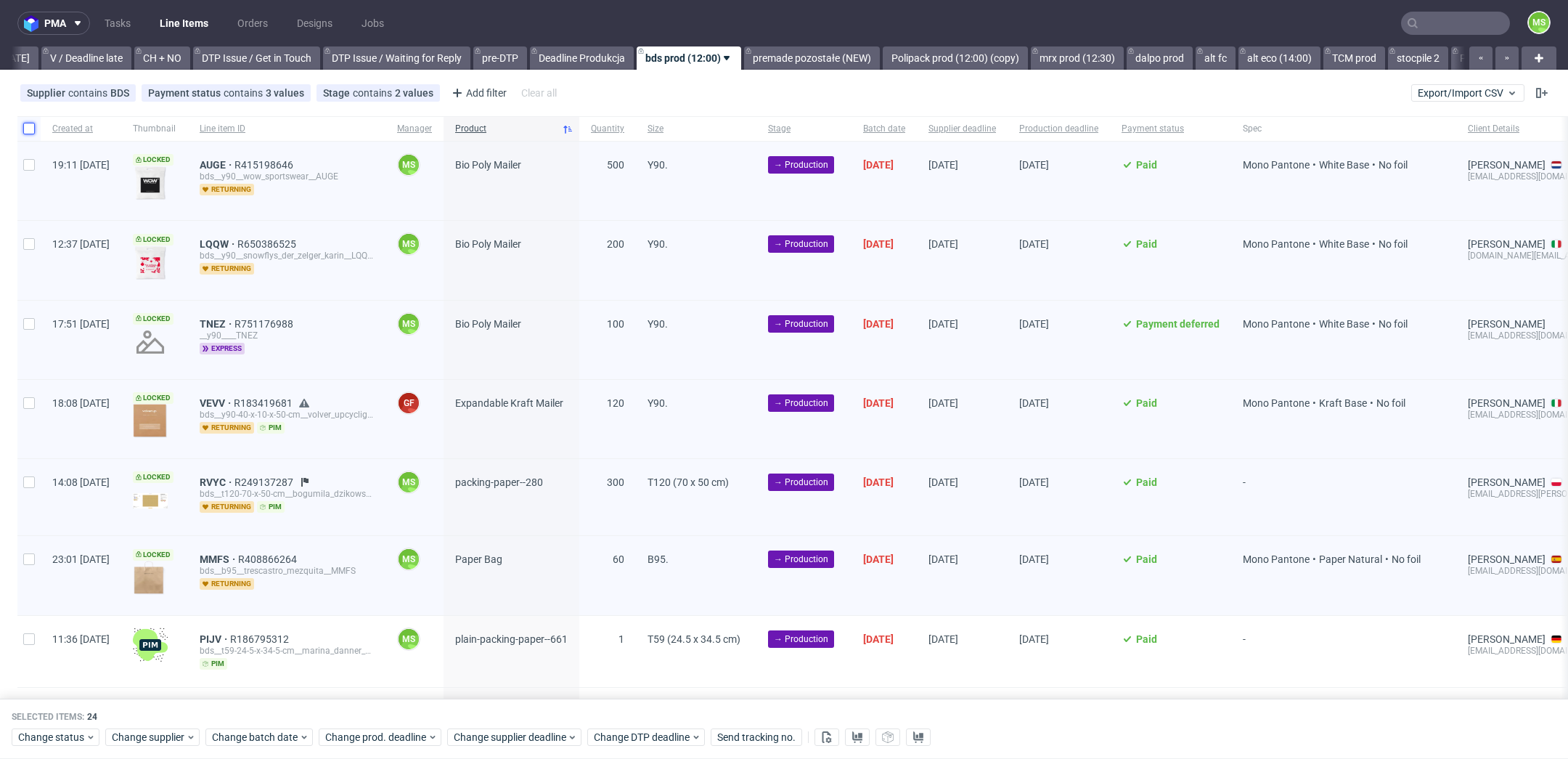
checkbox input "false"
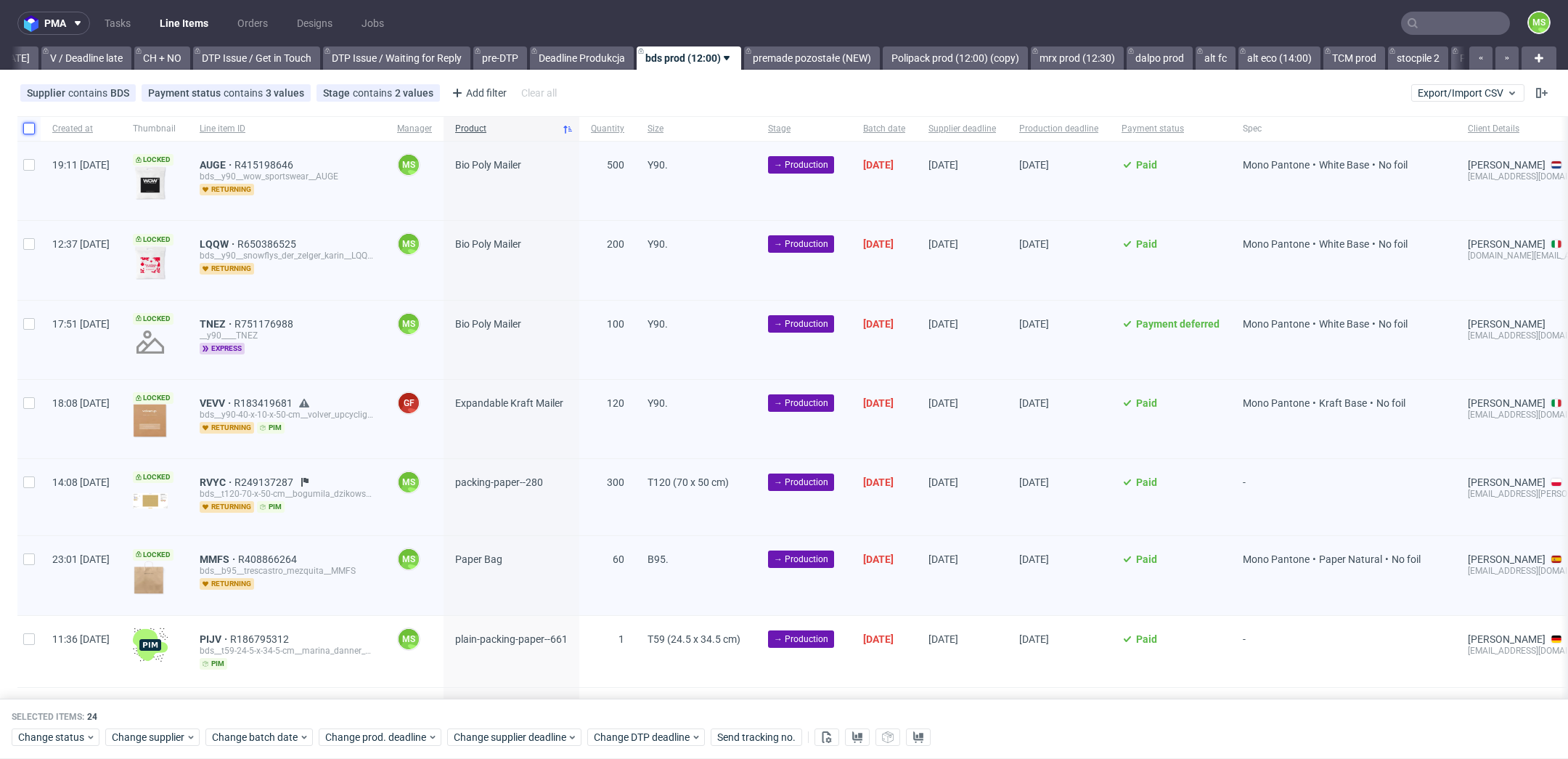
checkbox input "false"
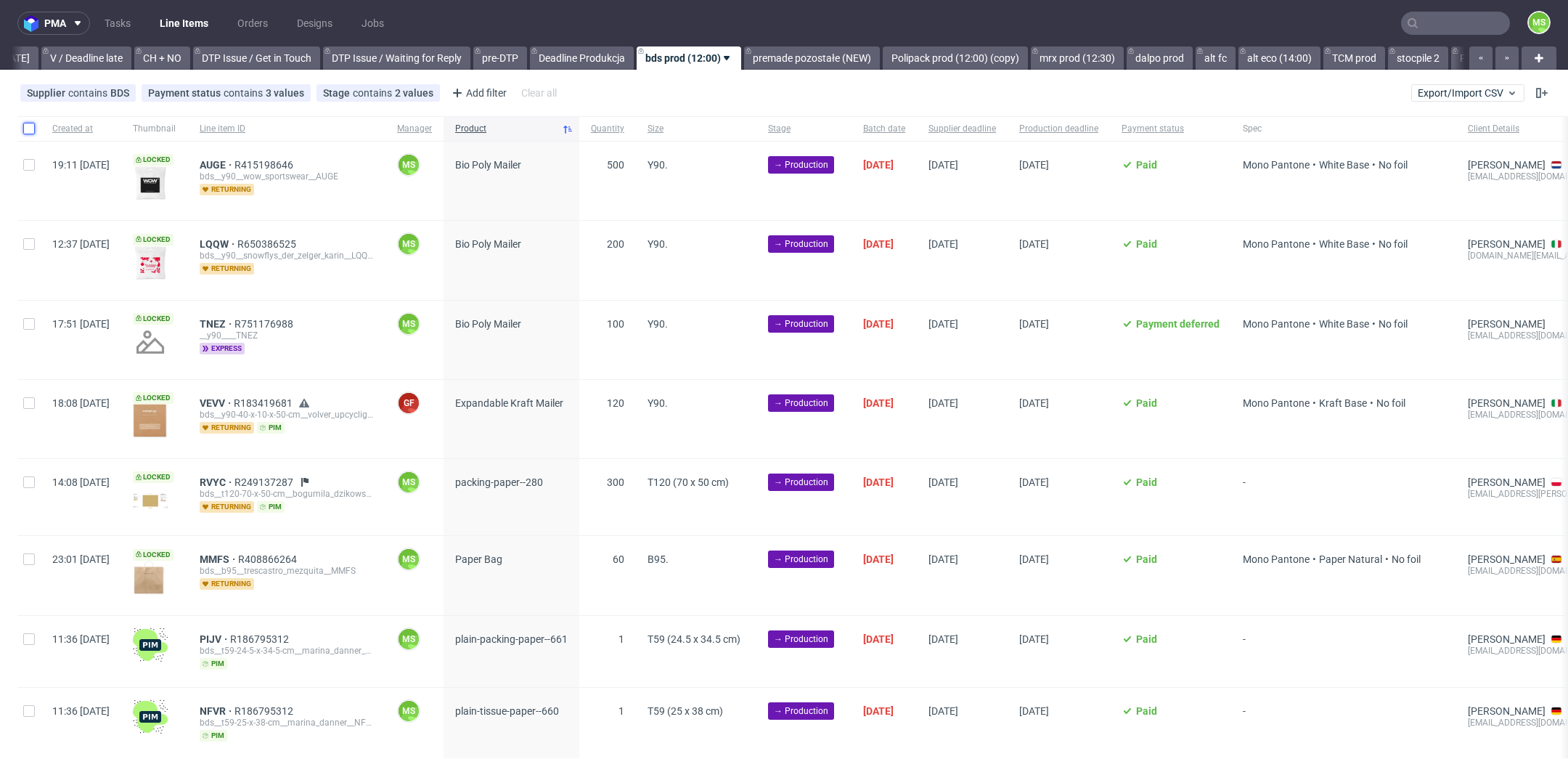
click at [33, 123] on input "checkbox" at bounding box center [29, 128] width 11 height 11
checkbox input "true"
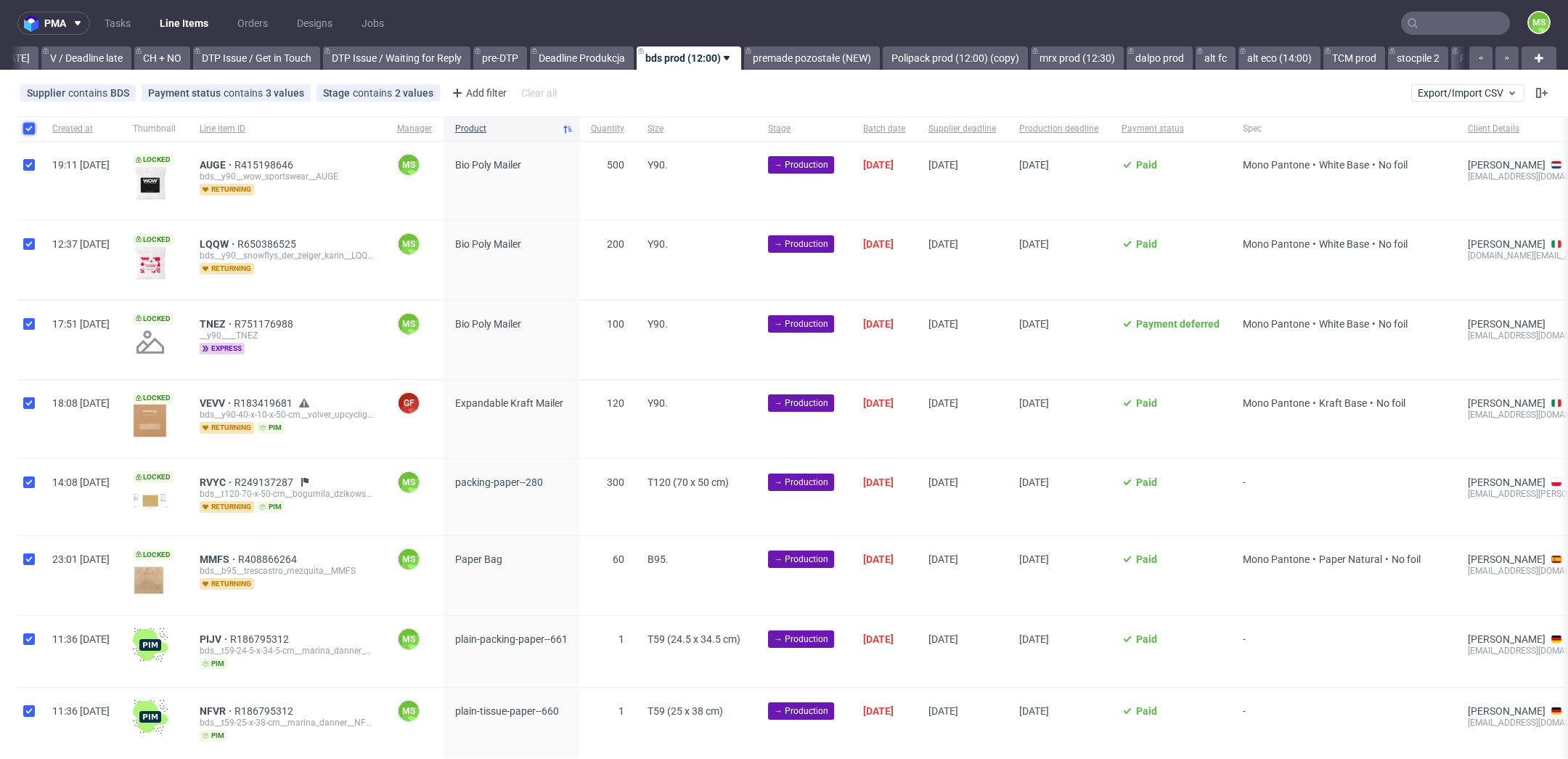
checkbox input "true"
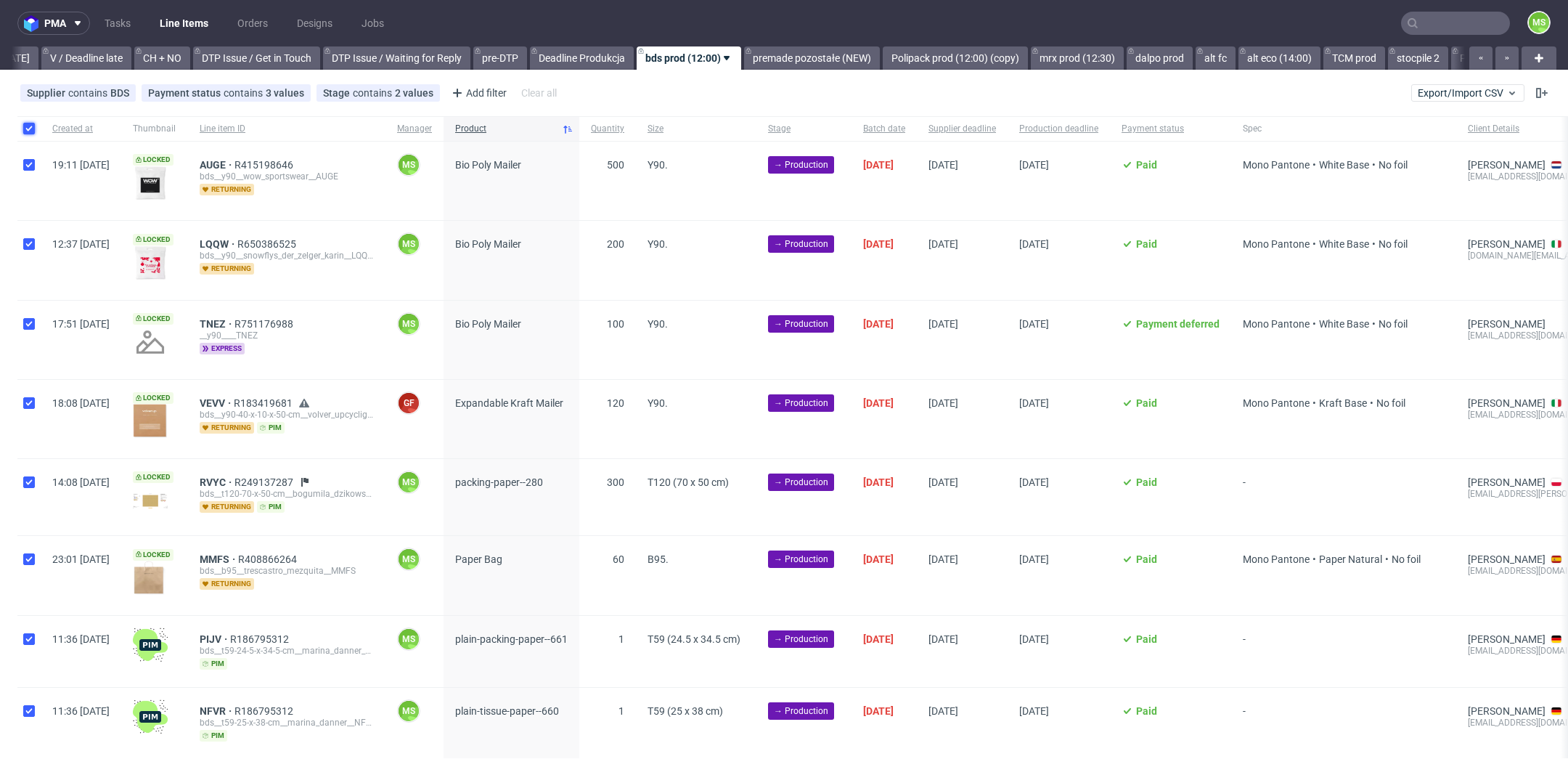
checkbox input "true"
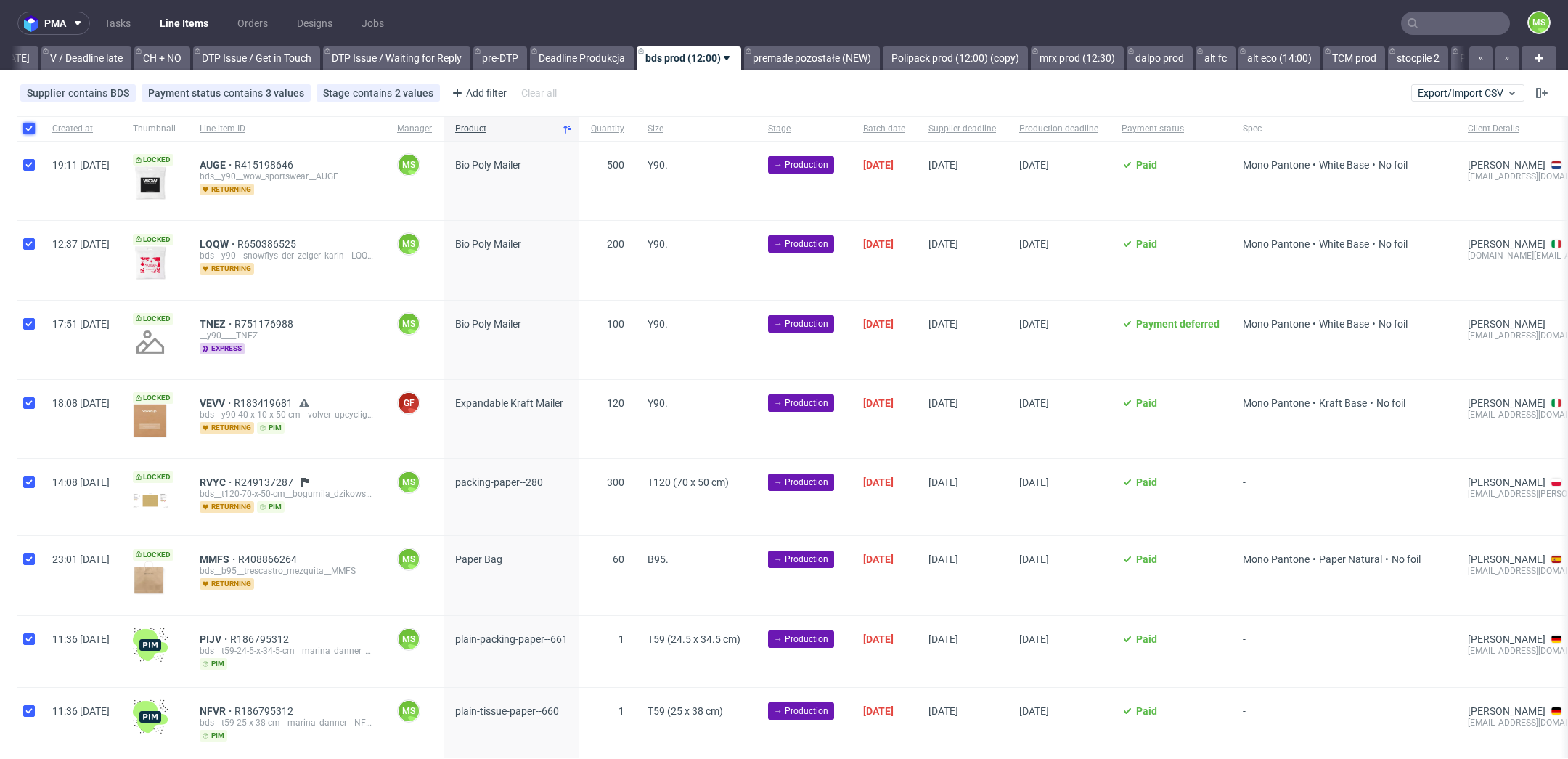
checkbox input "true"
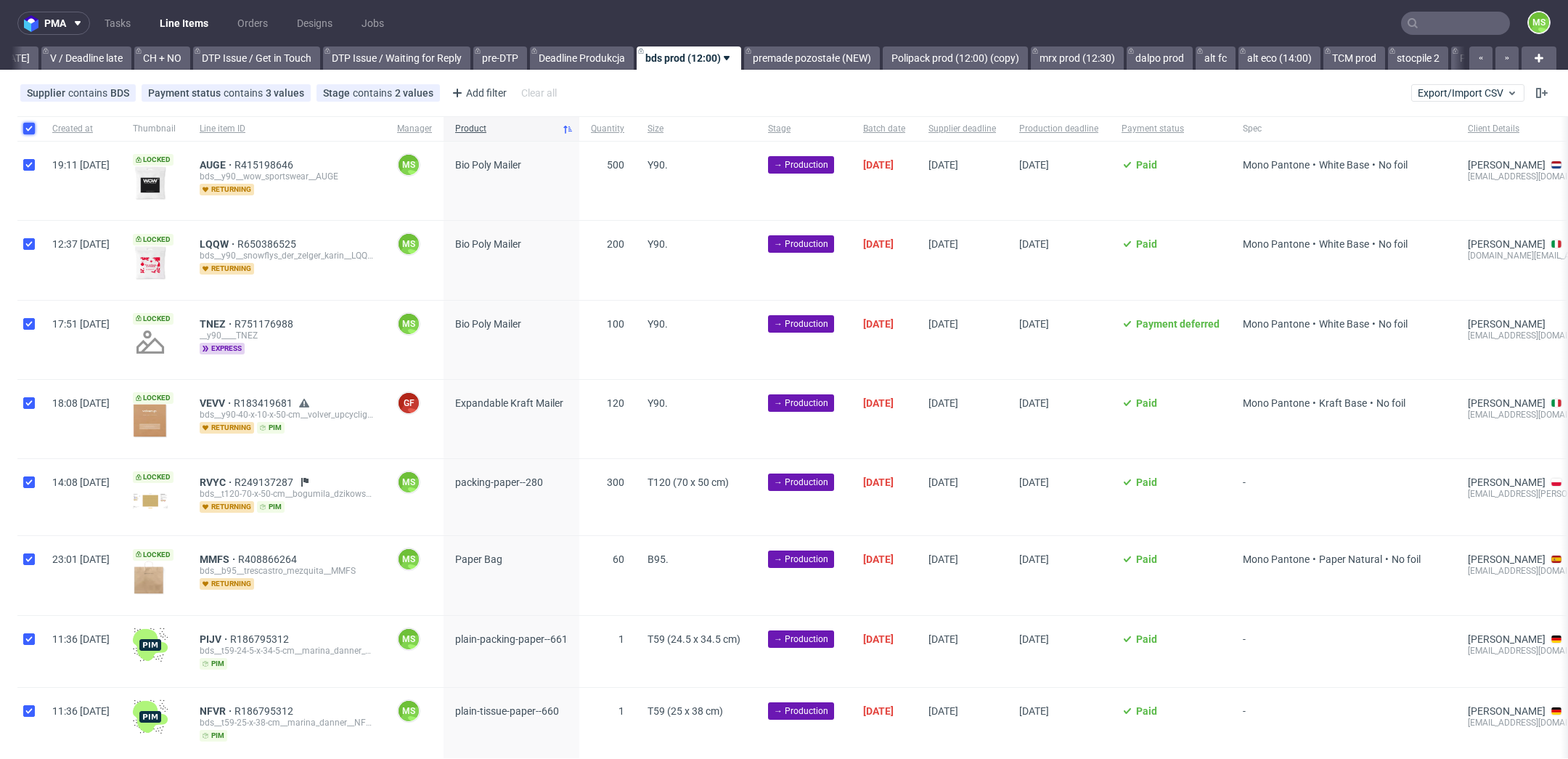
checkbox input "true"
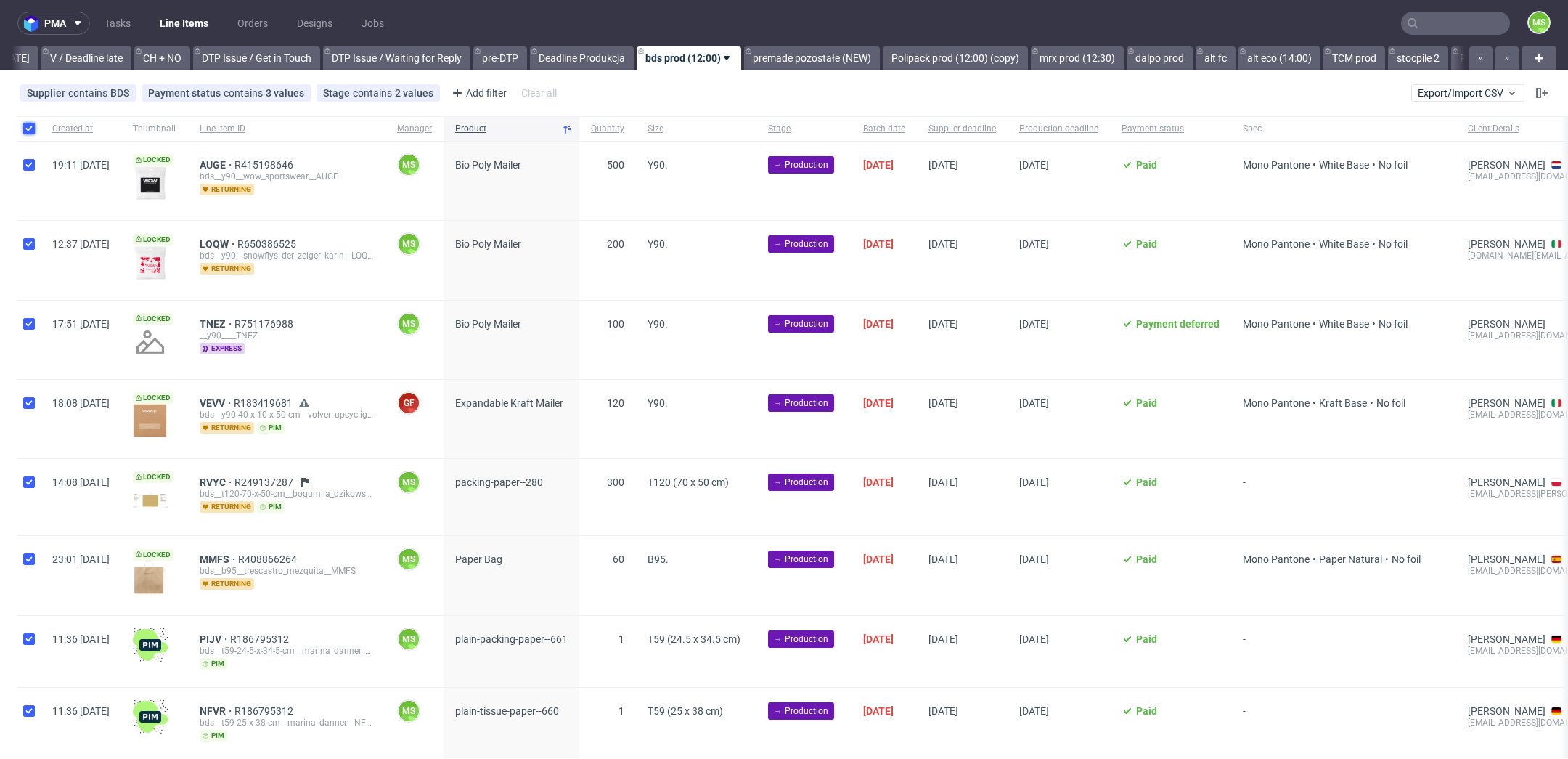
checkbox input "true"
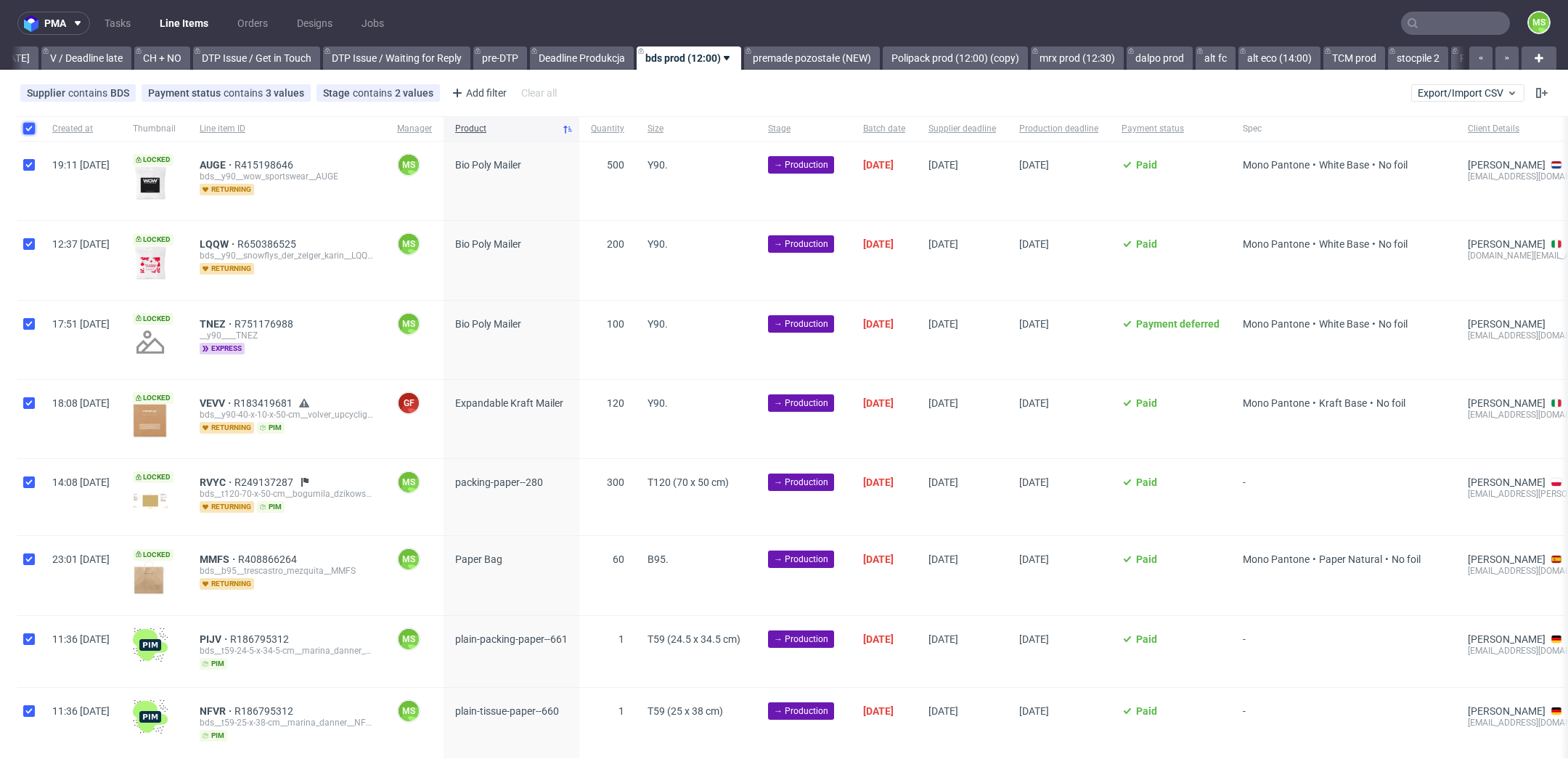
checkbox input "true"
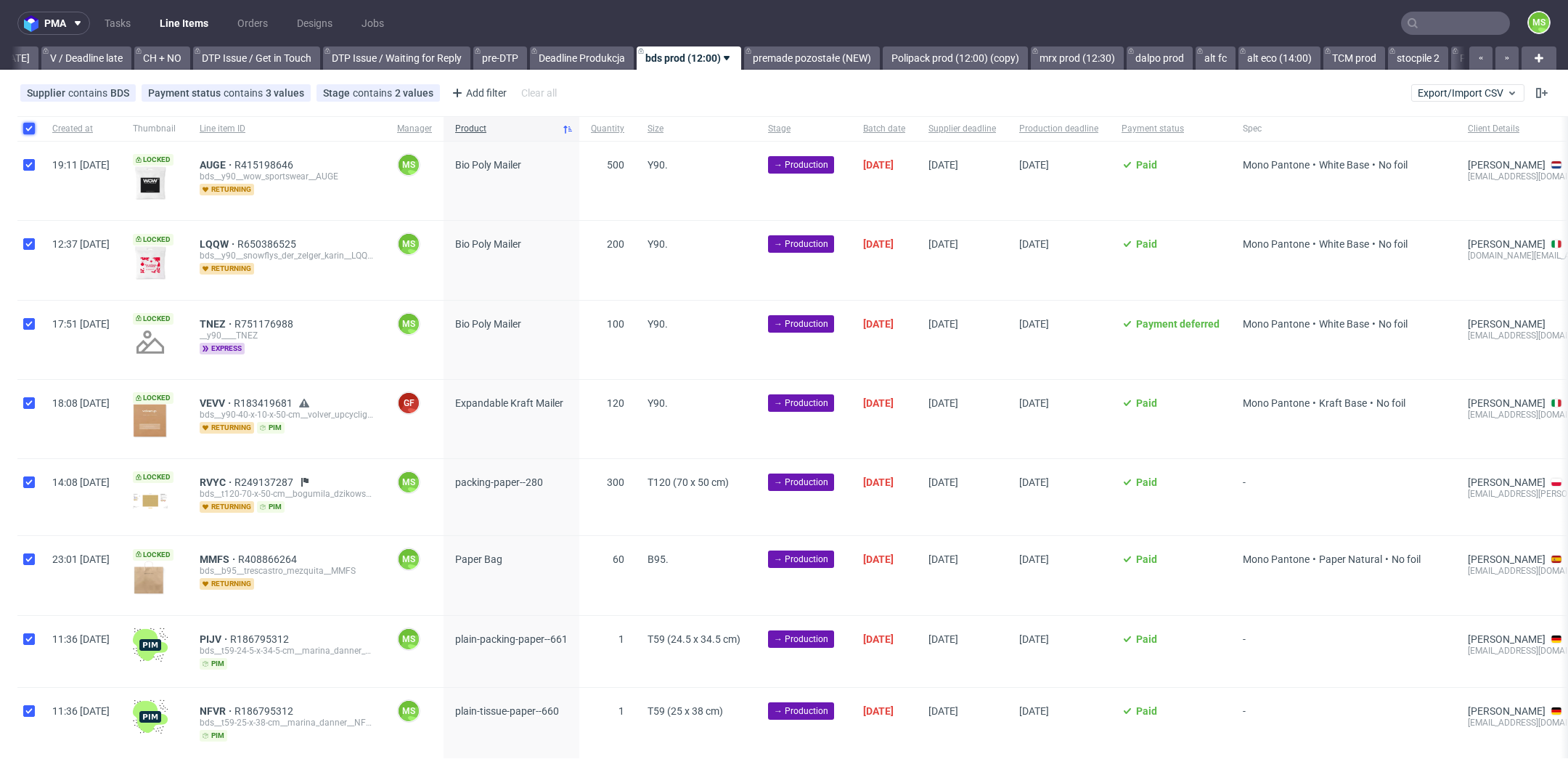
checkbox input "true"
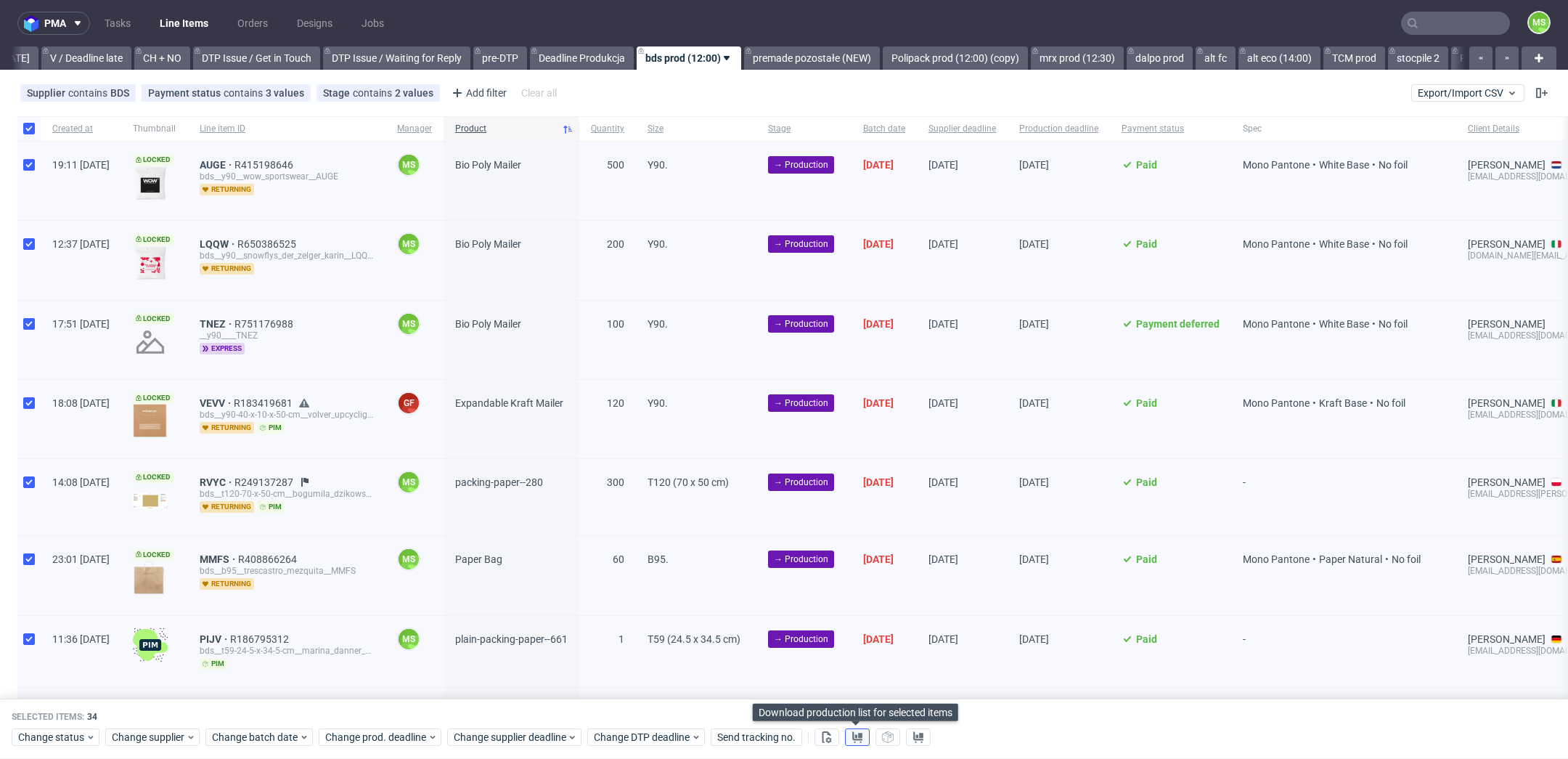
click at [857, 744] on button at bounding box center [857, 737] width 24 height 17
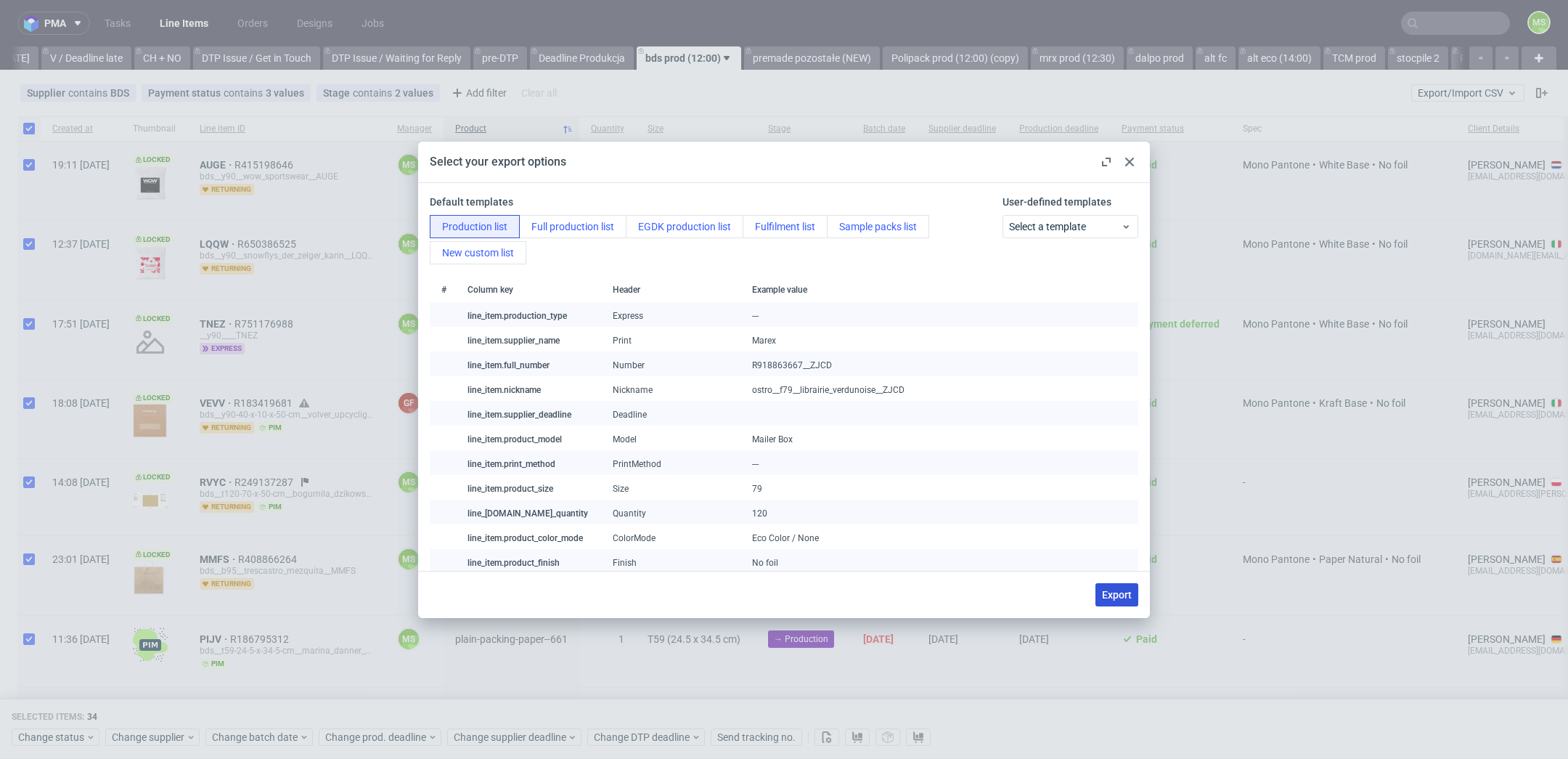
click at [1129, 594] on span "Export" at bounding box center [1117, 594] width 30 height 11
checkbox input "false"
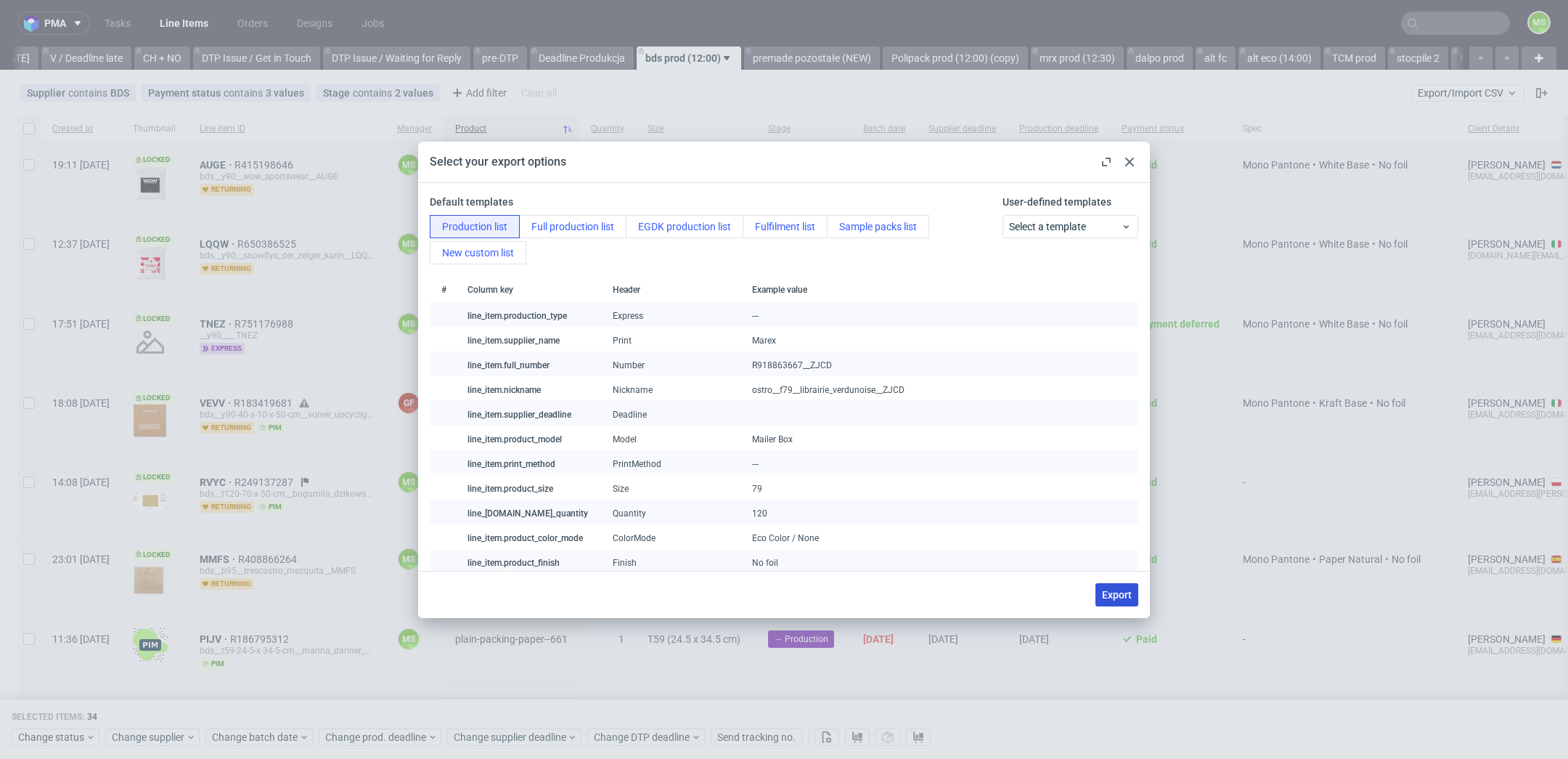
checkbox input "false"
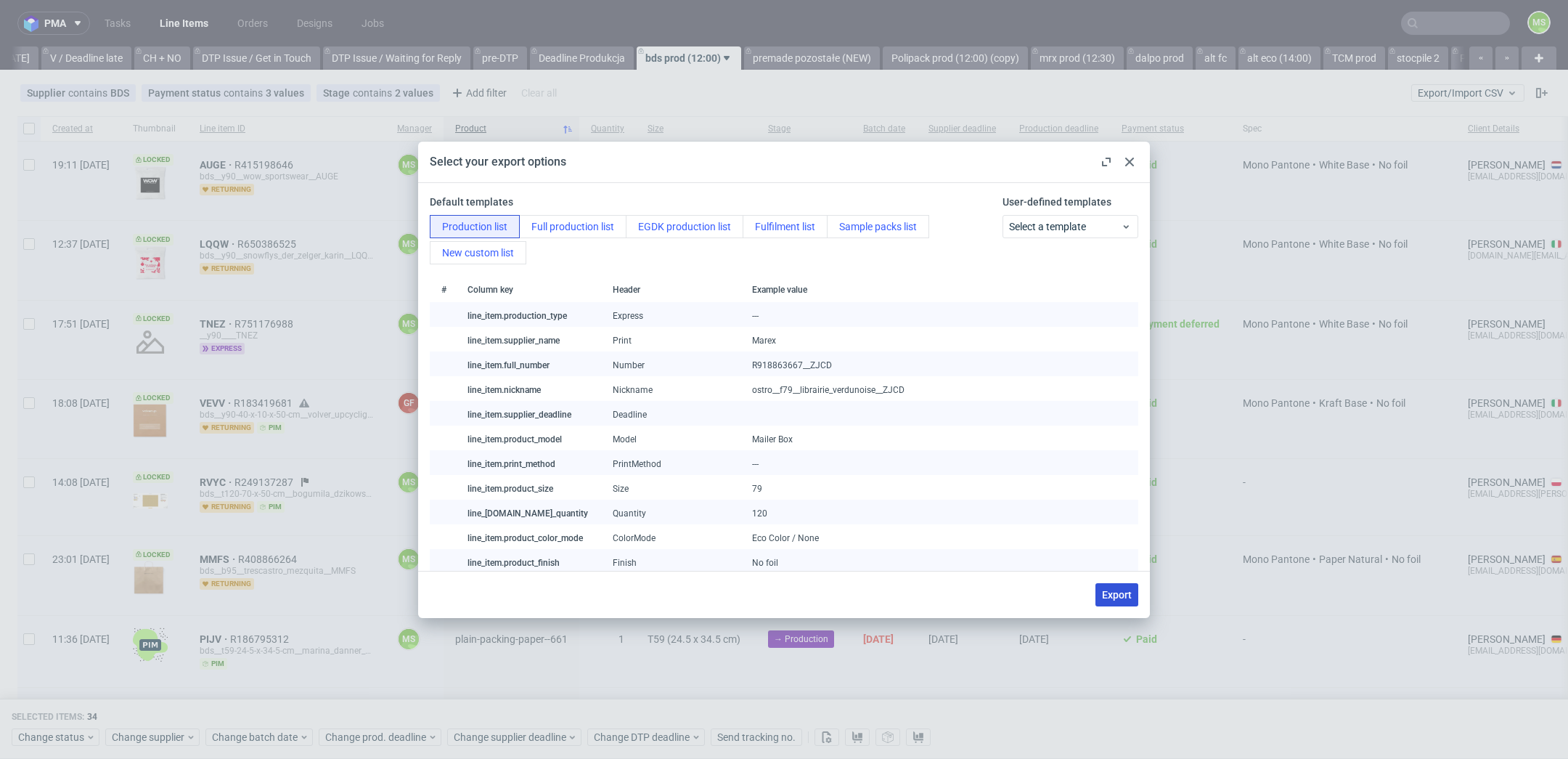
checkbox input "false"
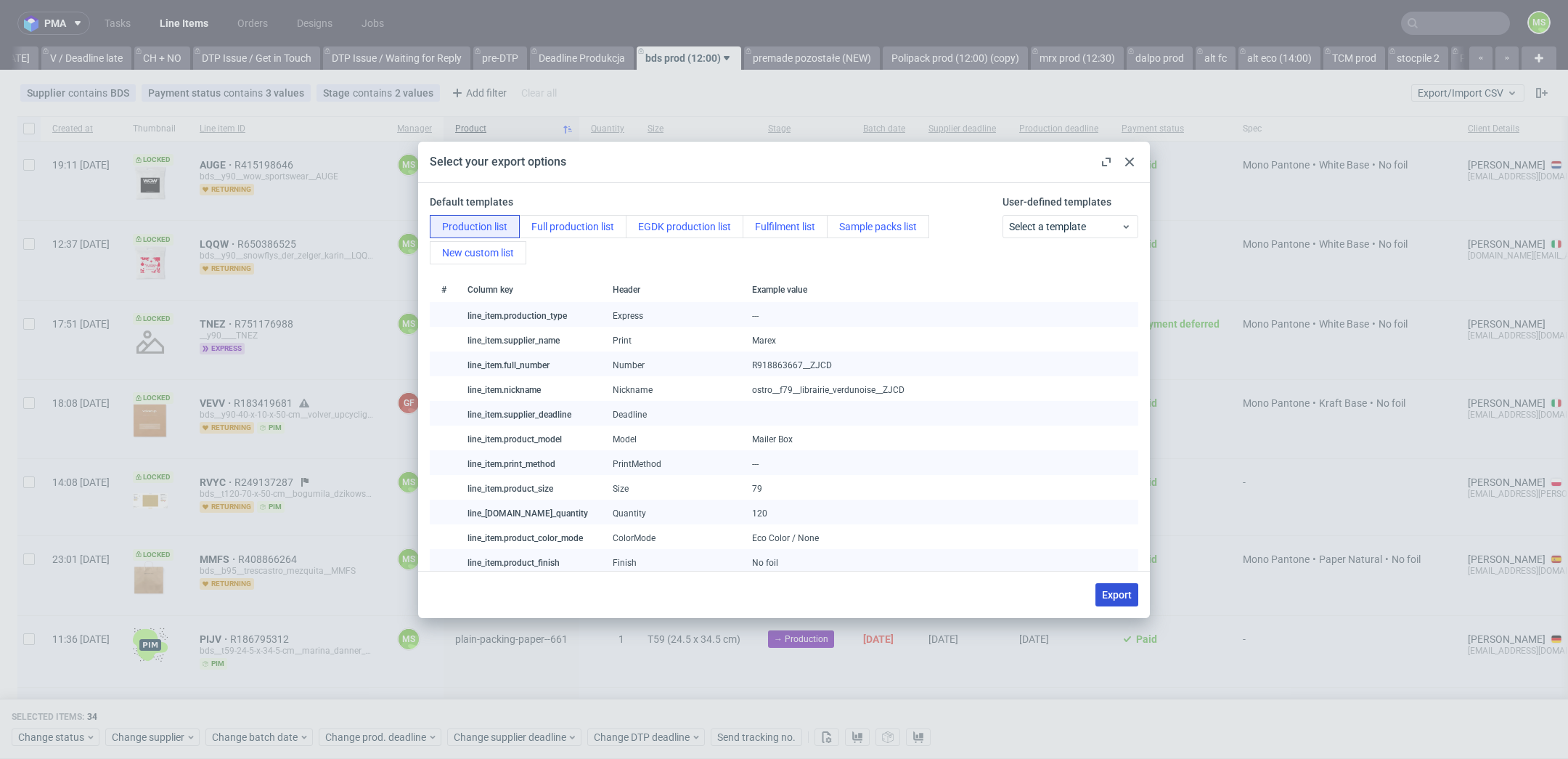
checkbox input "false"
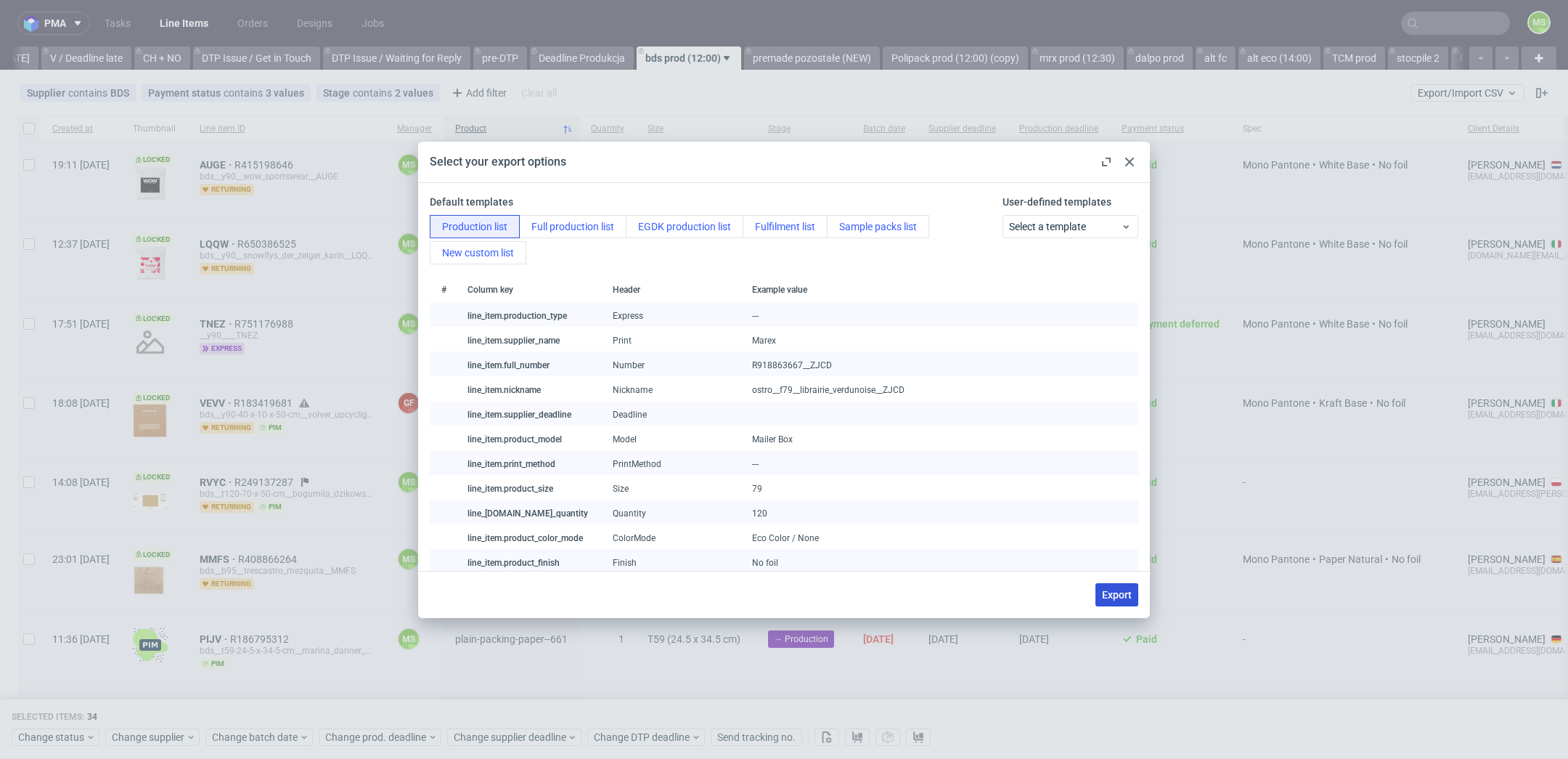
checkbox input "false"
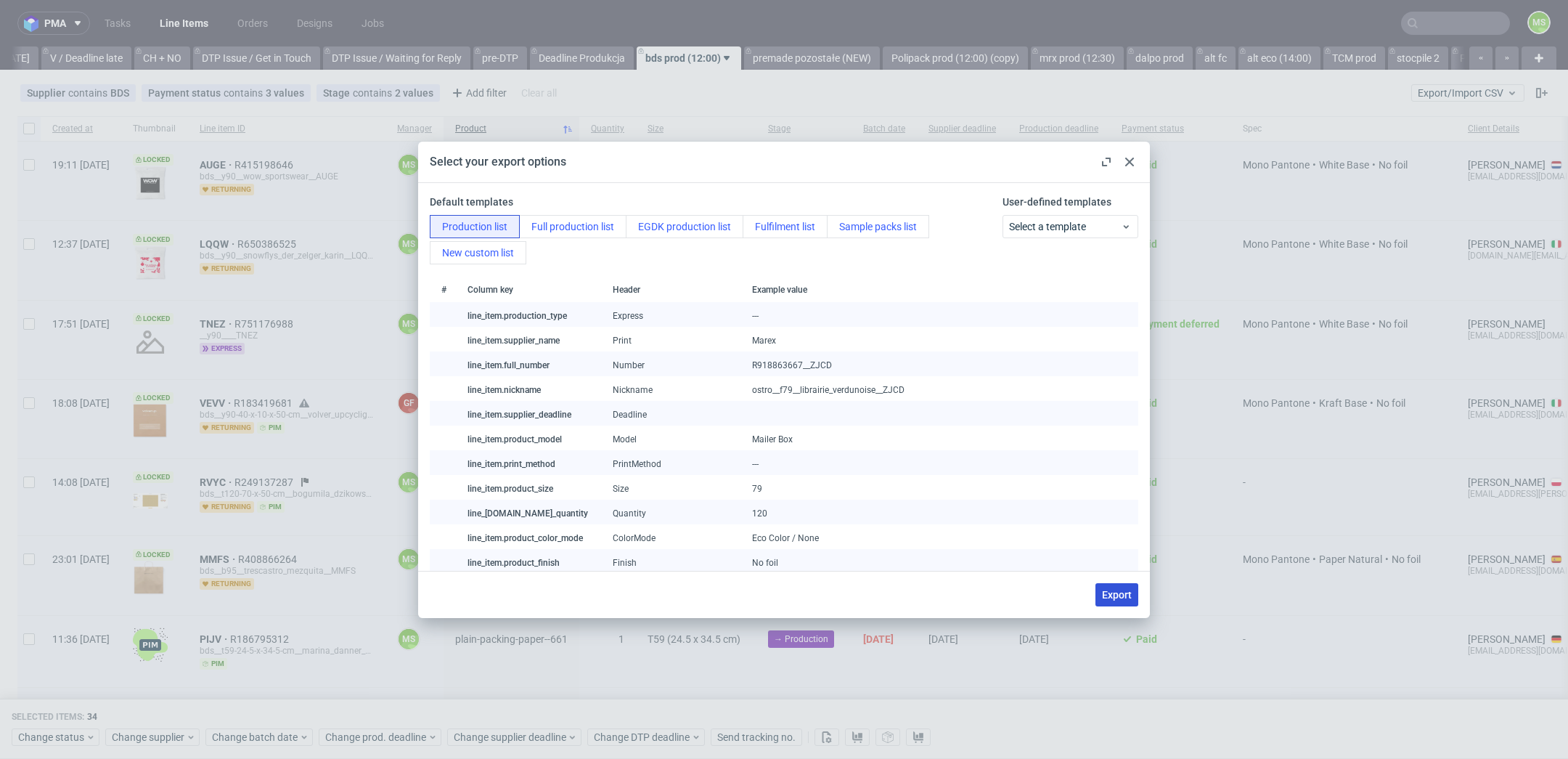
checkbox input "false"
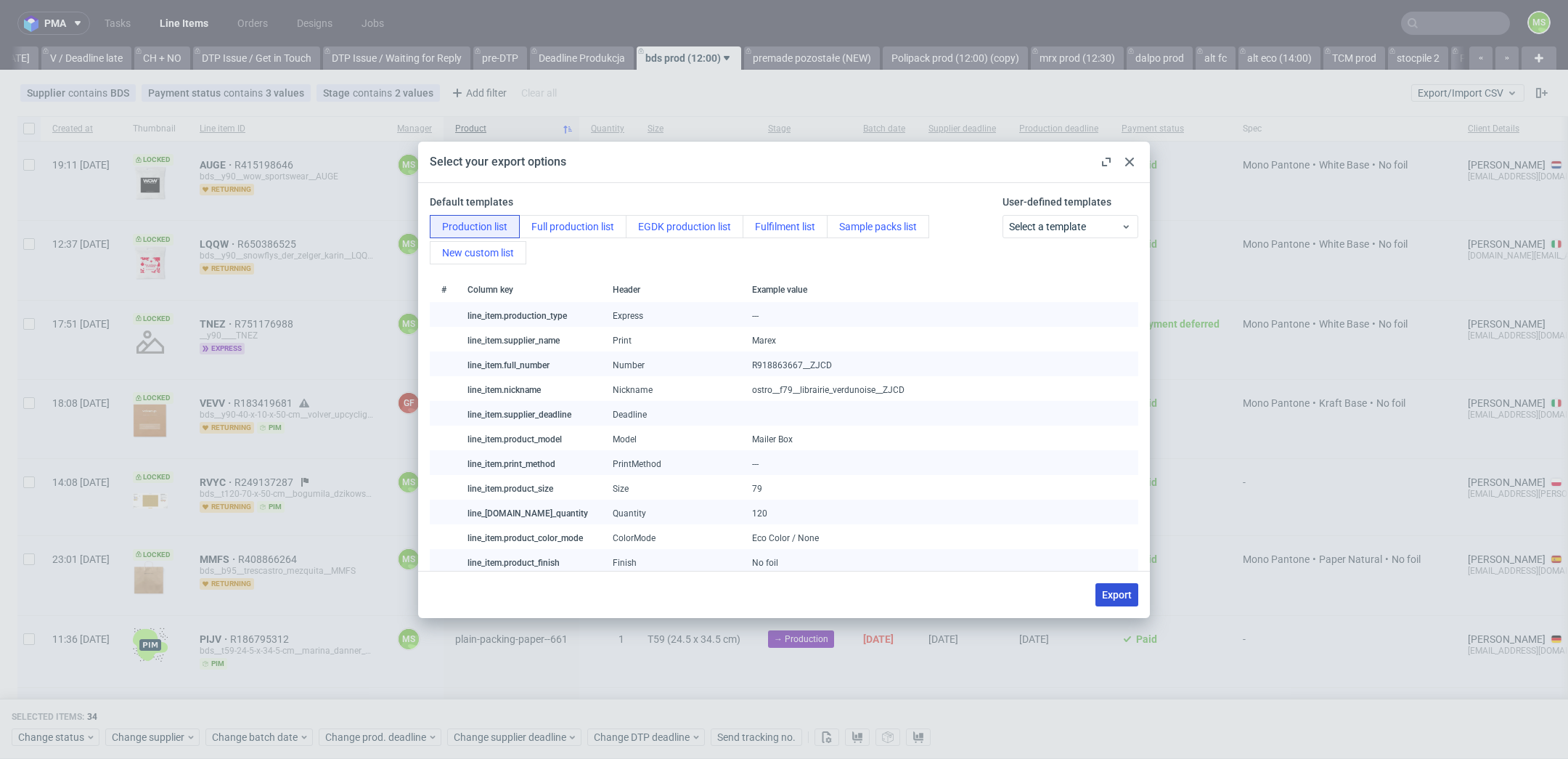
checkbox input "false"
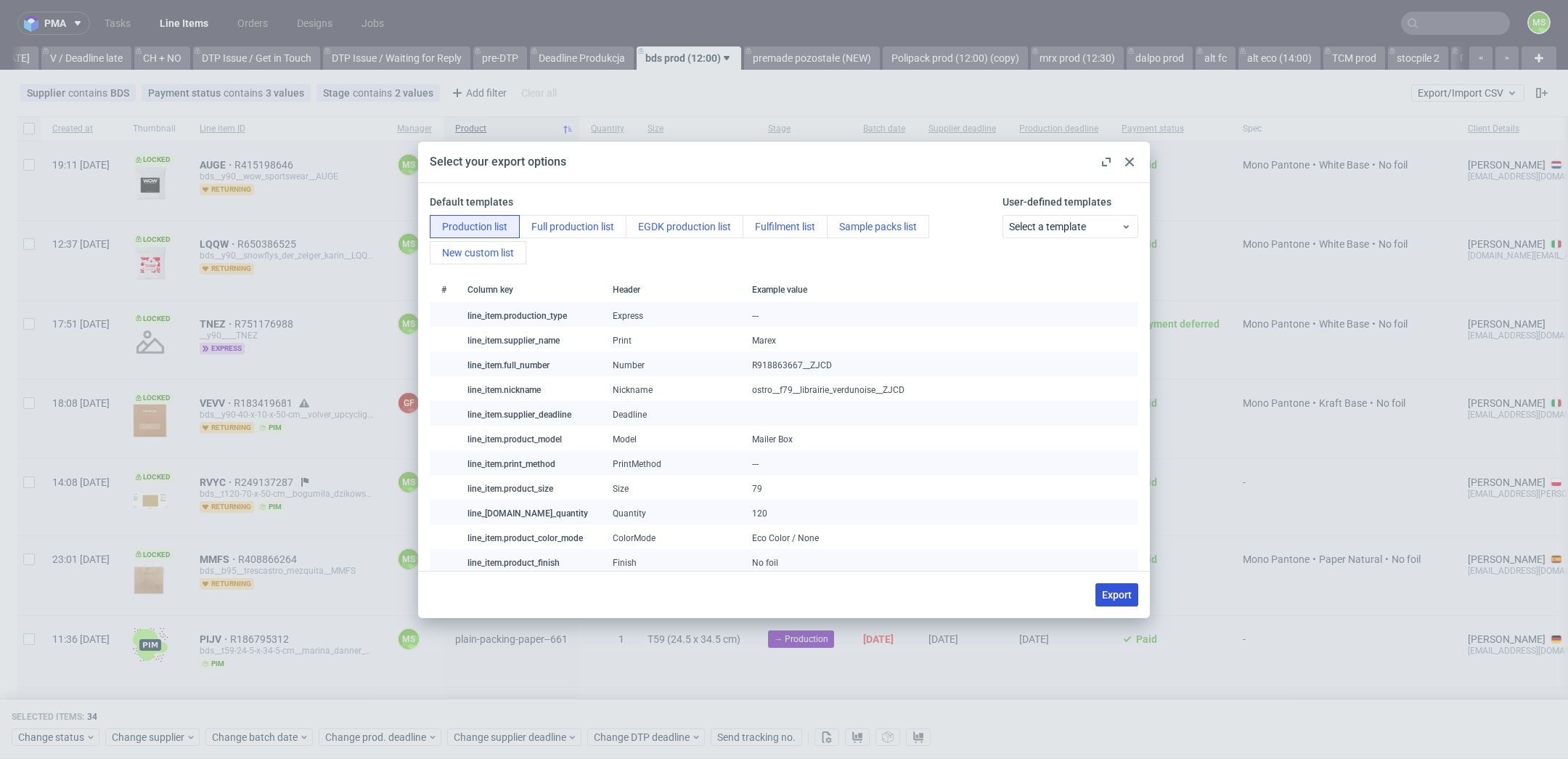
checkbox input "false"
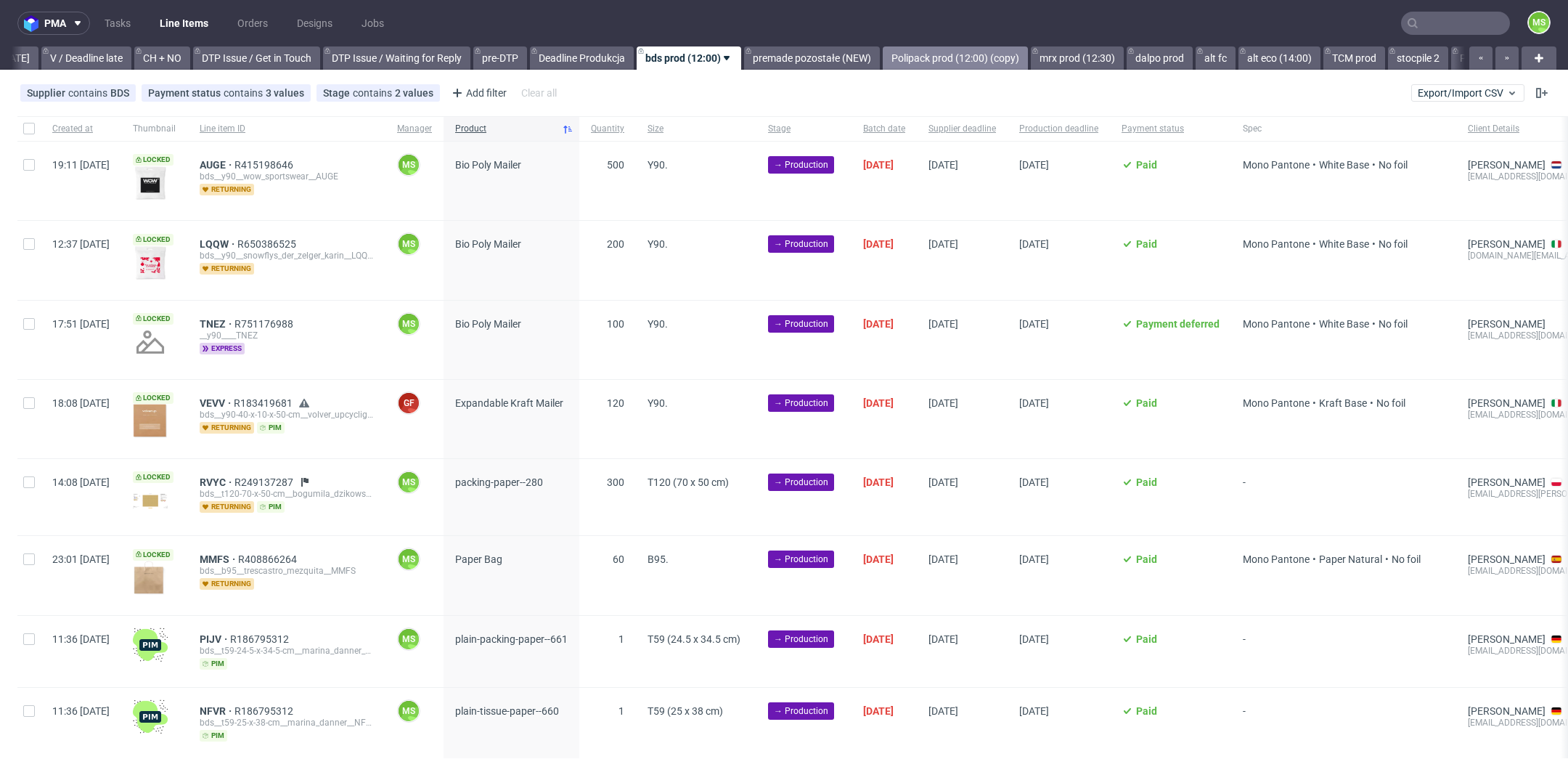
click at [964, 58] on link "Polipack prod (12:00) (copy)" at bounding box center [955, 58] width 145 height 24
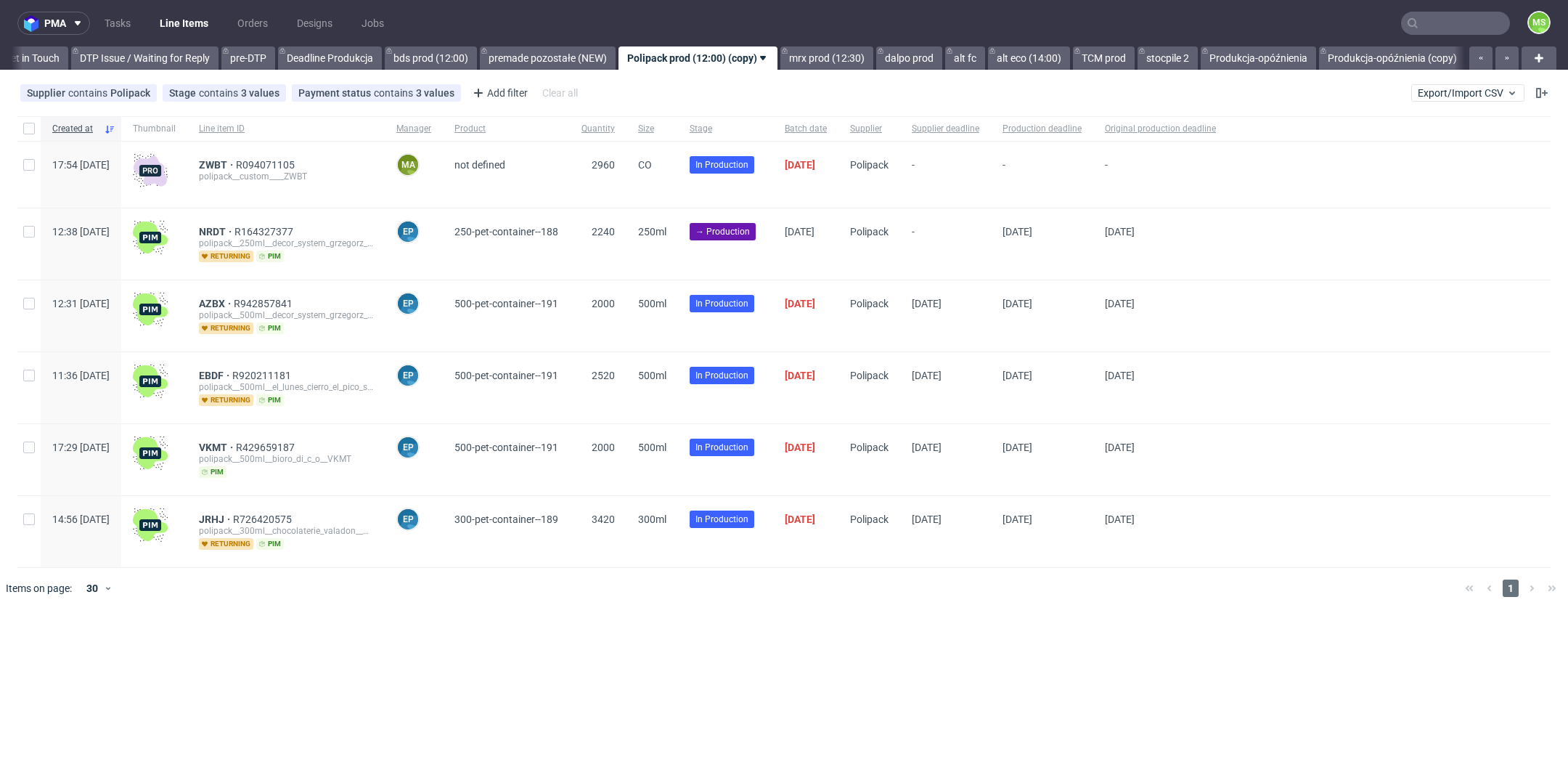
scroll to position [0, 2221]
click at [32, 239] on div at bounding box center [28, 244] width 24 height 71
checkbox input "true"
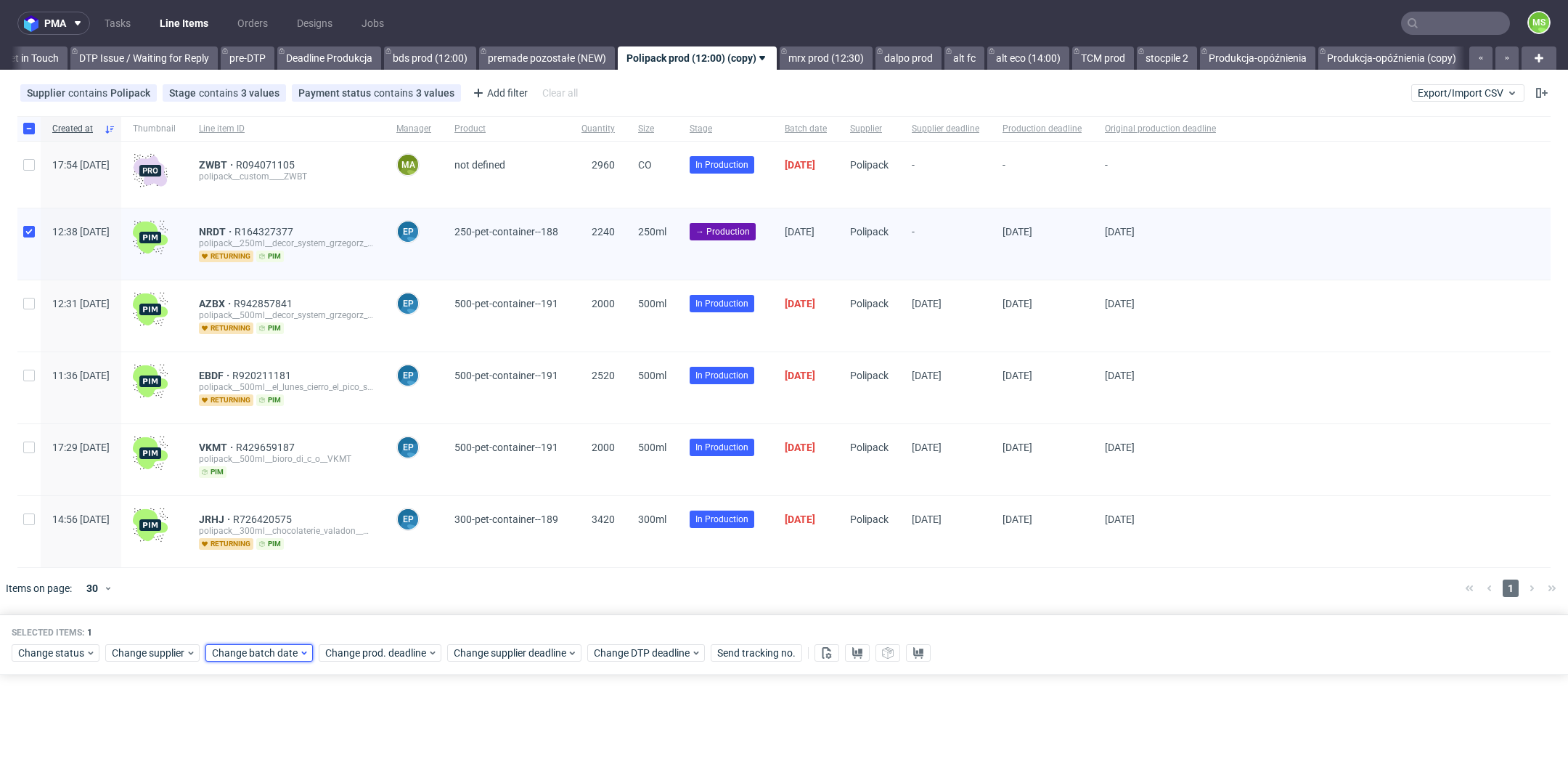
click at [258, 652] on span "Change batch date" at bounding box center [255, 653] width 87 height 15
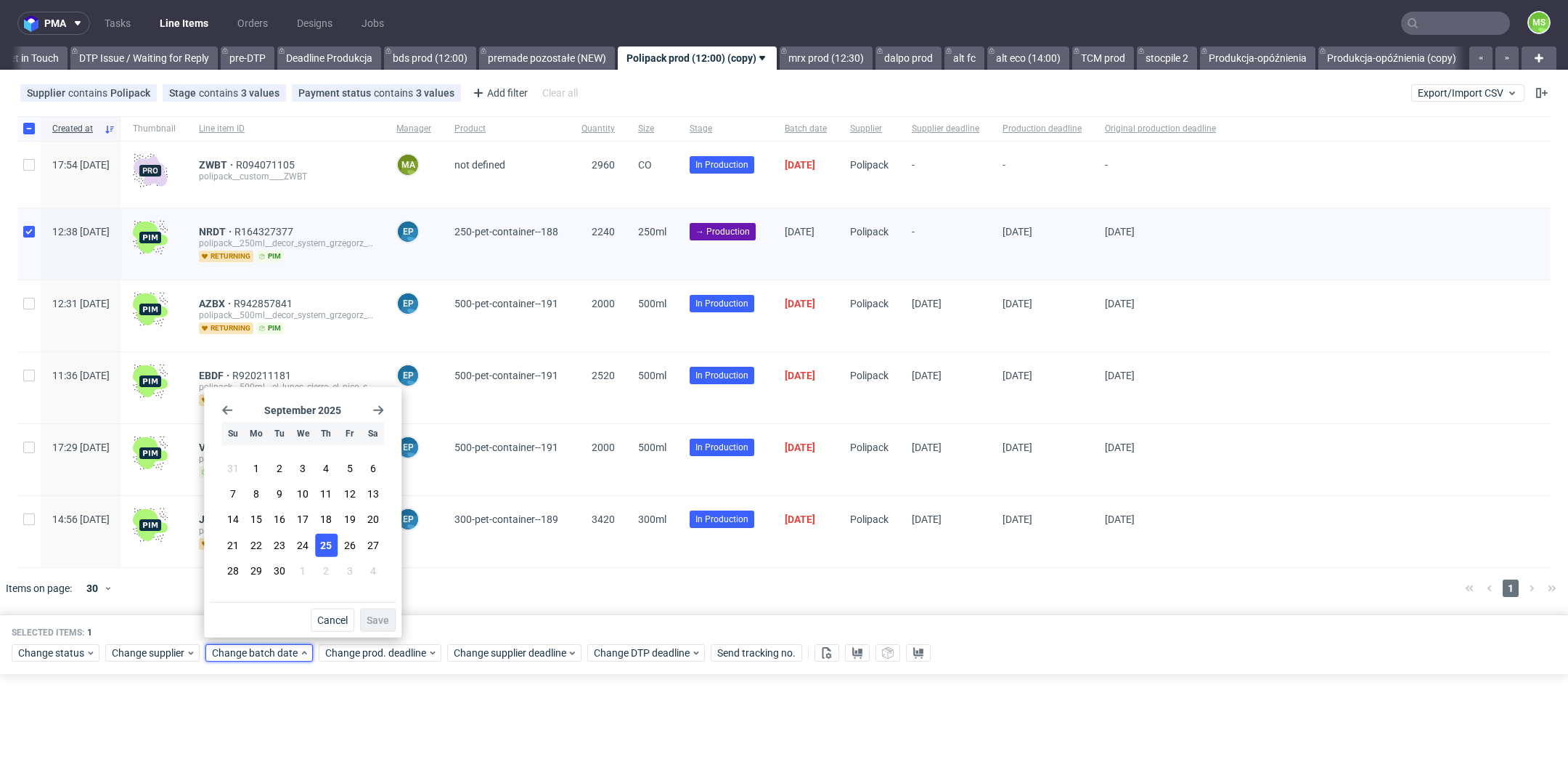
click at [330, 546] on span "25" at bounding box center [325, 545] width 11 height 15
click at [373, 606] on div "Cancel Save" at bounding box center [302, 616] width 186 height 30
click at [379, 616] on span "Save" at bounding box center [378, 620] width 23 height 11
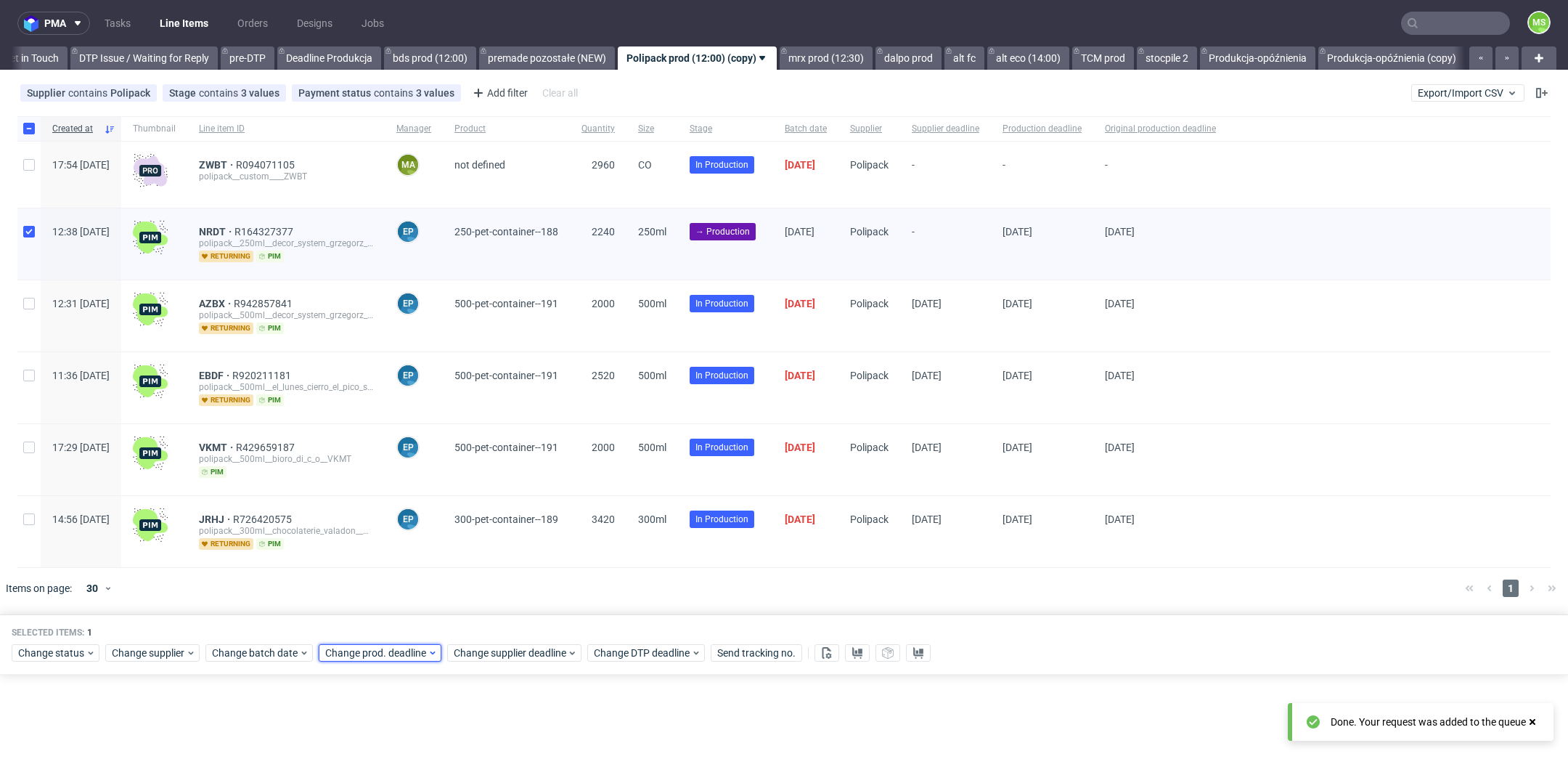
click at [400, 645] on span "Change prod. deadline" at bounding box center [377, 653] width 102 height 15
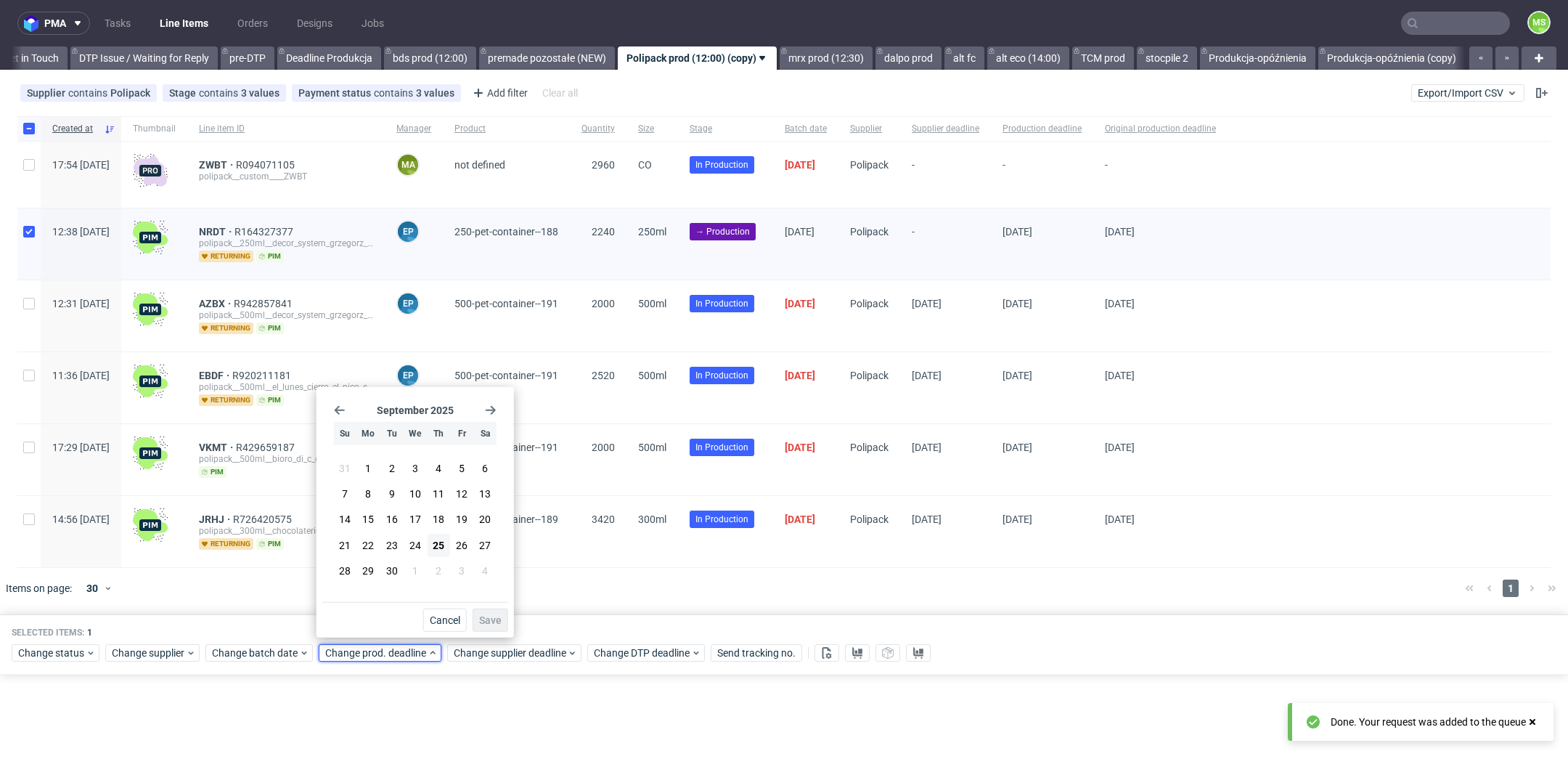
click at [491, 401] on div "[DATE] Su Mo Tu We Th Fr Sa 31 1 2 3 4 5 6 7 8 9 10 11 12 13 14 15 16 17 18 19 …" at bounding box center [415, 498] width 186 height 209
click at [492, 412] on use "Go forward 1 month" at bounding box center [490, 410] width 11 height 9
click at [490, 413] on icon "Go forward 1 month" at bounding box center [490, 410] width 11 height 11
click at [440, 493] on span "6" at bounding box center [438, 492] width 6 height 15
click at [491, 618] on span "Save" at bounding box center [490, 620] width 23 height 11
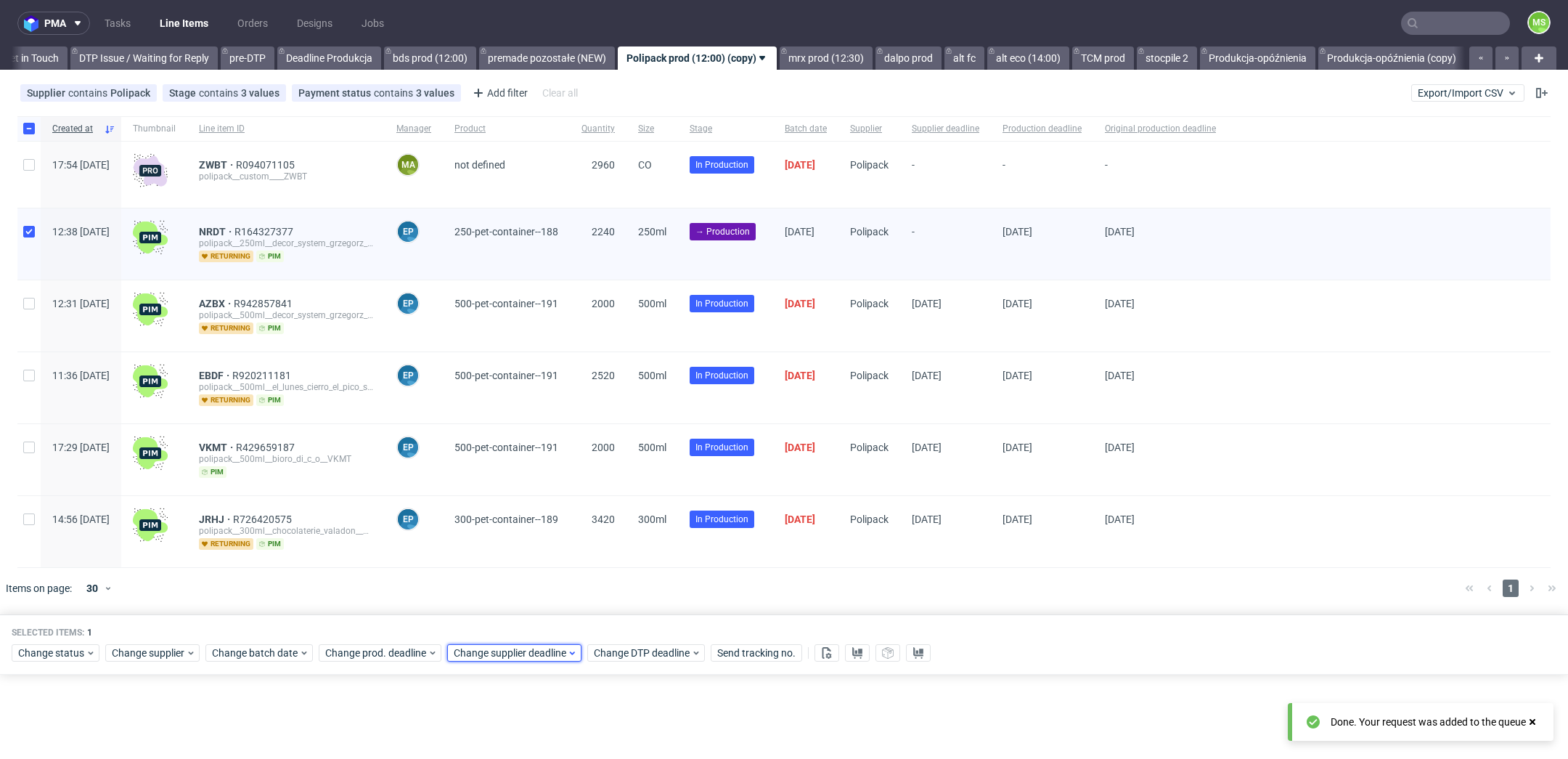
click at [511, 645] on span "Change supplier deadline" at bounding box center [510, 653] width 114 height 15
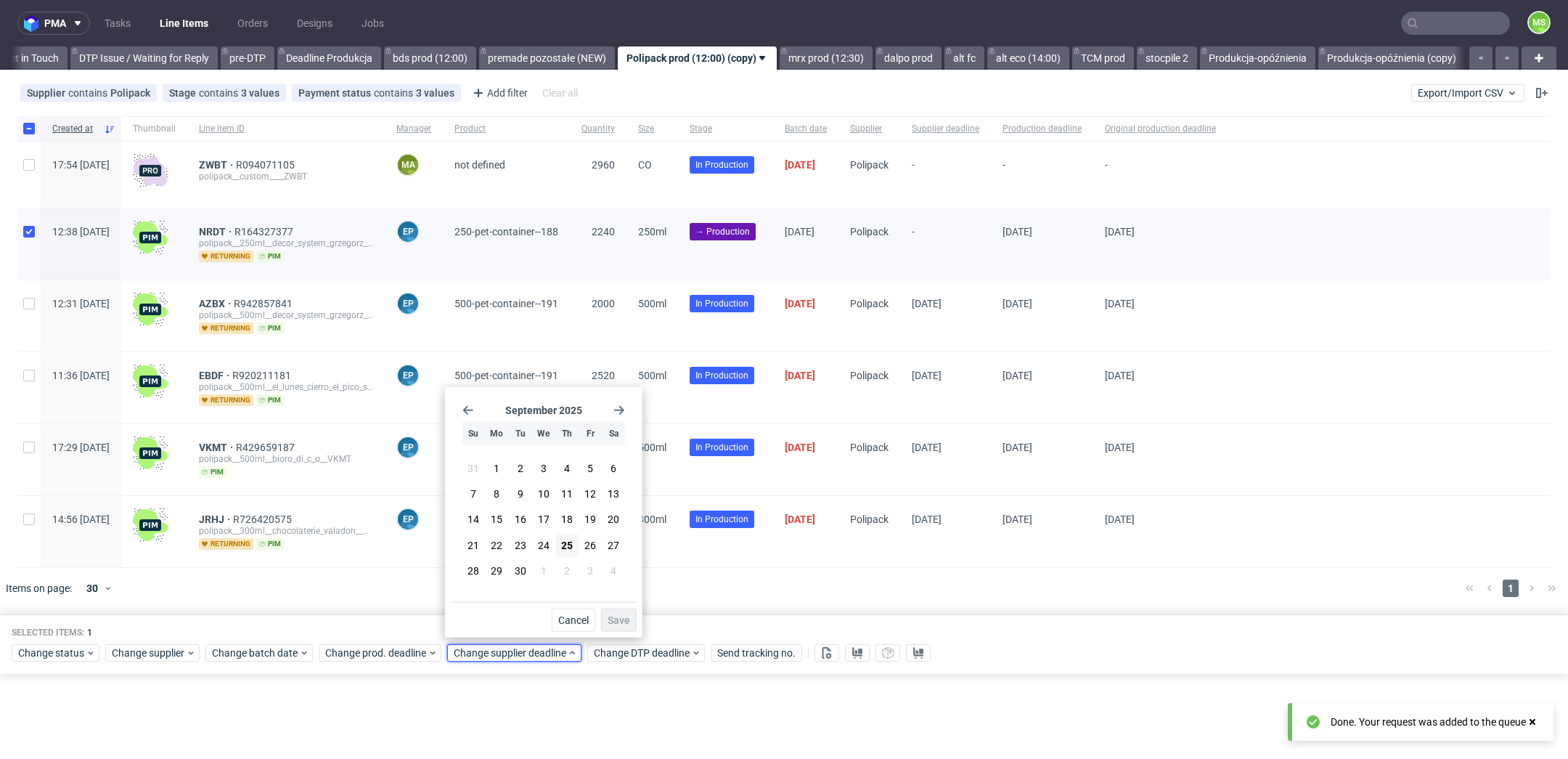
click at [623, 412] on icon "Go forward 1 month" at bounding box center [619, 410] width 11 height 11
click at [566, 485] on span "6" at bounding box center [566, 492] width 6 height 15
click at [620, 616] on span "Save" at bounding box center [619, 620] width 23 height 11
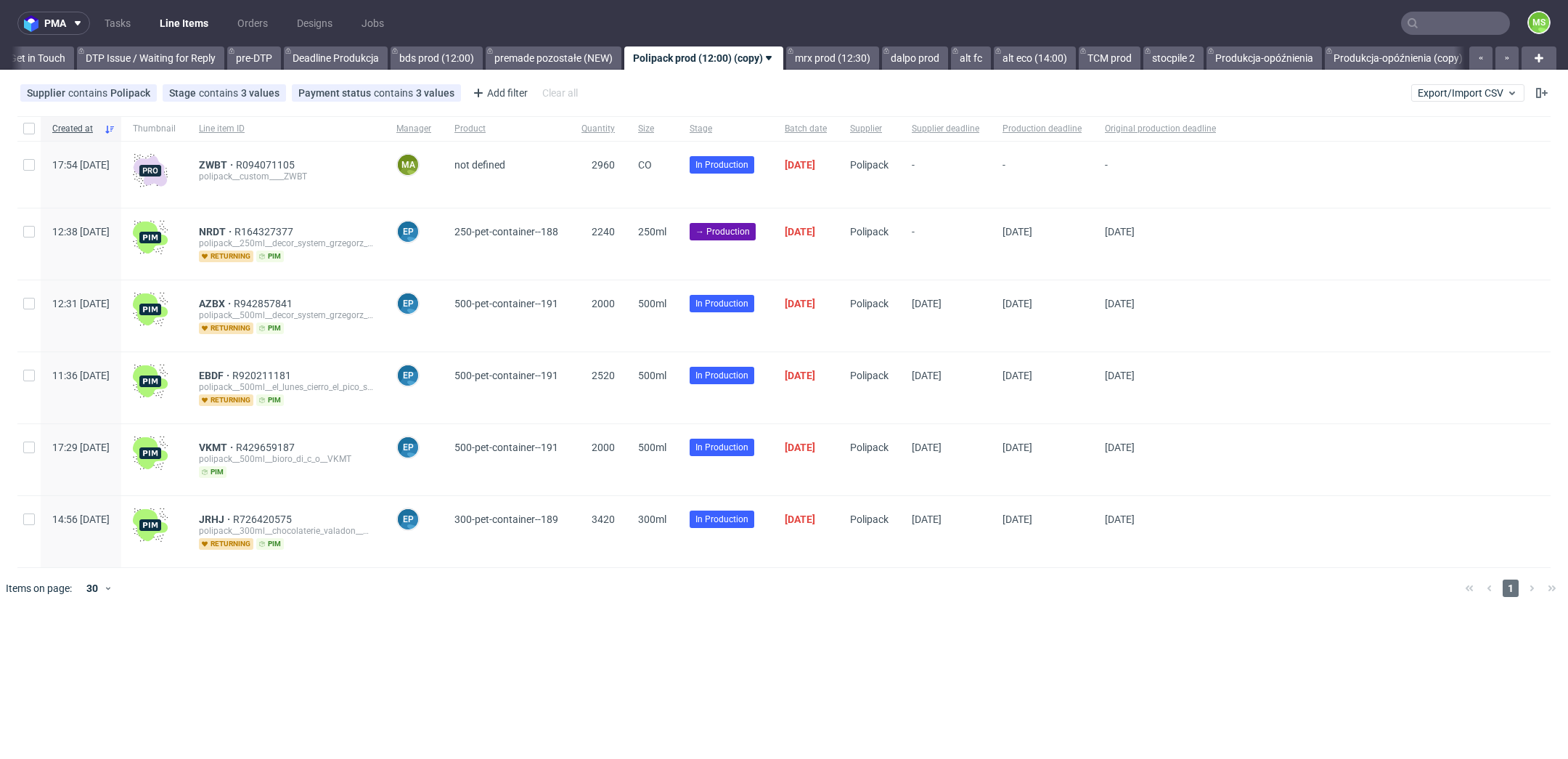
scroll to position [0, 2221]
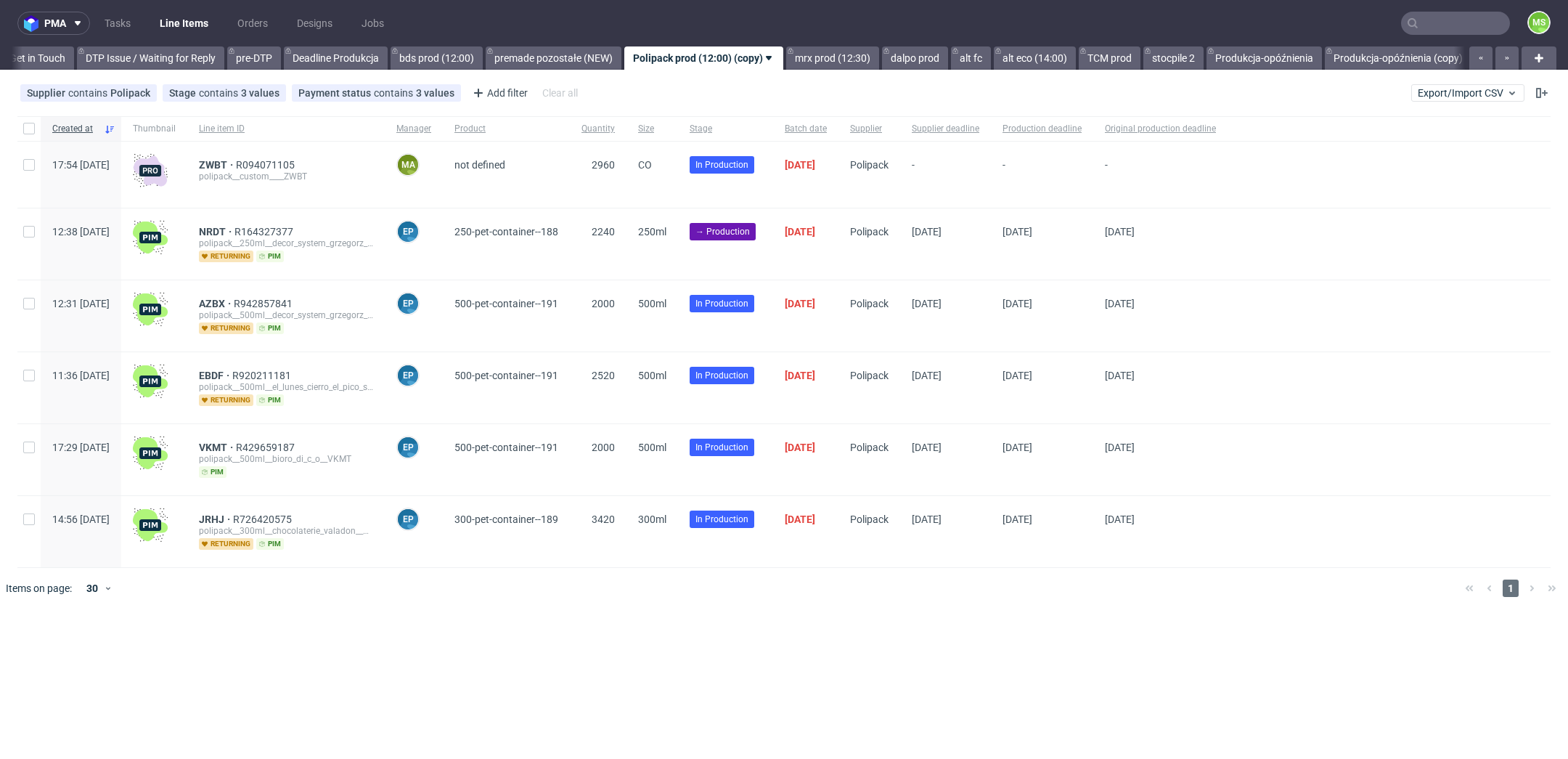
scroll to position [0, 2221]
click at [31, 231] on input "checkbox" at bounding box center [29, 231] width 11 height 11
checkbox input "true"
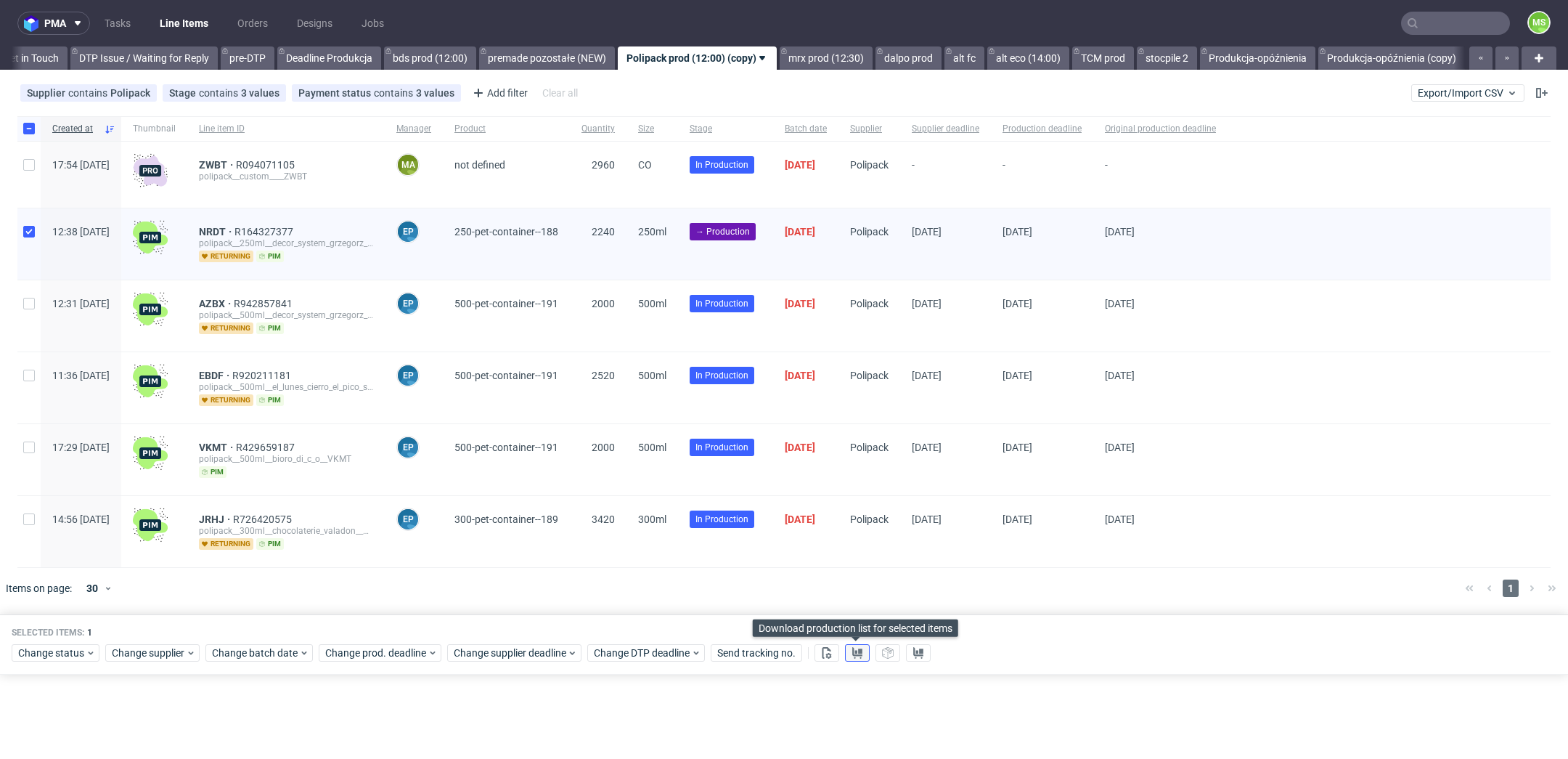
click at [860, 649] on icon at bounding box center [857, 653] width 11 height 11
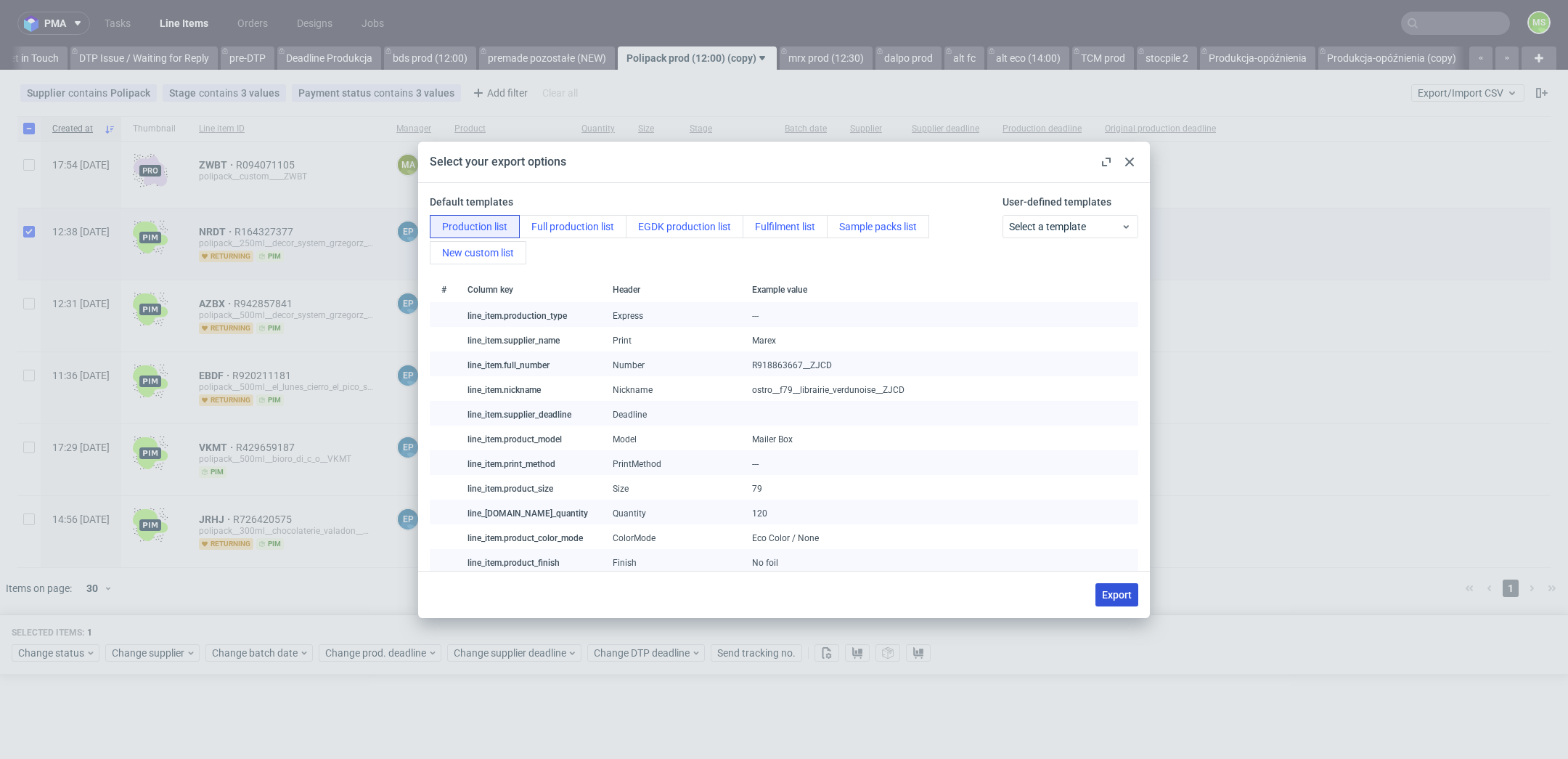
click at [1120, 602] on button "Export" at bounding box center [1117, 594] width 43 height 24
checkbox input "false"
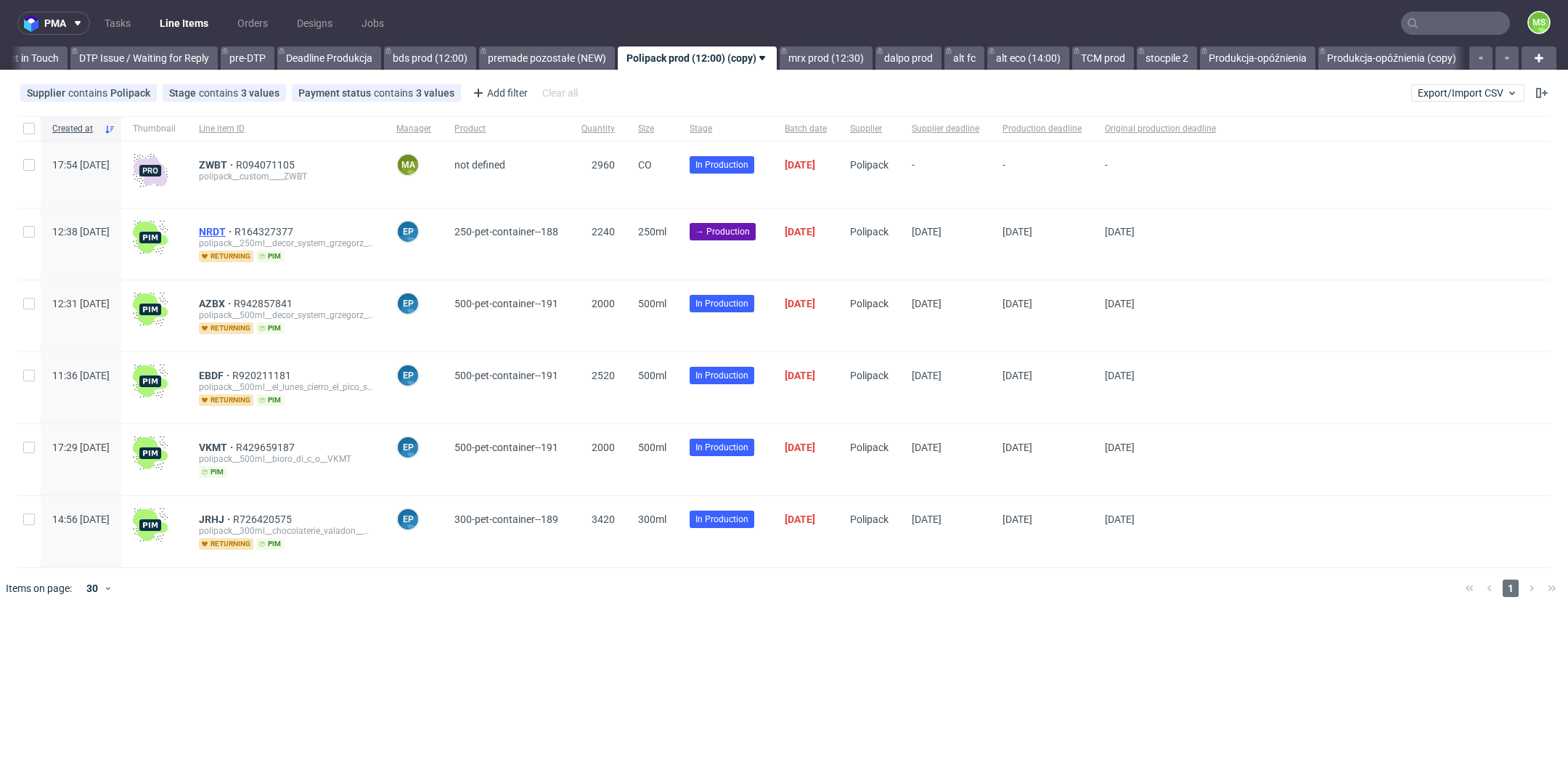
click at [235, 235] on span "NRDT" at bounding box center [217, 231] width 36 height 11
click at [471, 50] on link "bds prod (12:00)" at bounding box center [430, 58] width 93 height 24
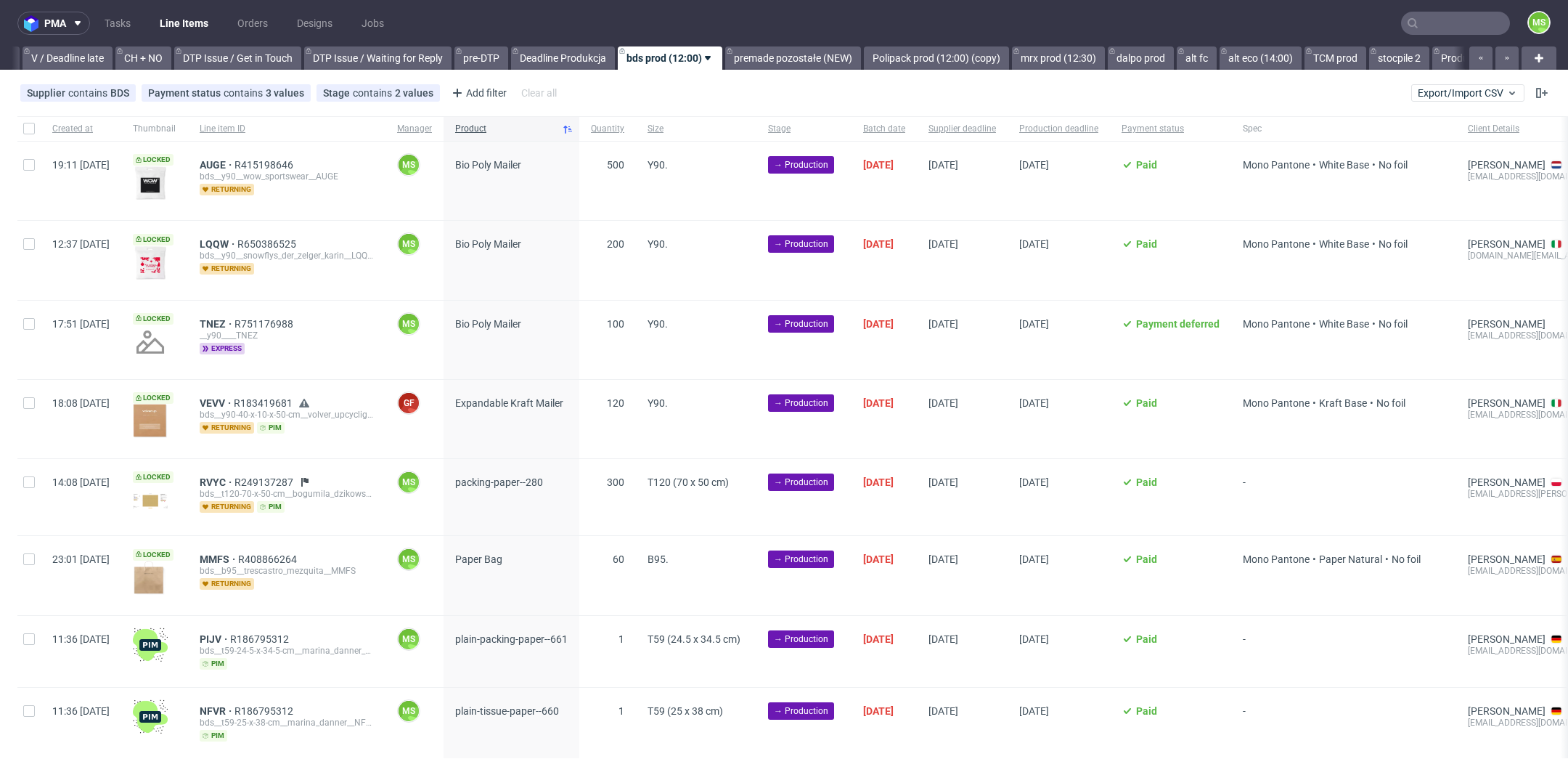
scroll to position [0, 1968]
click at [26, 134] on input "checkbox" at bounding box center [29, 128] width 11 height 11
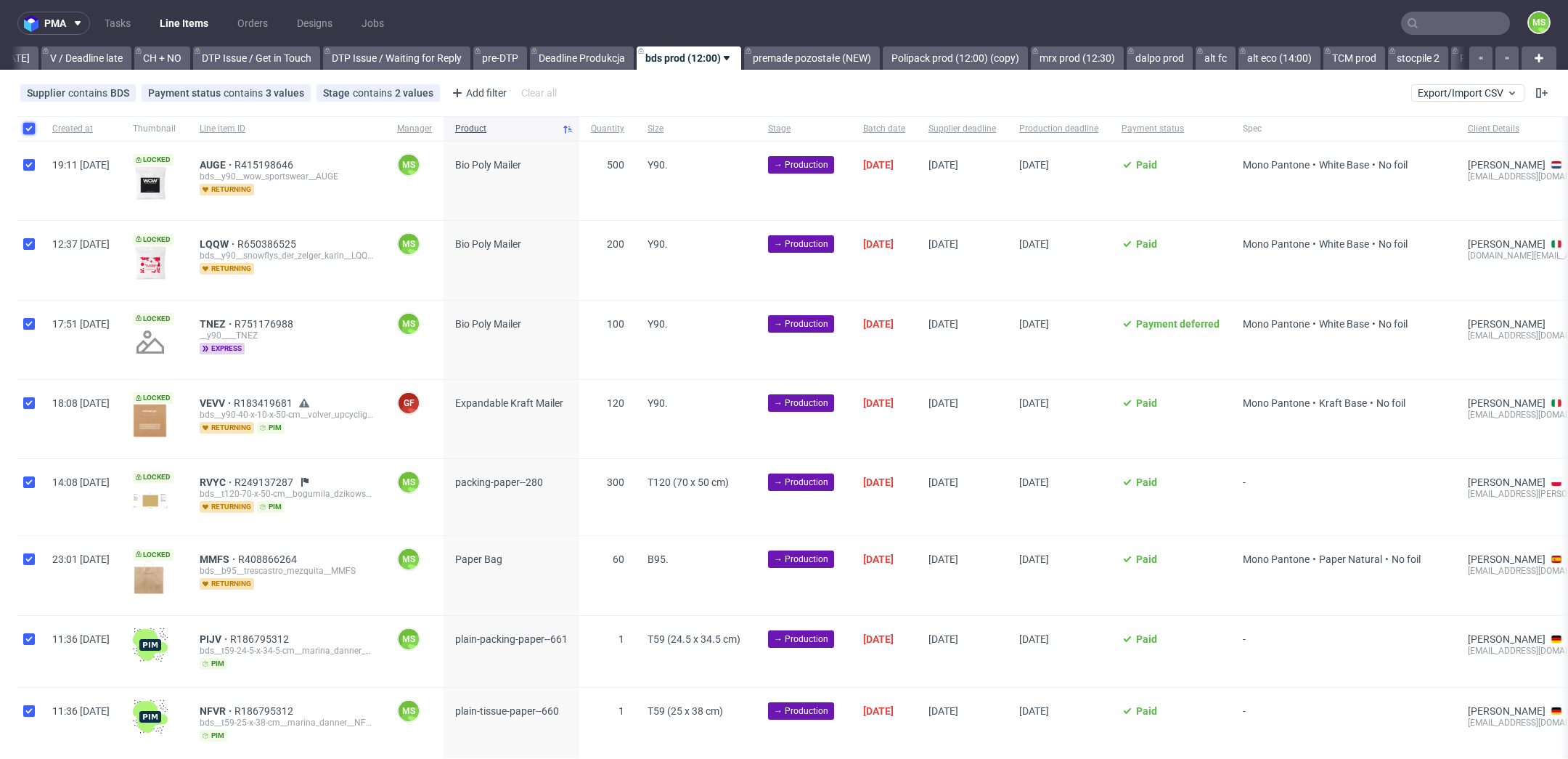
checkbox input "true"
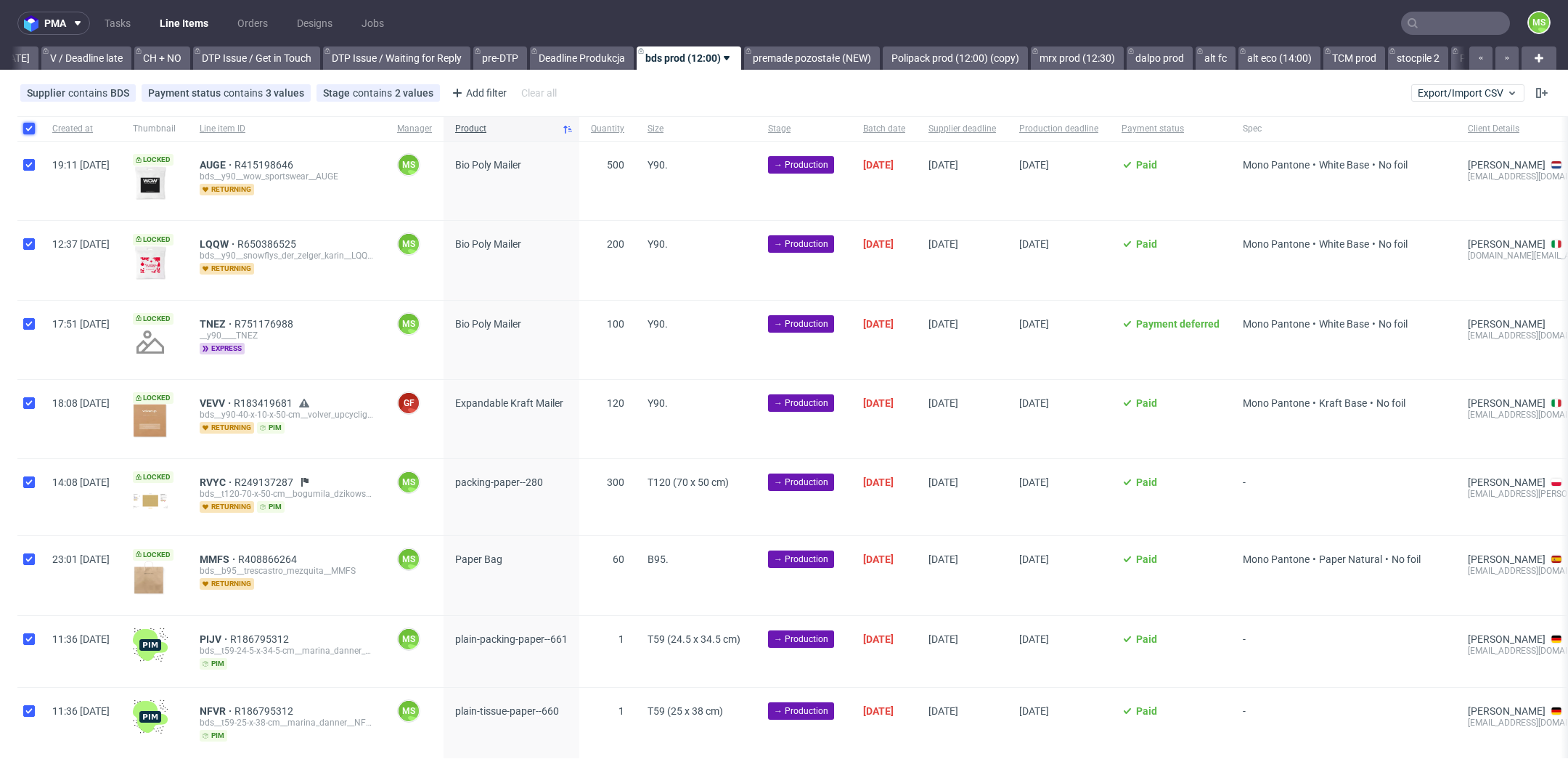
checkbox input "true"
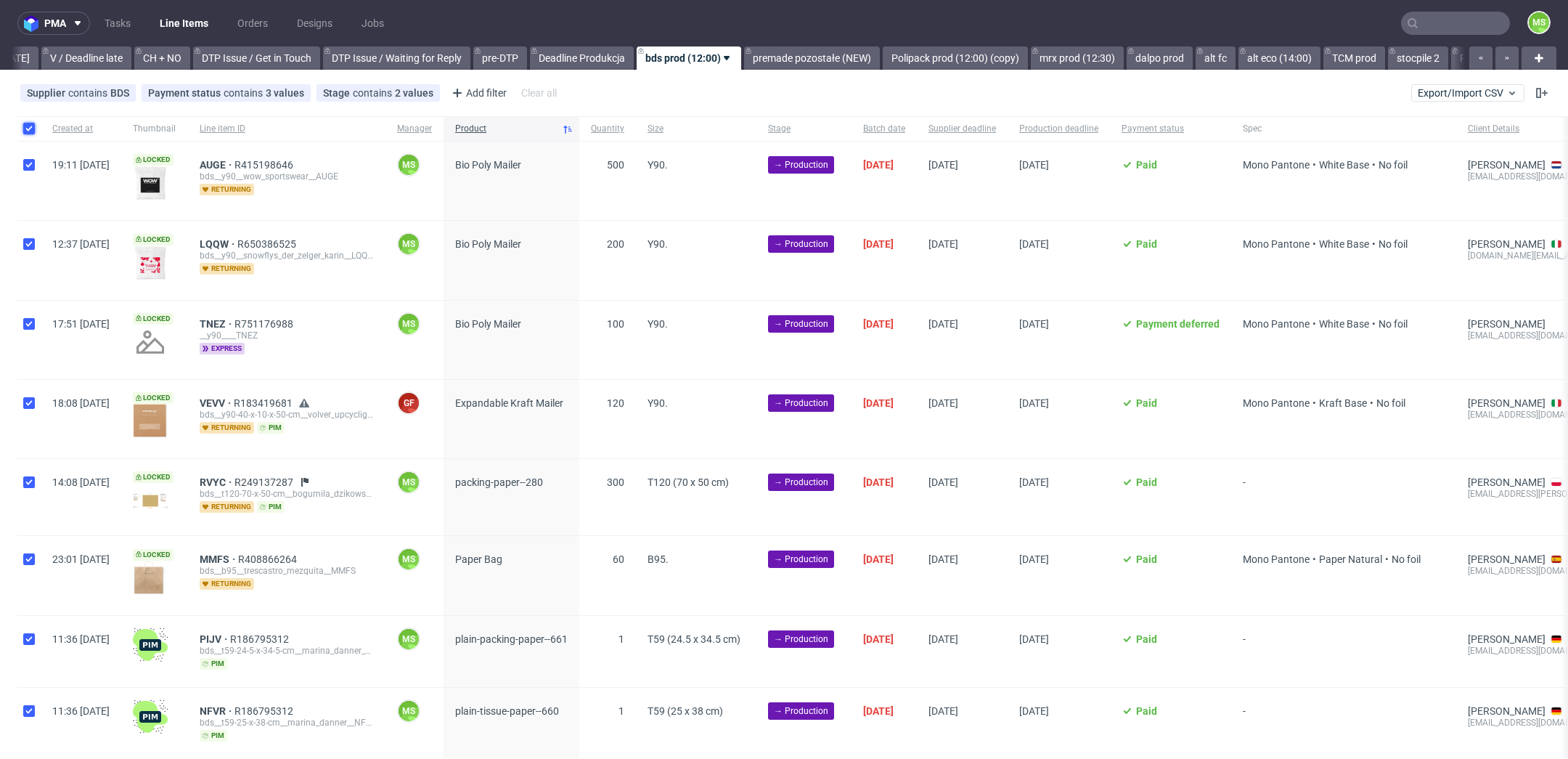
checkbox input "true"
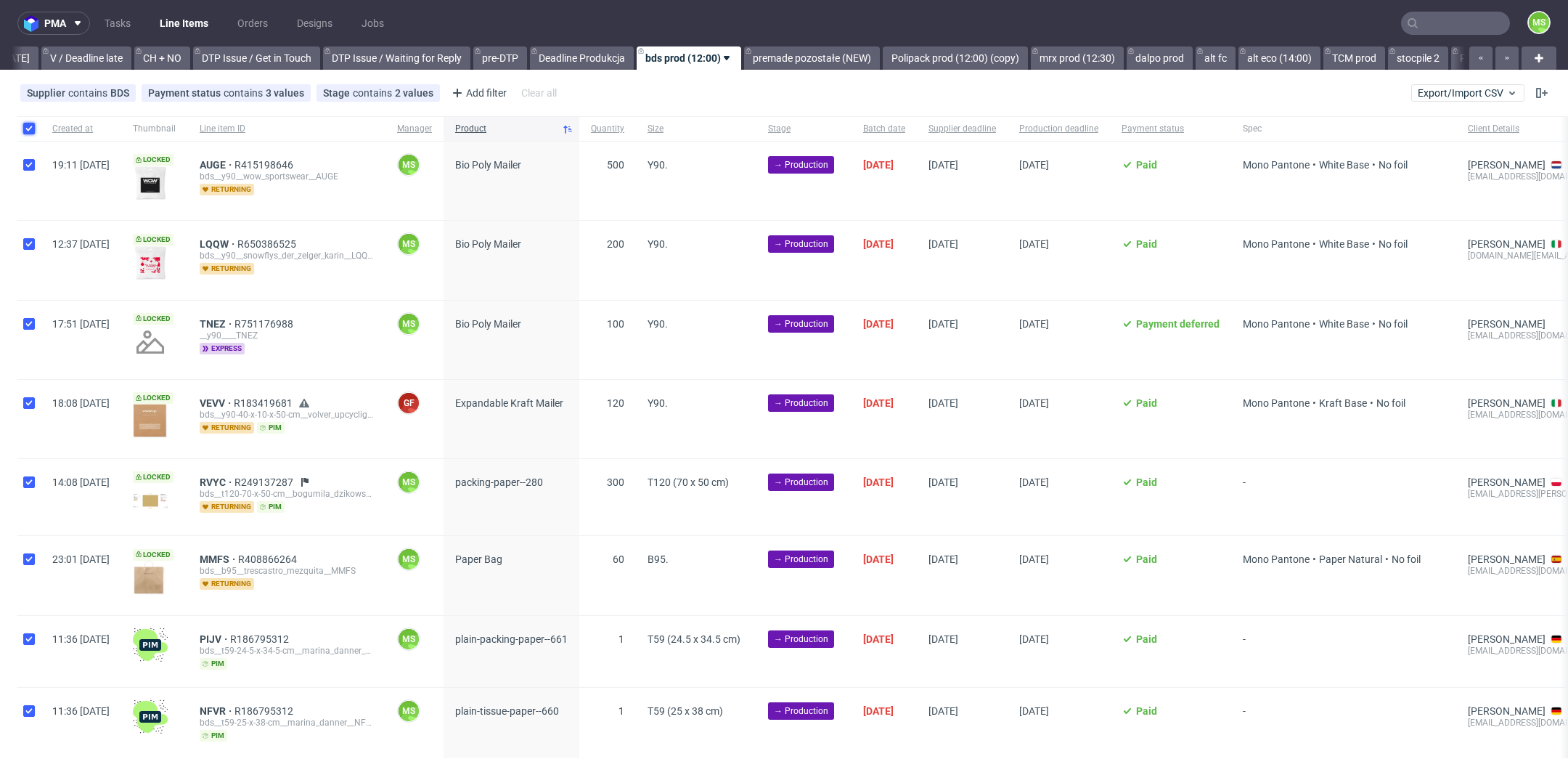
checkbox input "true"
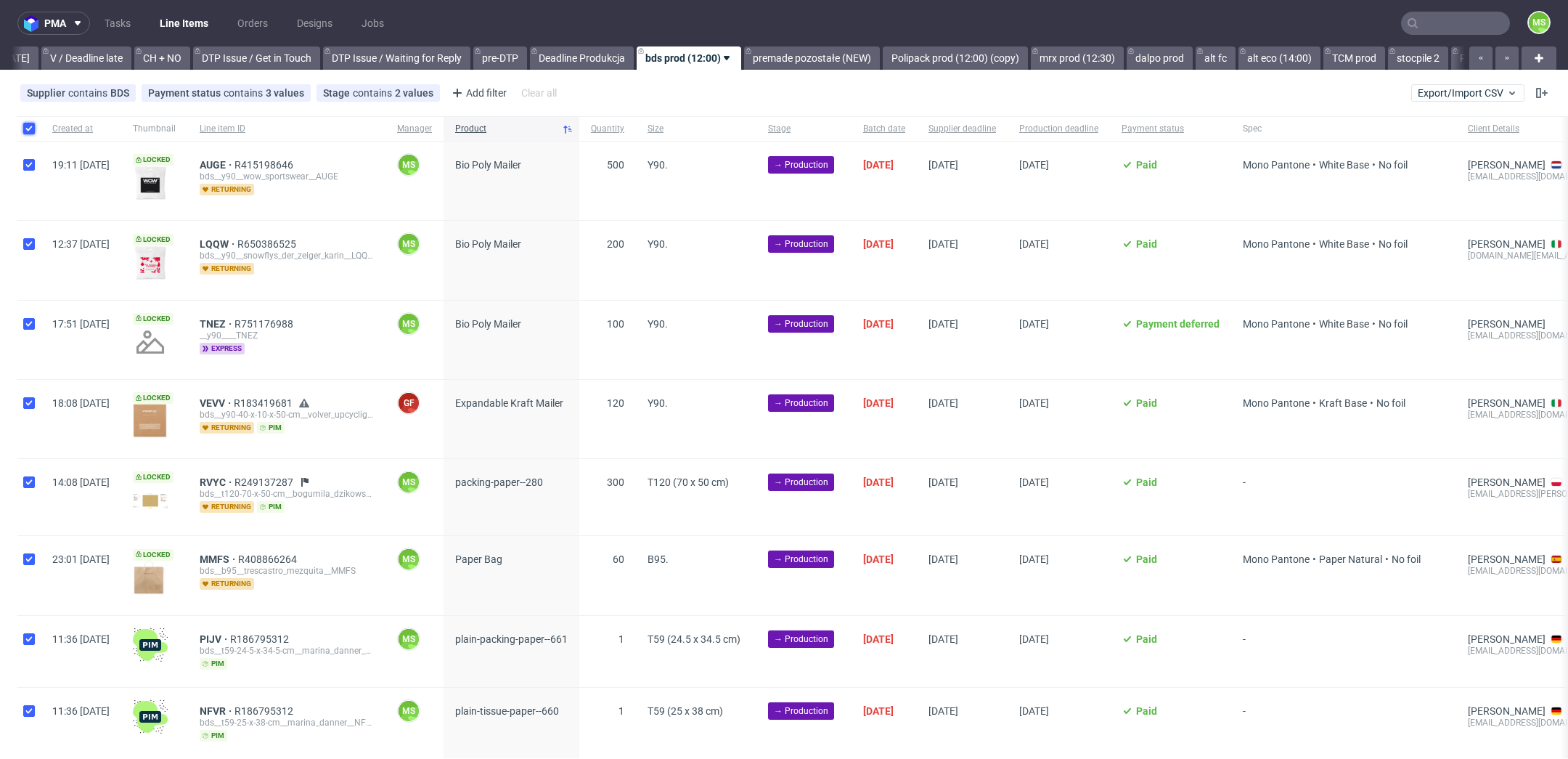
checkbox input "true"
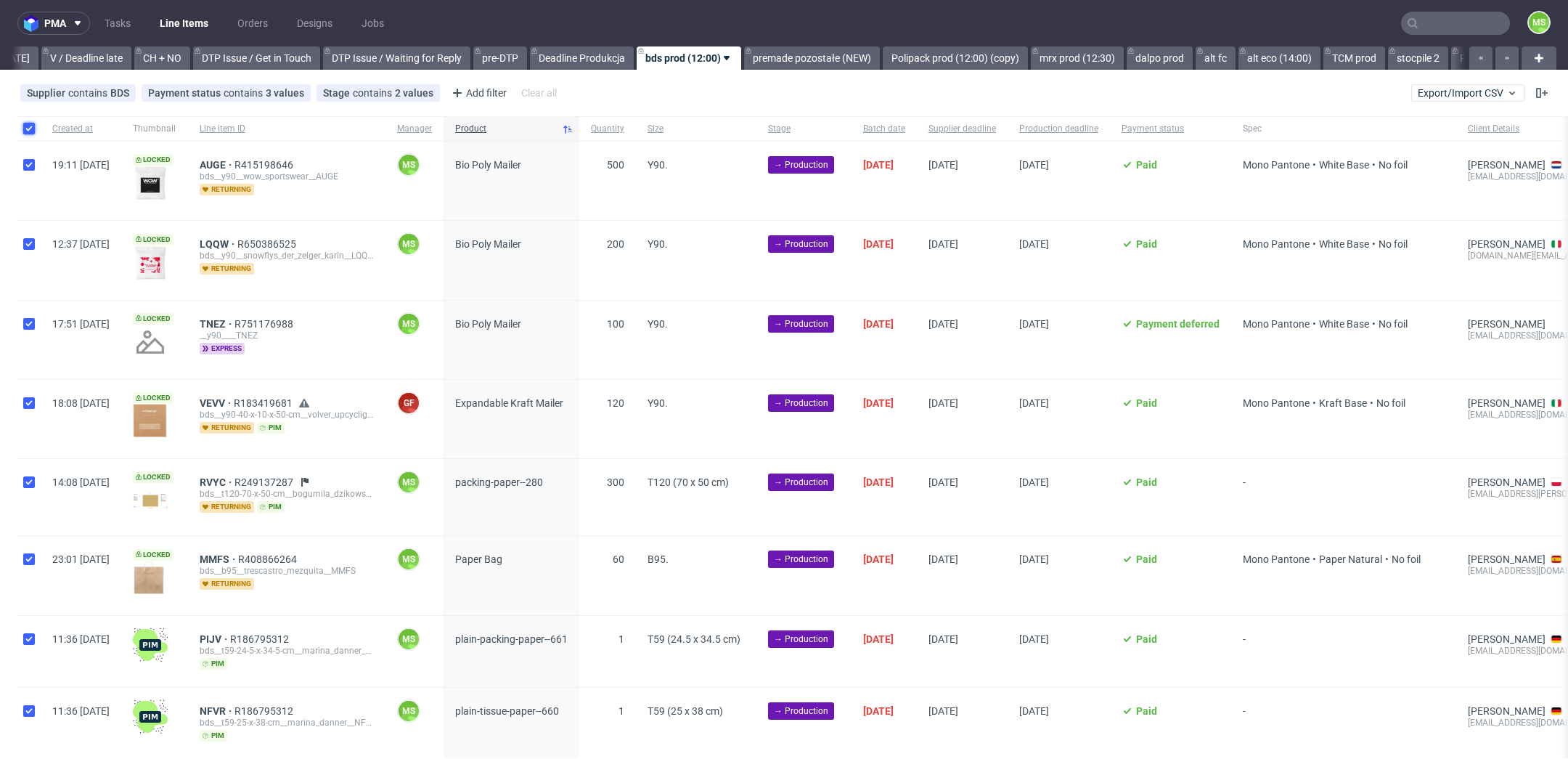
checkbox input "true"
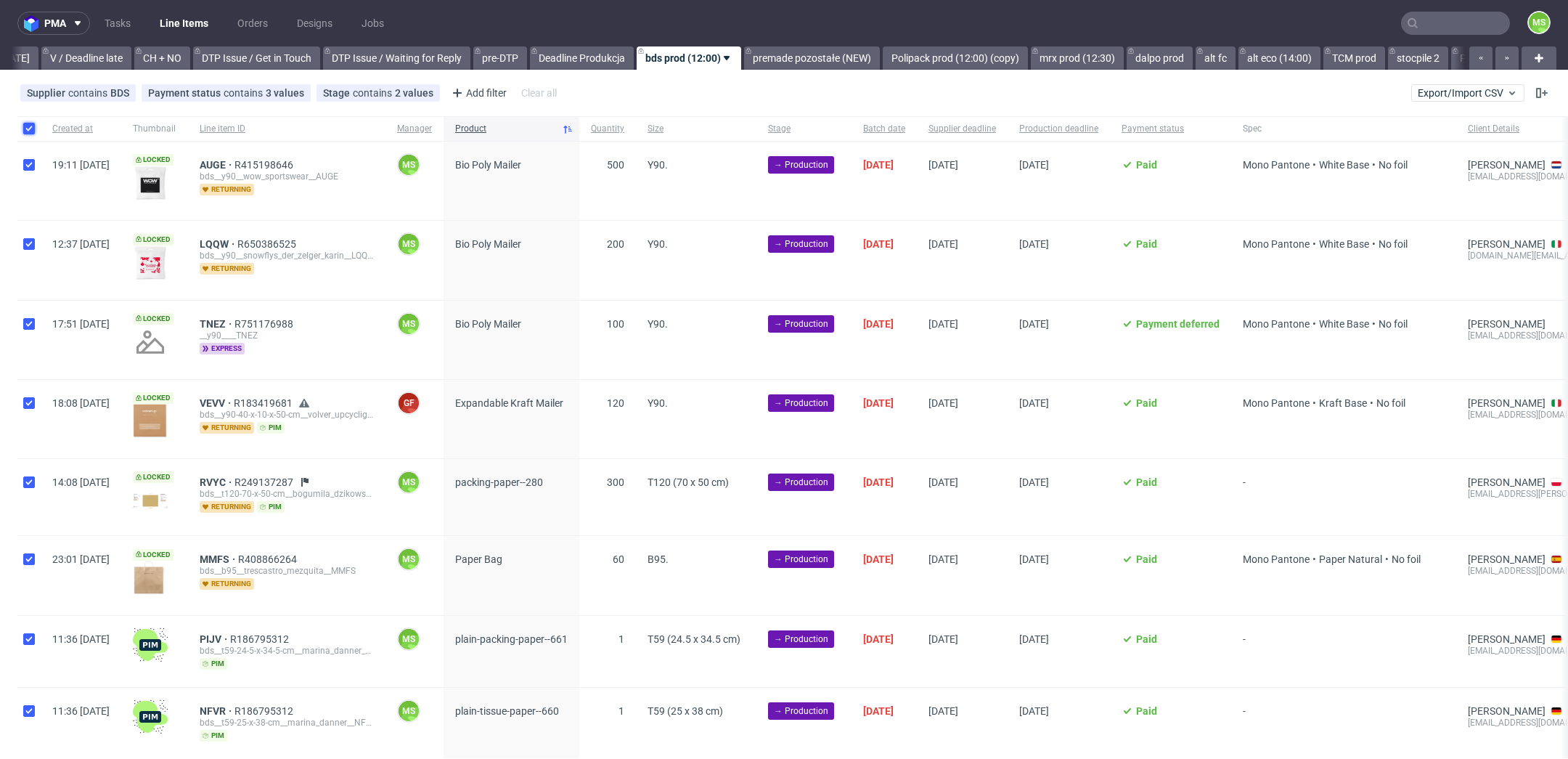
checkbox input "true"
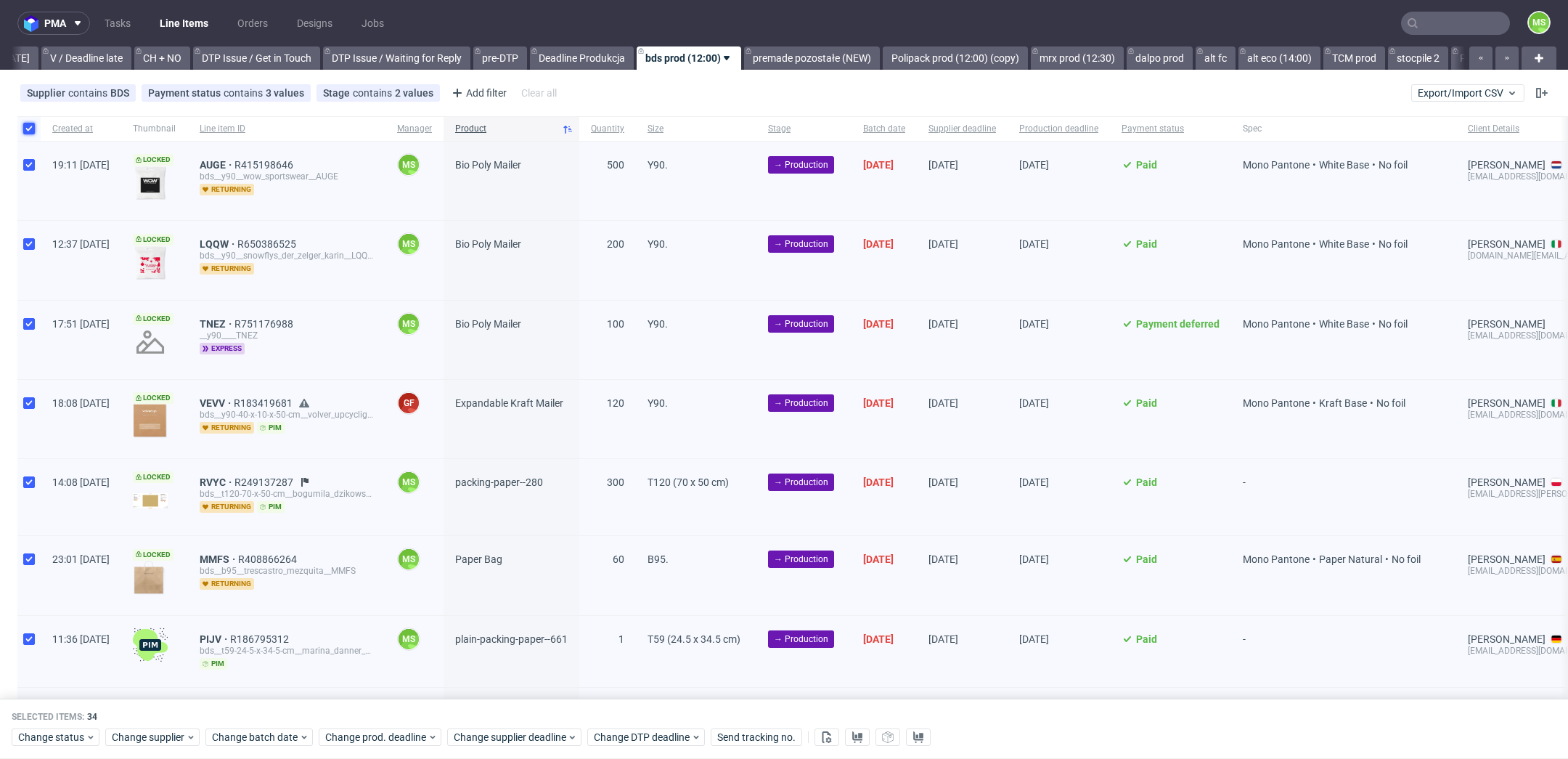
scroll to position [2084, 0]
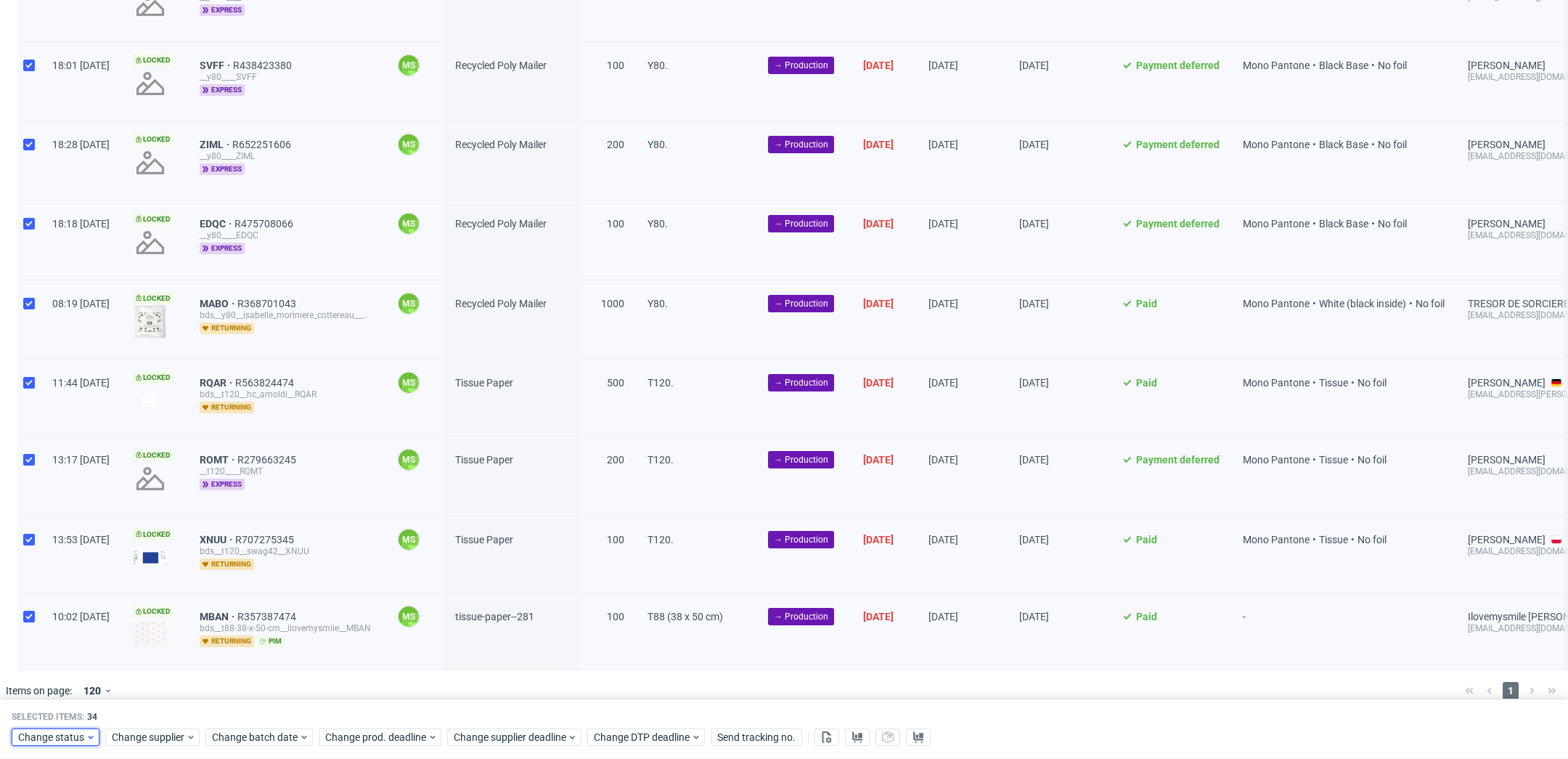
click at [72, 737] on span "Change status" at bounding box center [51, 738] width 67 height 15
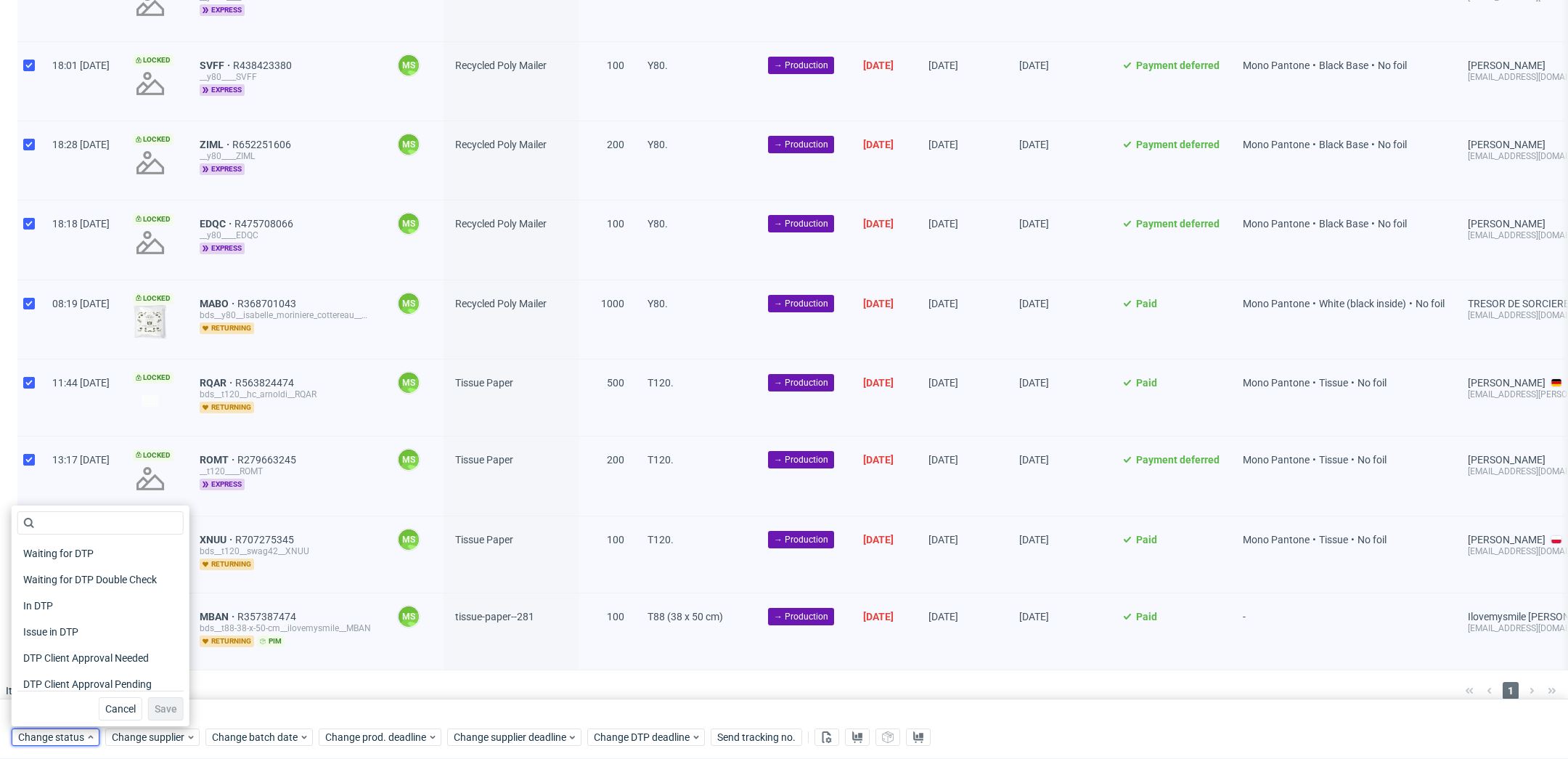
scroll to position [189, 0]
click at [117, 566] on div "In Production" at bounding box center [100, 572] width 166 height 20
click at [153, 701] on button "Save" at bounding box center [166, 709] width 36 height 24
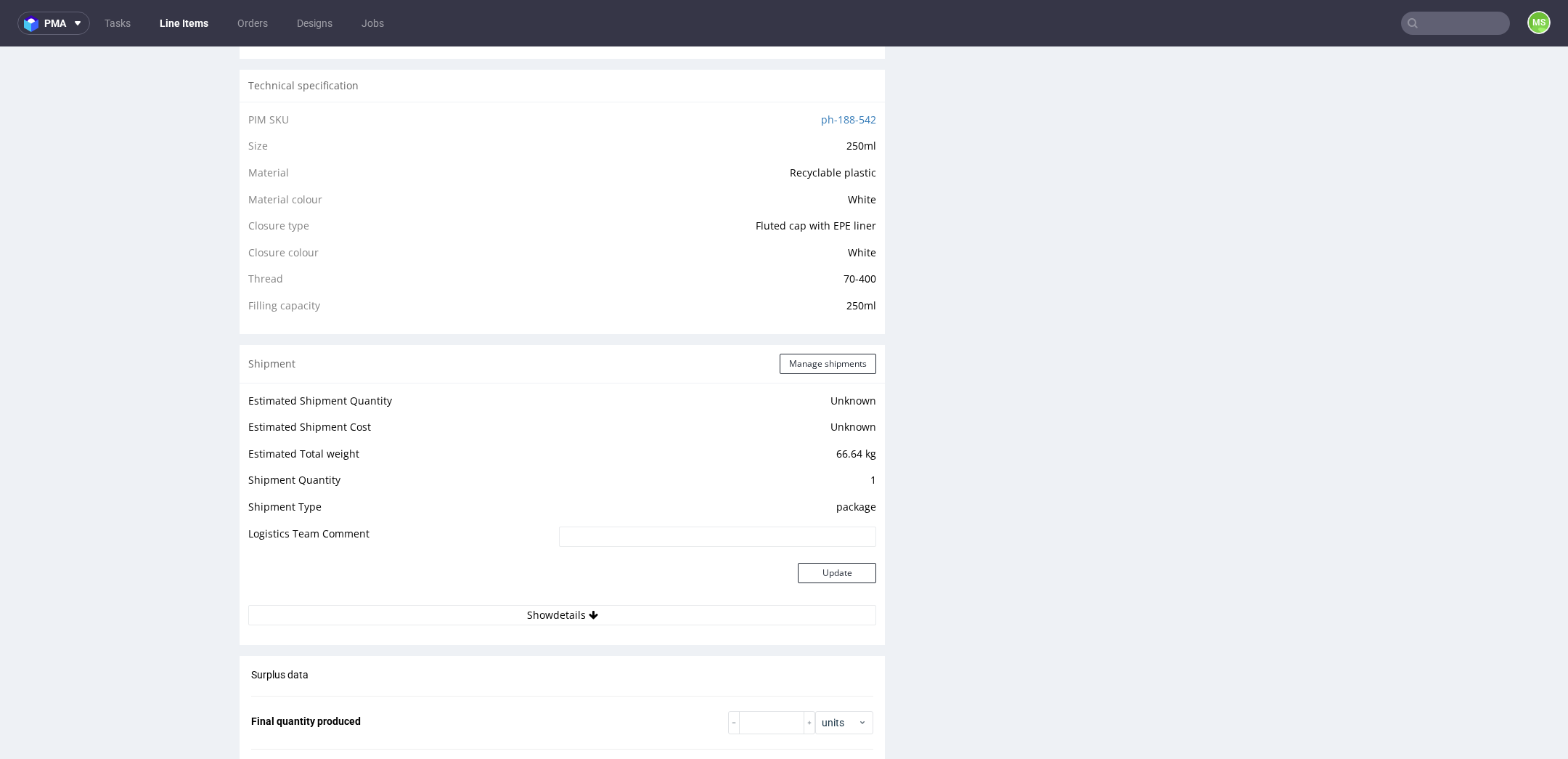
scroll to position [1009, 0]
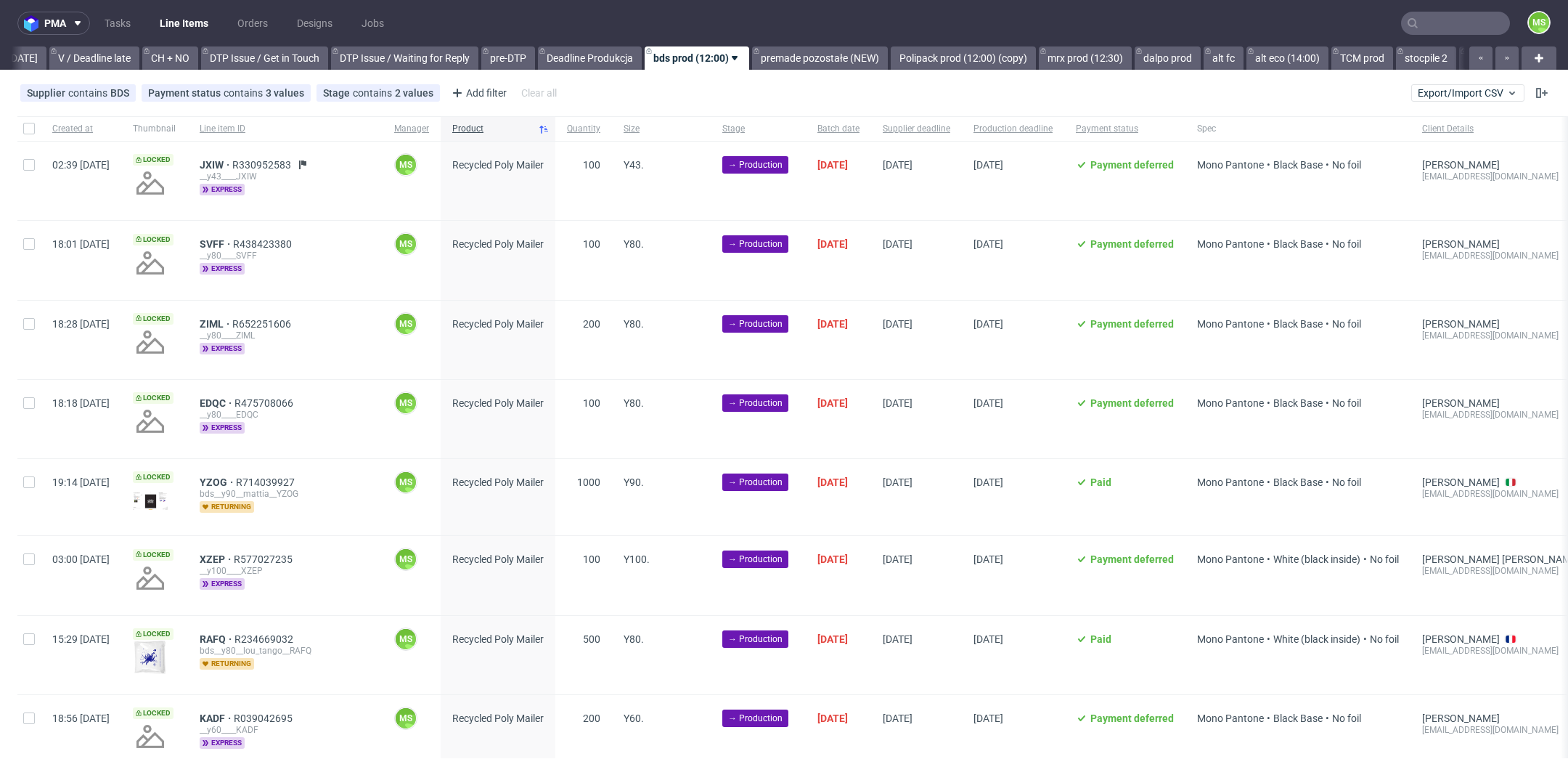
scroll to position [0, 1968]
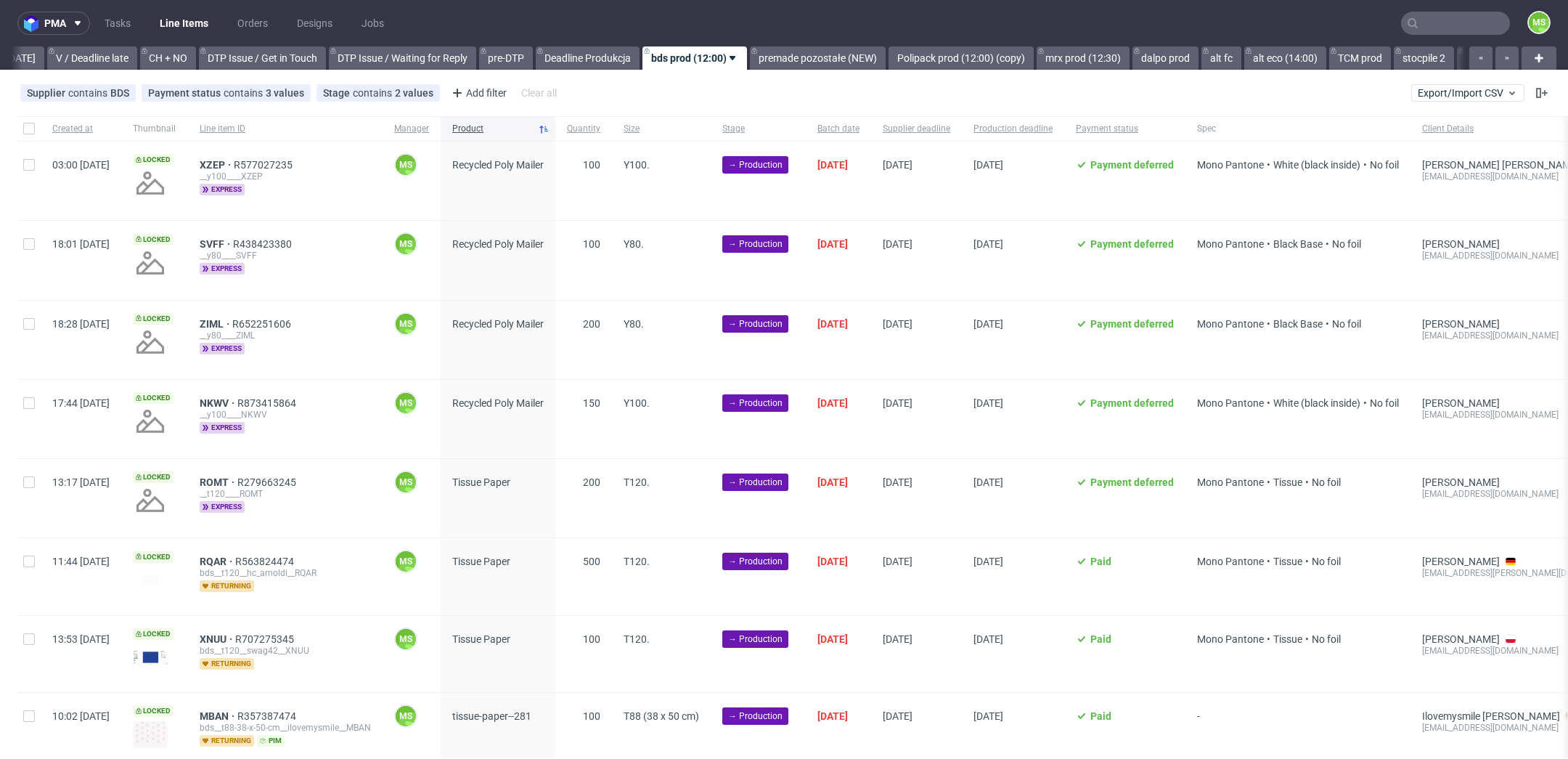
scroll to position [0, 1968]
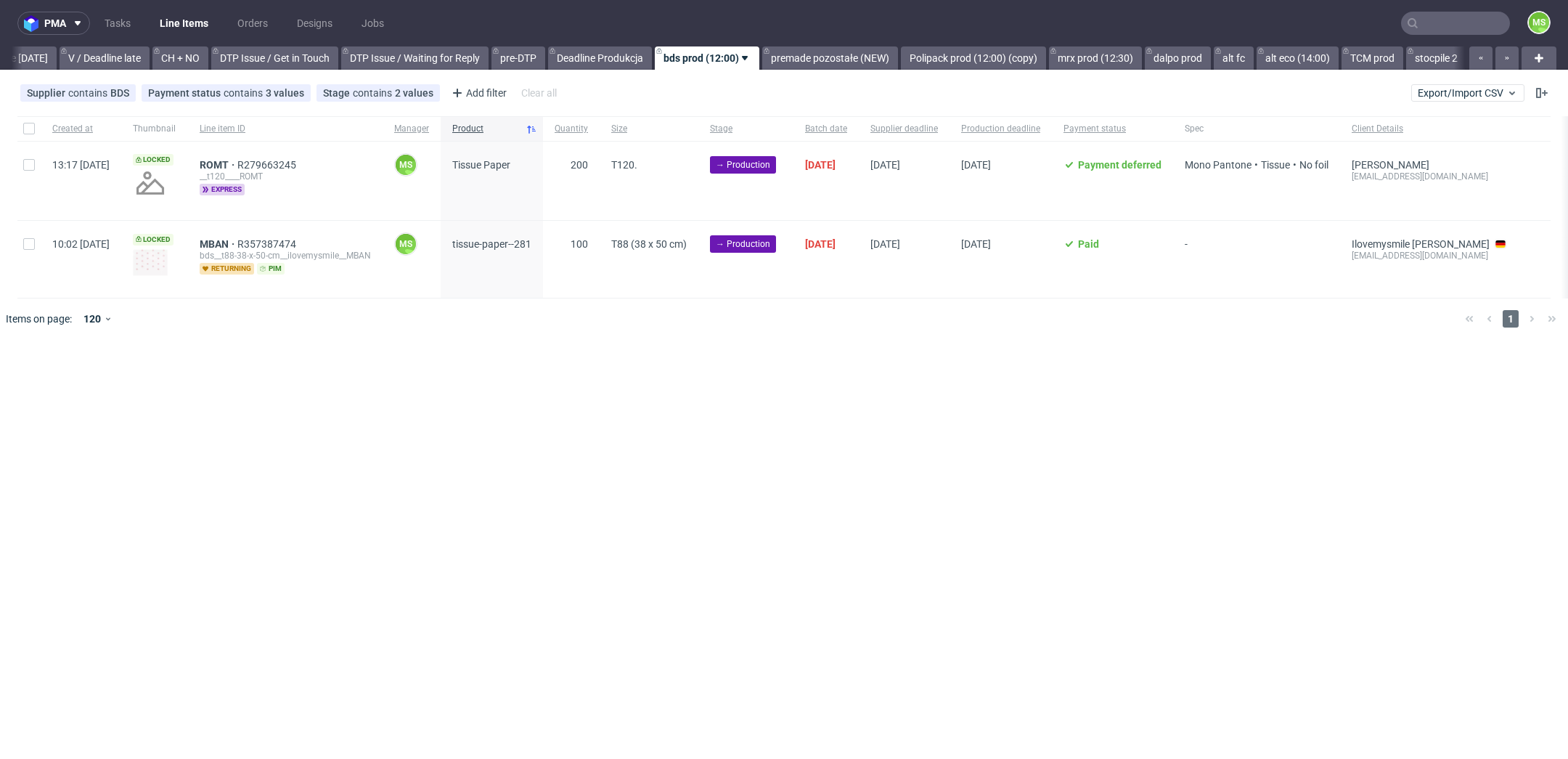
scroll to position [0, 1959]
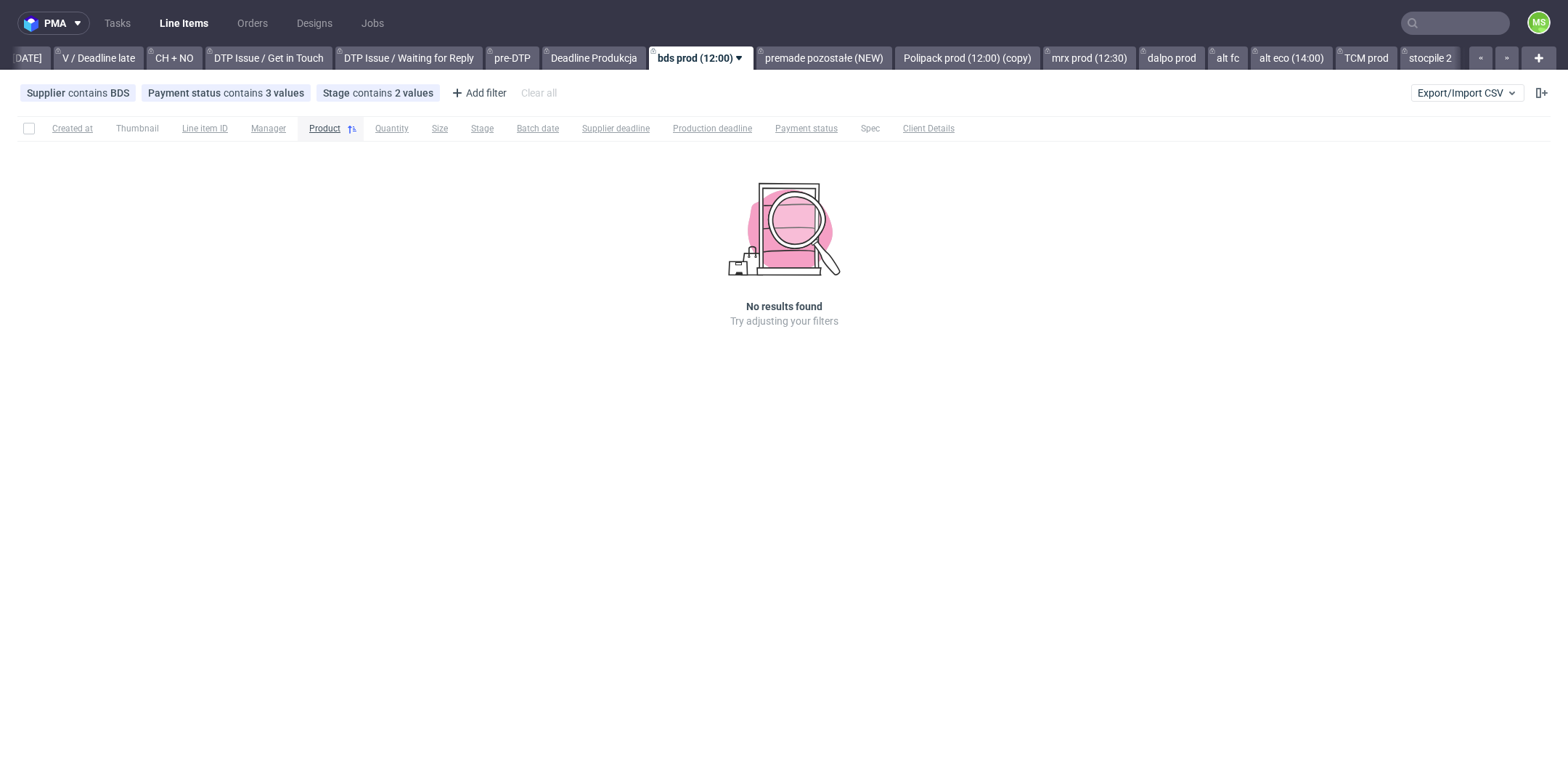
scroll to position [0, 1959]
click at [987, 61] on link "Polipack prod (12:00) (copy)" at bounding box center [963, 58] width 145 height 24
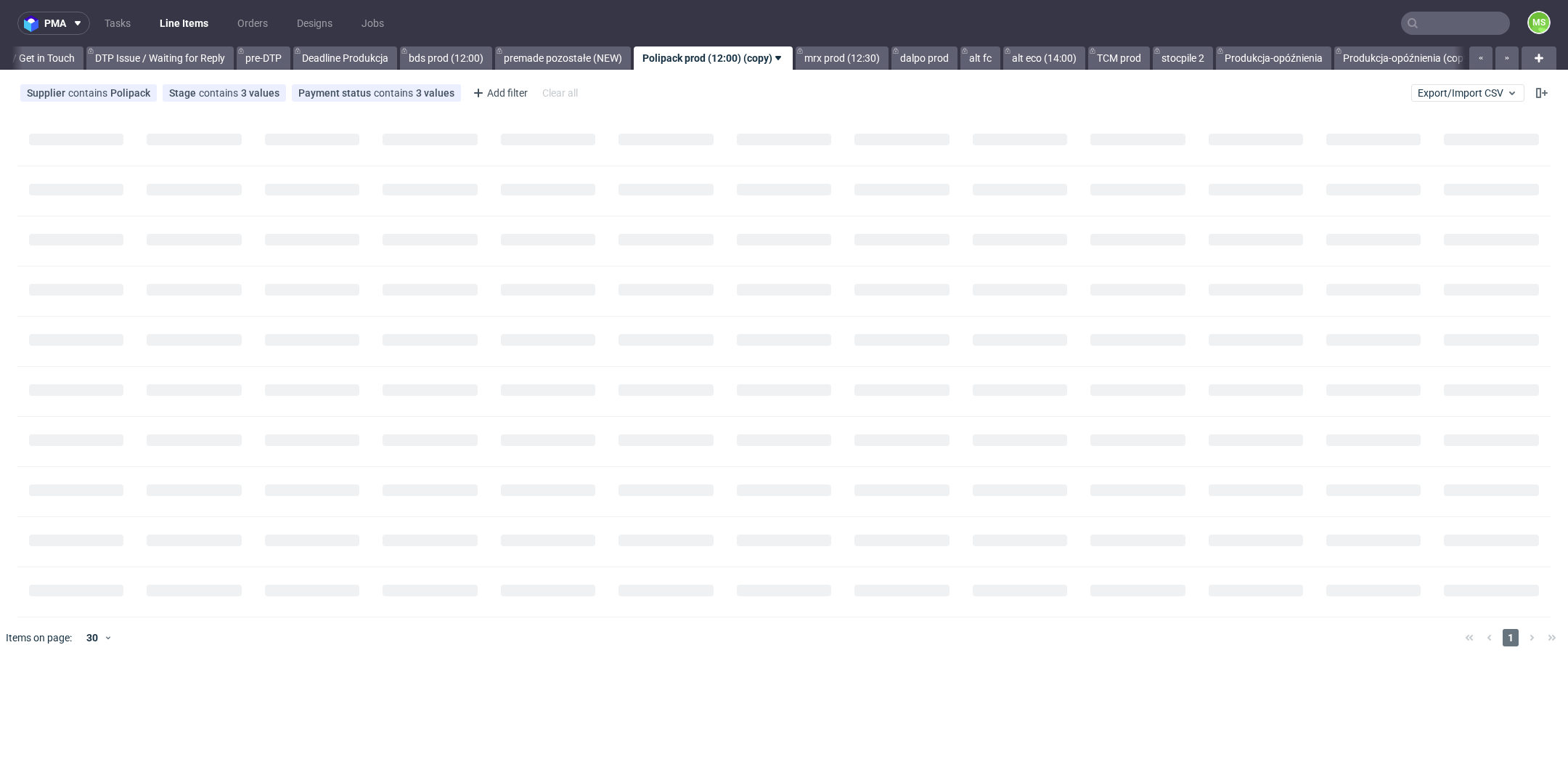
scroll to position [0, 2221]
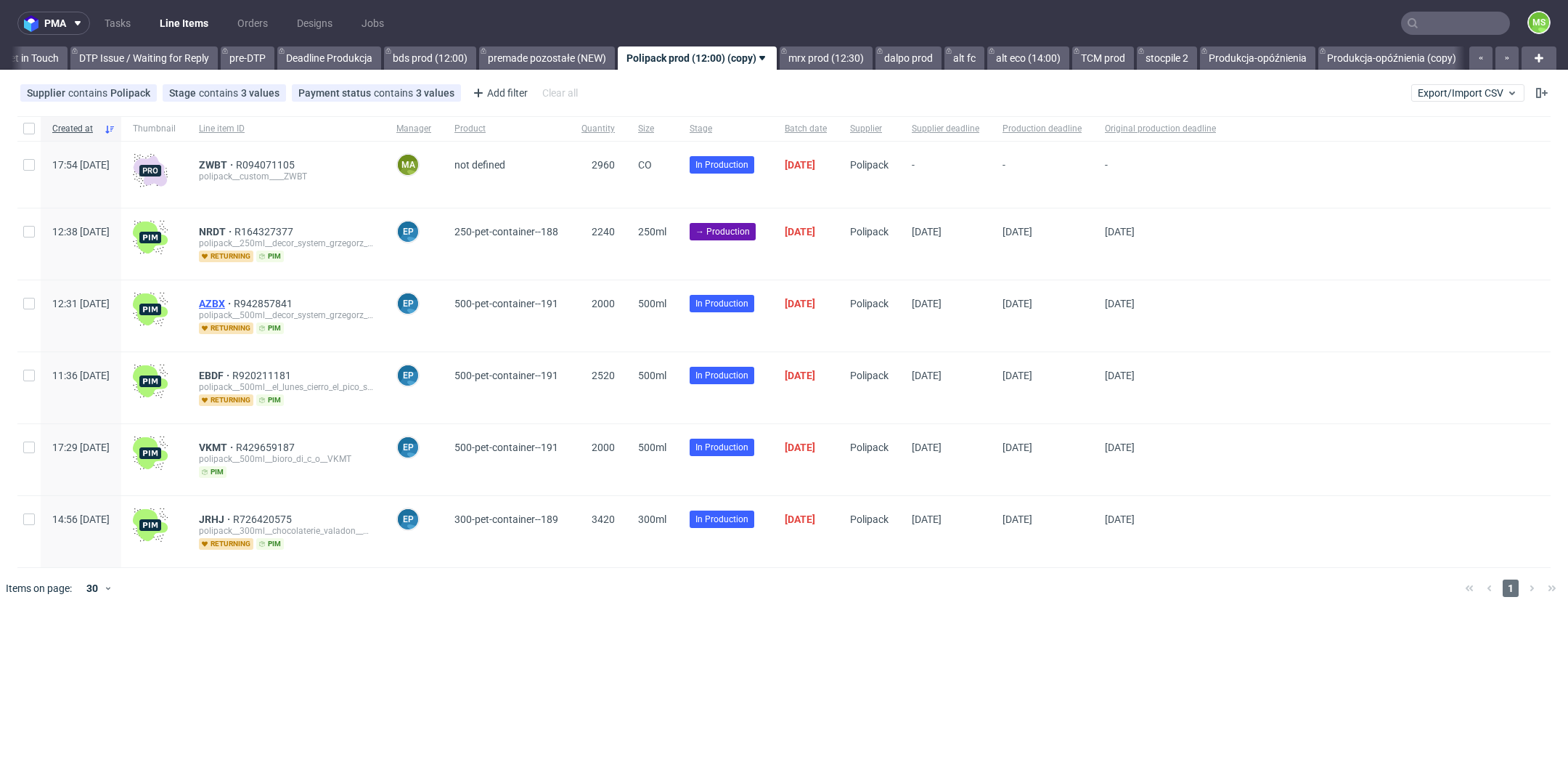
click at [234, 300] on span "AZBX" at bounding box center [216, 304] width 35 height 11
click at [28, 229] on input "checkbox" at bounding box center [29, 231] width 11 height 11
checkbox input "true"
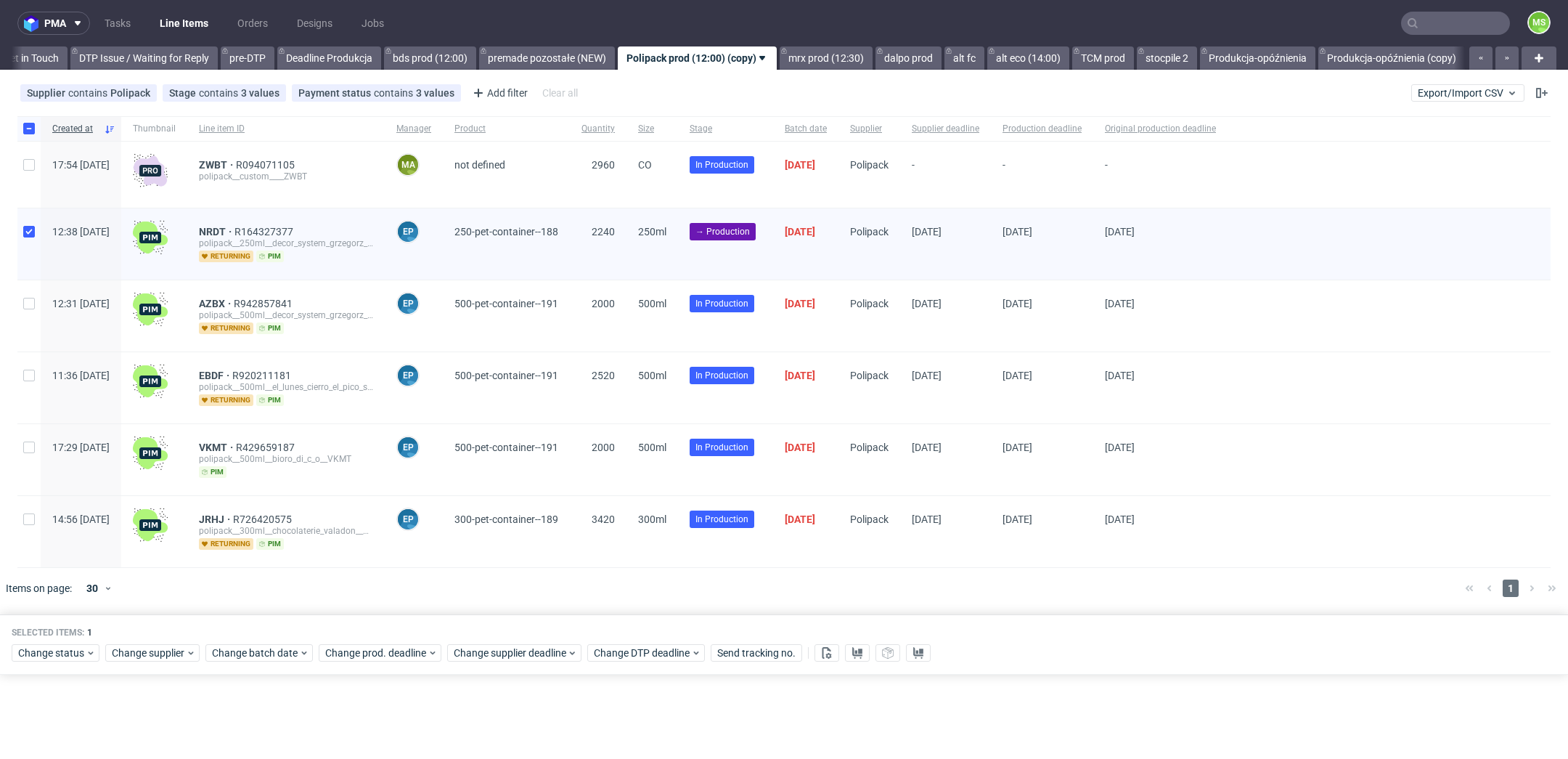
click at [75, 641] on div "Change status Change supplier Change batch date Change prod. deadline Change su…" at bounding box center [783, 652] width 1544 height 21
click at [81, 647] on span "Change status" at bounding box center [51, 653] width 67 height 15
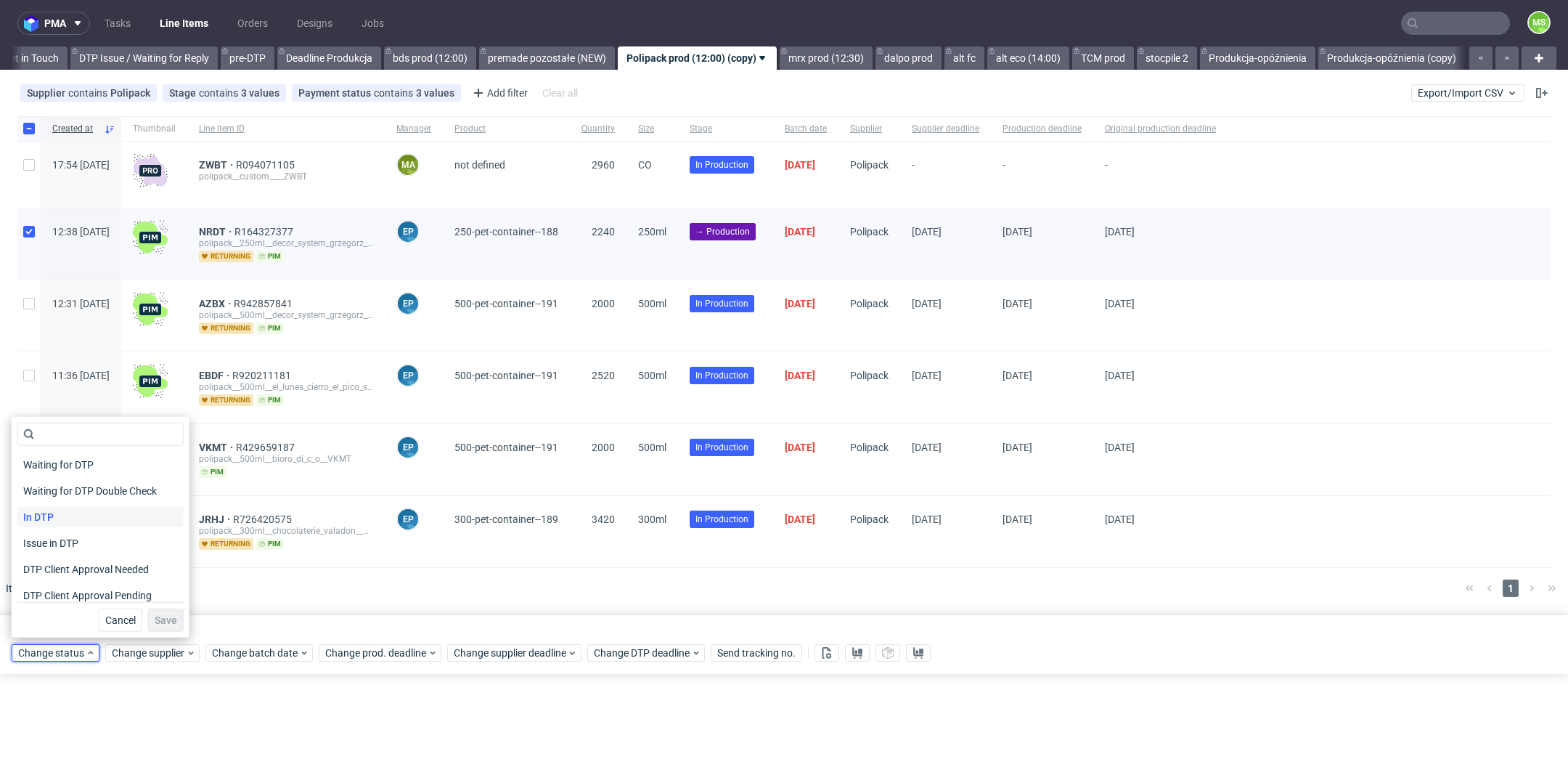
scroll to position [189, 0]
click at [77, 484] on span "In Production" at bounding box center [54, 484] width 73 height 20
click at [157, 619] on span "Save" at bounding box center [166, 620] width 23 height 11
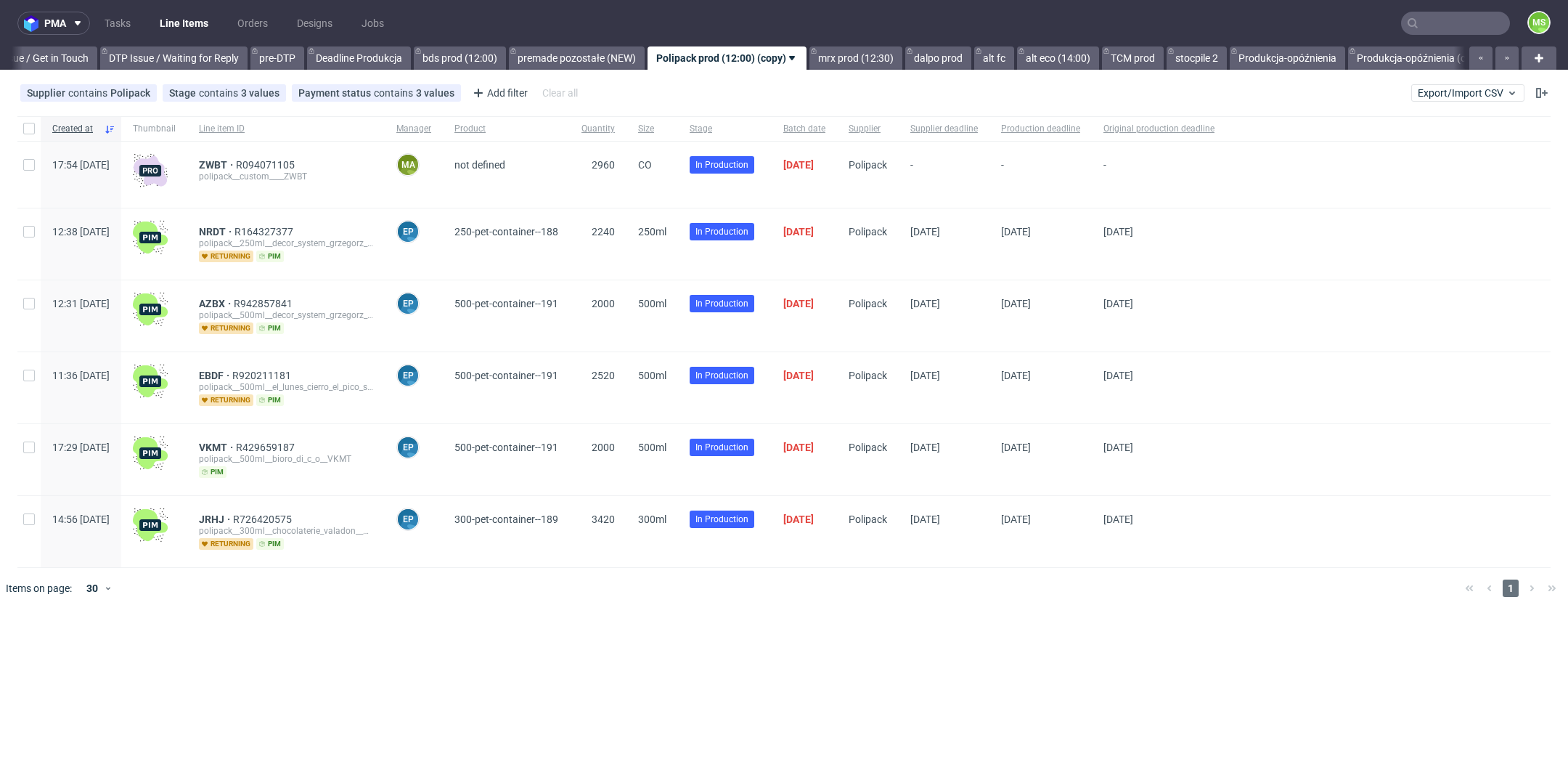
scroll to position [0, 2221]
click at [870, 60] on link "mrx prod (12:30)" at bounding box center [826, 58] width 93 height 24
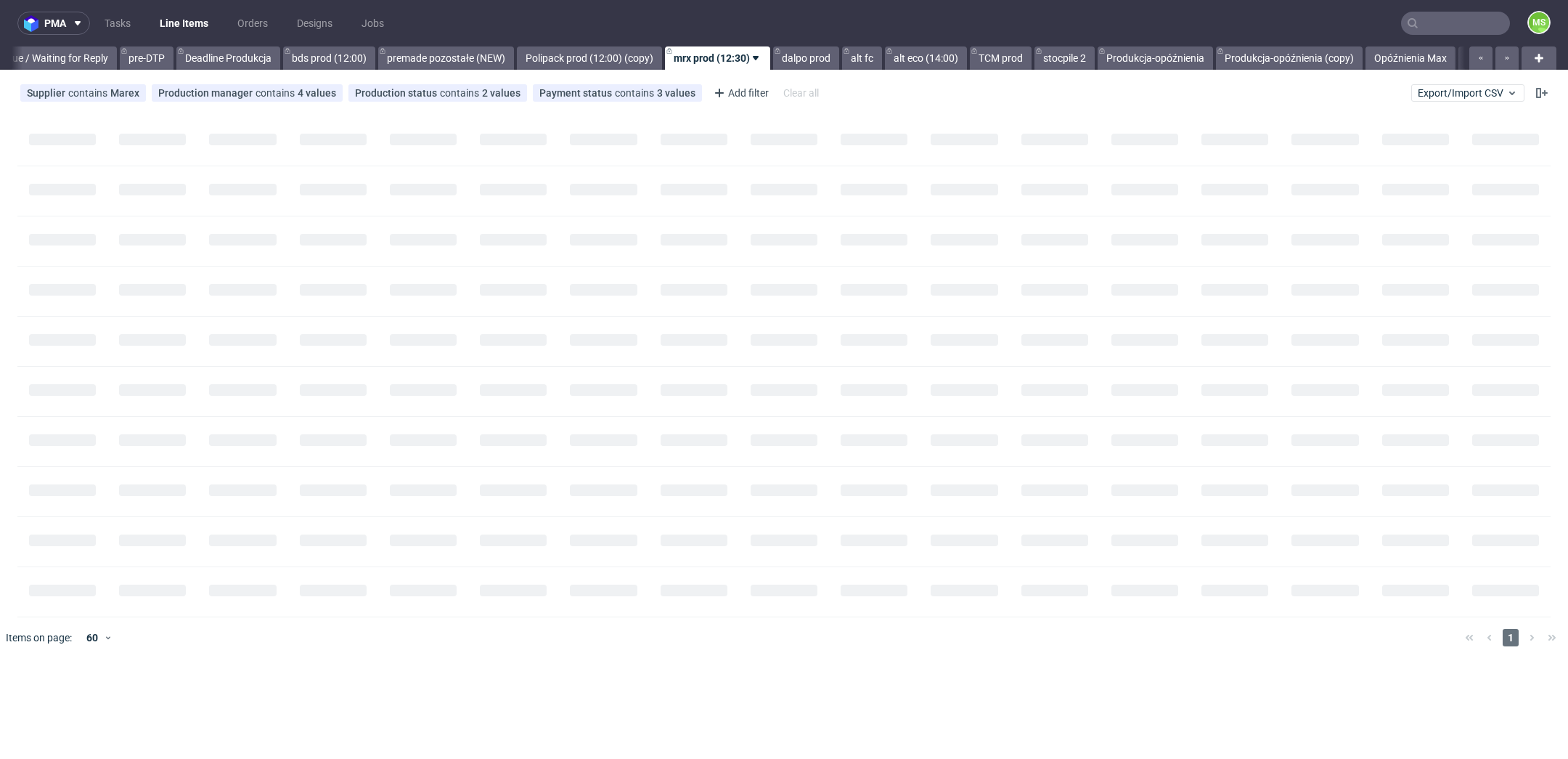
scroll to position [0, 2341]
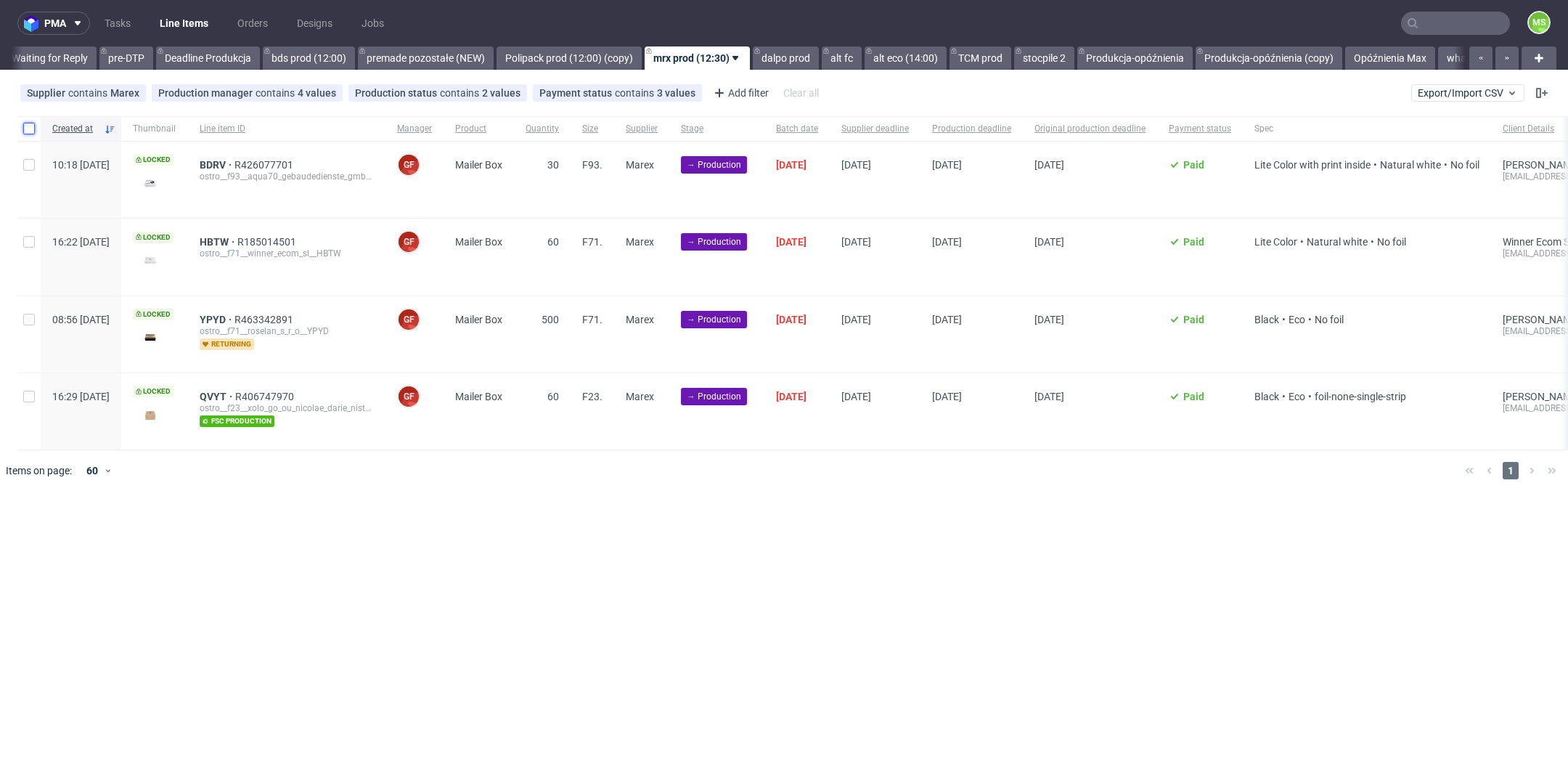
click at [30, 132] on input "checkbox" at bounding box center [29, 128] width 11 height 11
checkbox input "true"
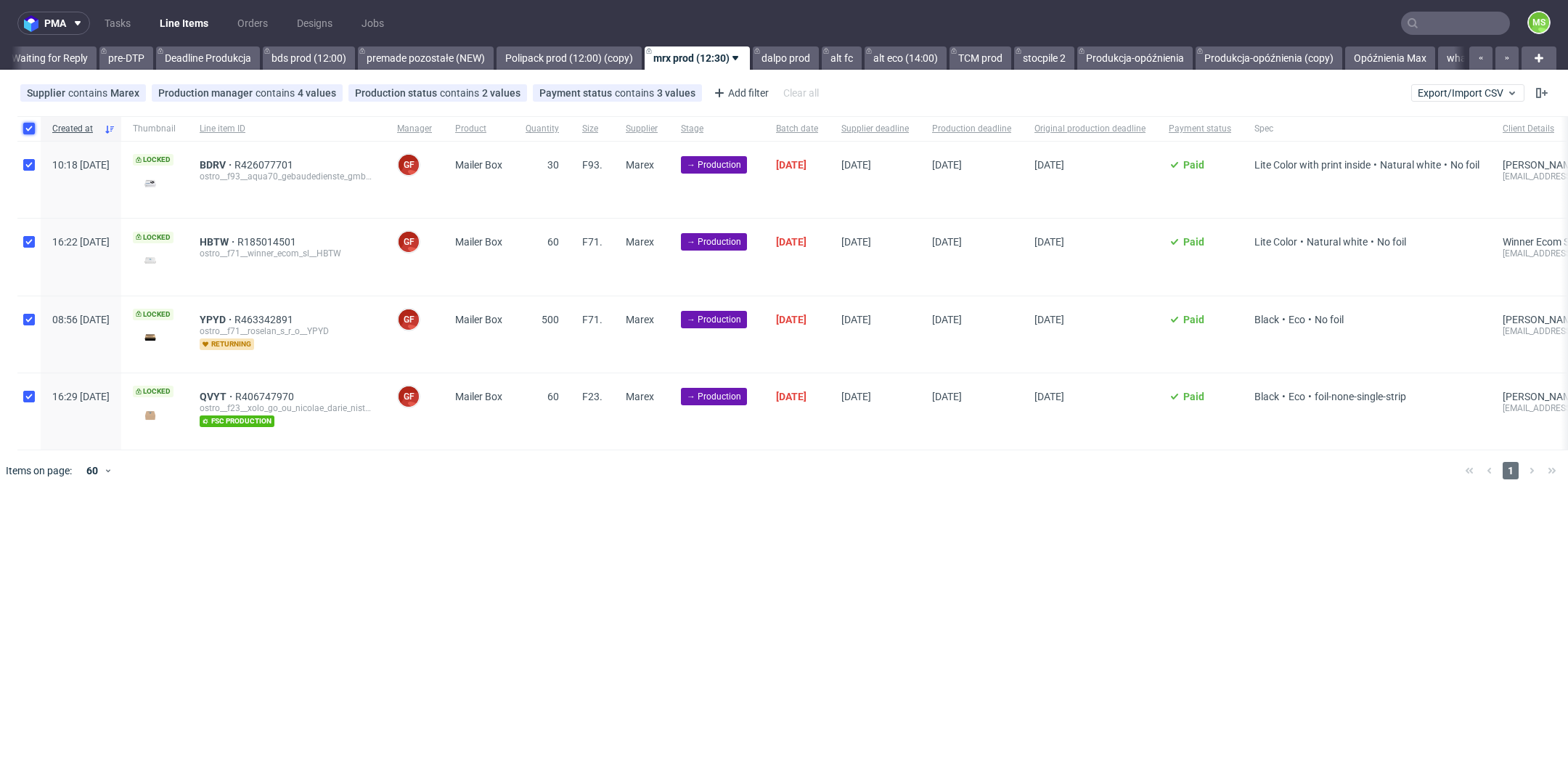
checkbox input "true"
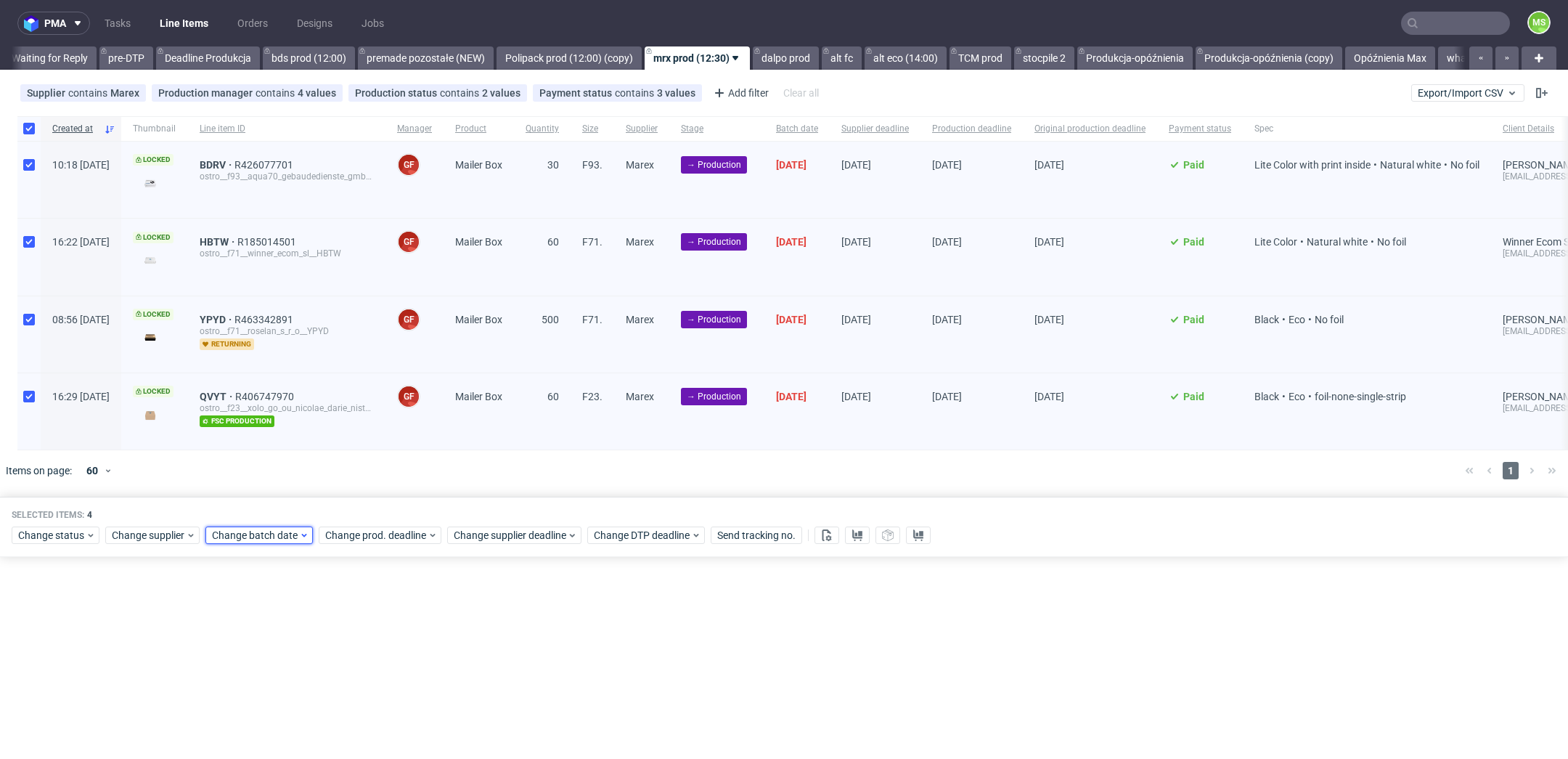
click at [258, 539] on div "Change batch date" at bounding box center [259, 534] width 107 height 17
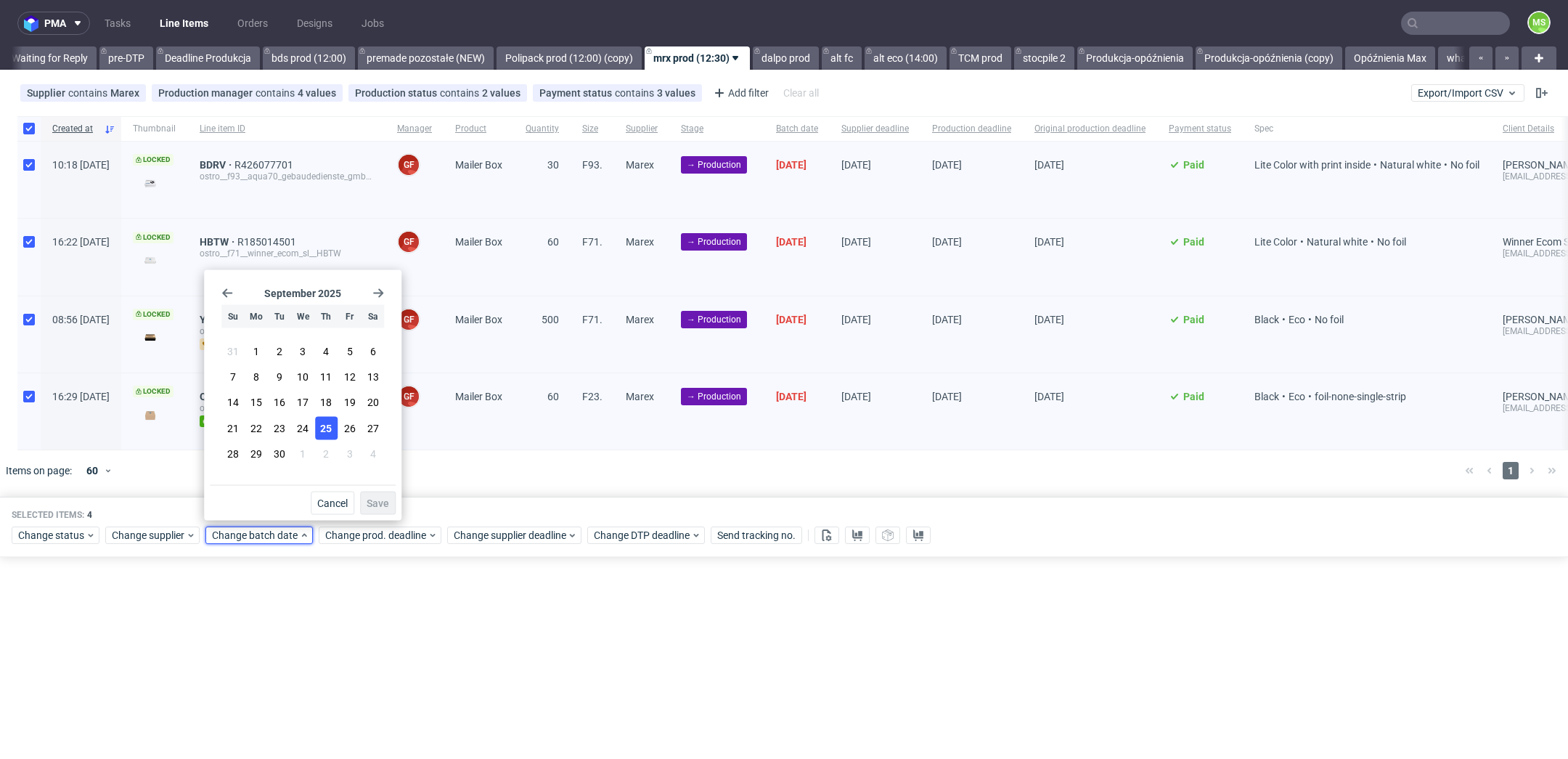
click at [330, 436] on button "25" at bounding box center [326, 428] width 23 height 24
click at [383, 501] on span "Save" at bounding box center [378, 503] width 23 height 11
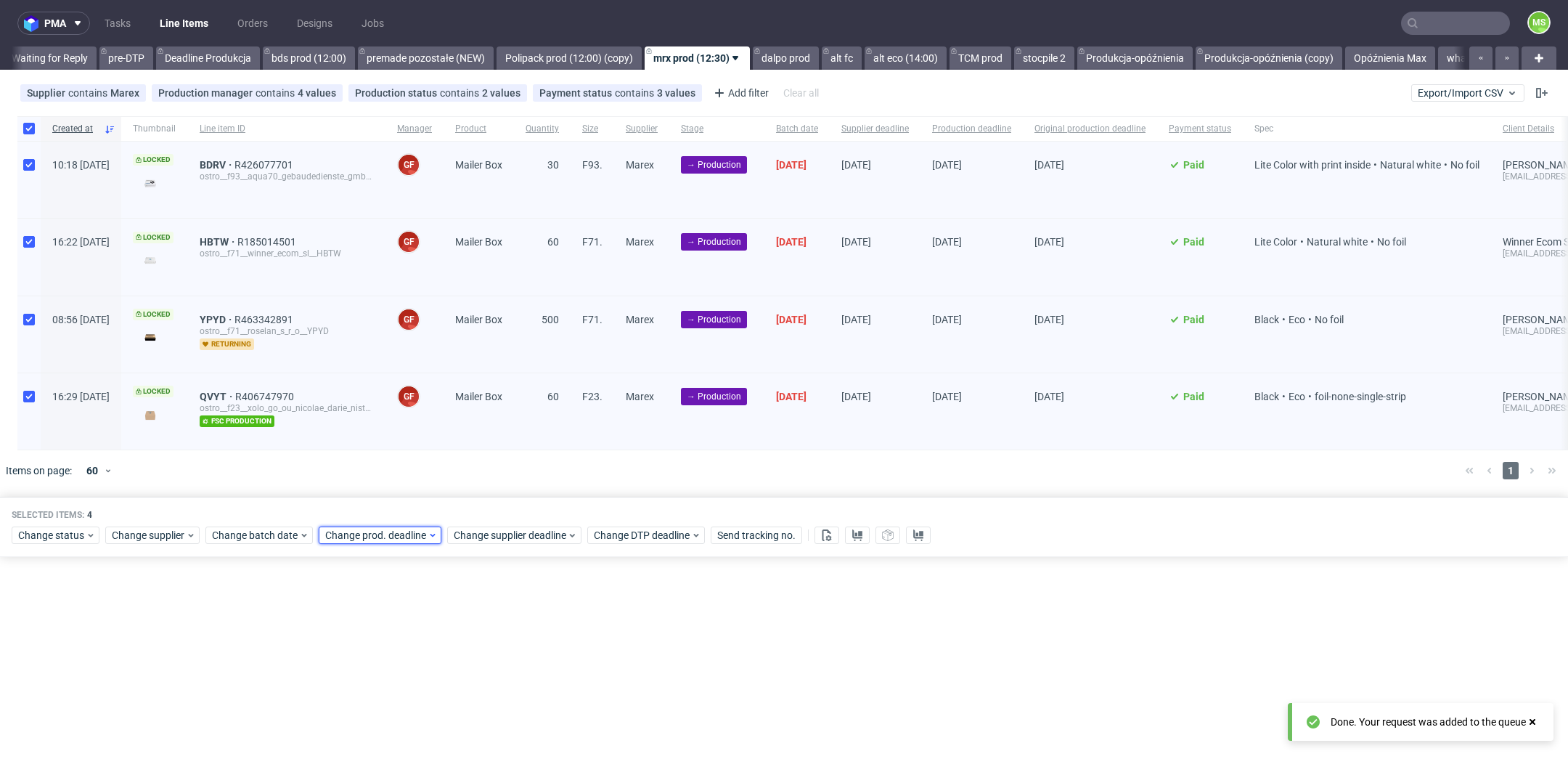
click at [403, 528] on span "Change prod. deadline" at bounding box center [377, 535] width 102 height 15
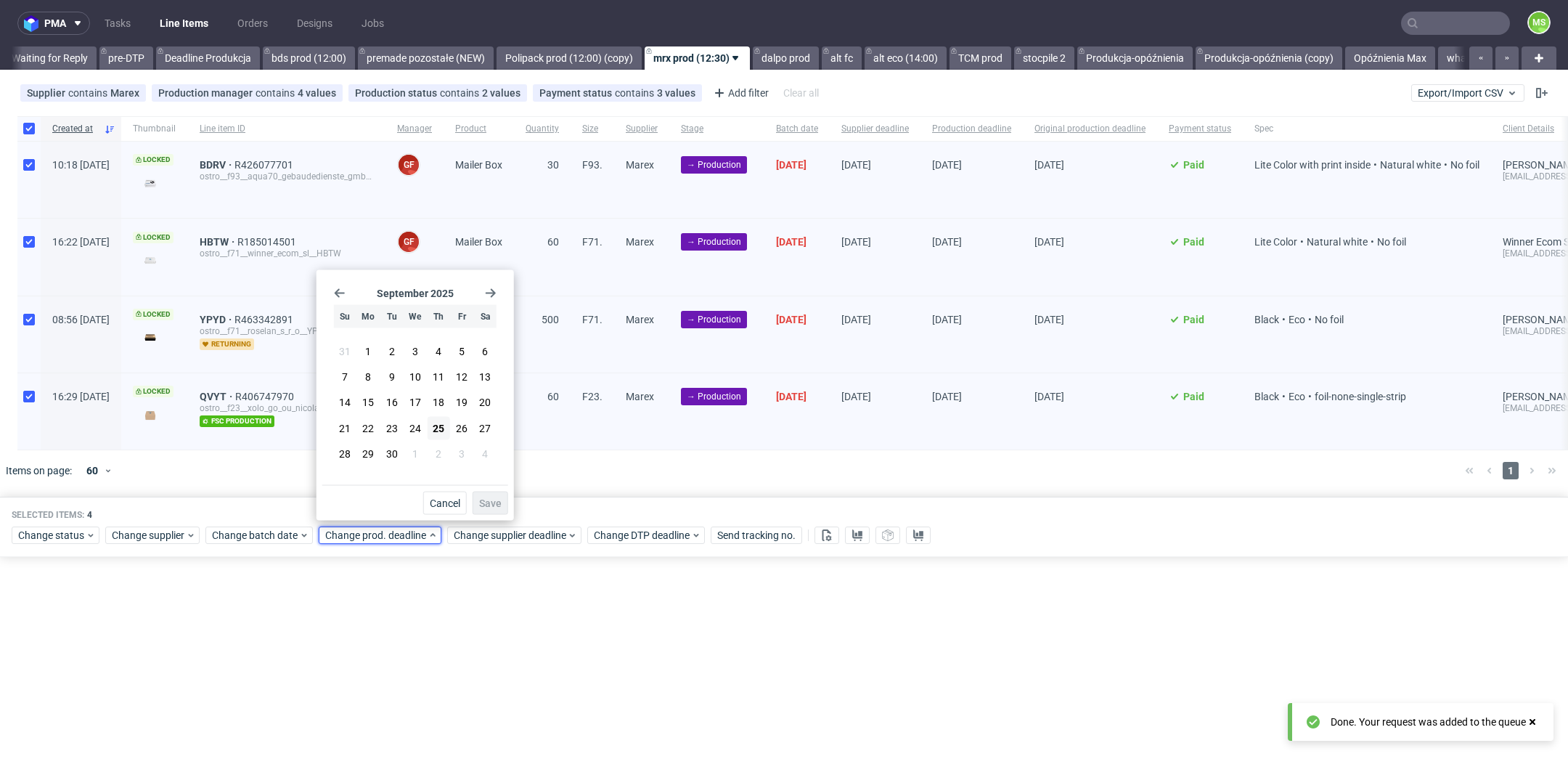
click at [493, 293] on use "Go forward 1 month" at bounding box center [490, 293] width 11 height 9
click at [364, 383] on button "6" at bounding box center [368, 377] width 23 height 24
click at [501, 504] on span "Save" at bounding box center [490, 503] width 23 height 11
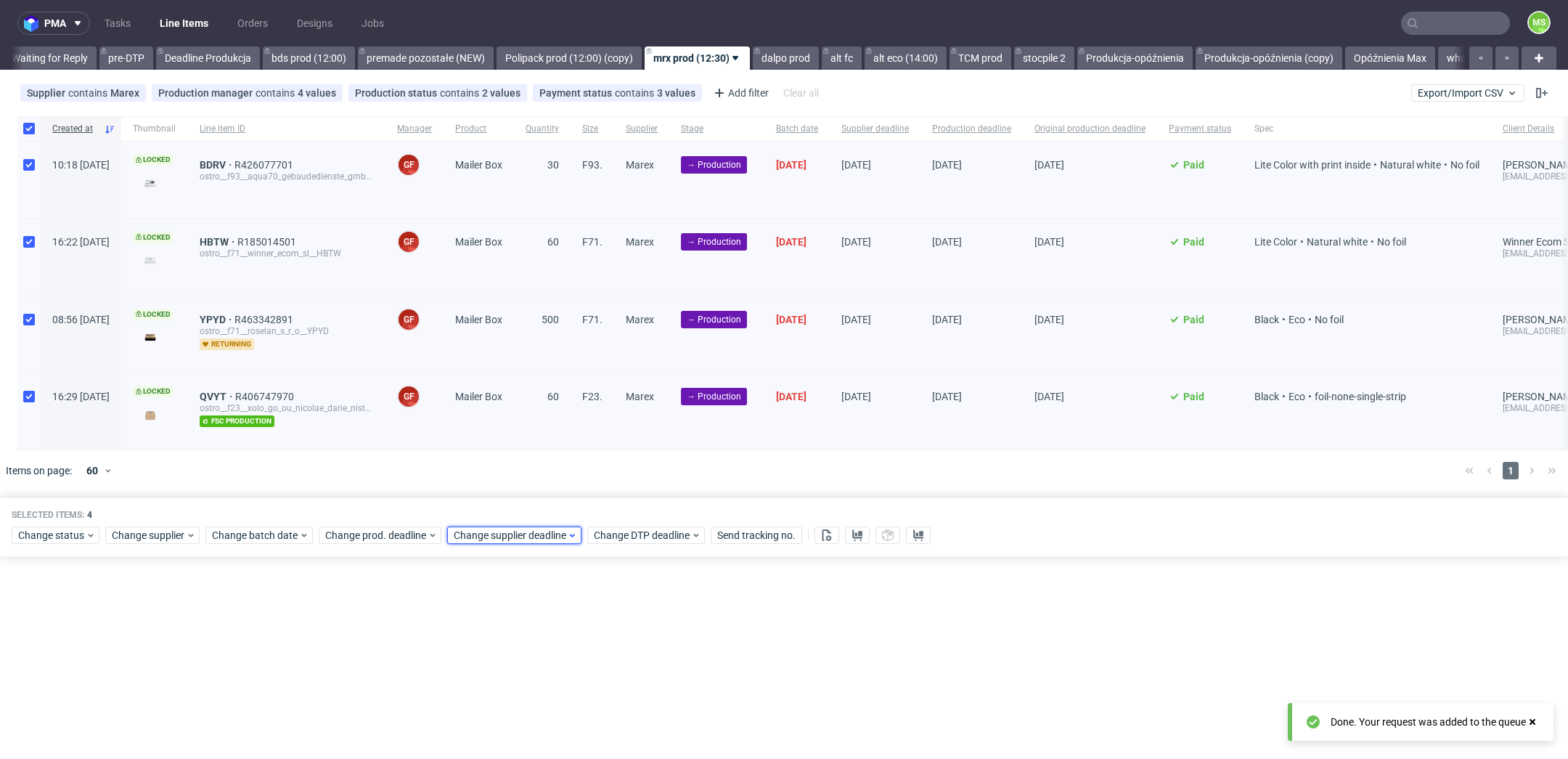
click at [526, 533] on span "Change supplier deadline" at bounding box center [510, 535] width 114 height 15
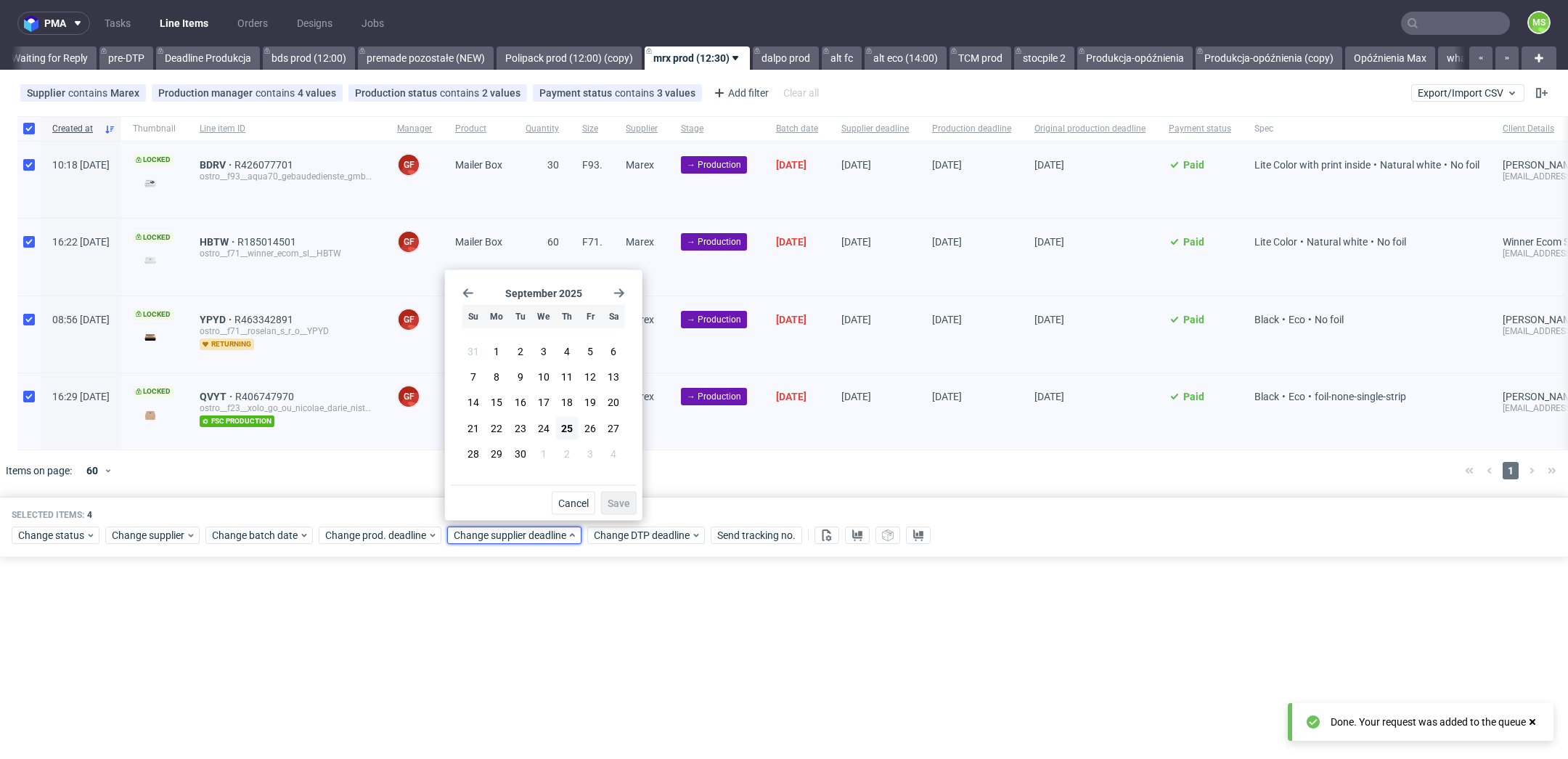
click at [616, 298] on icon "Go forward 1 month" at bounding box center [619, 293] width 11 height 11
click at [498, 377] on span "6" at bounding box center [496, 377] width 6 height 15
click at [620, 506] on span "Save" at bounding box center [619, 503] width 23 height 11
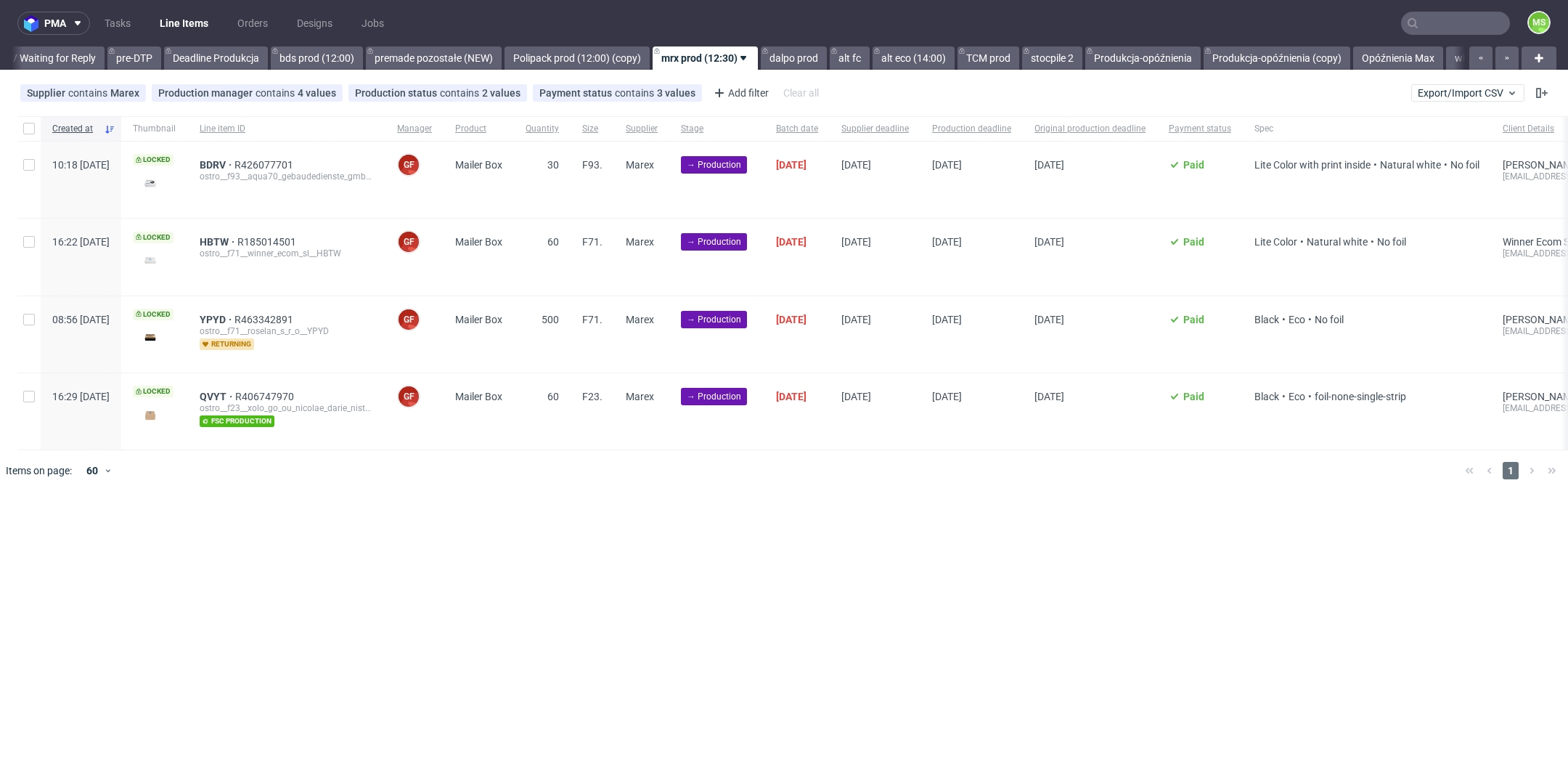
scroll to position [0, 2341]
click at [24, 129] on input "checkbox" at bounding box center [29, 128] width 11 height 11
checkbox input "true"
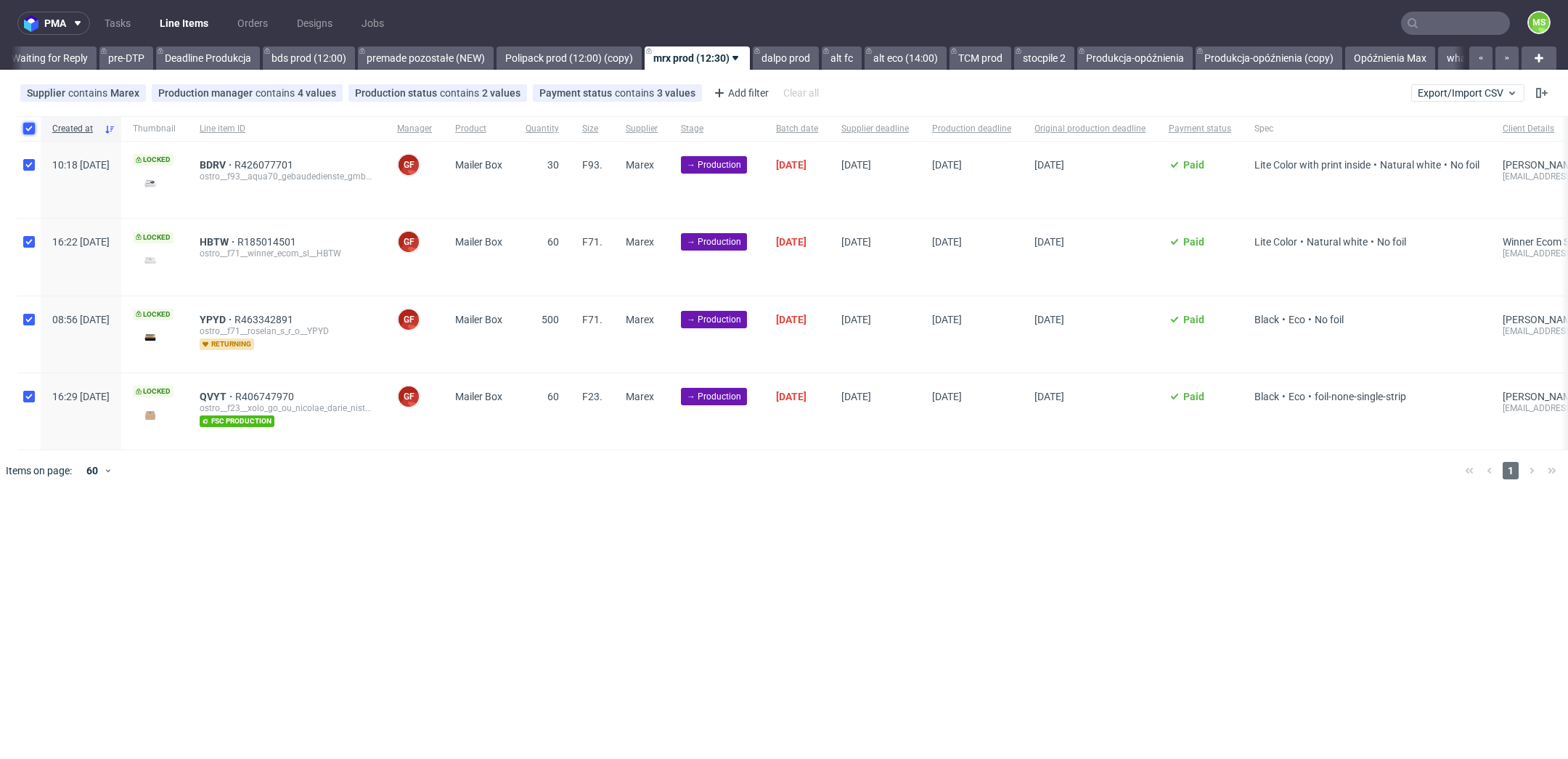
checkbox input "true"
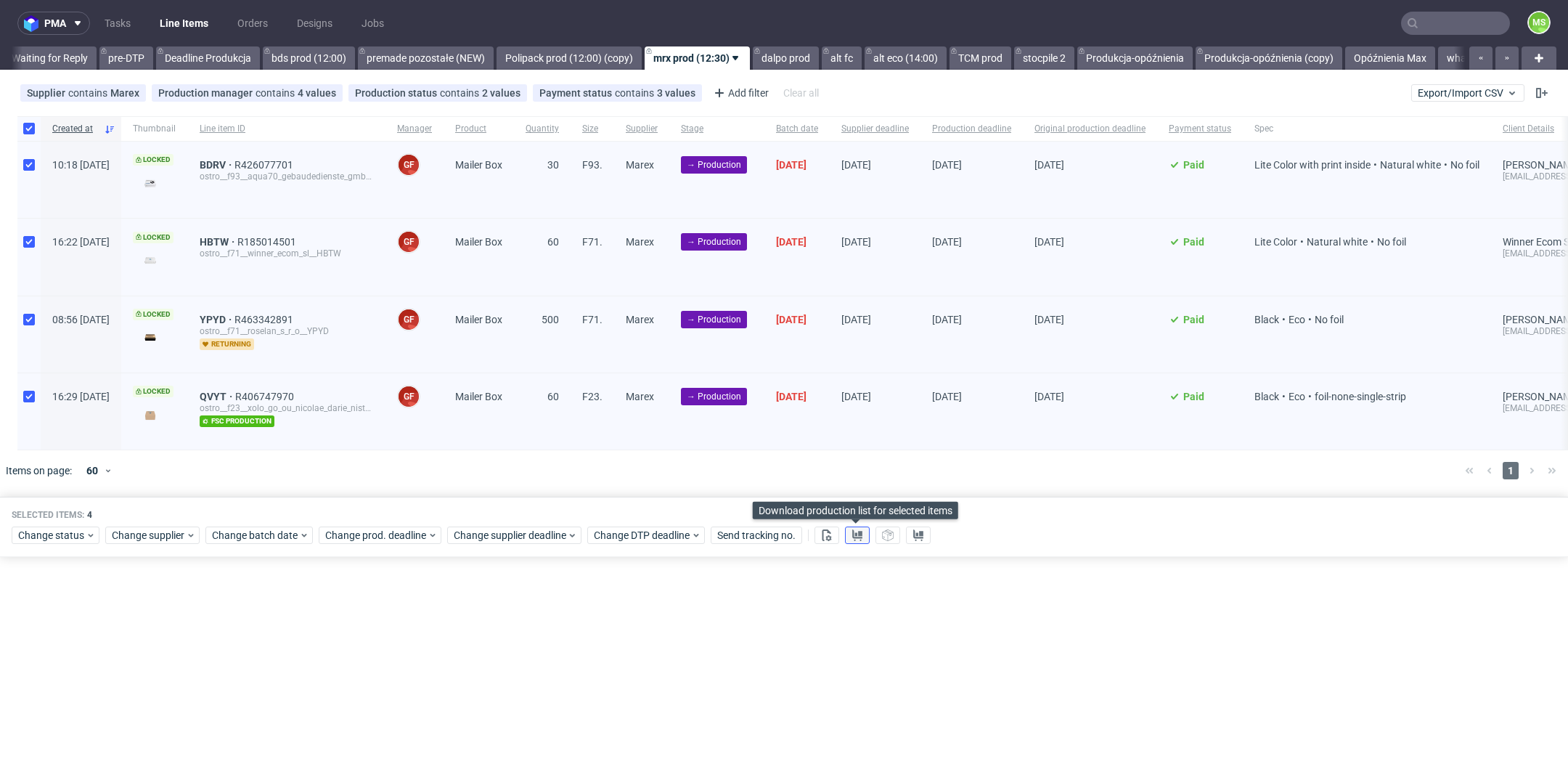
click at [857, 533] on use at bounding box center [857, 535] width 11 height 11
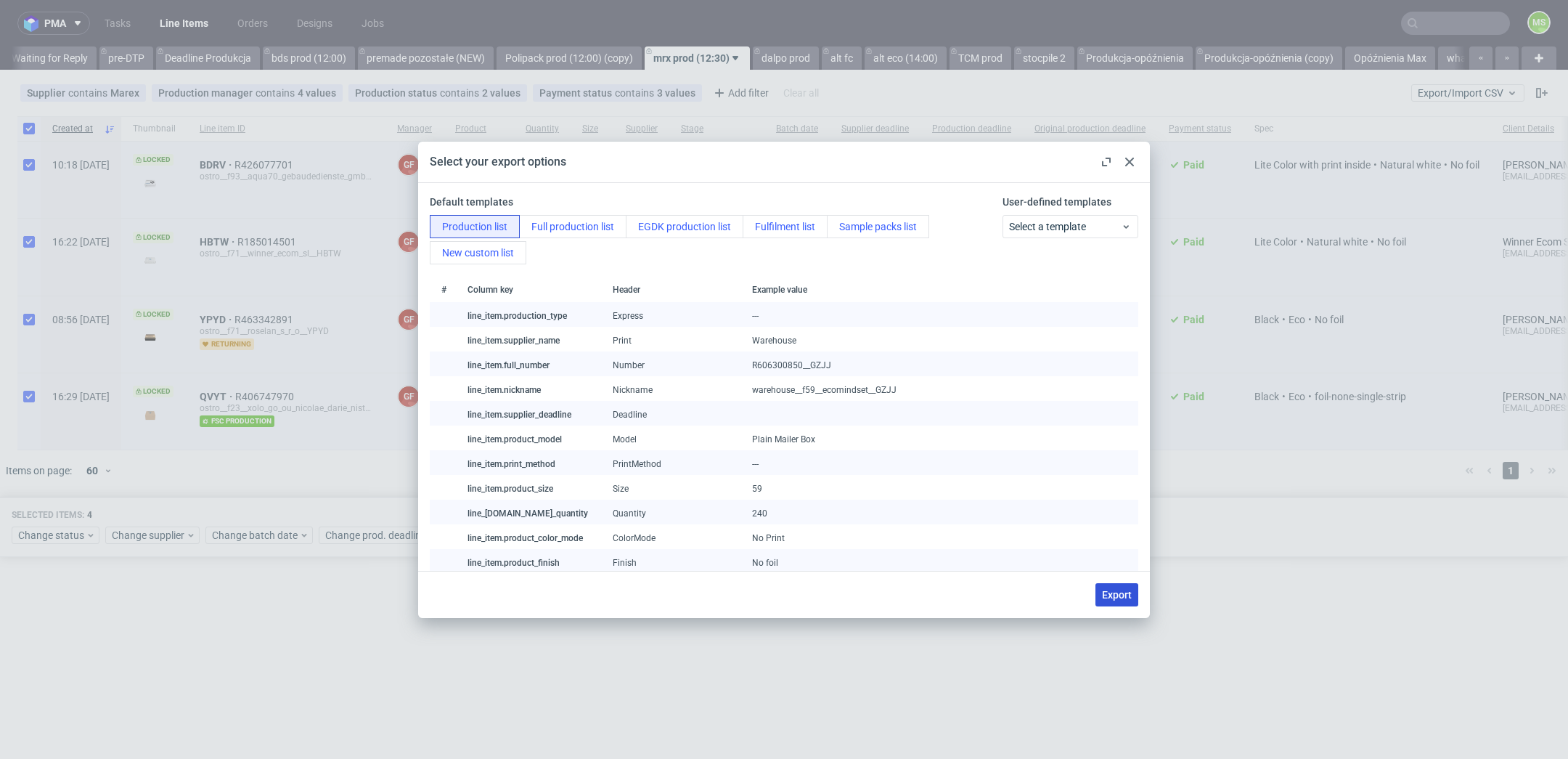
click at [1109, 594] on span "Export" at bounding box center [1117, 594] width 30 height 11
checkbox input "false"
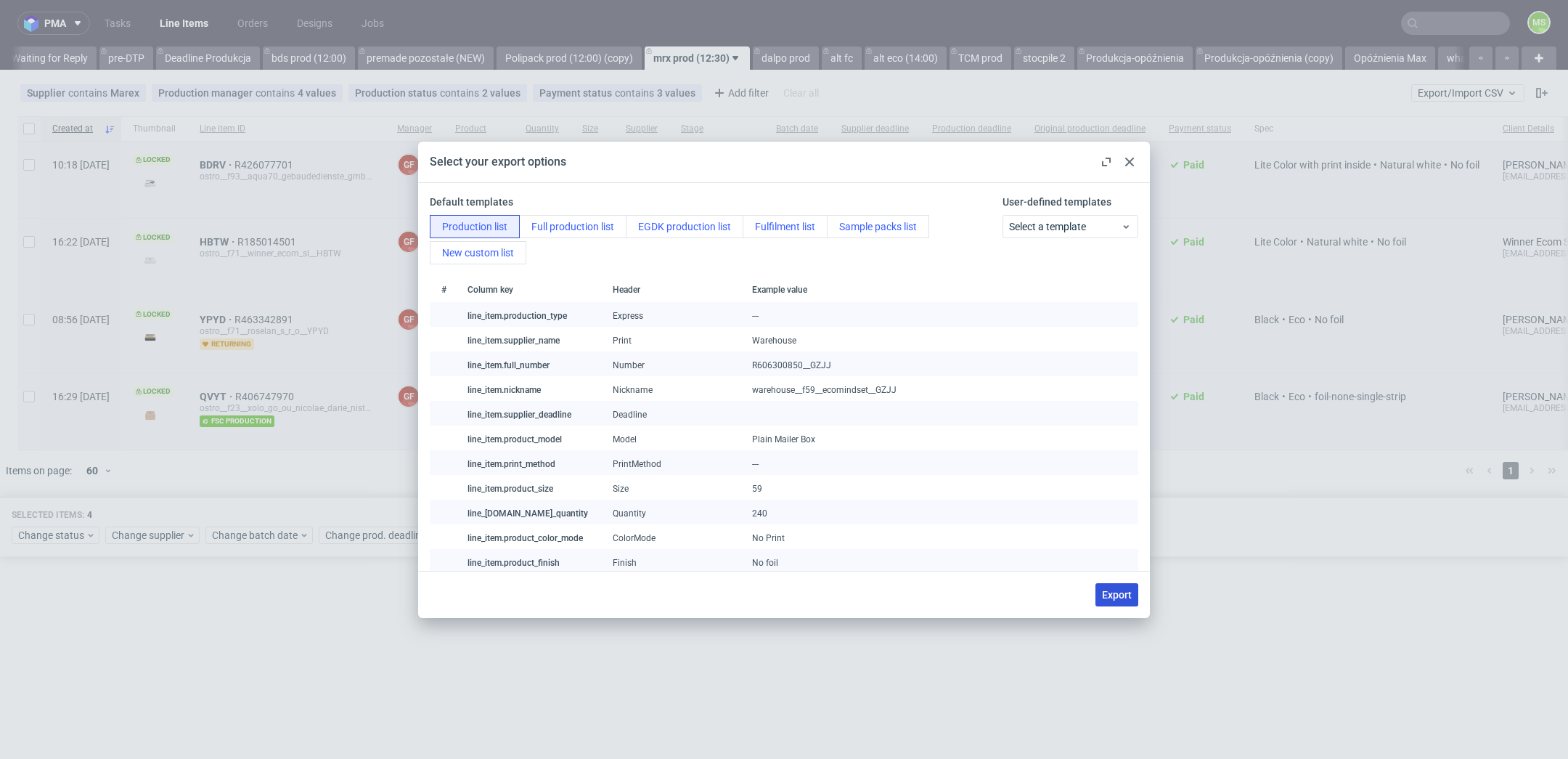
checkbox input "false"
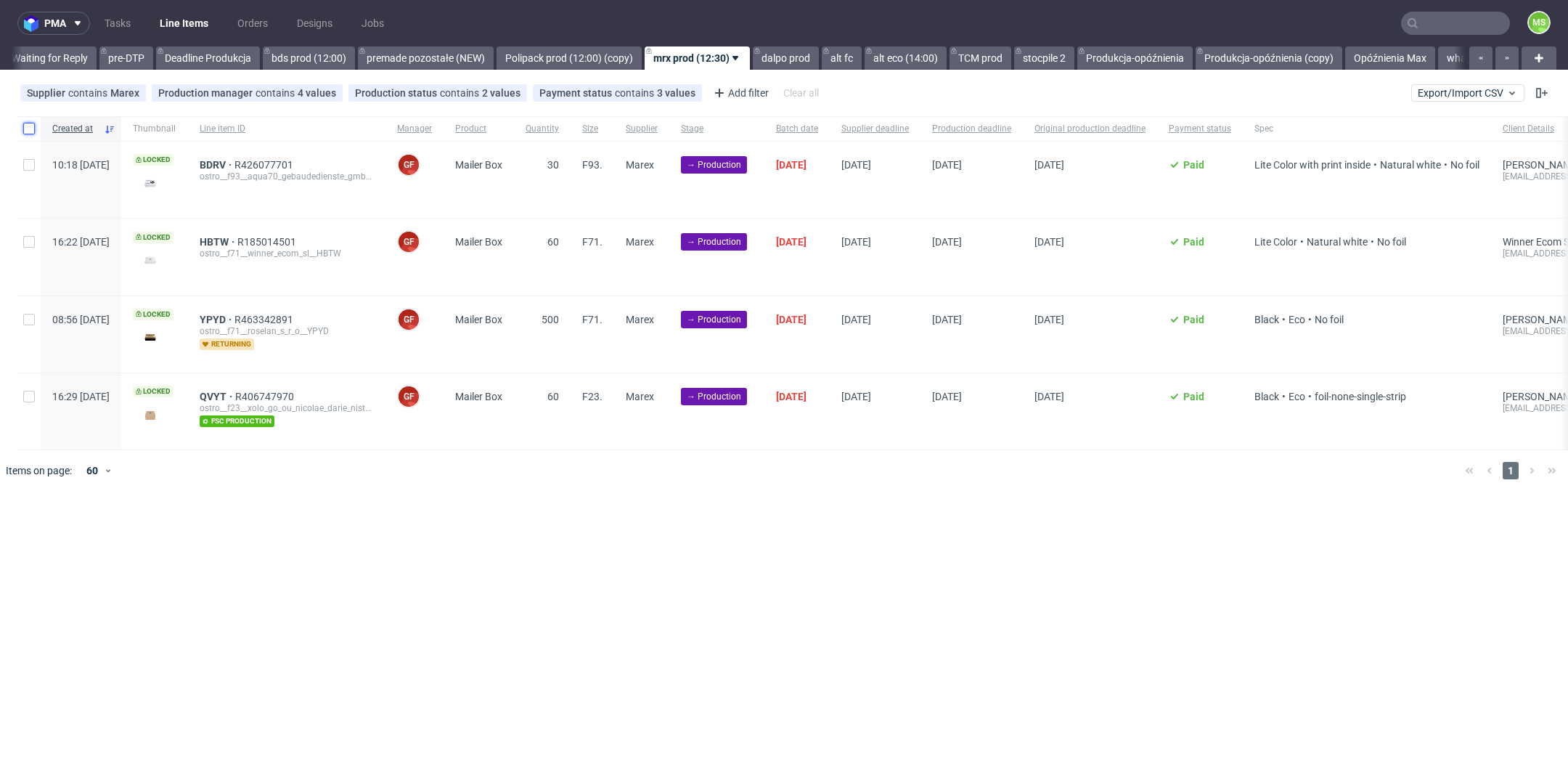
click at [28, 130] on input "checkbox" at bounding box center [29, 128] width 11 height 11
checkbox input "true"
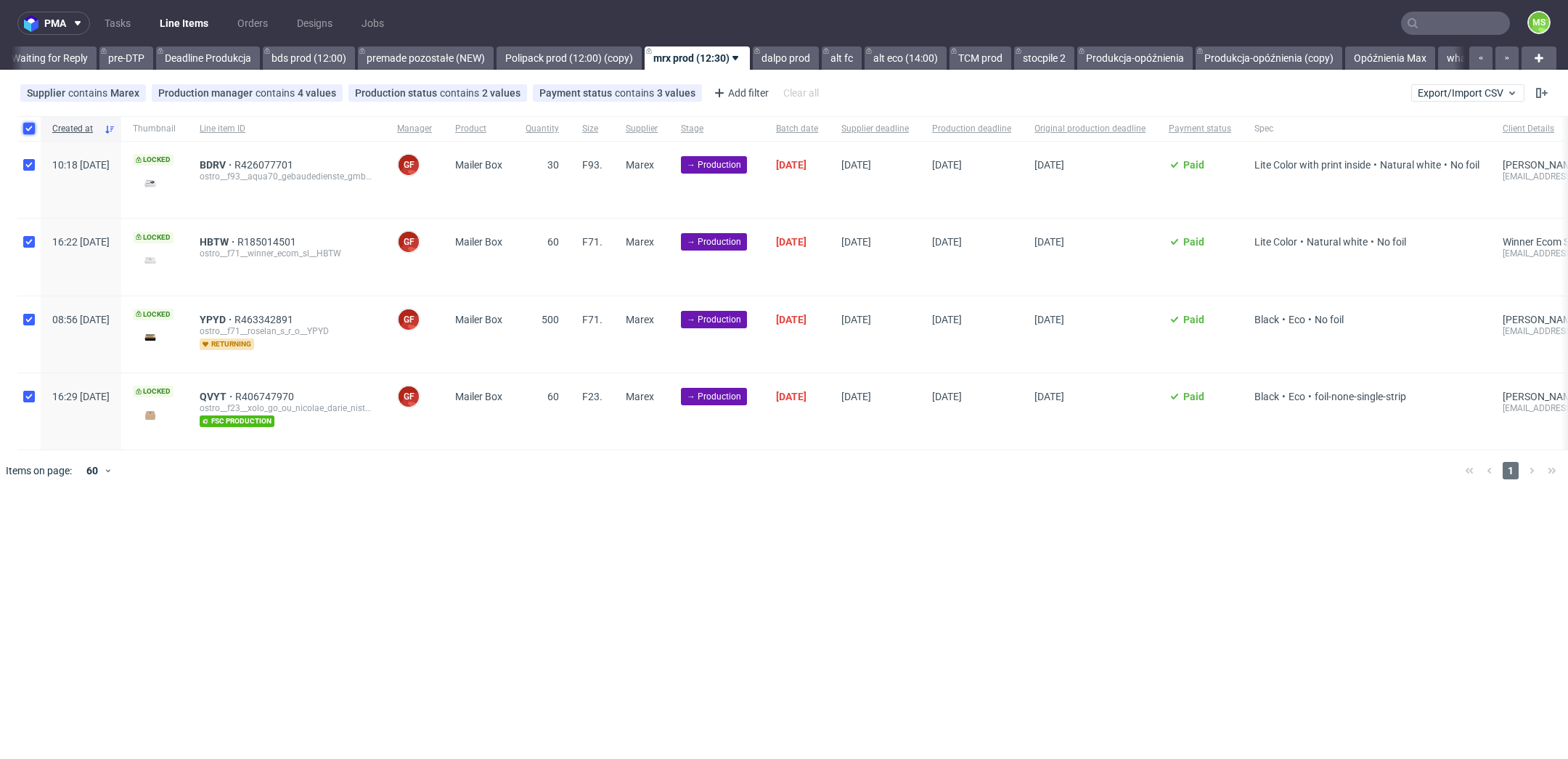
checkbox input "true"
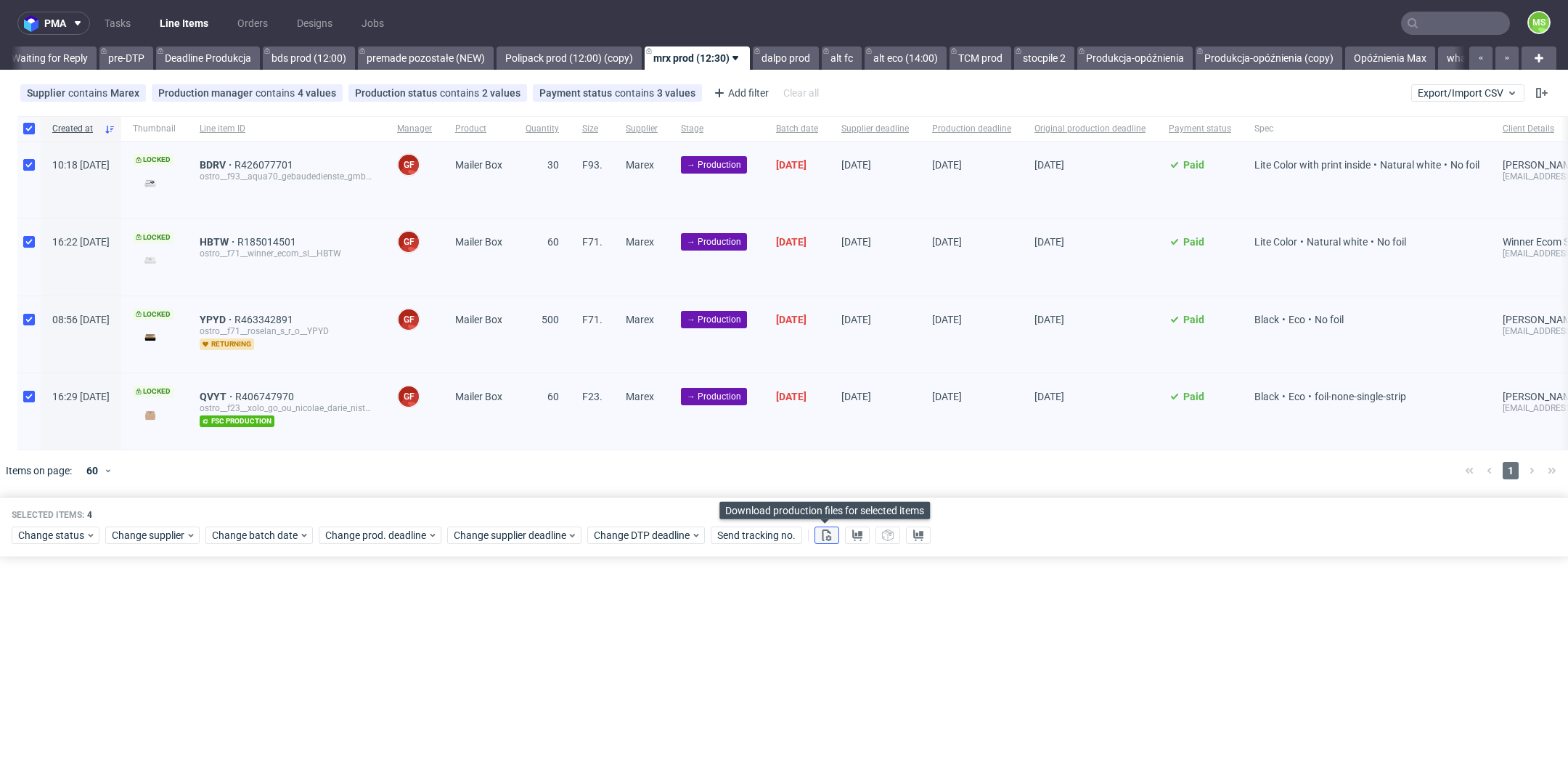
click at [826, 533] on icon at bounding box center [827, 535] width 11 height 11
click at [62, 528] on span "Change status" at bounding box center [51, 535] width 67 height 15
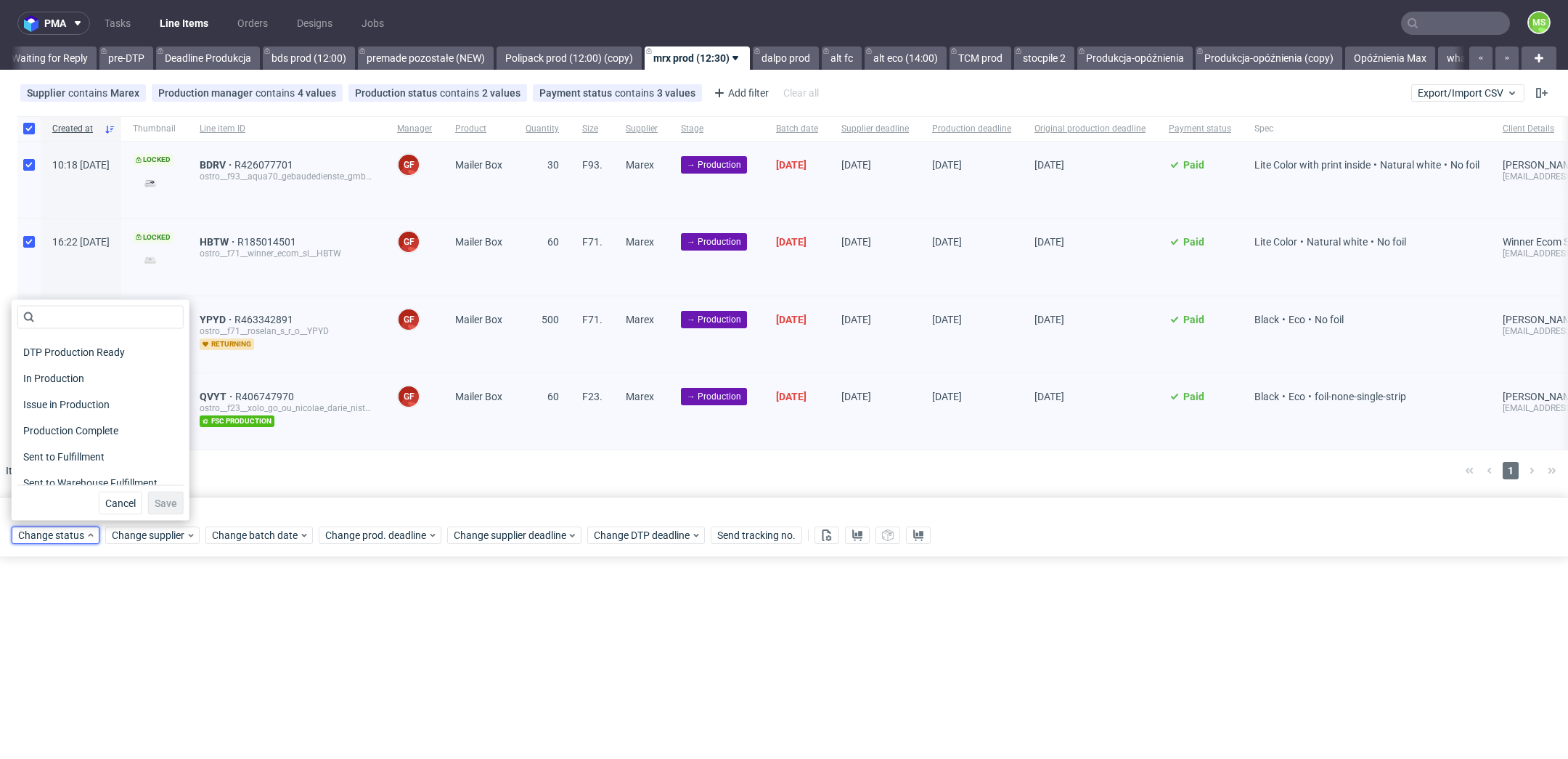
scroll to position [189, 0]
click at [106, 369] on div "In Production" at bounding box center [100, 367] width 166 height 20
click at [155, 506] on span "Save" at bounding box center [166, 503] width 23 height 11
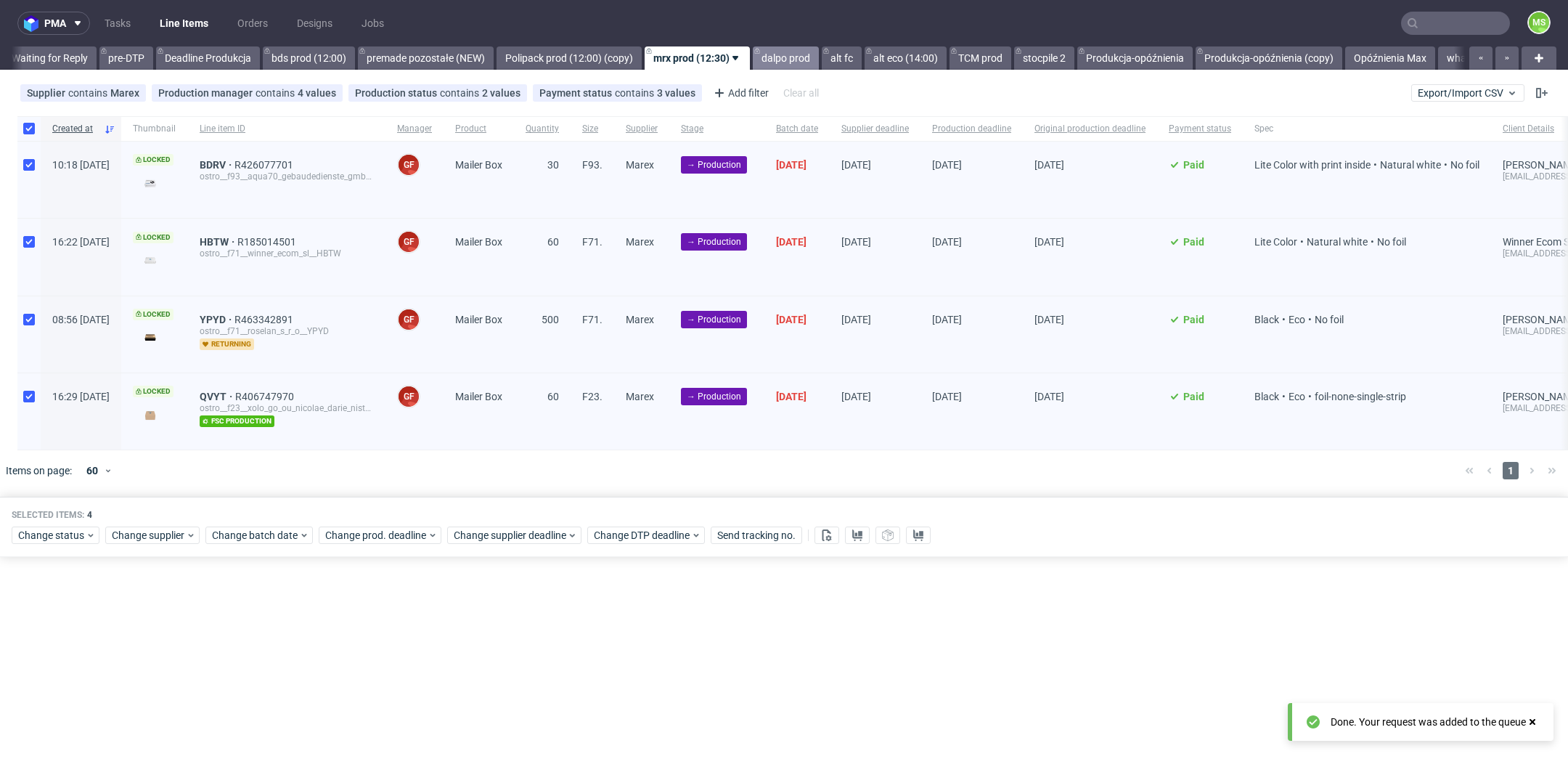
click at [819, 56] on link "dalpo prod" at bounding box center [786, 58] width 66 height 24
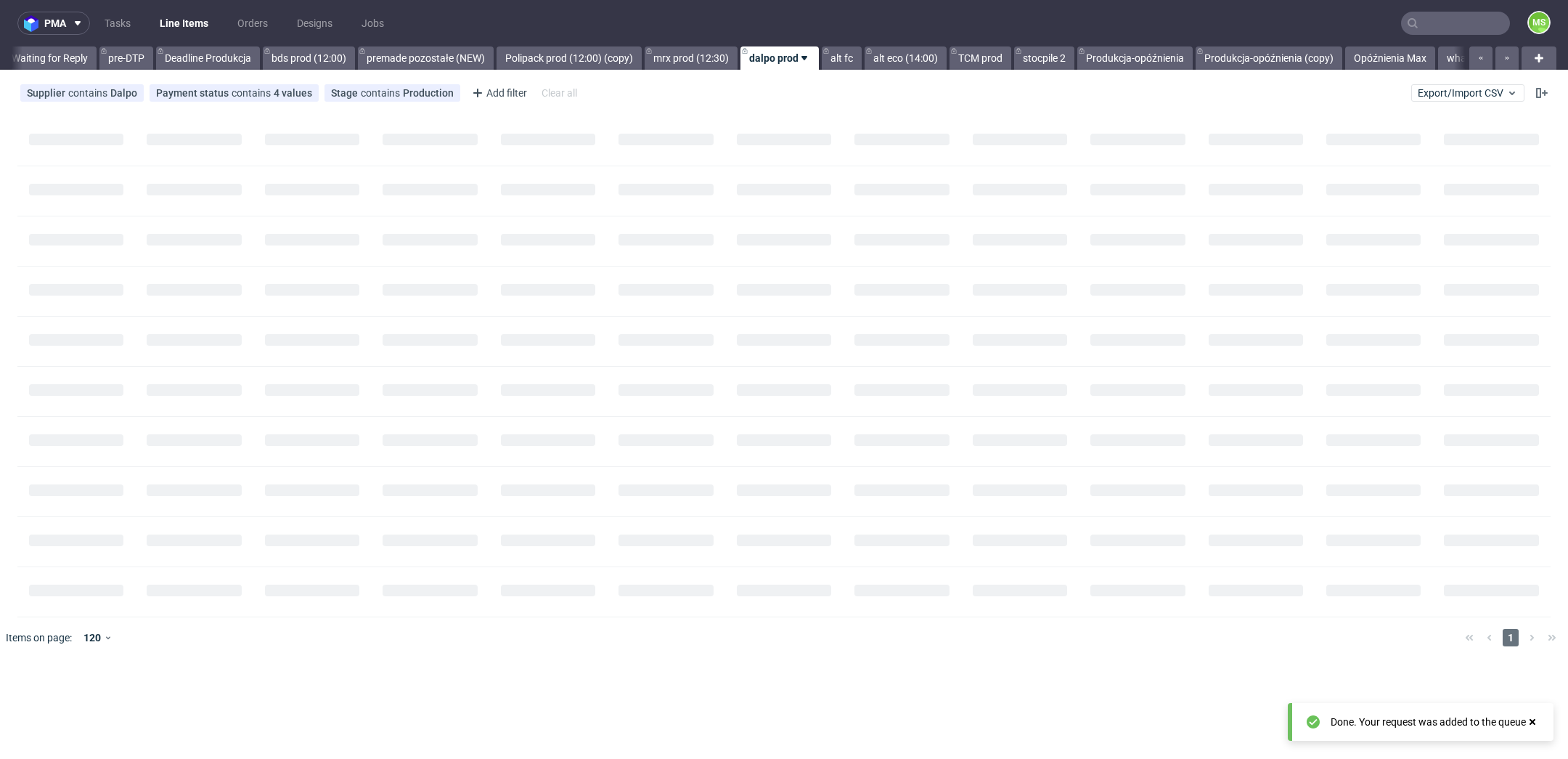
scroll to position [0, 2414]
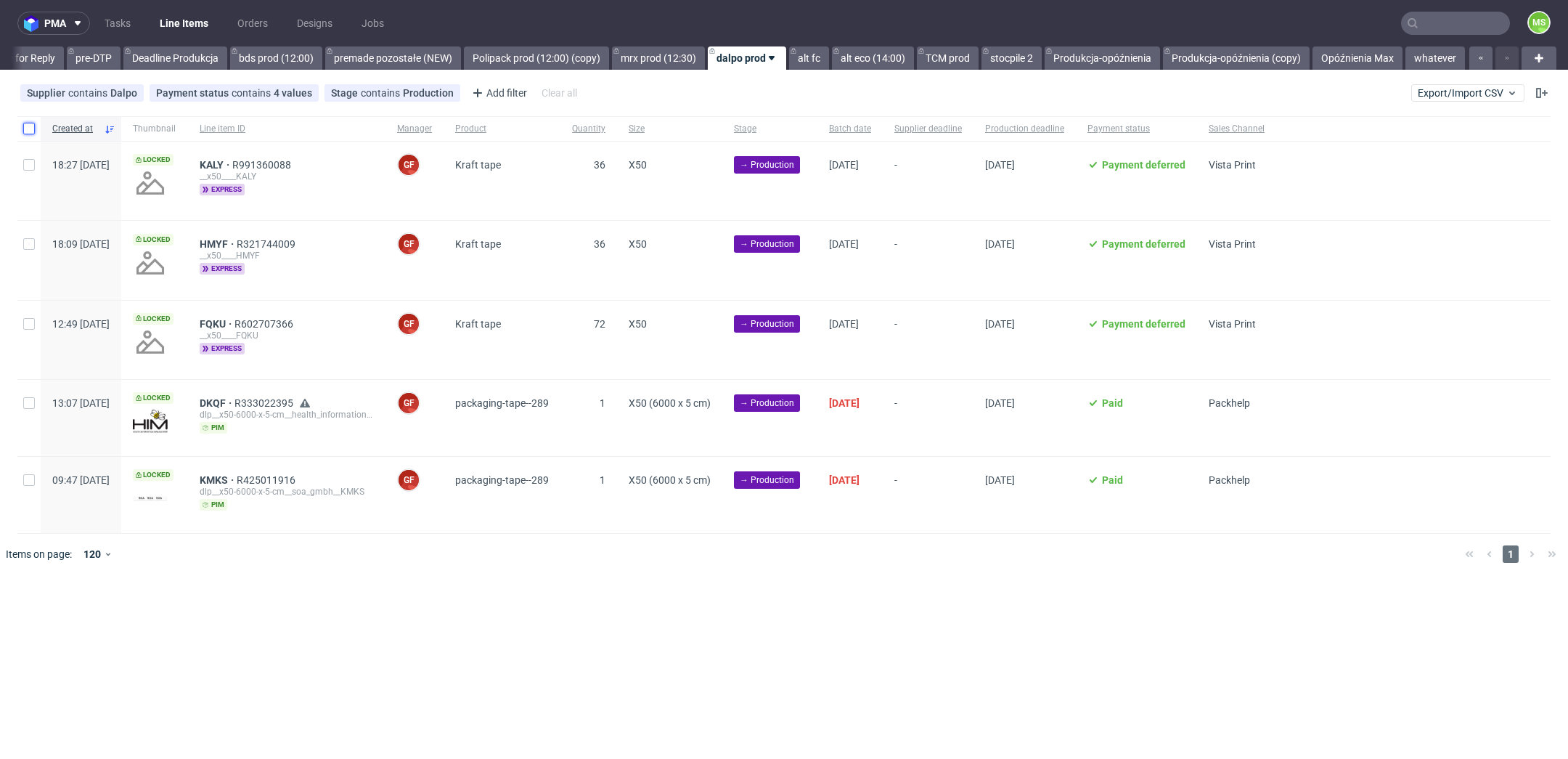
click at [31, 127] on input "checkbox" at bounding box center [29, 128] width 11 height 11
checkbox input "true"
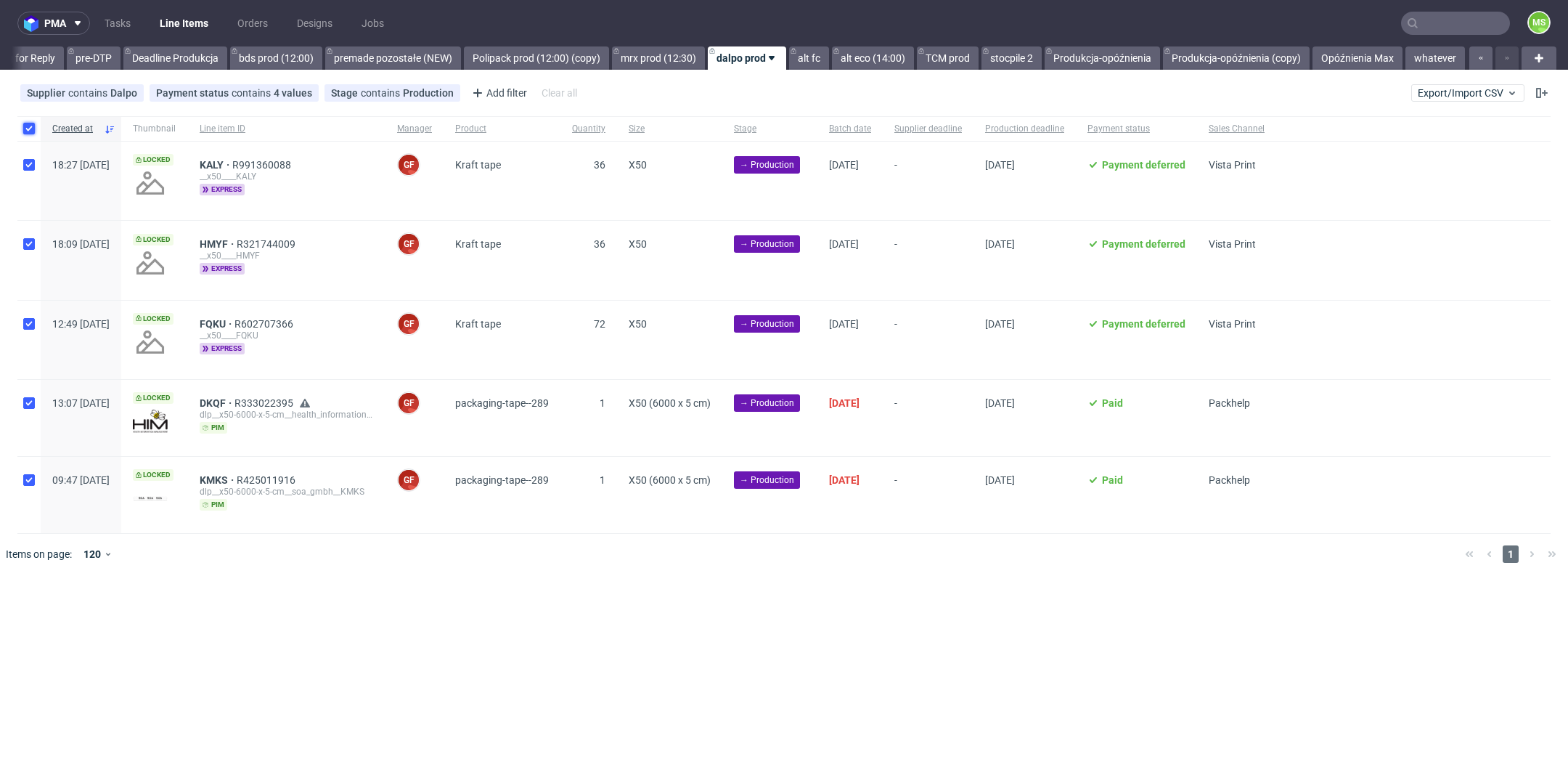
checkbox input "true"
click at [289, 613] on span "Change batch date" at bounding box center [255, 619] width 87 height 15
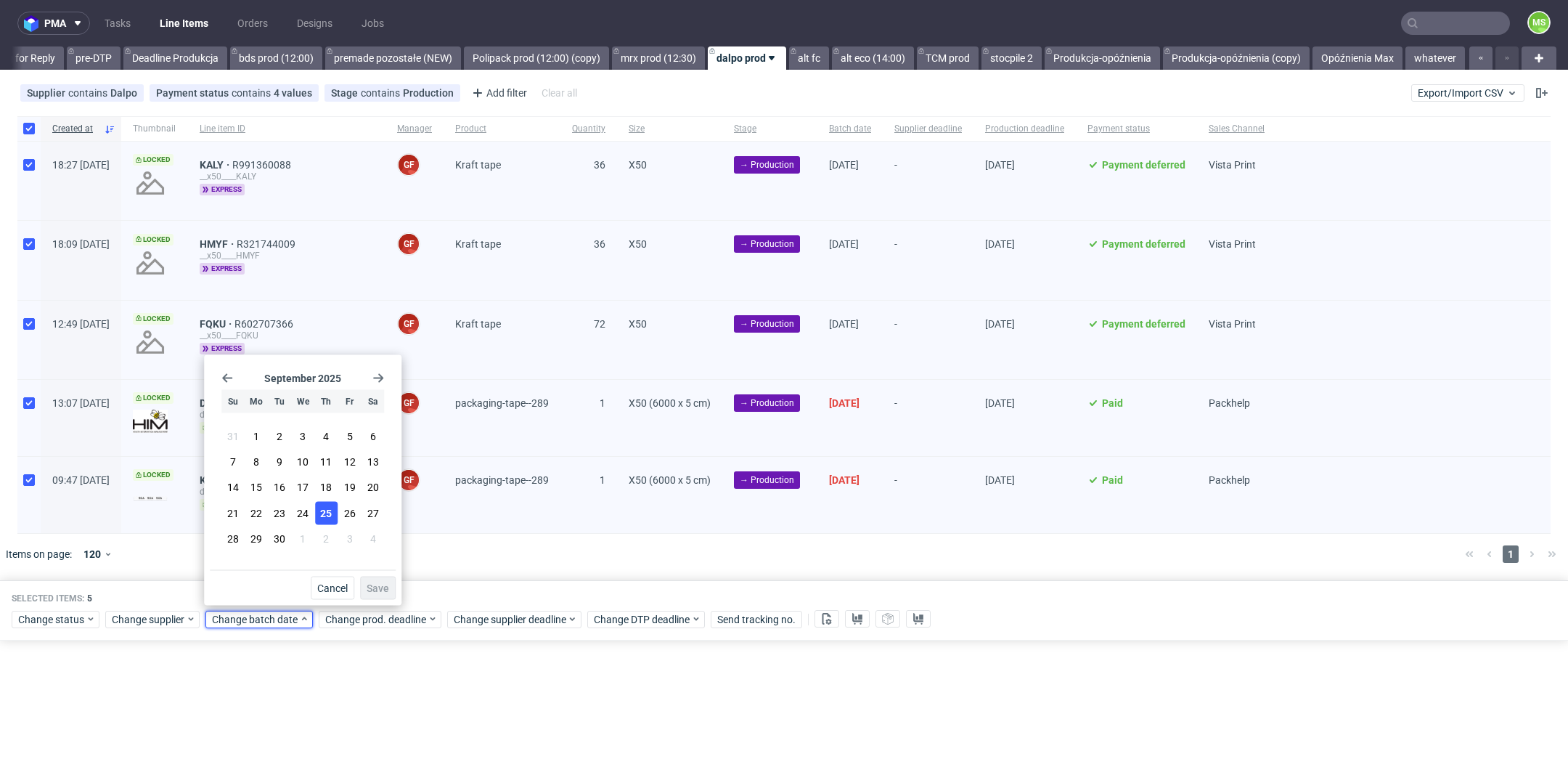
click at [326, 520] on span "25" at bounding box center [325, 513] width 11 height 15
click at [375, 590] on span "Save" at bounding box center [378, 588] width 23 height 11
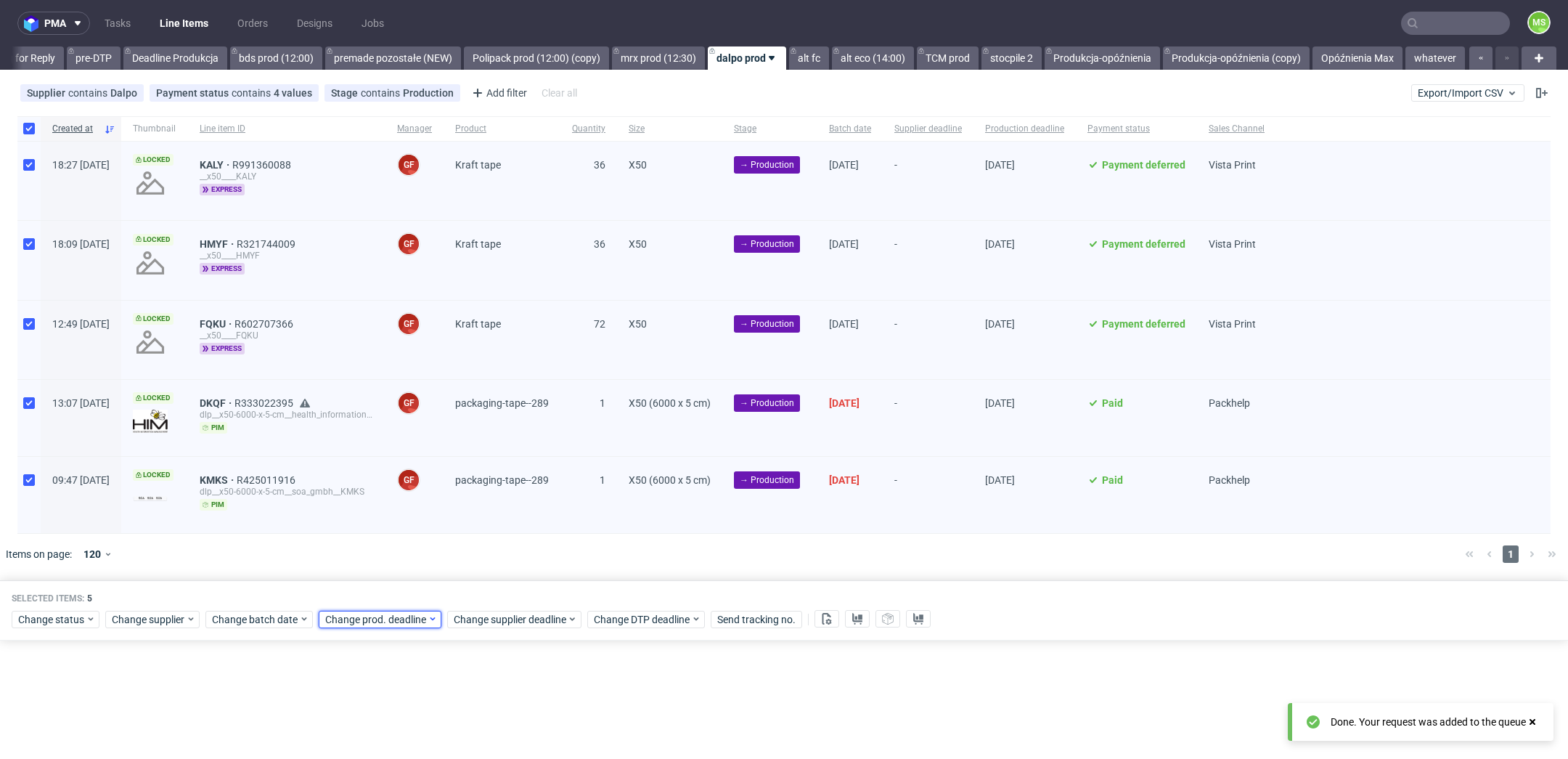
click at [392, 619] on span "Change prod. deadline" at bounding box center [377, 619] width 102 height 15
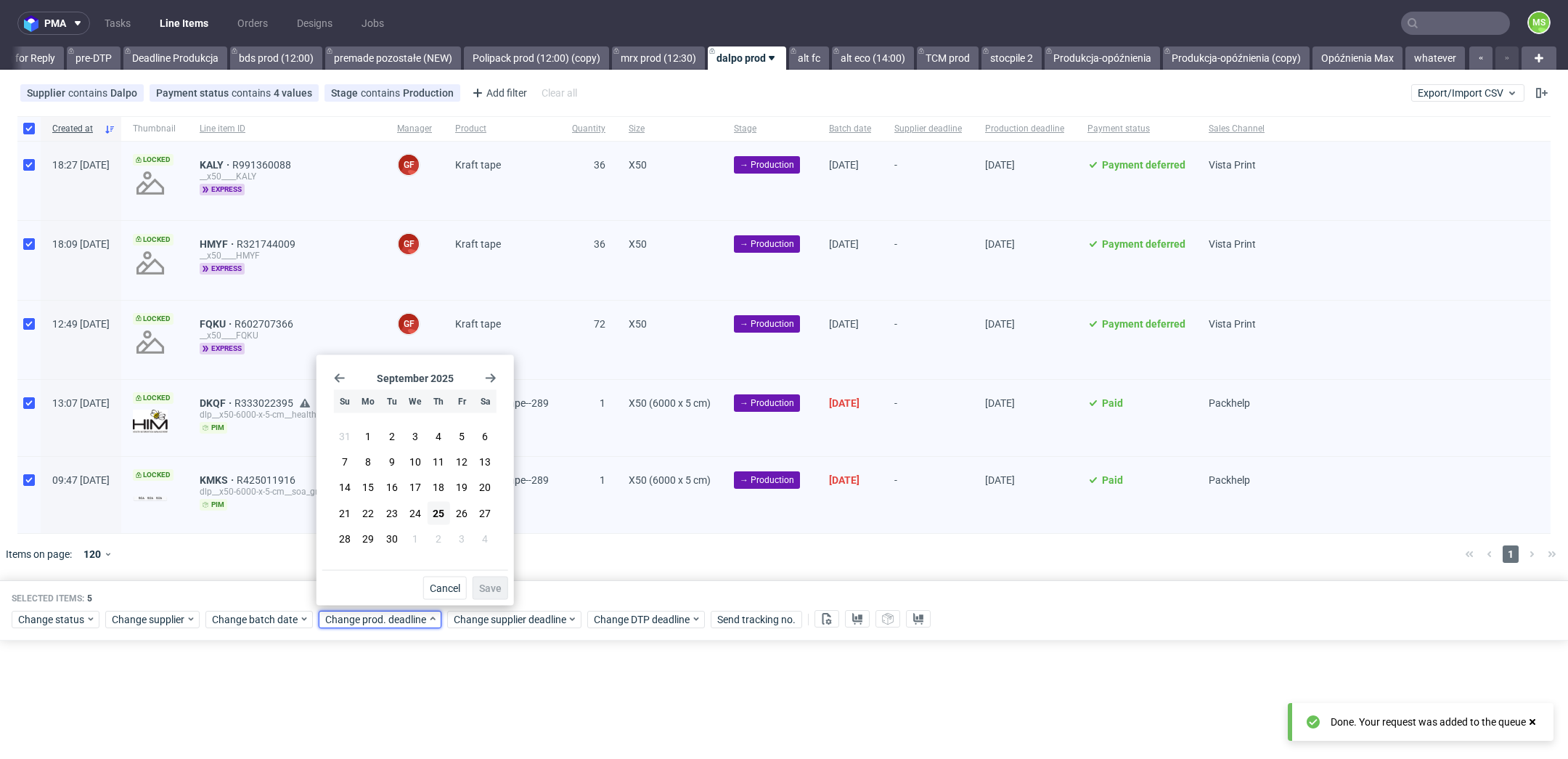
click at [500, 374] on div "September 2025 Su Mo Tu We Th Fr Sa 31 1 2 3 4 5 6 7 8 9 10 11 12 13 14 15 16 1…" at bounding box center [415, 466] width 186 height 209
click at [489, 375] on icon "Go forward 1 month" at bounding box center [490, 378] width 11 height 11
click at [443, 461] on button "9" at bounding box center [438, 462] width 23 height 24
click at [487, 587] on span "Save" at bounding box center [490, 588] width 23 height 11
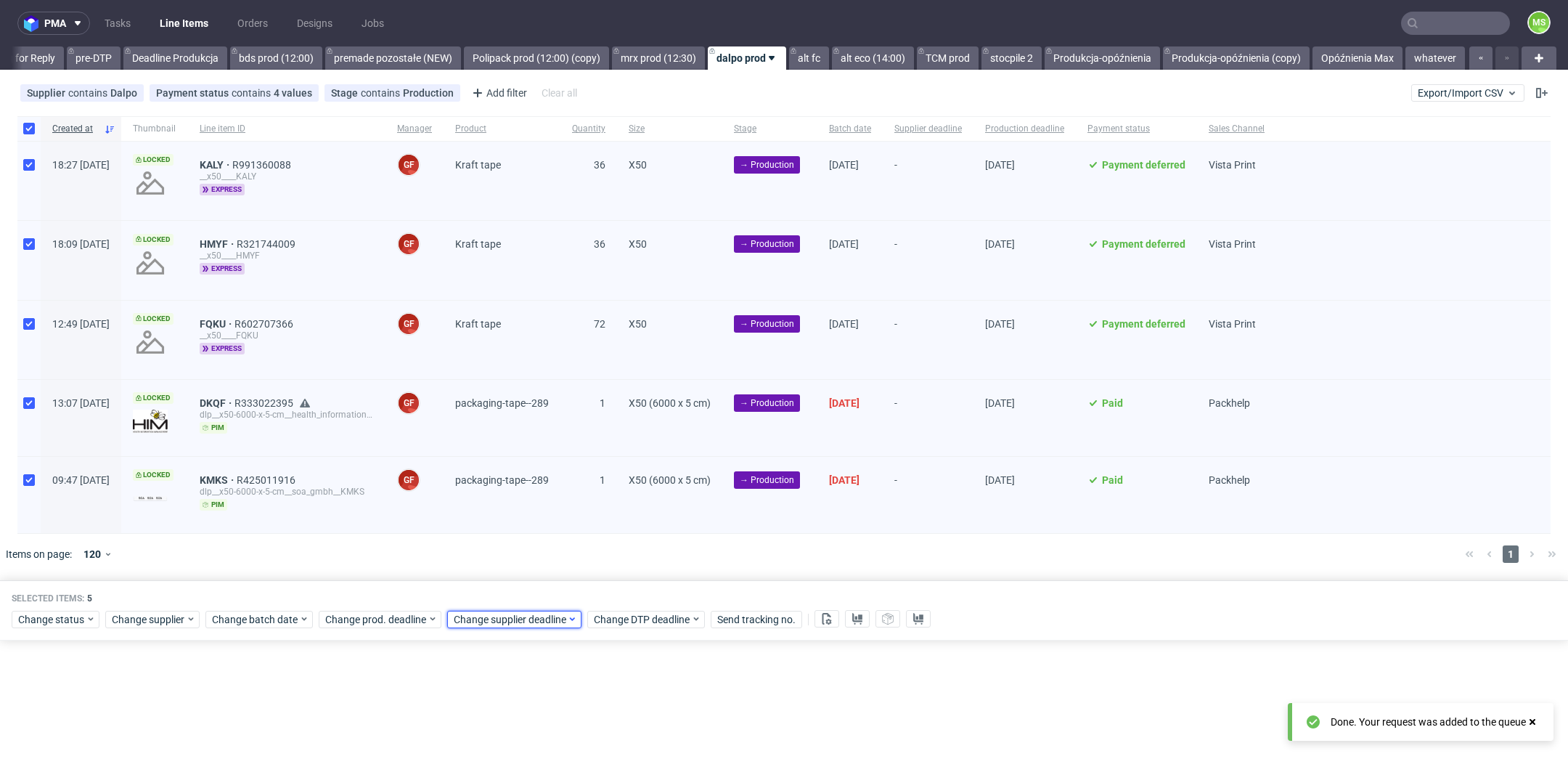
click at [510, 615] on span "Change supplier deadline" at bounding box center [510, 619] width 114 height 15
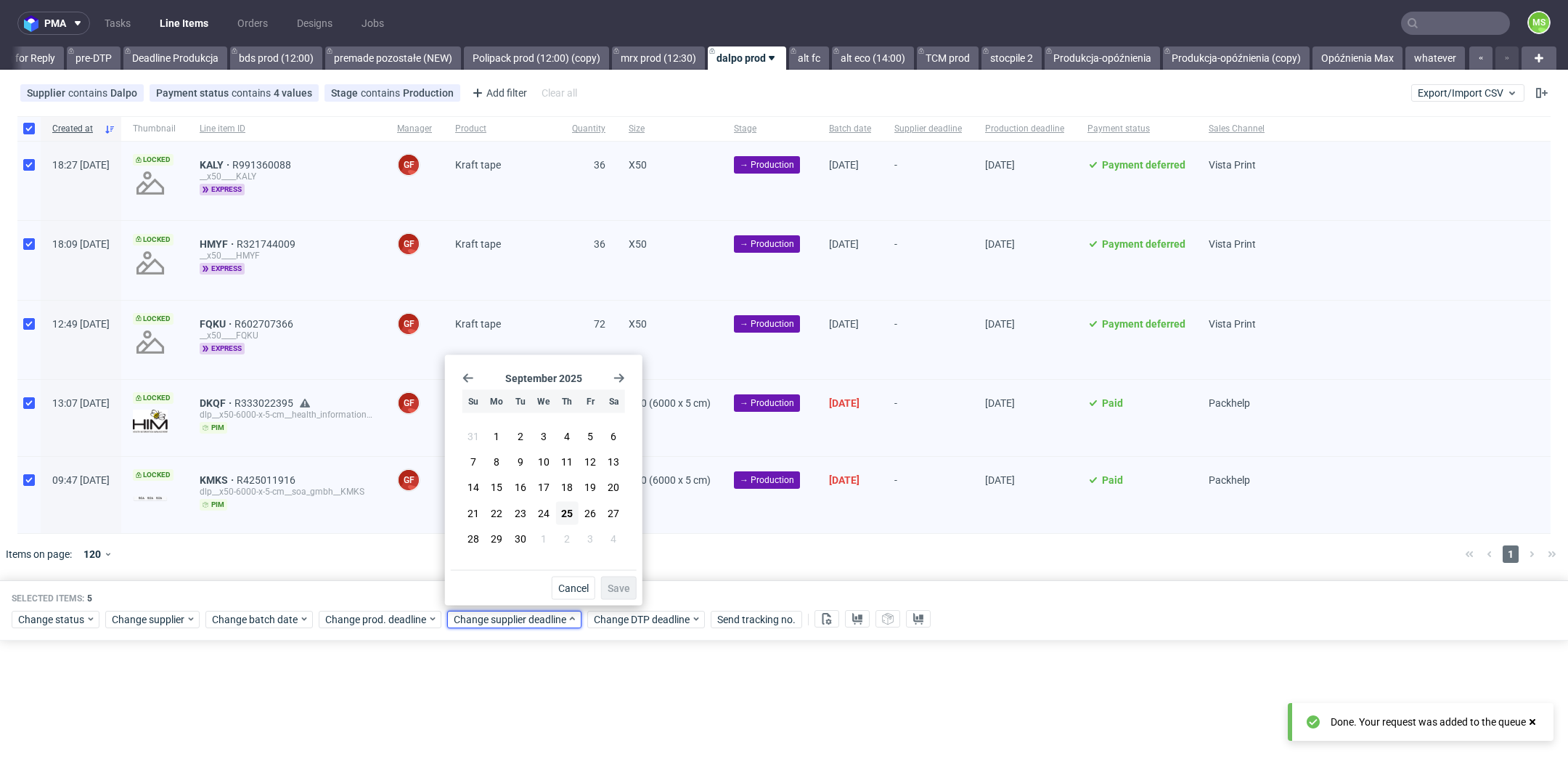
click at [618, 377] on use "Go forward 1 month" at bounding box center [619, 378] width 11 height 9
click at [566, 459] on span "9" at bounding box center [566, 462] width 6 height 15
click at [619, 580] on button "Save" at bounding box center [619, 588] width 36 height 24
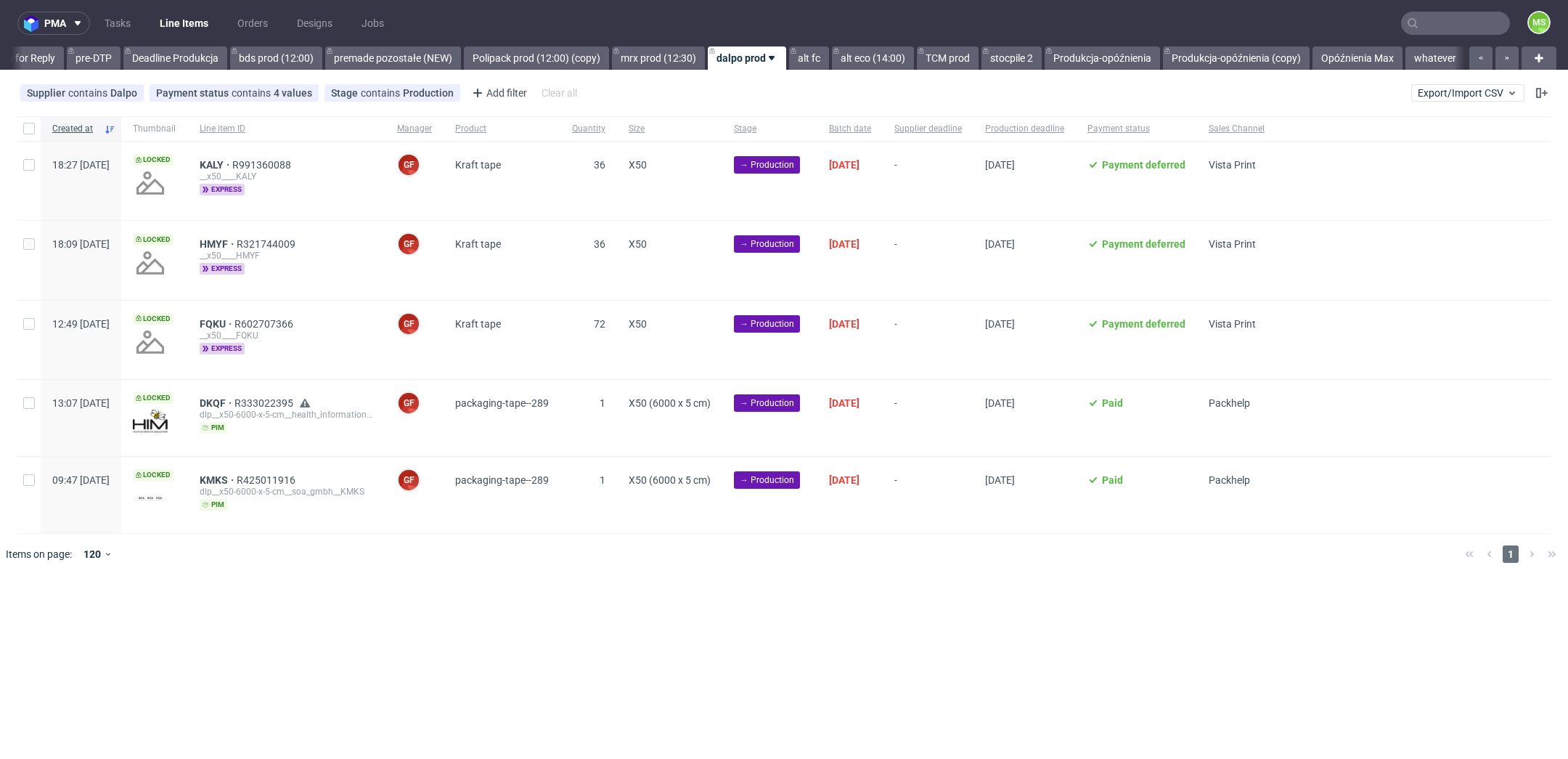
scroll to position [0, 2414]
click at [27, 164] on input "checkbox" at bounding box center [29, 165] width 11 height 11
checkbox input "true"
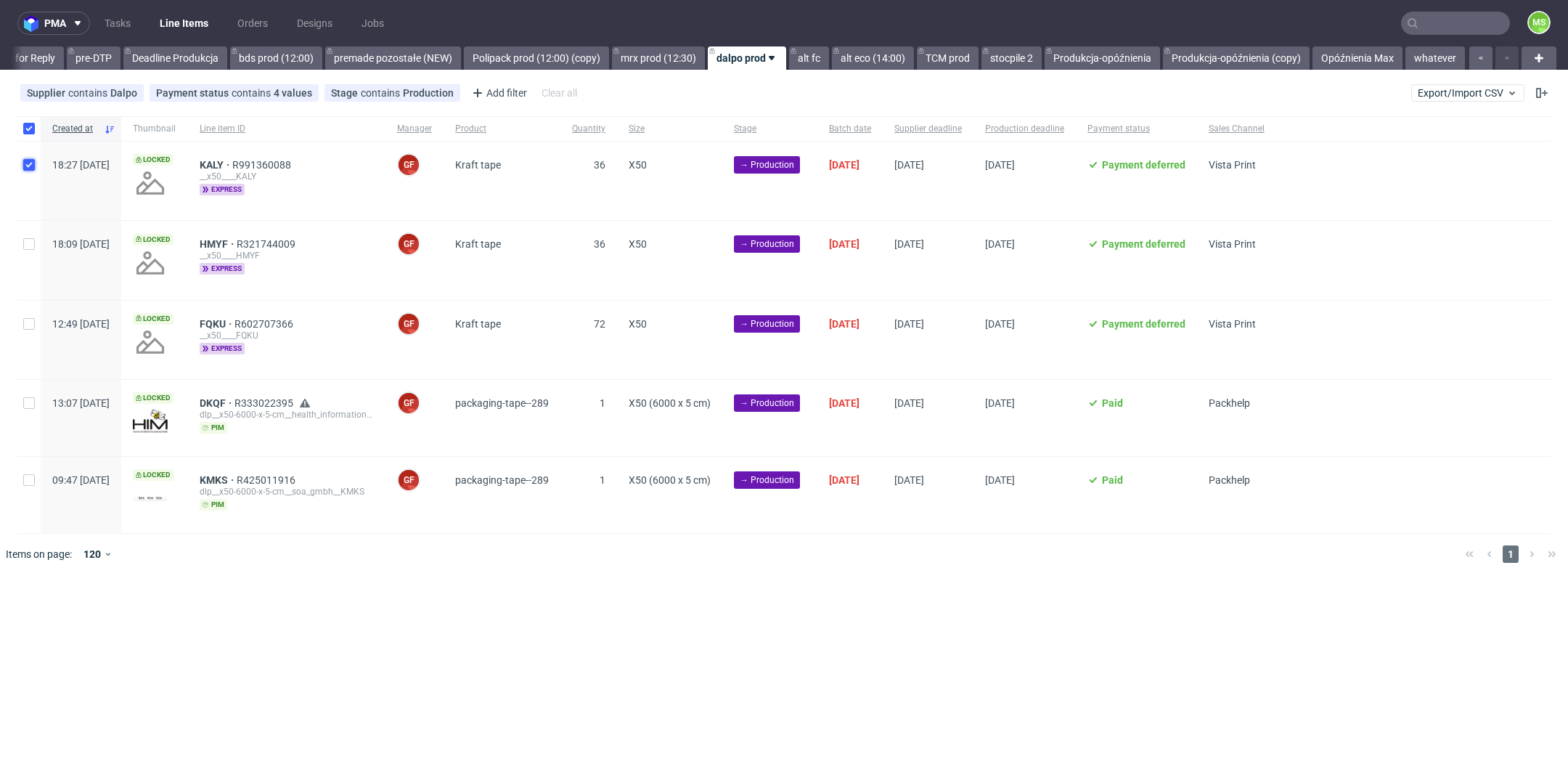
checkbox input "true"
click at [28, 247] on input "checkbox" at bounding box center [29, 244] width 11 height 11
checkbox input "true"
click at [34, 328] on input "checkbox" at bounding box center [29, 324] width 11 height 11
checkbox input "true"
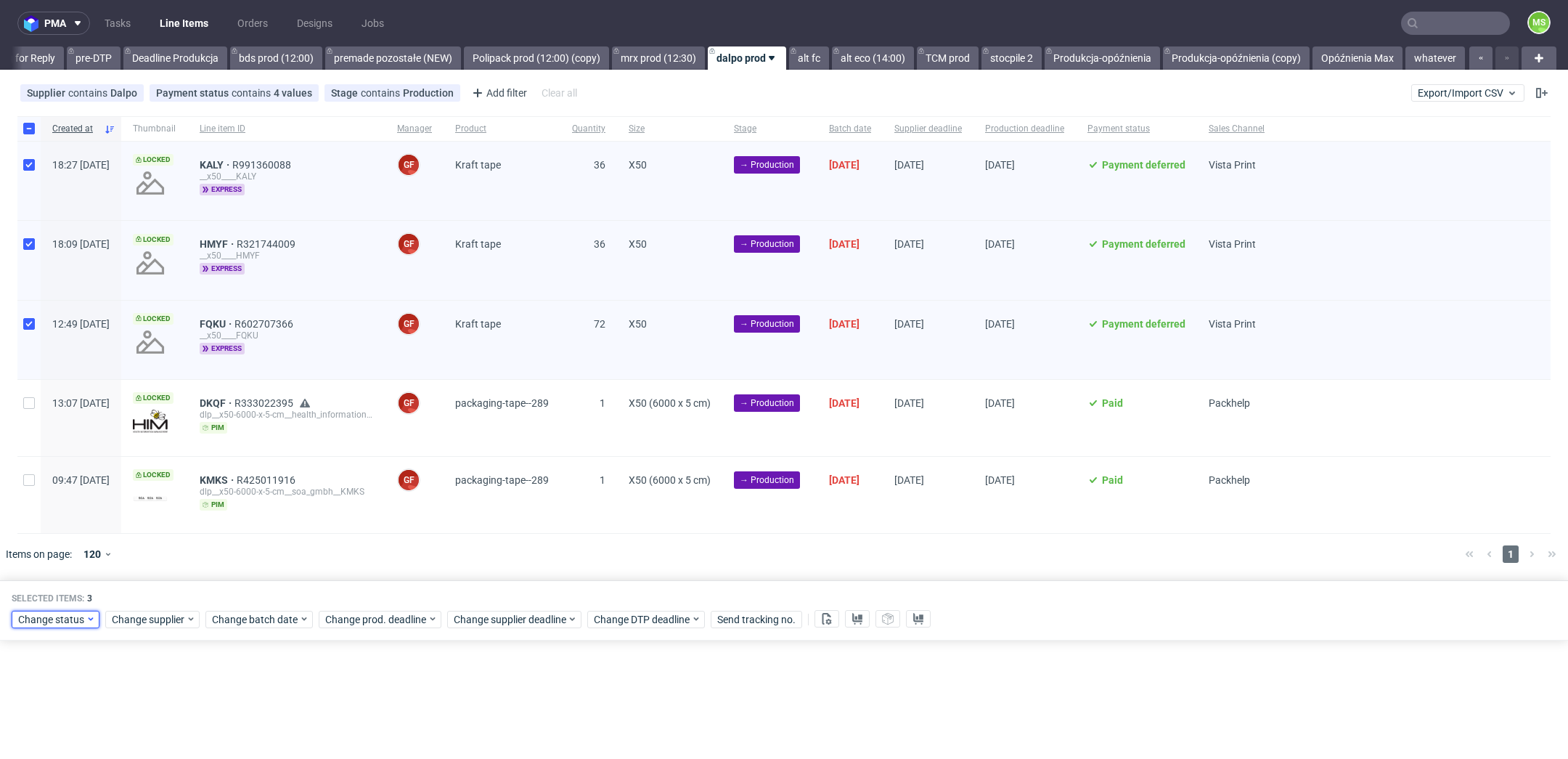
click at [64, 619] on span "Change status" at bounding box center [51, 619] width 67 height 15
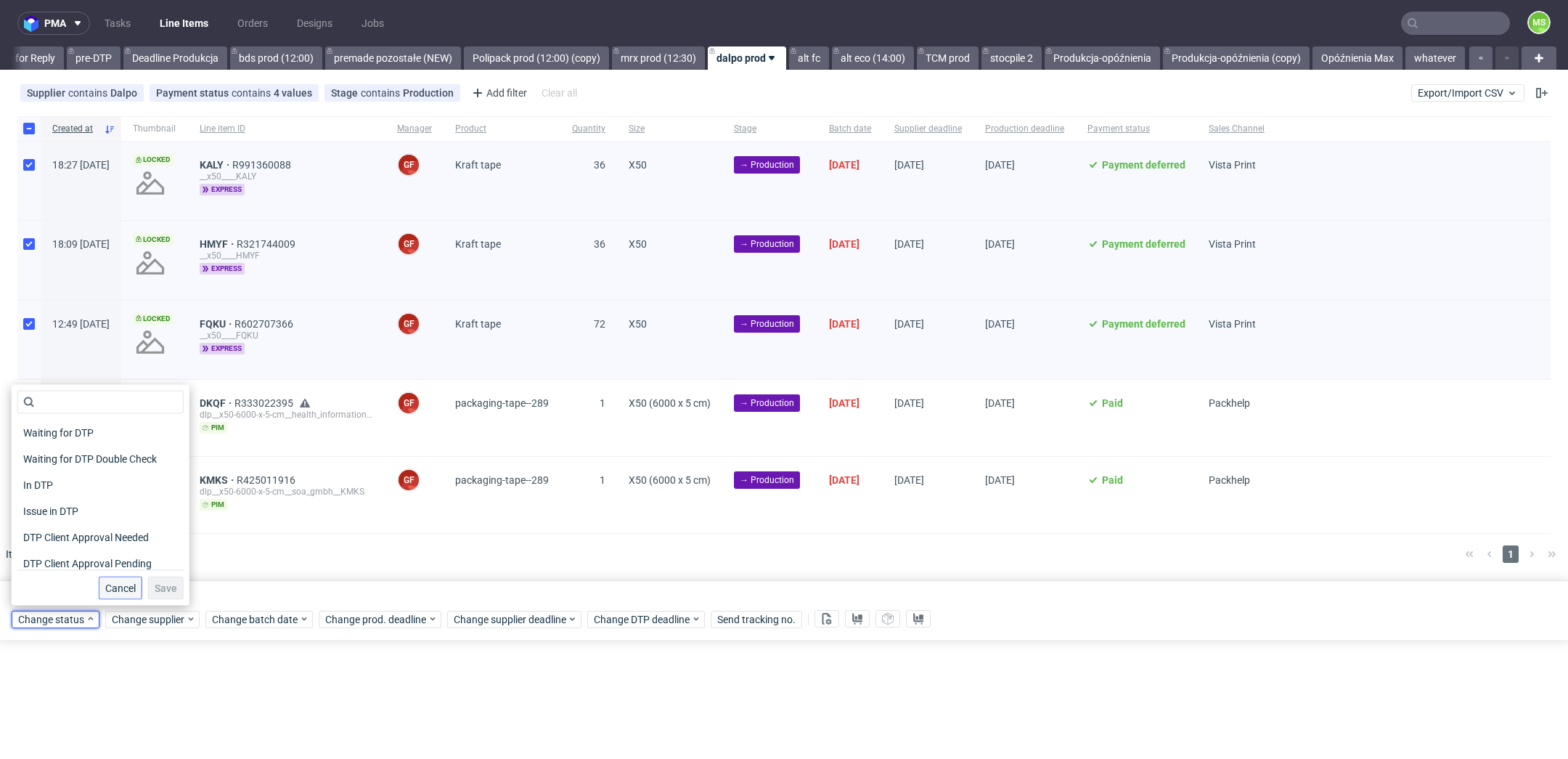
click at [106, 590] on span "Cancel" at bounding box center [121, 588] width 31 height 11
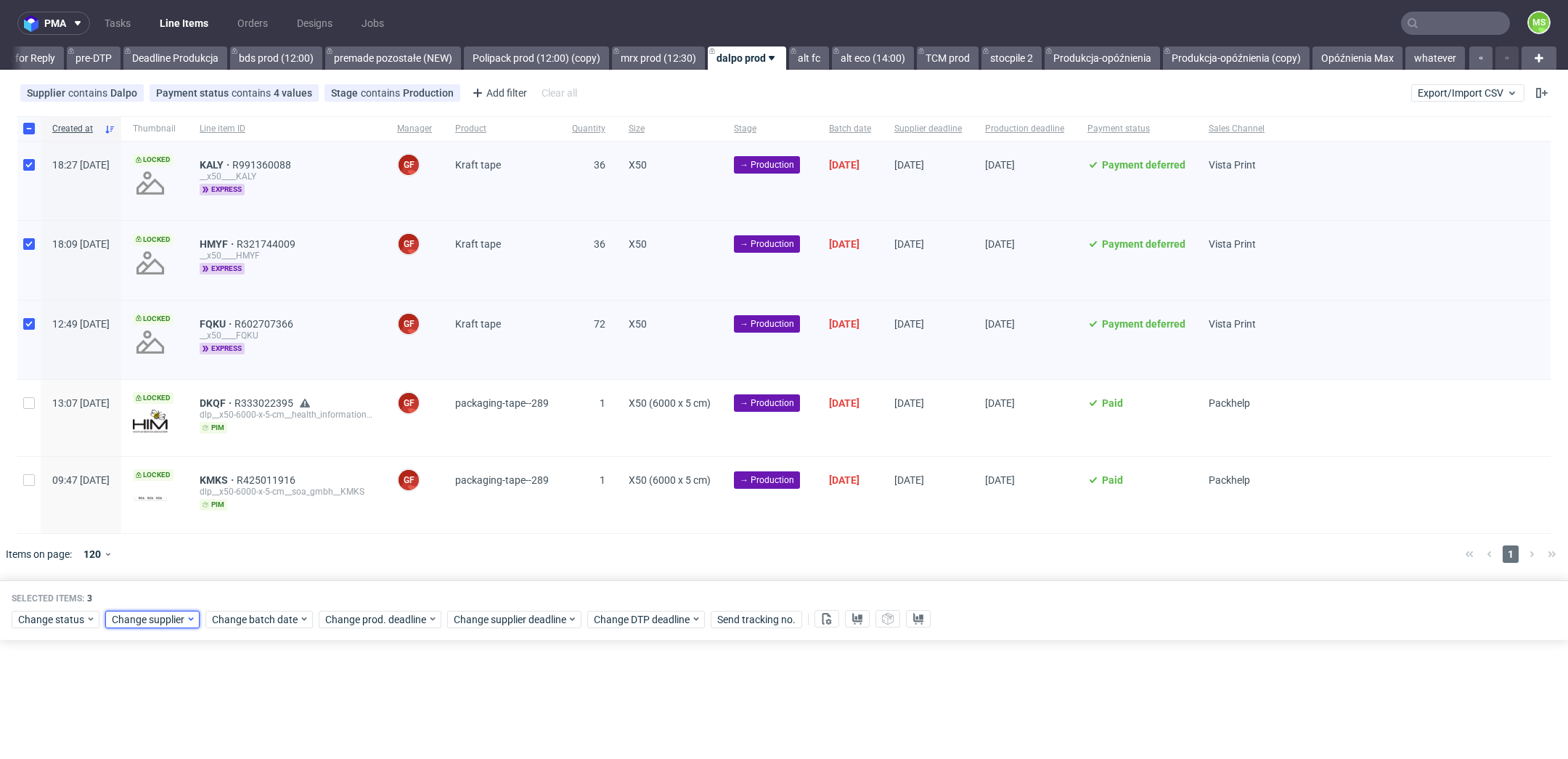
click at [143, 610] on div "Change supplier" at bounding box center [153, 619] width 94 height 17
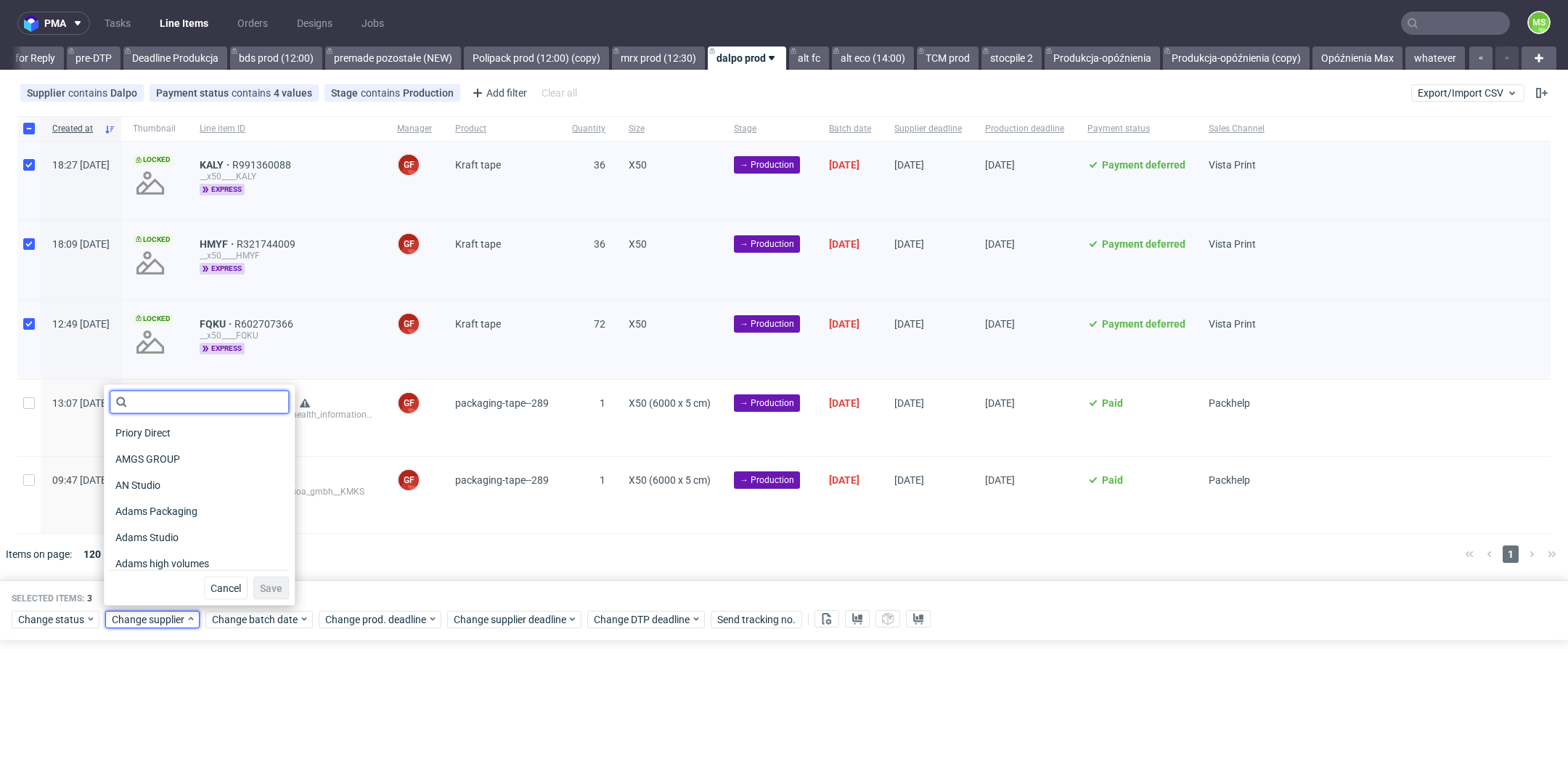
click at [194, 399] on input "text" at bounding box center [199, 402] width 179 height 24
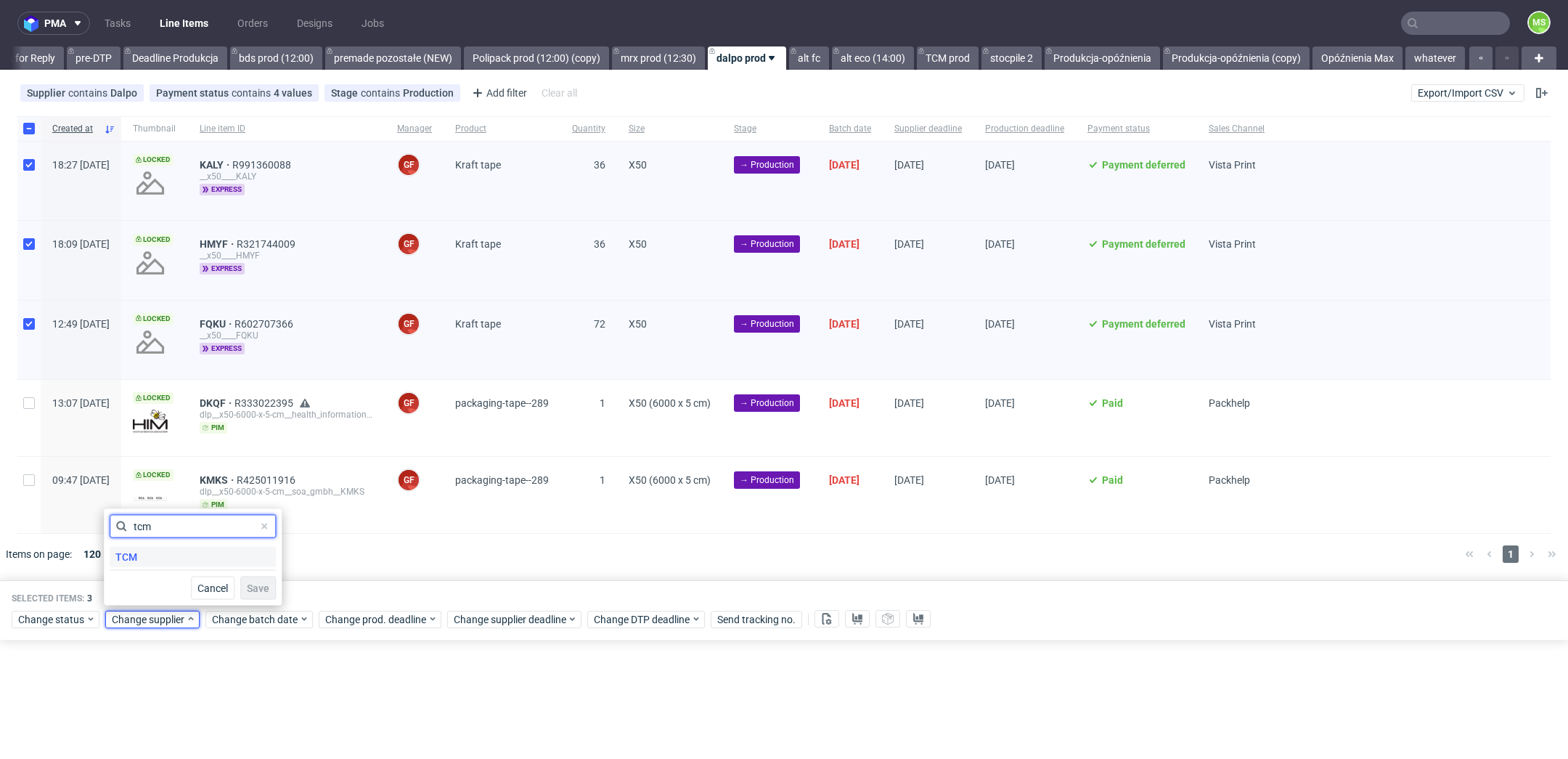
type input "tcm"
click at [148, 554] on div "TCM" at bounding box center [192, 557] width 166 height 20
click at [247, 589] on span "Save" at bounding box center [258, 588] width 23 height 11
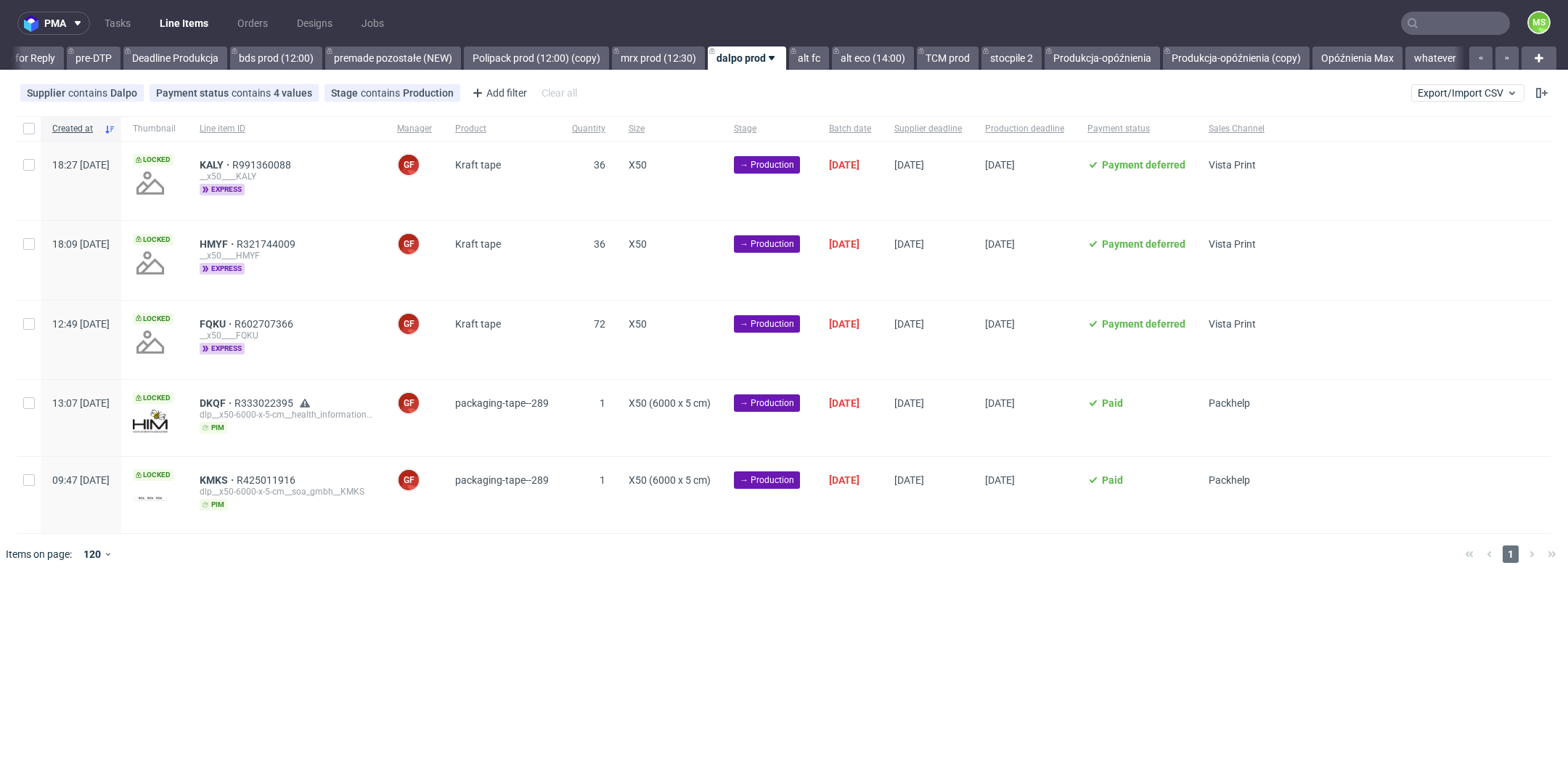
scroll to position [0, 2414]
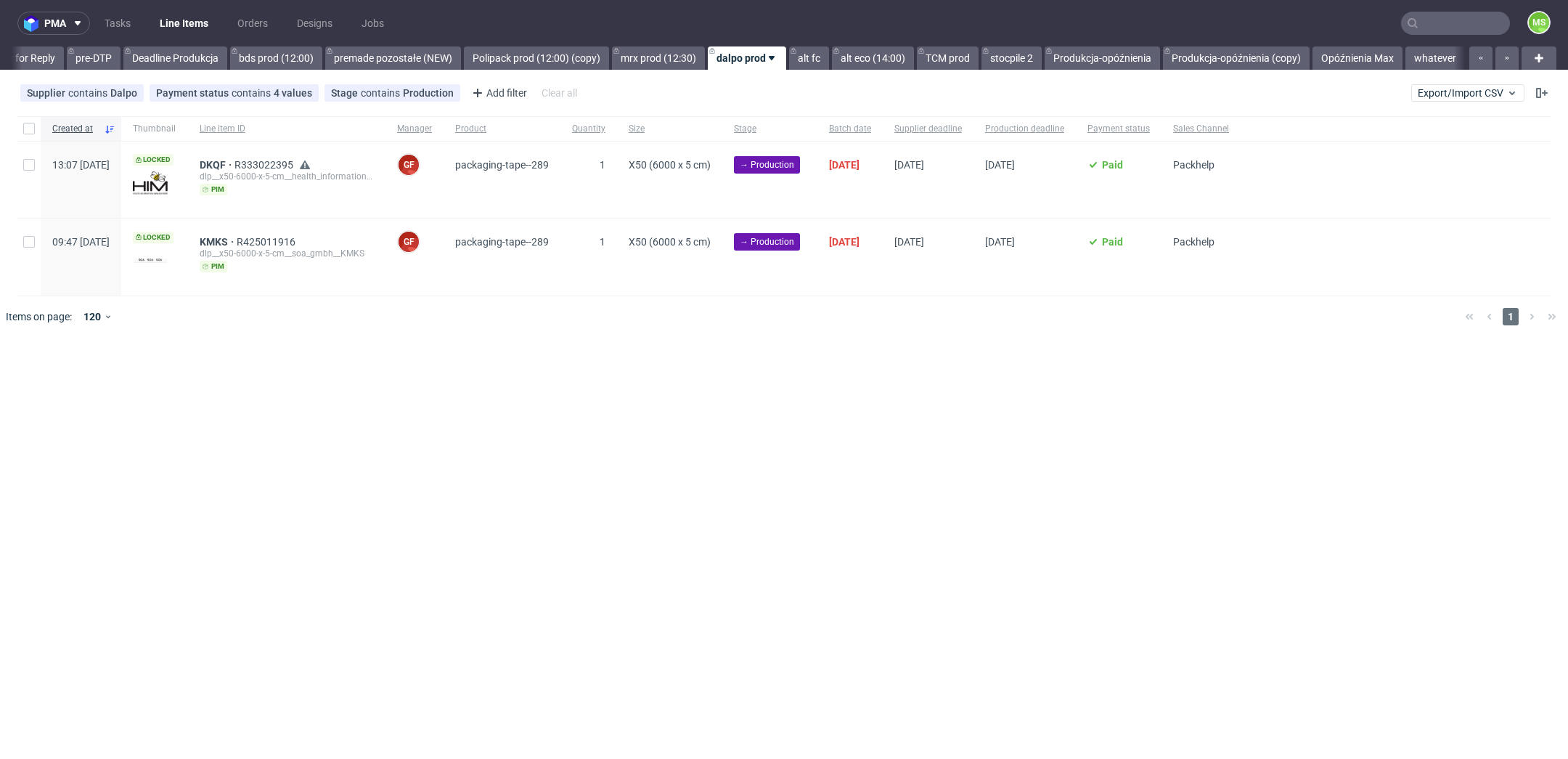
scroll to position [0, 2414]
click at [235, 162] on span "DKQF" at bounding box center [217, 165] width 35 height 11
click at [32, 130] on input "checkbox" at bounding box center [29, 128] width 11 height 11
checkbox input "true"
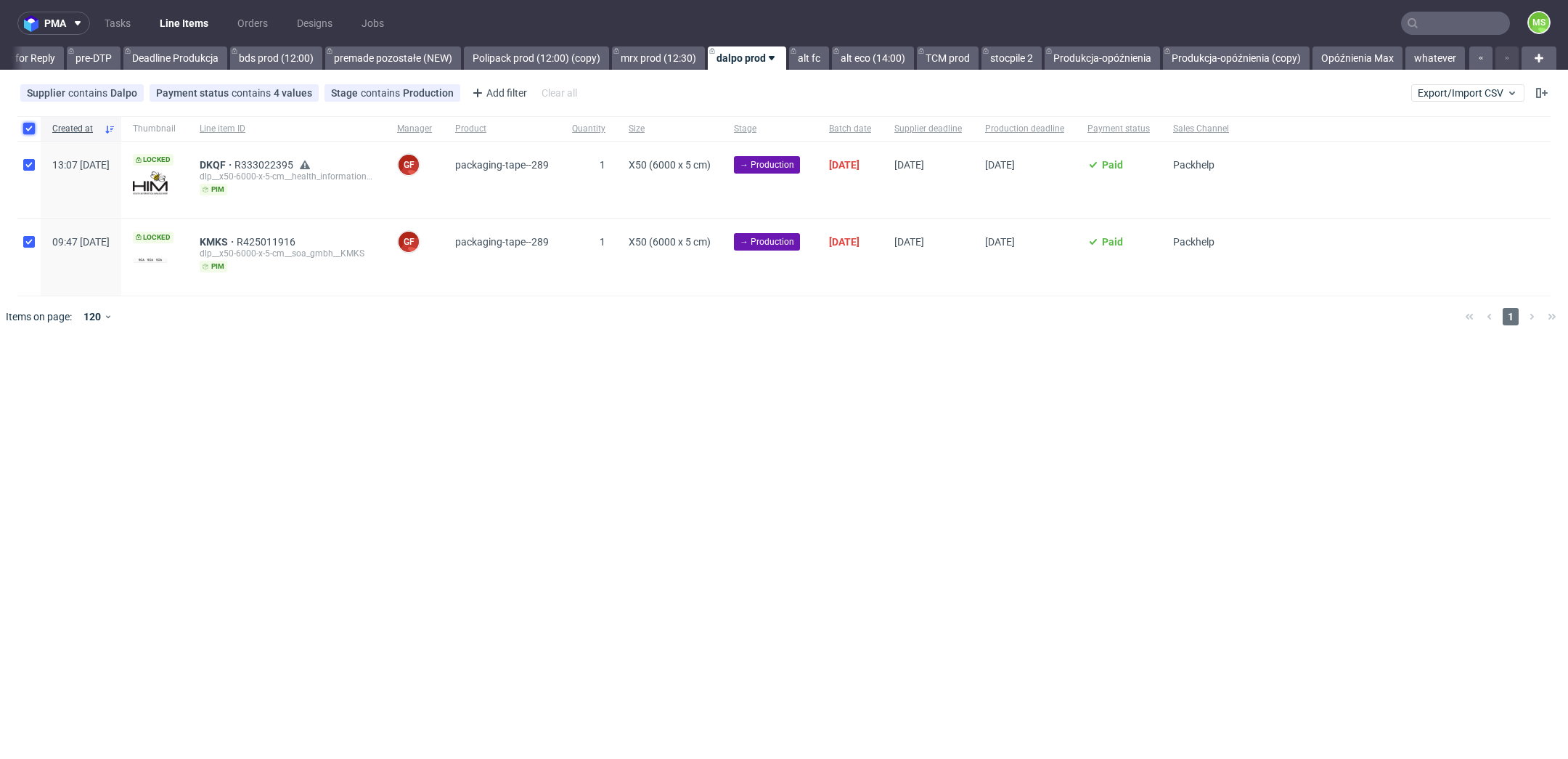
checkbox input "true"
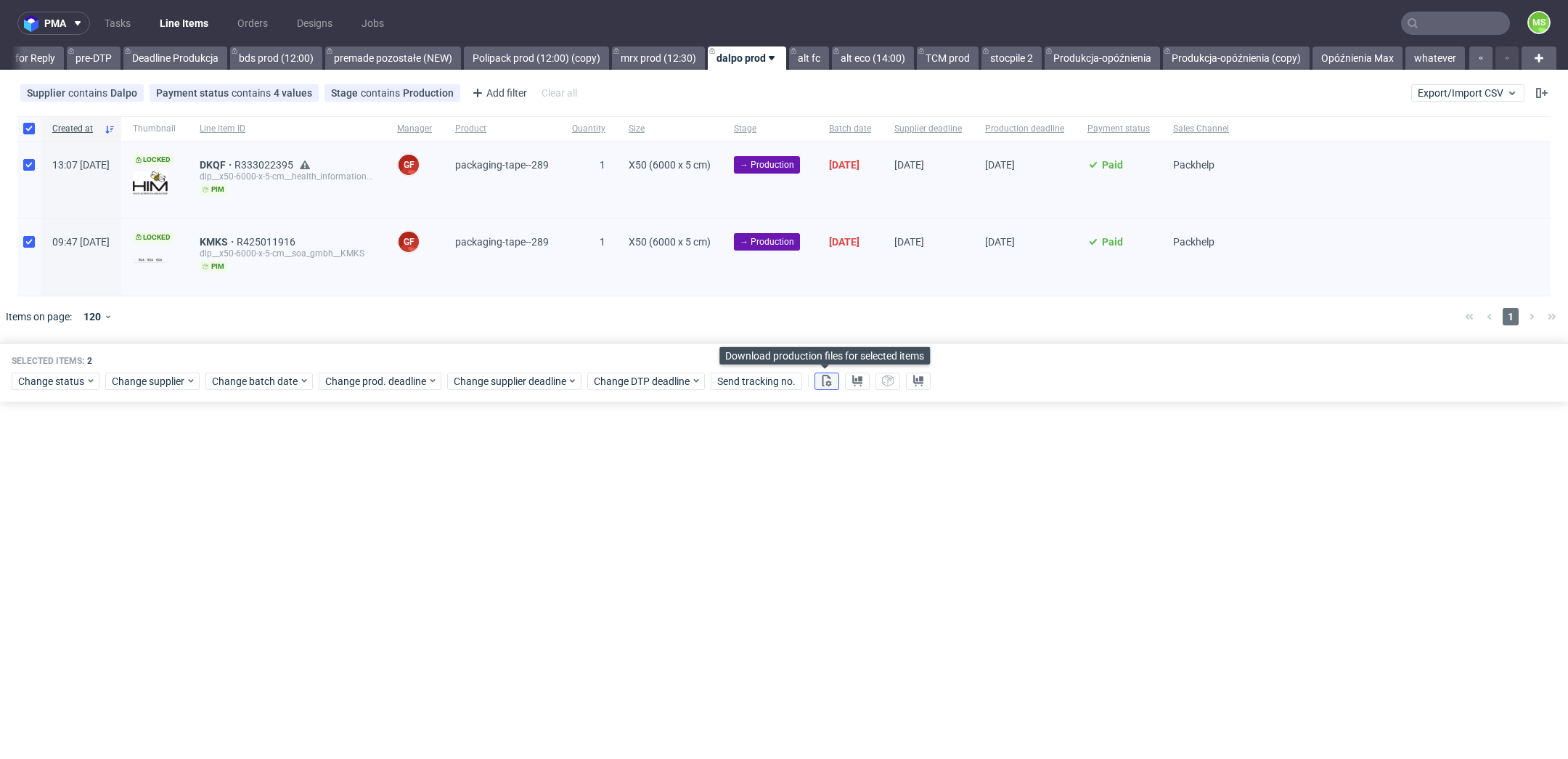
click at [828, 377] on icon at bounding box center [827, 381] width 11 height 11
click at [858, 377] on use at bounding box center [857, 381] width 11 height 11
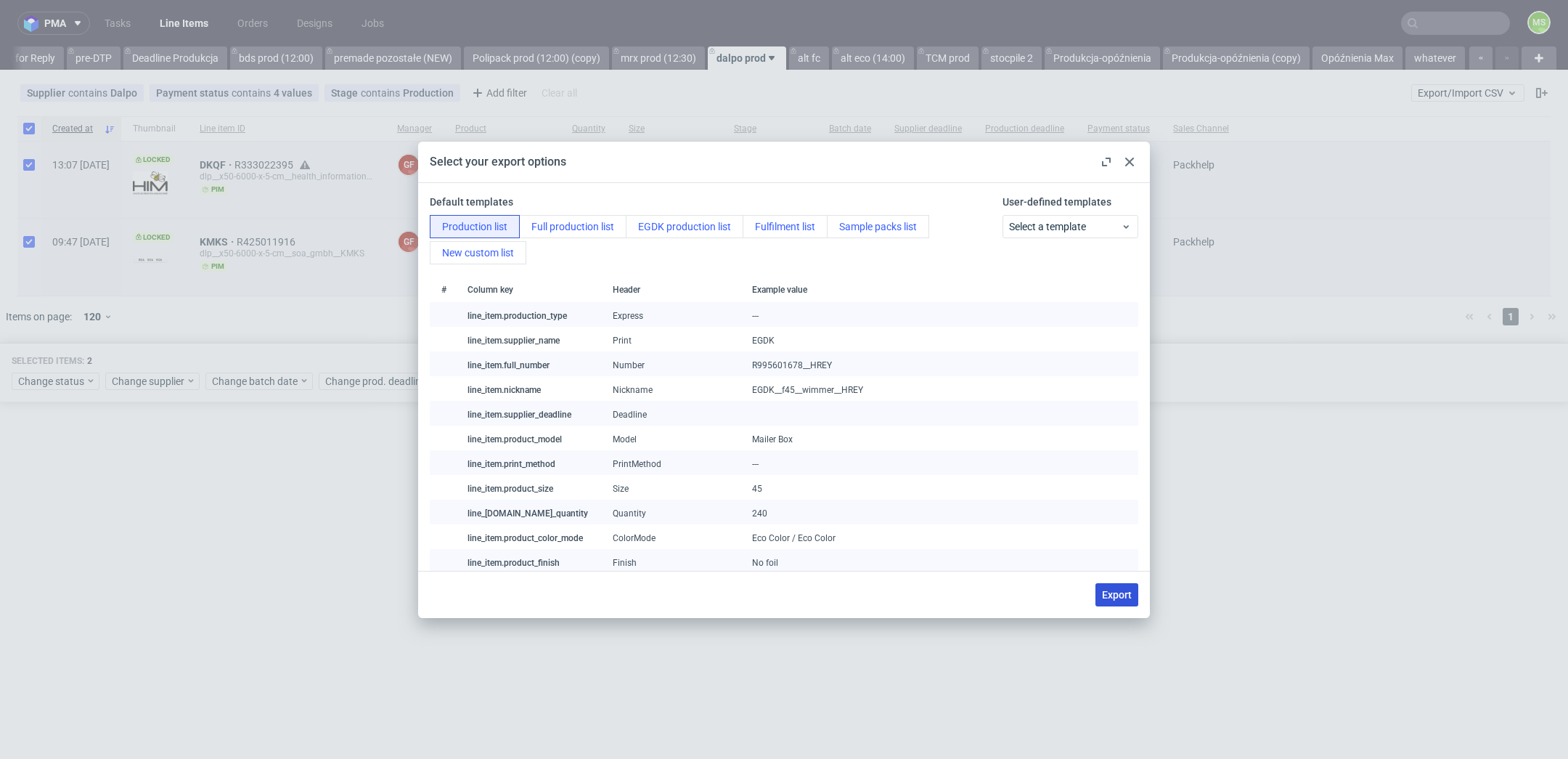
click at [1120, 601] on button "Export" at bounding box center [1117, 594] width 43 height 24
checkbox input "false"
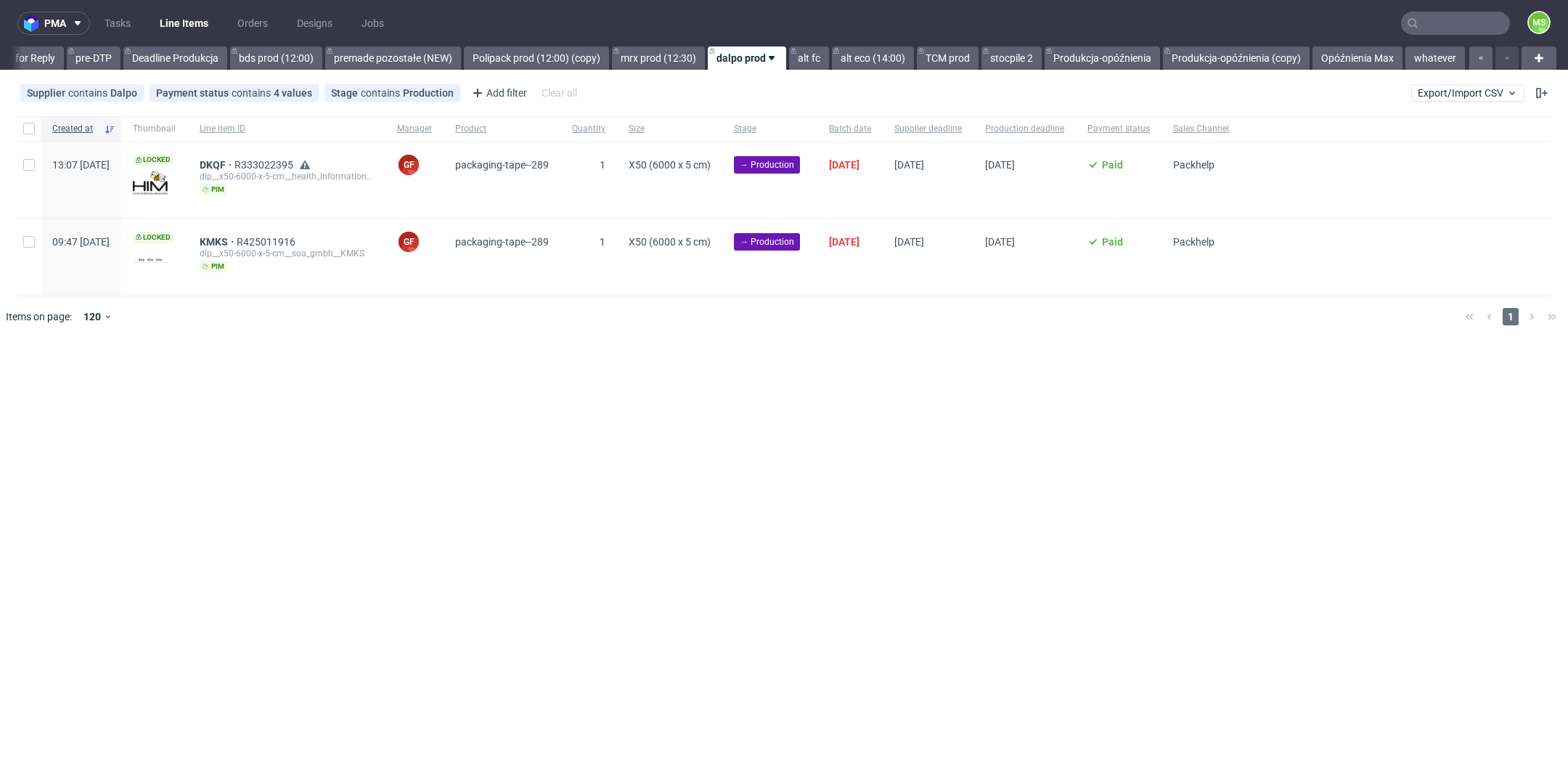
click at [32, 135] on div at bounding box center [28, 128] width 24 height 24
checkbox input "true"
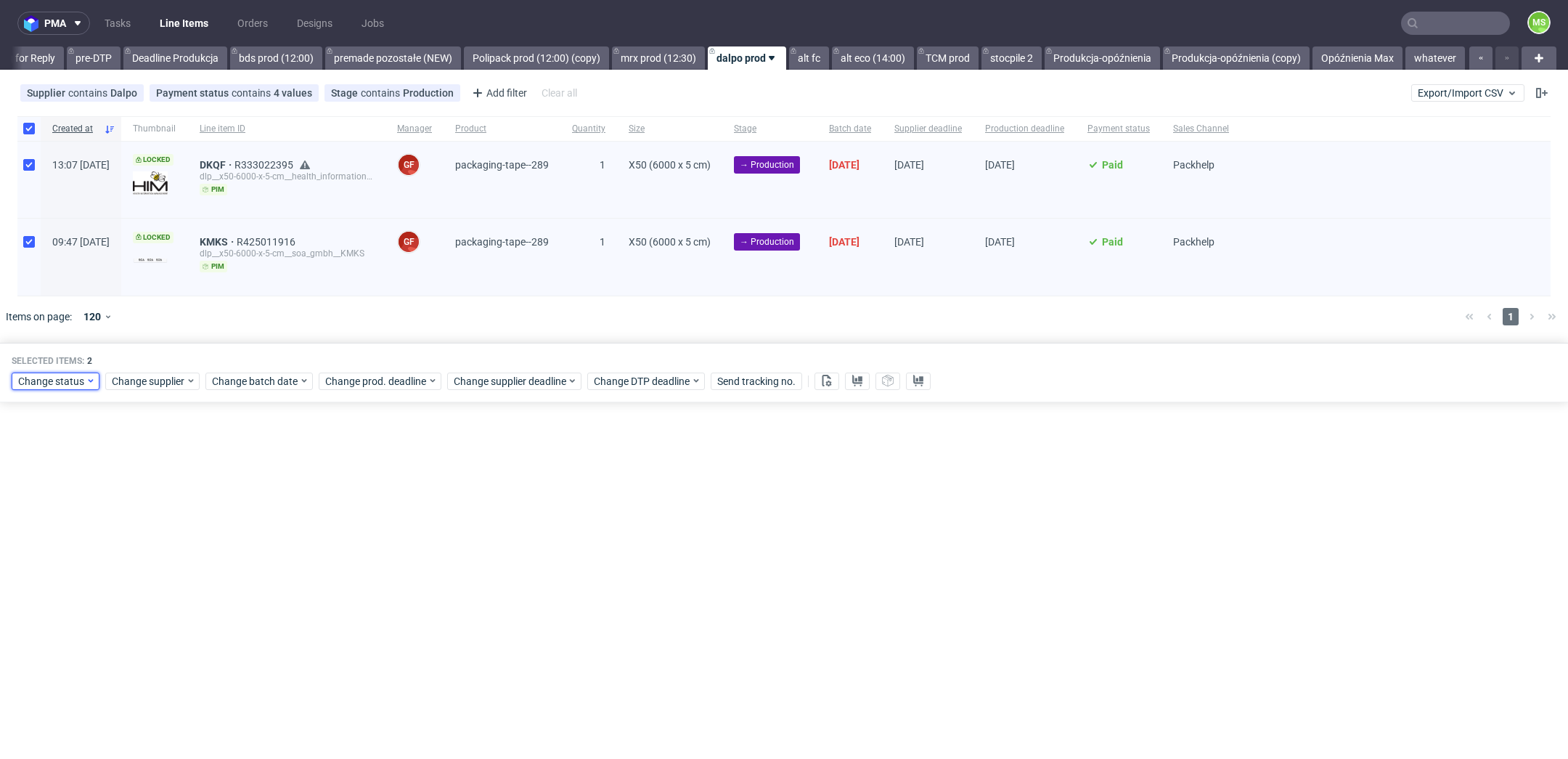
click at [83, 373] on div "Change status" at bounding box center [55, 381] width 88 height 17
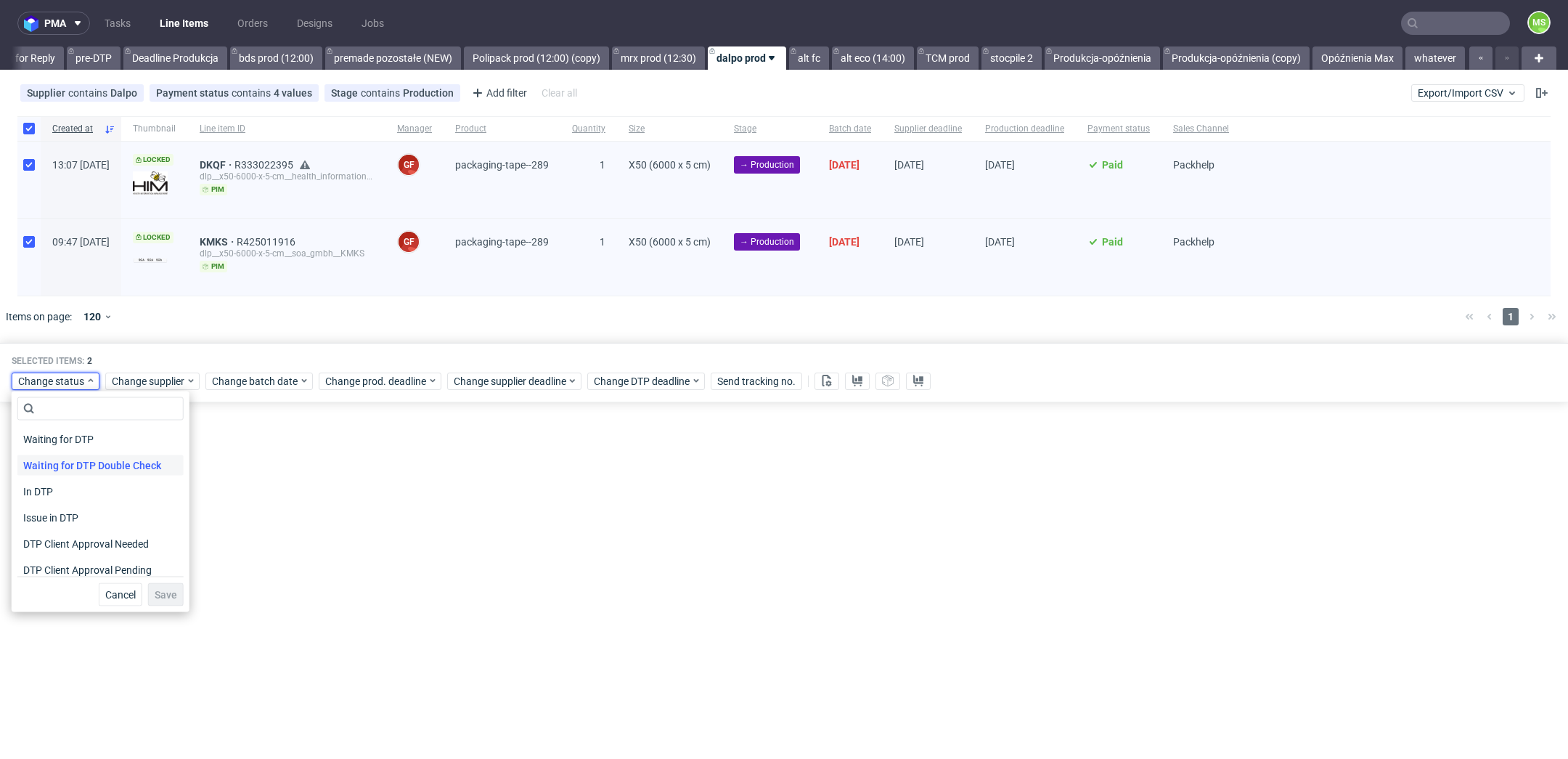
scroll to position [189, 0]
click at [96, 466] on div "In Production" at bounding box center [100, 459] width 166 height 20
click at [157, 589] on span "Save" at bounding box center [166, 594] width 23 height 11
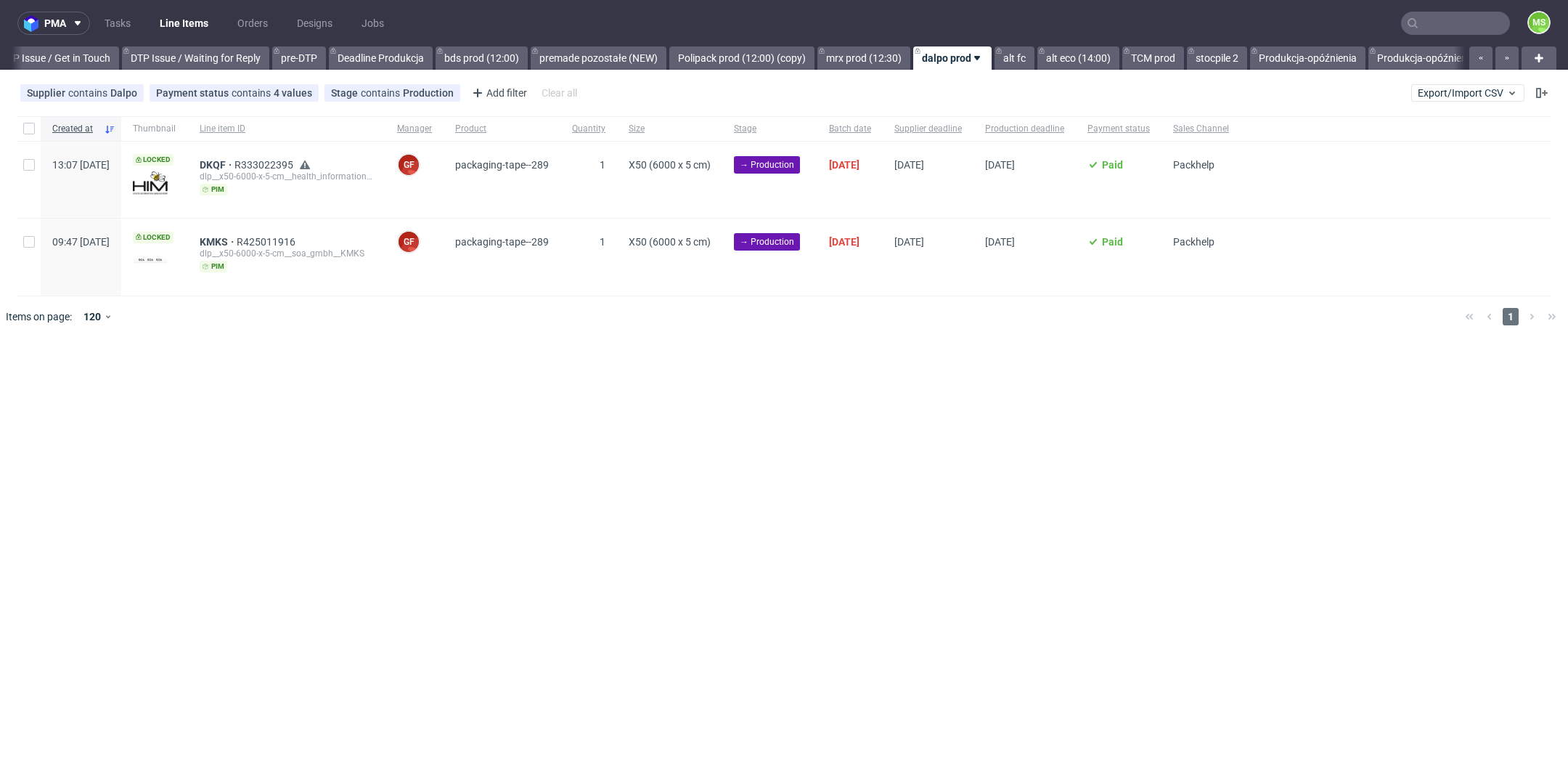
scroll to position [0, 2289]
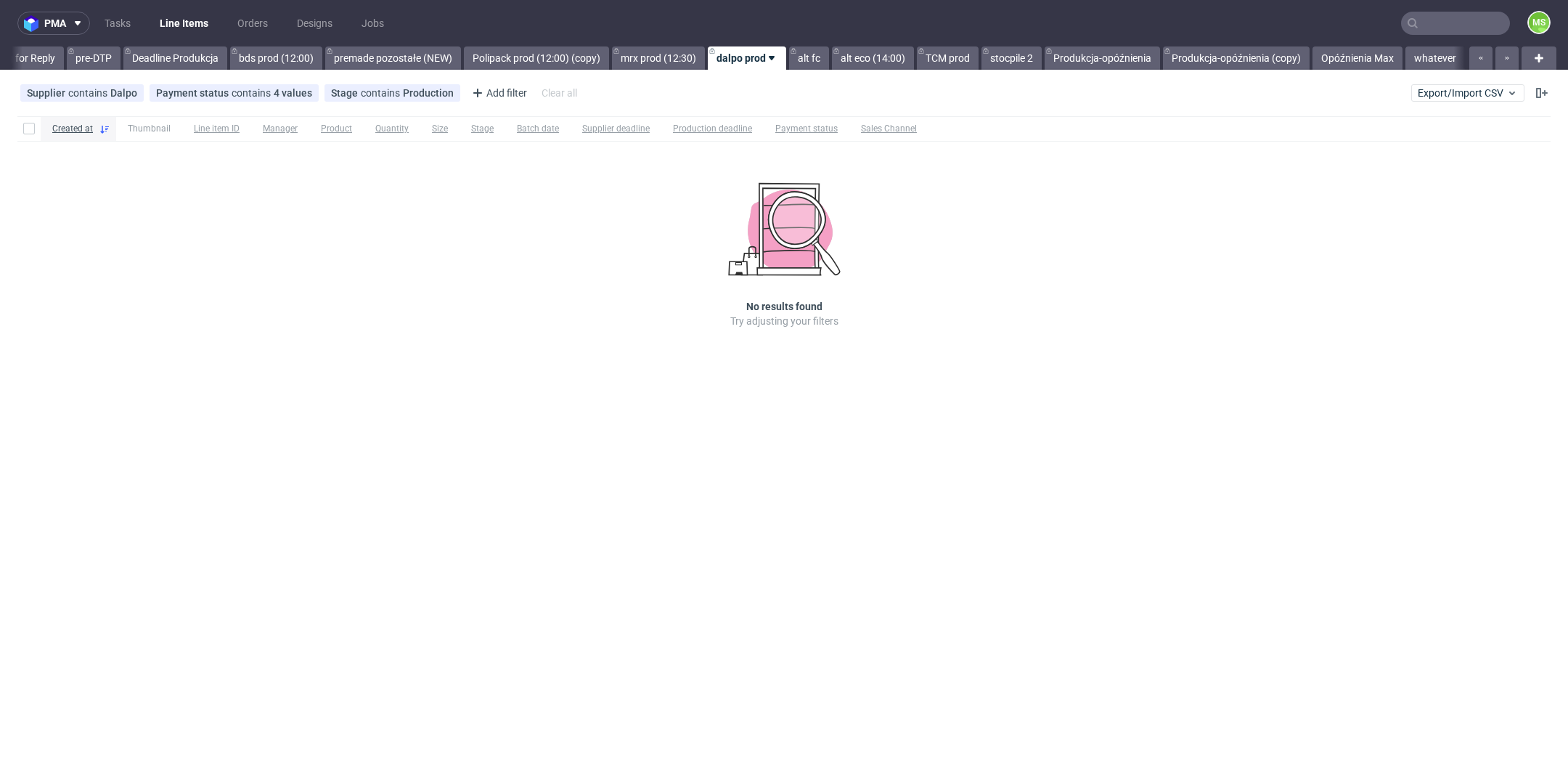
scroll to position [0, 2414]
click at [815, 58] on link "alt fc" at bounding box center [808, 58] width 40 height 24
click at [852, 68] on link "alt eco (14:00)" at bounding box center [872, 58] width 82 height 24
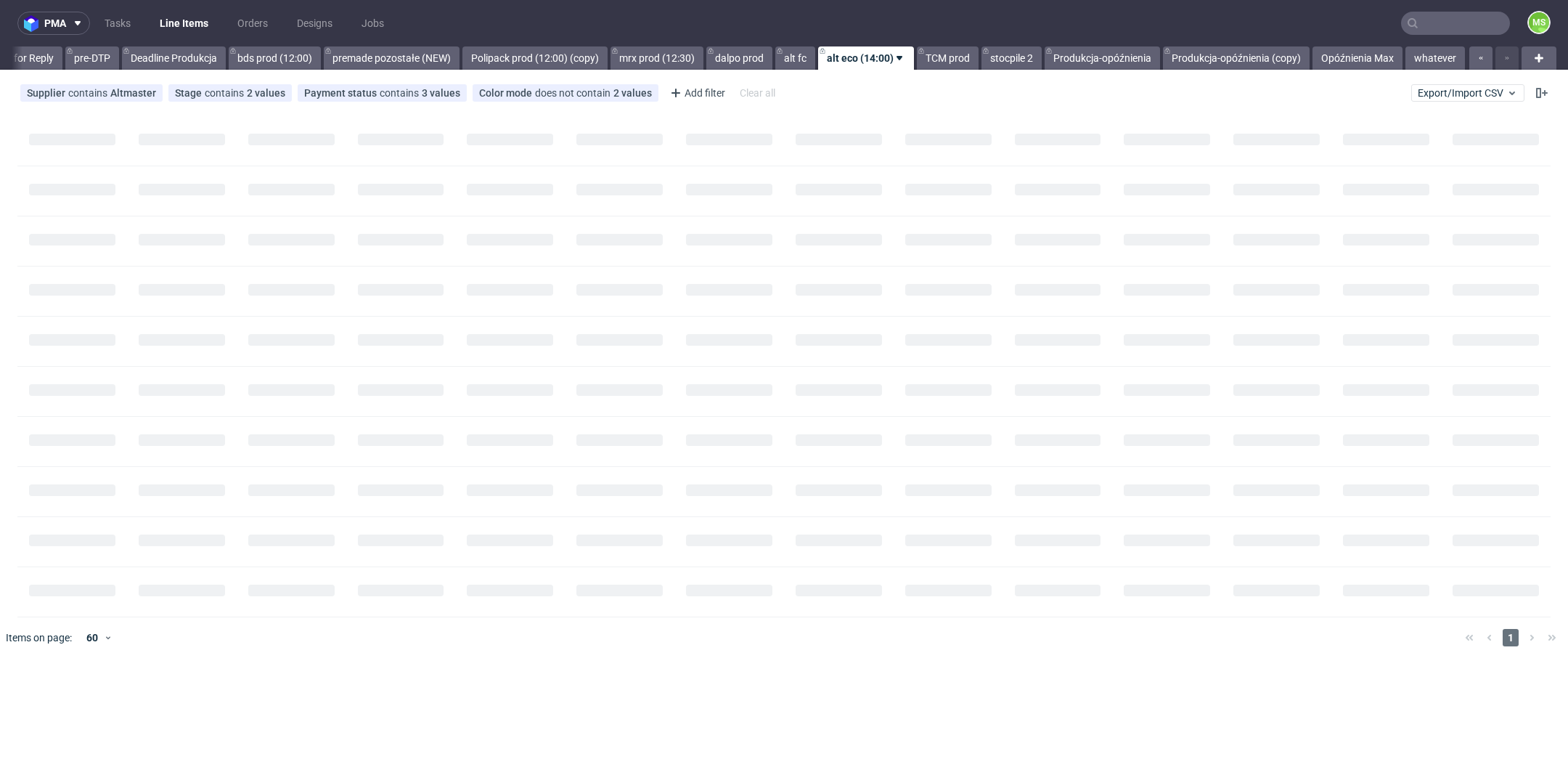
scroll to position [0, 2415]
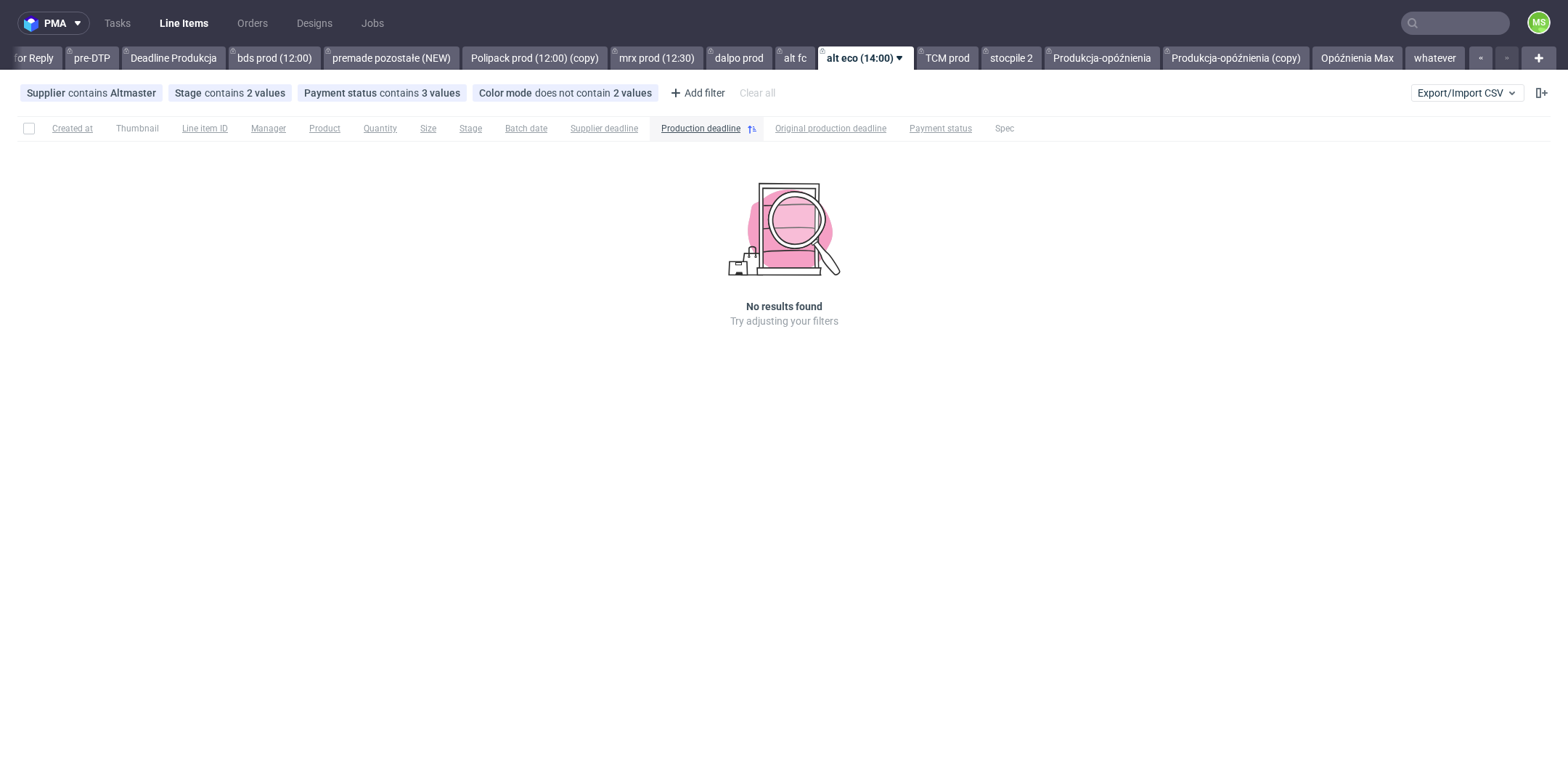
click at [939, 75] on div "Supplier contains Altmaster Stage contains 2 values Production, Issue in Produc…" at bounding box center [784, 93] width 1568 height 35
click at [946, 74] on div "pma Tasks Line Items Orders Designs Jobs MS All DTP Late Shipped Shipments DTP …" at bounding box center [784, 379] width 1568 height 759
click at [946, 61] on link "TCM prod" at bounding box center [948, 58] width 62 height 24
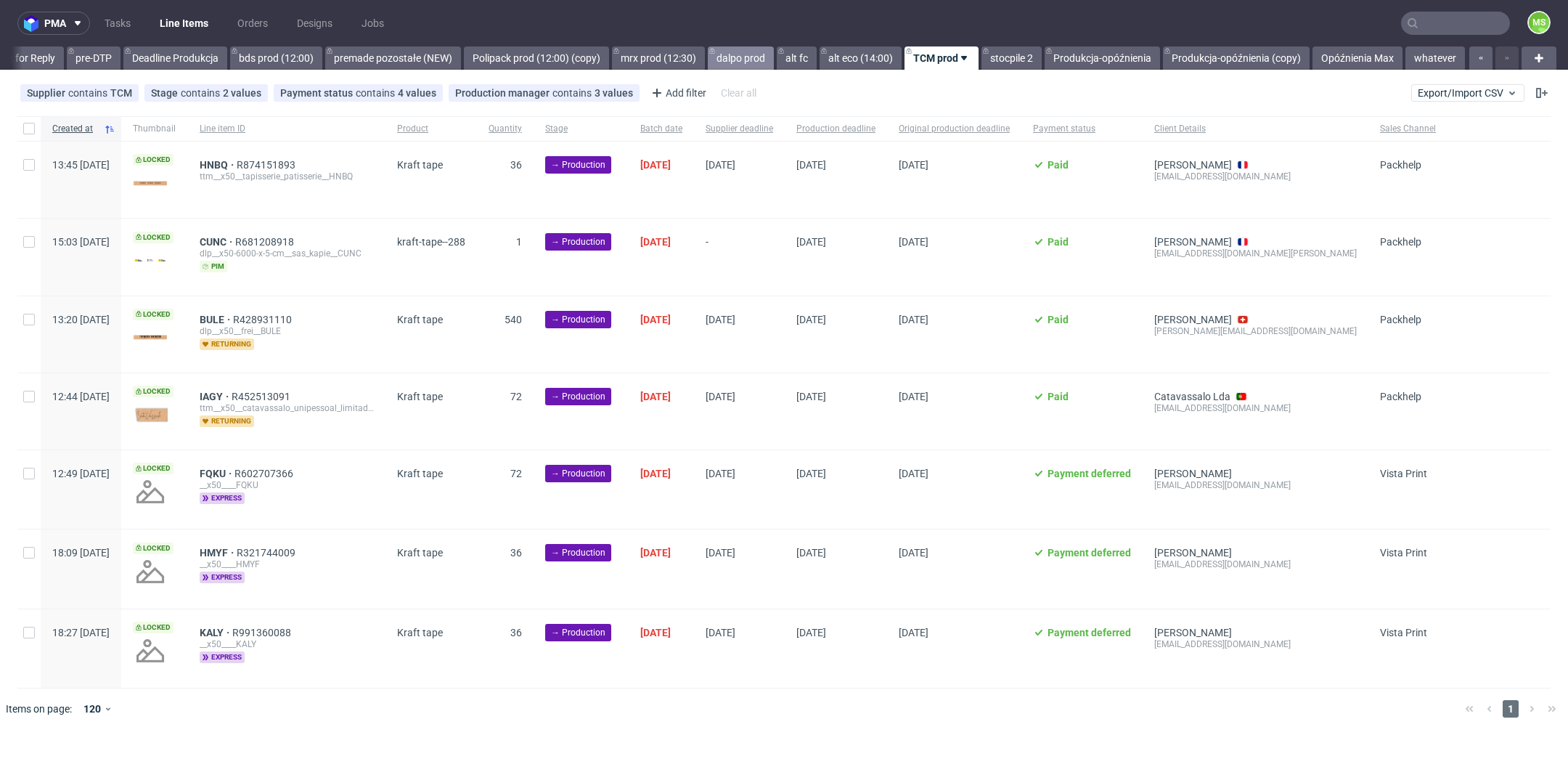
click at [732, 59] on link "dalpo prod" at bounding box center [740, 58] width 66 height 24
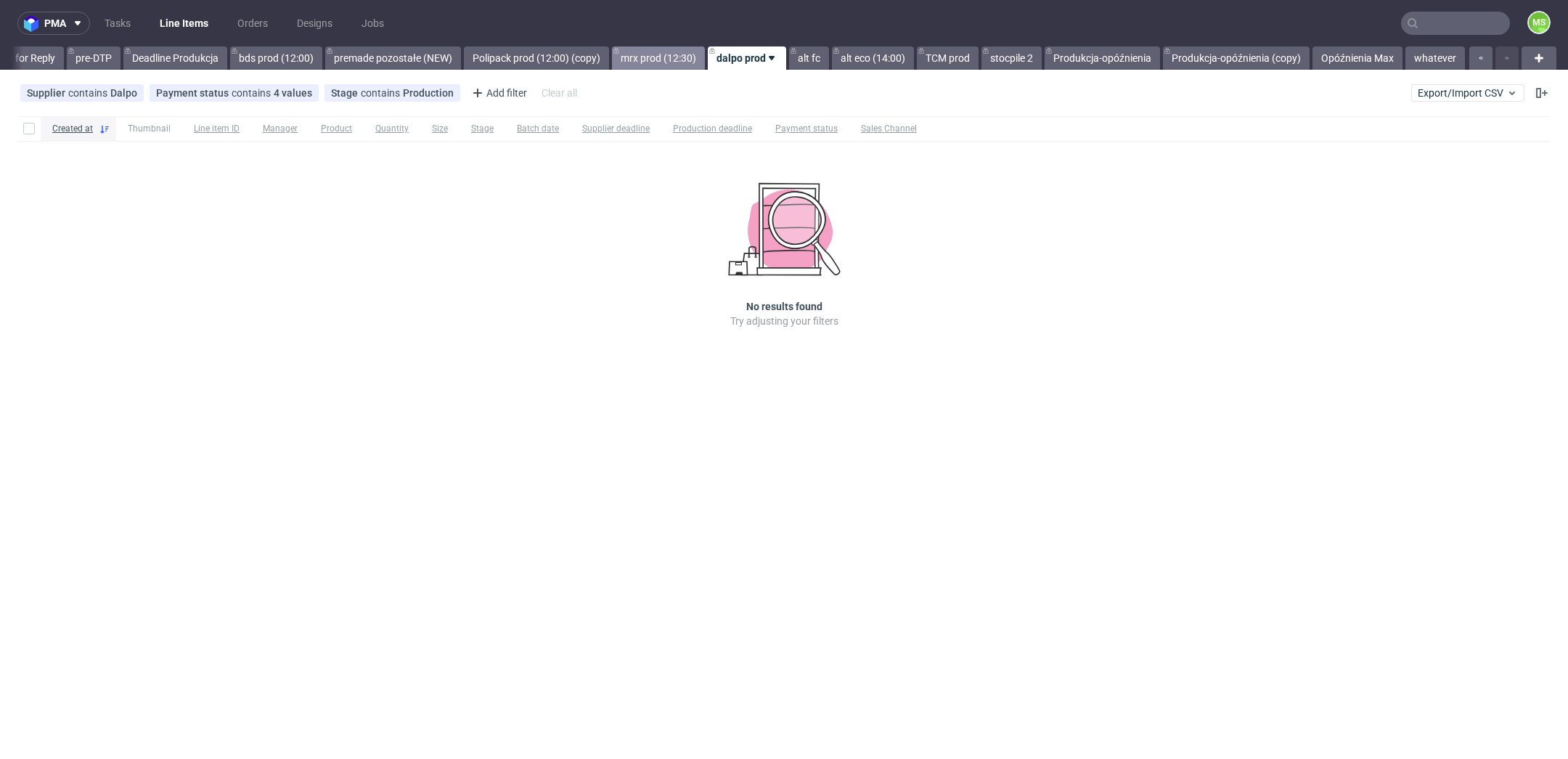
click at [670, 63] on link "mrx prod (12:30)" at bounding box center [658, 58] width 93 height 24
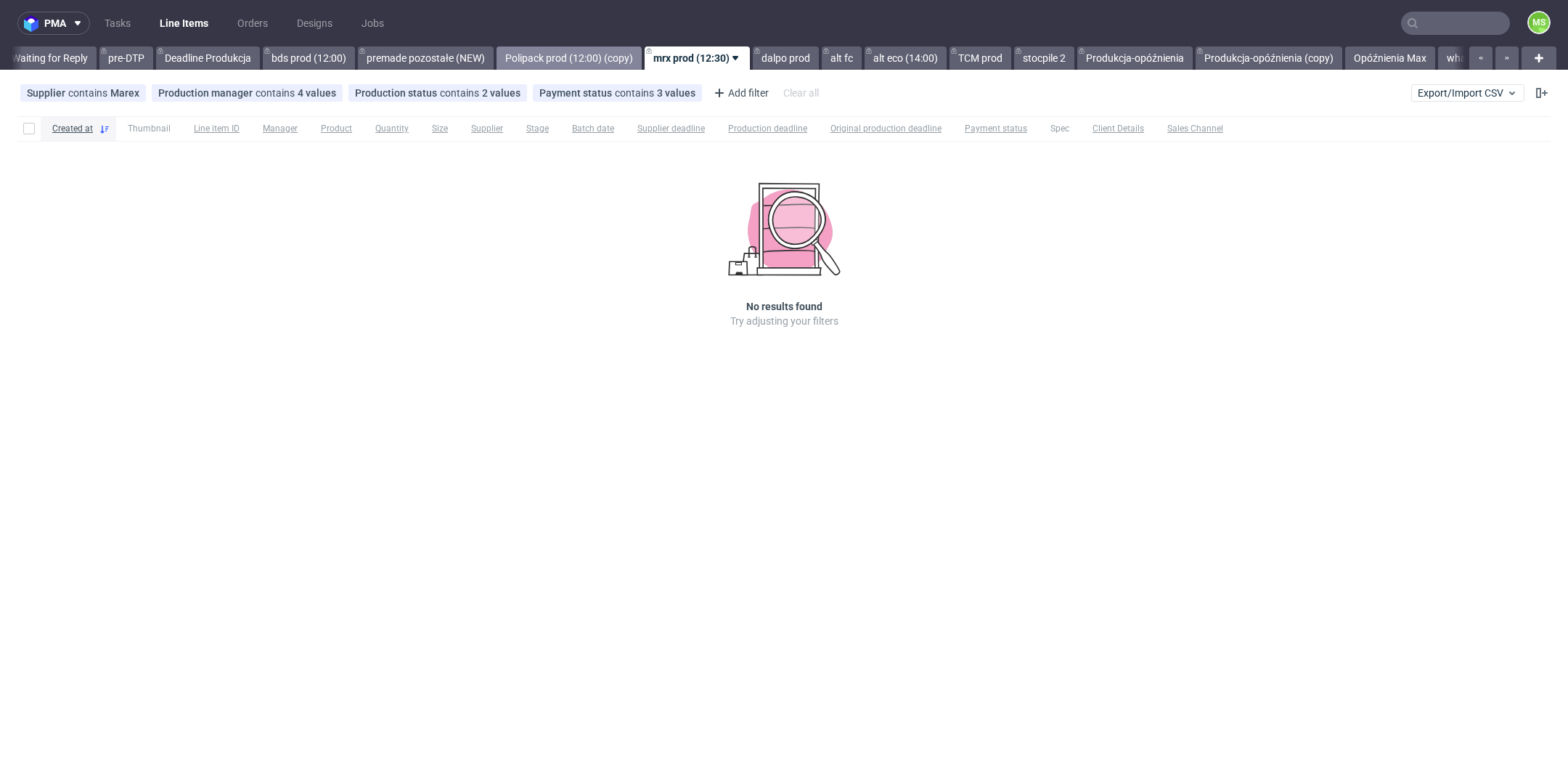
click at [588, 59] on link "Polipack prod (12:00) (copy)" at bounding box center [569, 58] width 145 height 24
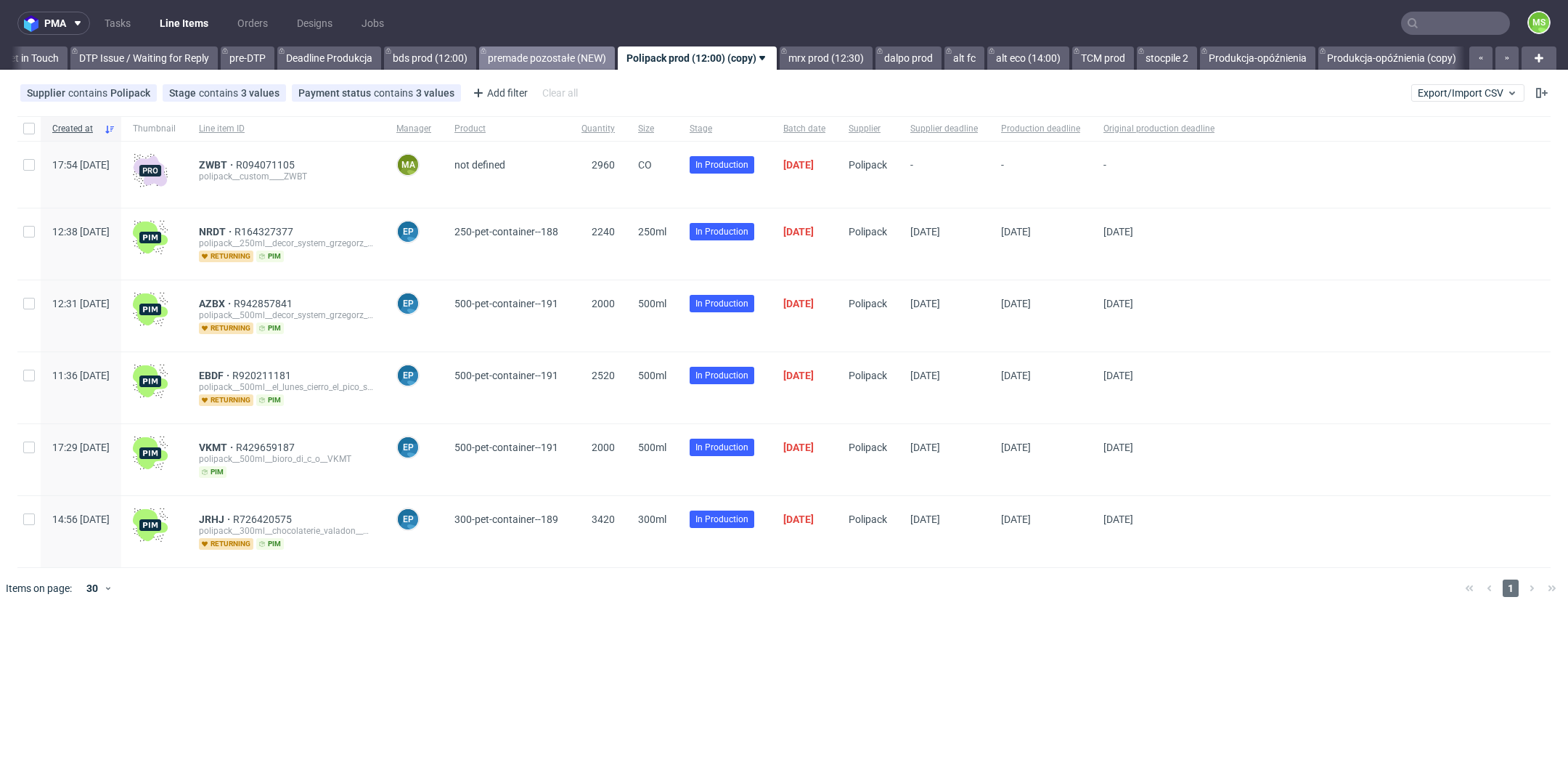
click at [562, 58] on link "premade pozostałe (NEW)" at bounding box center [546, 58] width 136 height 24
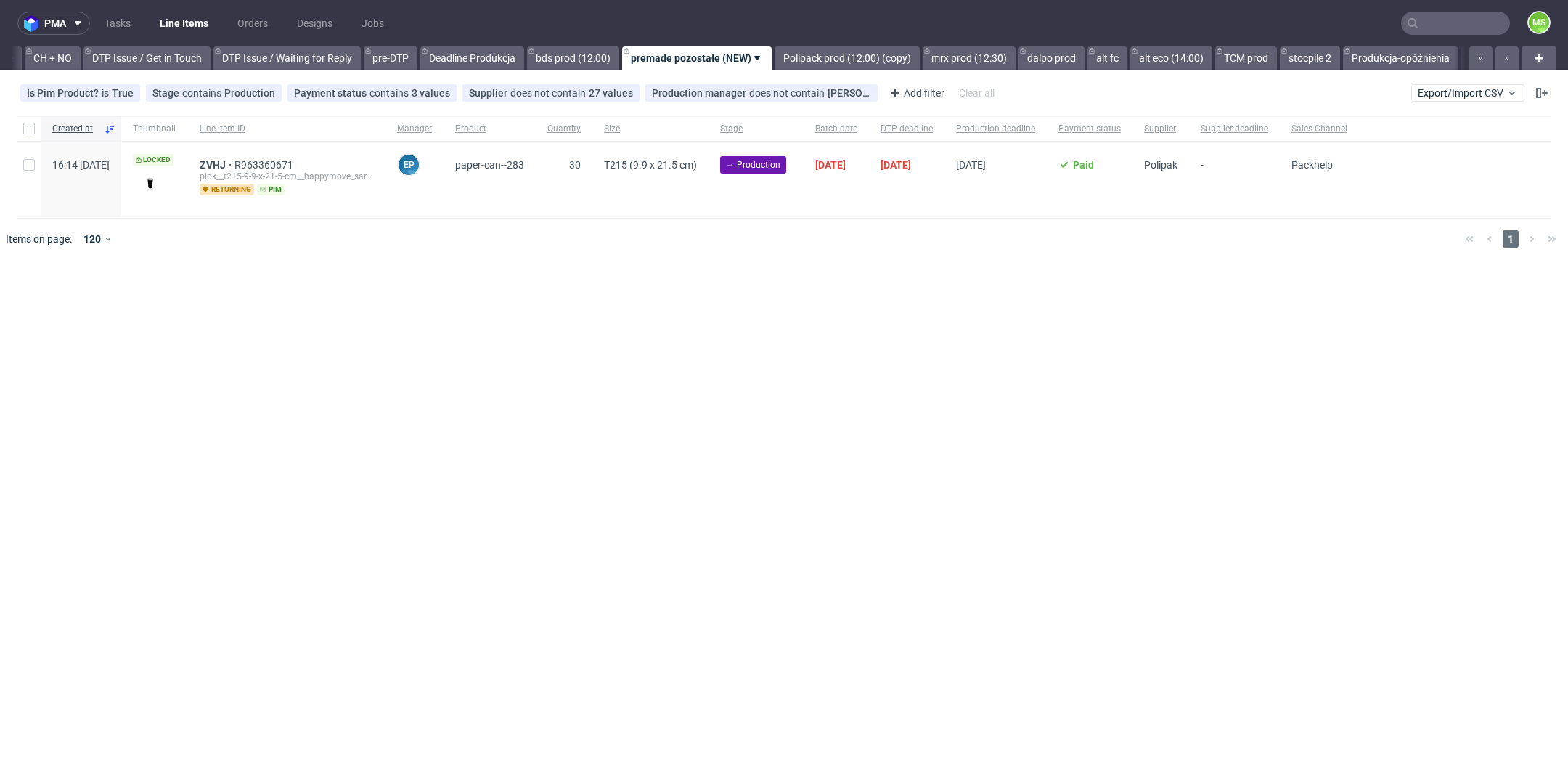
scroll to position [0, 2076]
click at [601, 58] on link "bds prod (12:00)" at bounding box center [575, 58] width 93 height 24
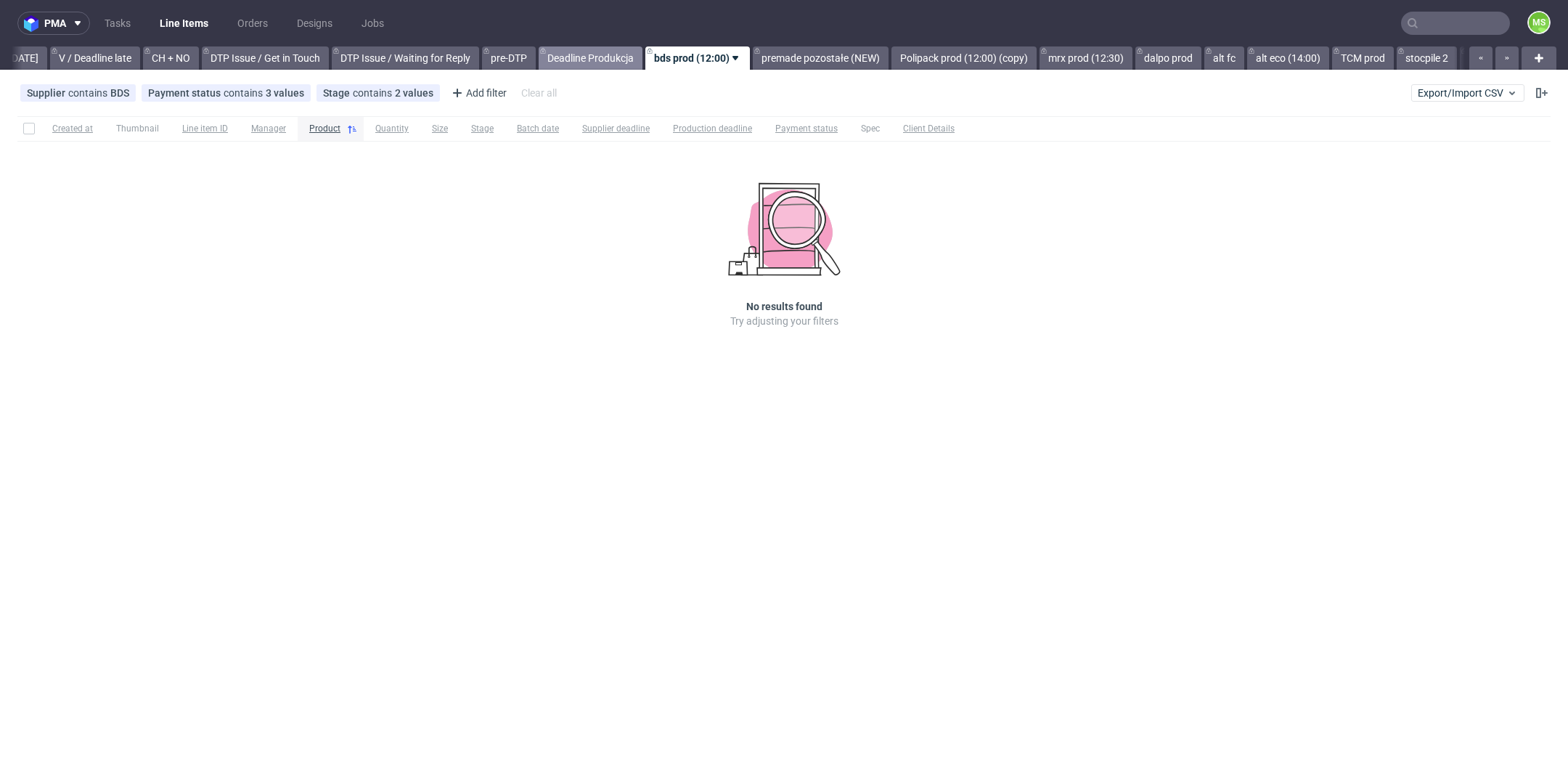
click at [617, 58] on link "Deadline Produkcja" at bounding box center [591, 58] width 104 height 24
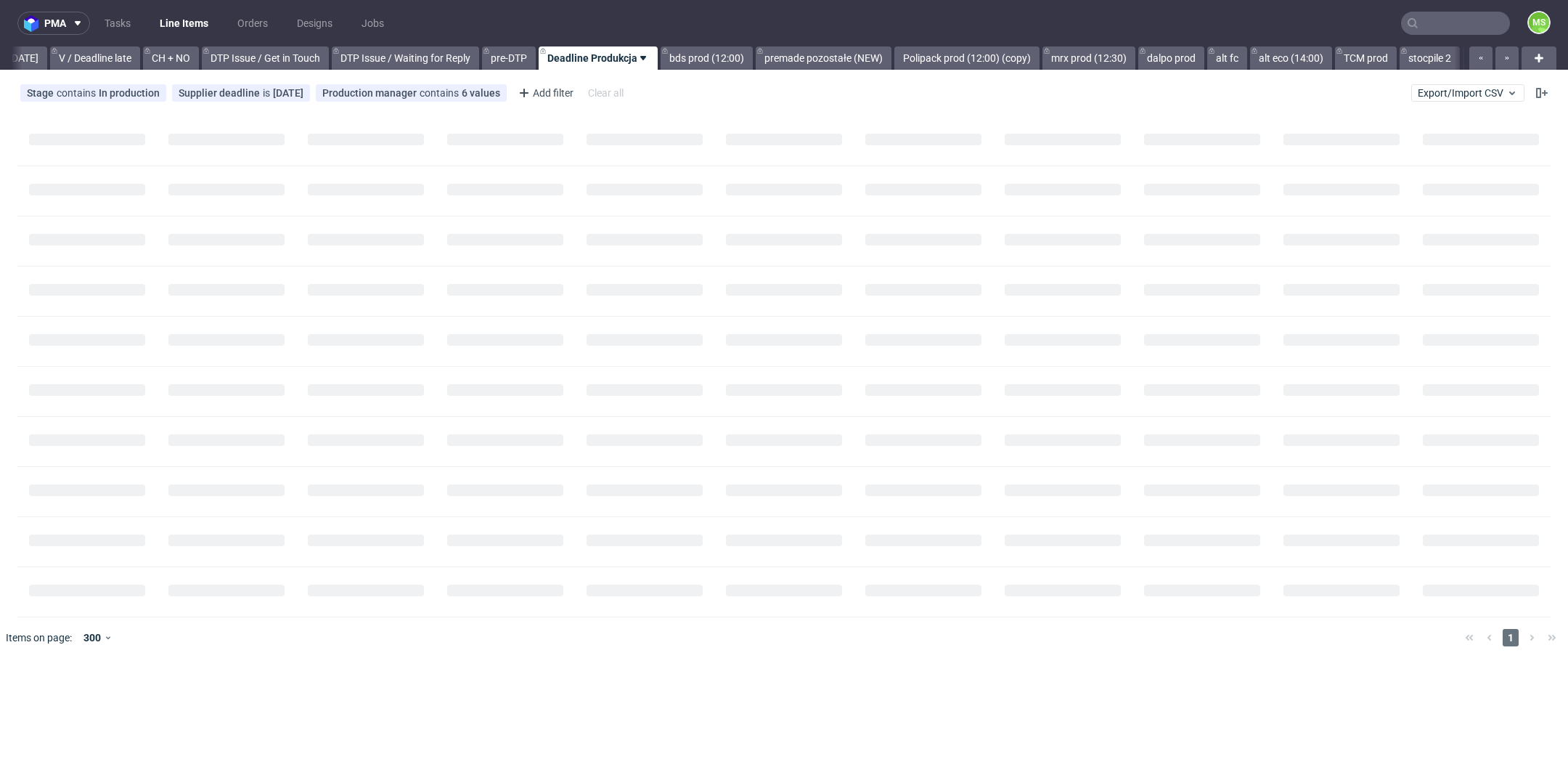
scroll to position [0, 1859]
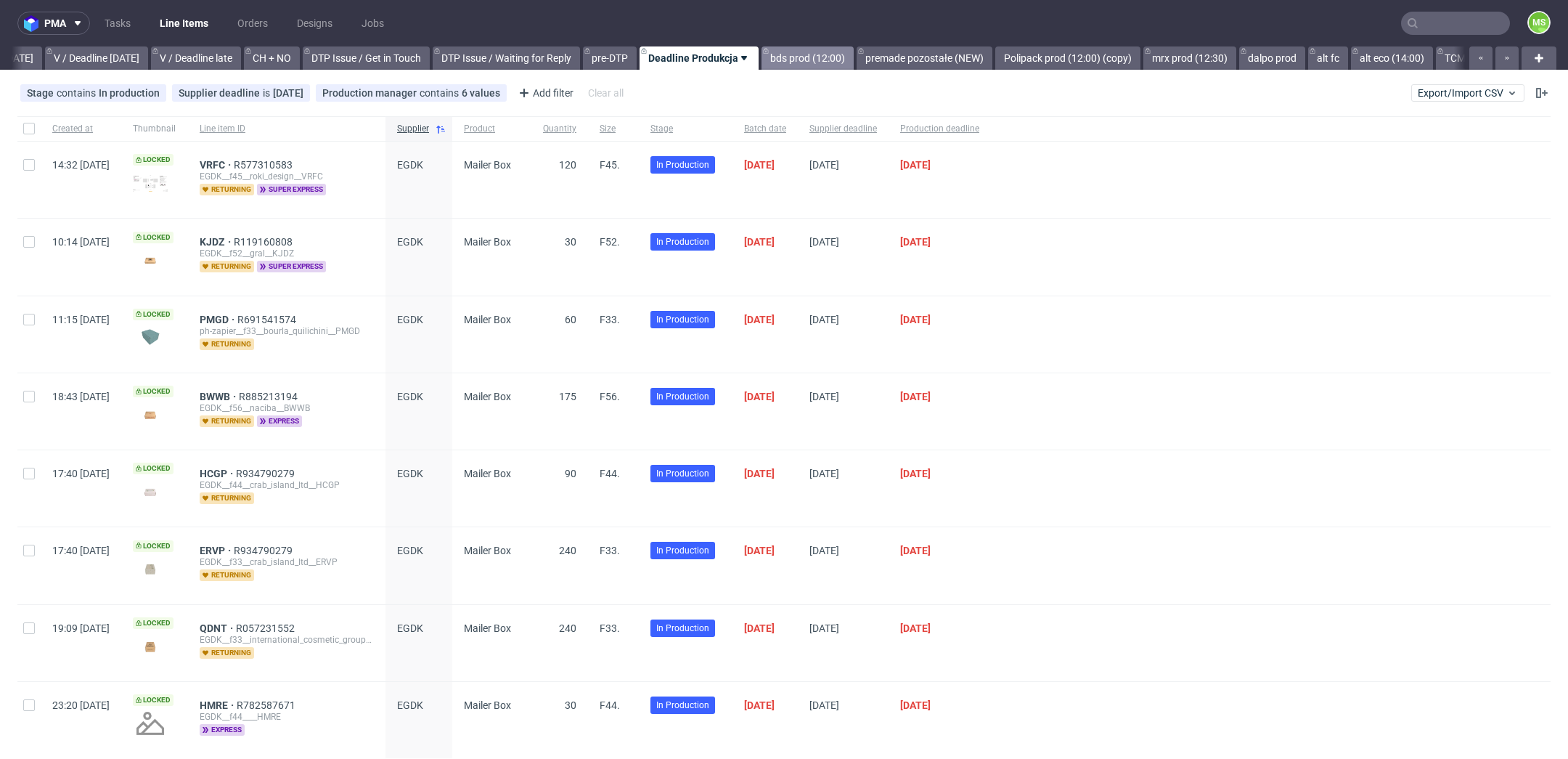
click at [839, 58] on link "bds prod (12:00)" at bounding box center [808, 58] width 93 height 24
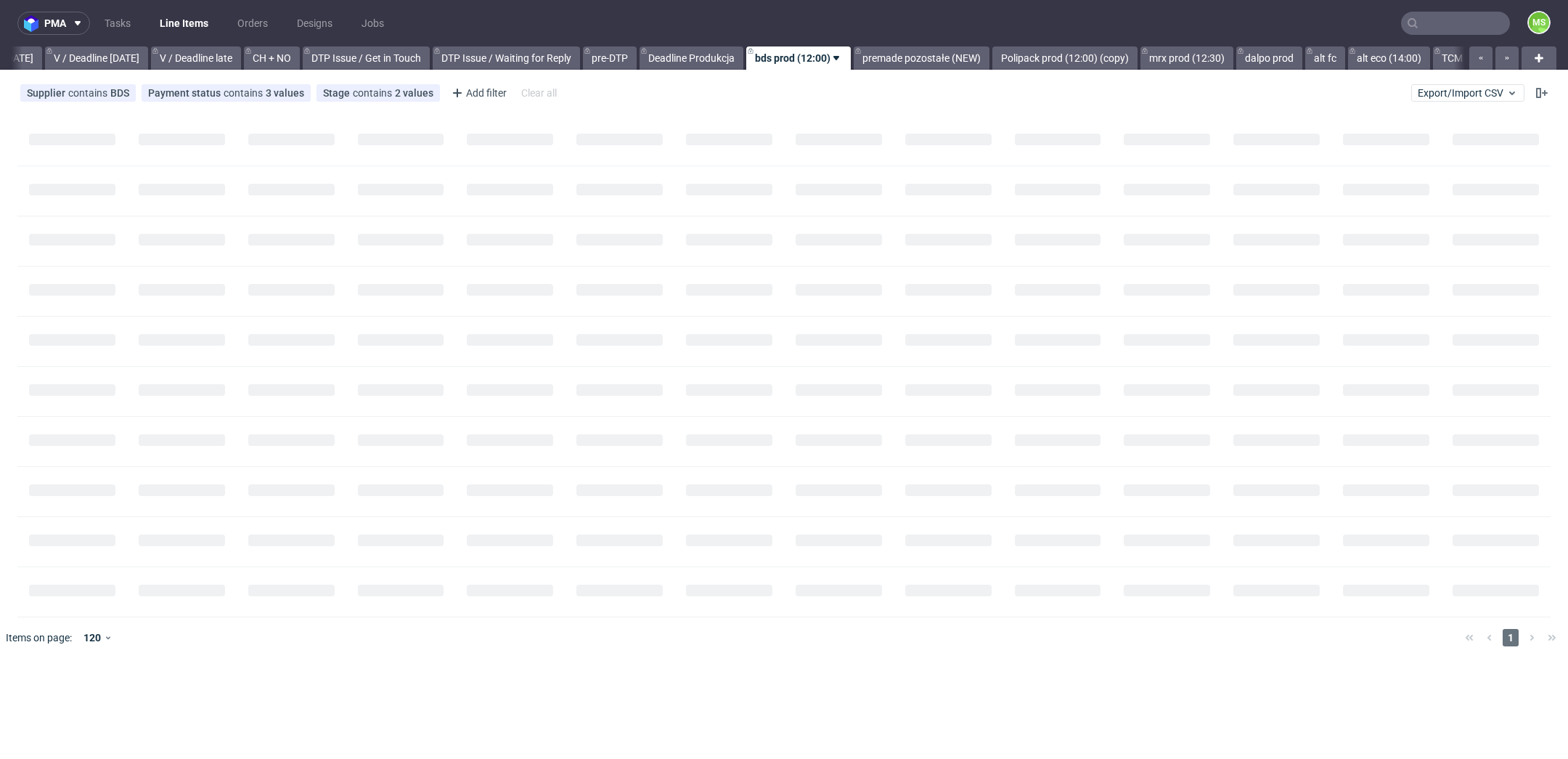
scroll to position [0, 1959]
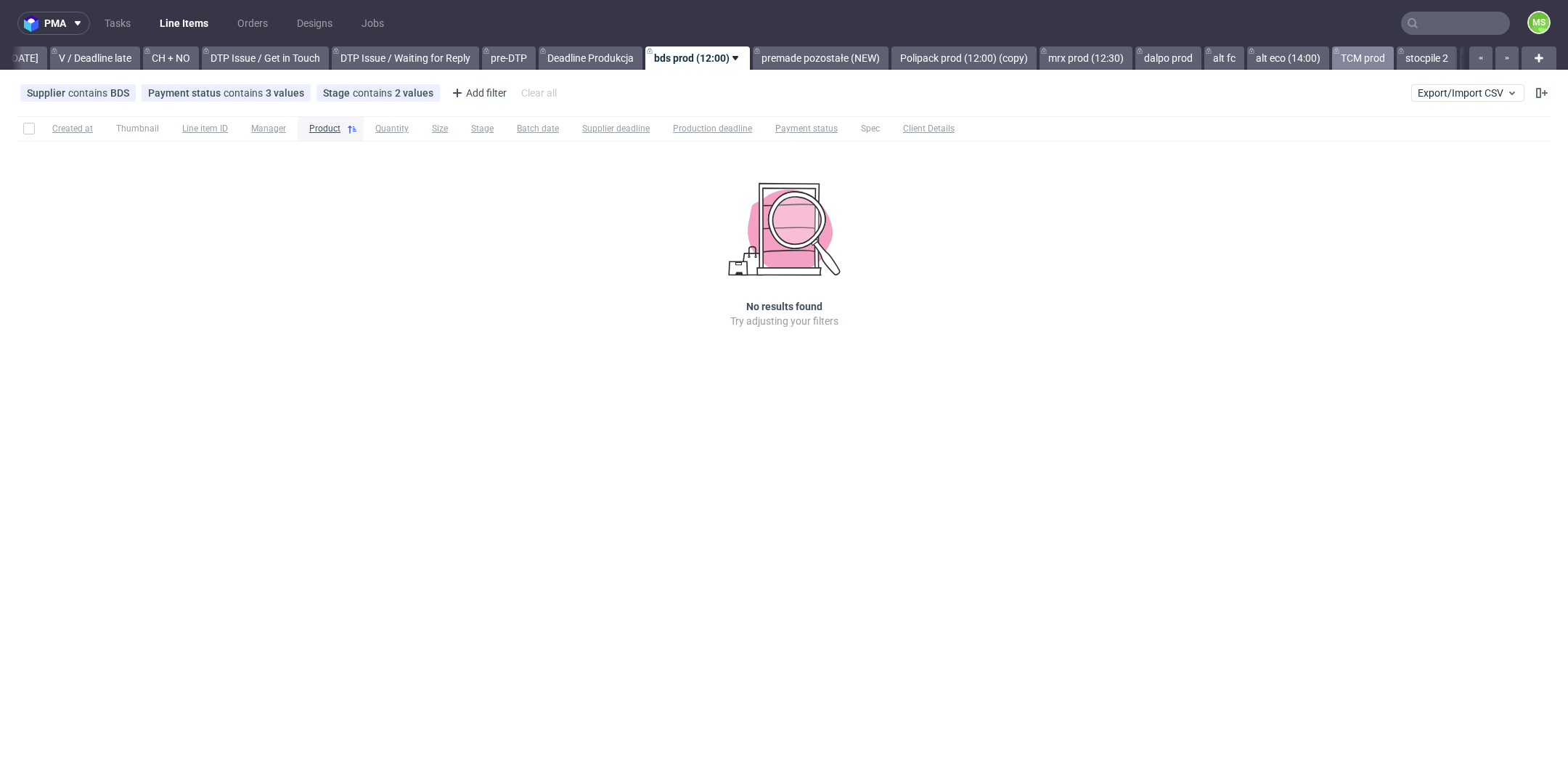
click at [1390, 50] on link "TCM prod" at bounding box center [1363, 58] width 62 height 24
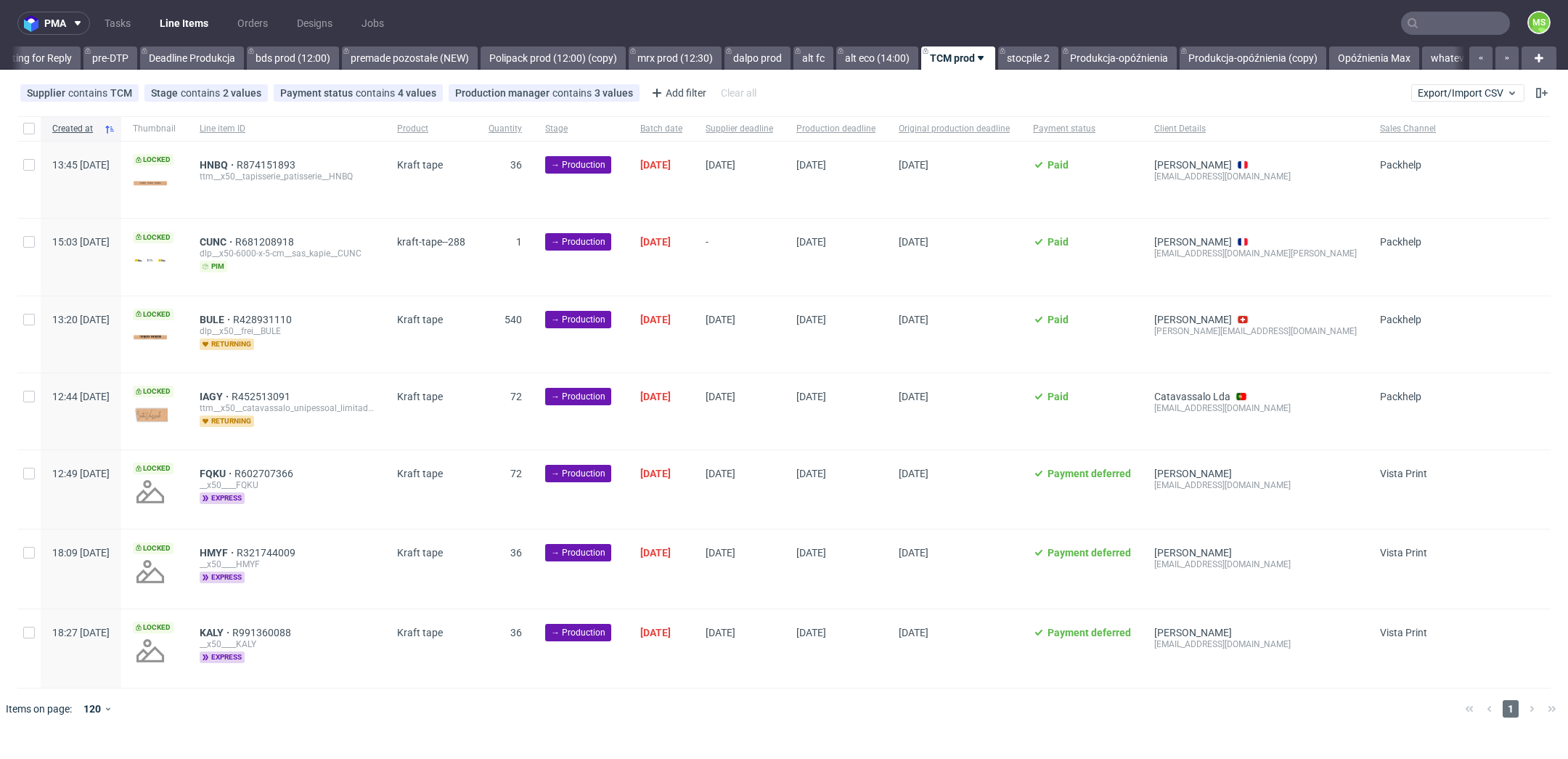
scroll to position [0, 2414]
click at [1342, 64] on link "Opóźnienia Max" at bounding box center [1357, 58] width 90 height 24
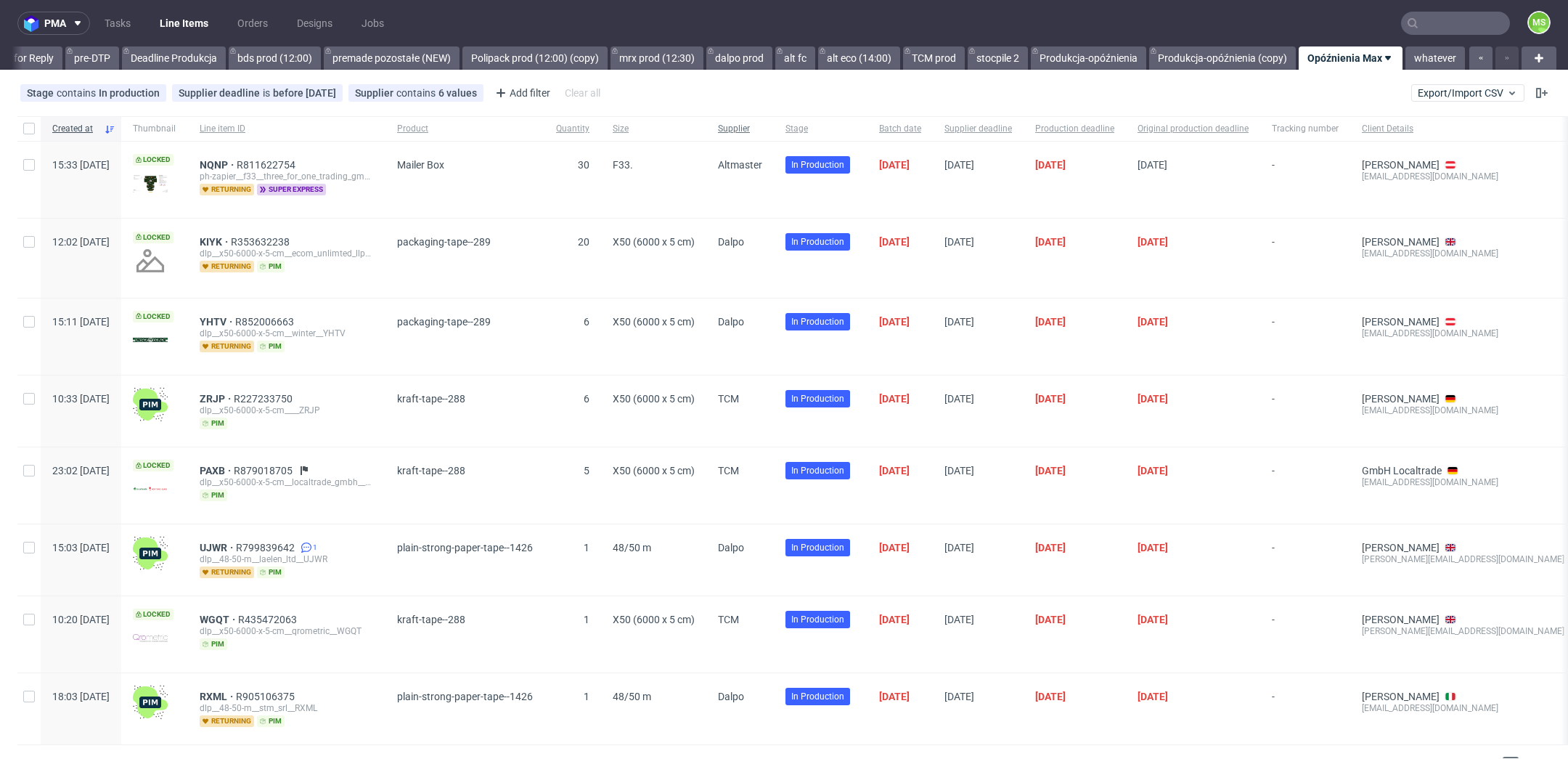
click at [762, 129] on span "Supplier" at bounding box center [740, 128] width 45 height 12
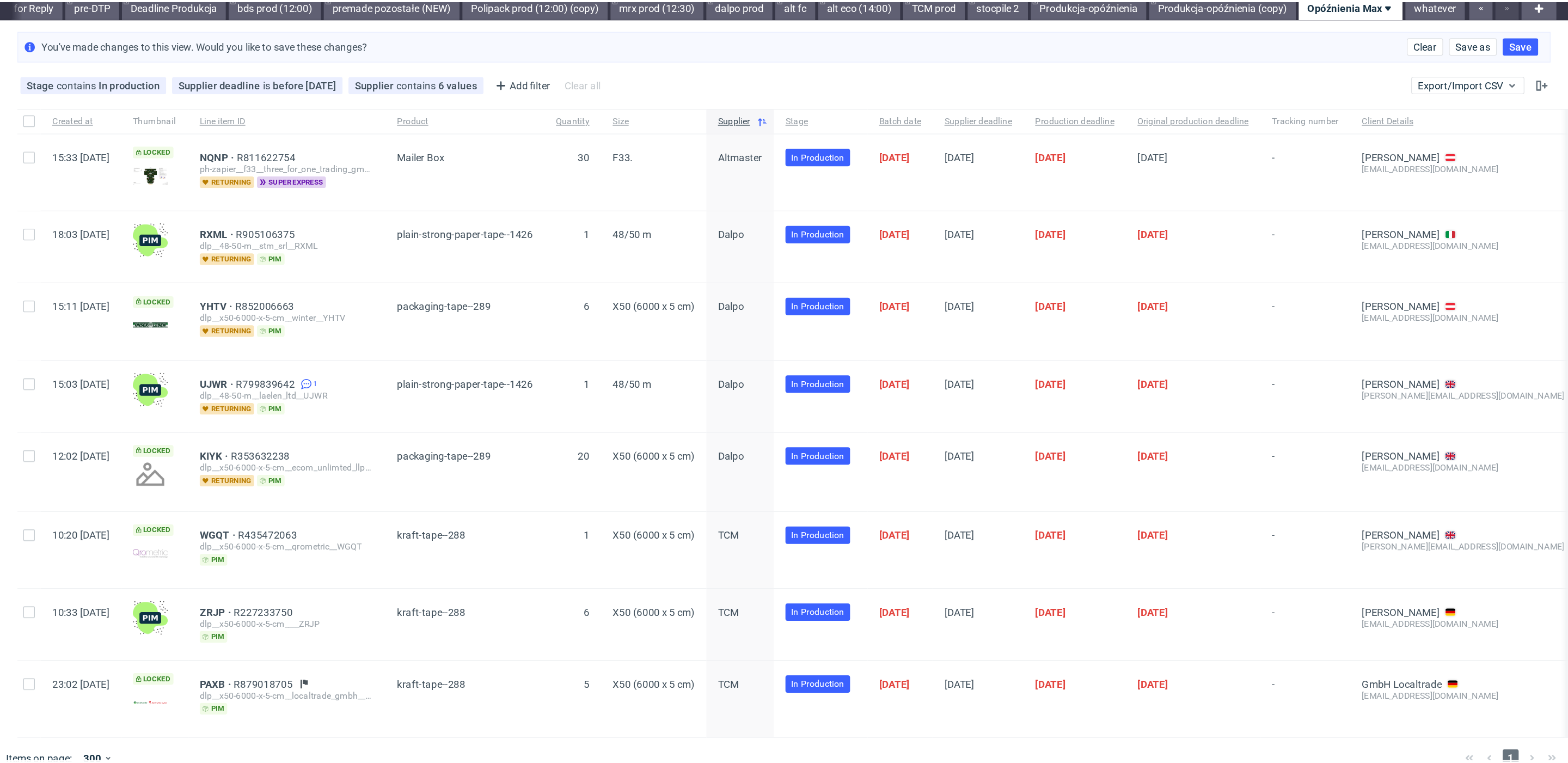
scroll to position [51, 0]
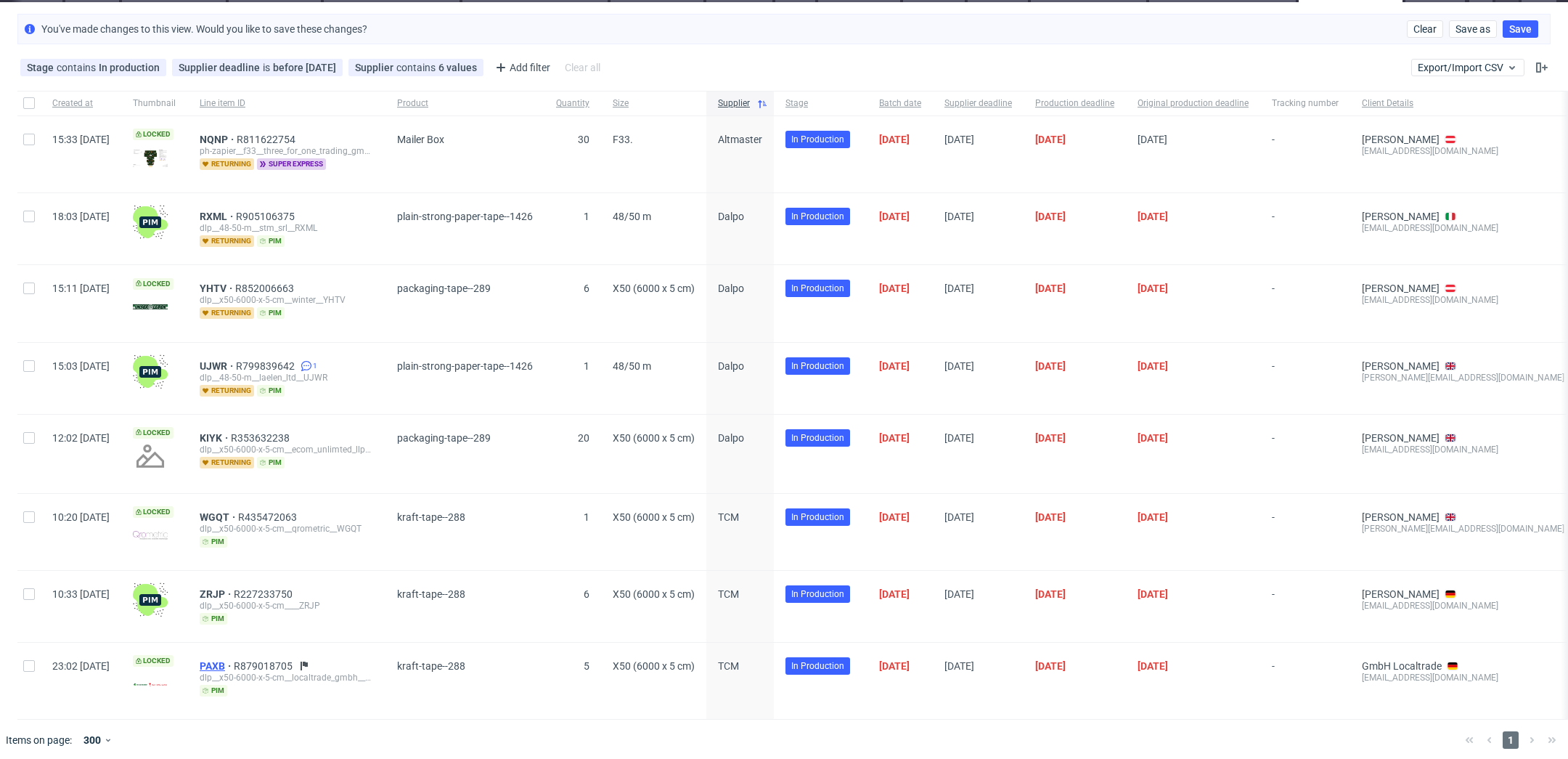
click at [234, 660] on span "PAXB" at bounding box center [217, 666] width 34 height 11
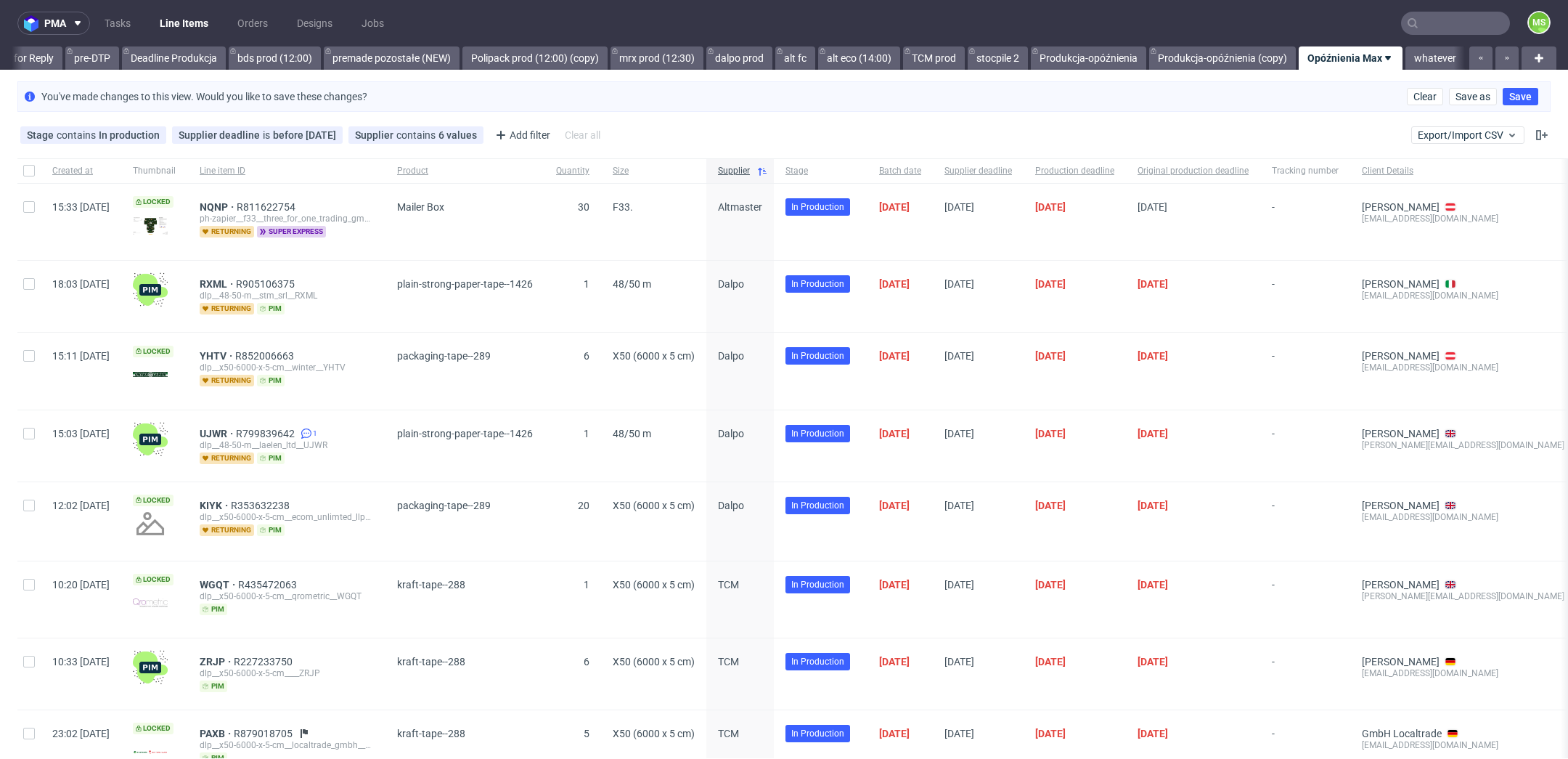
scroll to position [0, 2432]
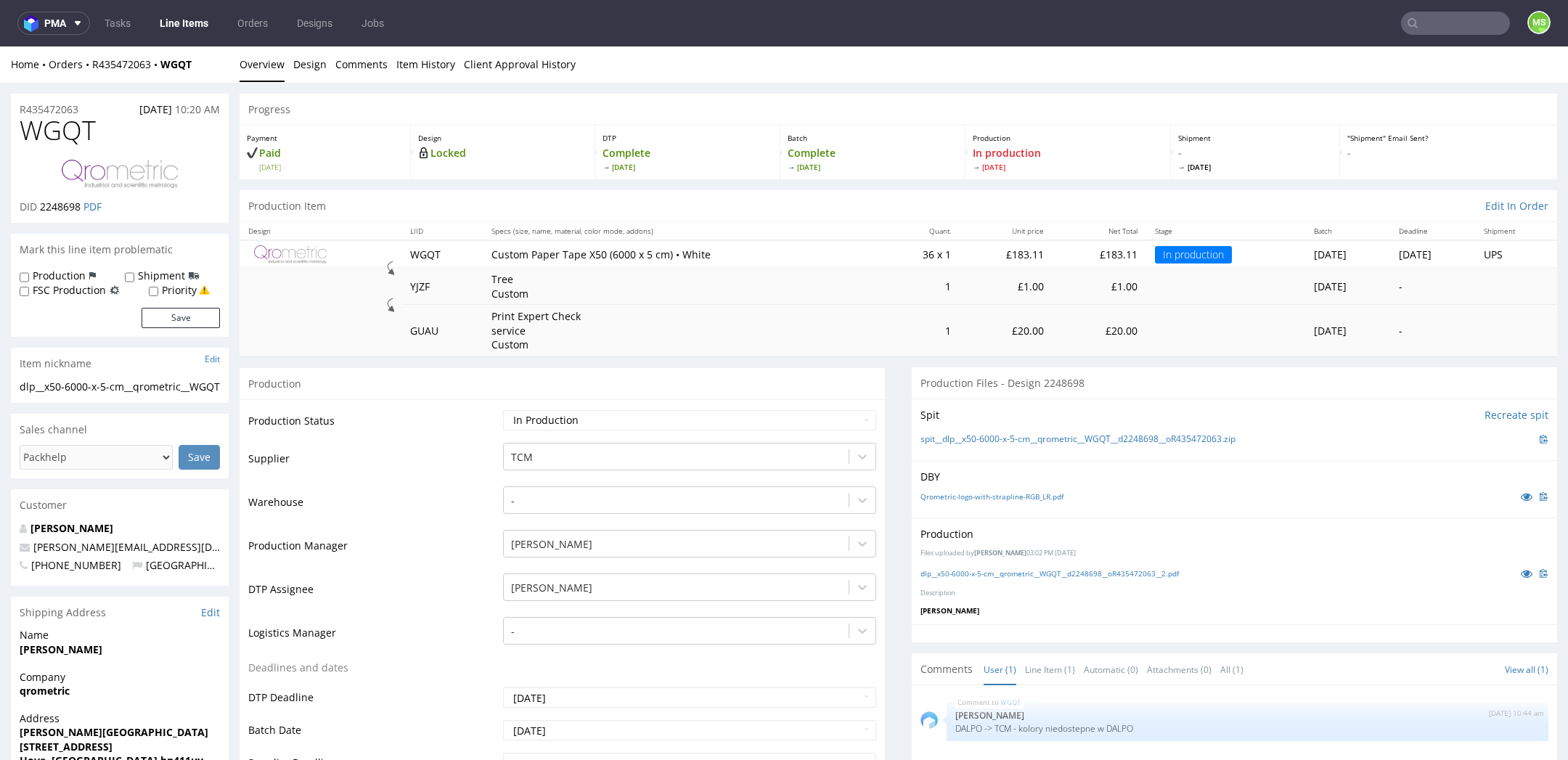
click at [179, 30] on link "Line Items" at bounding box center [183, 23] width 66 height 24
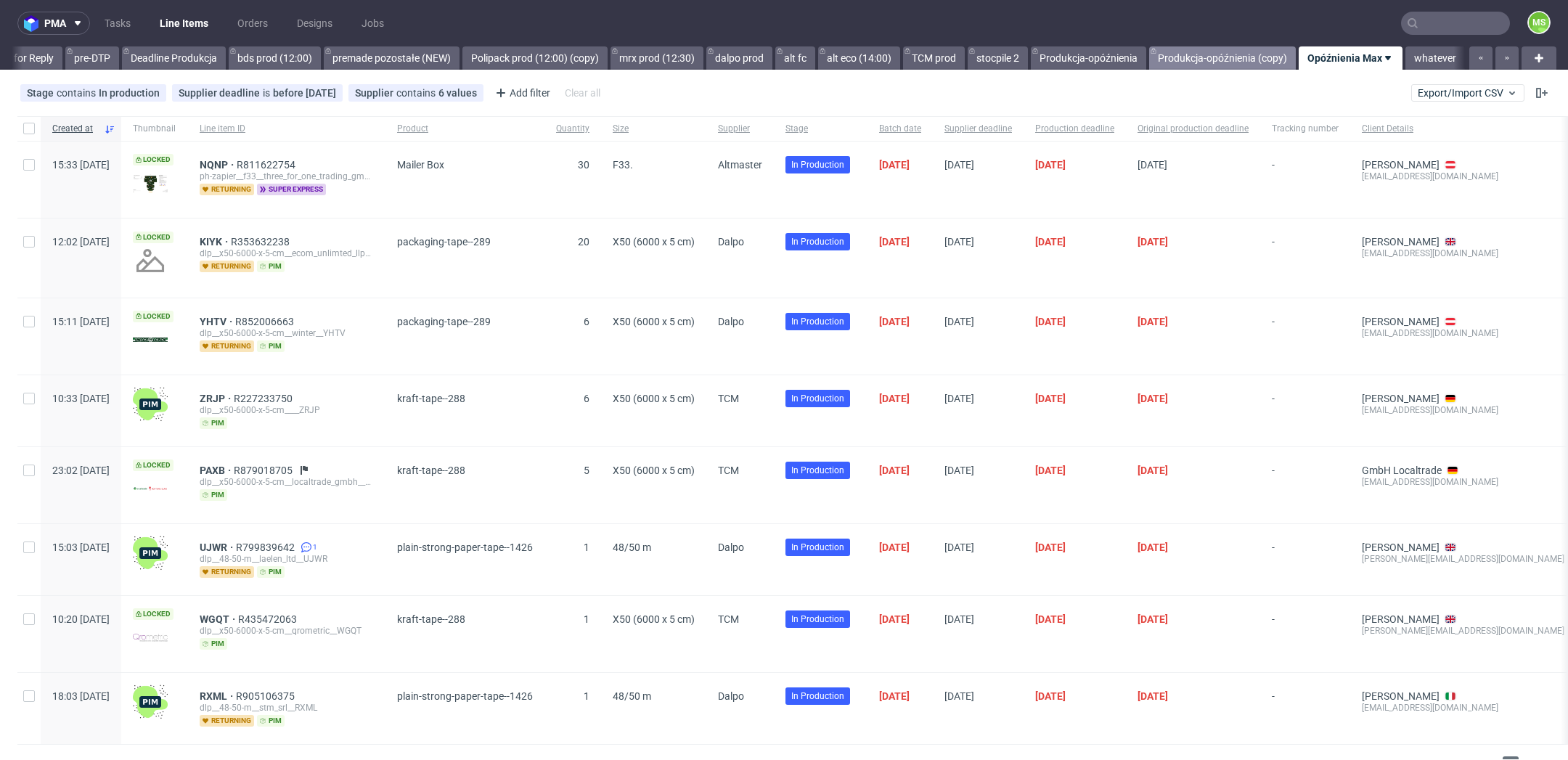
scroll to position [0, 2432]
click at [1431, 88] on span "Export/Import CSV" at bounding box center [1467, 93] width 100 height 11
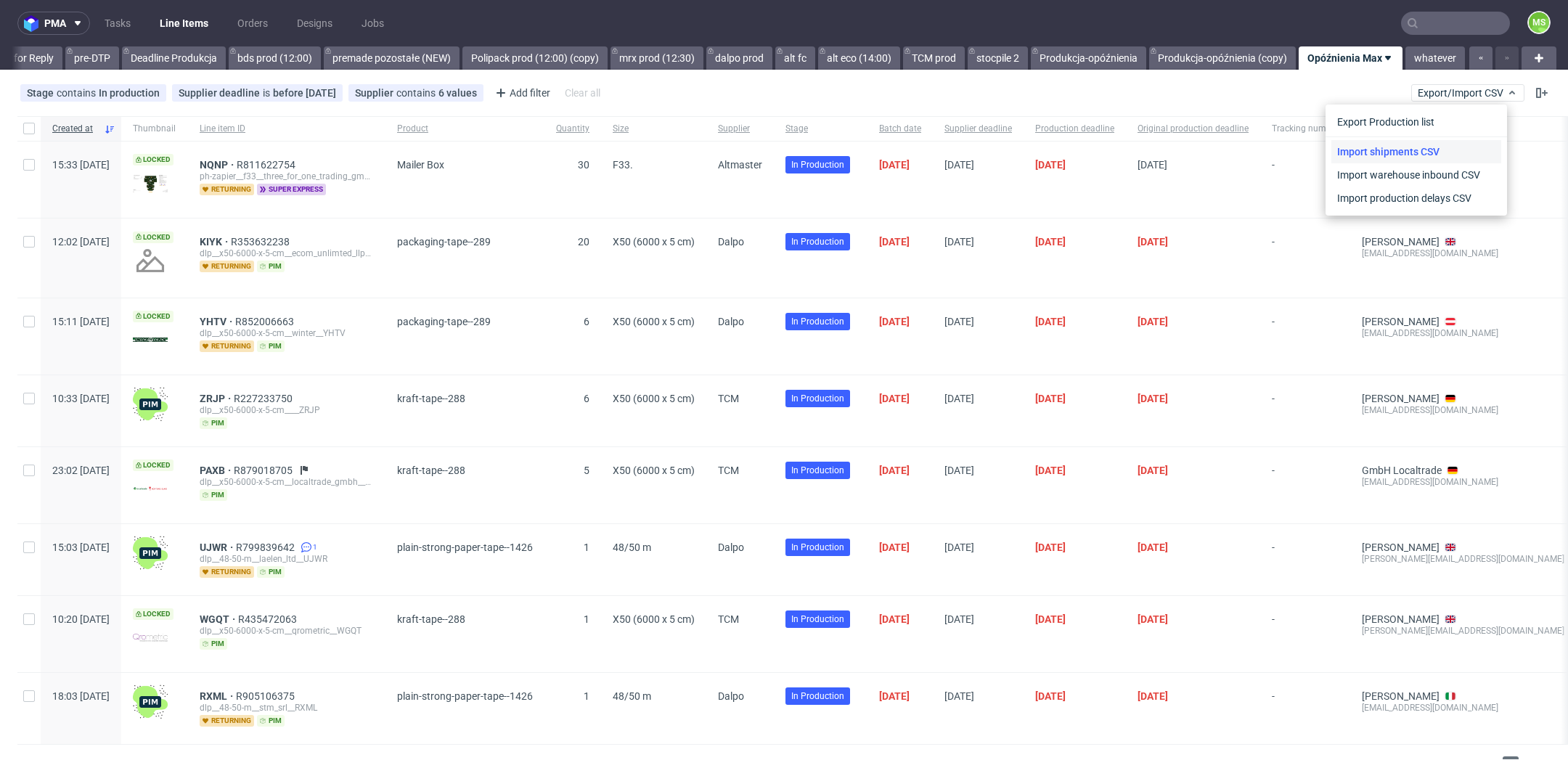
click at [1419, 149] on link "Import shipments CSV" at bounding box center [1415, 152] width 170 height 24
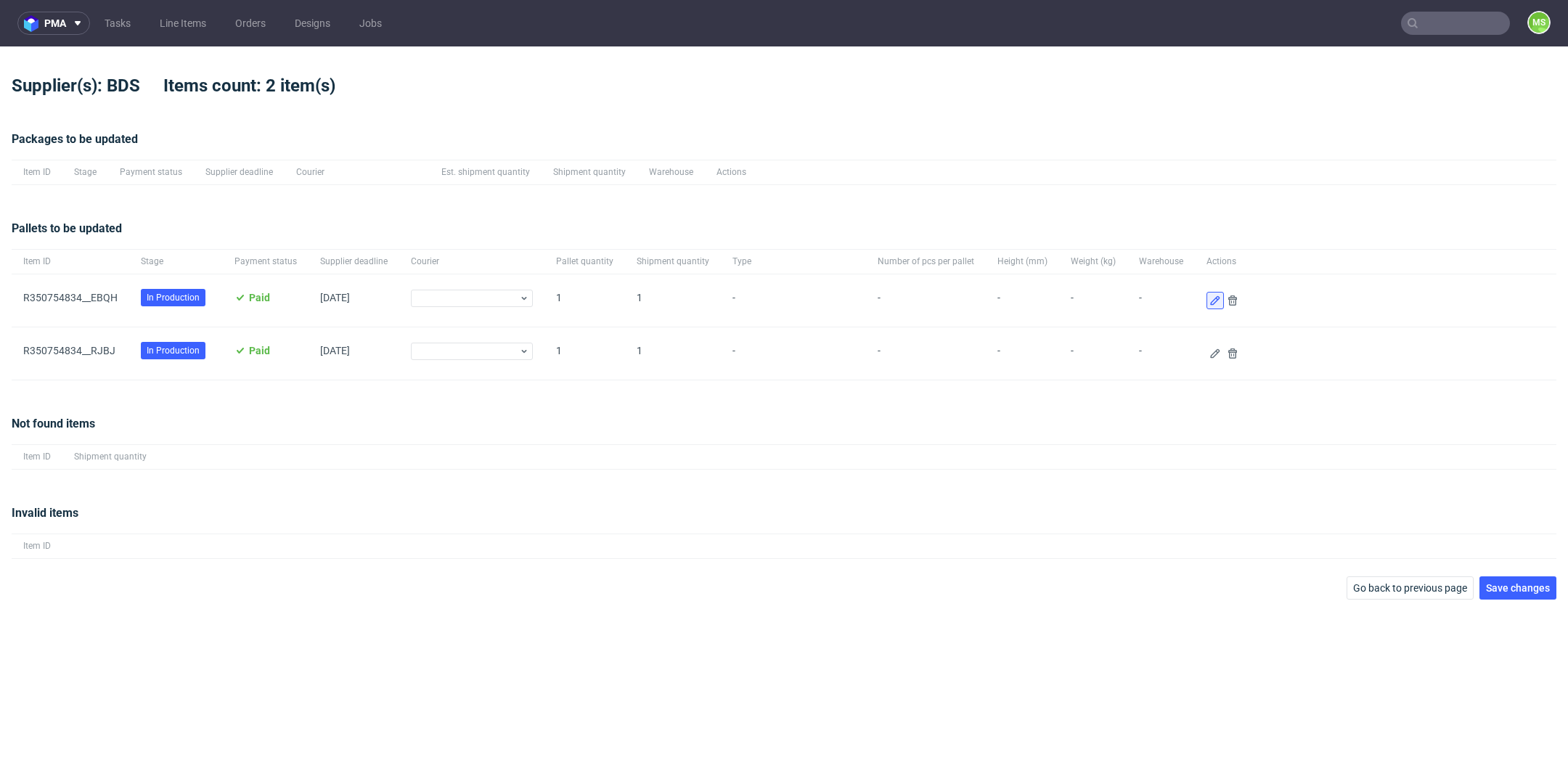
click at [1209, 296] on icon at bounding box center [1215, 300] width 11 height 11
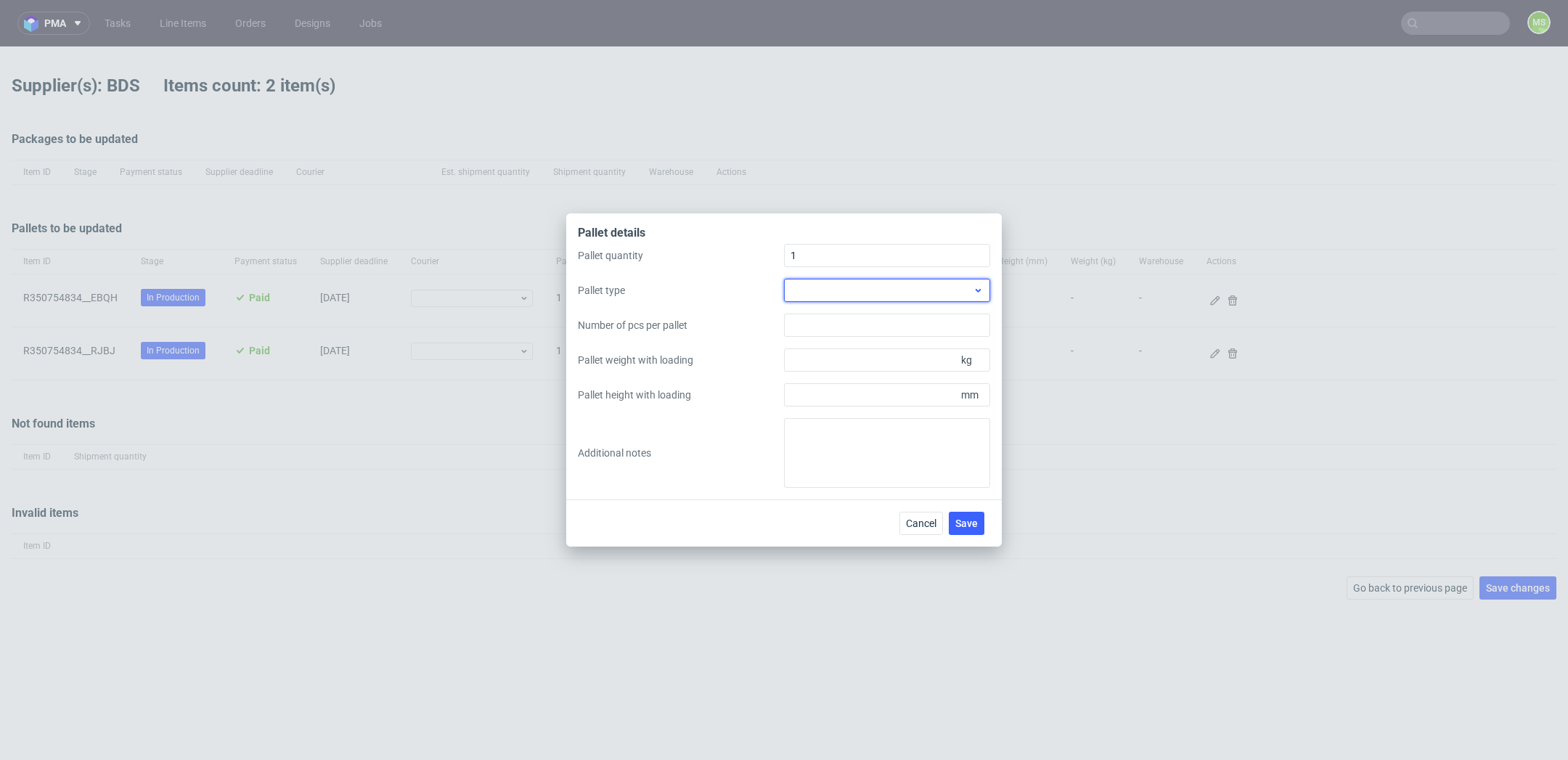
click at [915, 295] on div at bounding box center [887, 290] width 206 height 24
click at [896, 322] on div "EPAL1, 1200 x 800mm" at bounding box center [887, 324] width 195 height 26
click at [839, 366] on input "Pallet weight with loading" at bounding box center [887, 360] width 206 height 24
type input "200"
type input "1600"
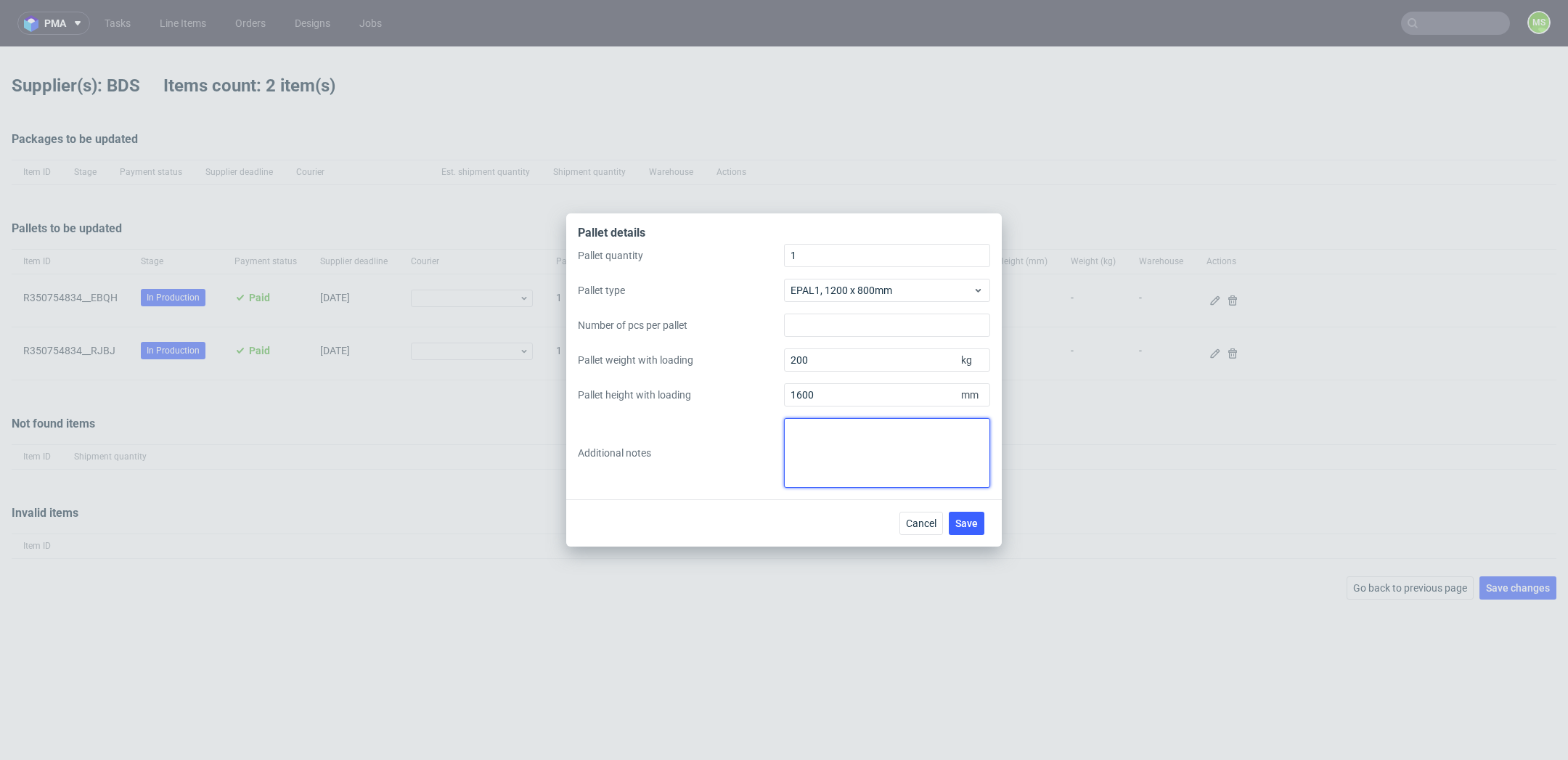
click at [918, 464] on textarea at bounding box center [887, 453] width 206 height 70
paste textarea "R350754834__EBQH i R350754834__RJBJ"
type textarea "Dwa zamówienia na jednej palecie R350754834__EBQH i R350754834__RJBJ"
click at [975, 529] on button "Save" at bounding box center [967, 524] width 36 height 24
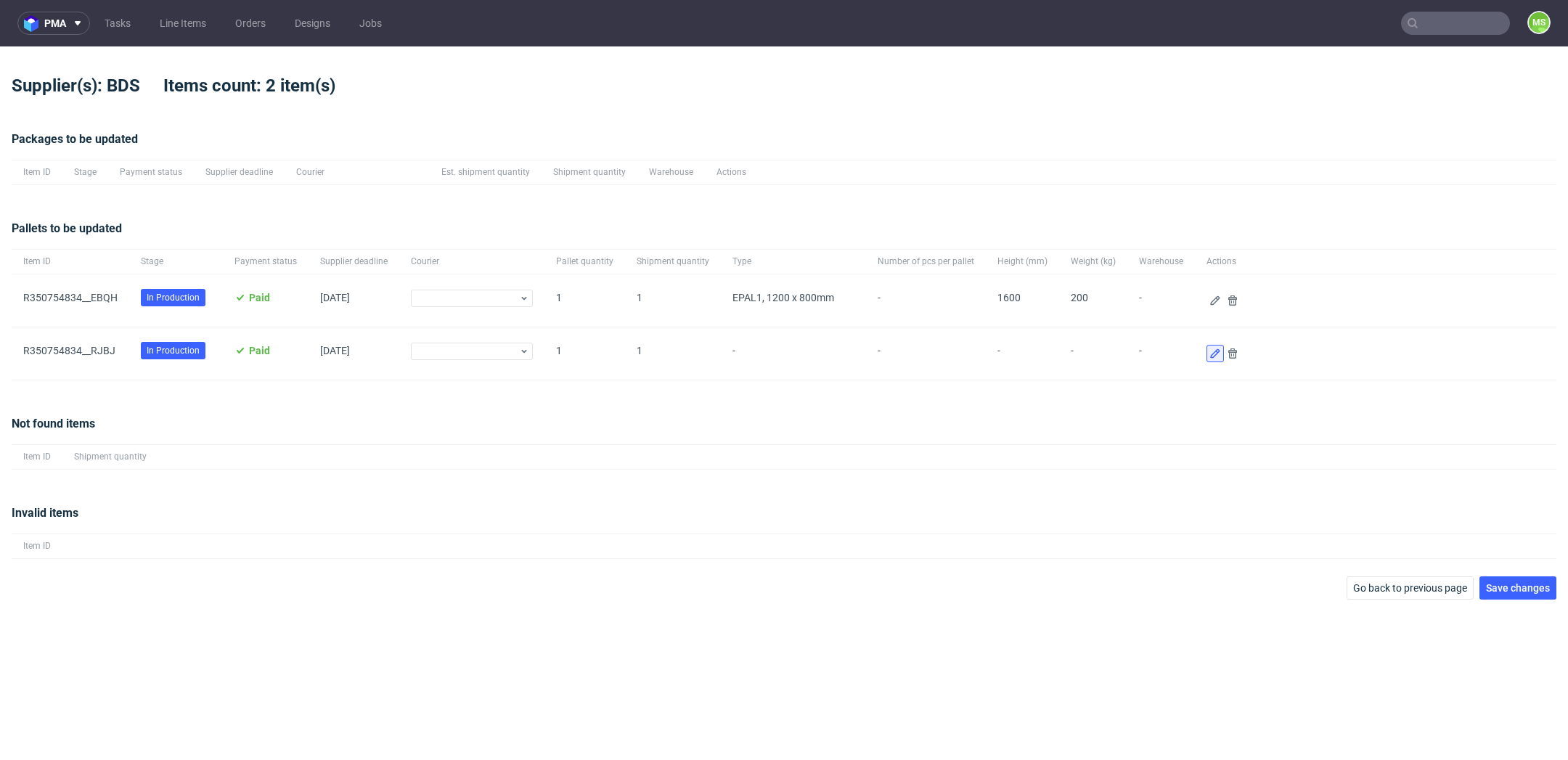
click at [1209, 354] on icon at bounding box center [1215, 353] width 11 height 11
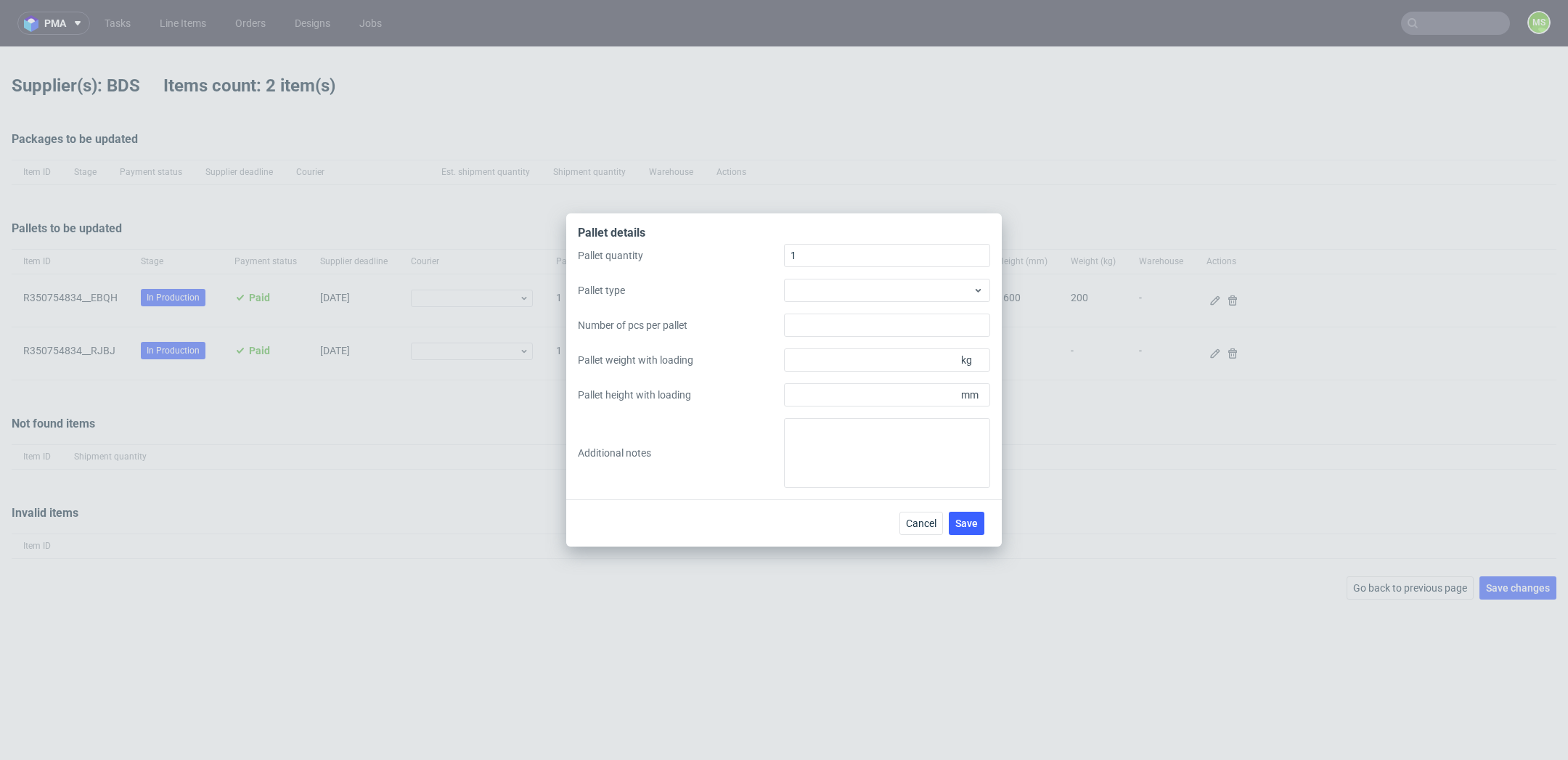
click at [877, 278] on div "Pallet quantity 1 Pallet type Number of pcs per pallet Pallet weight with loadi…" at bounding box center [784, 366] width 412 height 244
click at [880, 284] on div at bounding box center [887, 290] width 206 height 24
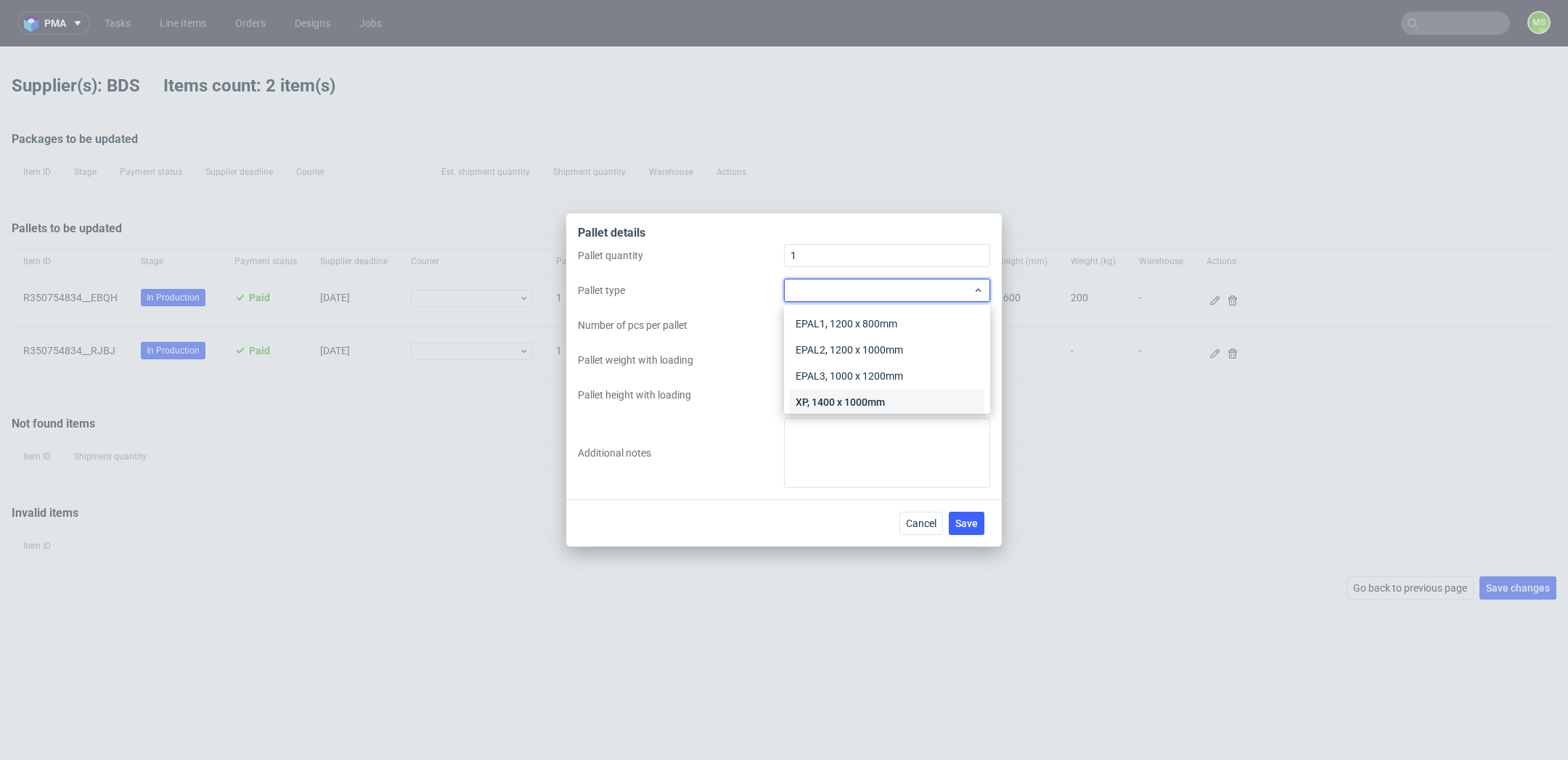
scroll to position [32, 0]
click at [899, 395] on div "Other" at bounding box center [887, 395] width 195 height 26
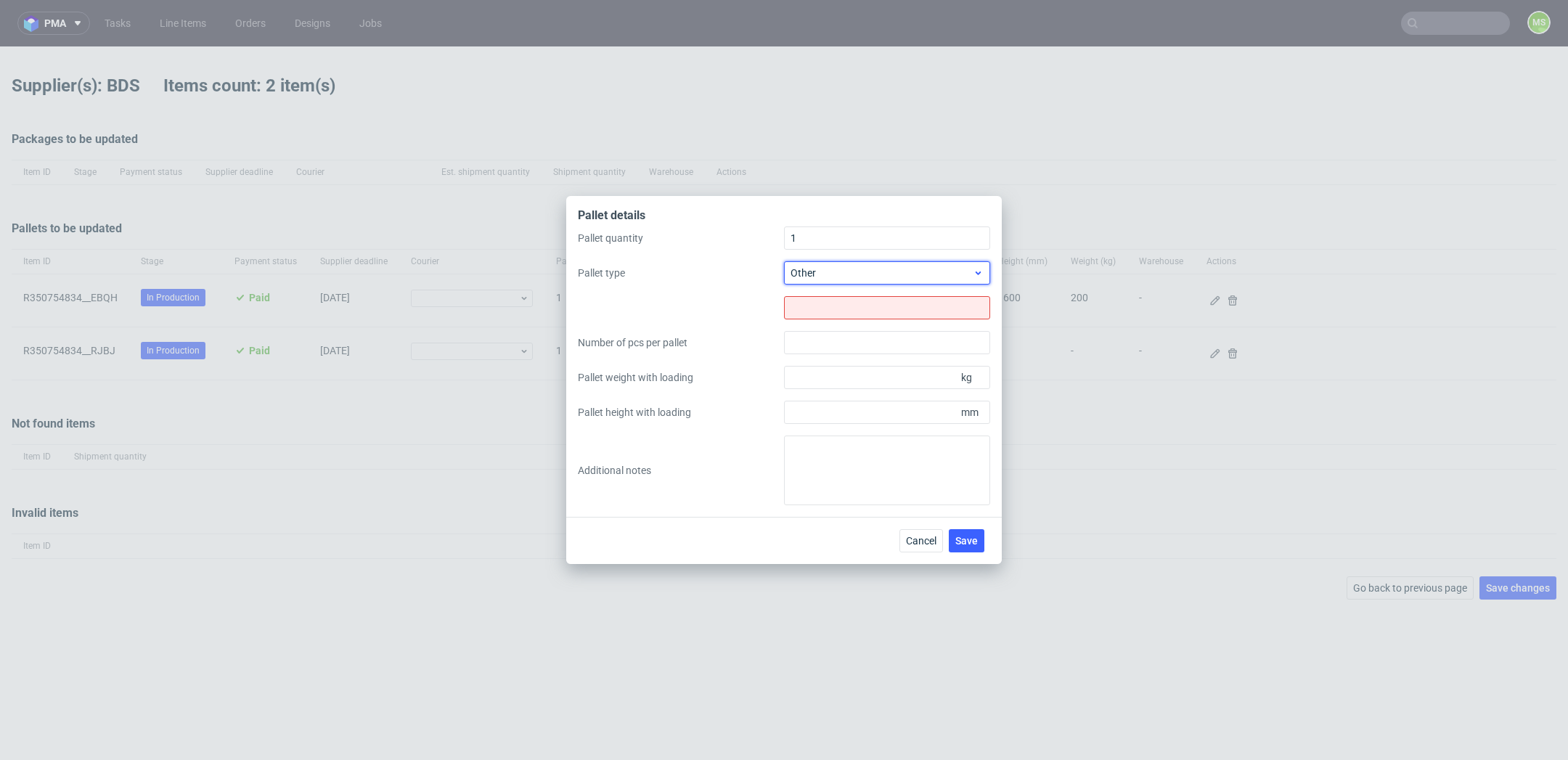
click at [908, 282] on div "Other" at bounding box center [887, 273] width 206 height 24
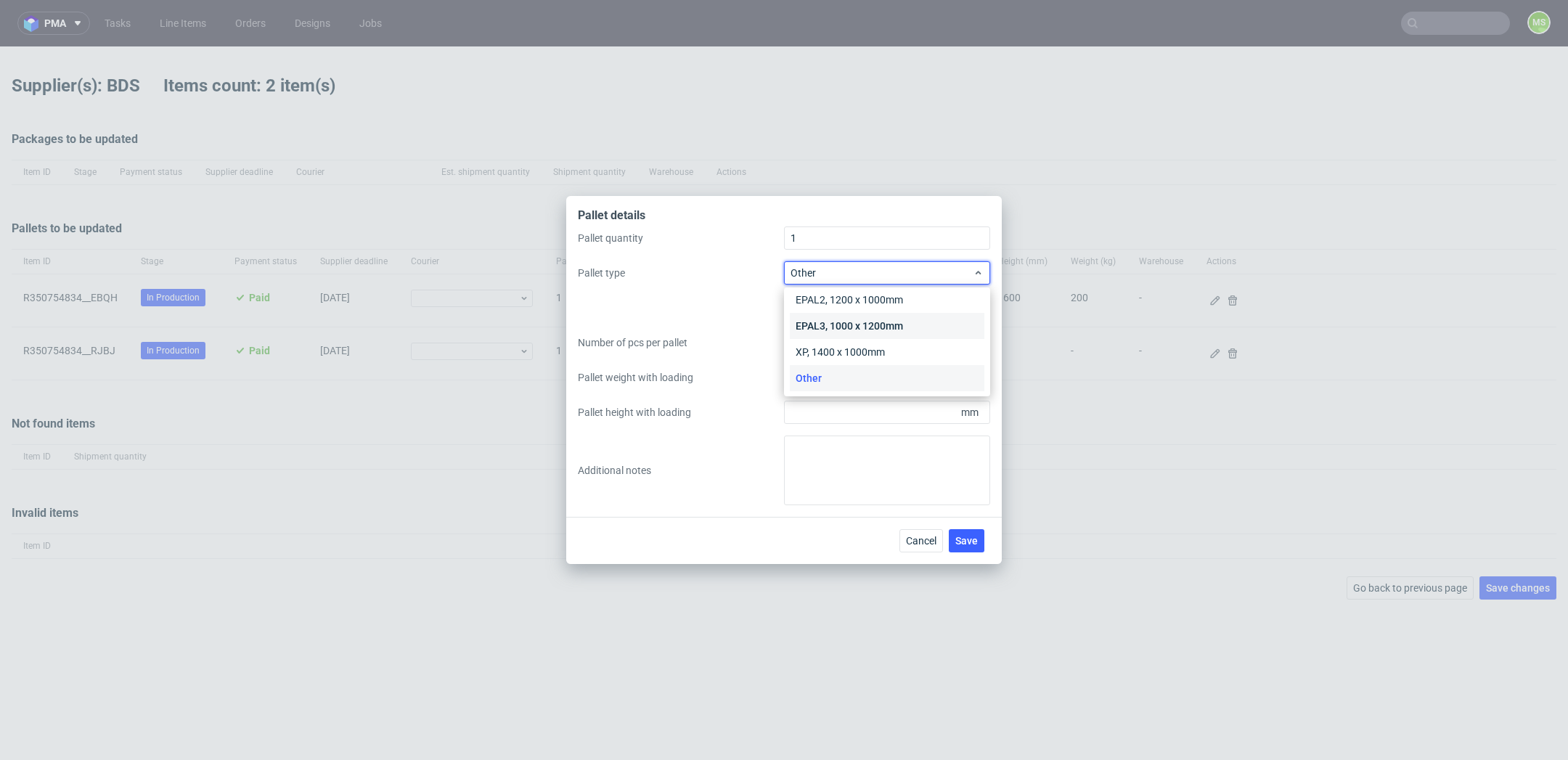
scroll to position [0, 0]
click at [903, 314] on div "EPAL1, 1200 x 800mm" at bounding box center [887, 306] width 195 height 26
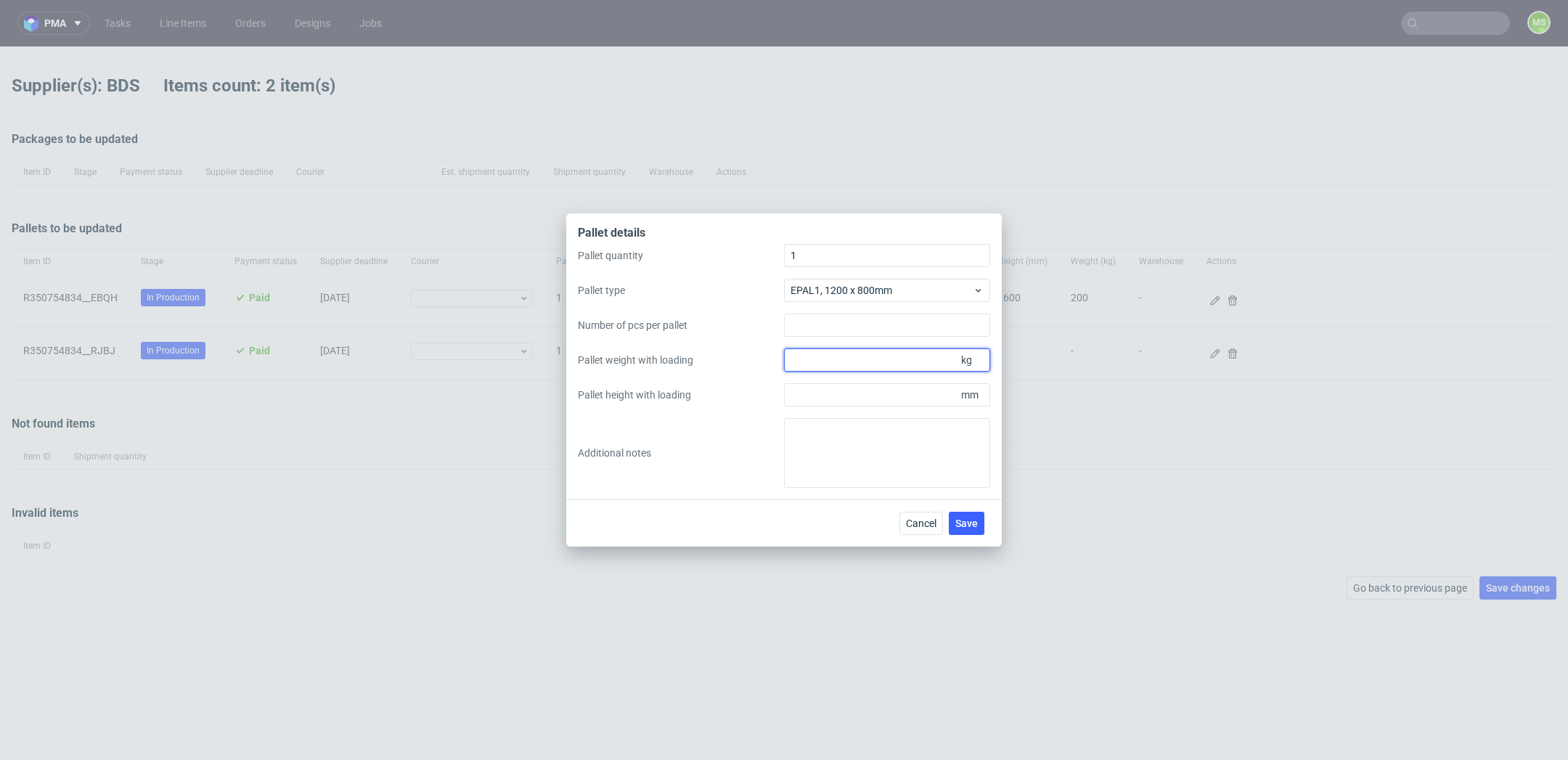
click at [922, 360] on input "Pallet weight with loading" at bounding box center [887, 360] width 206 height 24
click at [899, 439] on textarea at bounding box center [887, 453] width 206 height 70
paste textarea "R350754834__EBQH i R350754834__RJBJ"
type textarea "Na palecie z zamówieniem R350754834__EBQH"
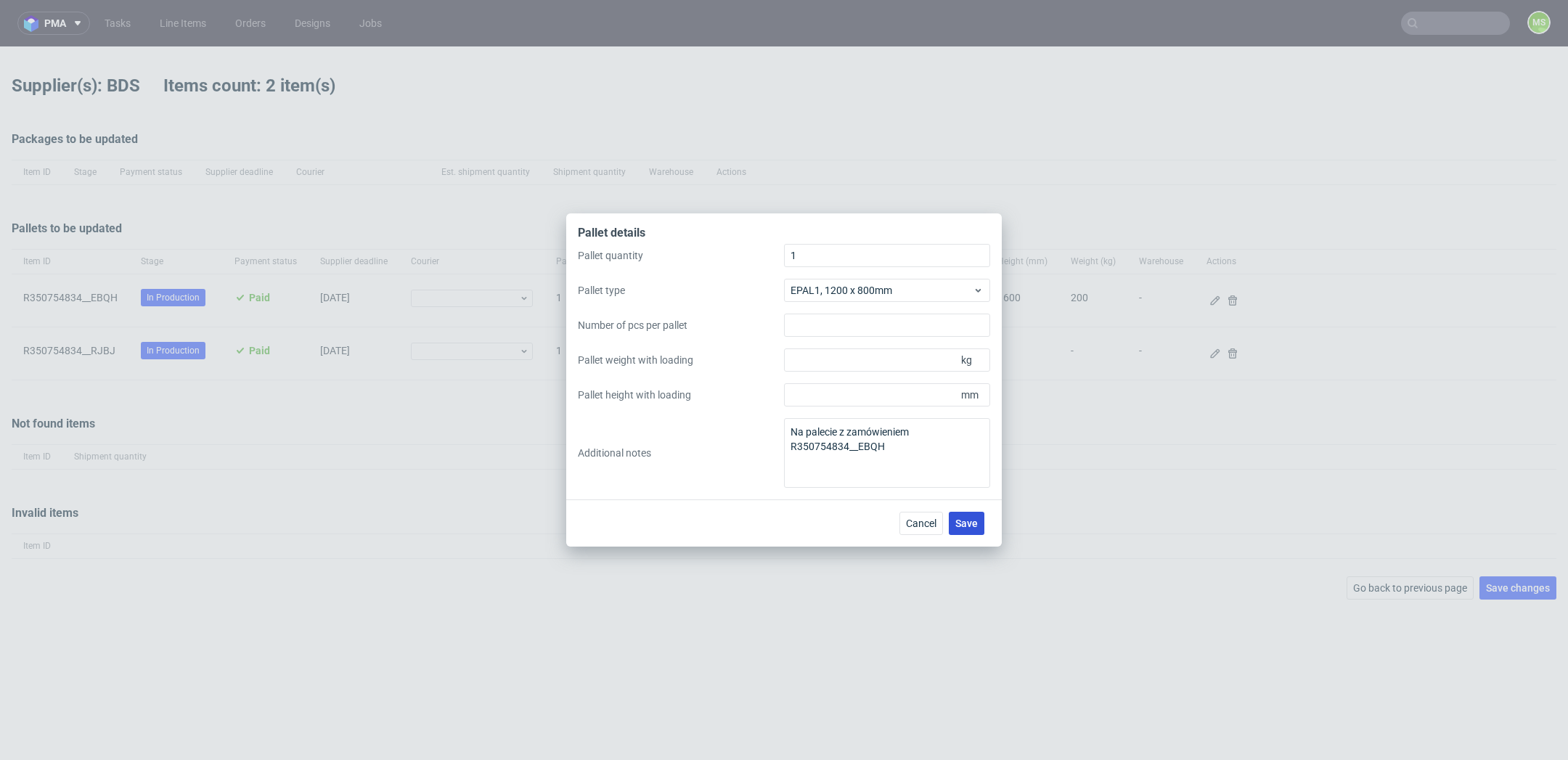
click at [980, 533] on button "Save" at bounding box center [967, 524] width 36 height 24
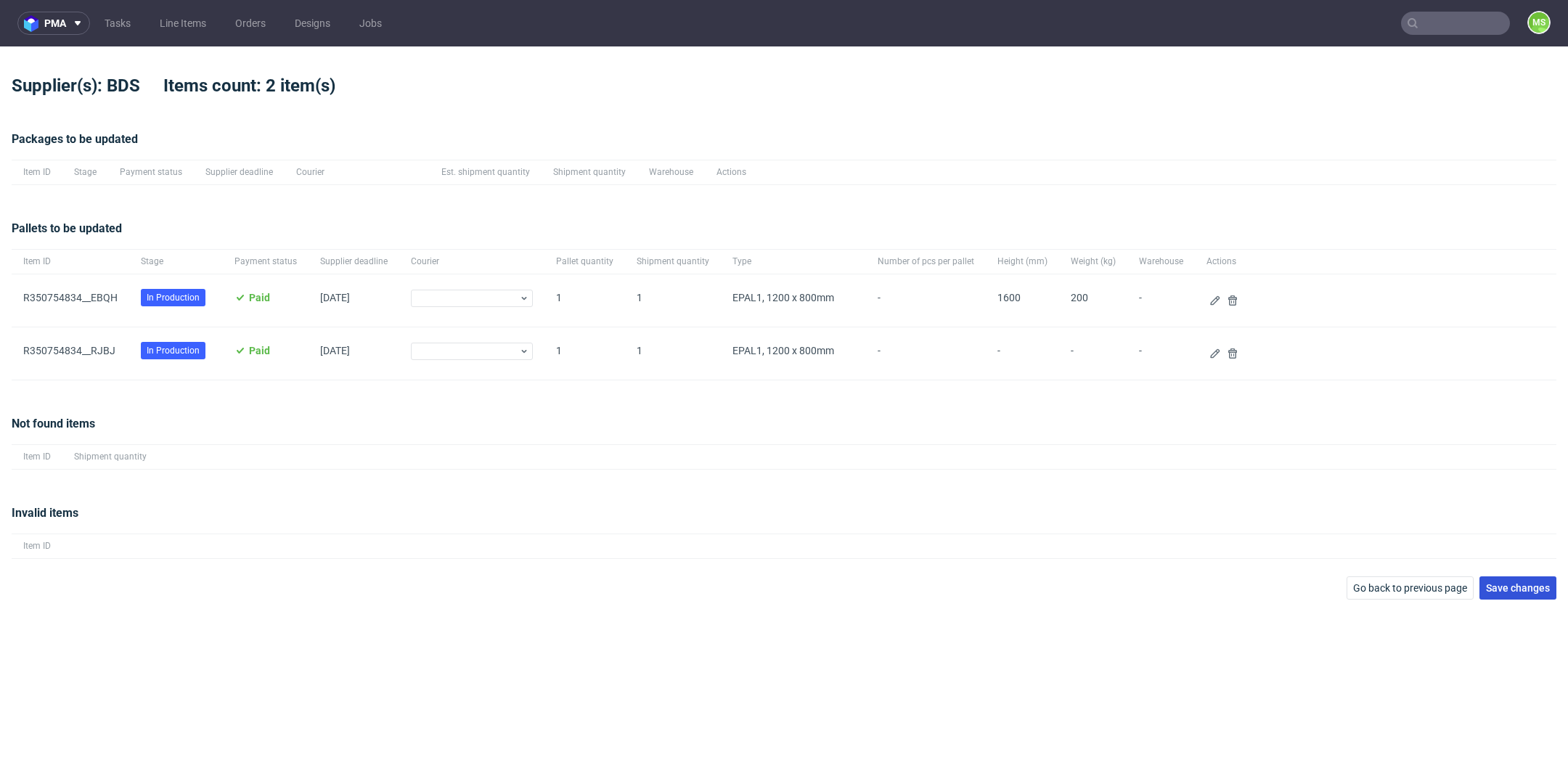
click at [1534, 576] on button "Save changes" at bounding box center [1518, 588] width 77 height 24
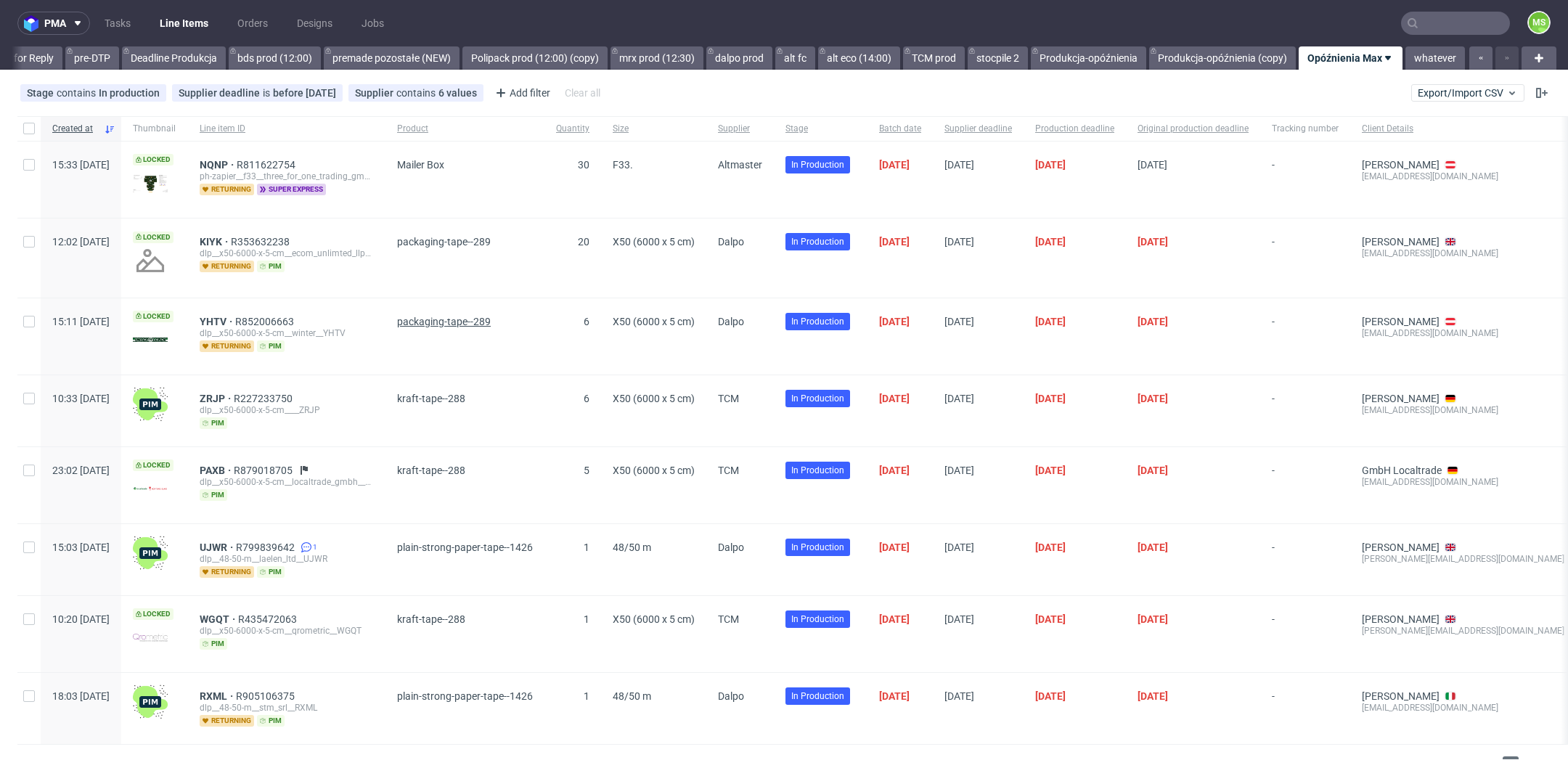
scroll to position [25, 0]
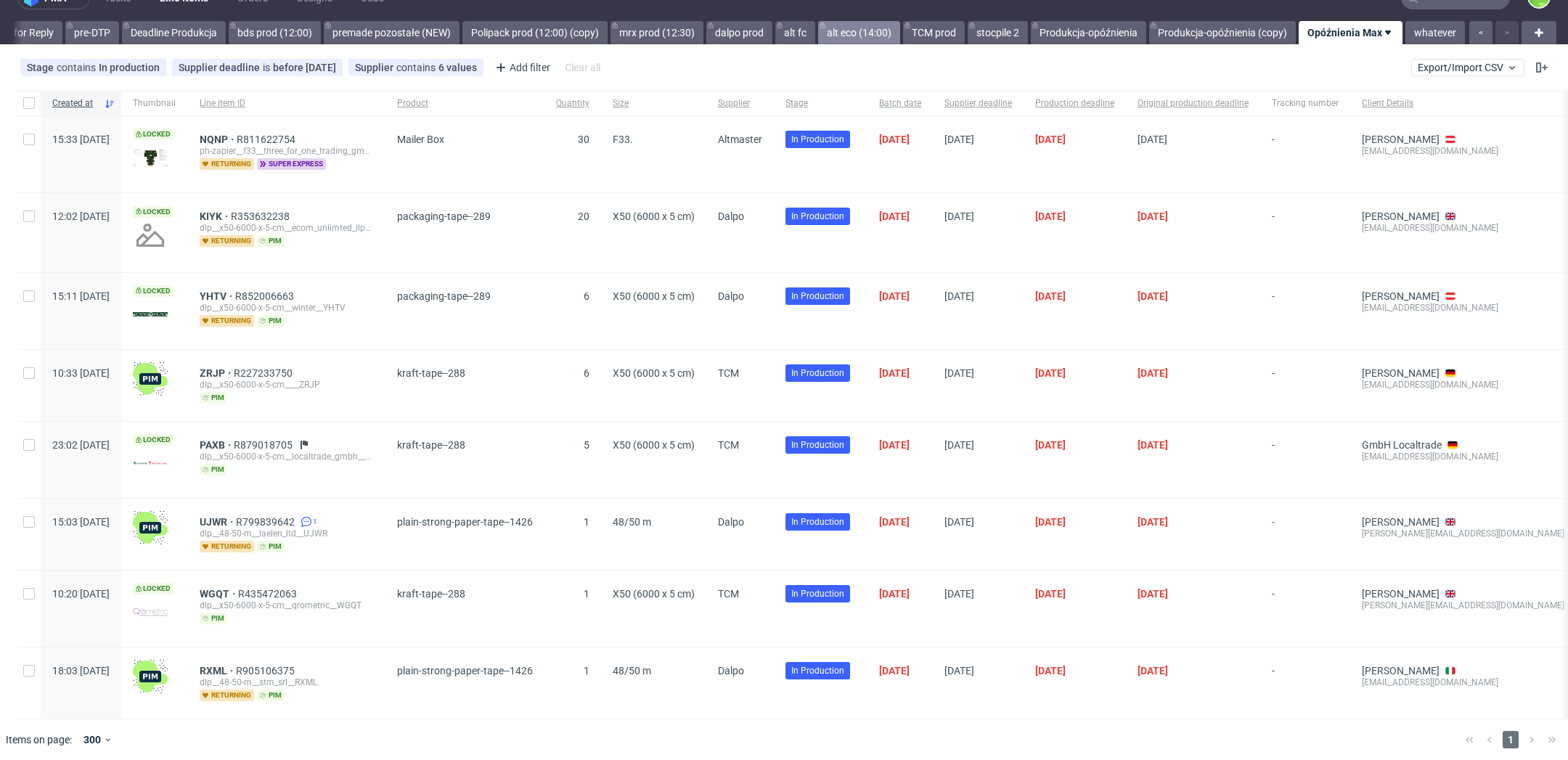
click at [829, 29] on link "alt eco (14:00)" at bounding box center [859, 32] width 82 height 24
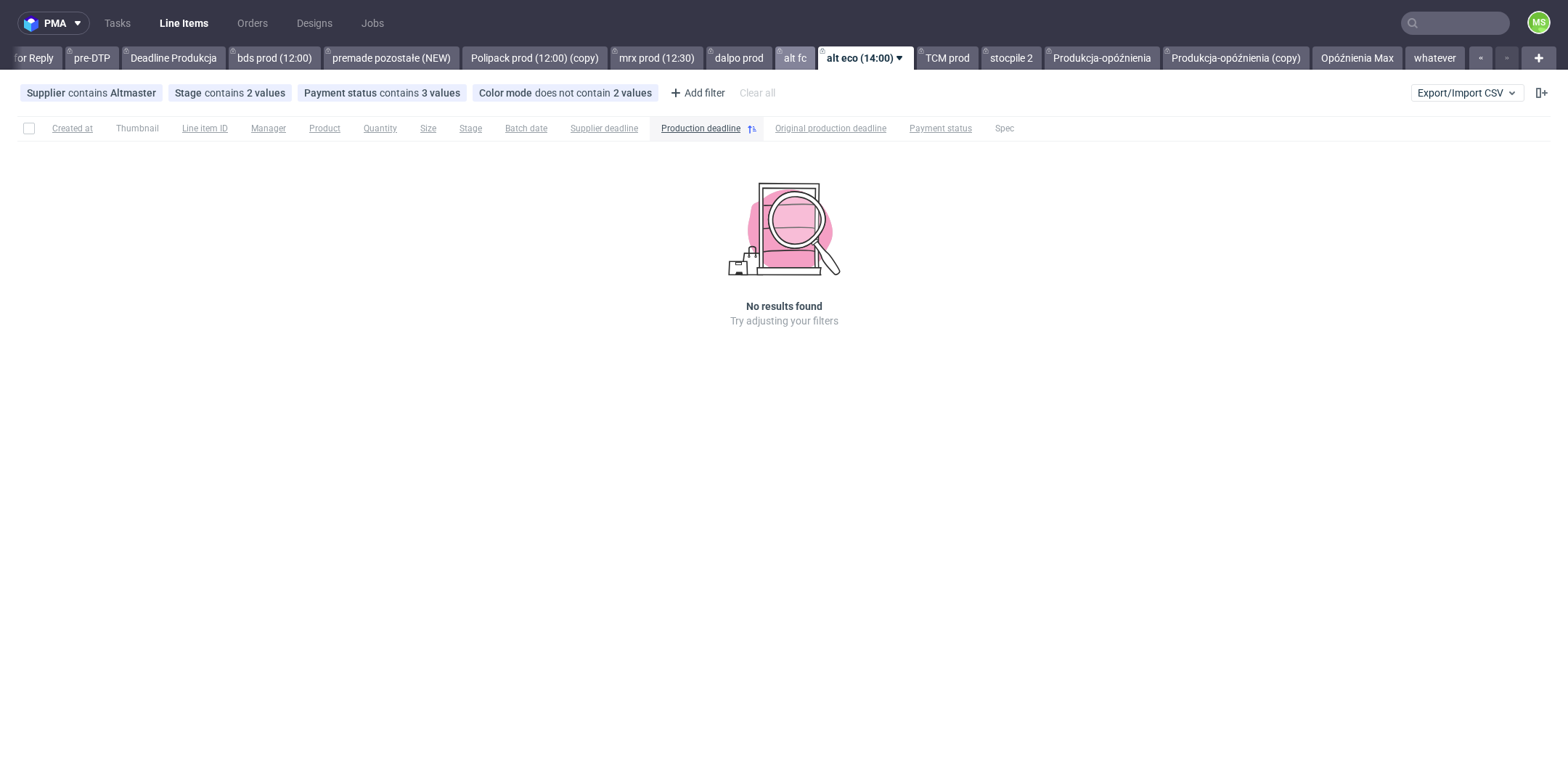
click at [795, 54] on link "alt fc" at bounding box center [795, 58] width 40 height 24
click at [938, 63] on link "TCM prod" at bounding box center [948, 58] width 62 height 24
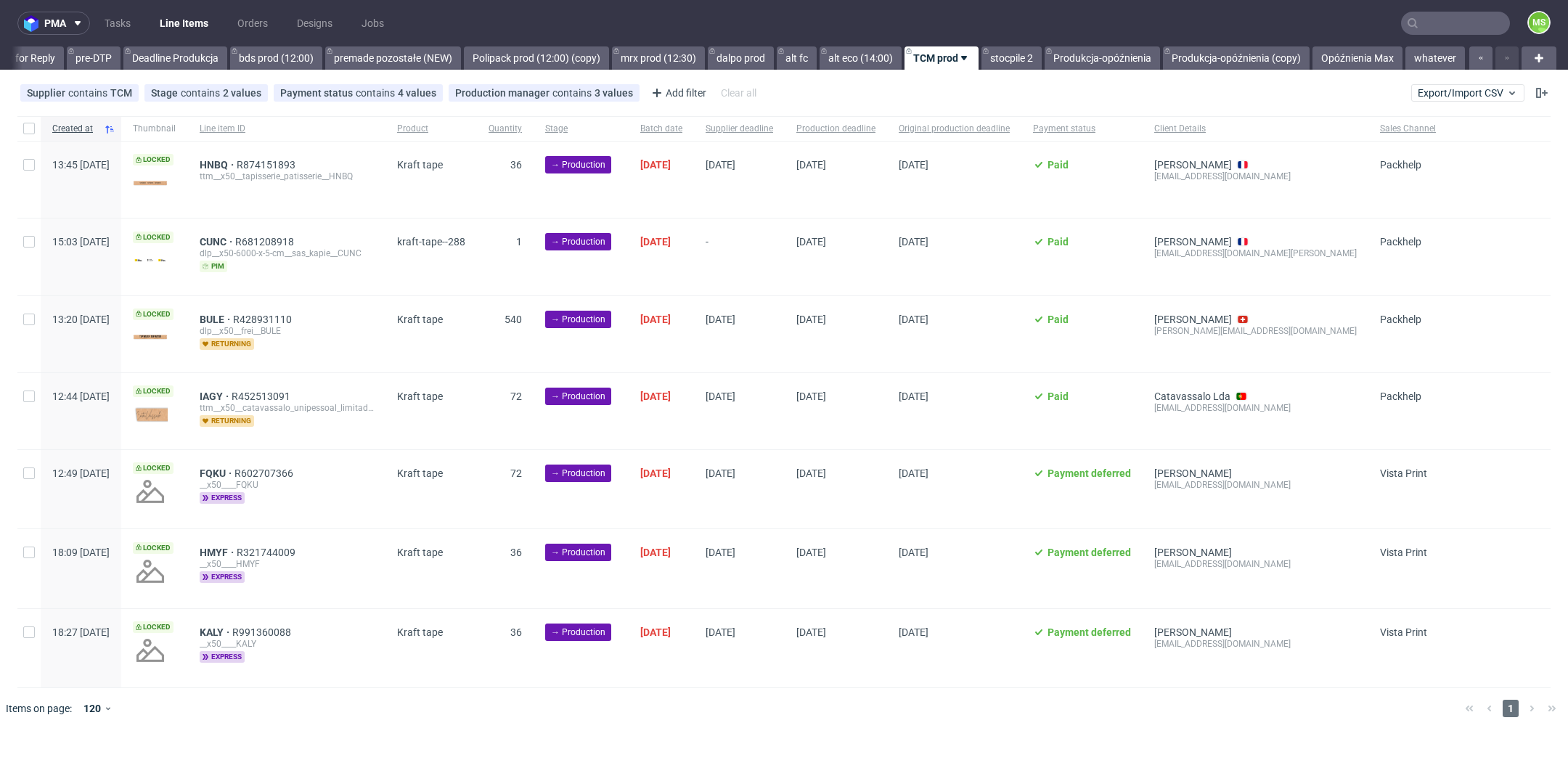
drag, startPoint x: 31, startPoint y: 174, endPoint x: 23, endPoint y: 215, distance: 41.8
click at [30, 175] on div at bounding box center [28, 179] width 24 height 76
checkbox input "true"
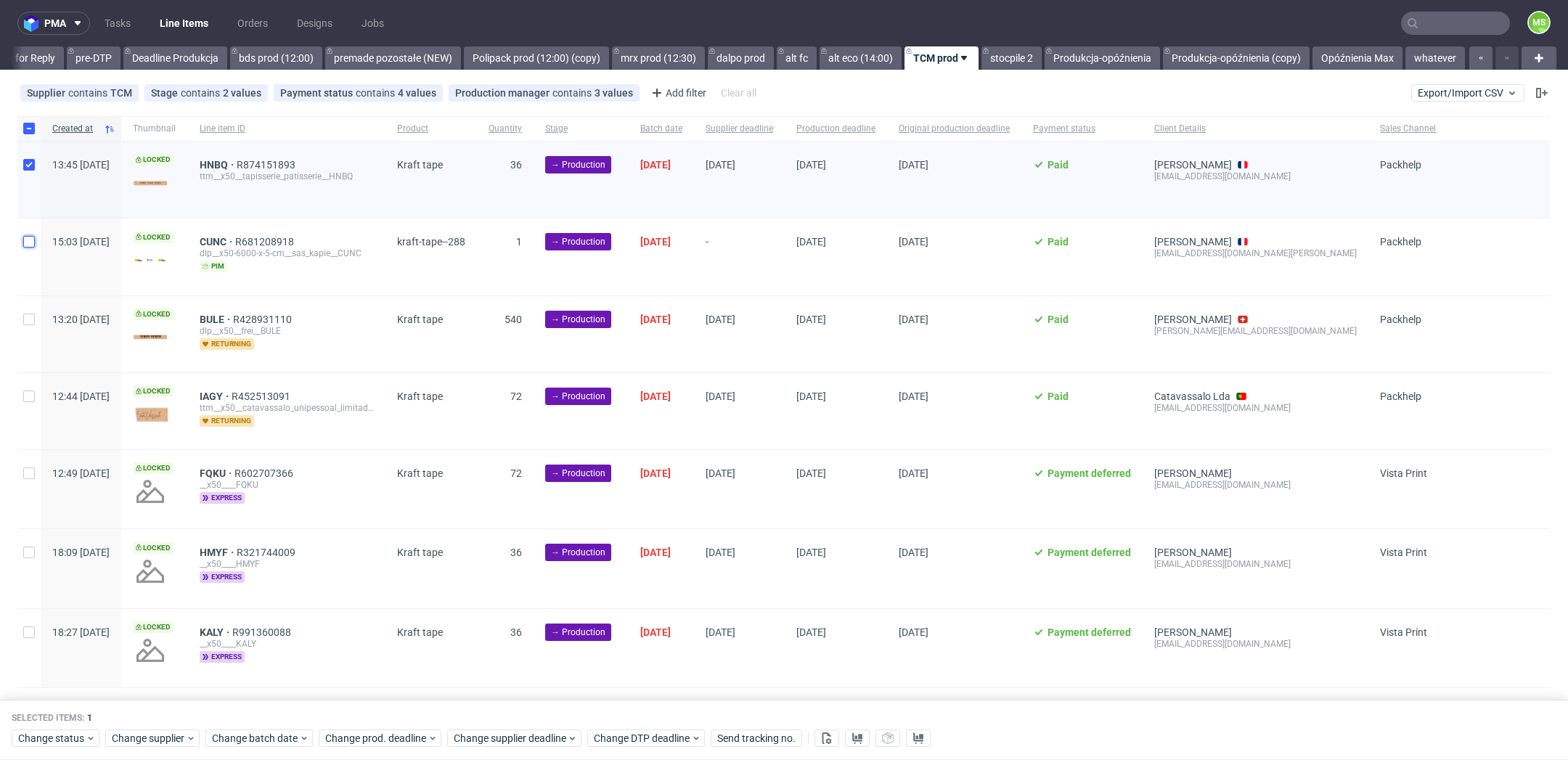
drag, startPoint x: 30, startPoint y: 243, endPoint x: 38, endPoint y: 268, distance: 26.2
click at [29, 244] on input "checkbox" at bounding box center [29, 242] width 11 height 11
checkbox input "true"
drag, startPoint x: 29, startPoint y: 316, endPoint x: 33, endPoint y: 330, distance: 14.6
click at [28, 317] on input "checkbox" at bounding box center [29, 319] width 11 height 11
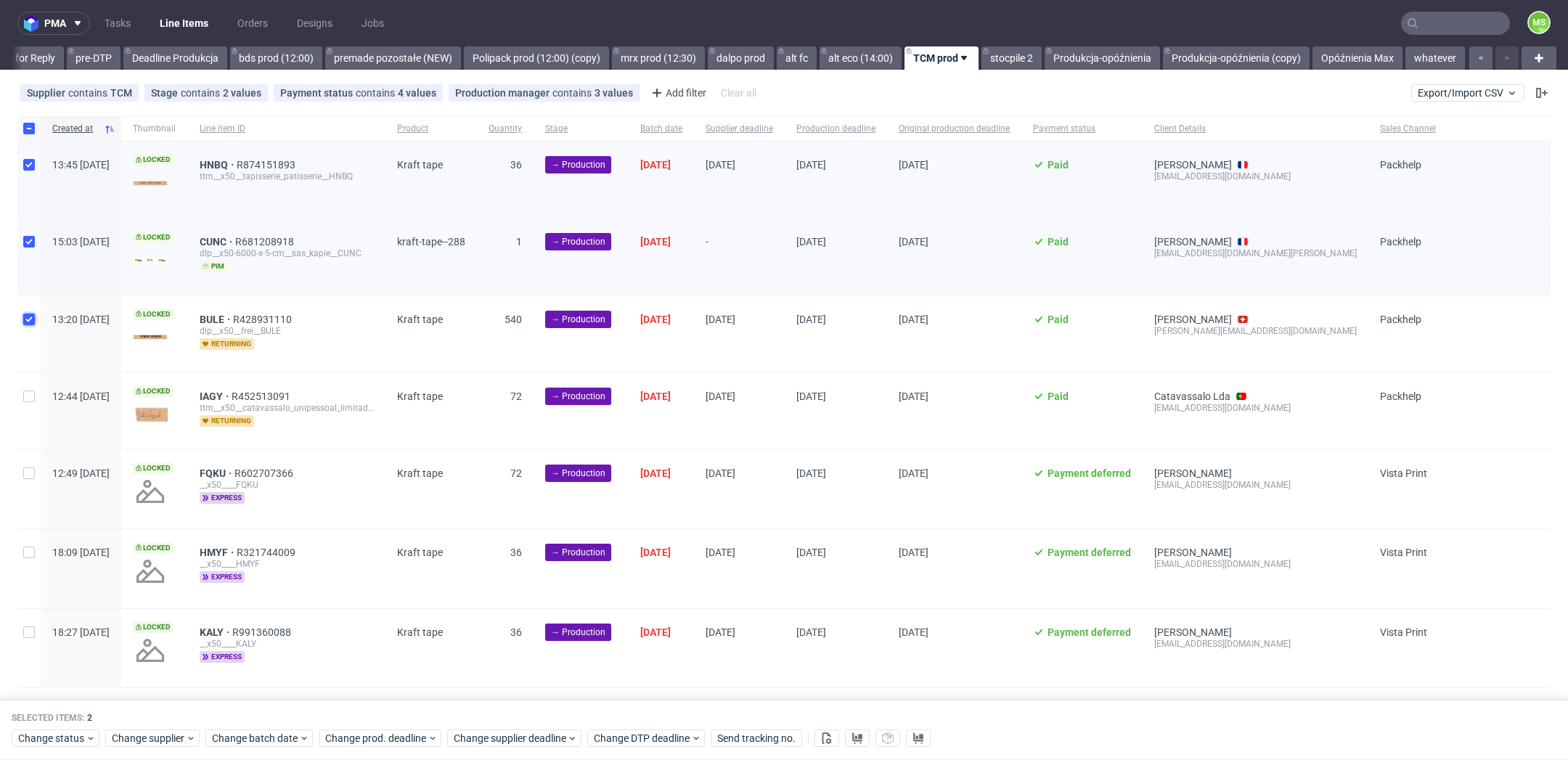
checkbox input "true"
drag, startPoint x: 35, startPoint y: 393, endPoint x: 233, endPoint y: 304, distance: 217.1
click at [35, 393] on div at bounding box center [28, 412] width 24 height 76
checkbox input "true"
click at [243, 732] on span "Change batch date" at bounding box center [255, 740] width 87 height 15
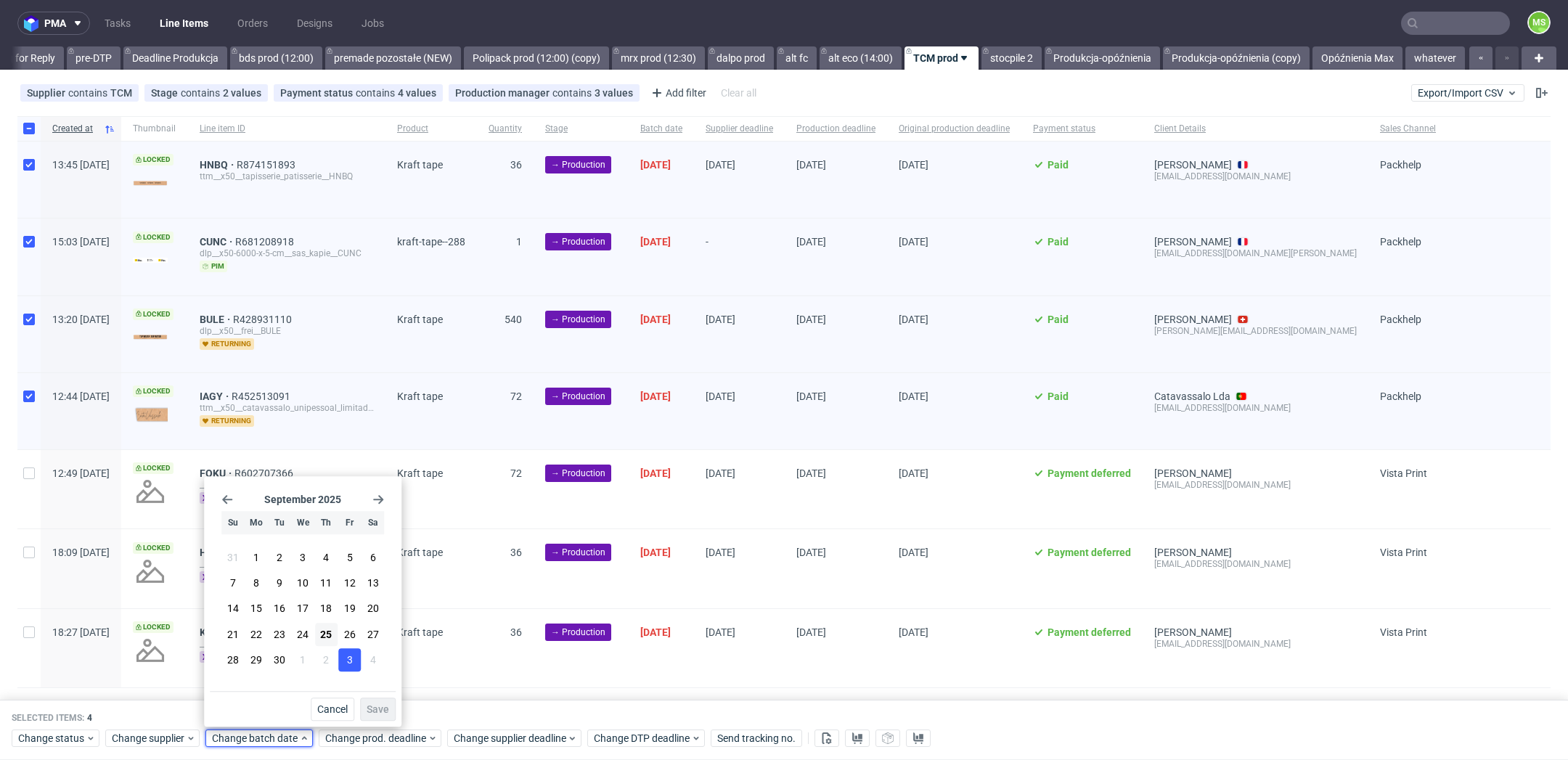
click at [330, 641] on span "25" at bounding box center [325, 635] width 11 height 15
drag, startPoint x: 373, startPoint y: 706, endPoint x: 383, endPoint y: 720, distance: 17.2
click at [374, 706] on span "Save" at bounding box center [378, 710] width 23 height 11
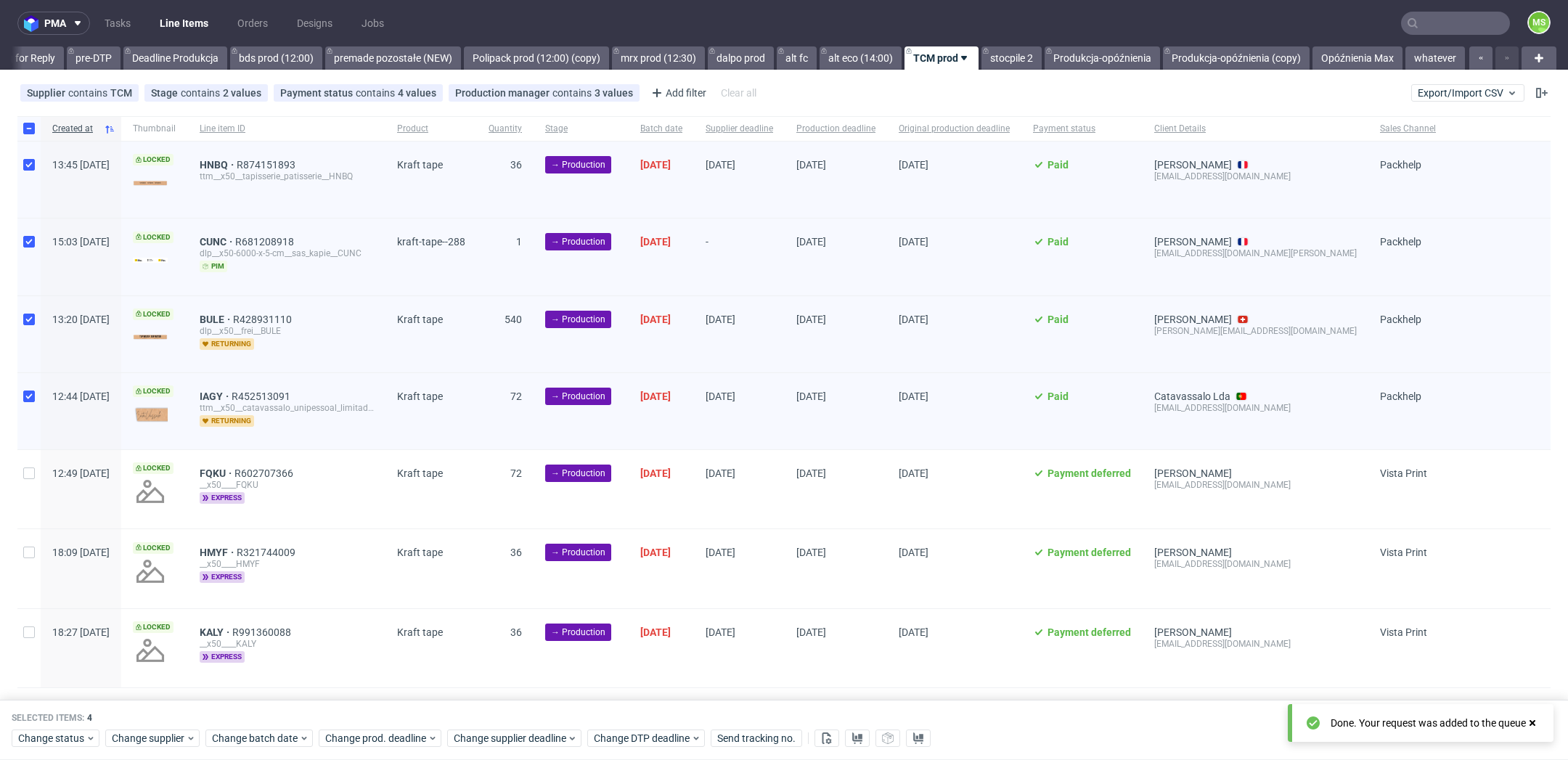
click at [384, 728] on div "Change status Change supplier Change batch date Change prod. deadline Change su…" at bounding box center [783, 738] width 1544 height 21
click at [383, 732] on span "Change prod. deadline" at bounding box center [377, 740] width 102 height 15
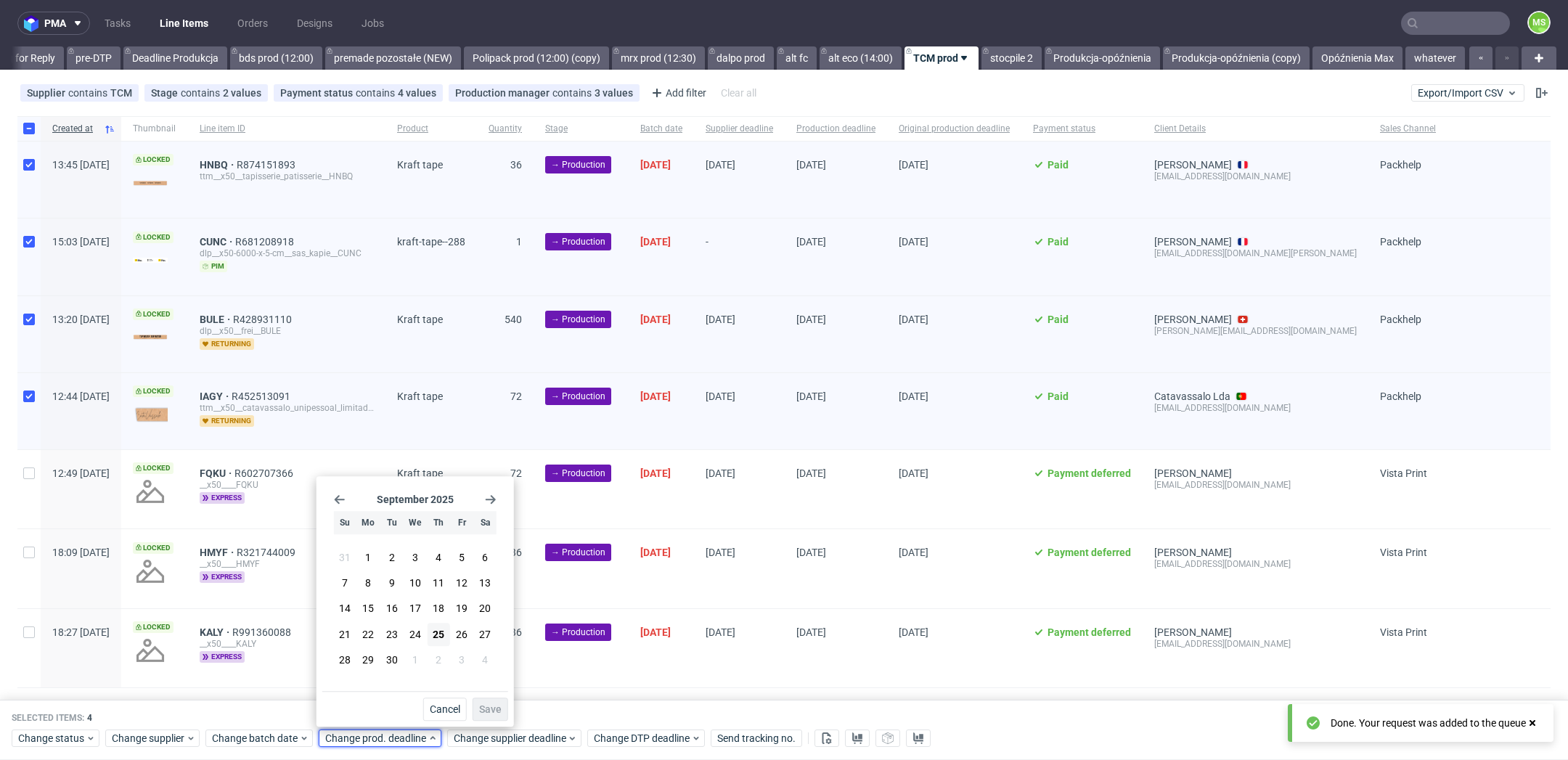
drag, startPoint x: 501, startPoint y: 501, endPoint x: 493, endPoint y: 502, distance: 8.1
click at [498, 502] on div "September 2025 Su Mo Tu We Th Fr Sa 31 1 2 3 4 5 6 7 8 9 10 11 12 13 14 15 16 1…" at bounding box center [415, 587] width 186 height 209
click at [493, 502] on icon "Go forward 1 month" at bounding box center [490, 499] width 11 height 11
drag, startPoint x: 384, startPoint y: 635, endPoint x: 405, endPoint y: 648, distance: 24.7
click at [385, 635] on button "21" at bounding box center [392, 634] width 23 height 24
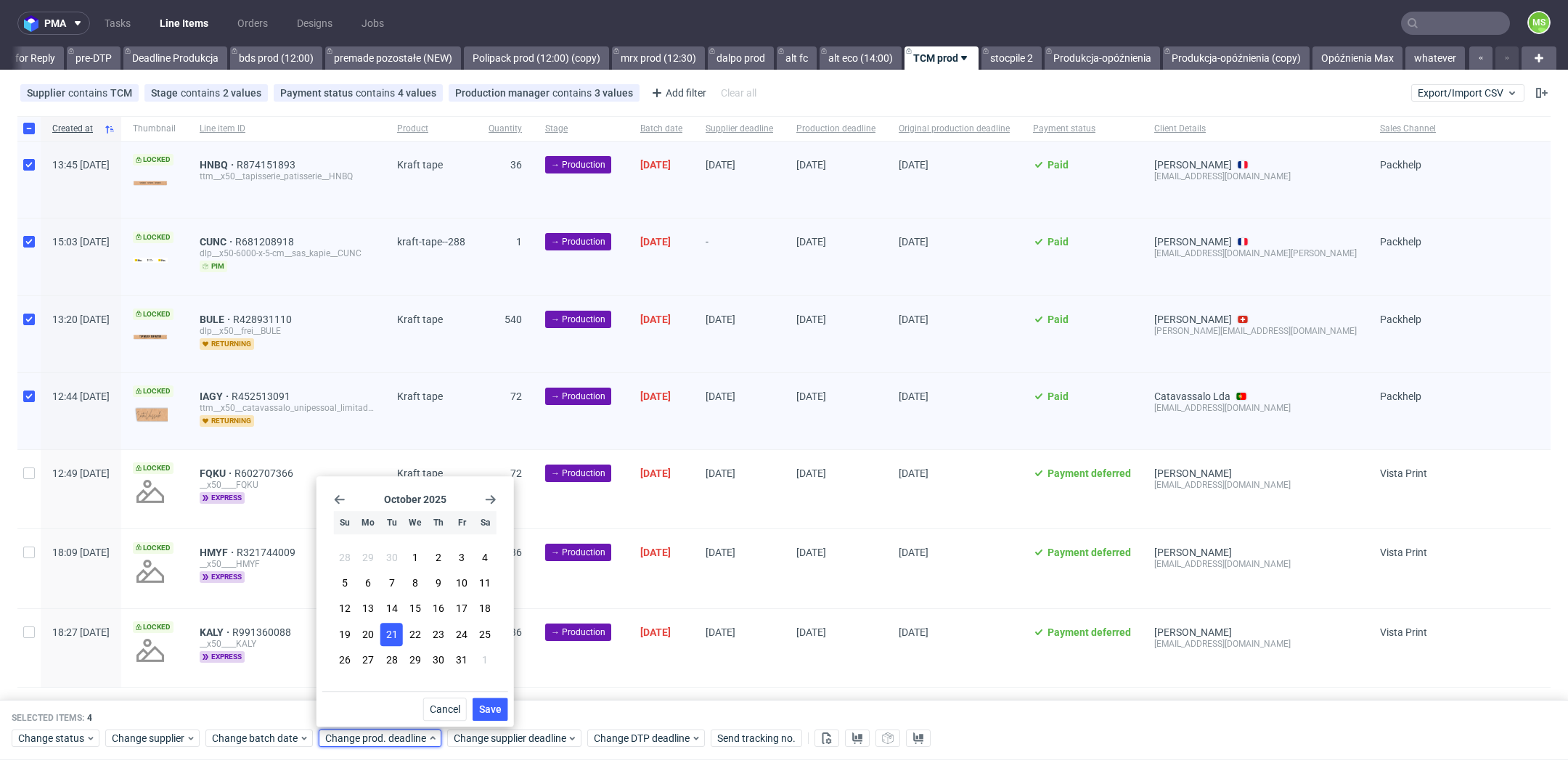
click at [490, 713] on span "Save" at bounding box center [490, 710] width 23 height 11
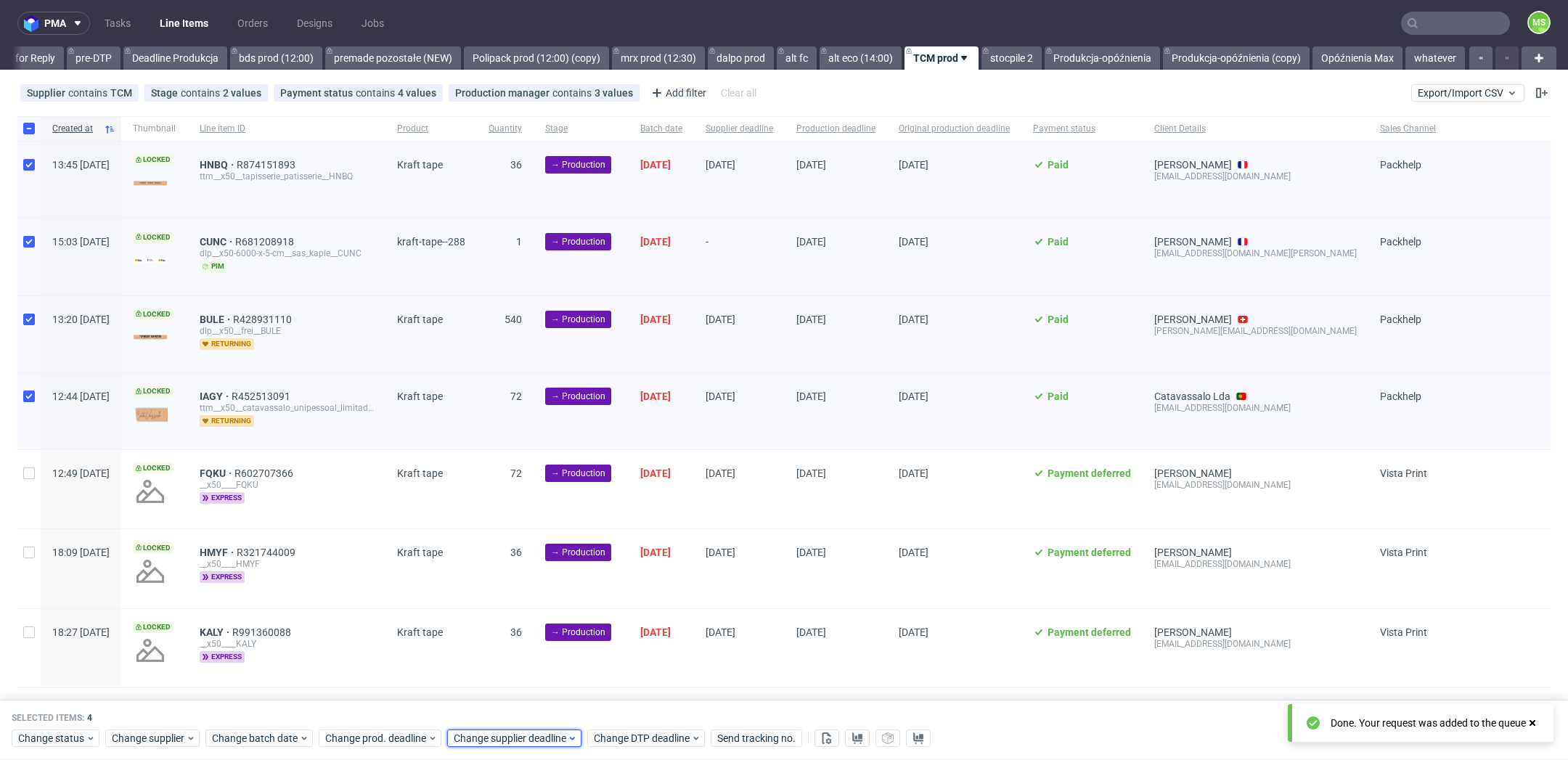
drag, startPoint x: 501, startPoint y: 732, endPoint x: 515, endPoint y: 730, distance: 14.1
click at [503, 732] on span "Change supplier deadline" at bounding box center [510, 740] width 114 height 15
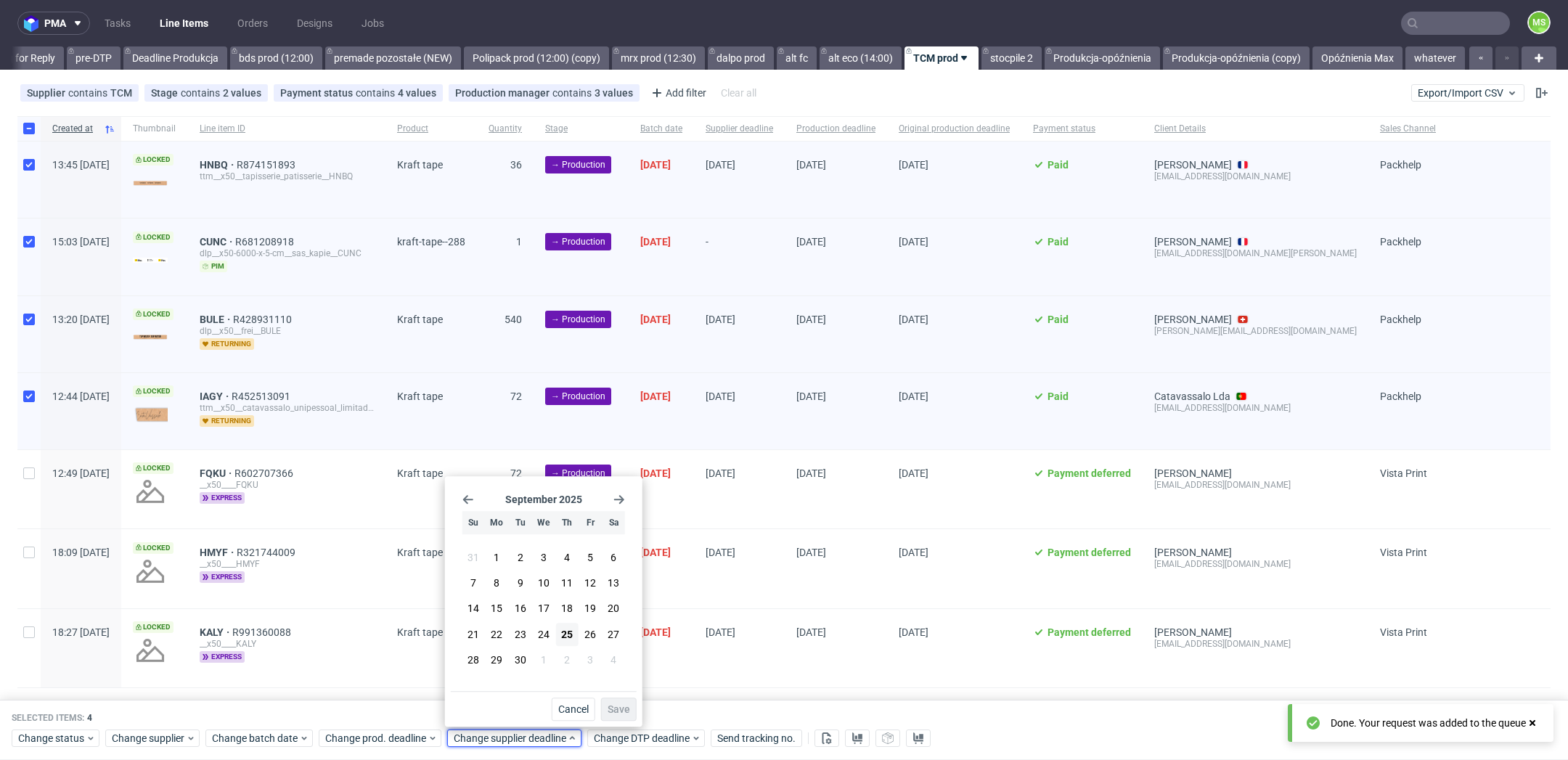
click at [625, 500] on div "September 2025 Su Mo Tu We Th Fr Sa 31 1 2 3 4 5 6 7 8 9 10 11 12 13 14 15 16 1…" at bounding box center [543, 587] width 186 height 209
click at [620, 500] on use "Go forward 1 month" at bounding box center [619, 499] width 11 height 9
click at [524, 637] on span "21" at bounding box center [520, 635] width 11 height 15
click at [618, 706] on span "Save" at bounding box center [619, 710] width 23 height 11
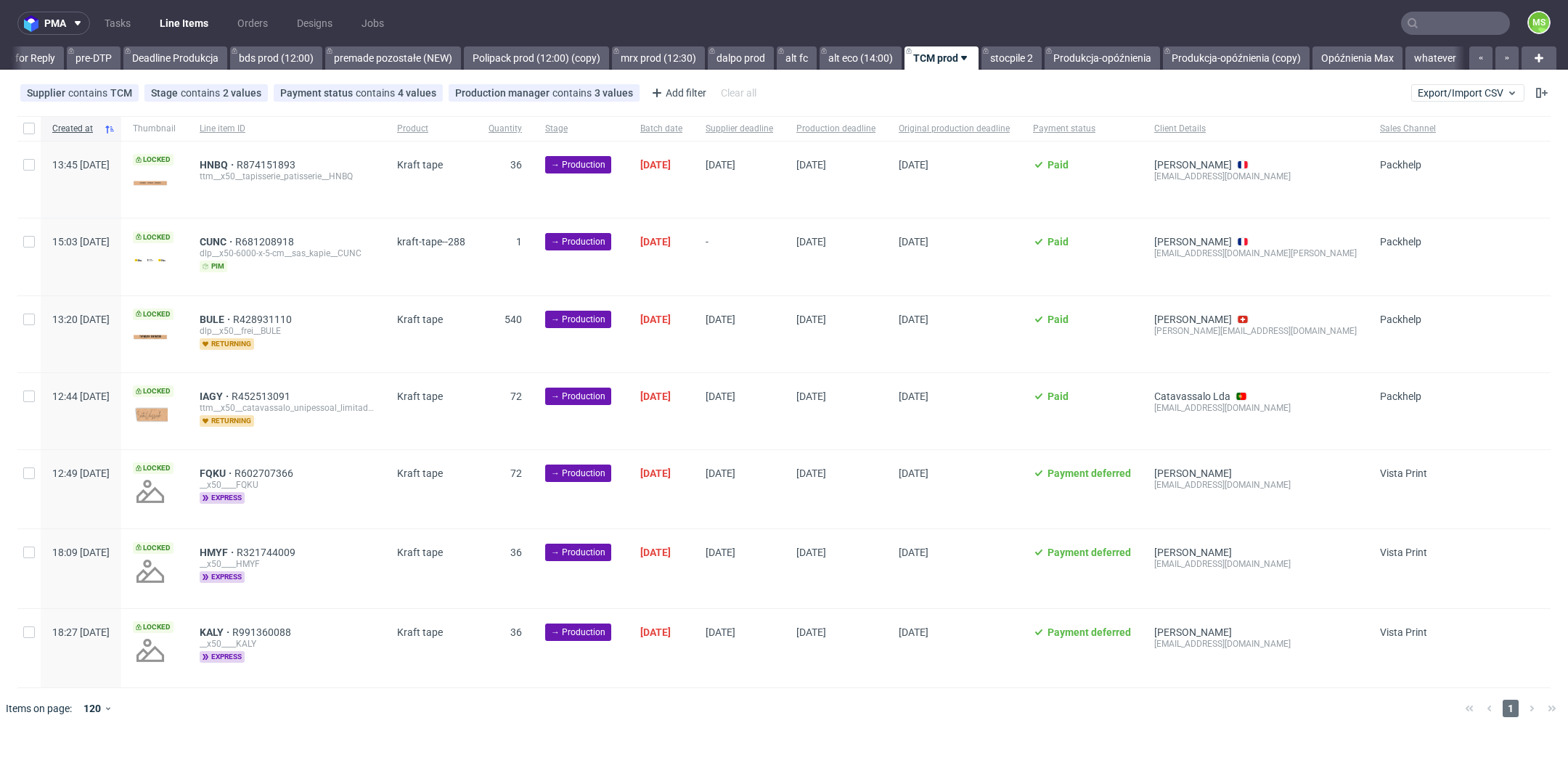
scroll to position [0, 2414]
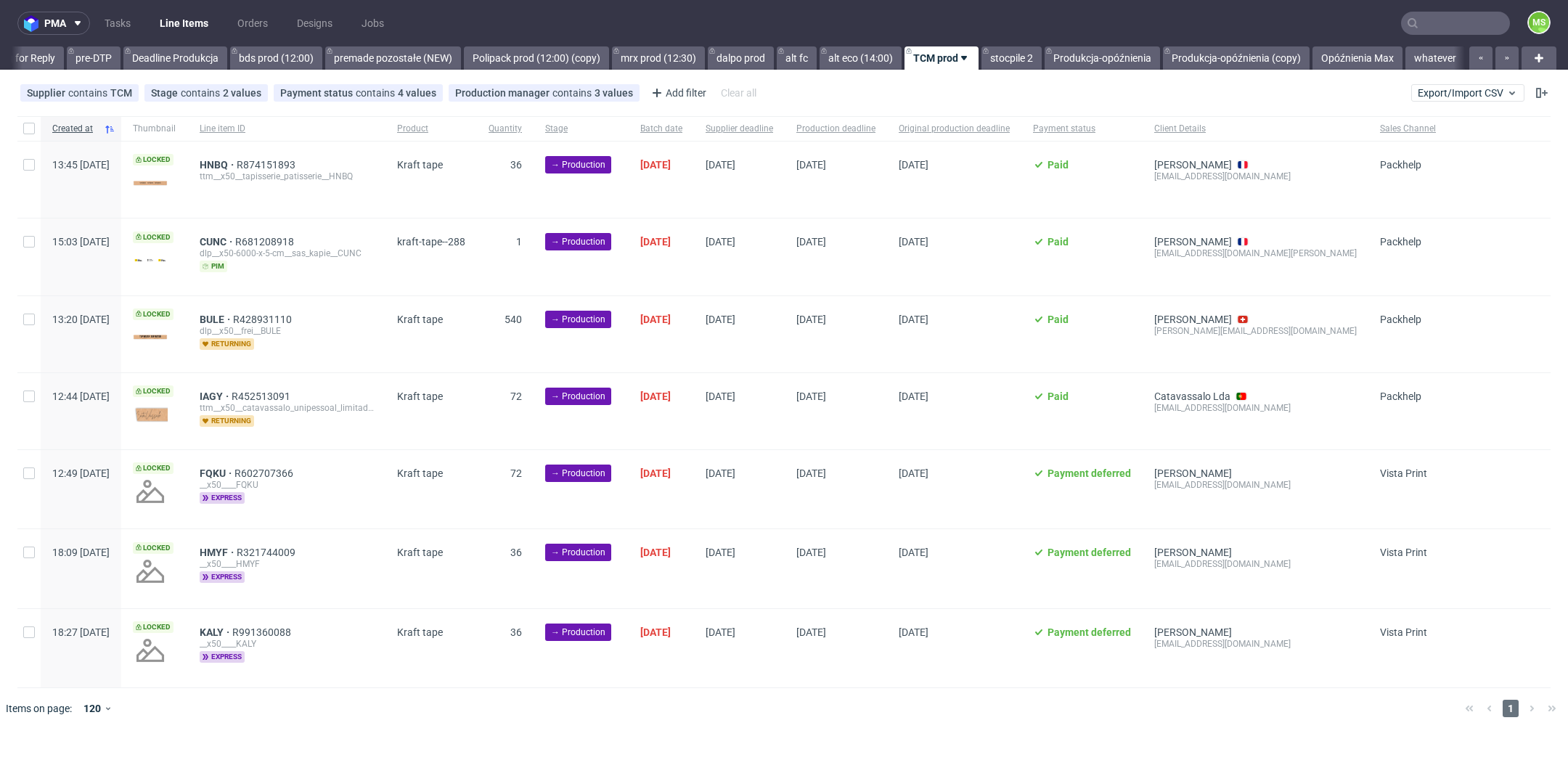
scroll to position [0, 2414]
drag, startPoint x: 32, startPoint y: 129, endPoint x: 88, endPoint y: 214, distance: 101.8
click at [32, 130] on input "checkbox" at bounding box center [29, 128] width 11 height 11
checkbox input "true"
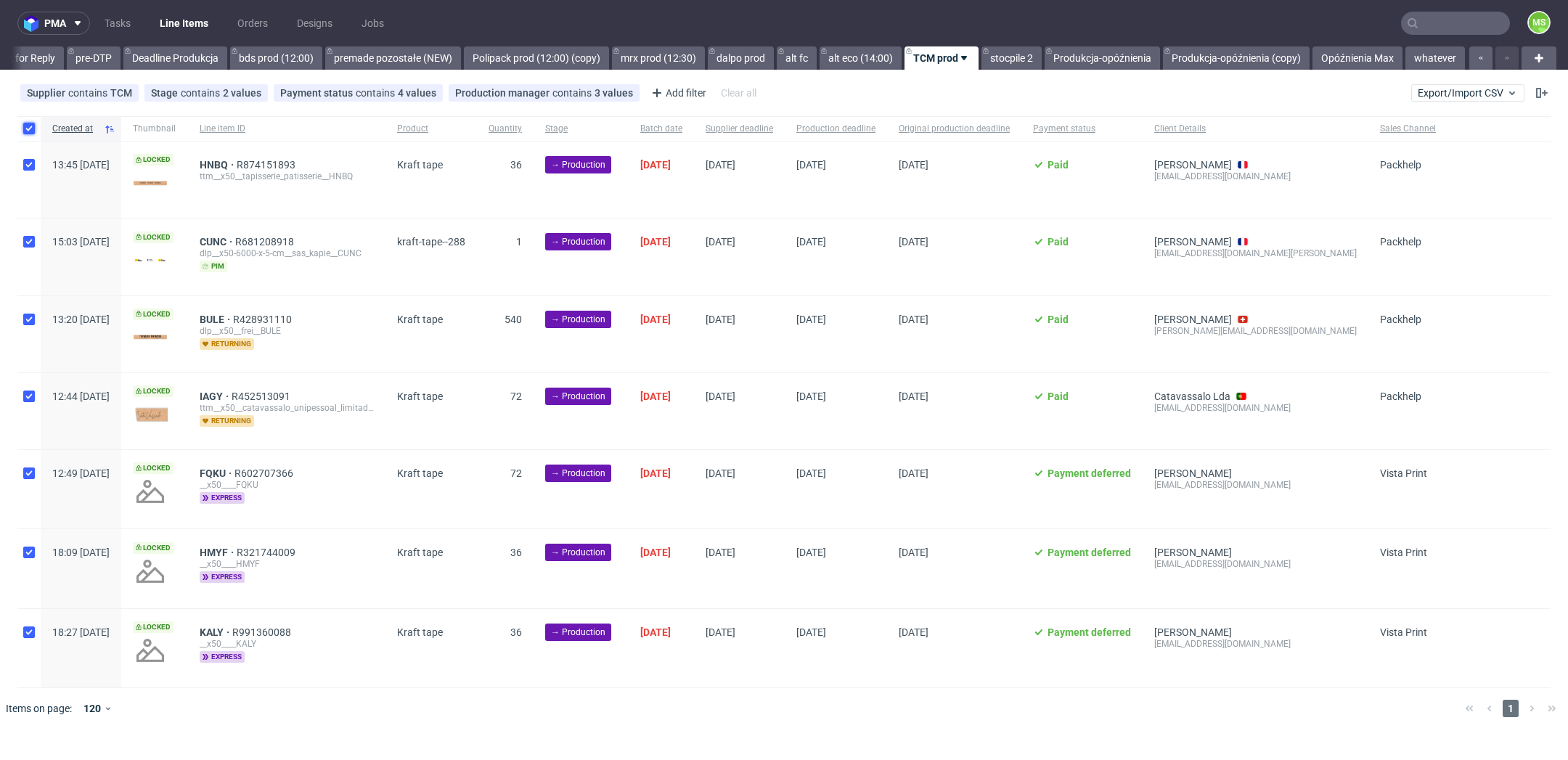
checkbox input "true"
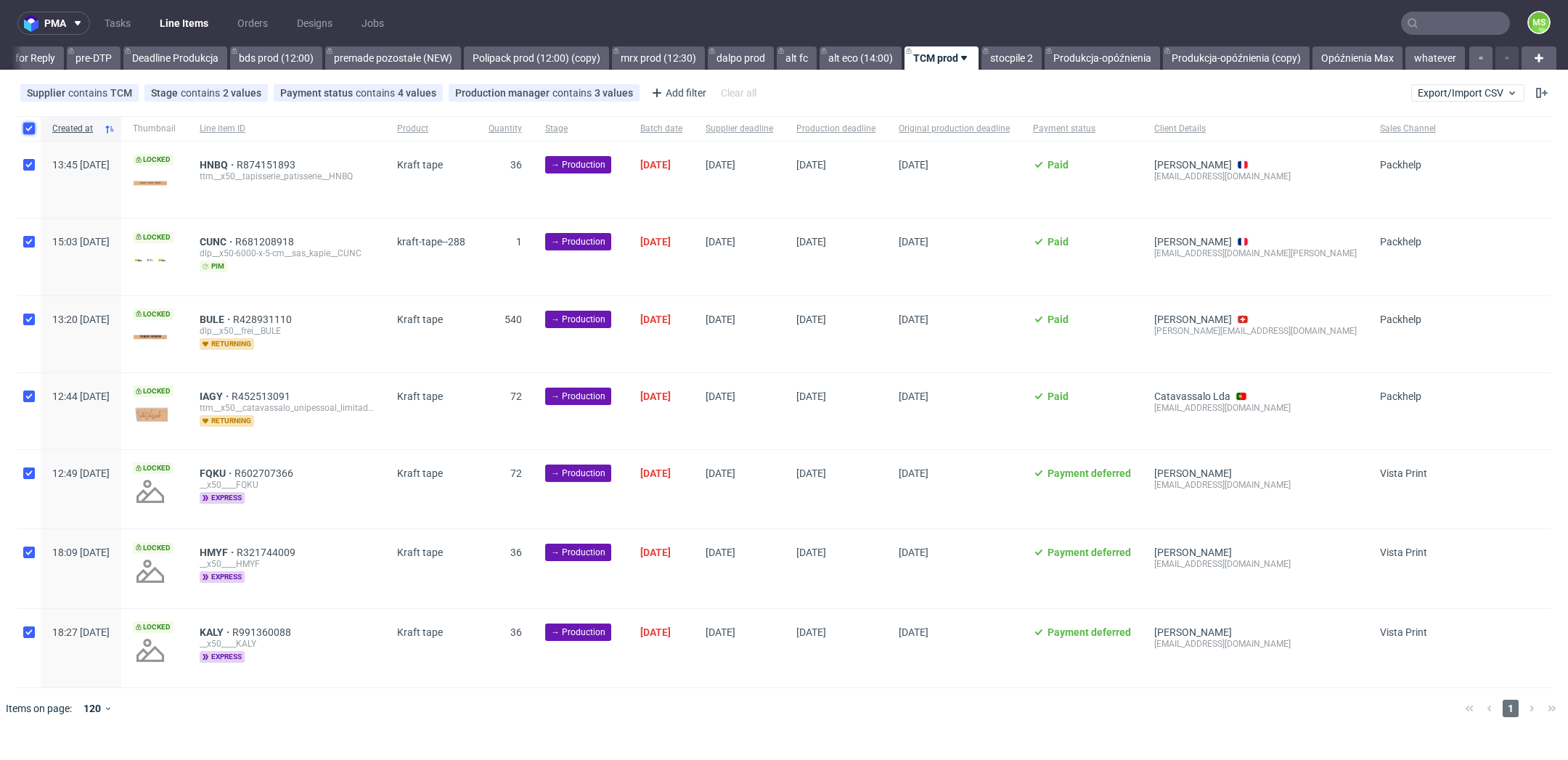
checkbox input "true"
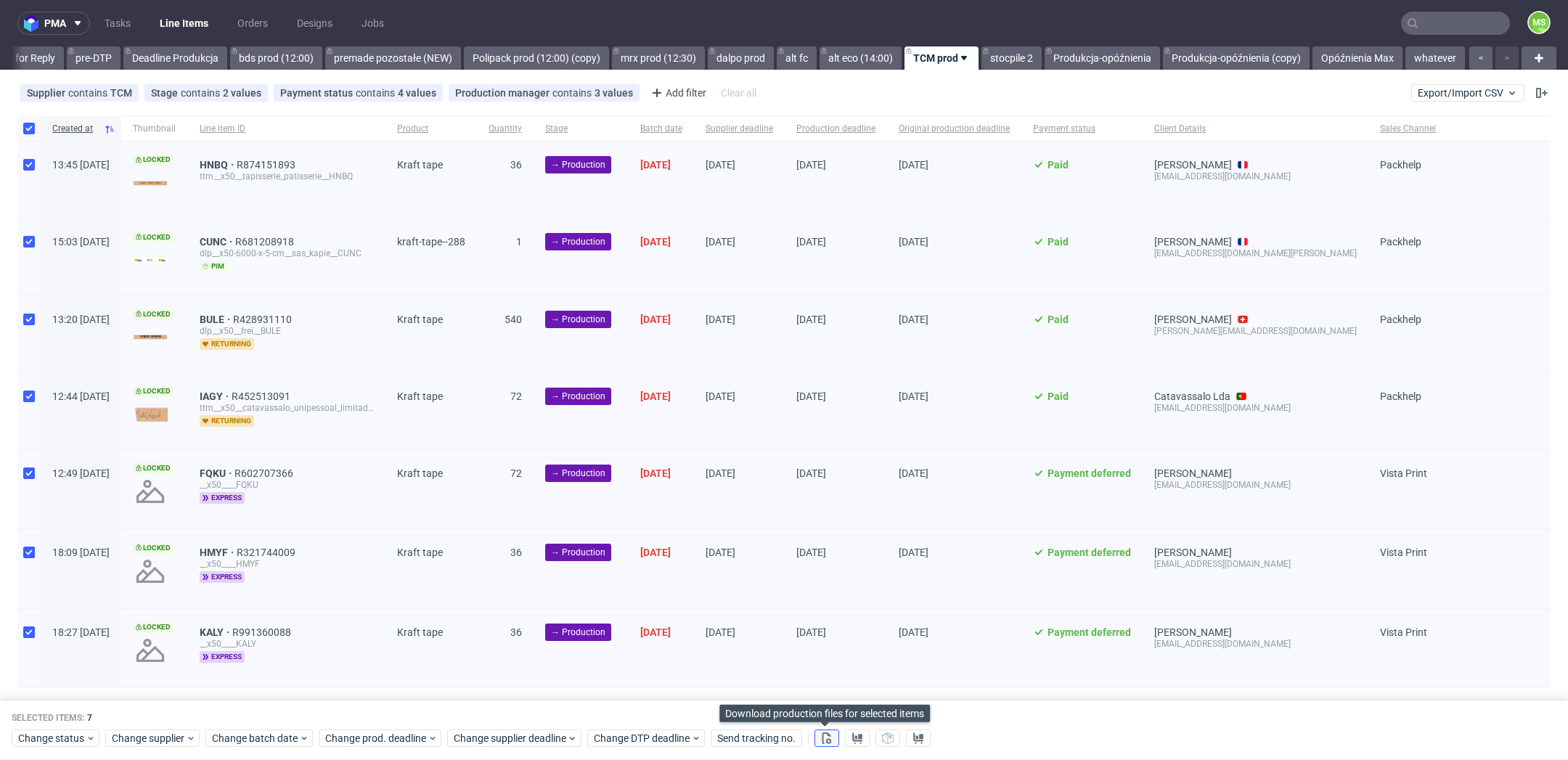
click at [836, 738] on button at bounding box center [827, 739] width 24 height 17
click at [859, 739] on icon at bounding box center [857, 738] width 11 height 11
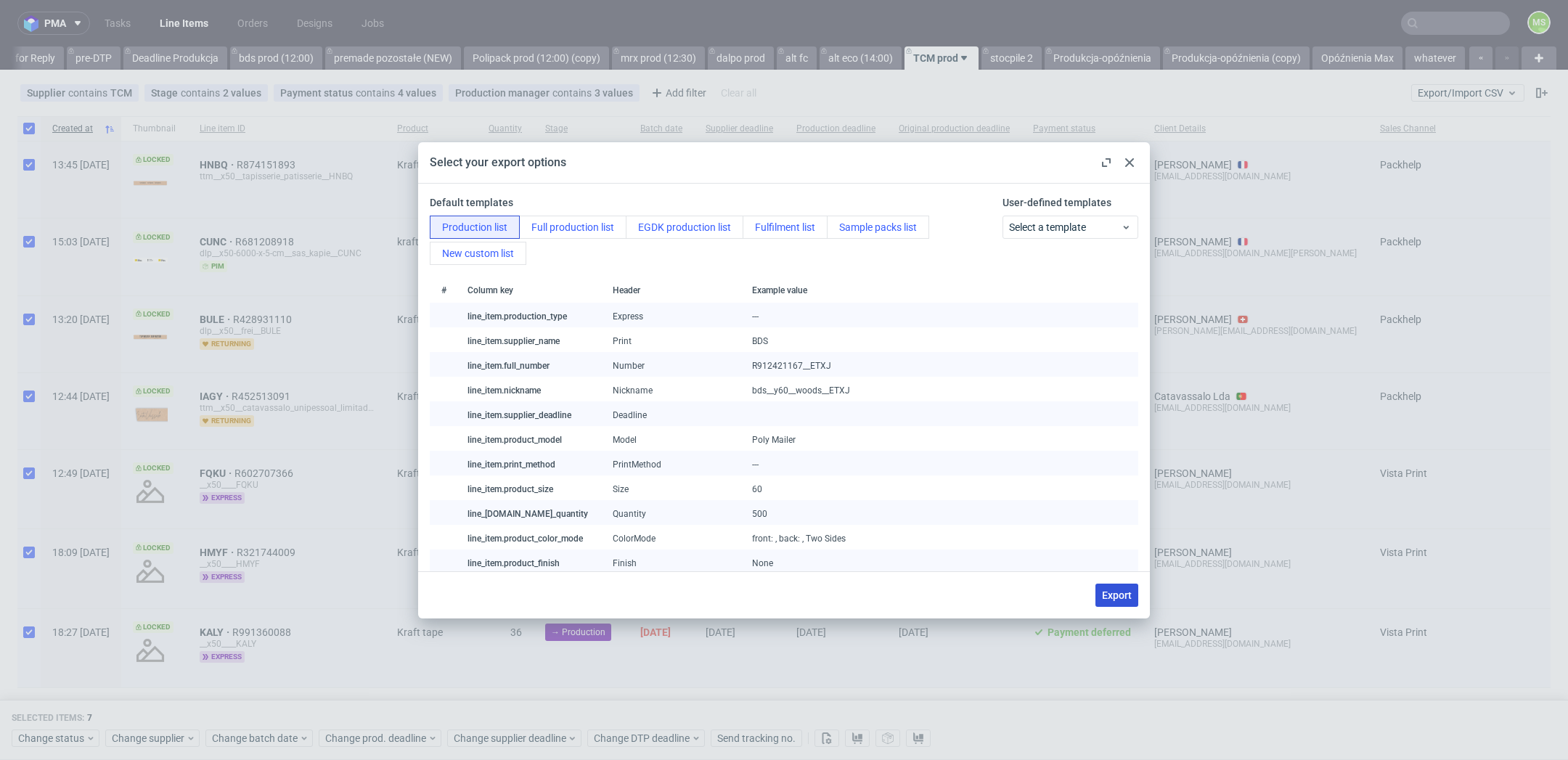
click at [1119, 592] on span "Export" at bounding box center [1117, 595] width 30 height 11
checkbox input "false"
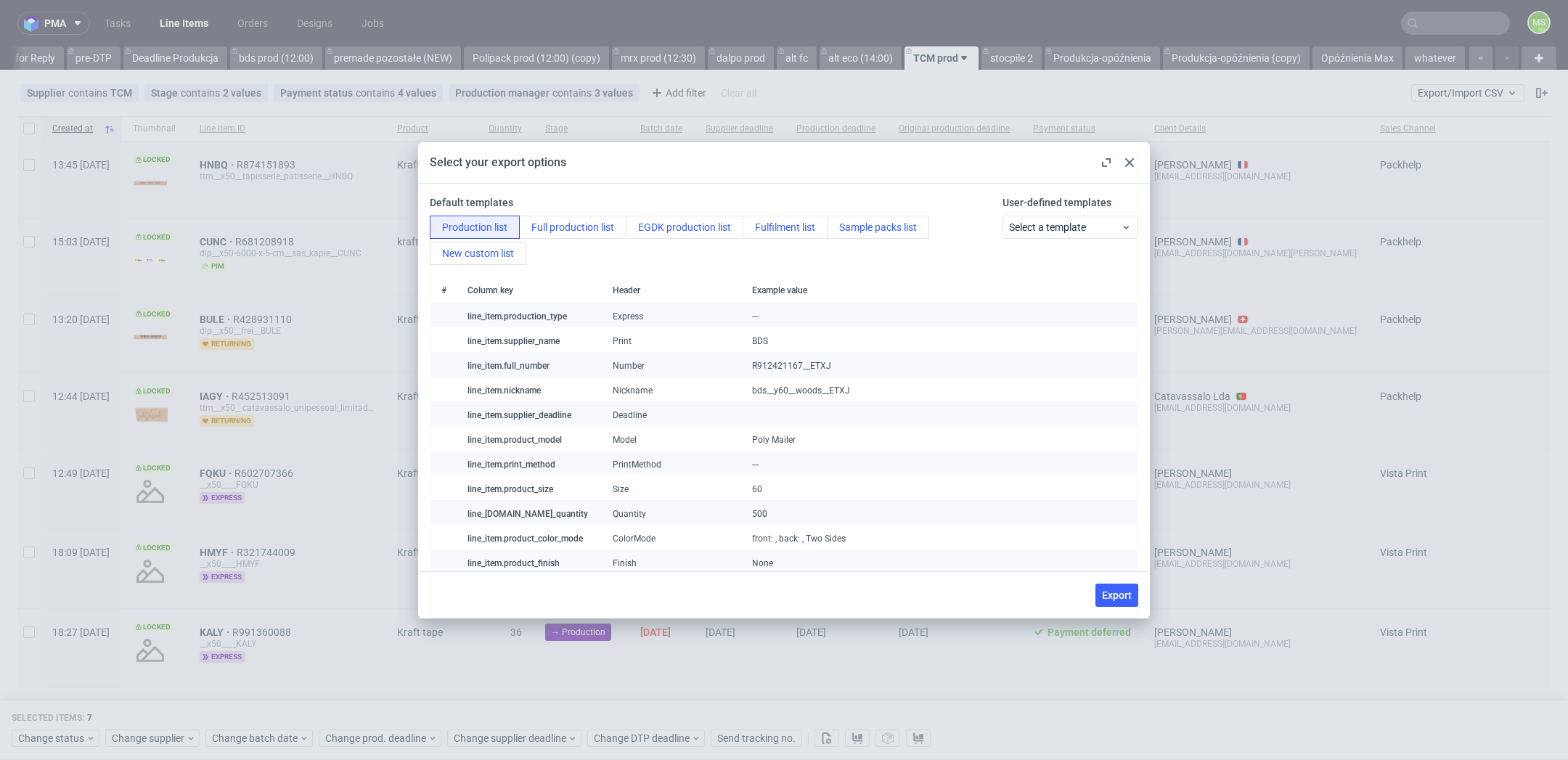
checkbox input "false"
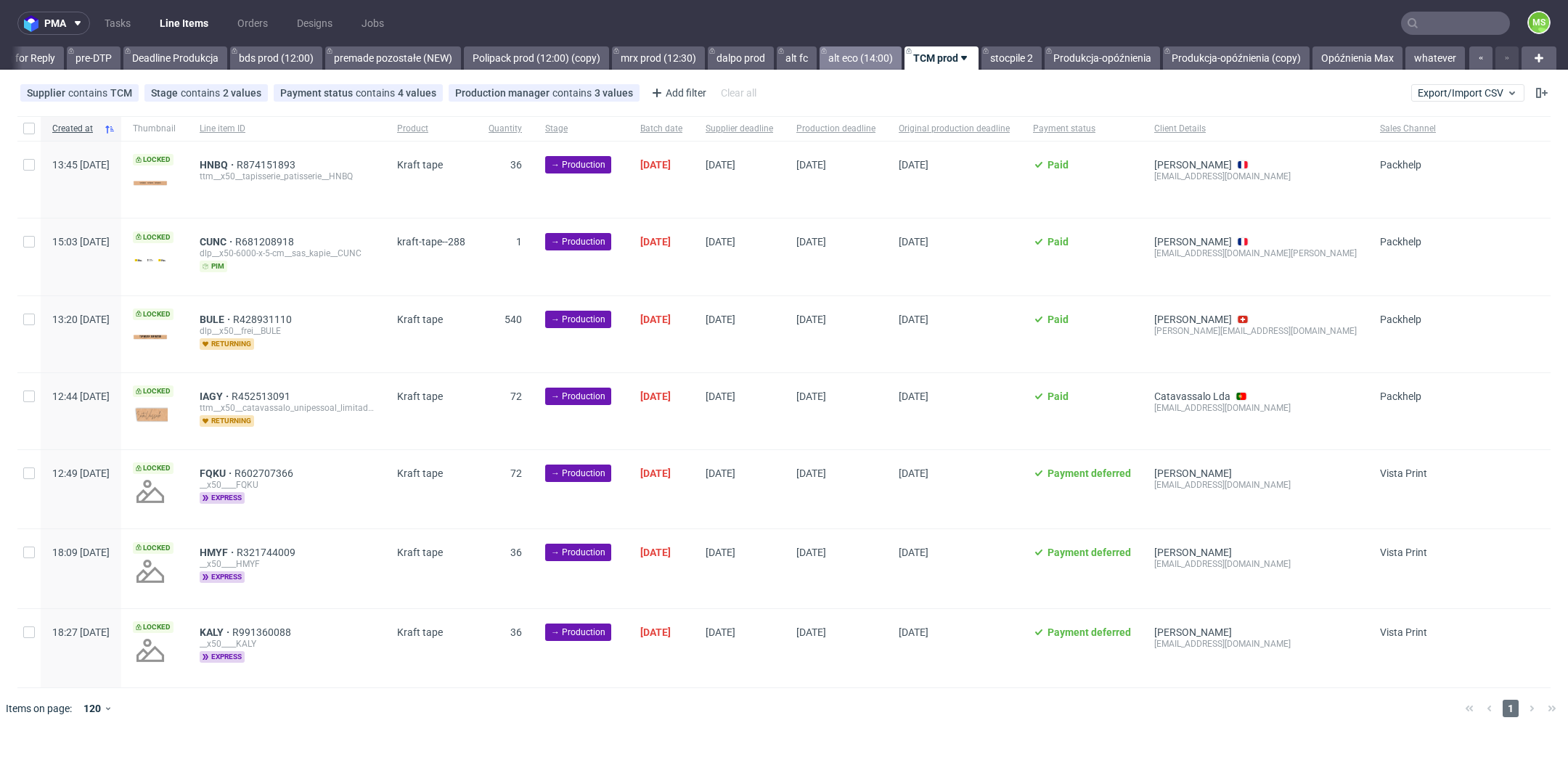
drag, startPoint x: 840, startPoint y: 49, endPoint x: 850, endPoint y: 53, distance: 10.8
click at [840, 50] on link "alt eco (14:00)" at bounding box center [860, 58] width 82 height 24
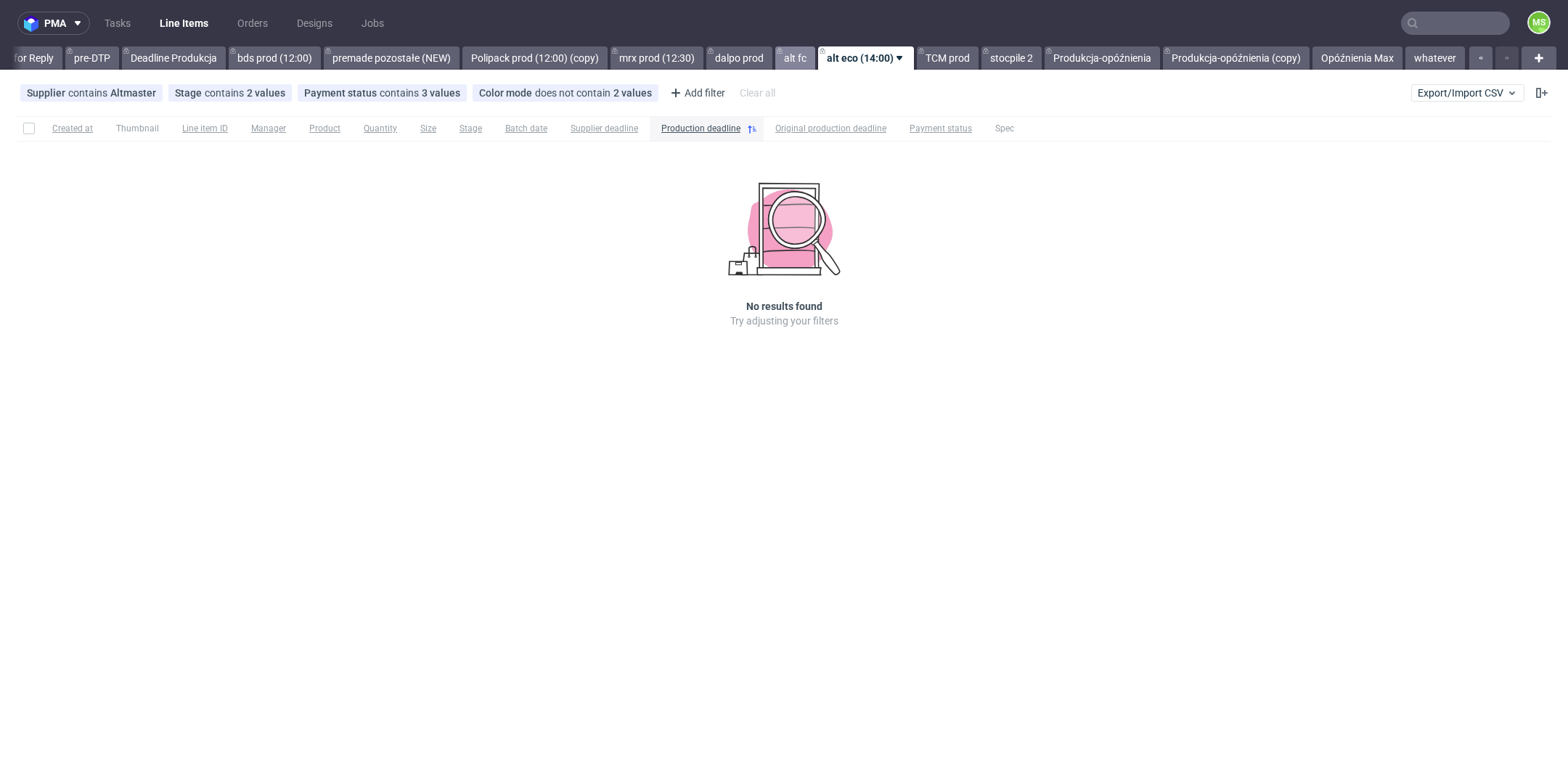
click at [803, 55] on link "alt fc" at bounding box center [795, 58] width 40 height 24
click at [860, 57] on link "alt eco (14:00)" at bounding box center [872, 58] width 82 height 24
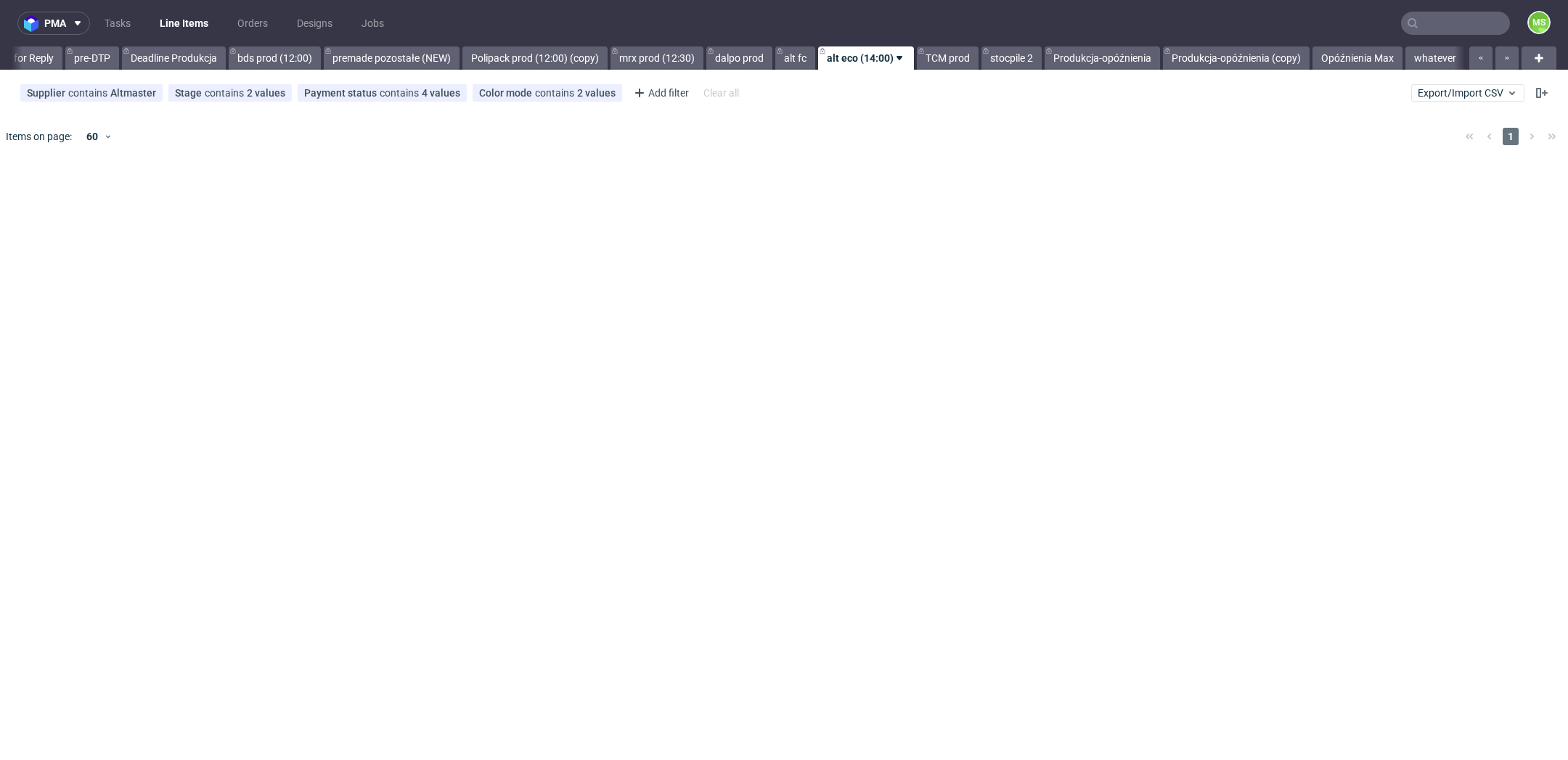
scroll to position [0, 2415]
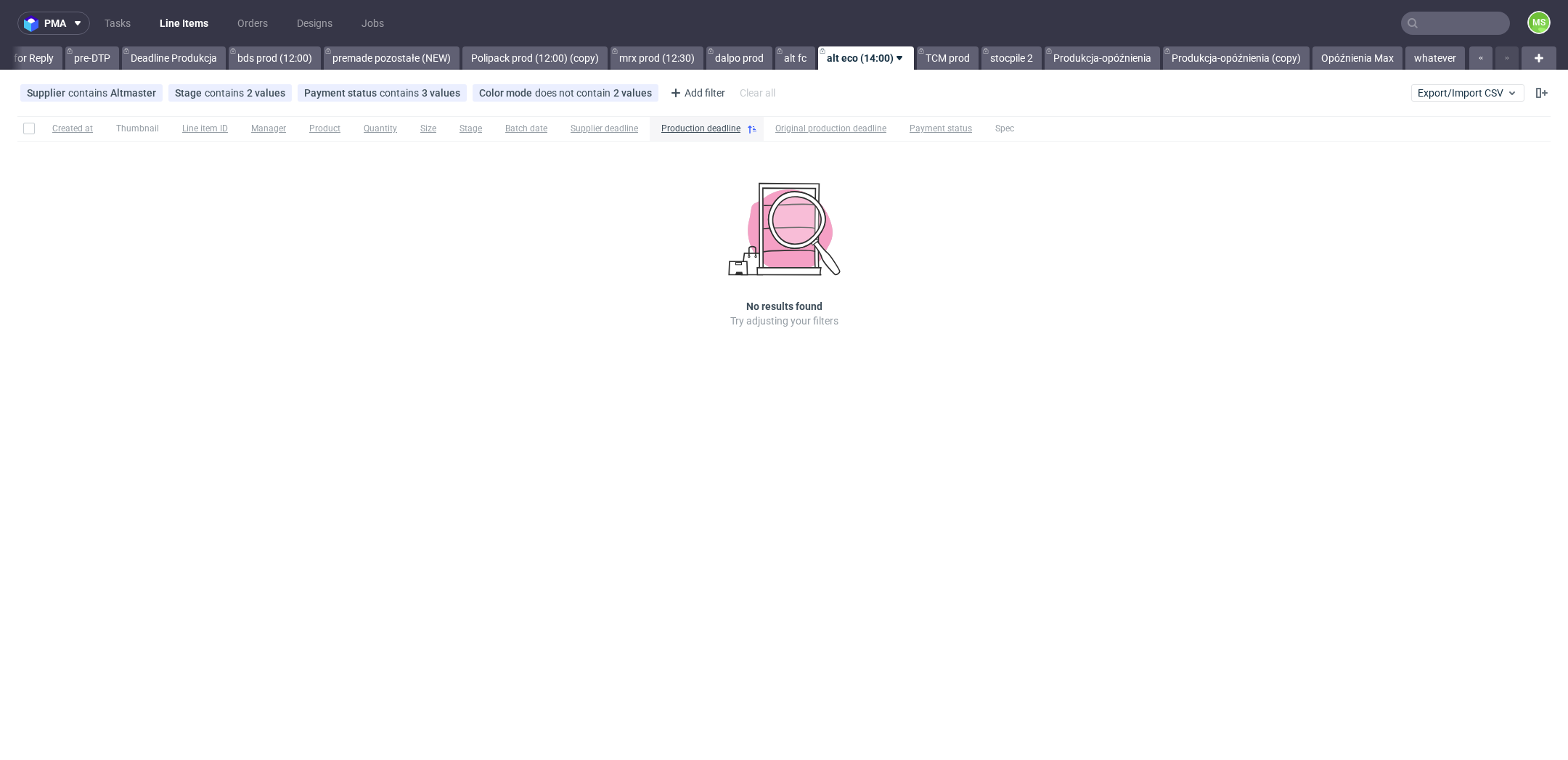
drag, startPoint x: 952, startPoint y: 58, endPoint x: 884, endPoint y: 105, distance: 82.7
click at [952, 58] on link "TCM prod" at bounding box center [948, 58] width 62 height 24
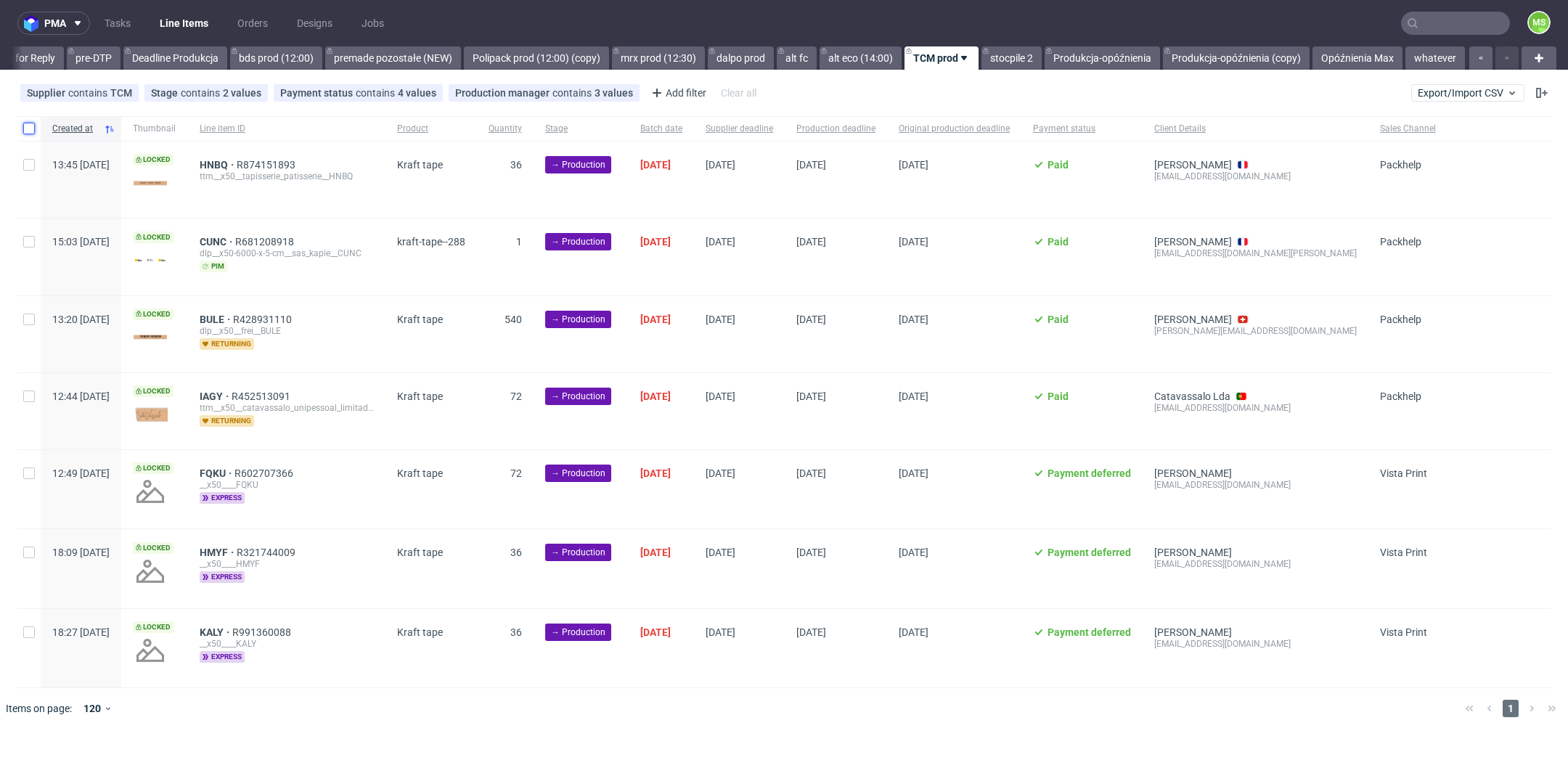
click at [28, 128] on input "checkbox" at bounding box center [29, 128] width 11 height 11
checkbox input "true"
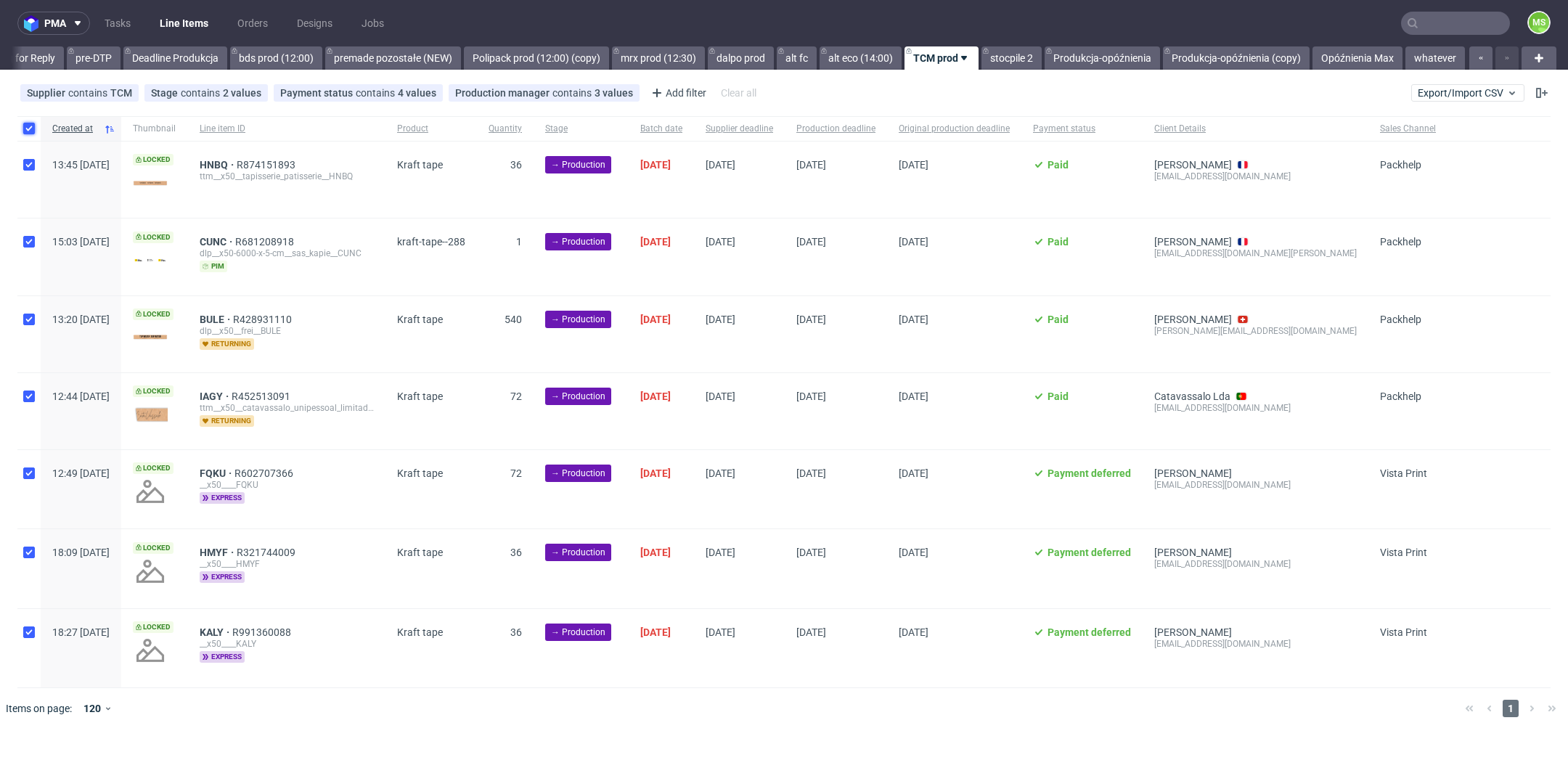
checkbox input "true"
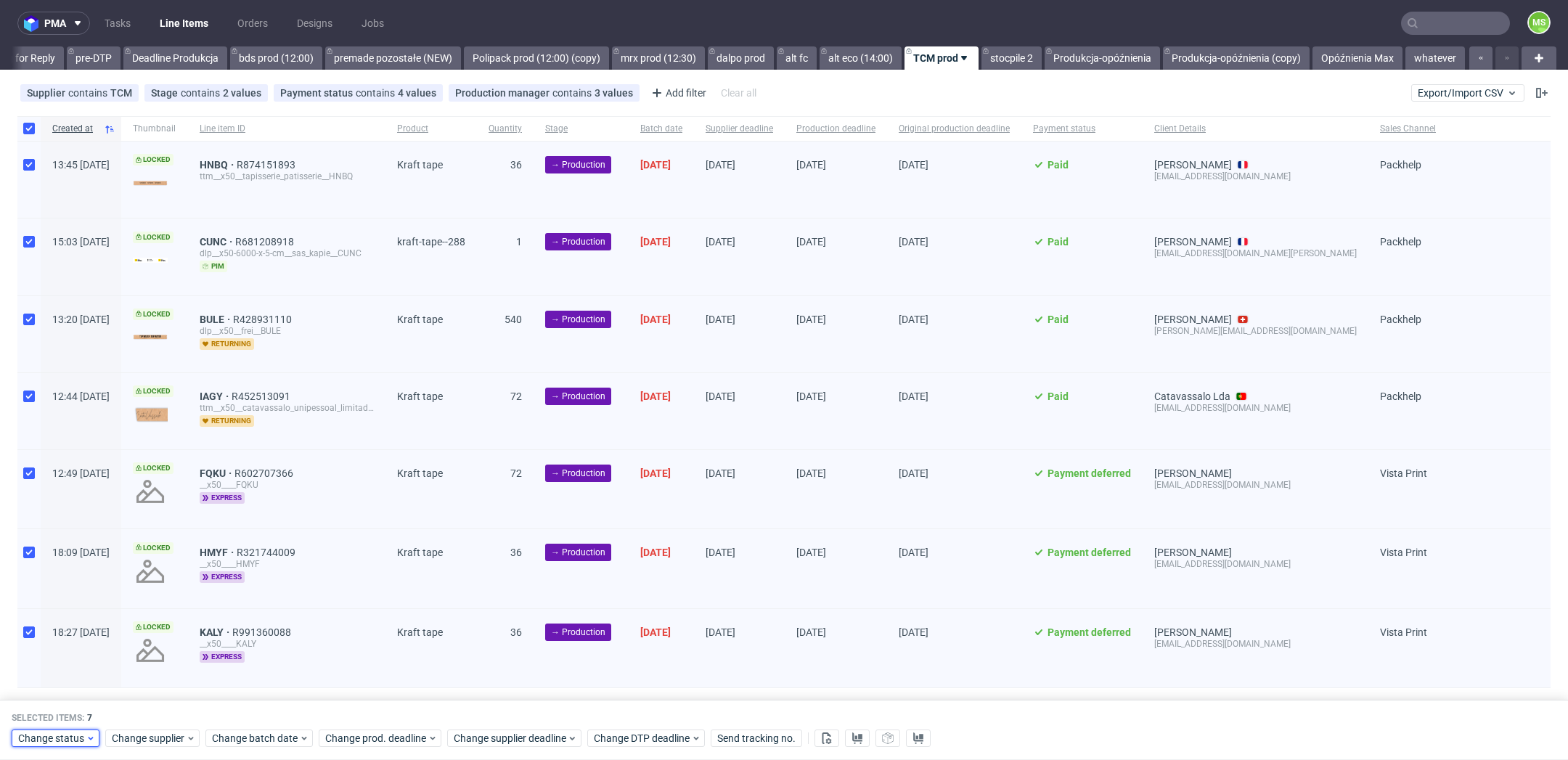
click at [48, 734] on span "Change status" at bounding box center [51, 740] width 67 height 15
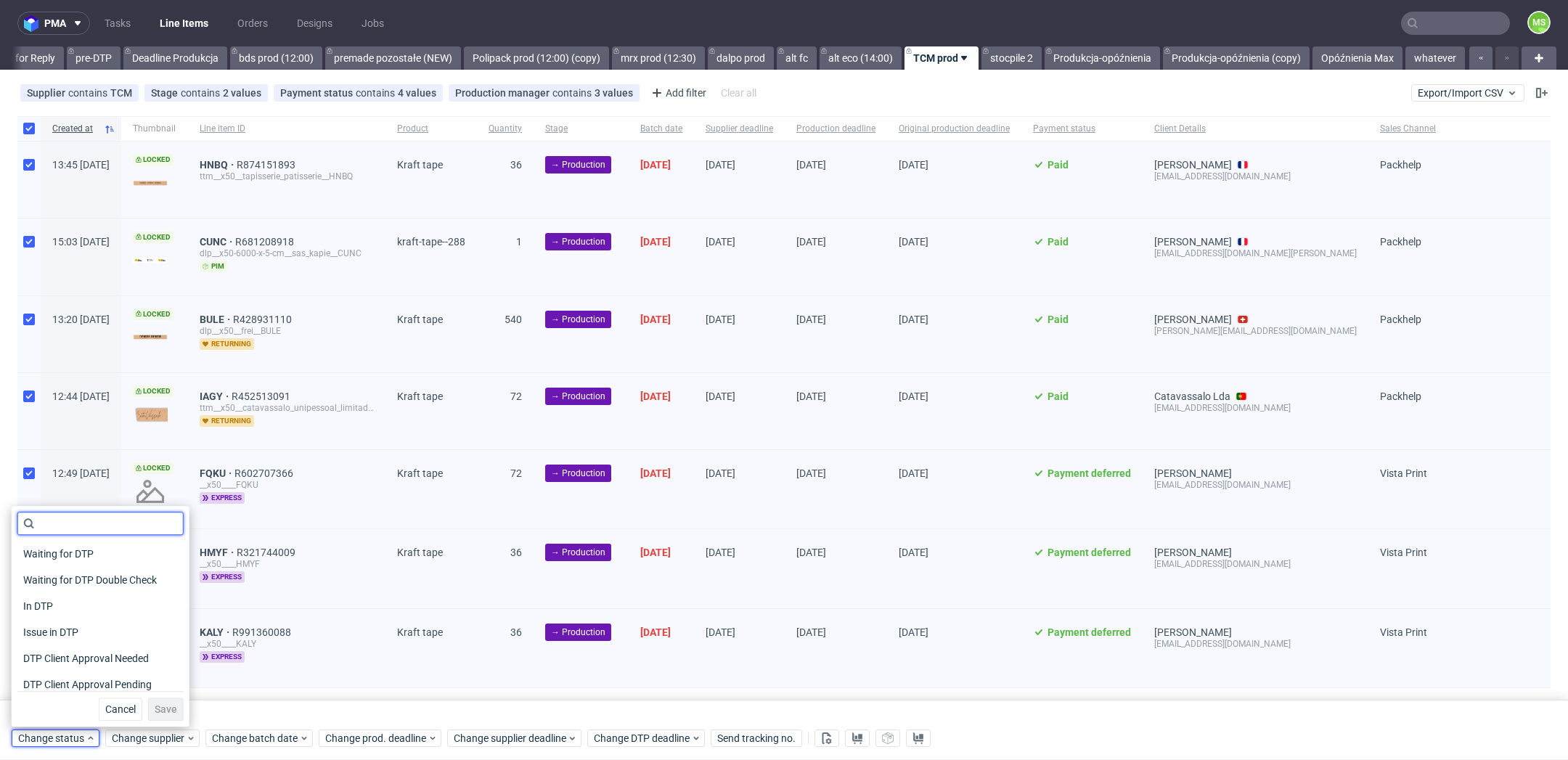
click at [96, 528] on input "text" at bounding box center [100, 524] width 166 height 24
type input "in"
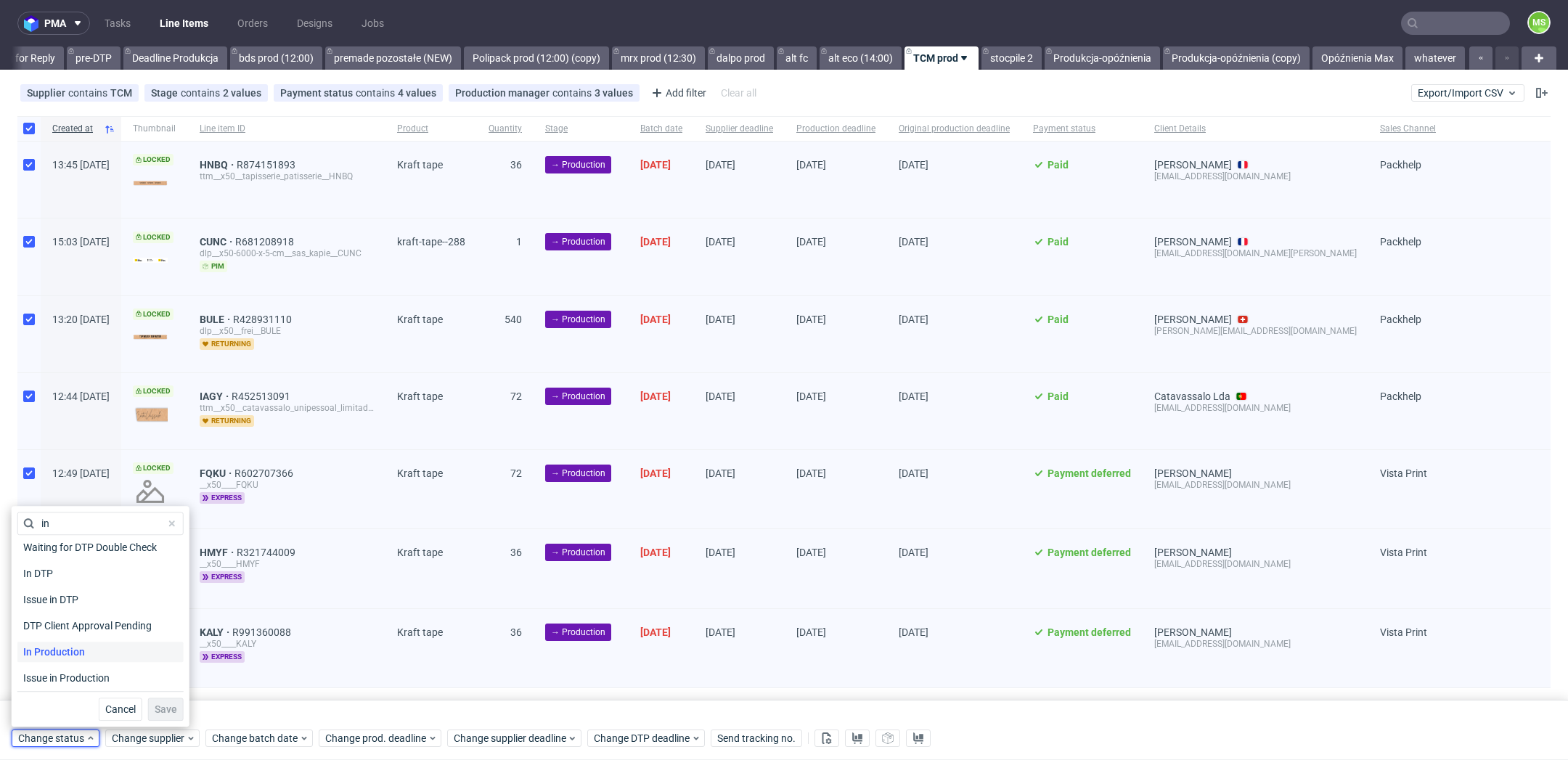
click at [65, 650] on span "In Production" at bounding box center [54, 652] width 73 height 20
click at [156, 706] on span "Save" at bounding box center [166, 710] width 23 height 11
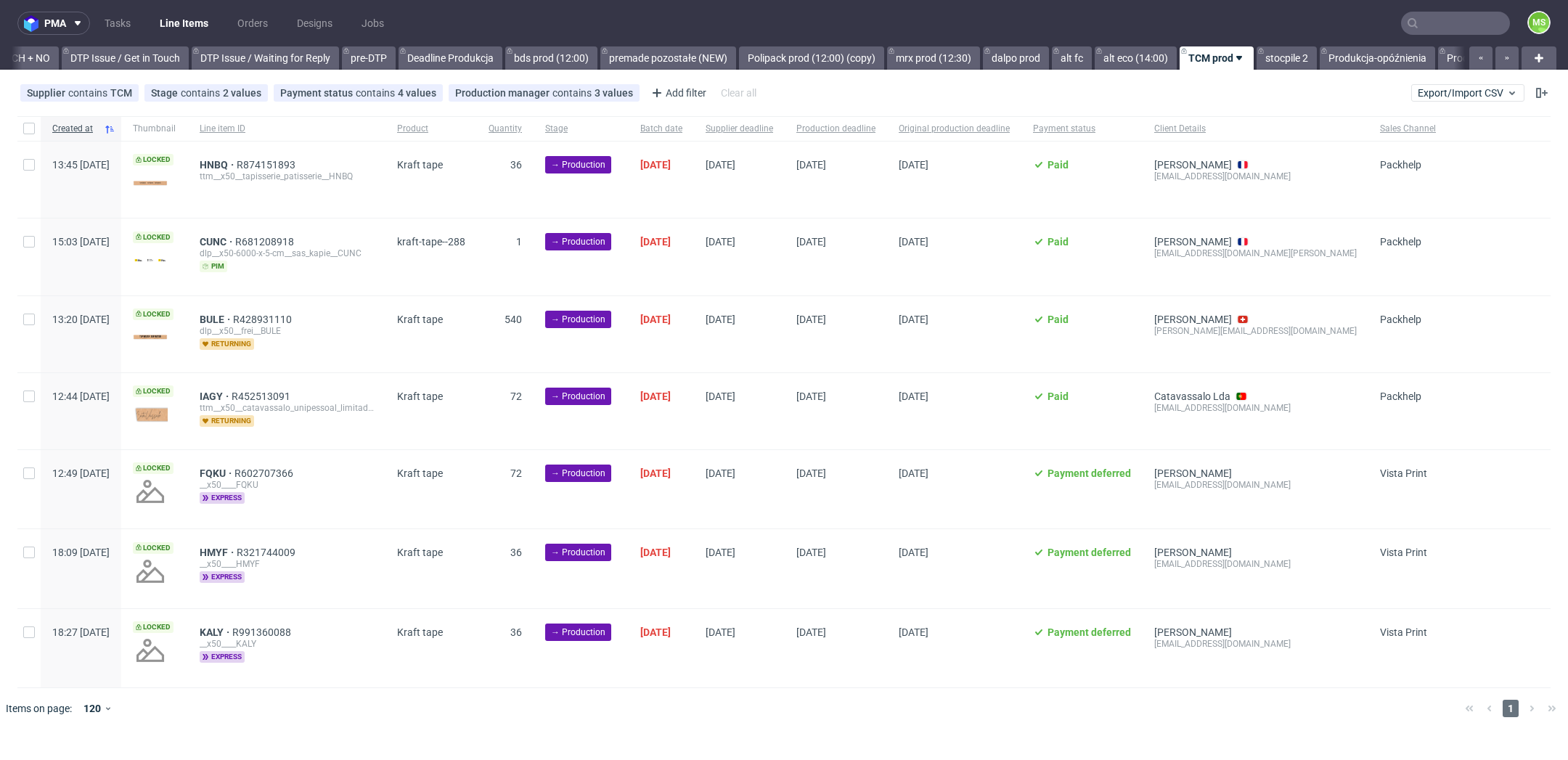
scroll to position [0, 2211]
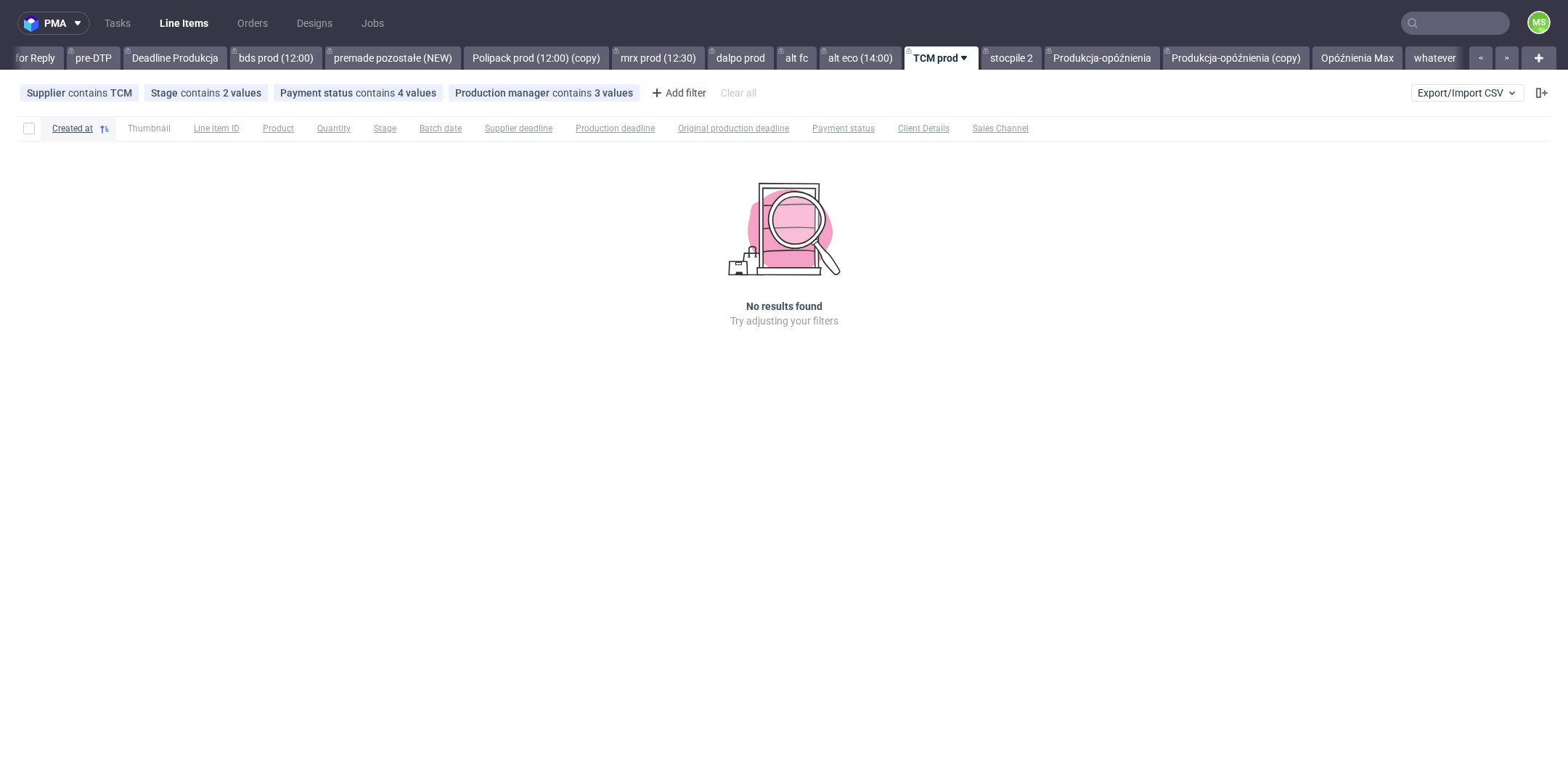
scroll to position [0, 2414]
